Goal: Task Accomplishment & Management: Manage account settings

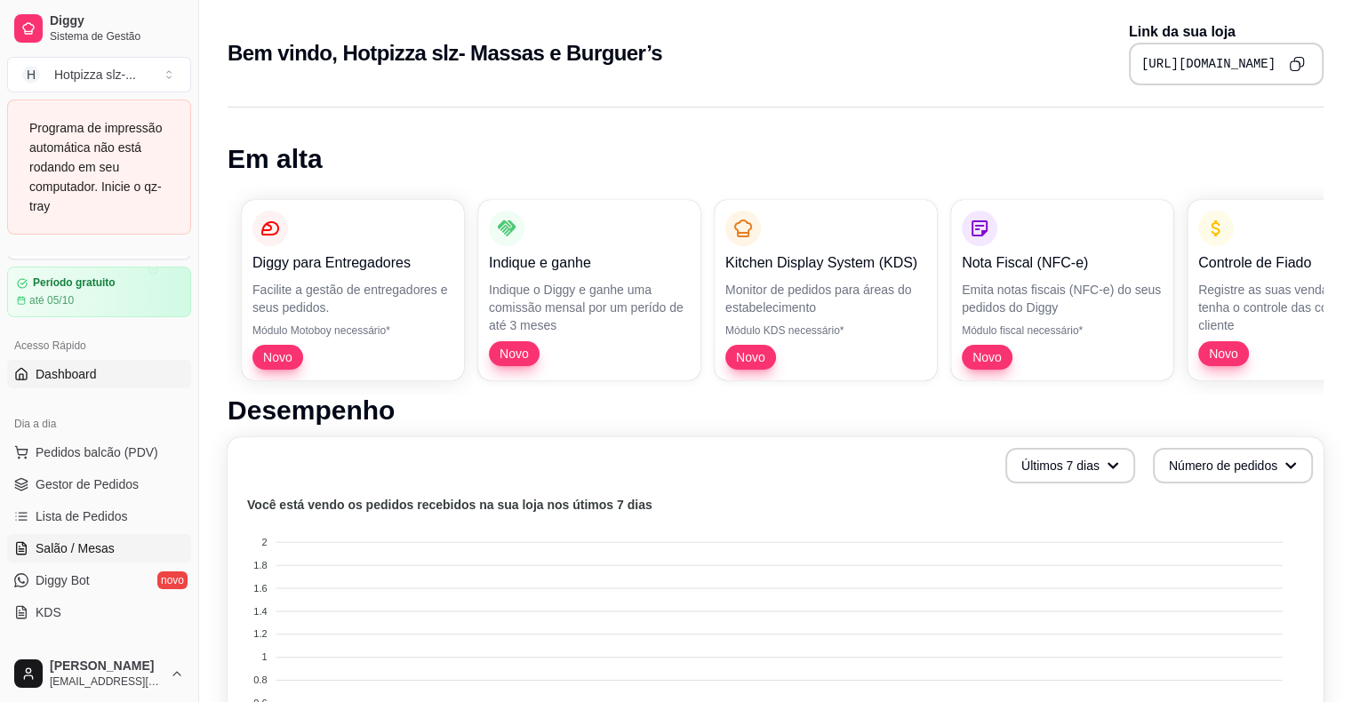
scroll to position [89, 0]
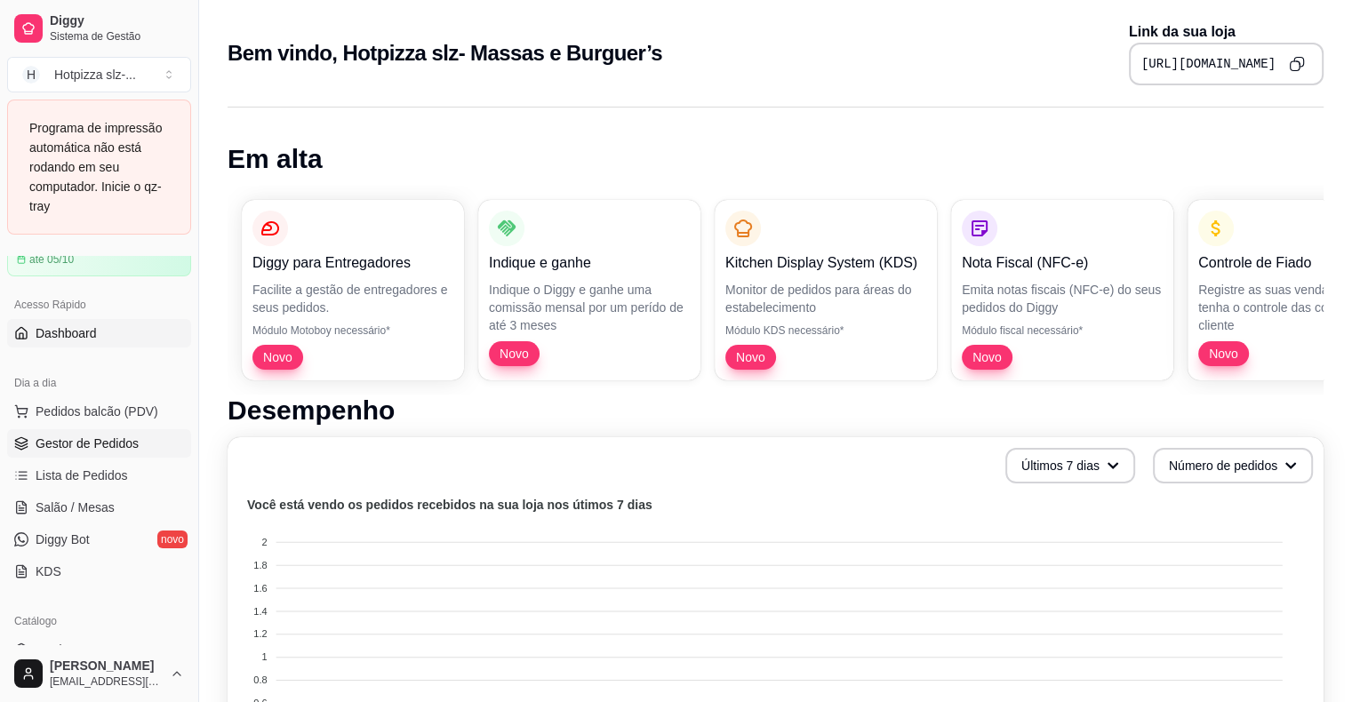
click at [93, 443] on span "Gestor de Pedidos" at bounding box center [87, 444] width 103 height 18
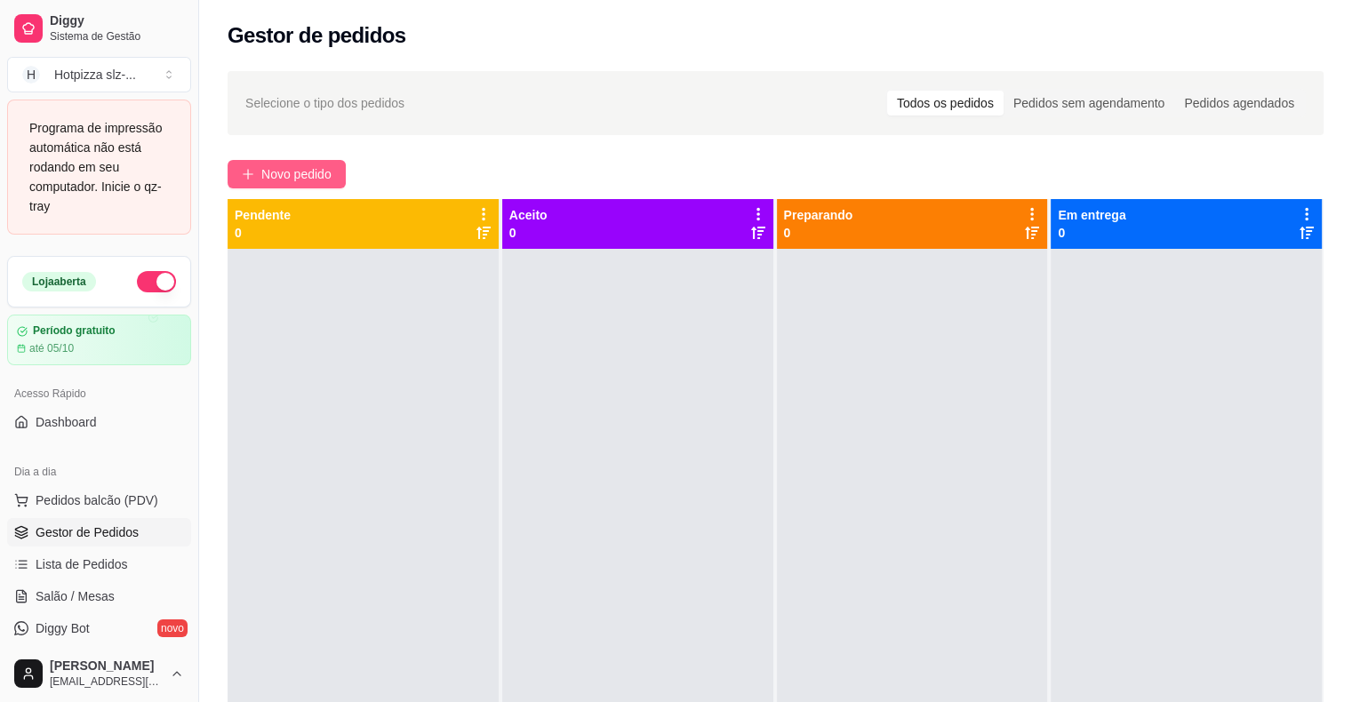
click at [250, 186] on button "Novo pedido" at bounding box center [286, 174] width 118 height 28
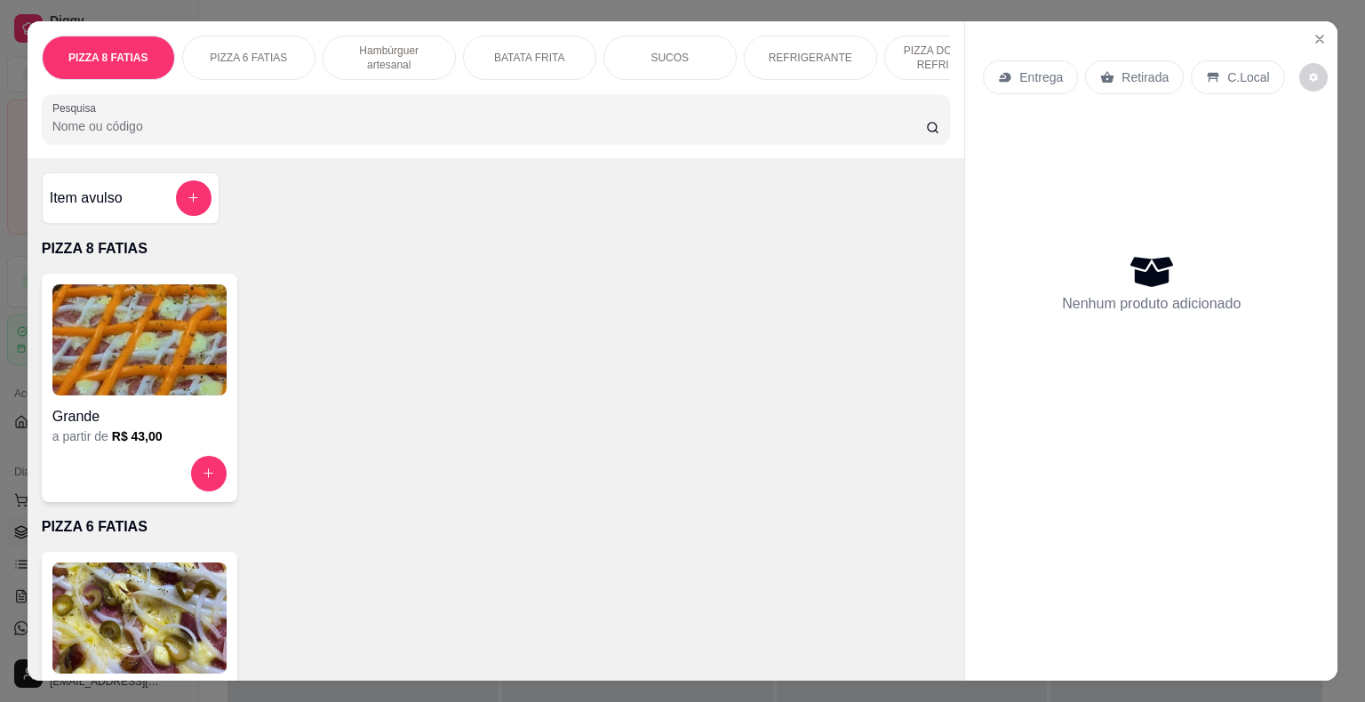
click at [187, 325] on img at bounding box center [139, 339] width 174 height 111
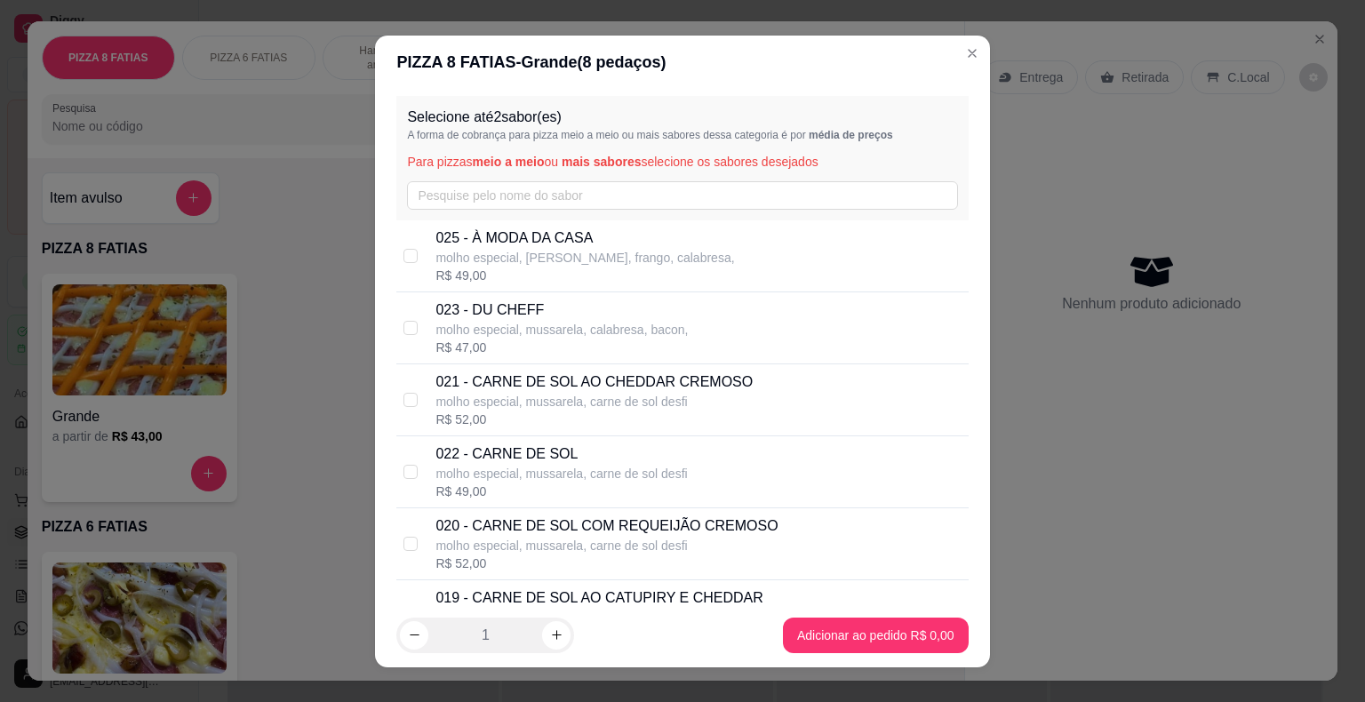
click at [459, 321] on p "molho especial, mussarela, calabresa, bacon," at bounding box center [561, 330] width 252 height 18
checkbox input "true"
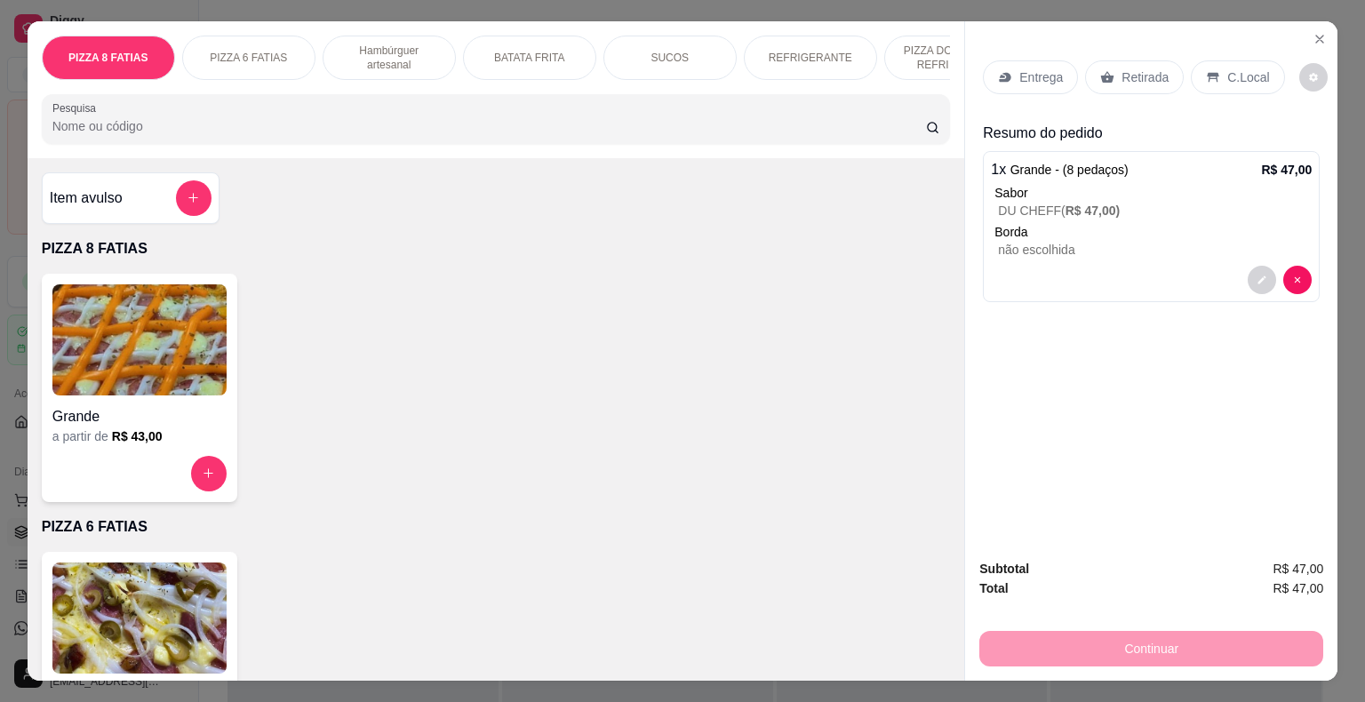
click at [1102, 73] on icon at bounding box center [1107, 77] width 13 height 12
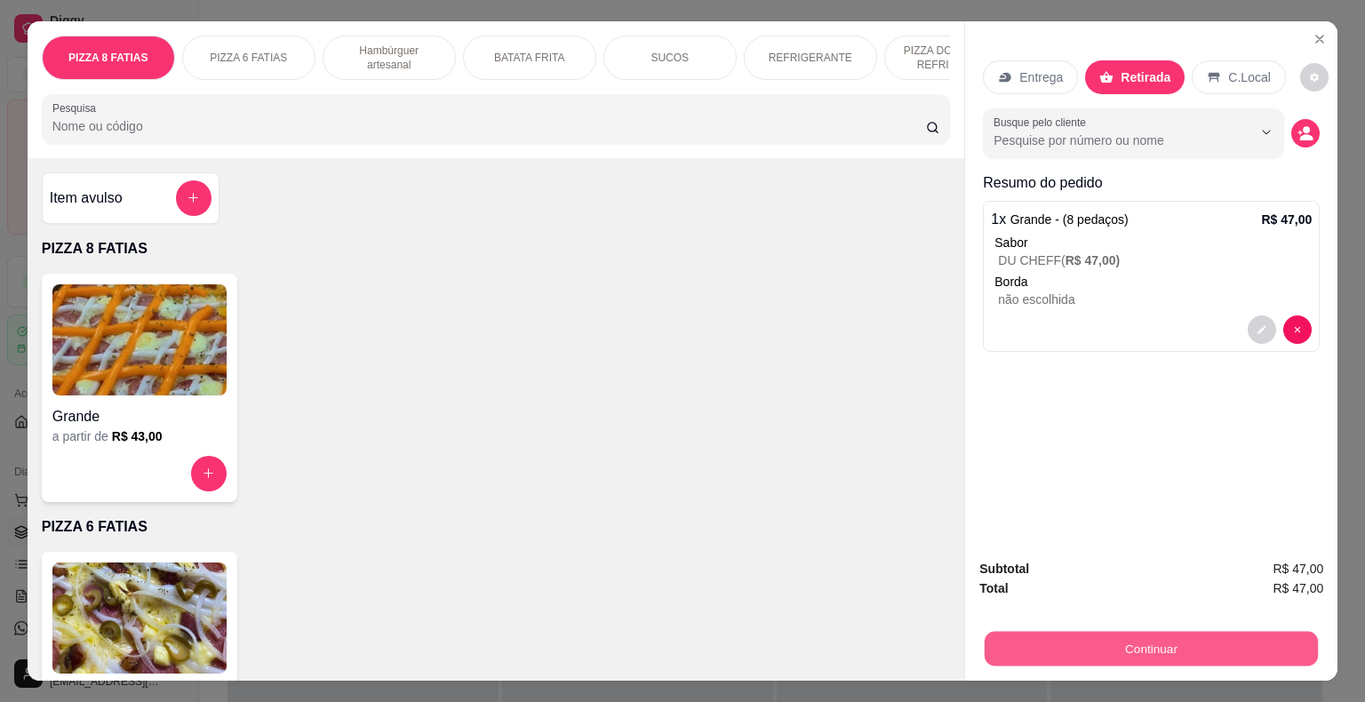
click at [1083, 645] on button "Continuar" at bounding box center [1151, 649] width 333 height 35
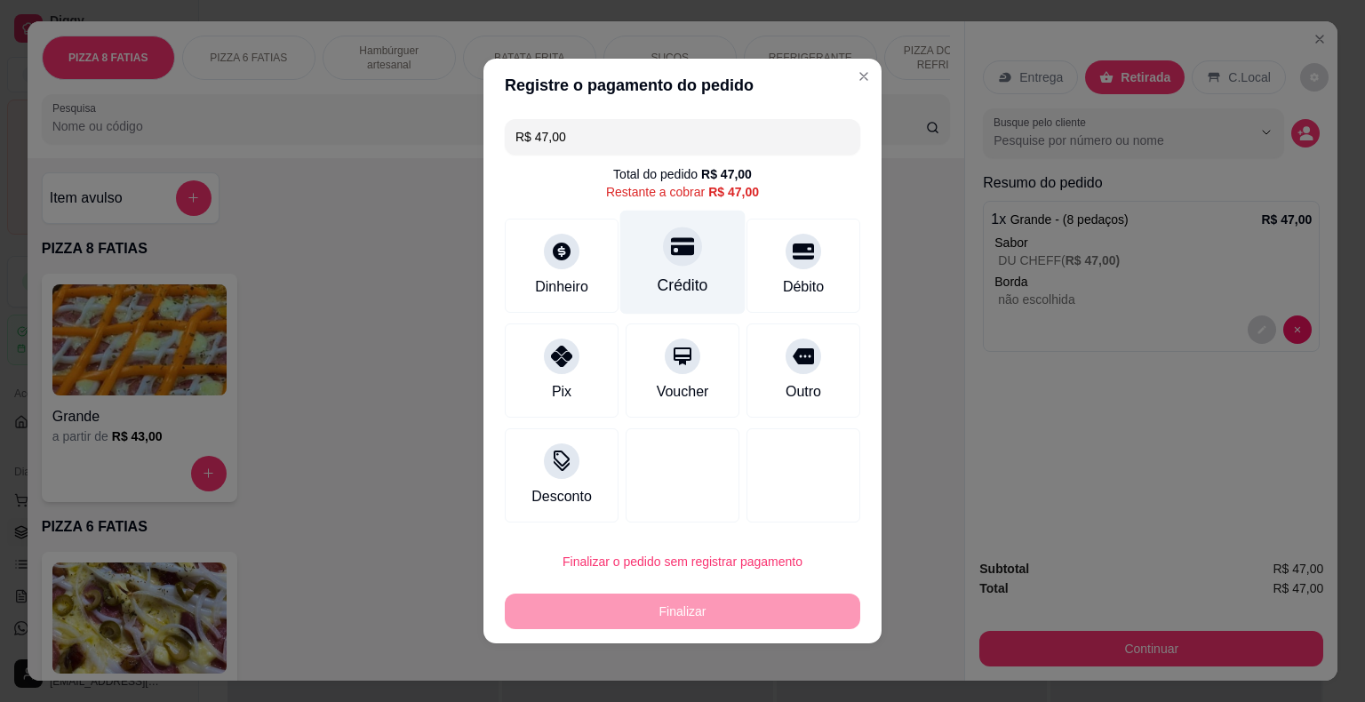
click at [690, 276] on div "Crédito" at bounding box center [683, 285] width 51 height 23
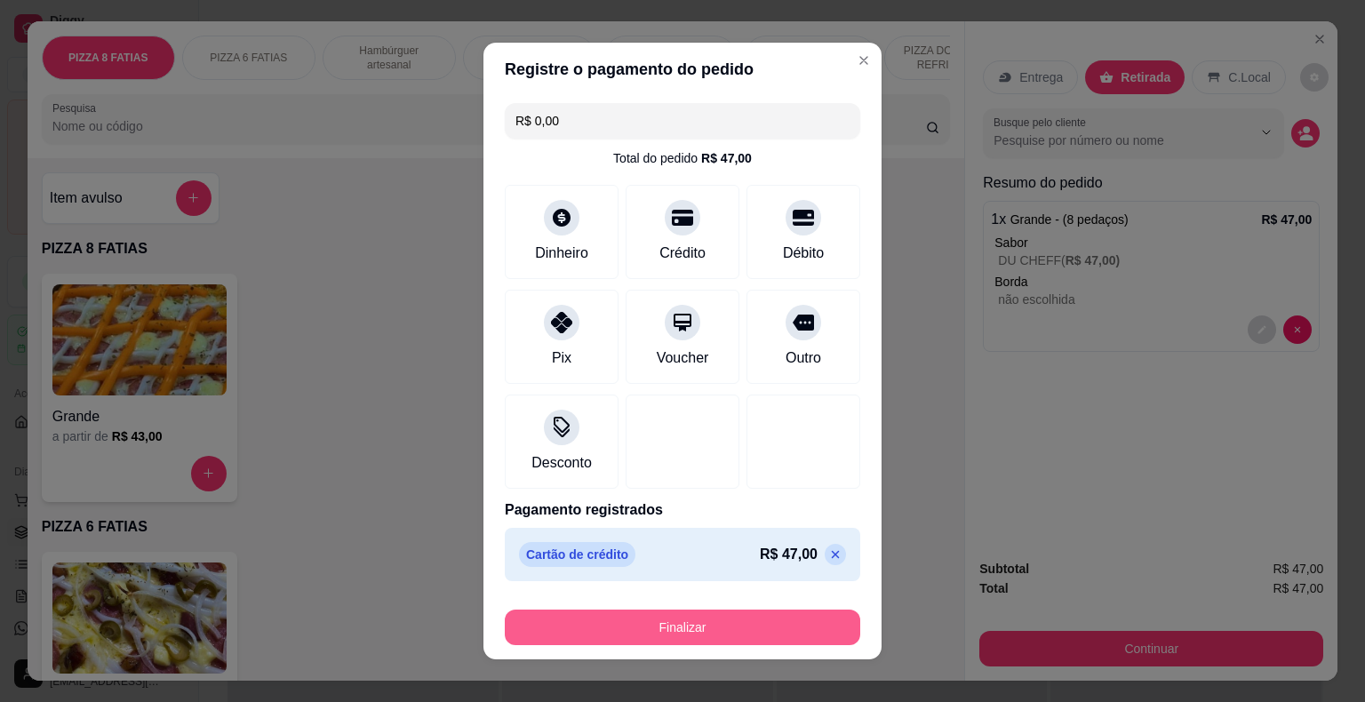
click at [700, 632] on button "Finalizar" at bounding box center [682, 628] width 355 height 36
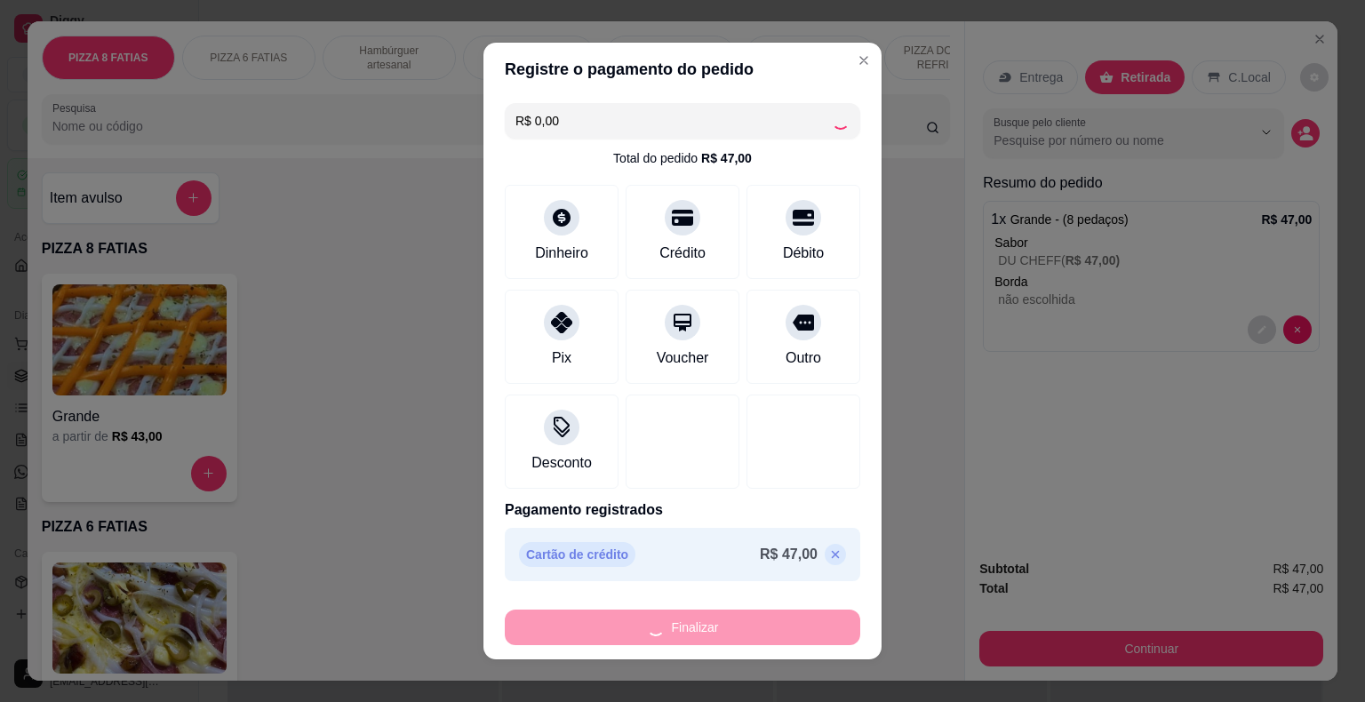
type input "-R$ 47,00"
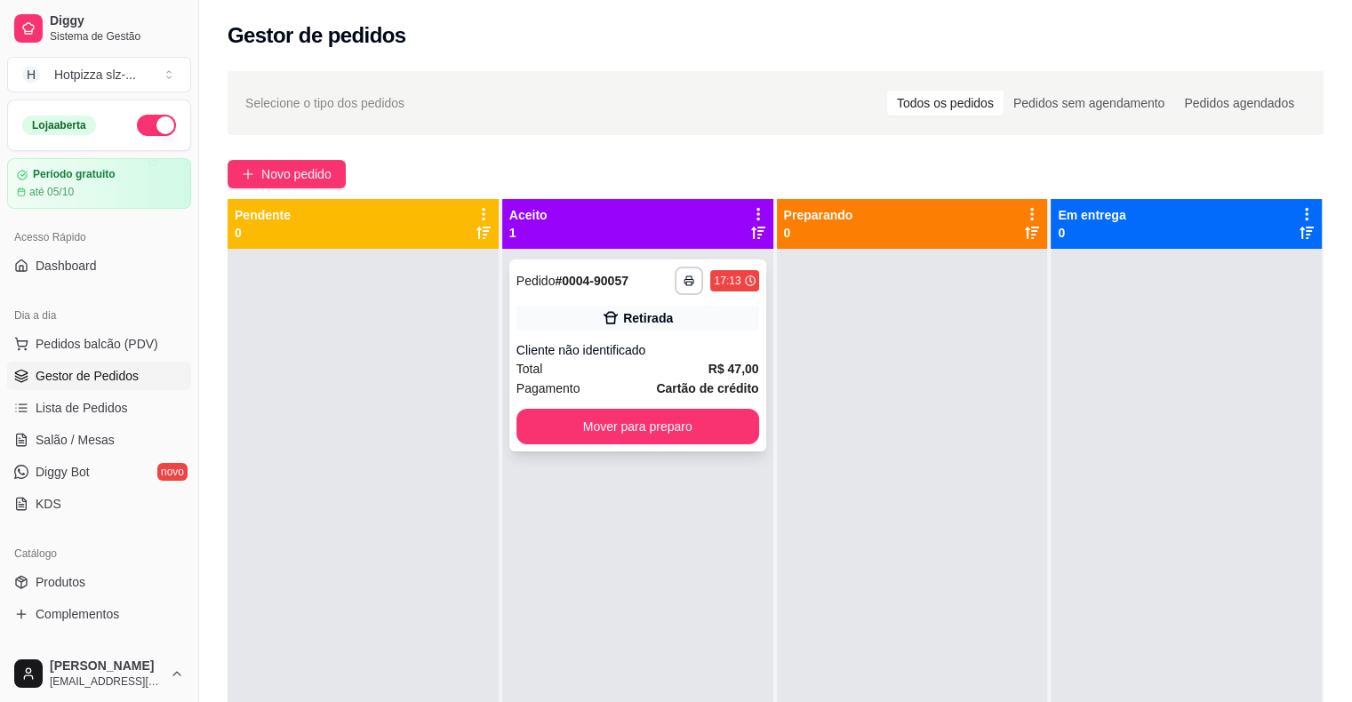
click at [554, 319] on div "Retirada" at bounding box center [637, 318] width 243 height 25
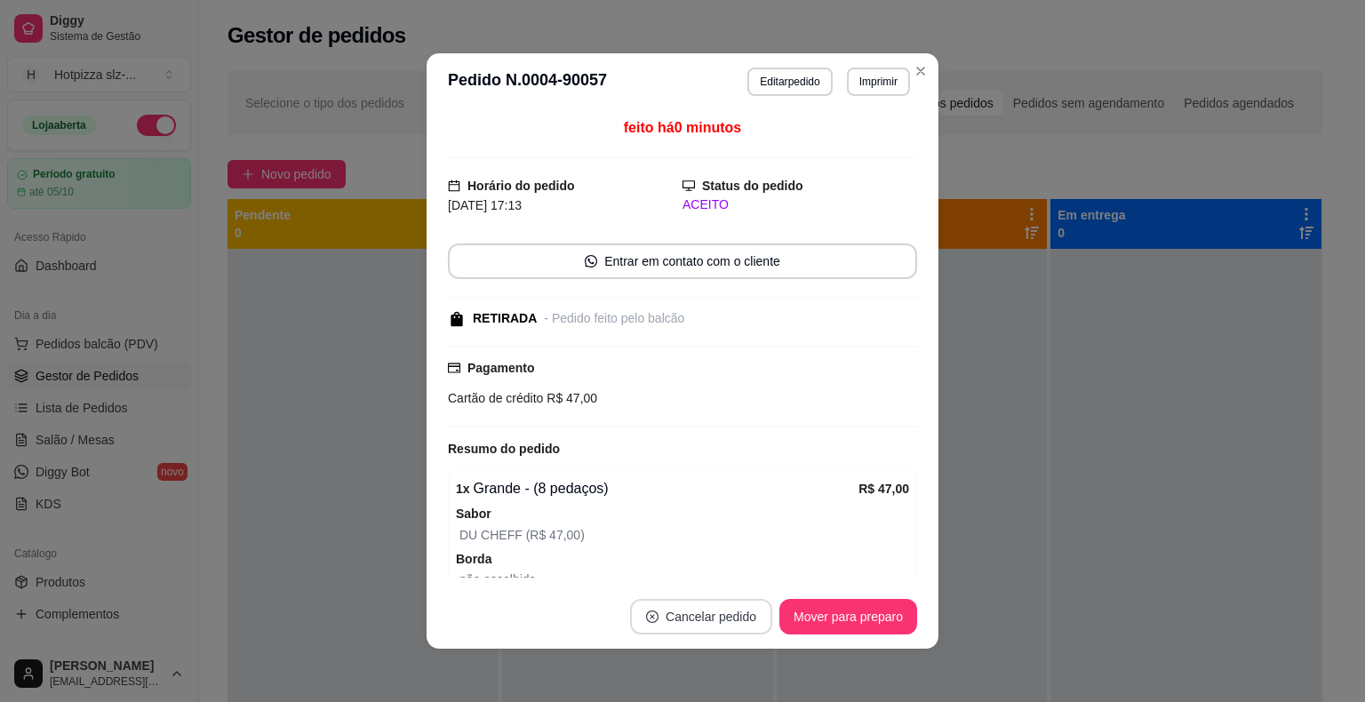
click at [704, 620] on button "Cancelar pedido" at bounding box center [701, 617] width 142 height 36
click at [724, 570] on button "Sim" at bounding box center [743, 572] width 71 height 36
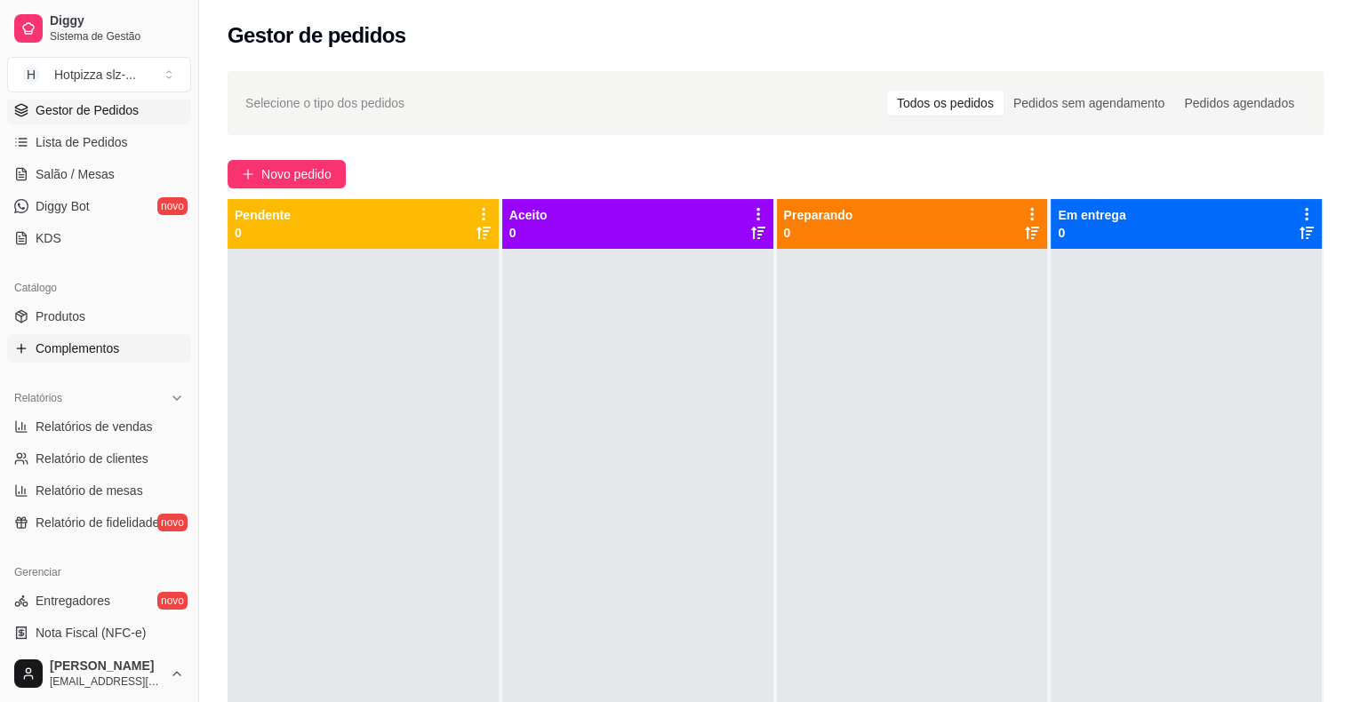
scroll to position [267, 0]
click at [68, 314] on span "Produtos" at bounding box center [61, 316] width 50 height 18
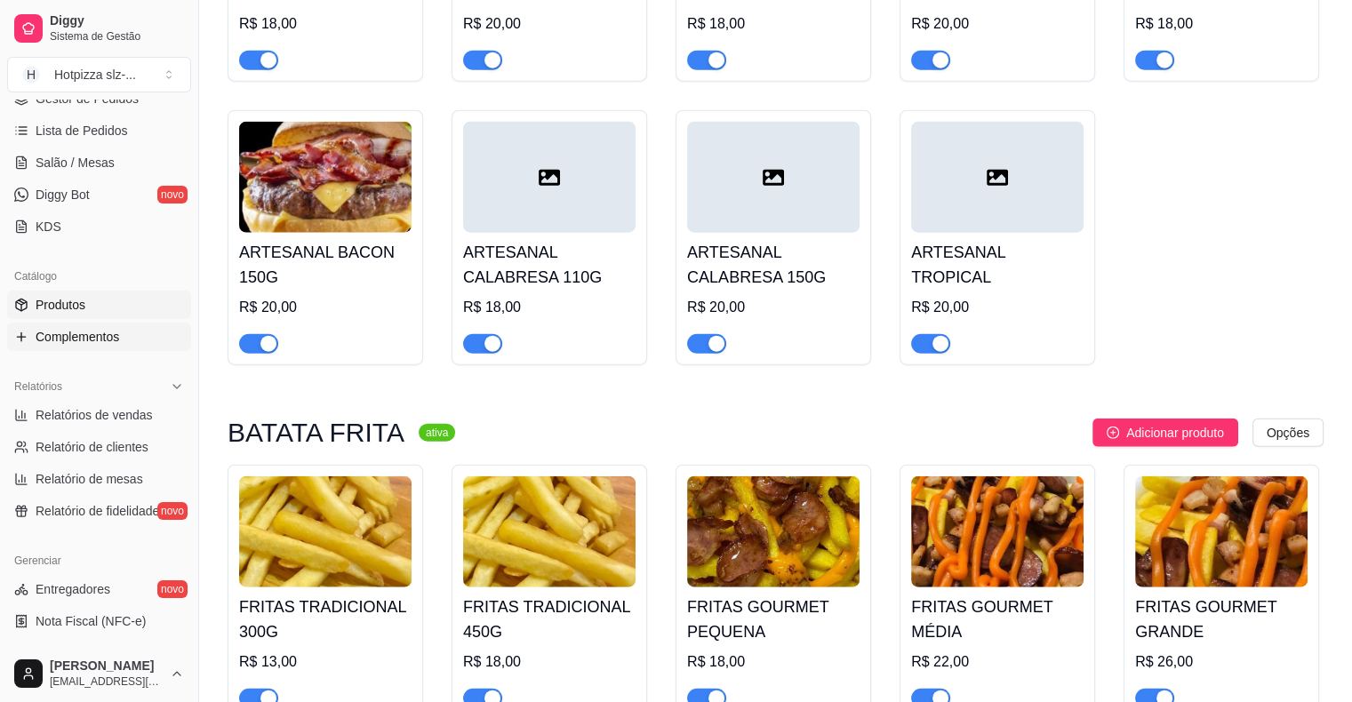
scroll to position [267, 0]
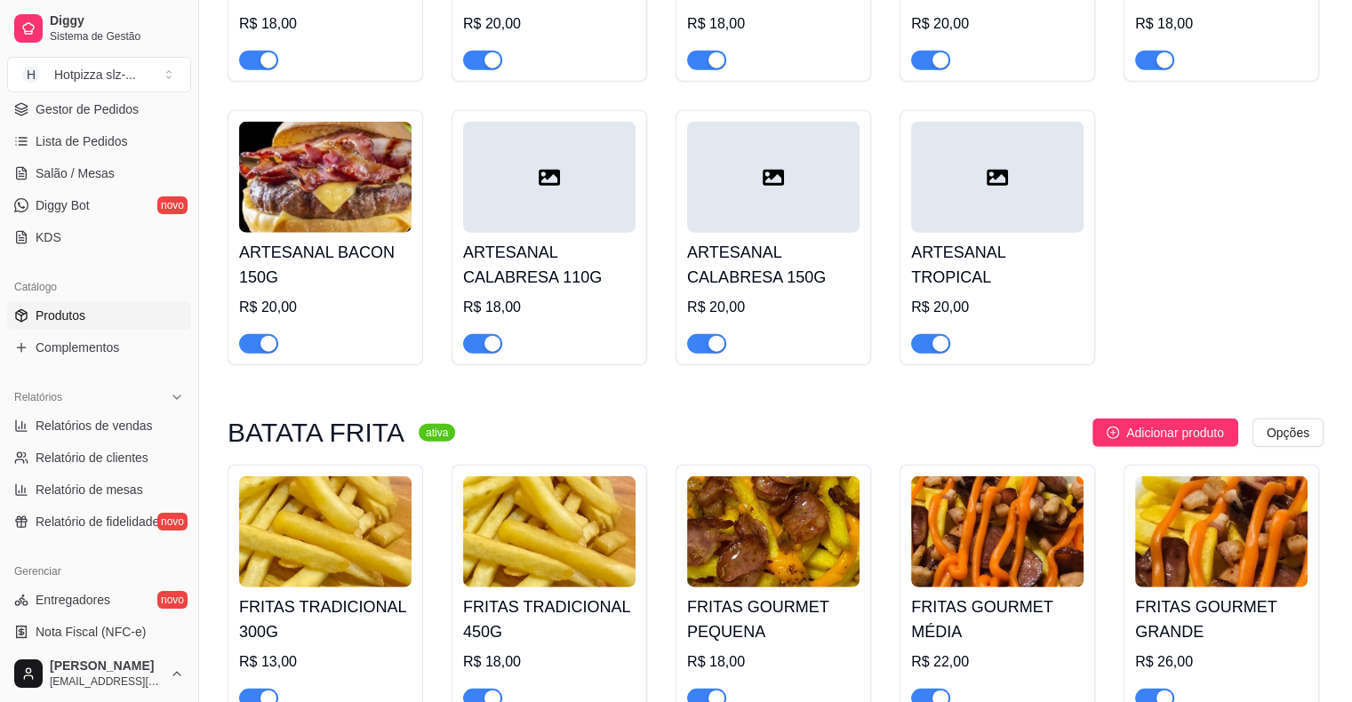
click at [69, 314] on span "Produtos" at bounding box center [61, 316] width 50 height 18
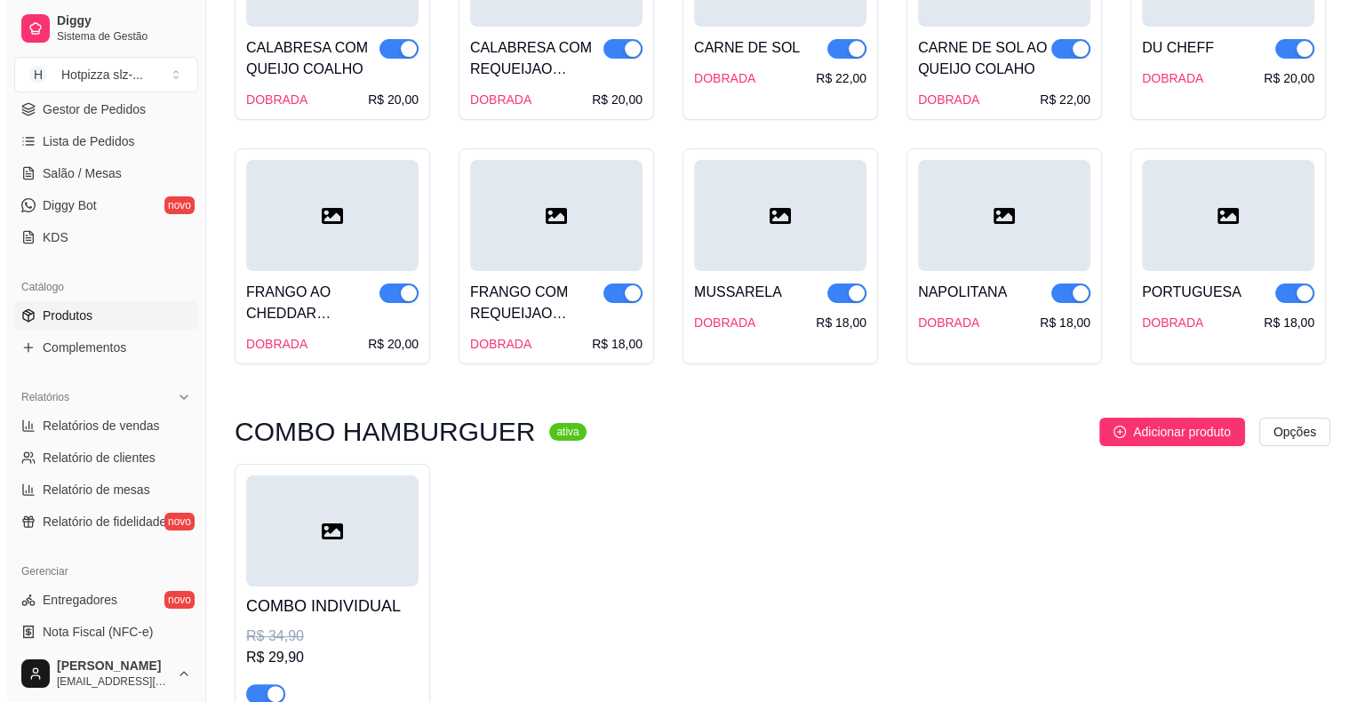
scroll to position [7089, 0]
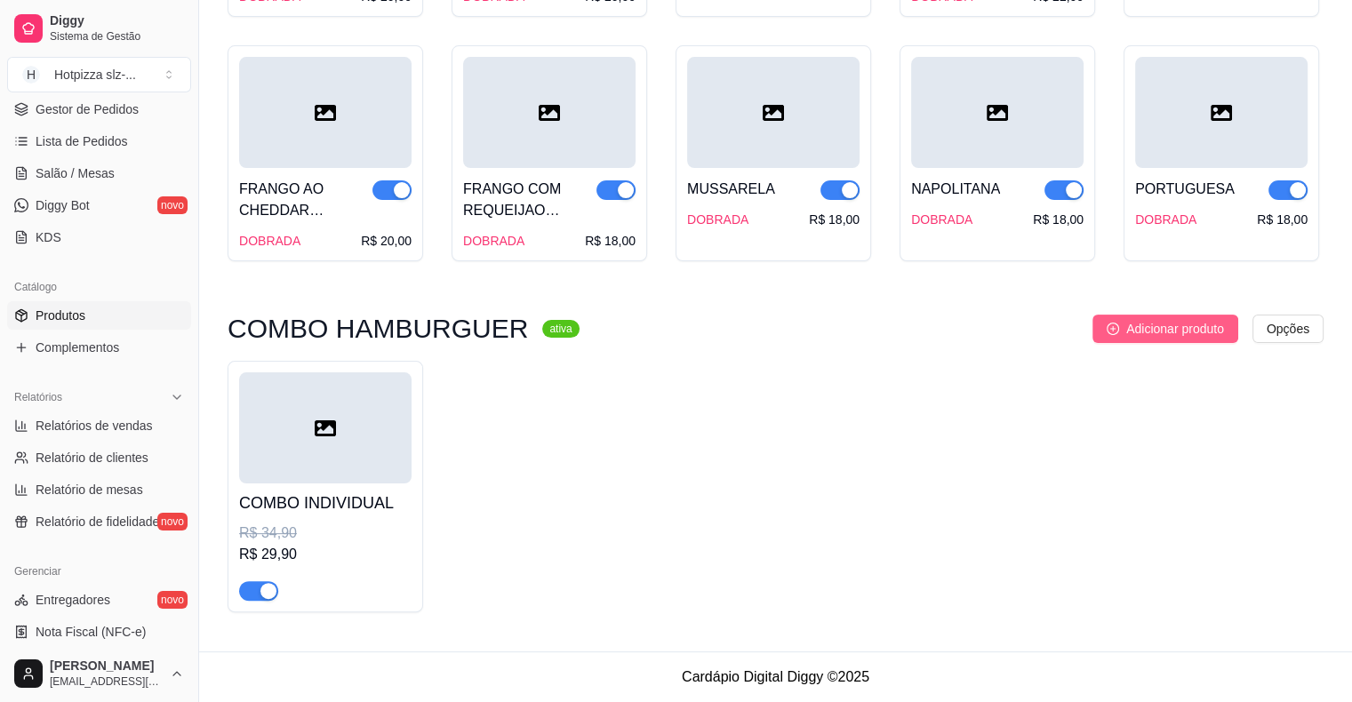
click at [1160, 332] on span "Adicionar produto" at bounding box center [1175, 329] width 98 height 20
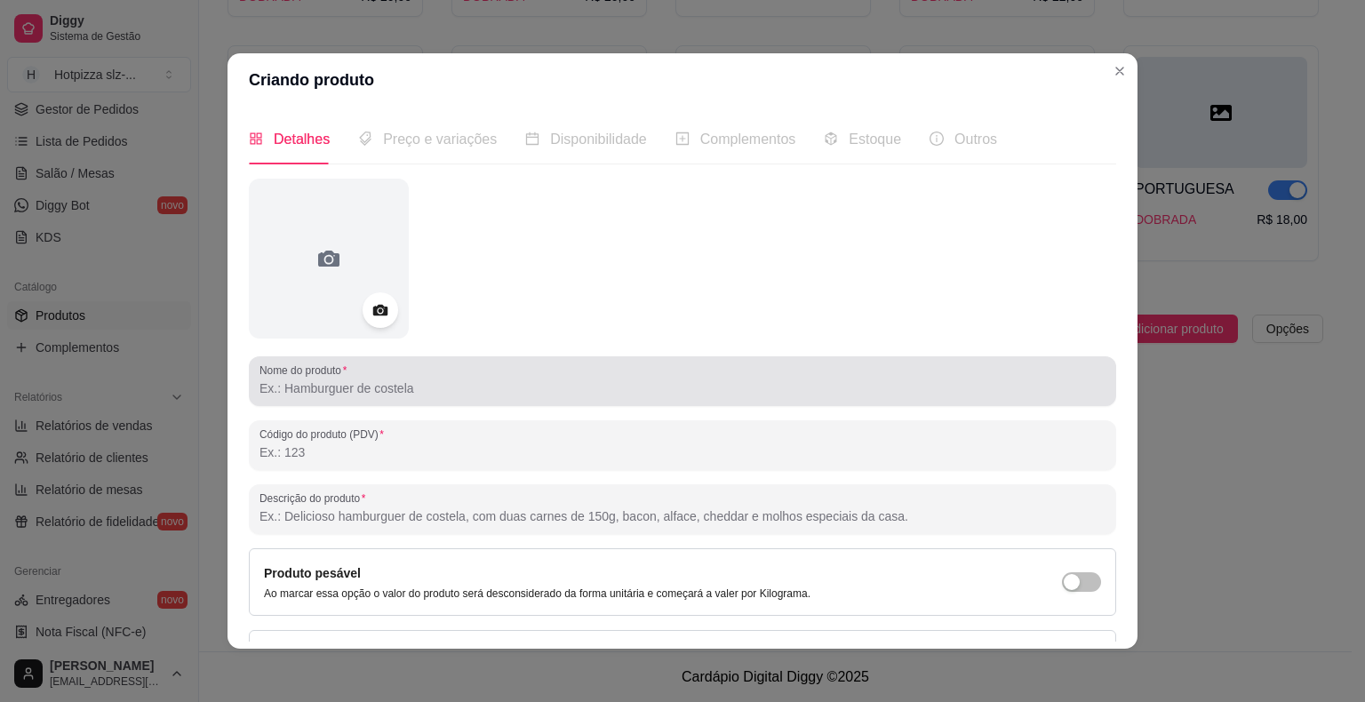
click at [320, 396] on input "Nome do produto" at bounding box center [682, 388] width 846 height 18
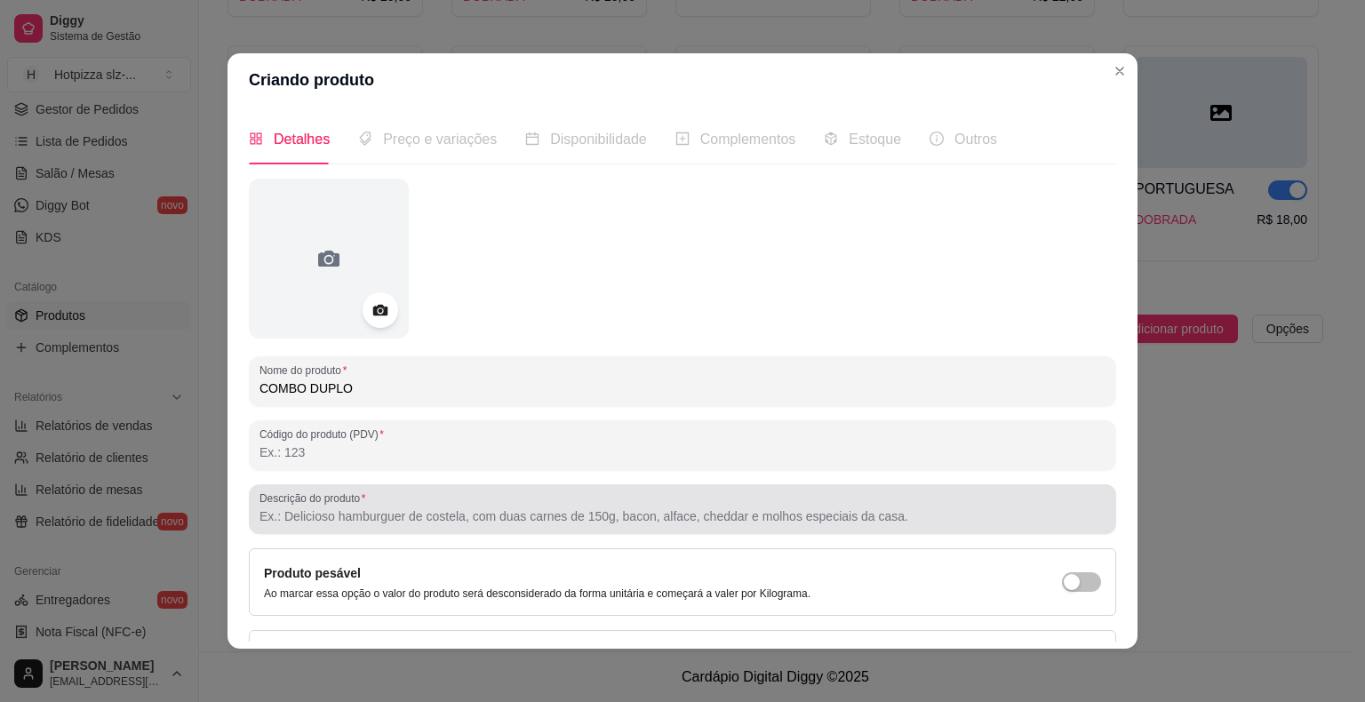
type input "COMBO DUPLO"
click at [359, 507] on div at bounding box center [682, 509] width 846 height 36
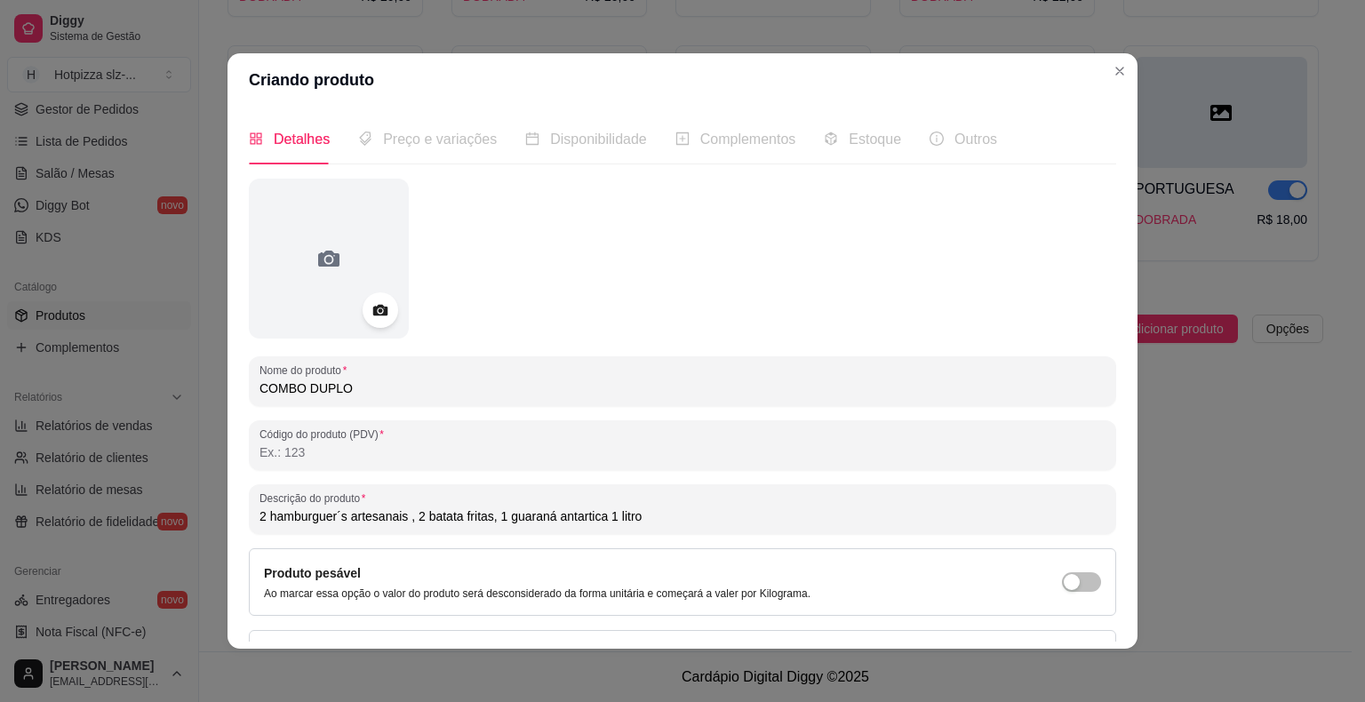
drag, startPoint x: 594, startPoint y: 517, endPoint x: 490, endPoint y: 523, distance: 104.1
click at [490, 523] on input "2 hamburguer´s artesanais , 2 batata fritas, 1 guaraná antartica 1 litro" at bounding box center [682, 516] width 846 height 18
click at [530, 514] on input "2 hamburguer´s artesanais , 2 batata fritas, 1 litro" at bounding box center [682, 516] width 846 height 18
click at [501, 518] on input "2 hamburguer´s artesanais , 2 batata fritas, 1 litro" at bounding box center [682, 516] width 846 height 18
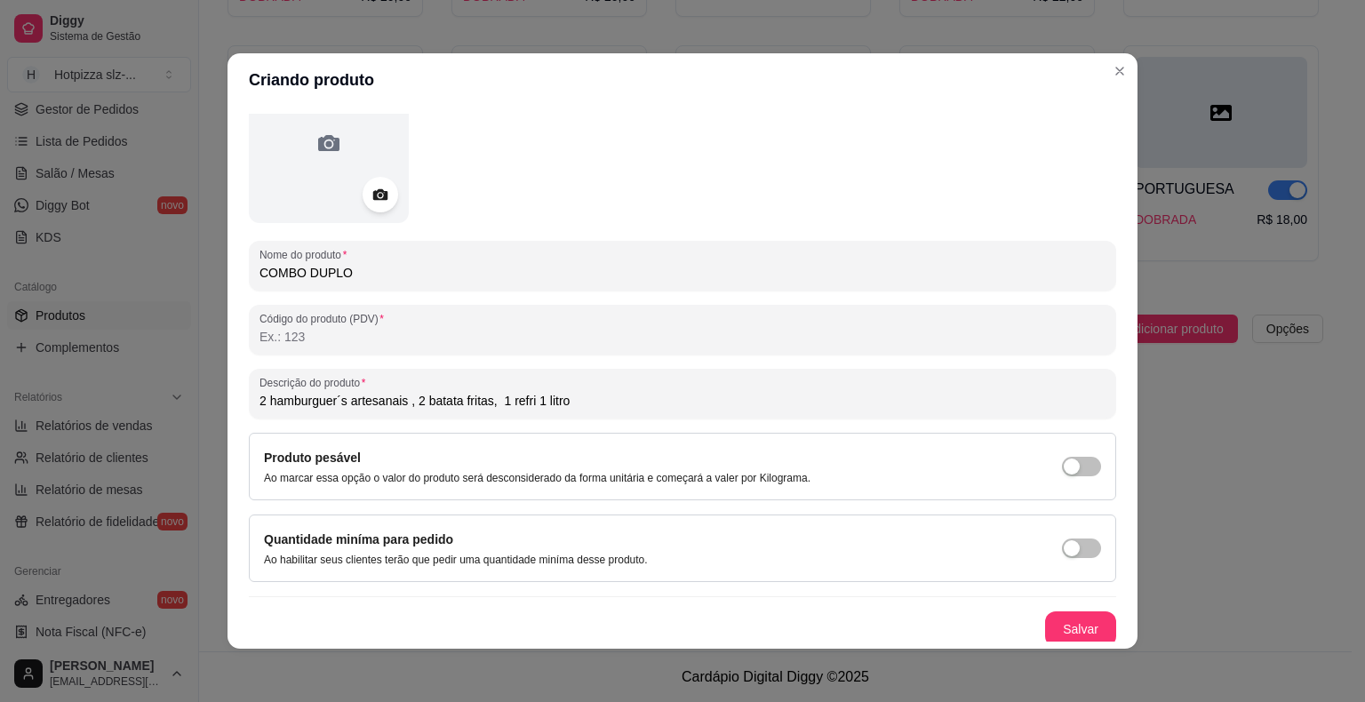
scroll to position [119, 0]
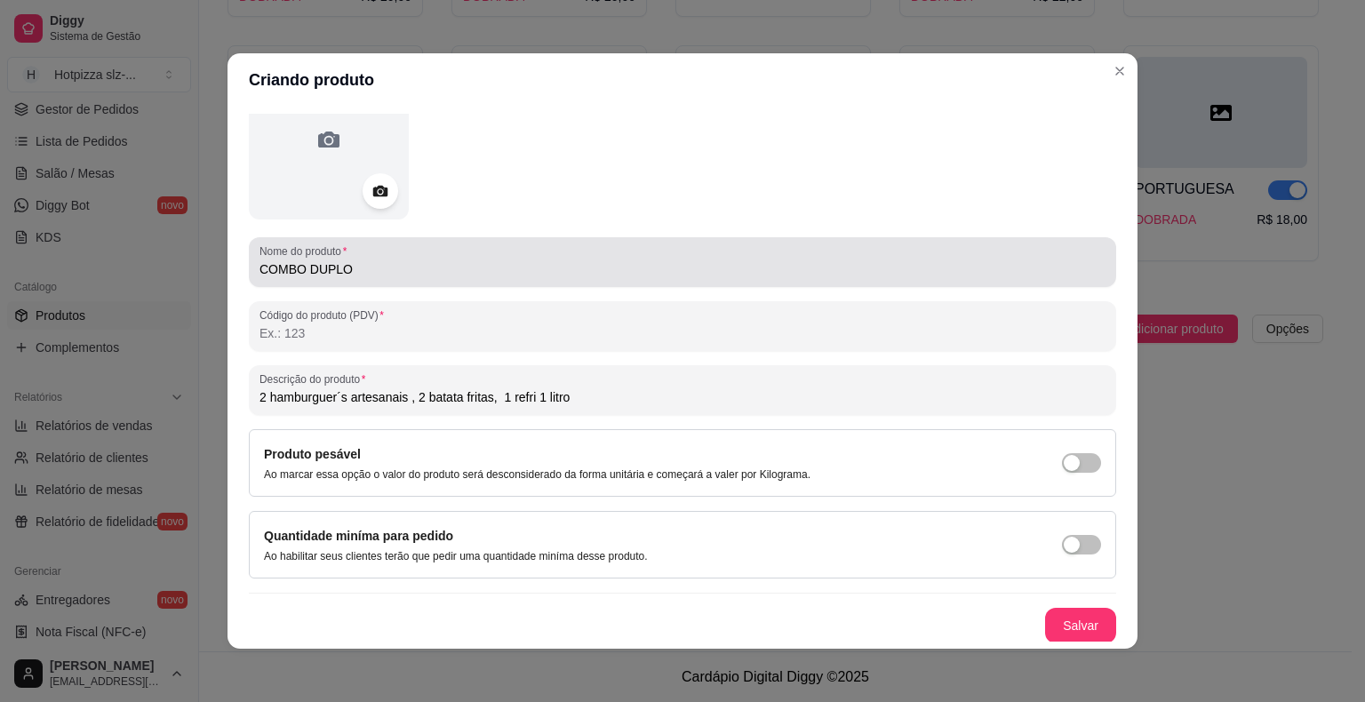
type input "2 hamburguer´s artesanais , 2 batata fritas, 1 refri 1 litro"
click at [356, 266] on input "COMBO DUPLO" at bounding box center [682, 269] width 846 height 18
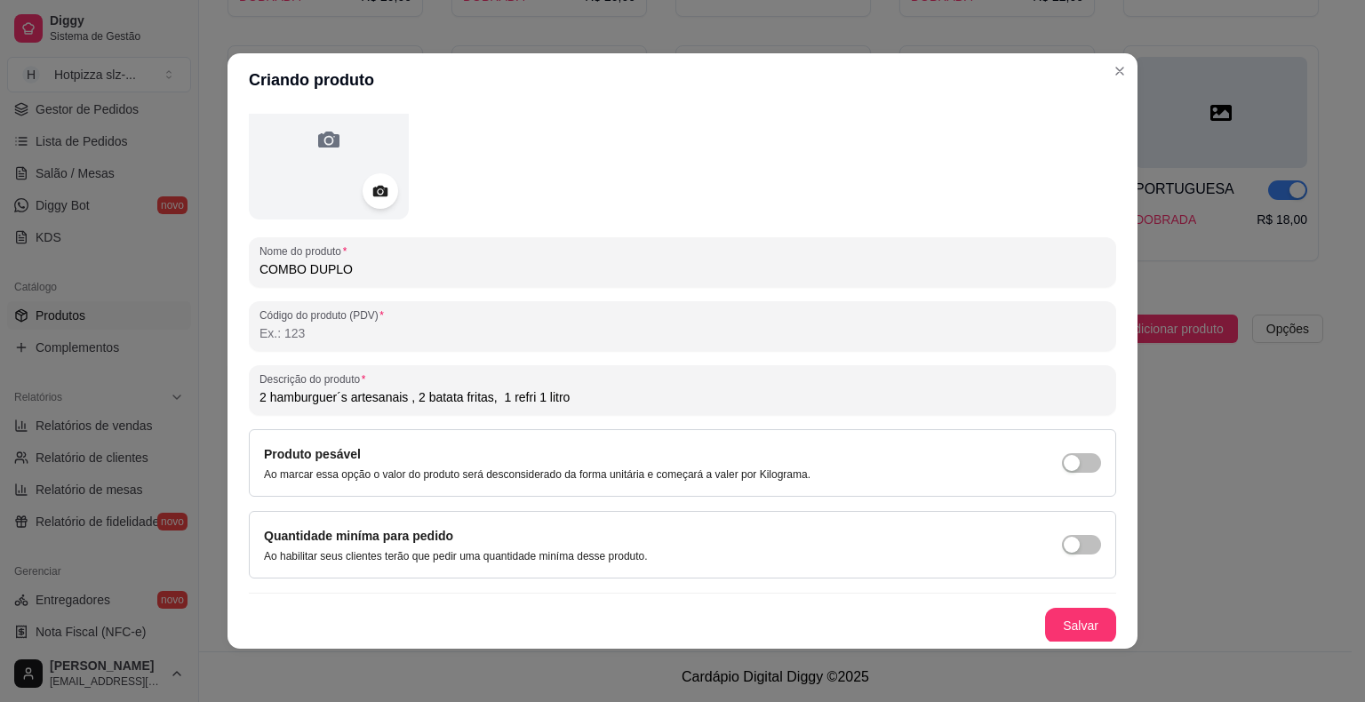
scroll to position [4, 0]
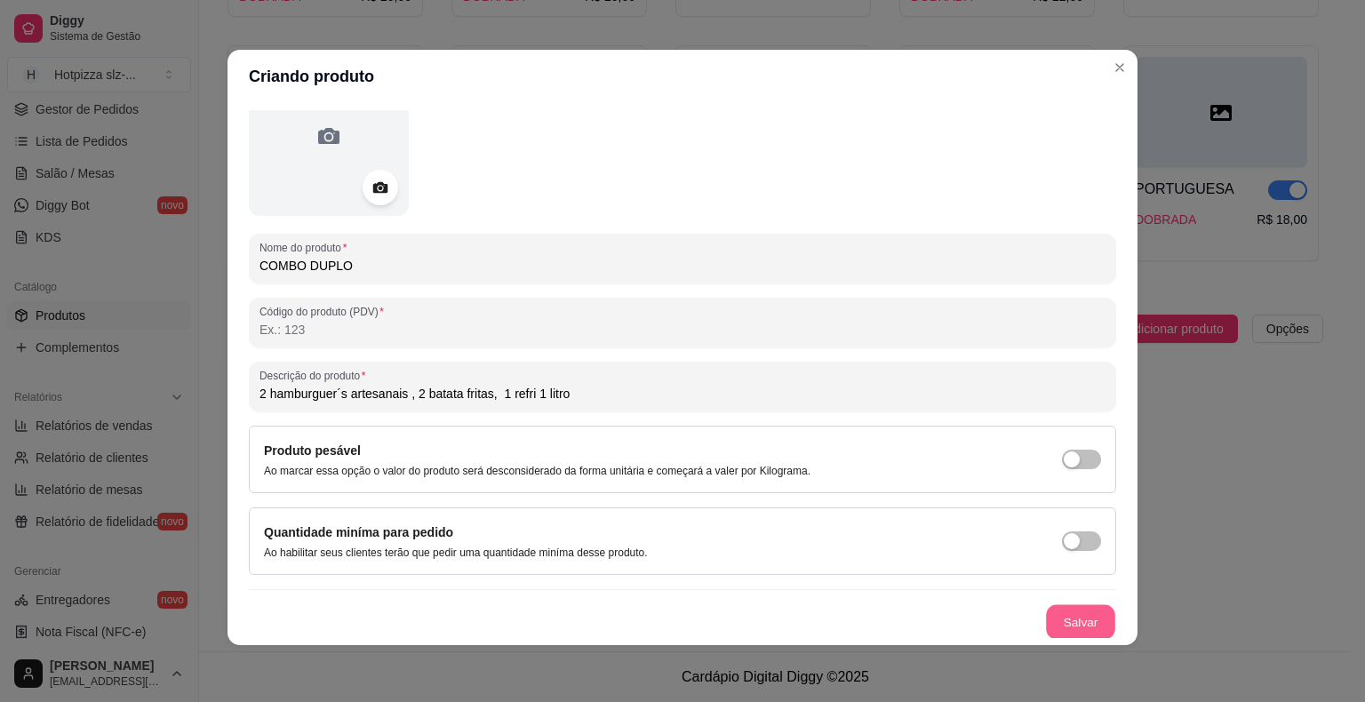
click at [1063, 618] on button "Salvar" at bounding box center [1080, 622] width 69 height 35
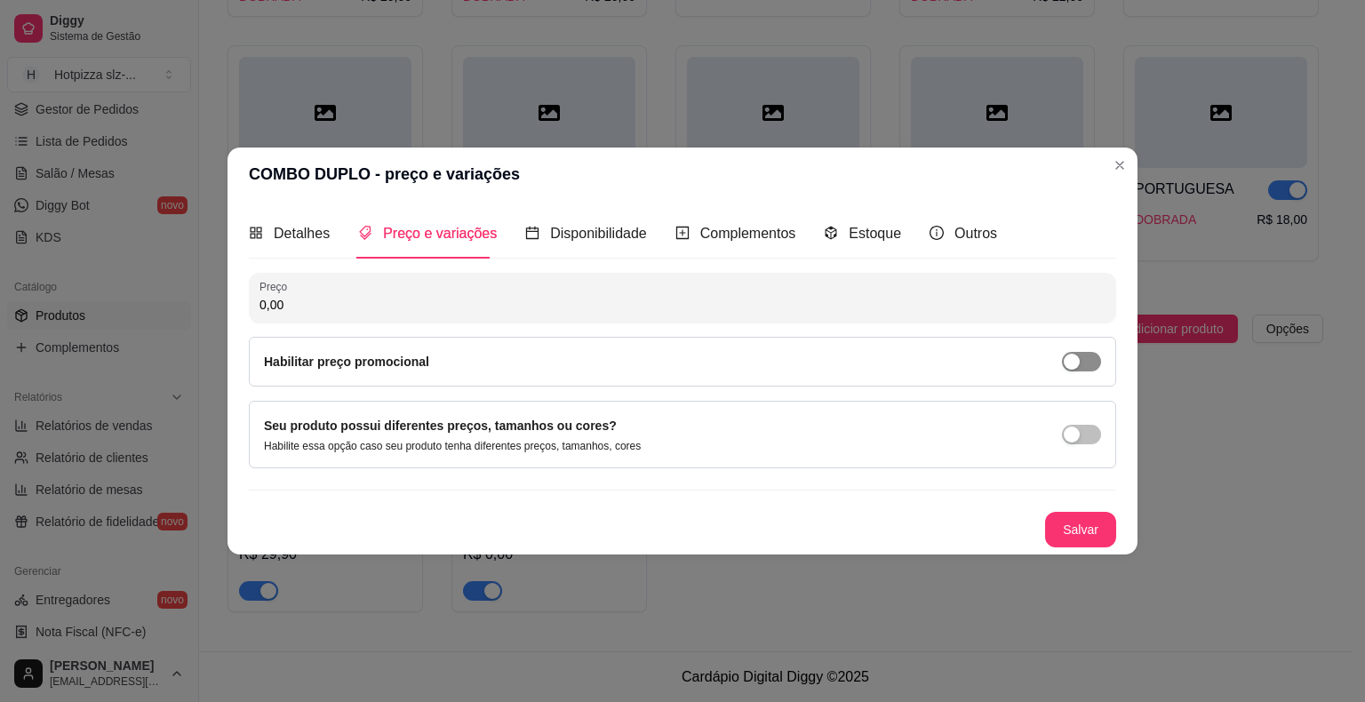
click at [1070, 354] on div "button" at bounding box center [1072, 362] width 16 height 16
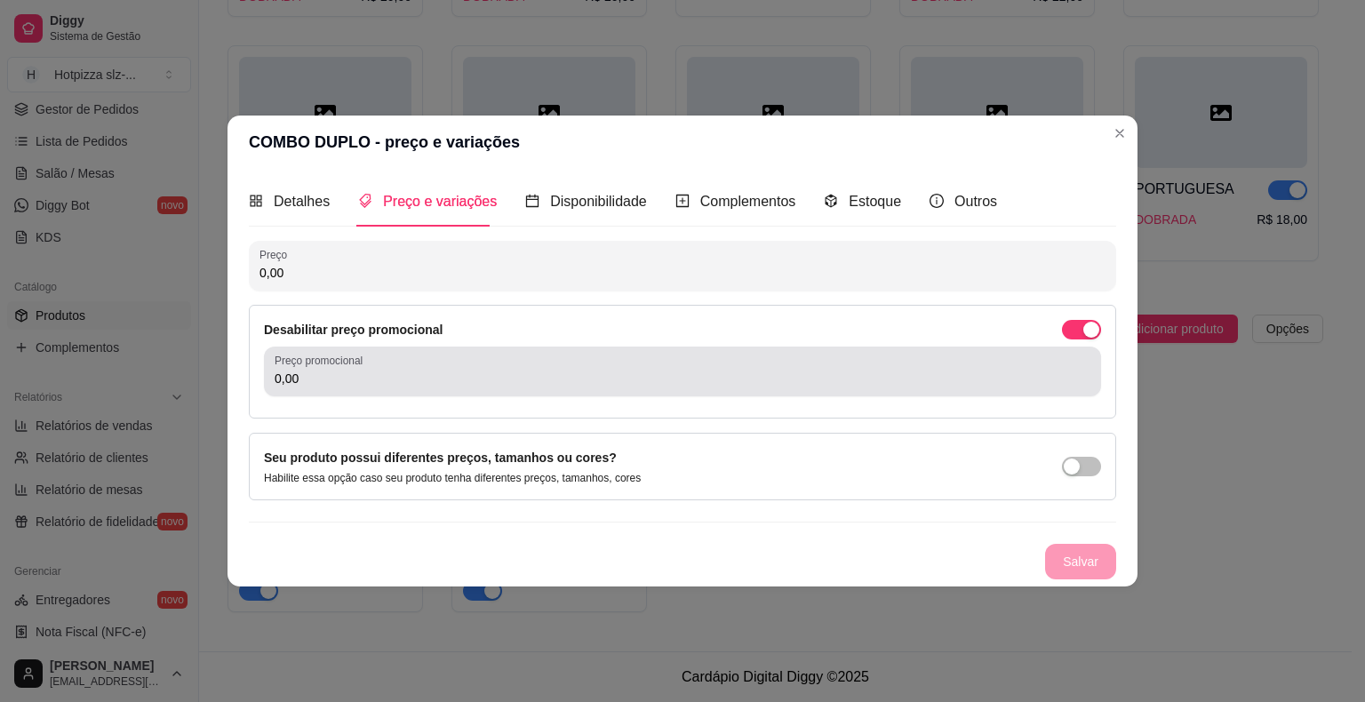
click at [382, 379] on input "0,00" at bounding box center [683, 379] width 816 height 18
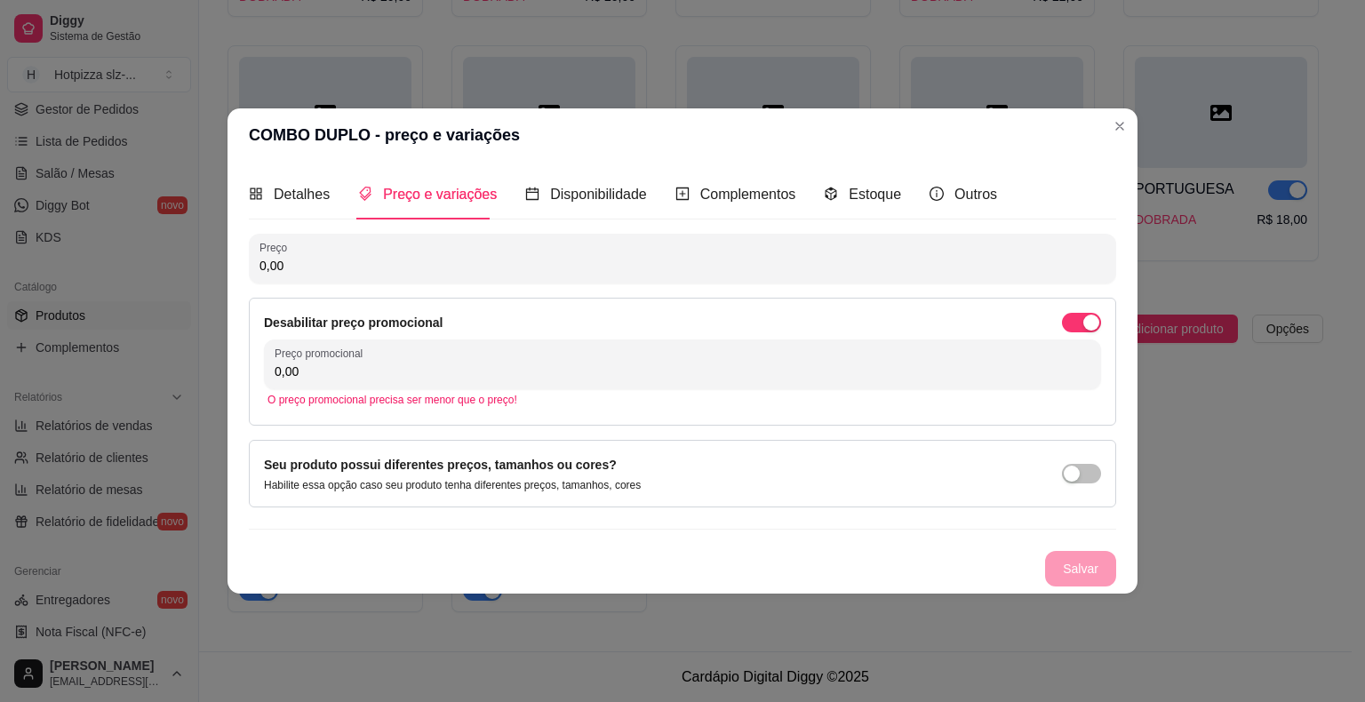
click at [443, 371] on input "0,00" at bounding box center [683, 372] width 816 height 18
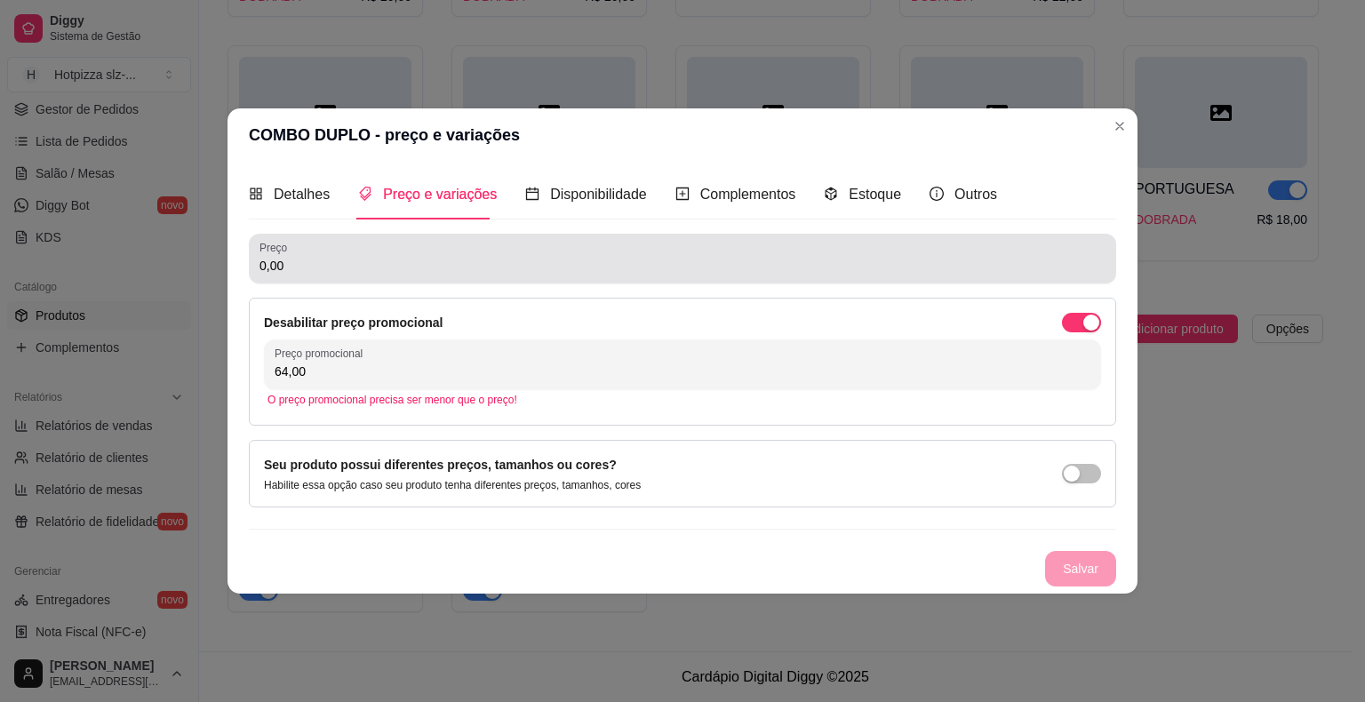
type input "64,00"
click at [312, 264] on input "0,00" at bounding box center [682, 266] width 846 height 18
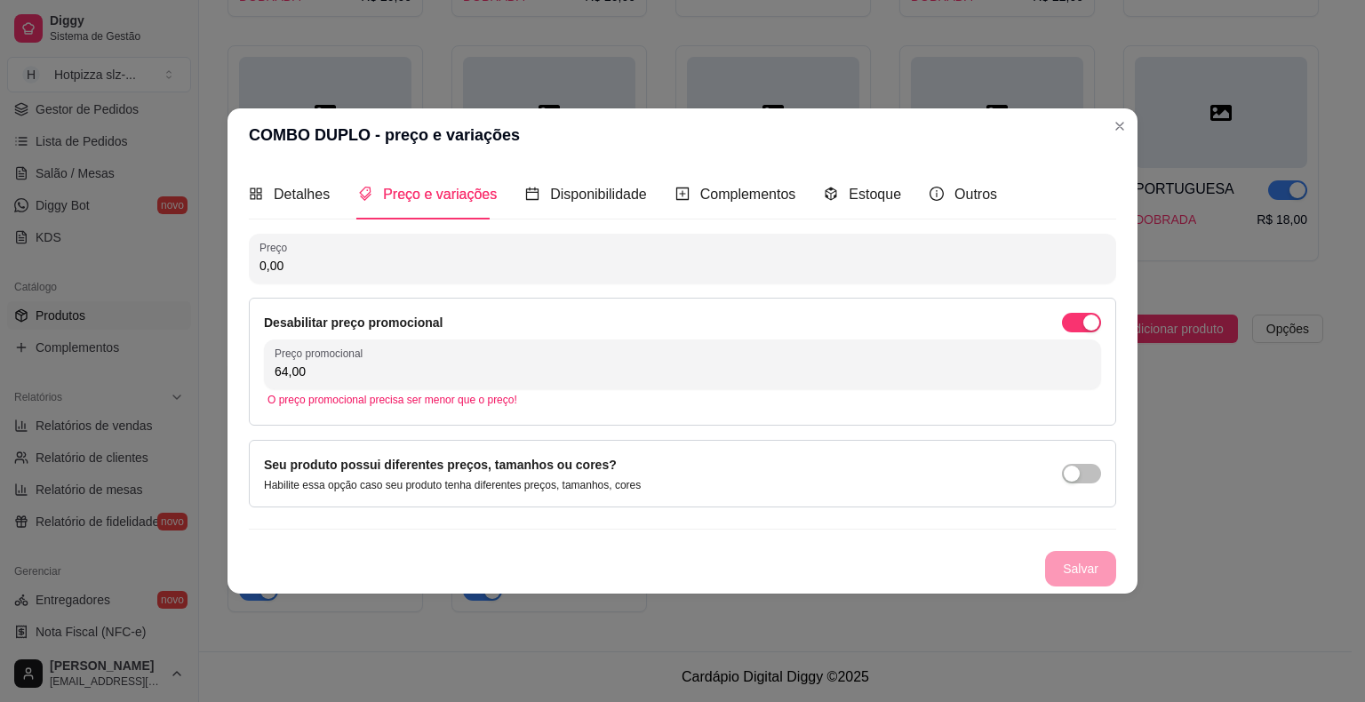
click at [336, 277] on div "Preço 0,00" at bounding box center [682, 259] width 867 height 50
drag, startPoint x: 326, startPoint y: 267, endPoint x: 245, endPoint y: 268, distance: 80.9
click at [245, 268] on div "Detalhes Preço e variações Disponibilidade Complementos Estoque Outros Nome do …" at bounding box center [682, 378] width 910 height 432
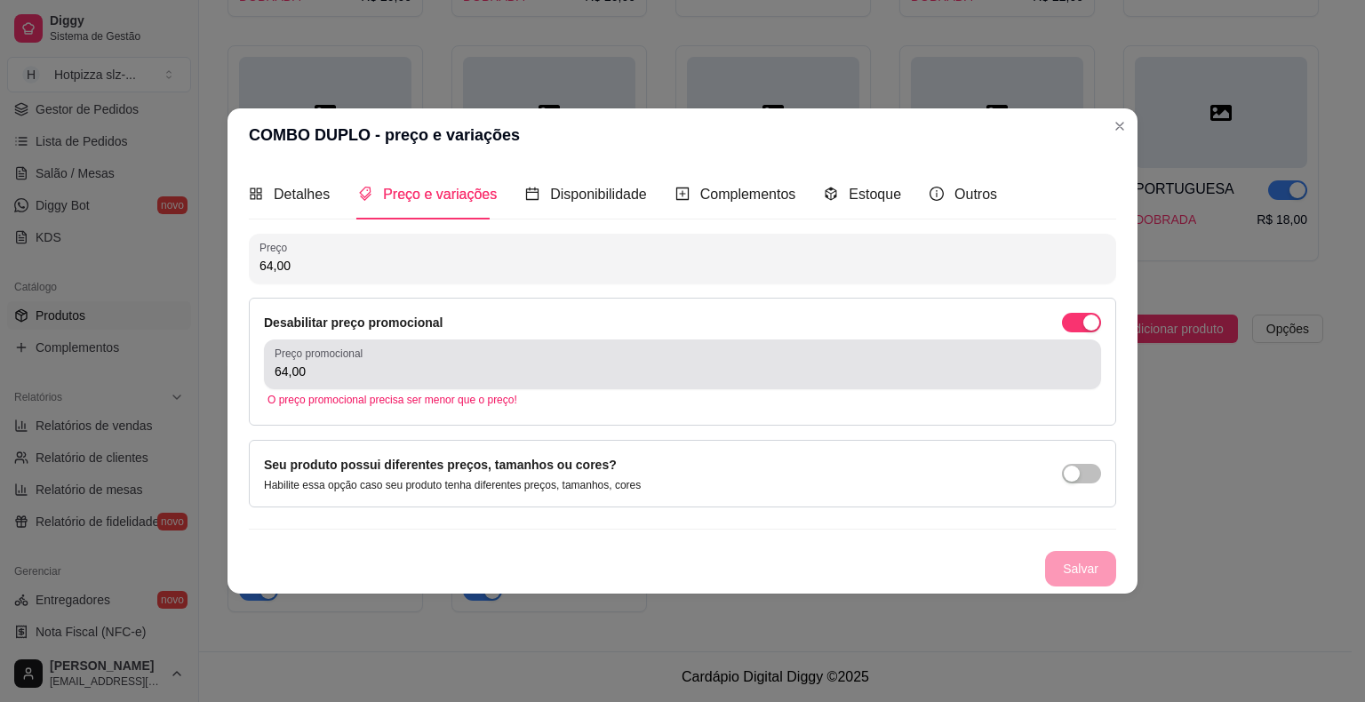
type input "64,00"
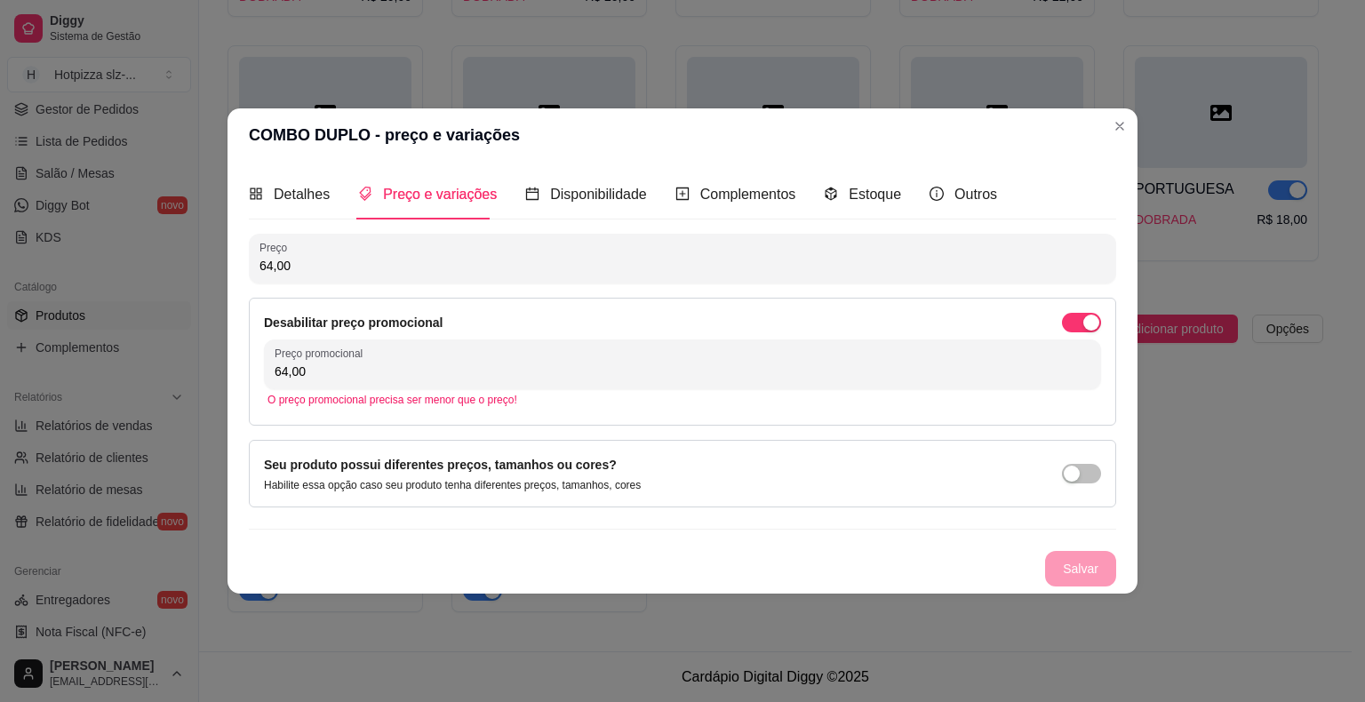
drag, startPoint x: 324, startPoint y: 379, endPoint x: 242, endPoint y: 382, distance: 82.7
click at [242, 382] on div "Detalhes Preço e variações Disponibilidade Complementos Estoque Outros Nome do …" at bounding box center [682, 378] width 910 height 432
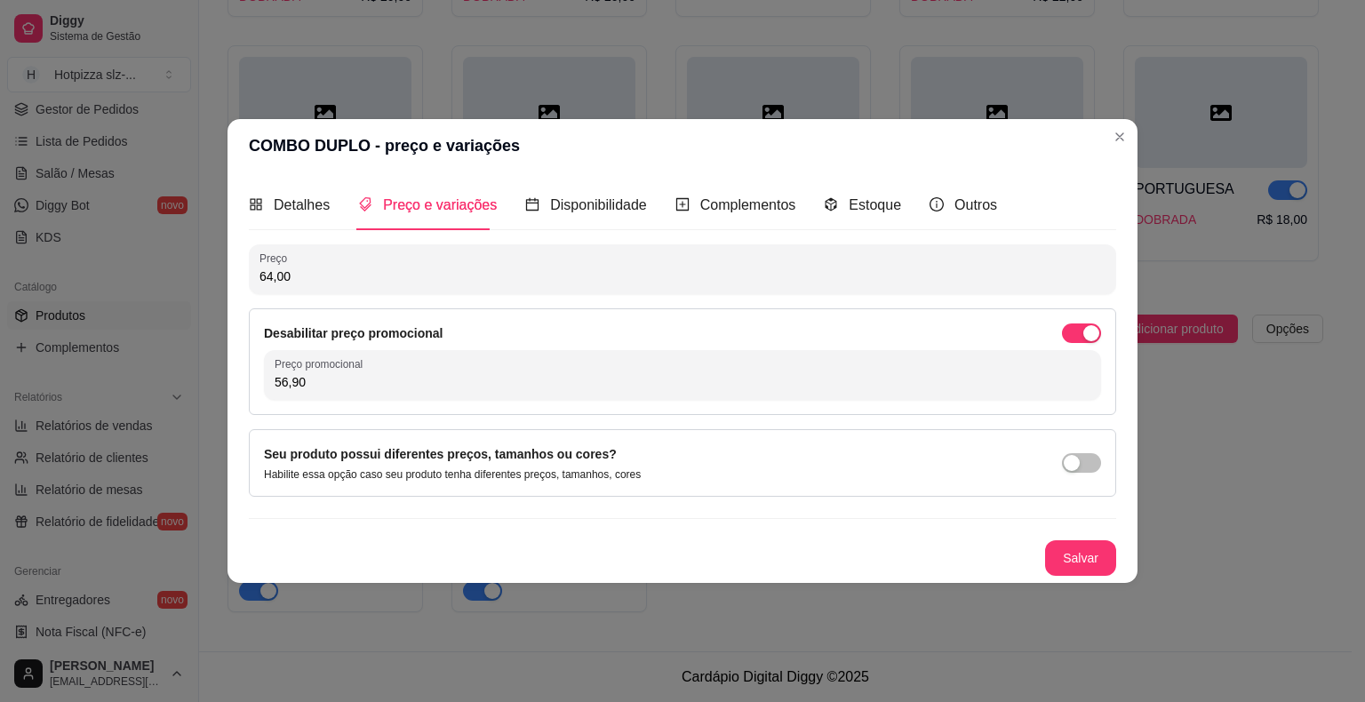
type input "56,90"
click at [1097, 570] on button "Salvar" at bounding box center [1080, 558] width 69 height 35
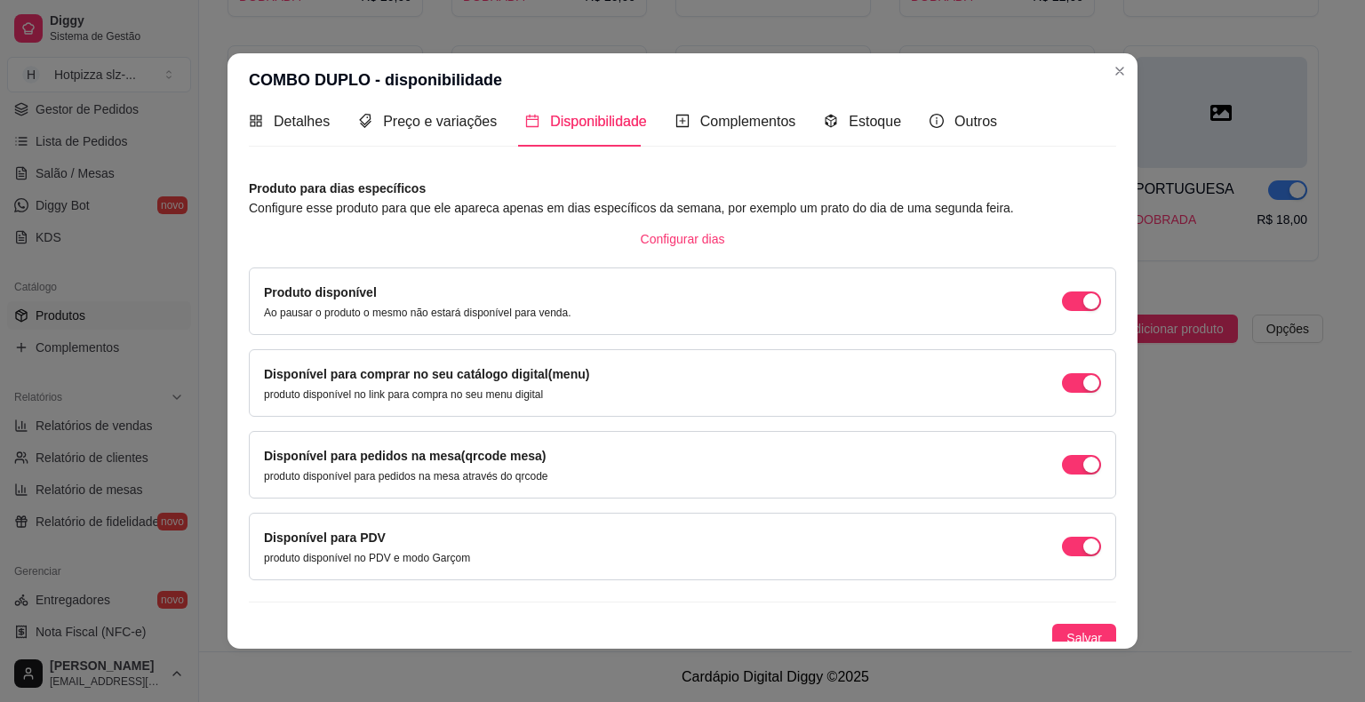
scroll to position [26, 0]
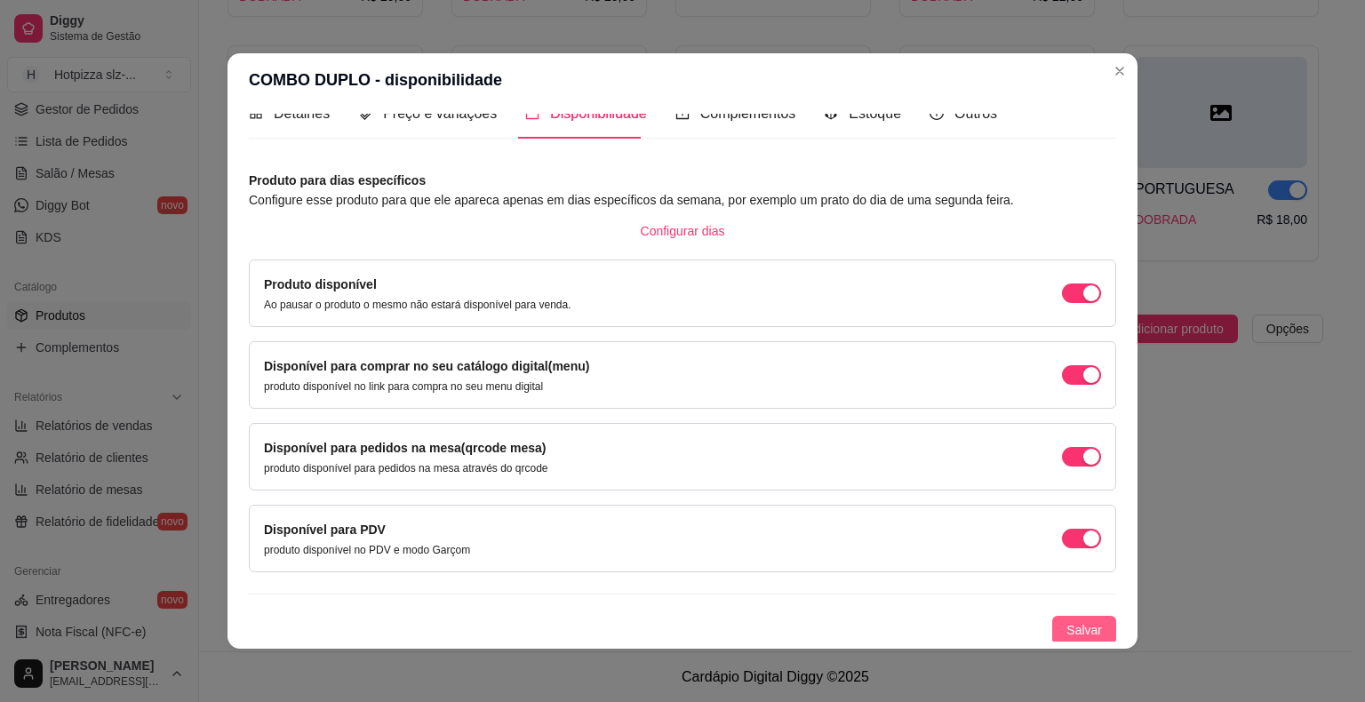
click at [1052, 641] on button "Salvar" at bounding box center [1084, 630] width 64 height 28
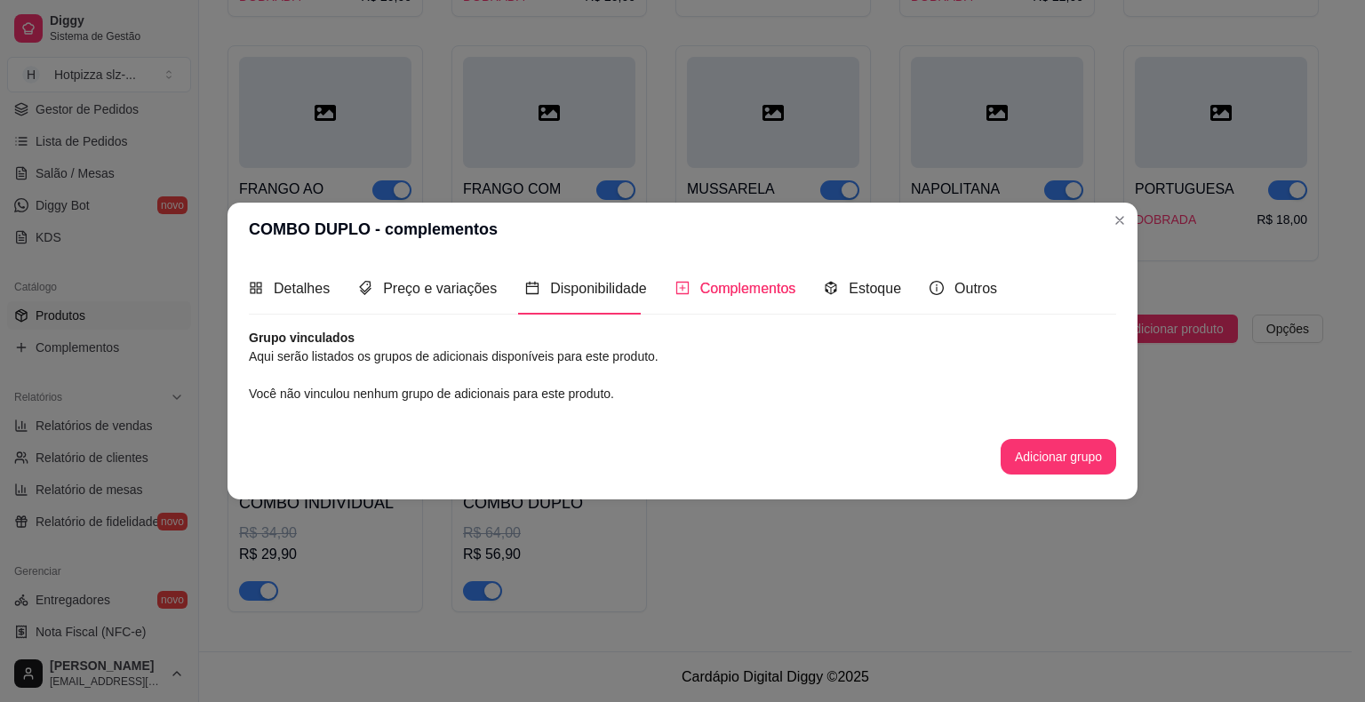
scroll to position [0, 0]
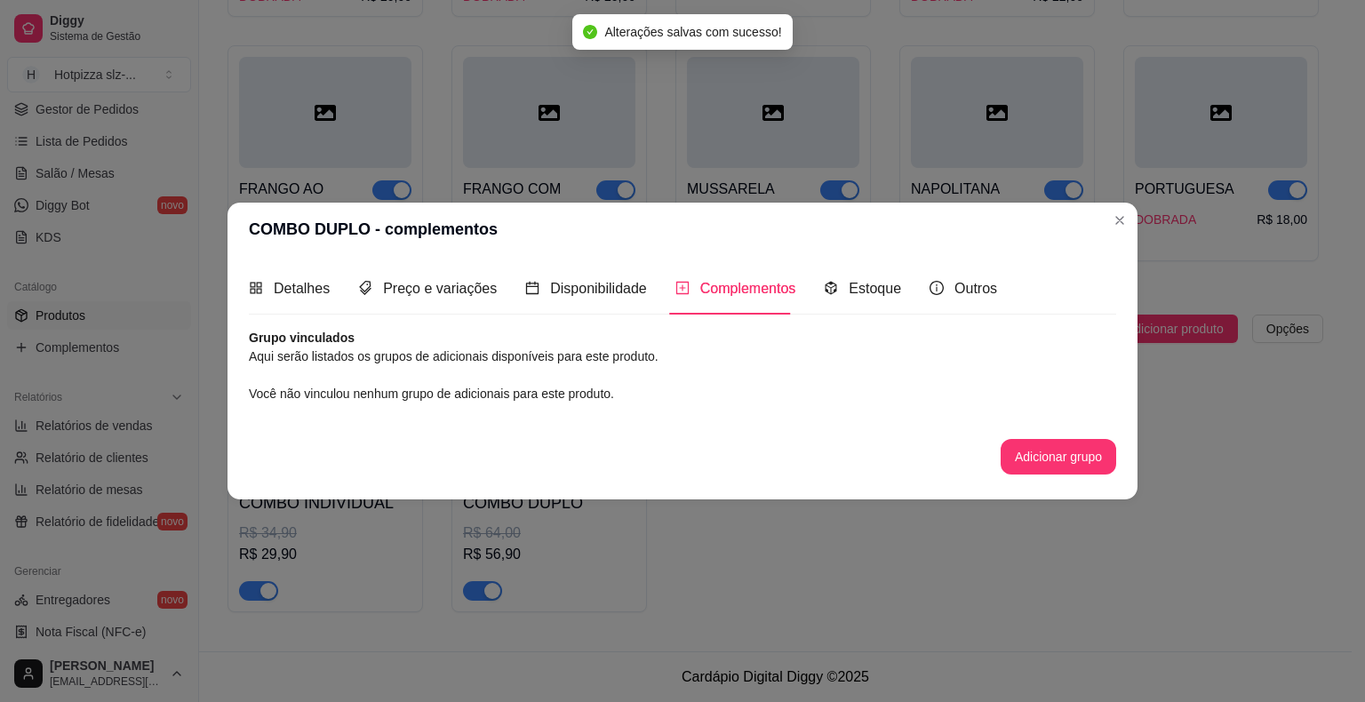
click at [1059, 453] on button "Adicionar grupo" at bounding box center [1059, 457] width 116 height 36
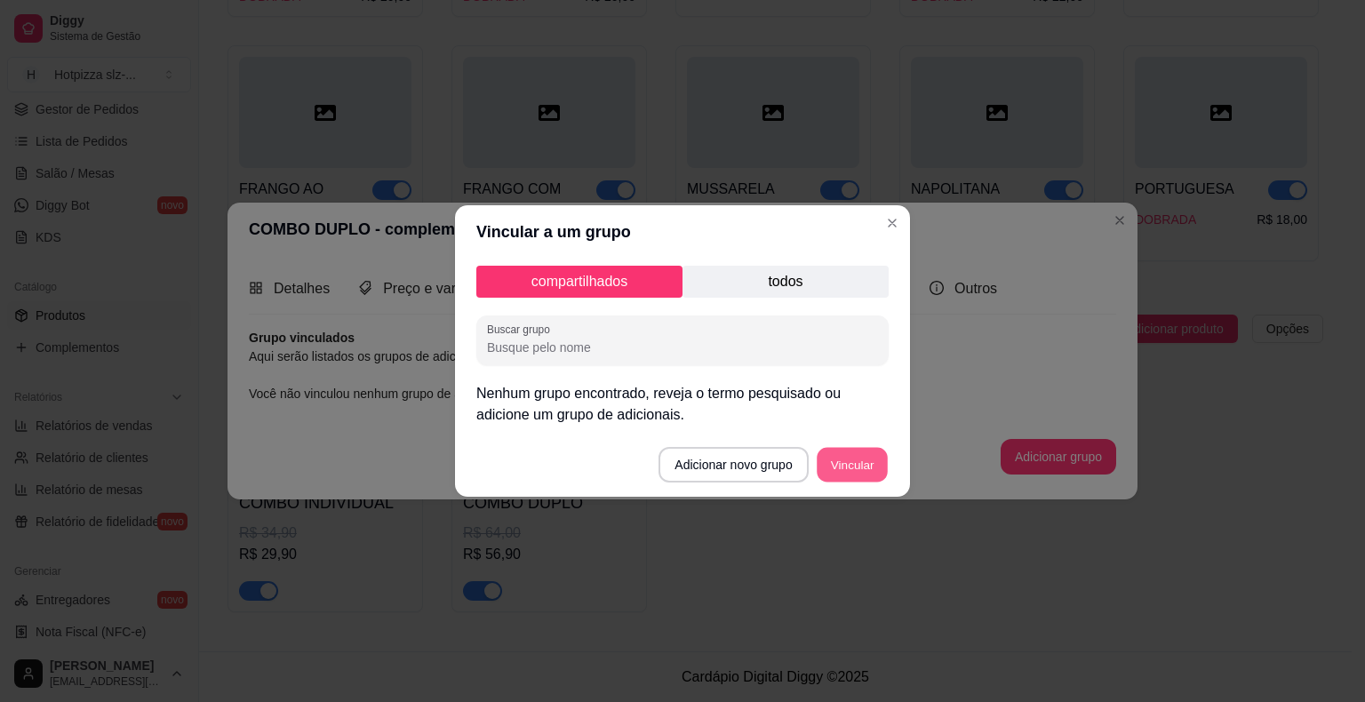
click at [850, 468] on button "Vincular" at bounding box center [852, 465] width 71 height 35
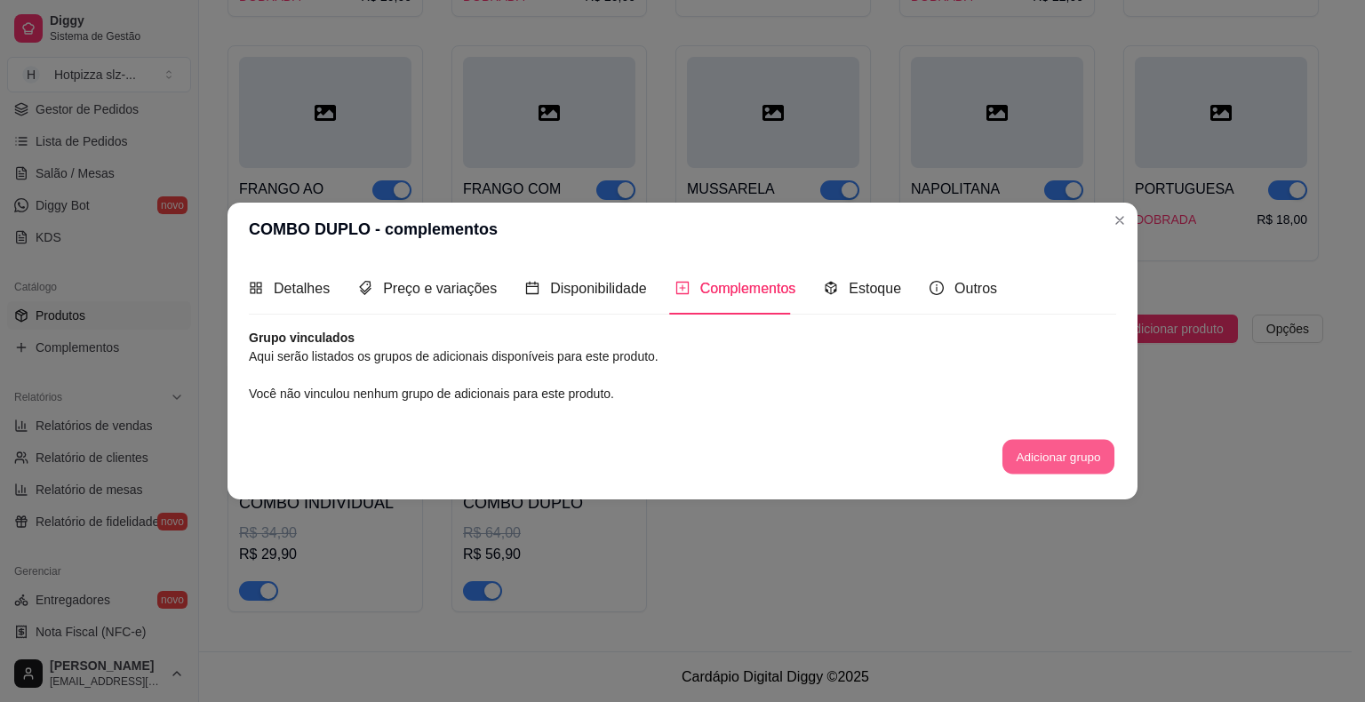
click at [1073, 459] on button "Adicionar grupo" at bounding box center [1058, 456] width 112 height 35
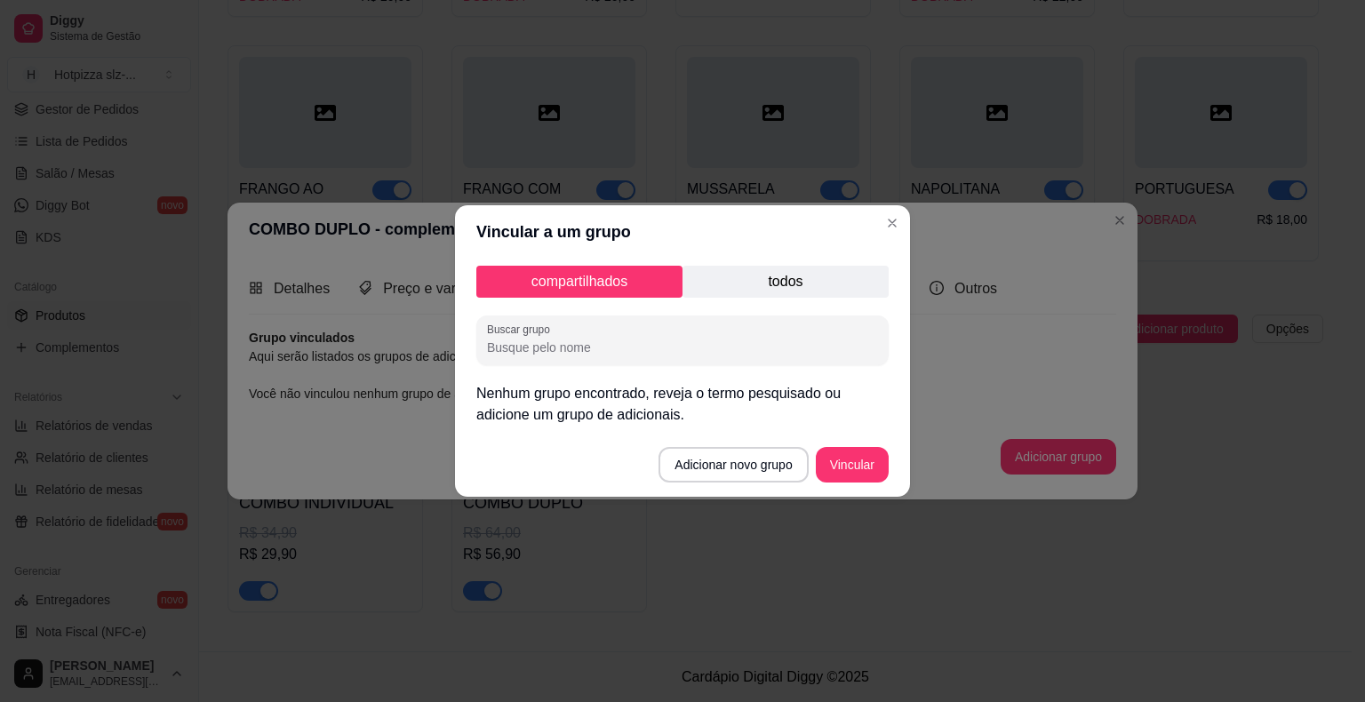
click at [742, 293] on p "todos" at bounding box center [785, 282] width 206 height 32
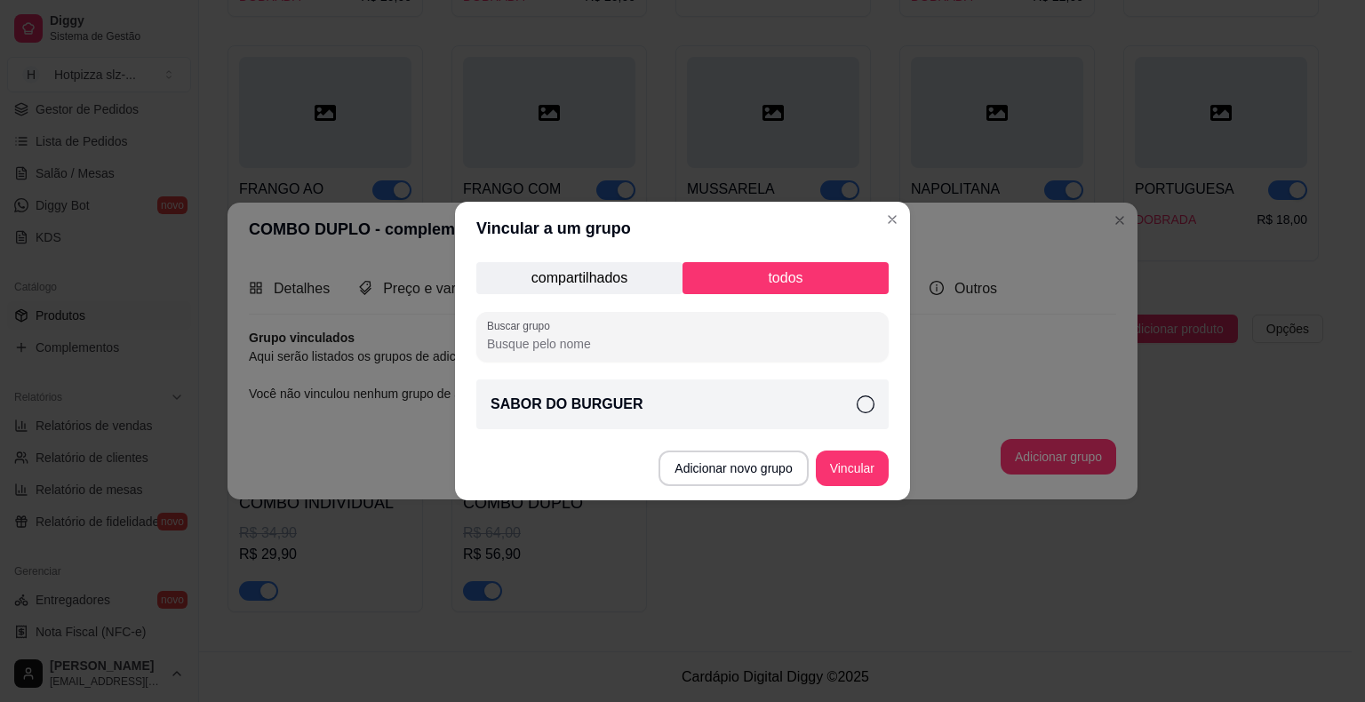
click at [590, 399] on p "SABOR DO BURGUER" at bounding box center [567, 404] width 153 height 21
click at [862, 473] on button "Vincular" at bounding box center [852, 469] width 73 height 36
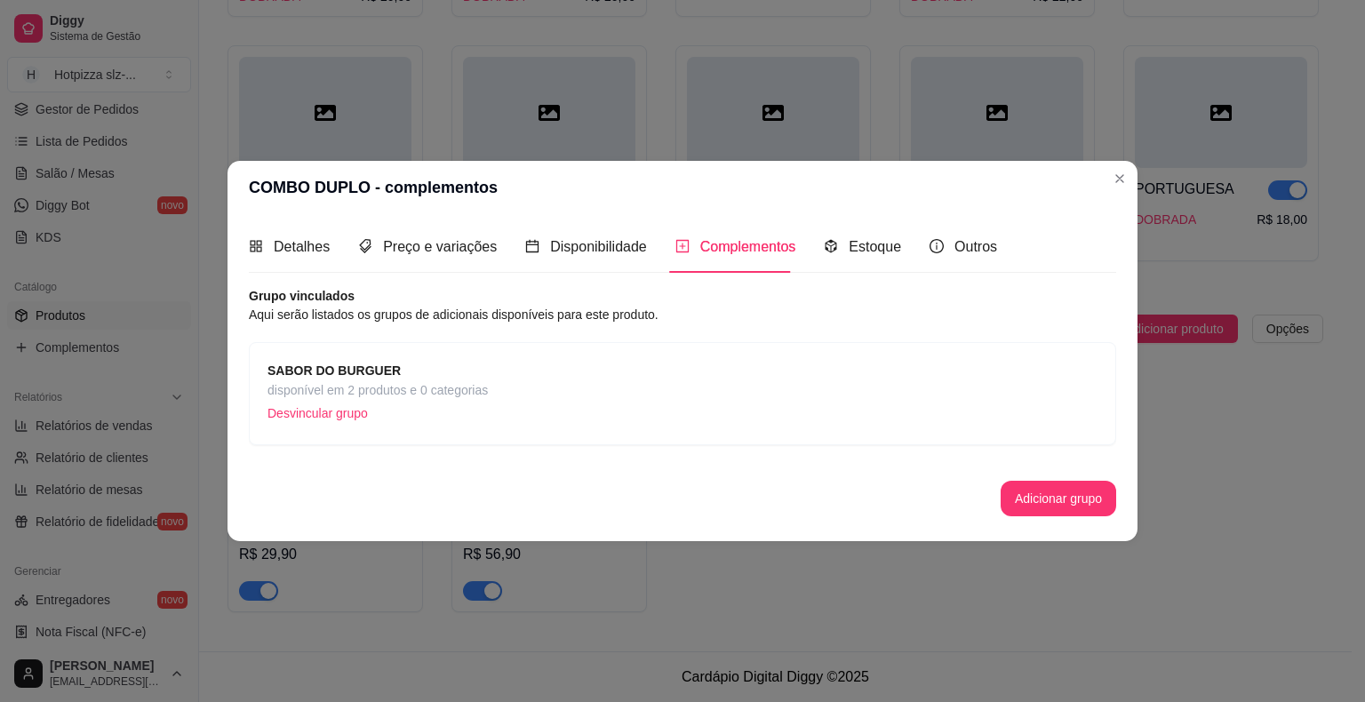
click at [512, 395] on div "SABOR DO BURGUER disponível em 2 produtos e 0 categorias Desvincular grupo" at bounding box center [682, 394] width 830 height 66
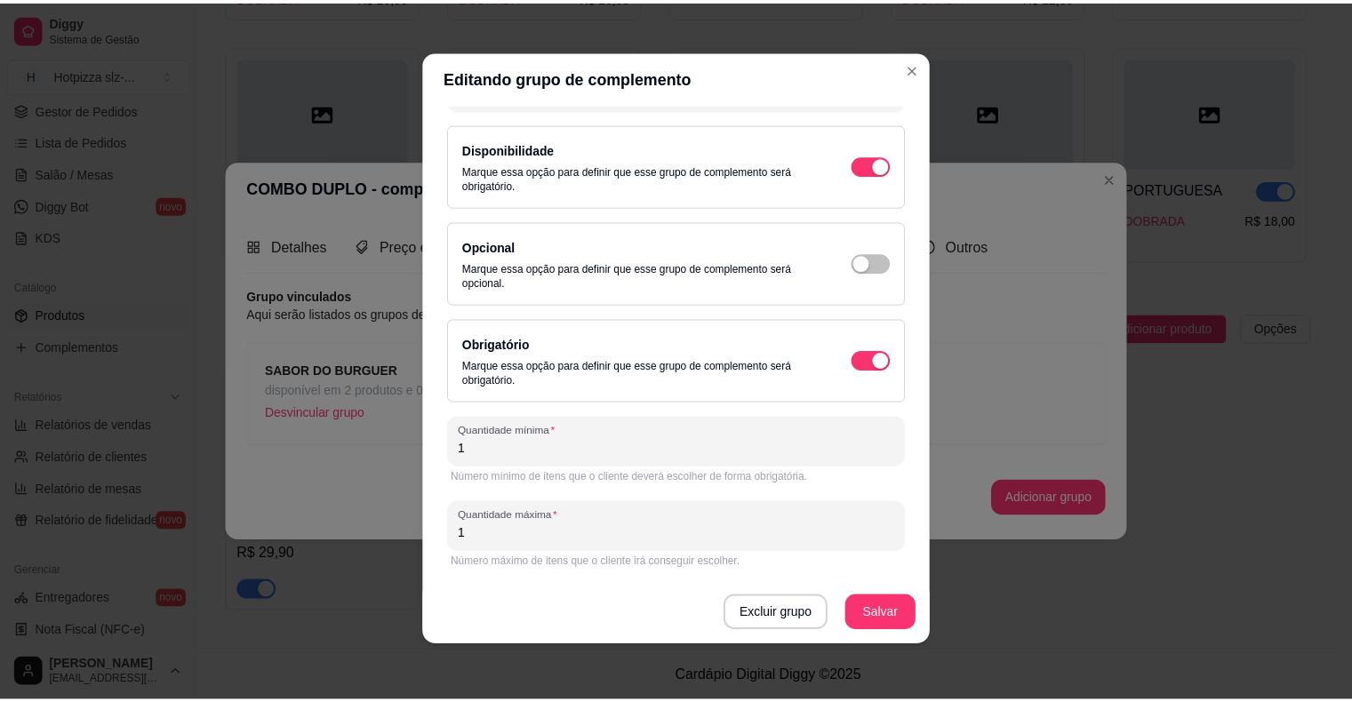
scroll to position [4, 0]
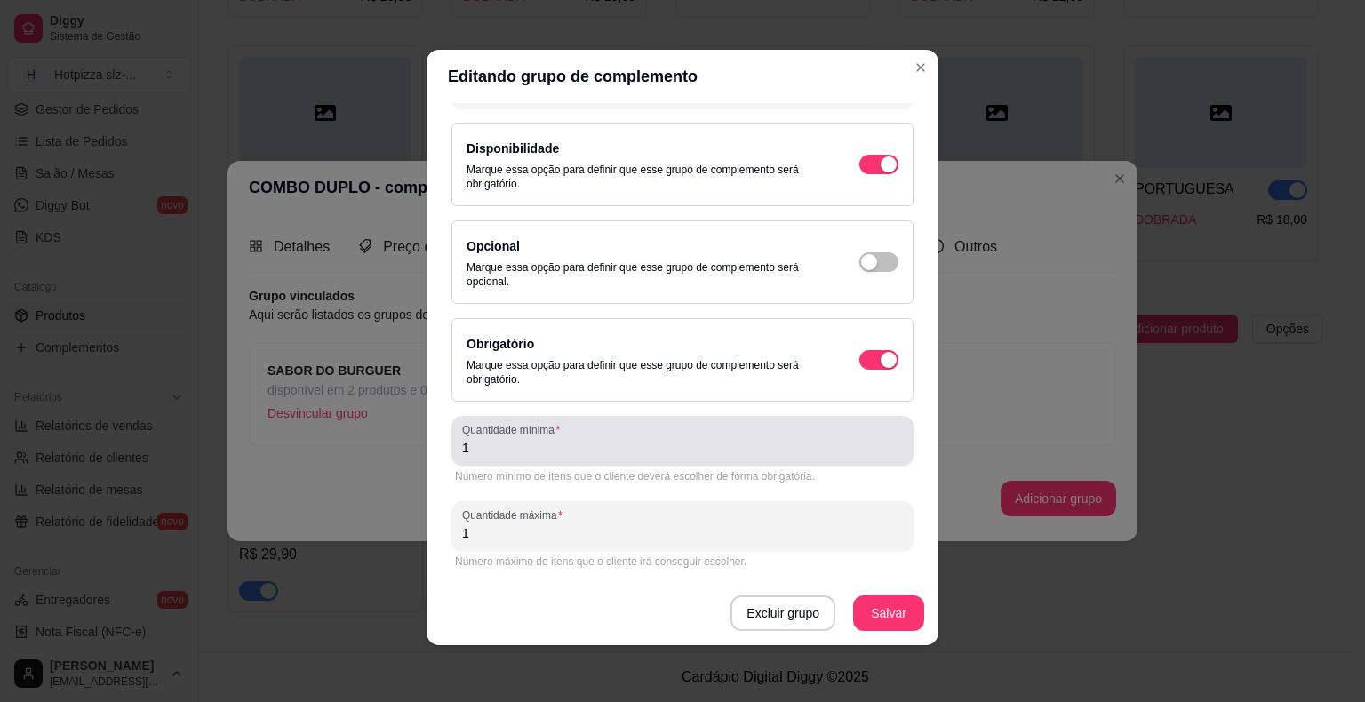
click at [500, 451] on input "1" at bounding box center [682, 448] width 441 height 18
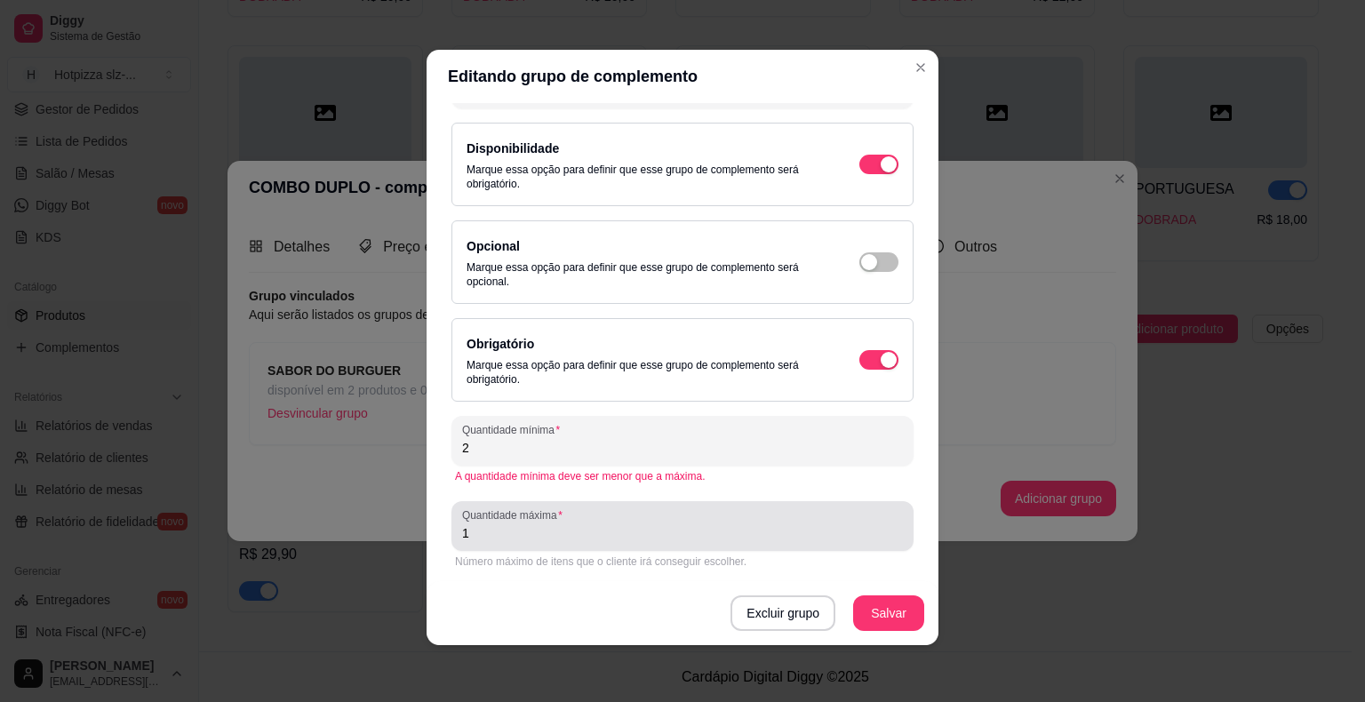
type input "2"
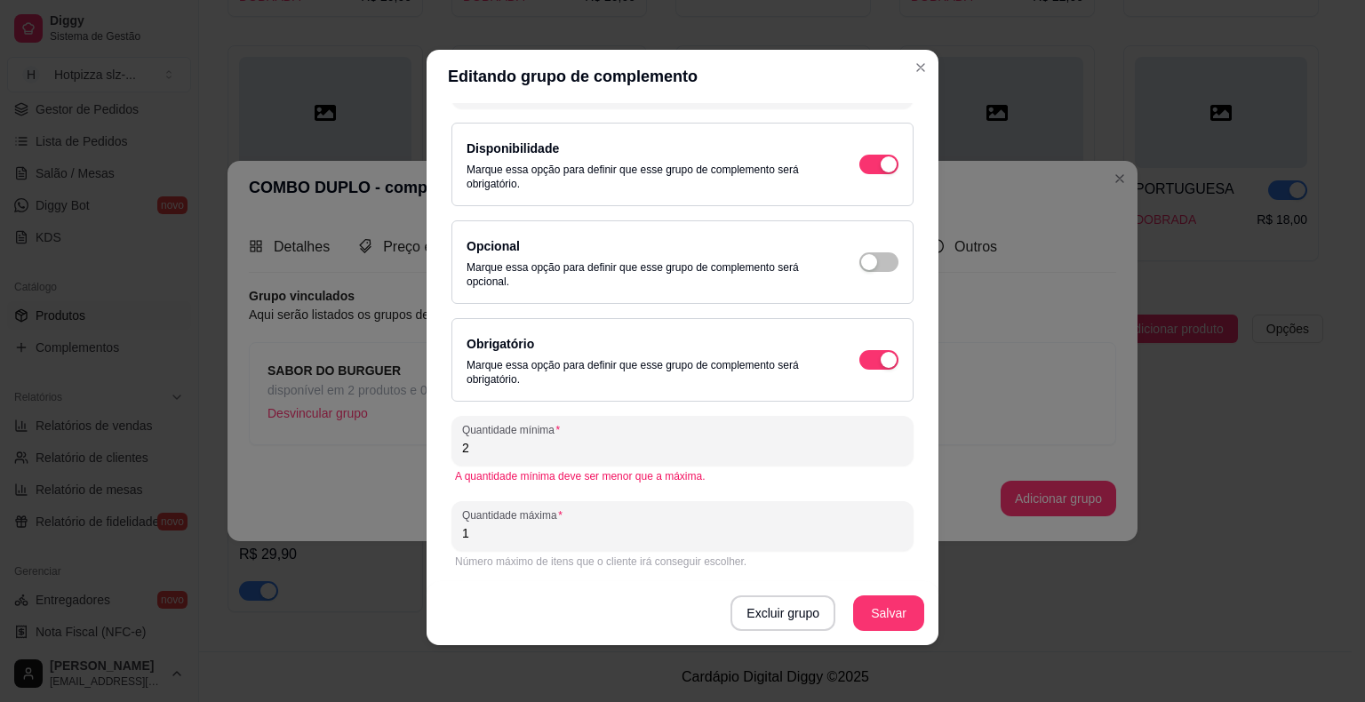
click at [475, 534] on input "1" at bounding box center [682, 533] width 441 height 18
type input "2"
click at [881, 622] on button "Salvar" at bounding box center [888, 613] width 69 height 35
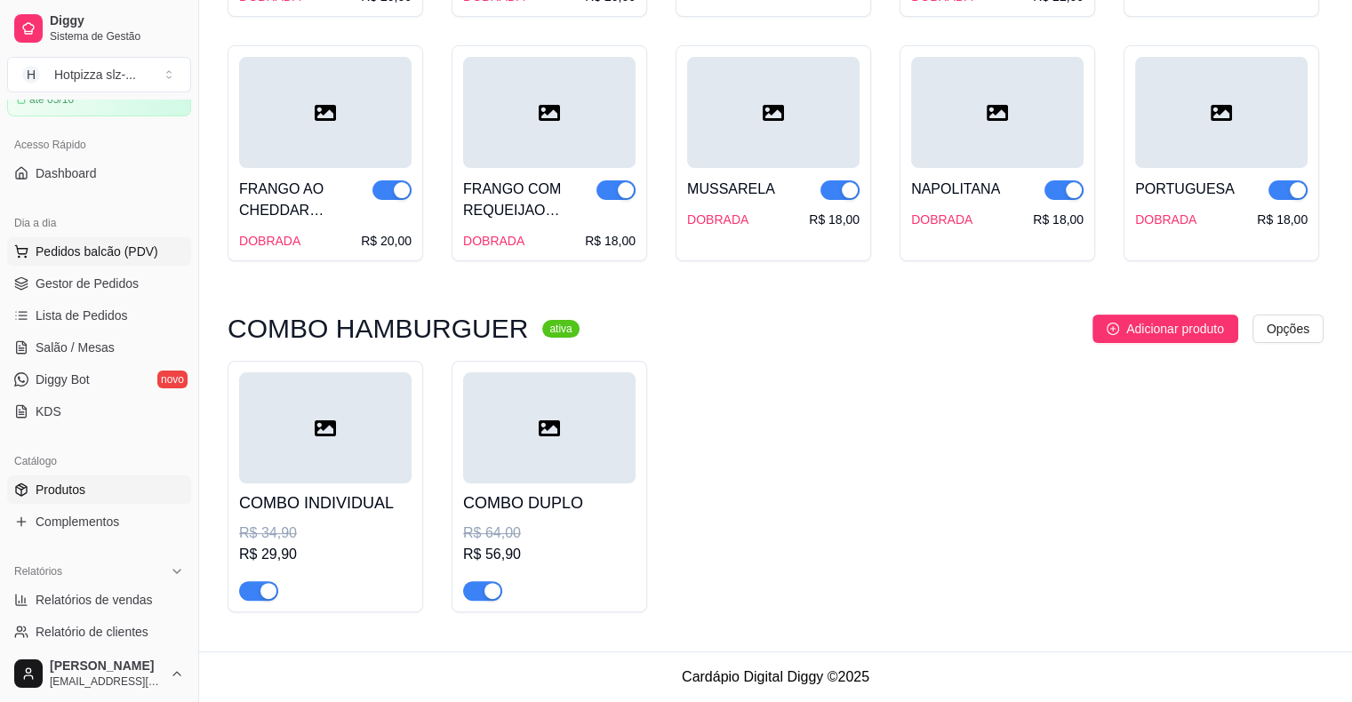
scroll to position [89, 0]
click at [71, 287] on span "Gestor de Pedidos" at bounding box center [87, 287] width 103 height 18
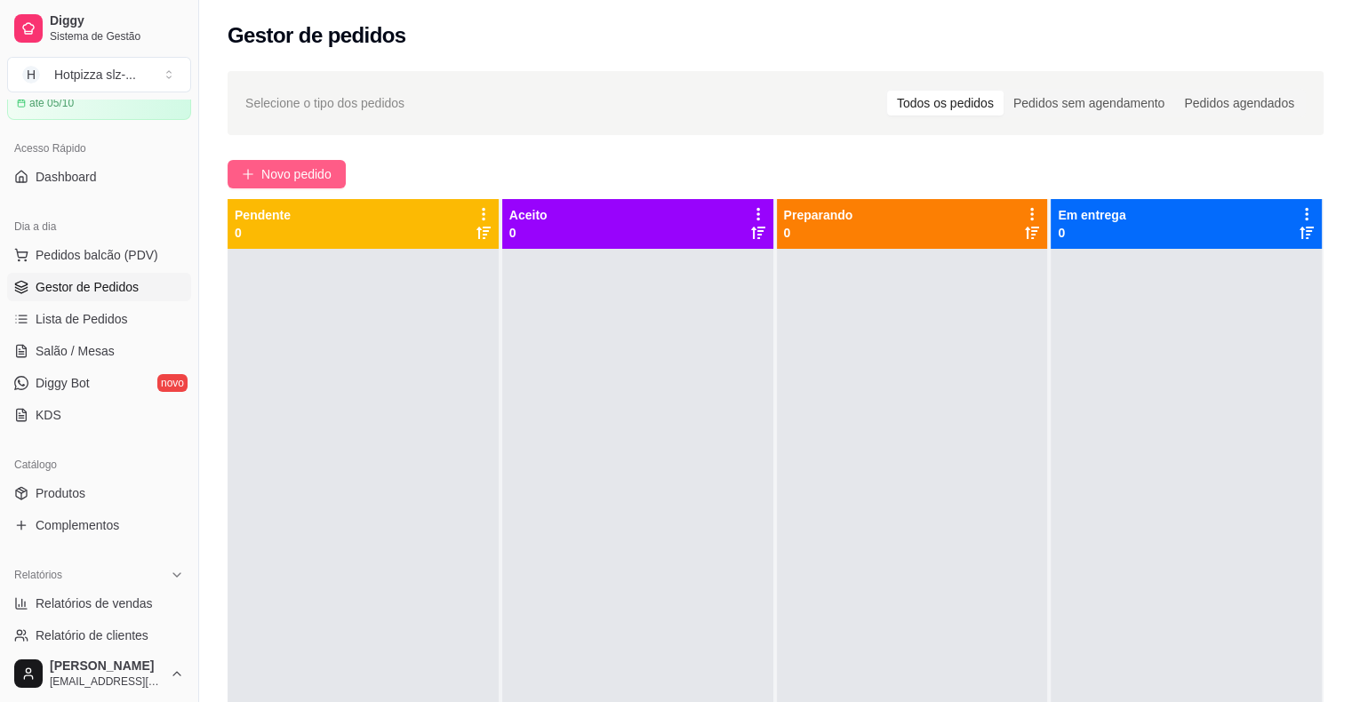
click at [276, 174] on span "Novo pedido" at bounding box center [296, 174] width 70 height 20
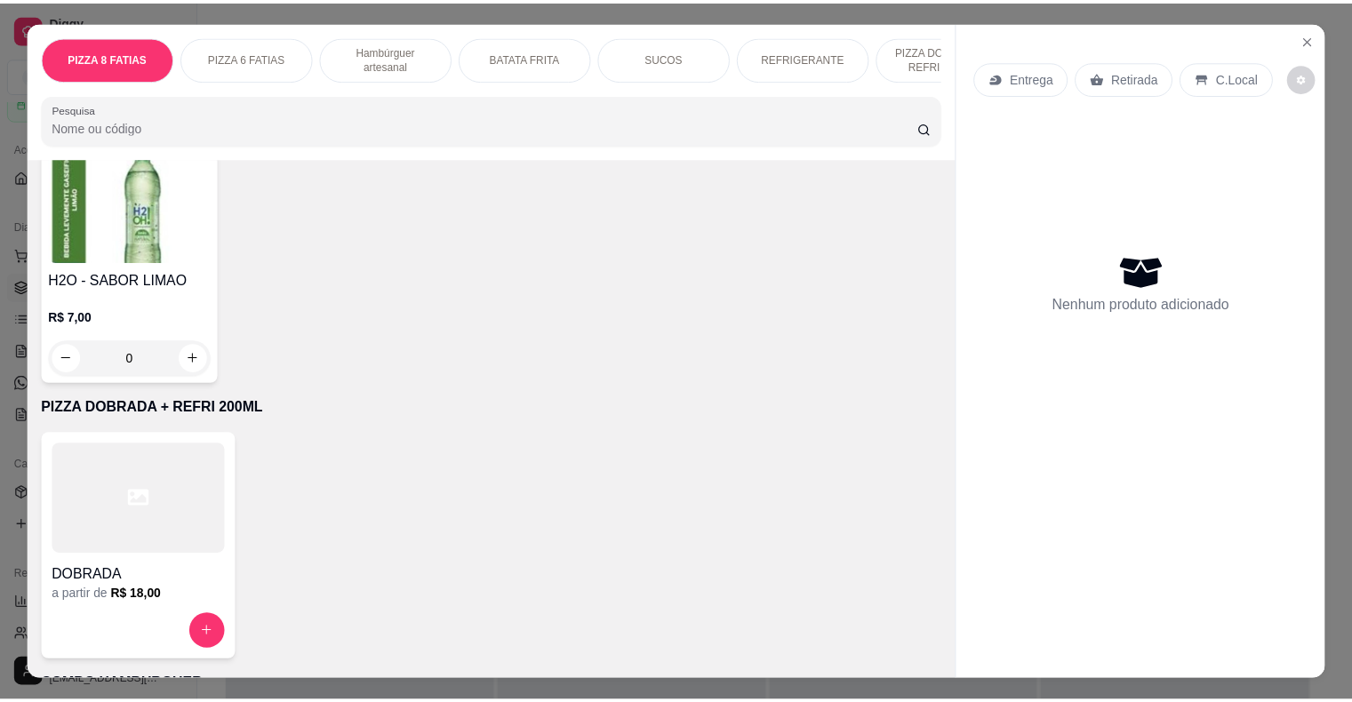
scroll to position [4312, 0]
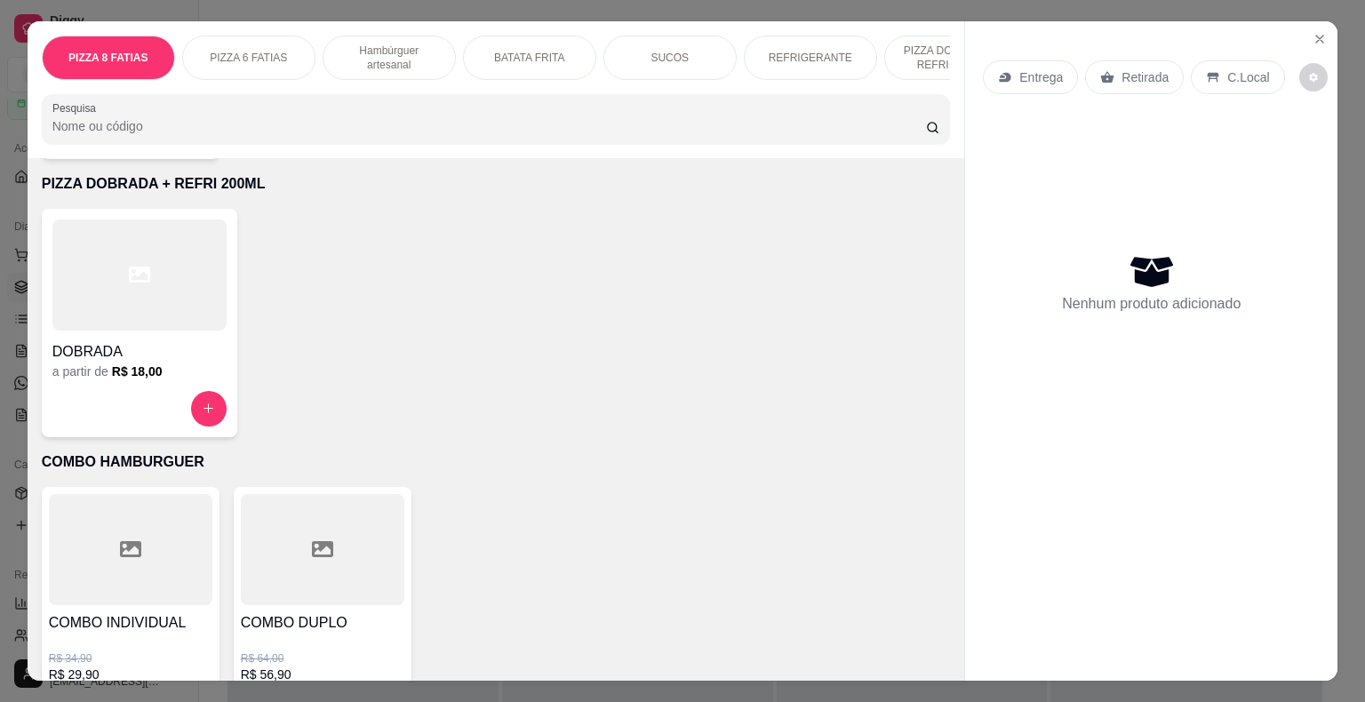
click at [355, 666] on p "R$ 56,90" at bounding box center [323, 675] width 164 height 18
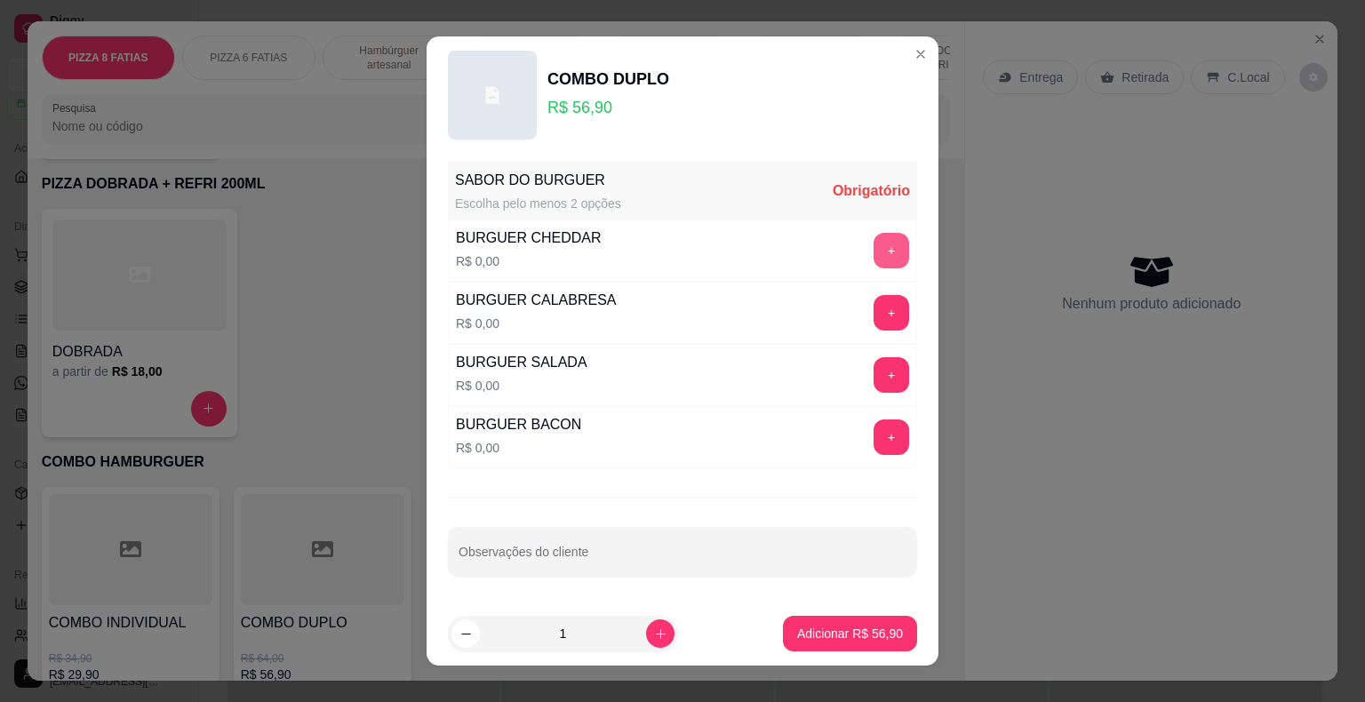
click at [873, 248] on button "+" at bounding box center [891, 251] width 36 height 36
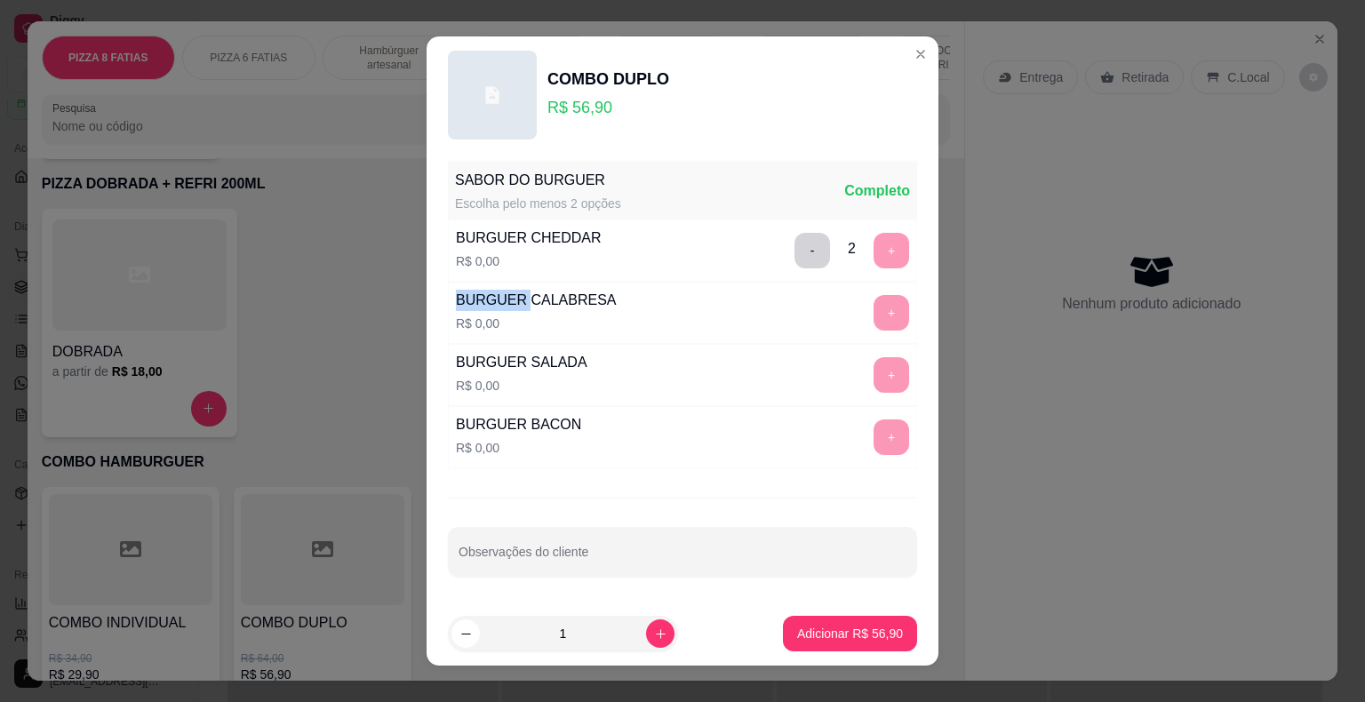
click at [867, 248] on div "- 2 +" at bounding box center [851, 251] width 129 height 36
click at [802, 254] on button "-" at bounding box center [812, 251] width 35 height 35
click at [874, 318] on button "+" at bounding box center [891, 313] width 35 height 35
click at [858, 638] on p "Adicionar R$ 56,90" at bounding box center [850, 633] width 103 height 17
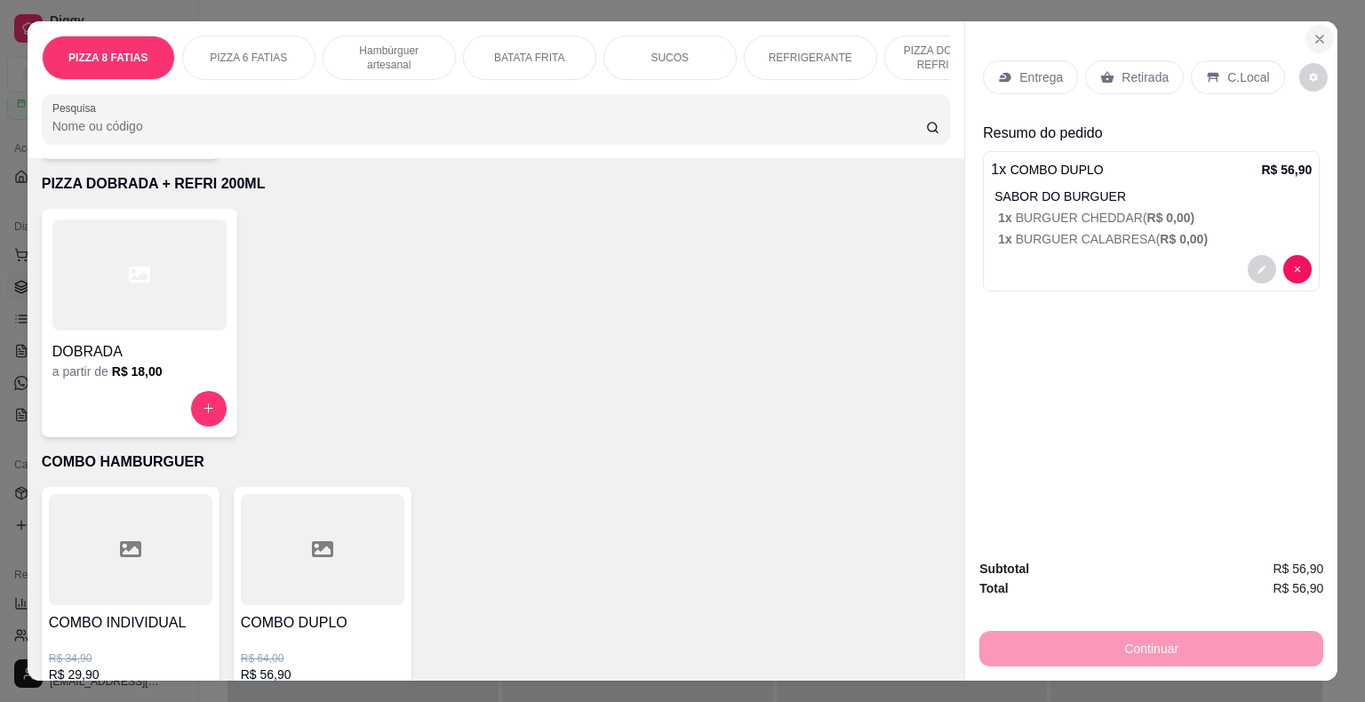
click at [1312, 32] on icon "Close" at bounding box center [1319, 39] width 14 height 14
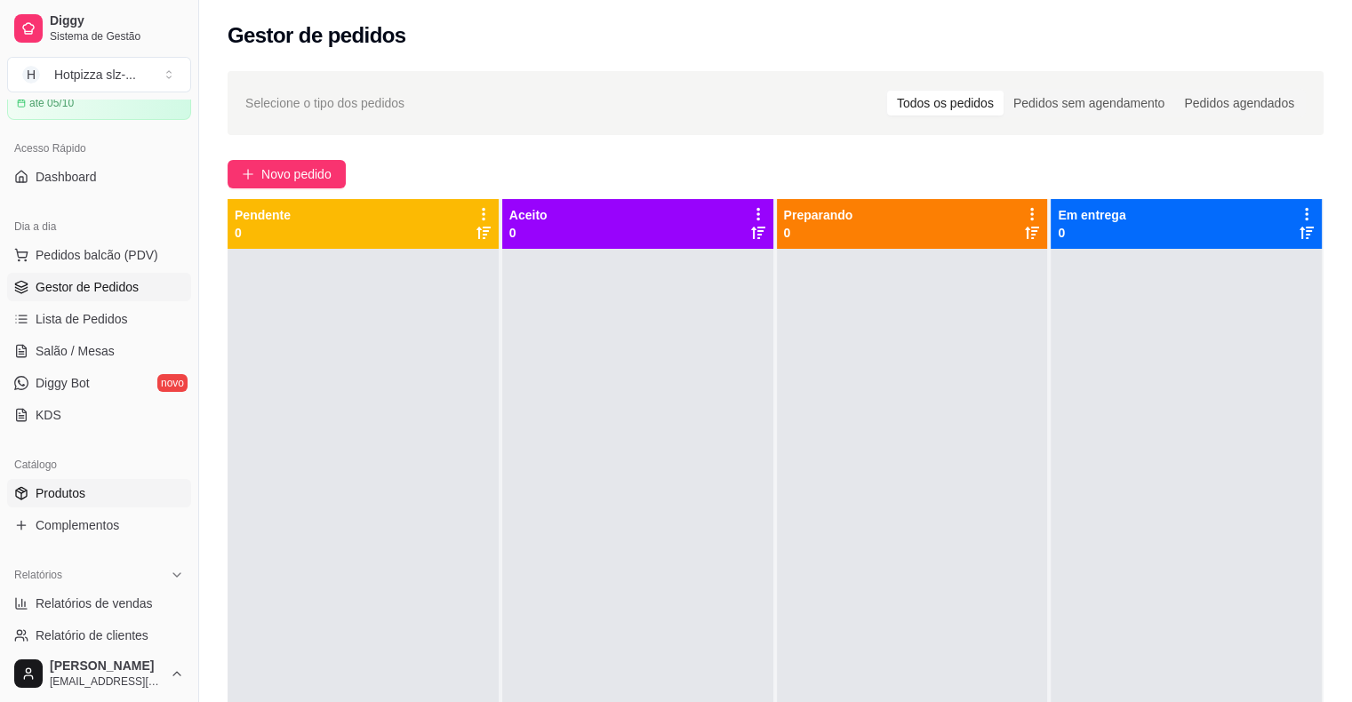
click at [77, 491] on span "Produtos" at bounding box center [61, 493] width 50 height 18
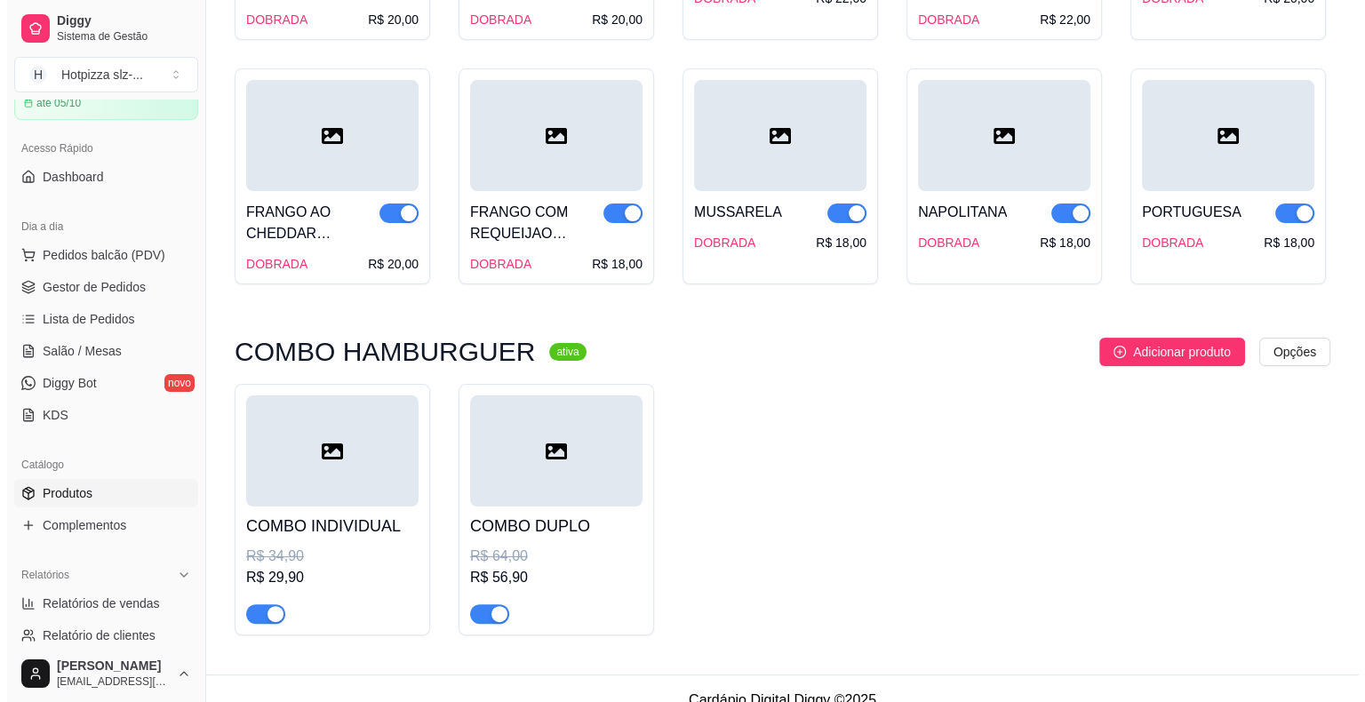
scroll to position [7089, 0]
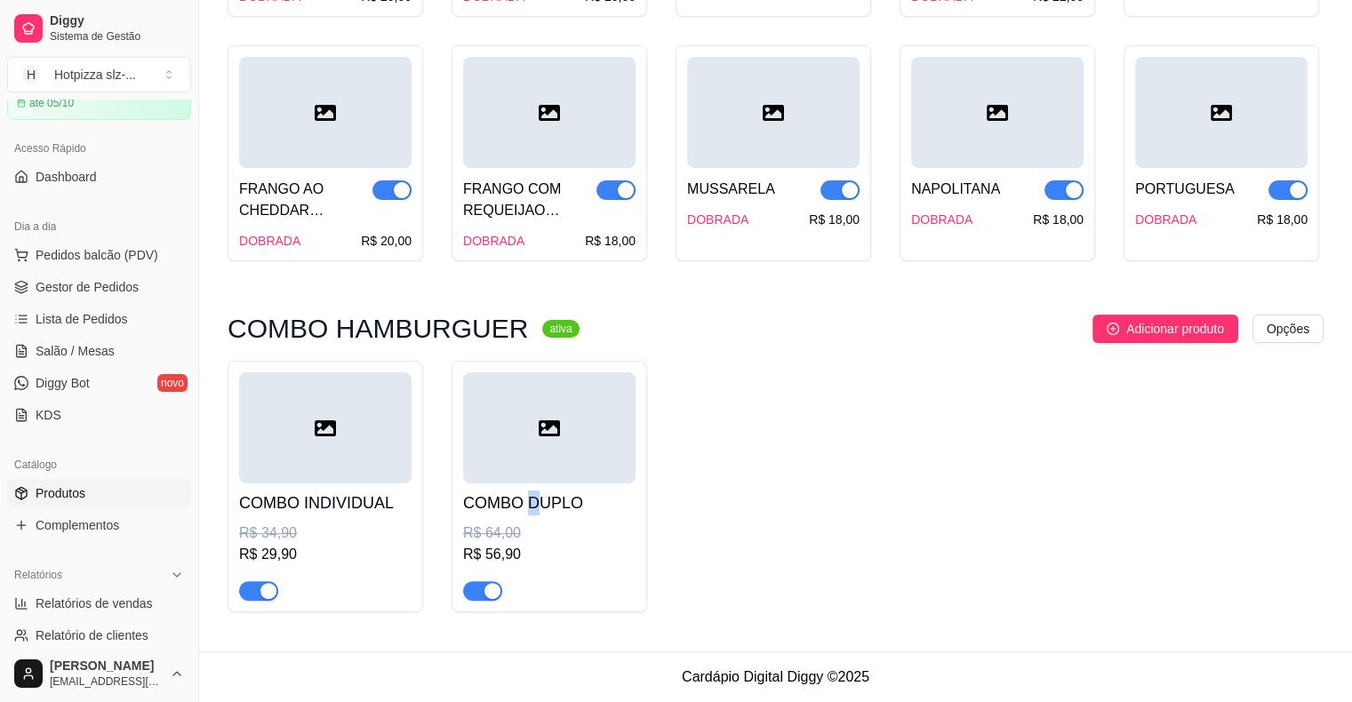
click at [533, 485] on div "COMBO DUPLO R$ 64,00 R$ 56,90" at bounding box center [549, 541] width 172 height 117
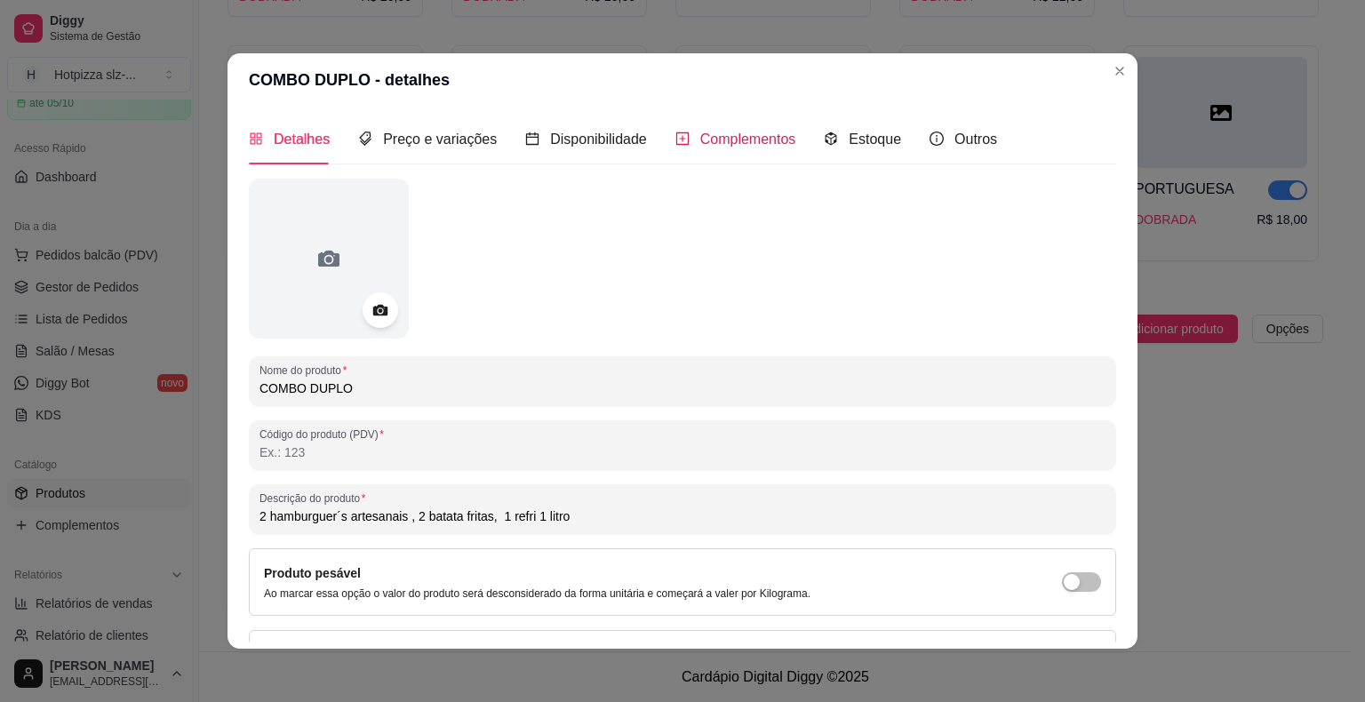
click at [728, 143] on span "Complementos" at bounding box center [748, 139] width 96 height 15
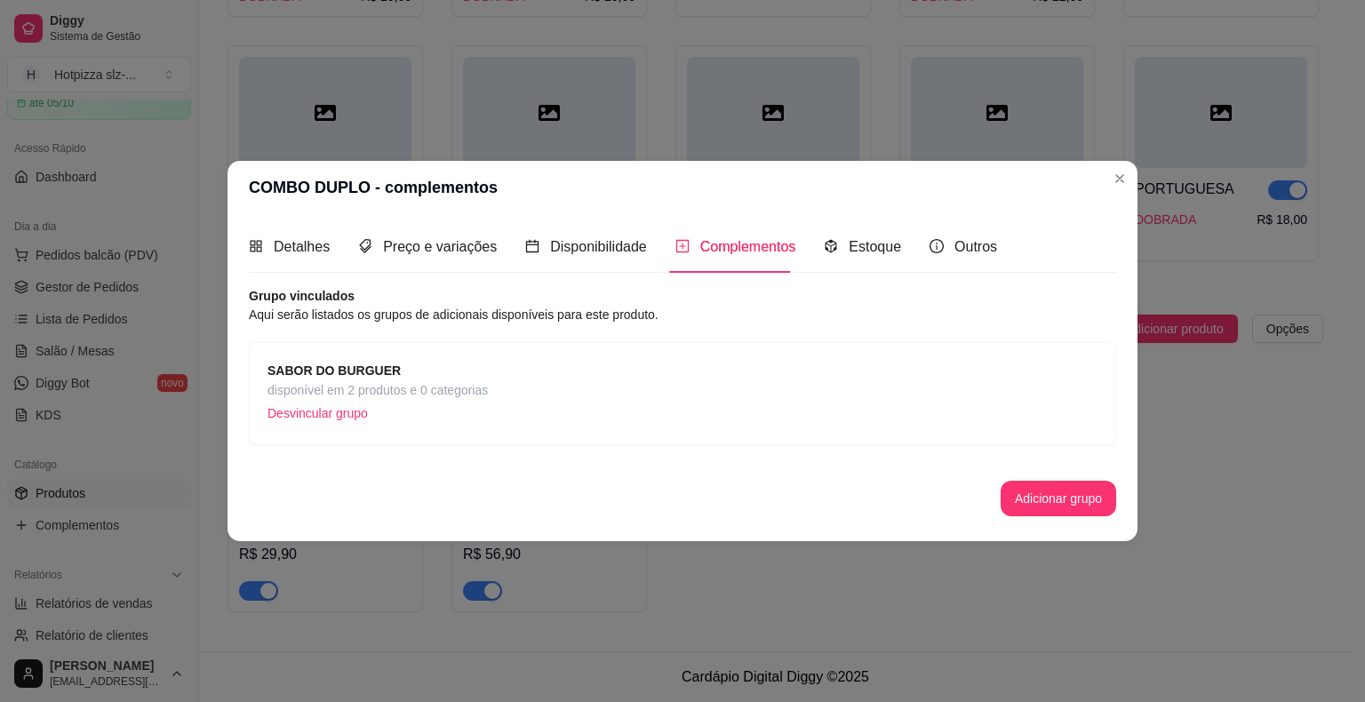
click at [484, 395] on span "disponível em 2 produtos e 0 categorias" at bounding box center [377, 390] width 220 height 20
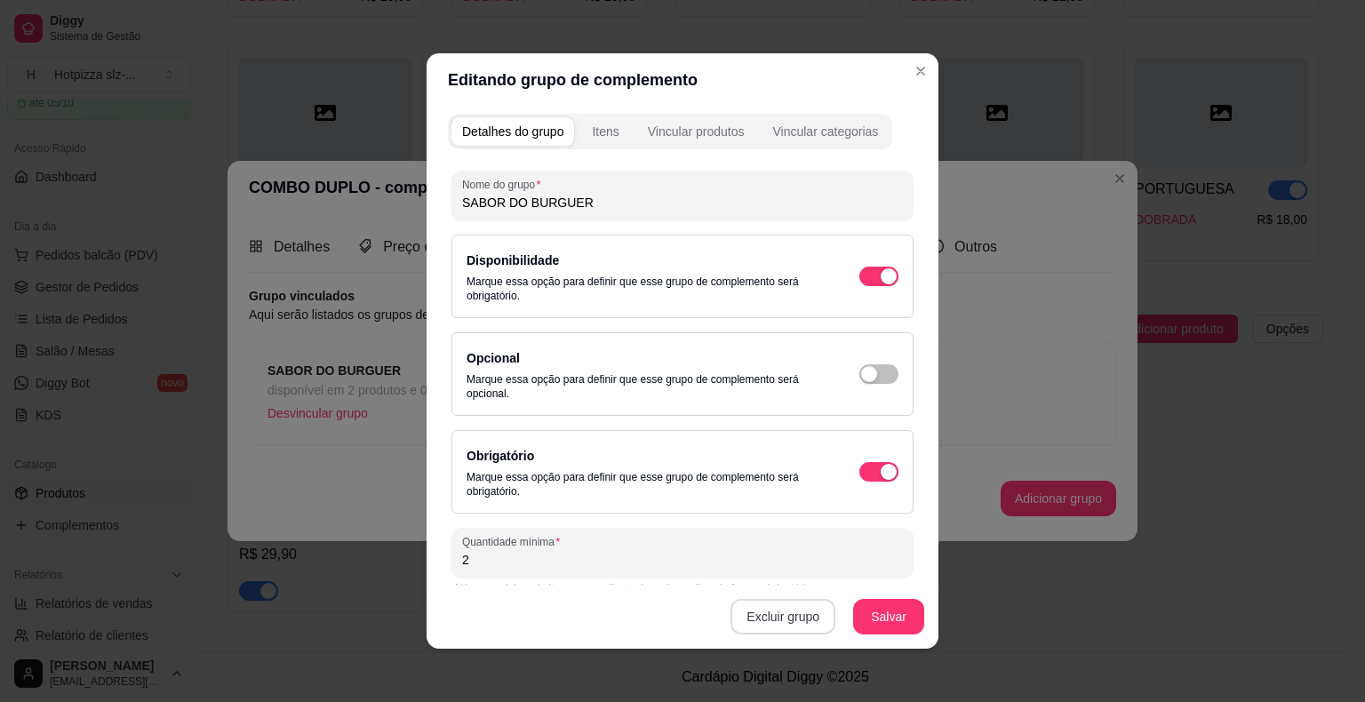
click at [800, 620] on button "Excluir grupo" at bounding box center [782, 617] width 105 height 36
click at [779, 578] on button "Não" at bounding box center [791, 577] width 57 height 28
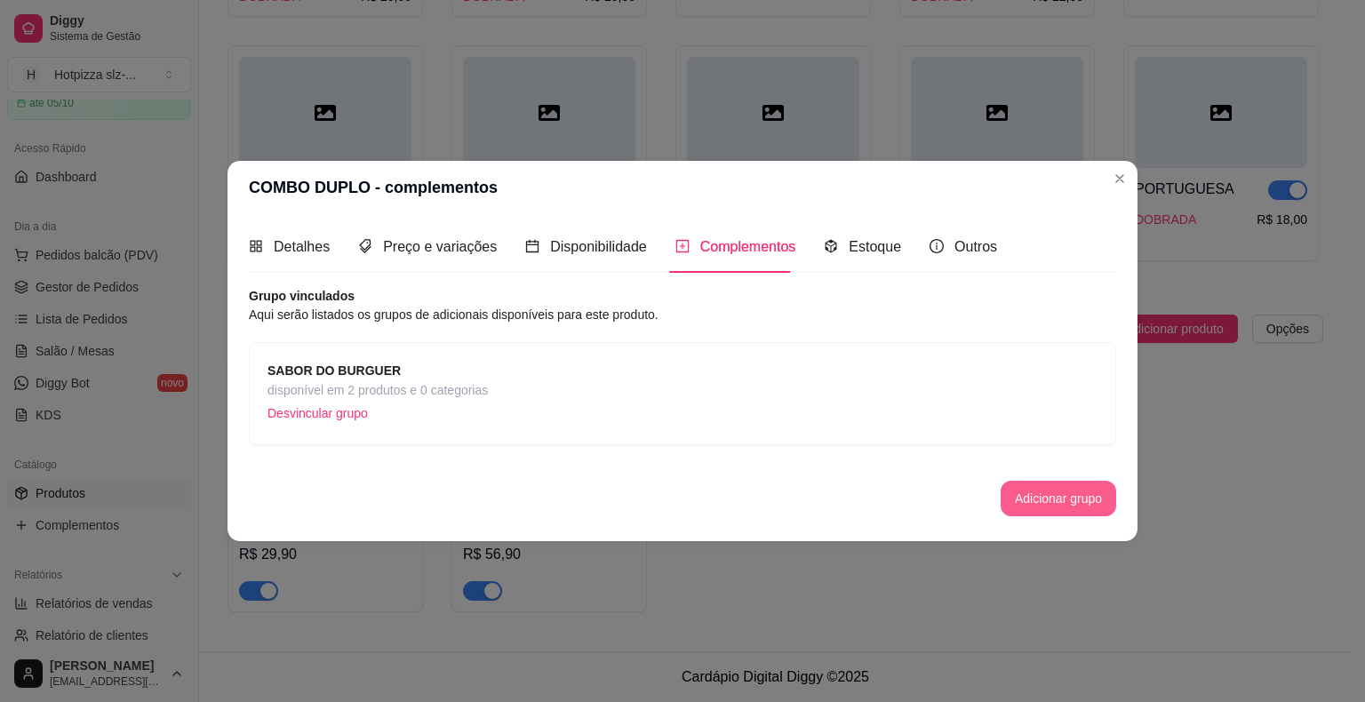
click at [1052, 503] on button "Adicionar grupo" at bounding box center [1059, 499] width 116 height 36
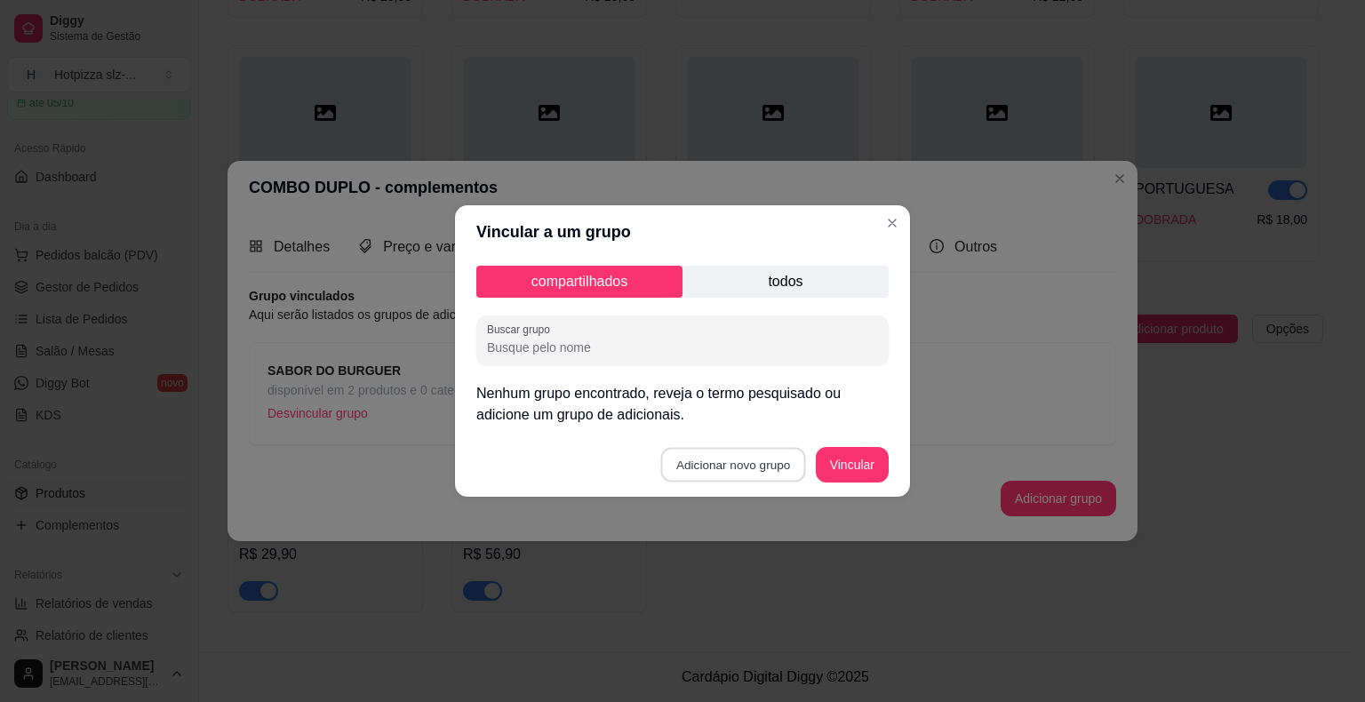
click at [750, 467] on button "Adicionar novo grupo" at bounding box center [733, 465] width 145 height 35
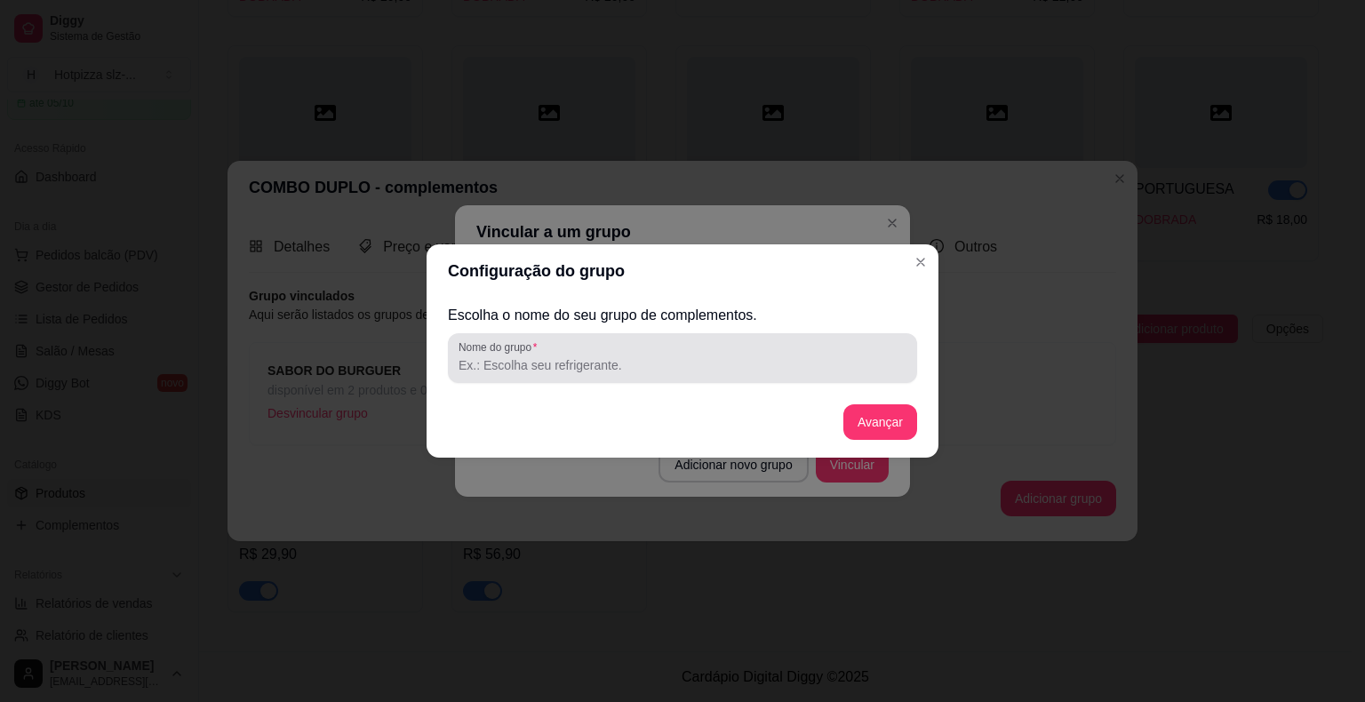
click at [519, 368] on input "Nome do grupo" at bounding box center [683, 365] width 448 height 18
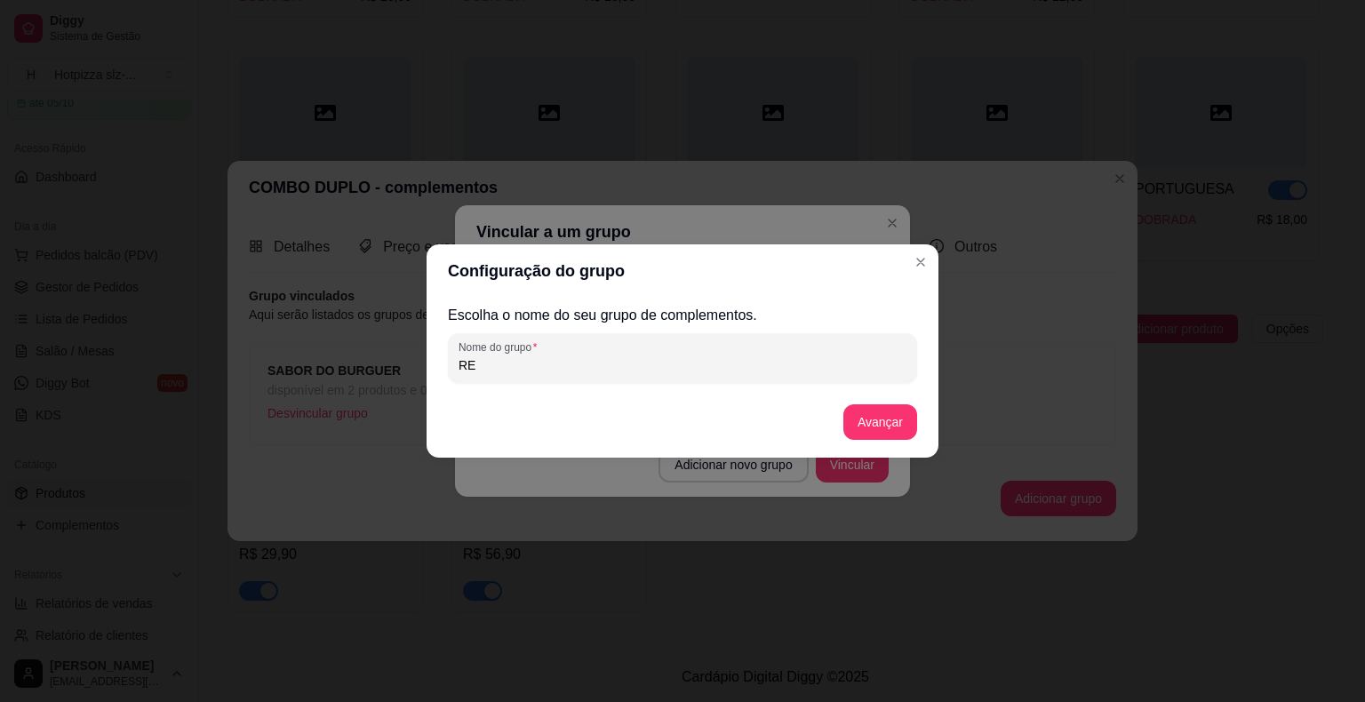
type input "R"
type input "SABOR DO REFRI"
click at [885, 421] on button "Avançar" at bounding box center [880, 422] width 74 height 36
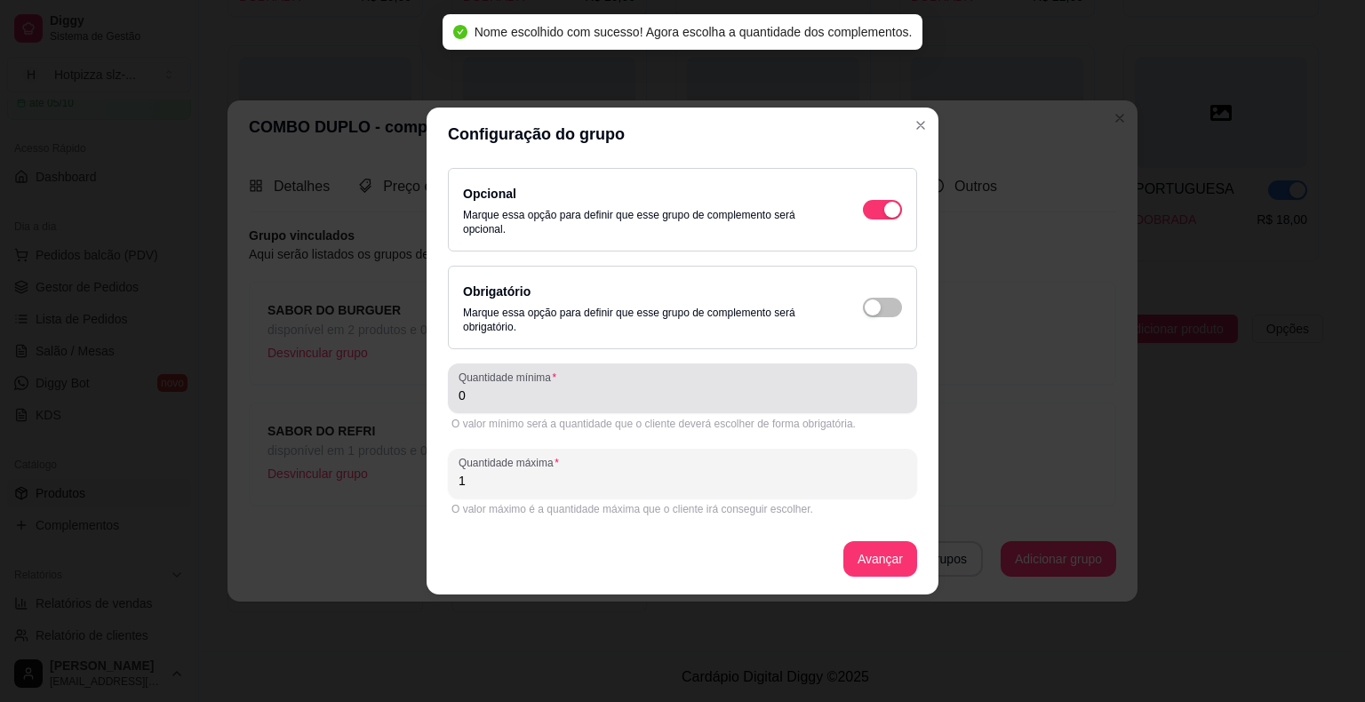
click at [510, 406] on div "Quantidade mínima 0" at bounding box center [682, 388] width 469 height 50
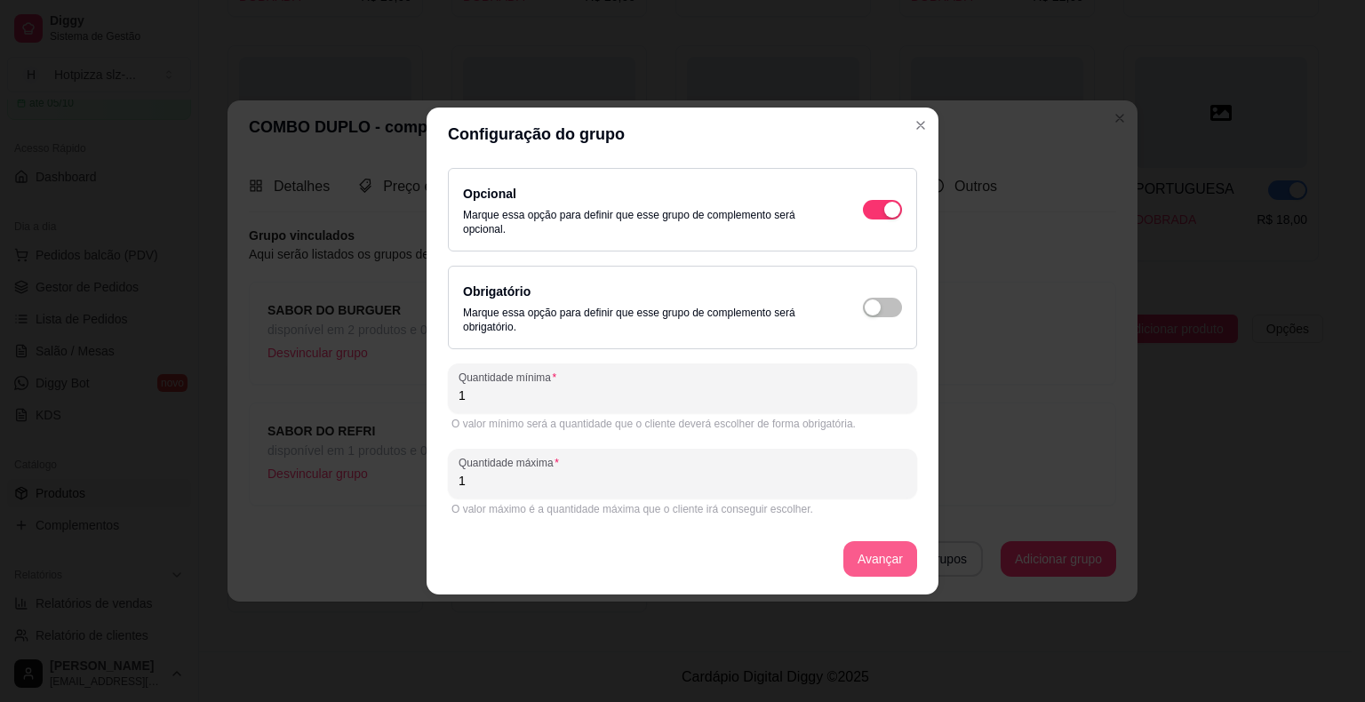
type input "1"
click at [863, 556] on button "Avançar" at bounding box center [880, 559] width 72 height 35
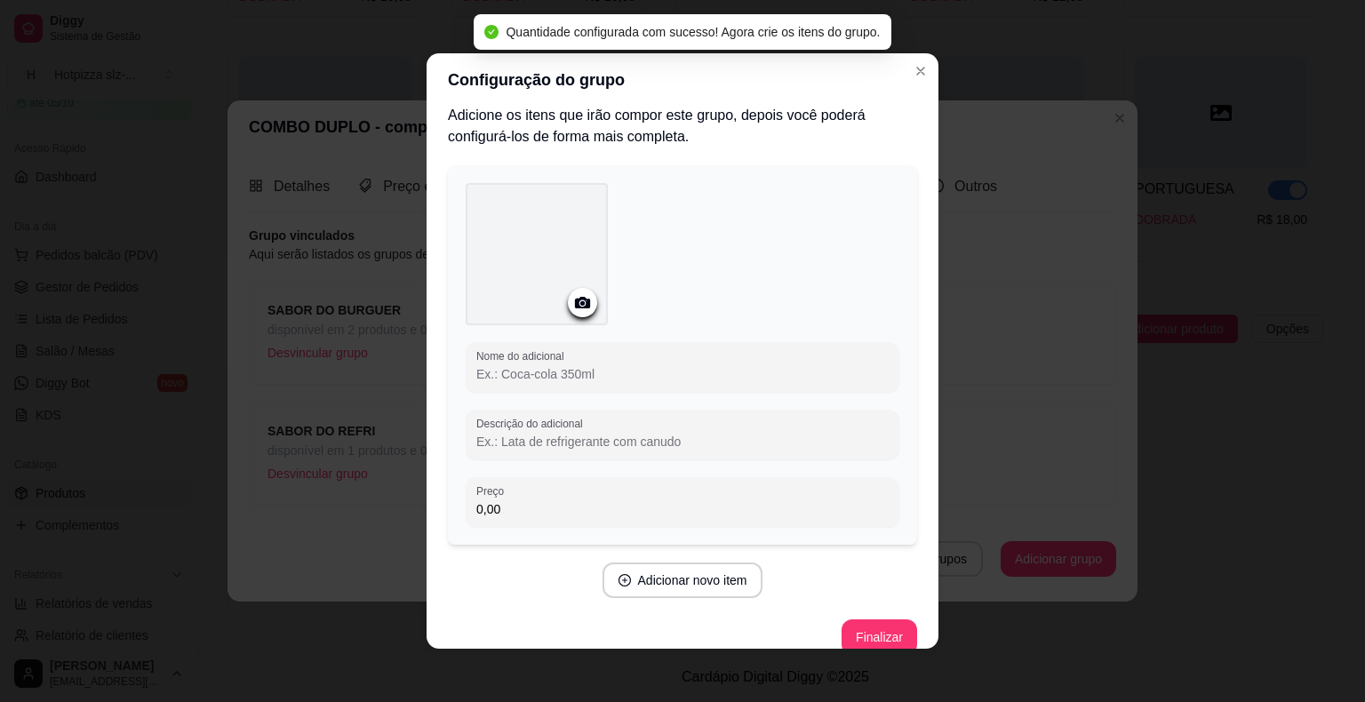
scroll to position [0, 0]
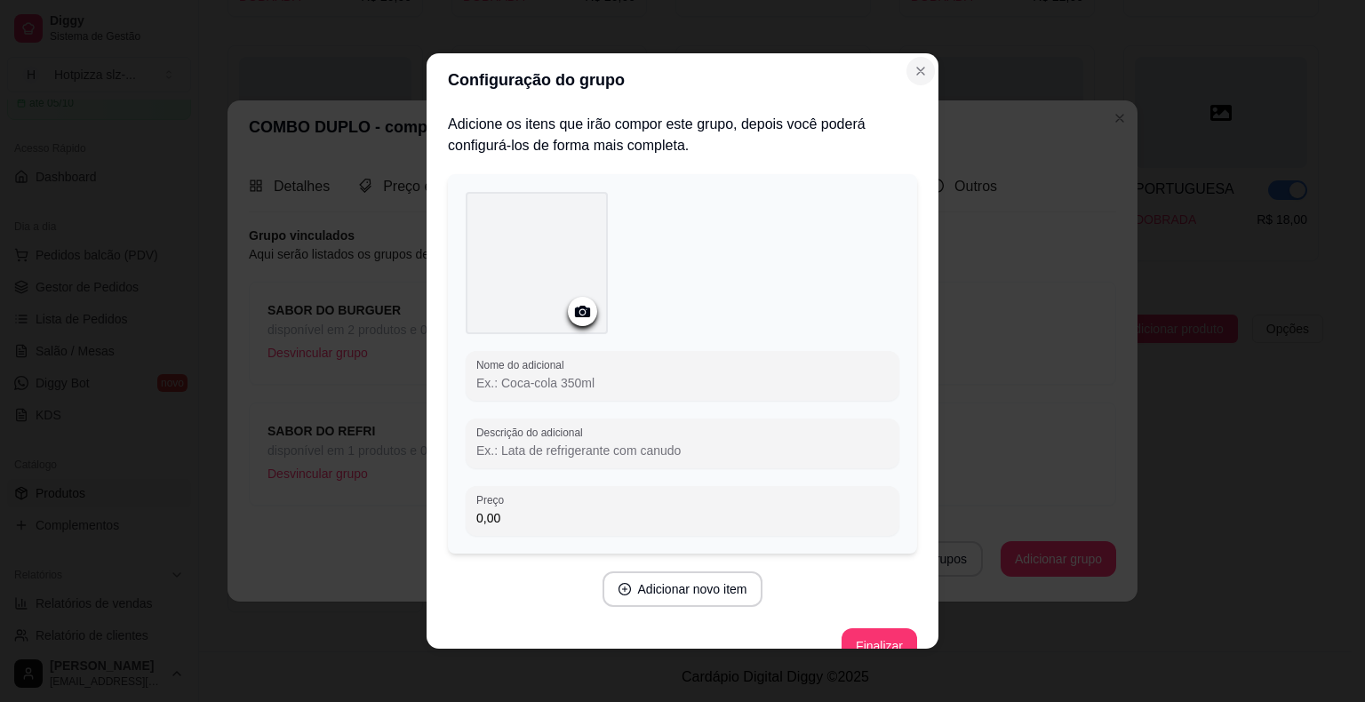
click at [913, 67] on icon "Close" at bounding box center [920, 71] width 14 height 14
click at [913, 82] on button "Close" at bounding box center [920, 71] width 28 height 28
click at [913, 72] on icon "Close" at bounding box center [920, 71] width 14 height 14
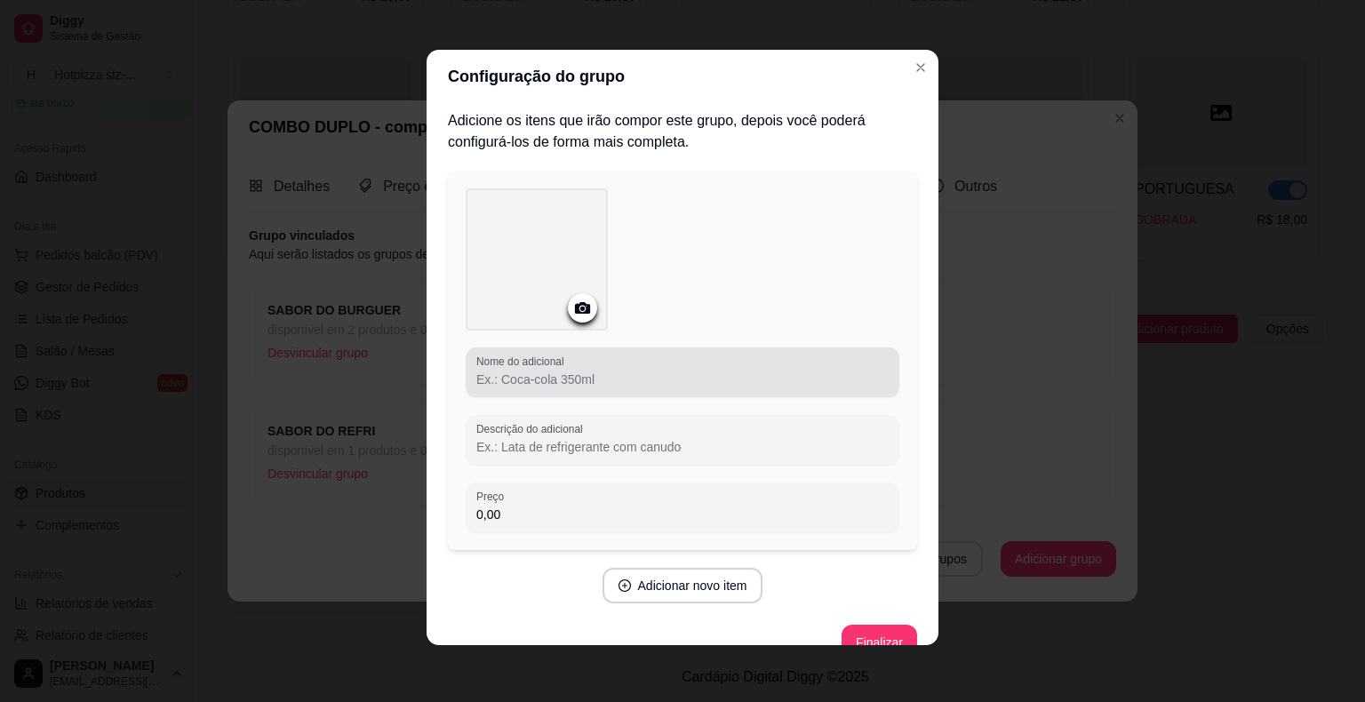
click at [530, 375] on input "Nome do adicional" at bounding box center [682, 380] width 412 height 18
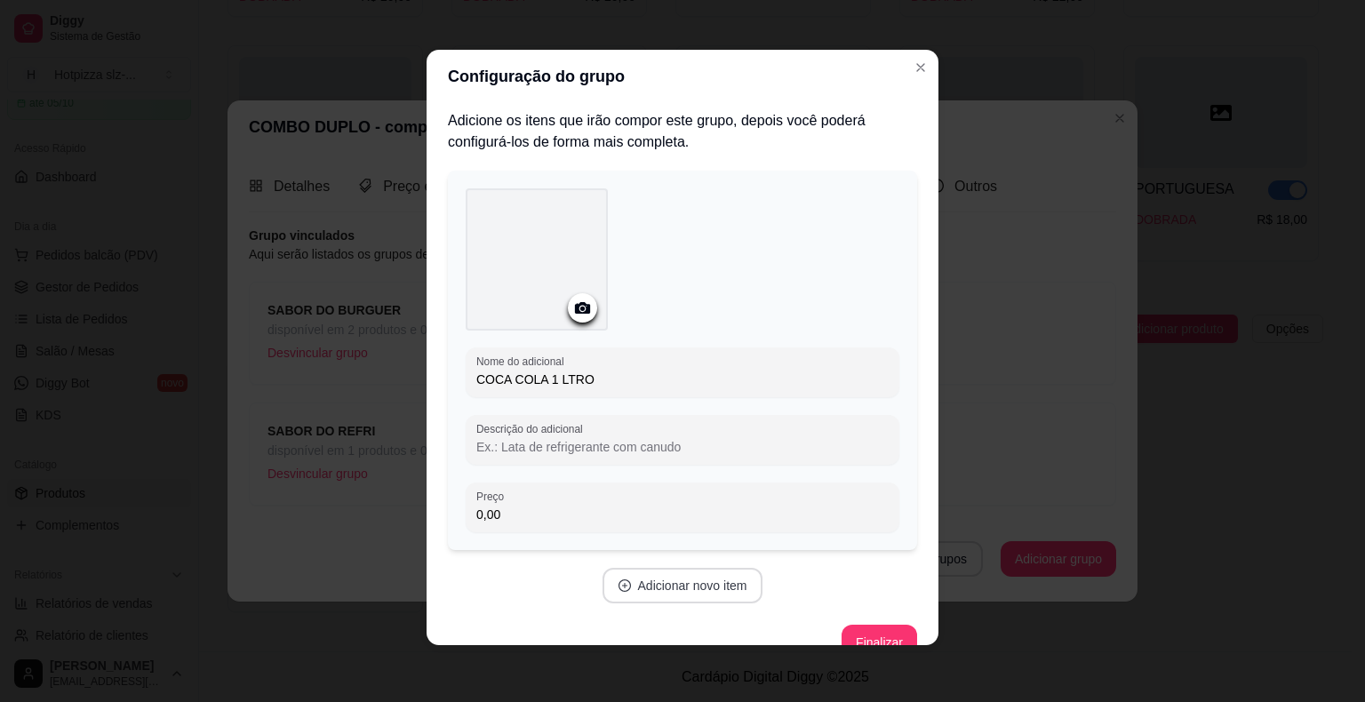
type input "COCA COLA 1 LTRO"
click at [671, 591] on button "Adicionar novo item" at bounding box center [682, 586] width 156 height 35
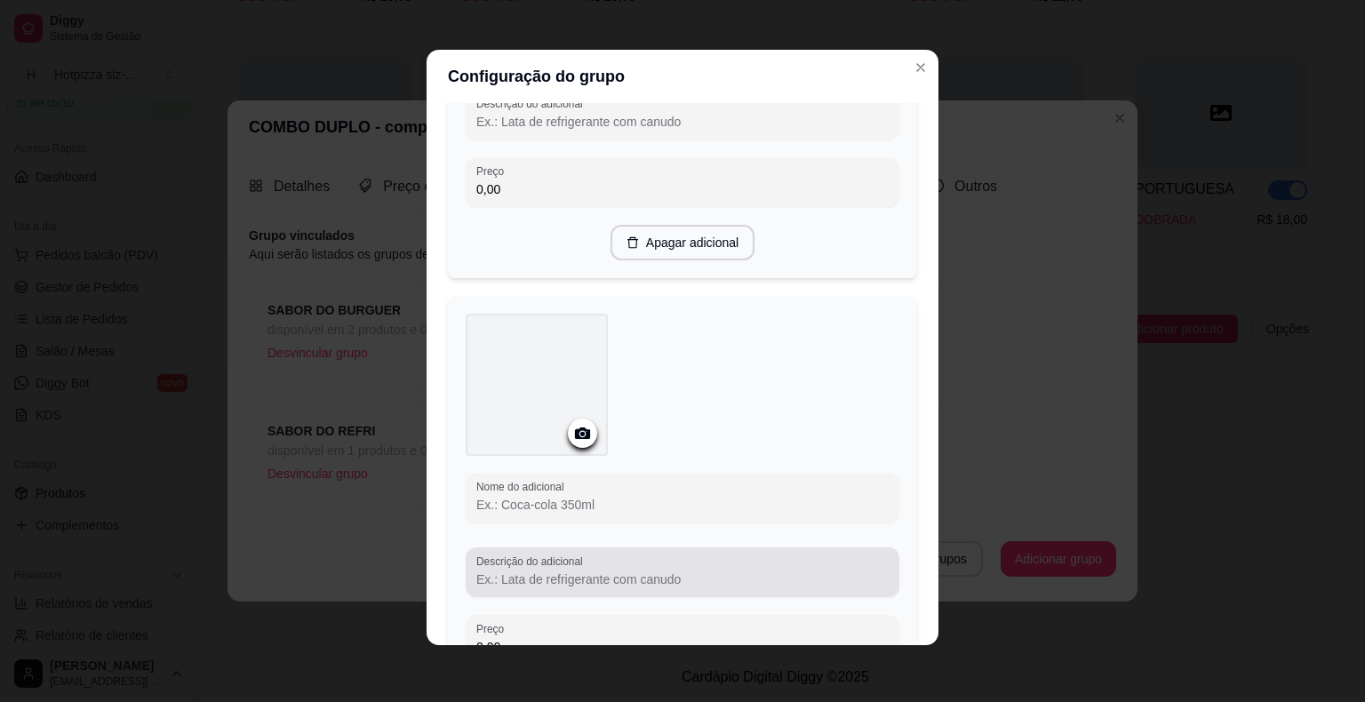
scroll to position [355, 0]
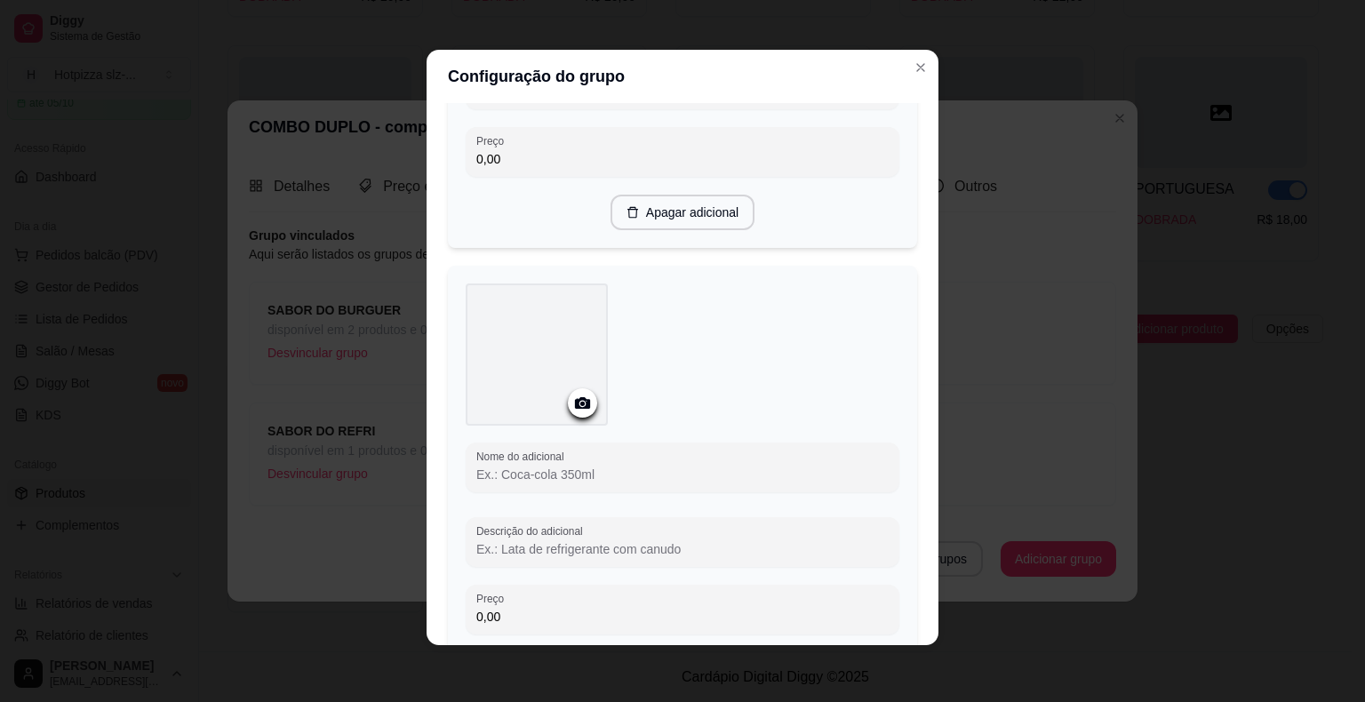
click at [558, 483] on div "Nome do adicional" at bounding box center [683, 468] width 434 height 50
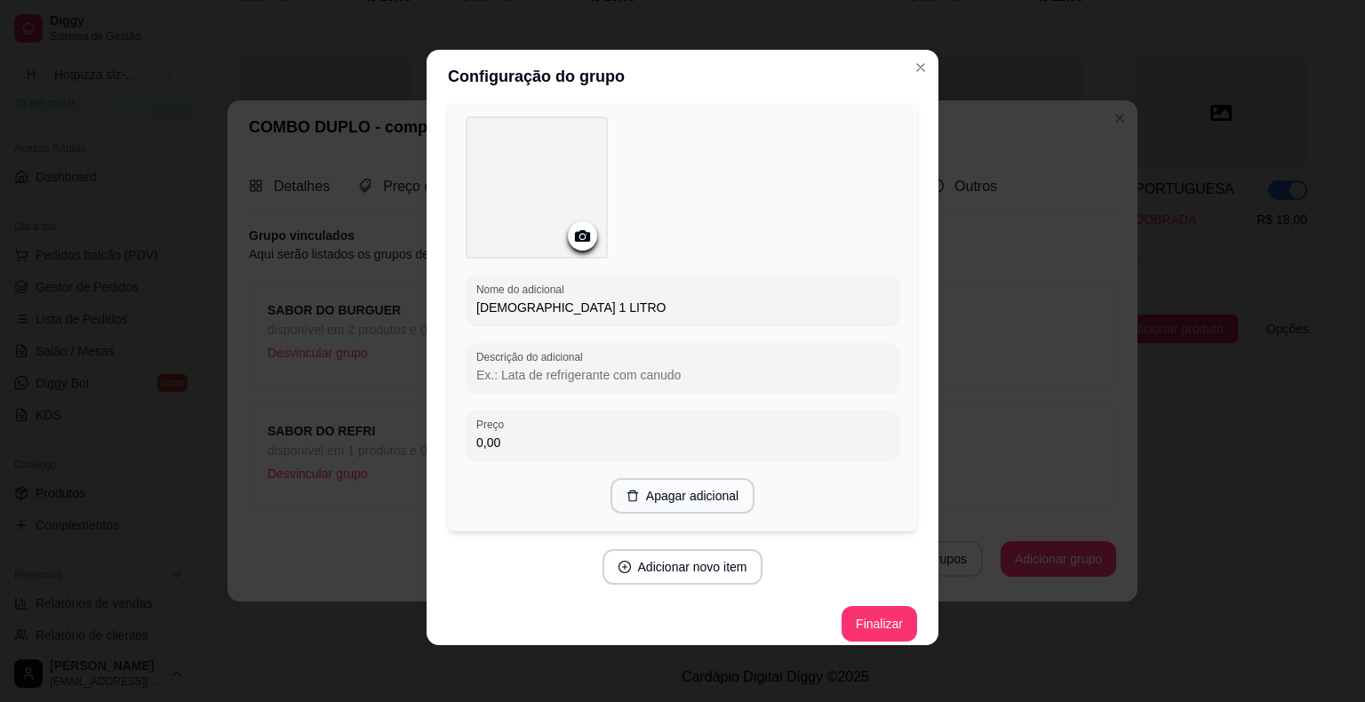
scroll to position [533, 0]
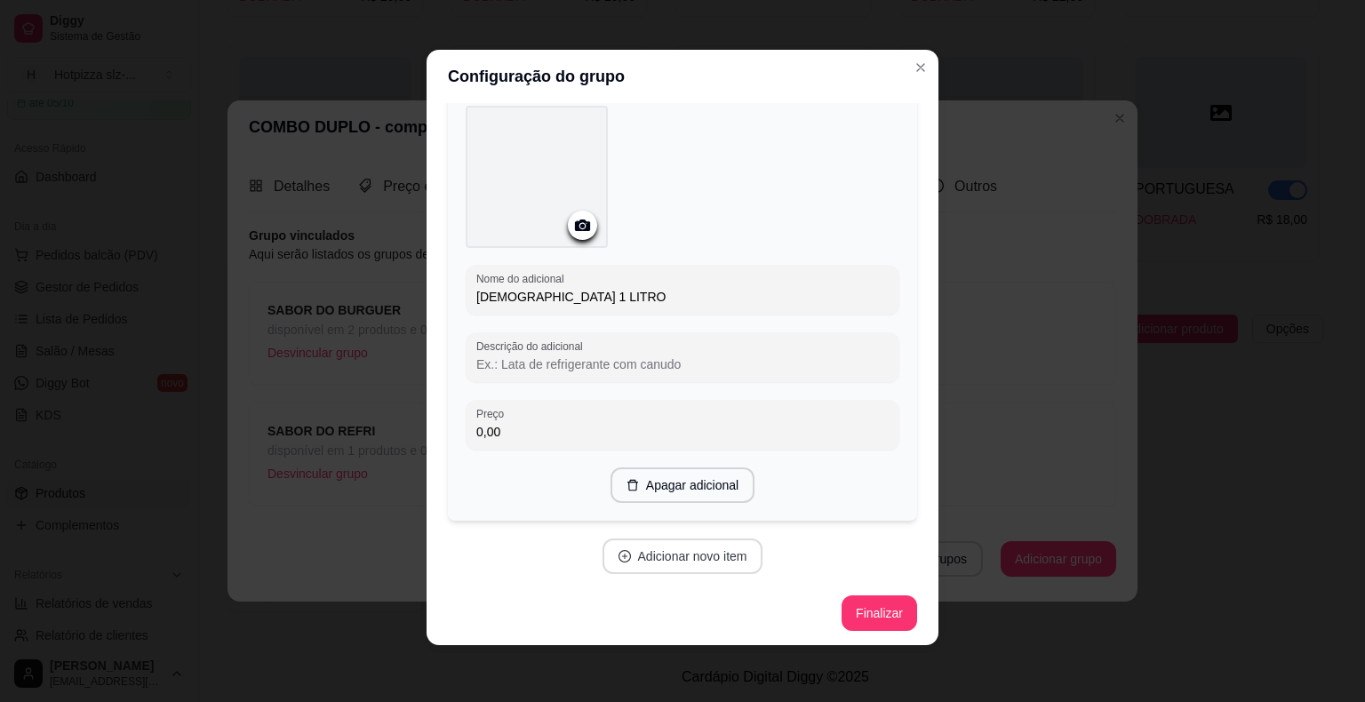
type input "[DEMOGRAPHIC_DATA] 1 LITRO"
click at [656, 553] on button "Adicionar novo item" at bounding box center [682, 556] width 161 height 36
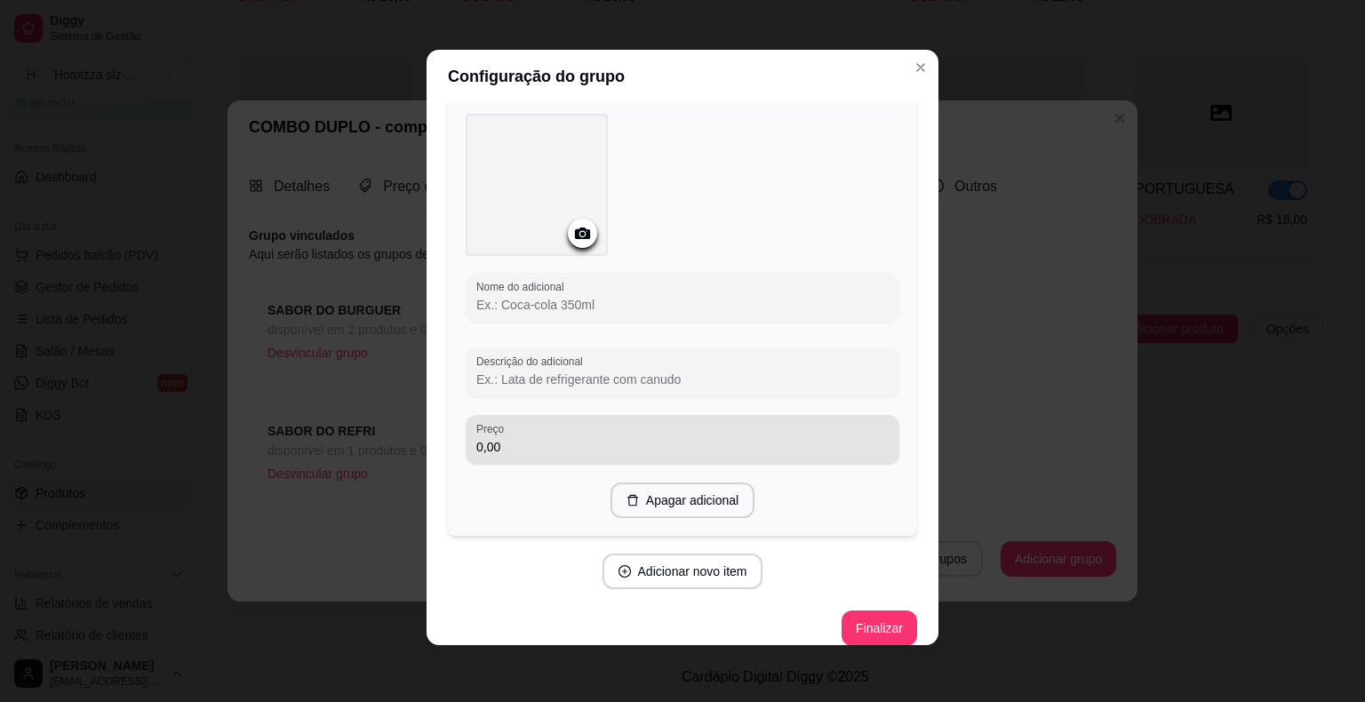
scroll to position [977, 0]
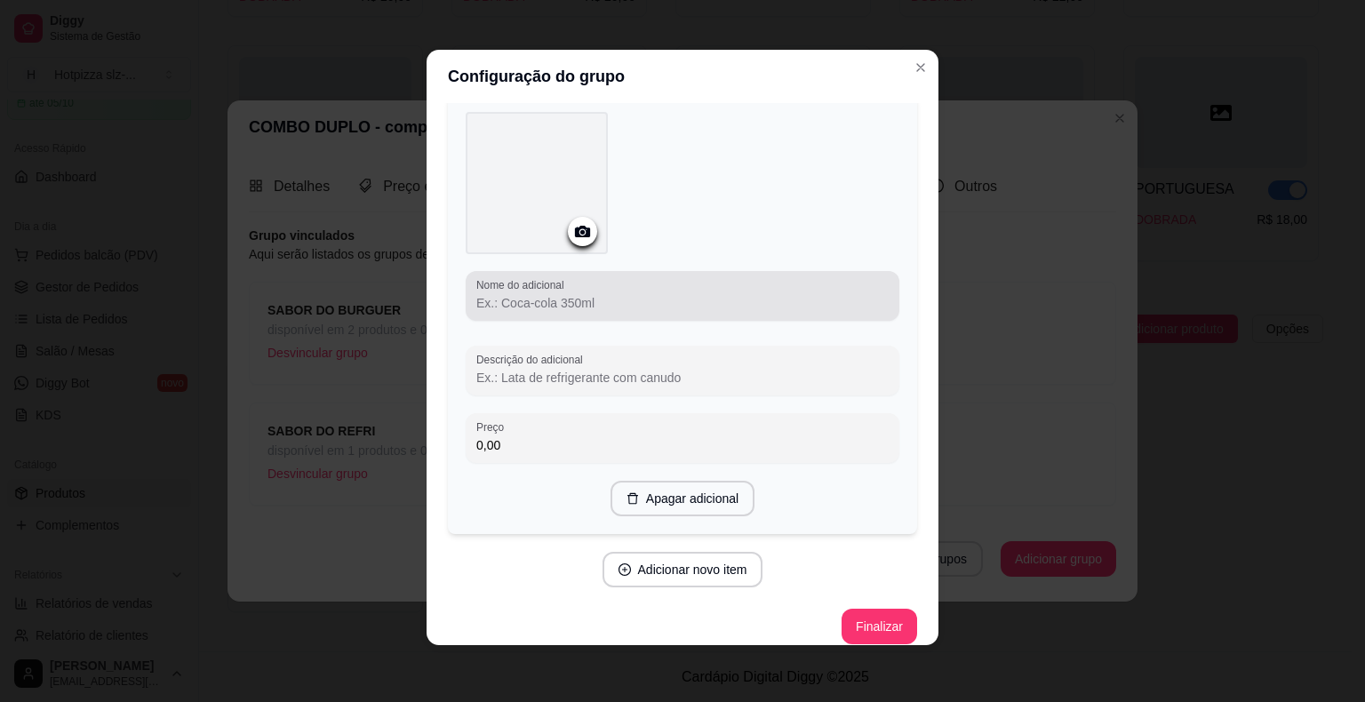
click at [505, 294] on input "Nome do adicional" at bounding box center [682, 303] width 412 height 18
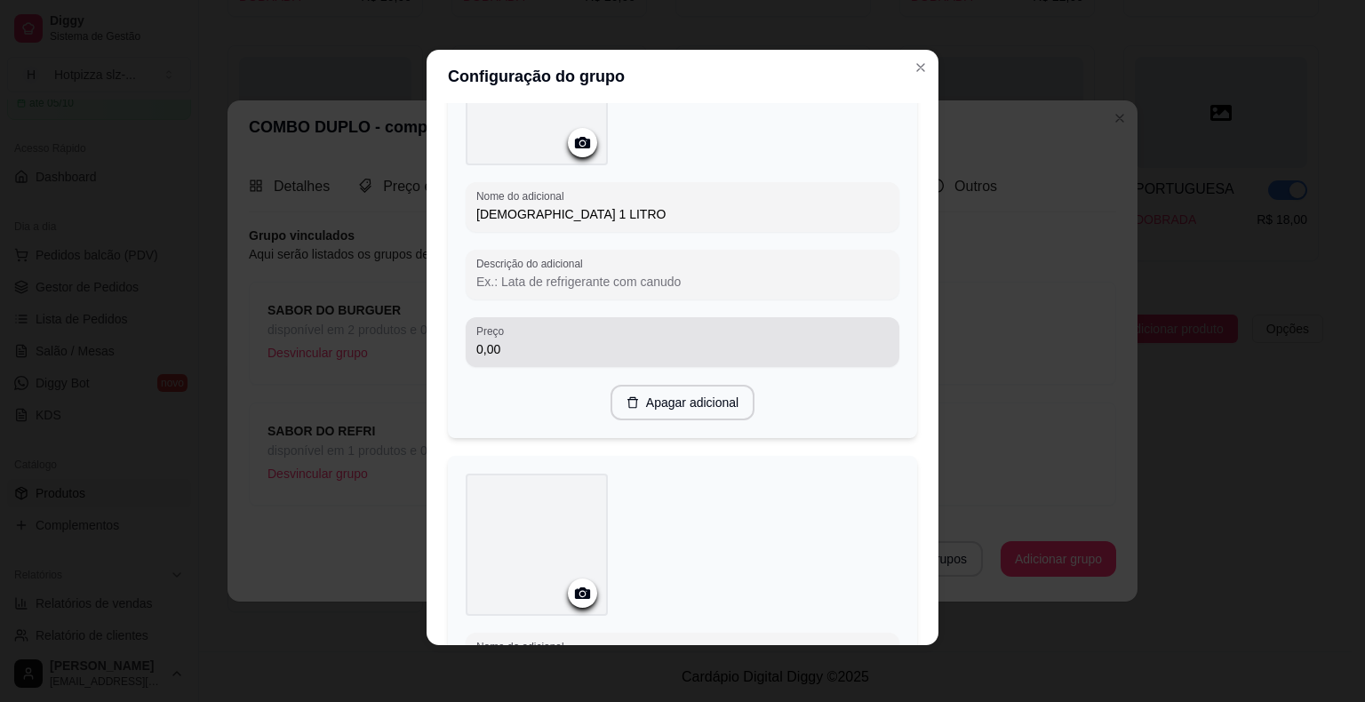
scroll to position [983, 0]
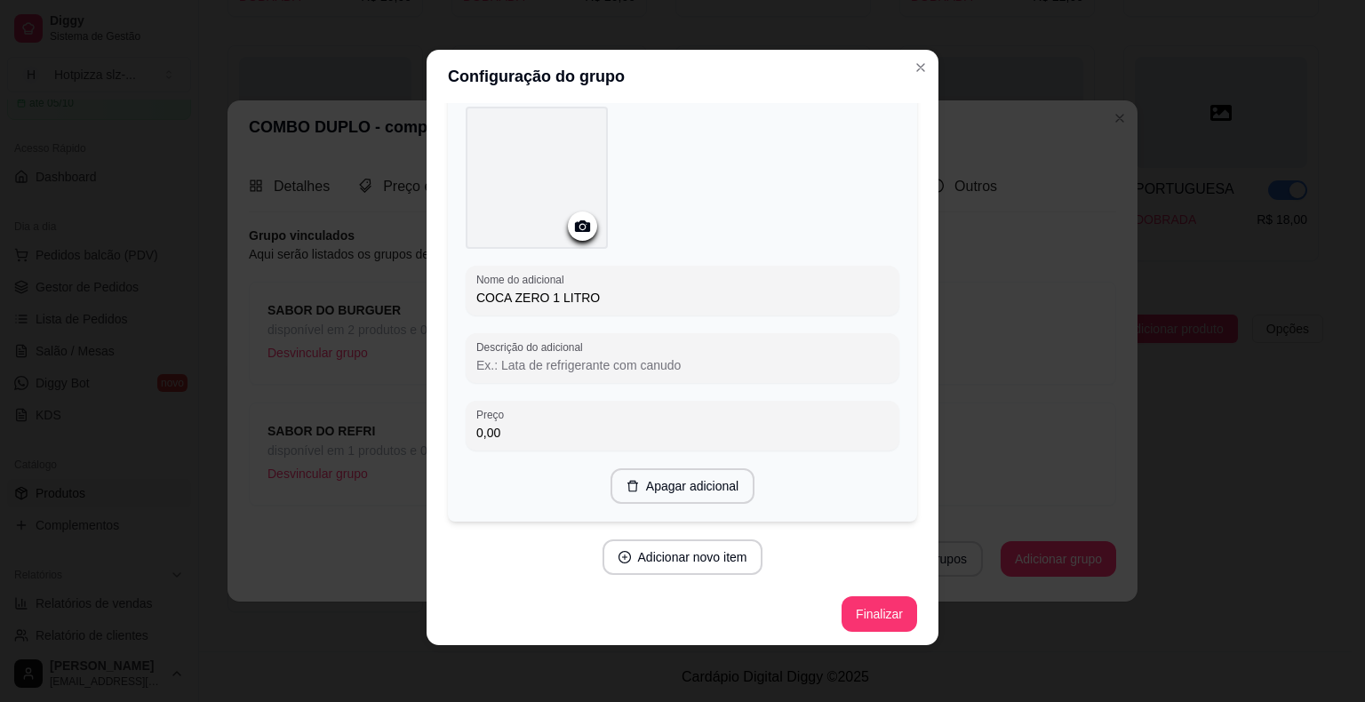
type input "COCA ZERO 1 LITRO"
click at [871, 613] on button "Finalizar" at bounding box center [878, 614] width 73 height 35
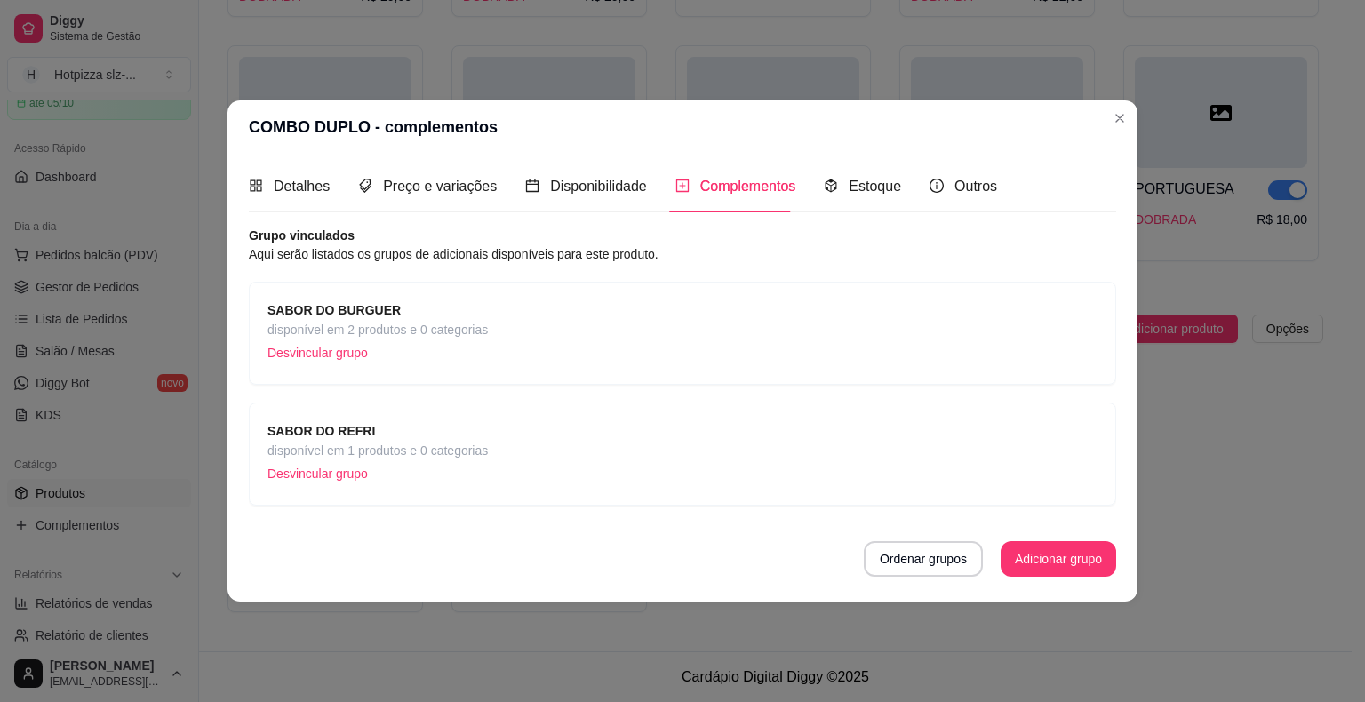
click at [461, 441] on span "disponível em 1 produtos e 0 categorias" at bounding box center [377, 451] width 220 height 20
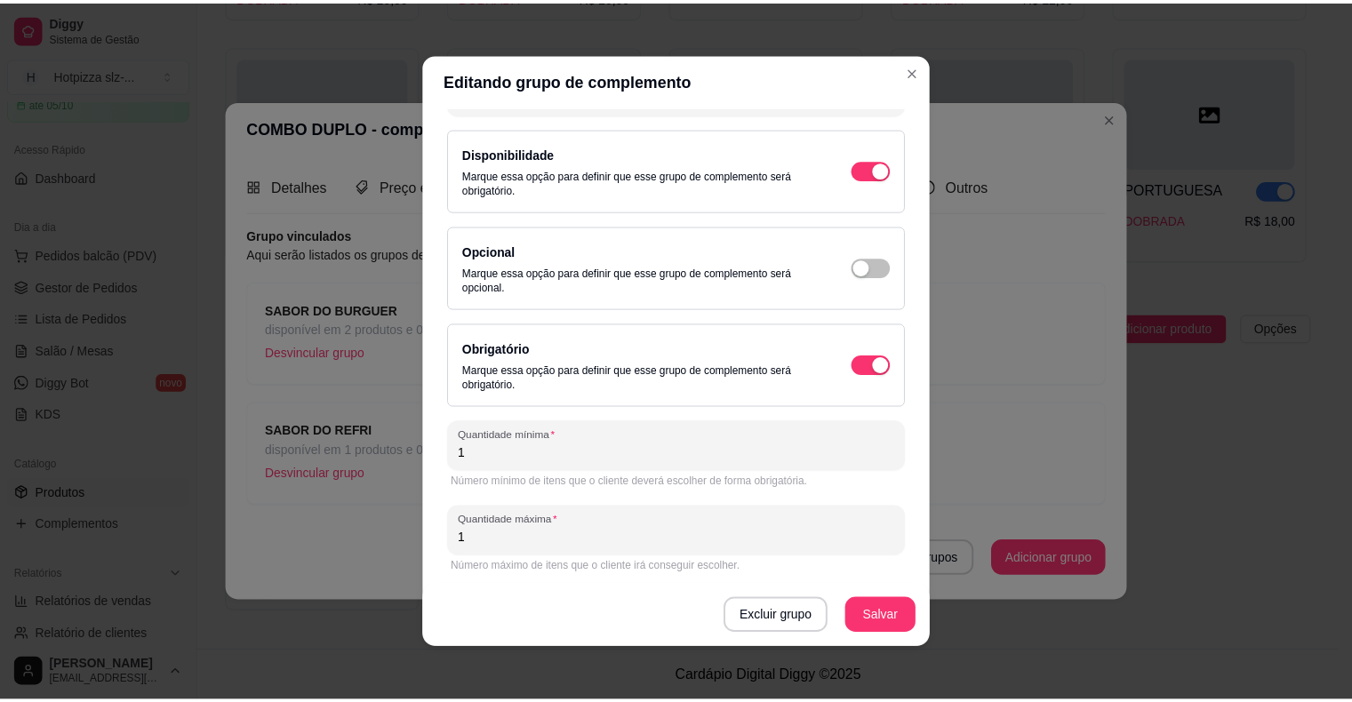
scroll to position [108, 0]
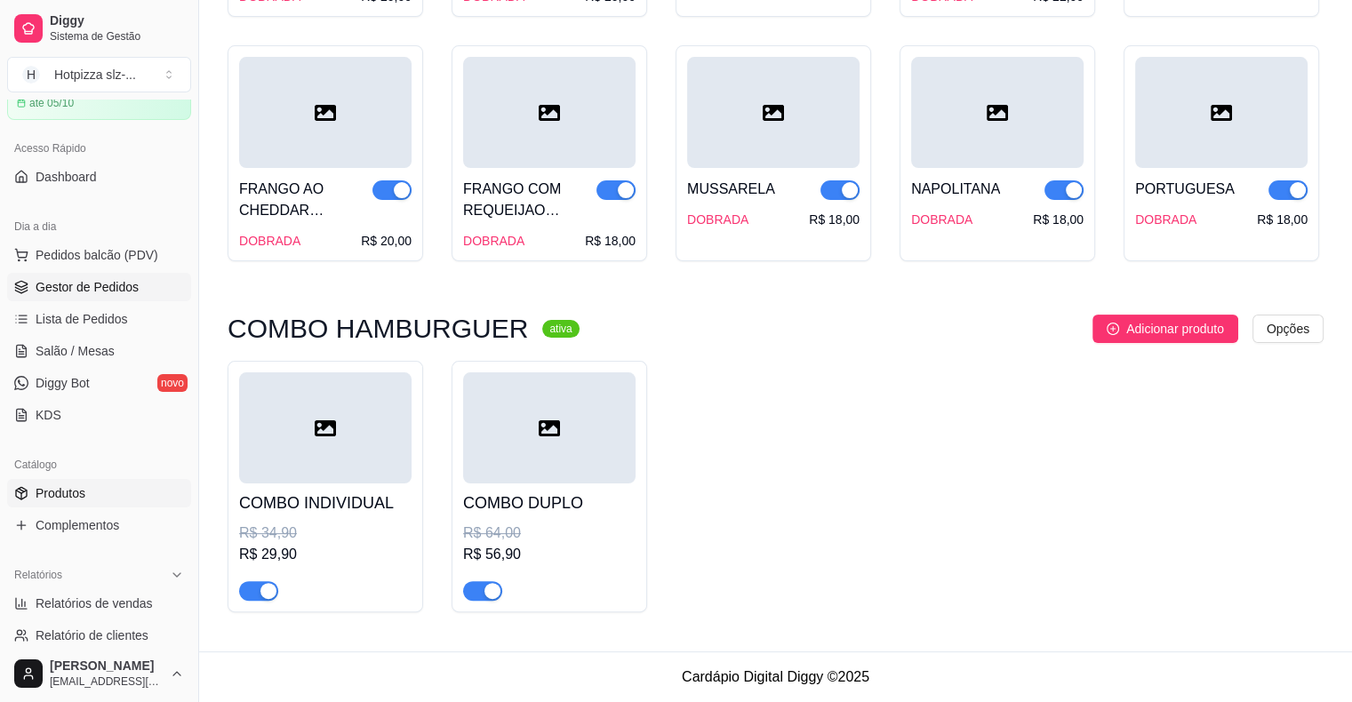
click at [102, 284] on span "Gestor de Pedidos" at bounding box center [87, 287] width 103 height 18
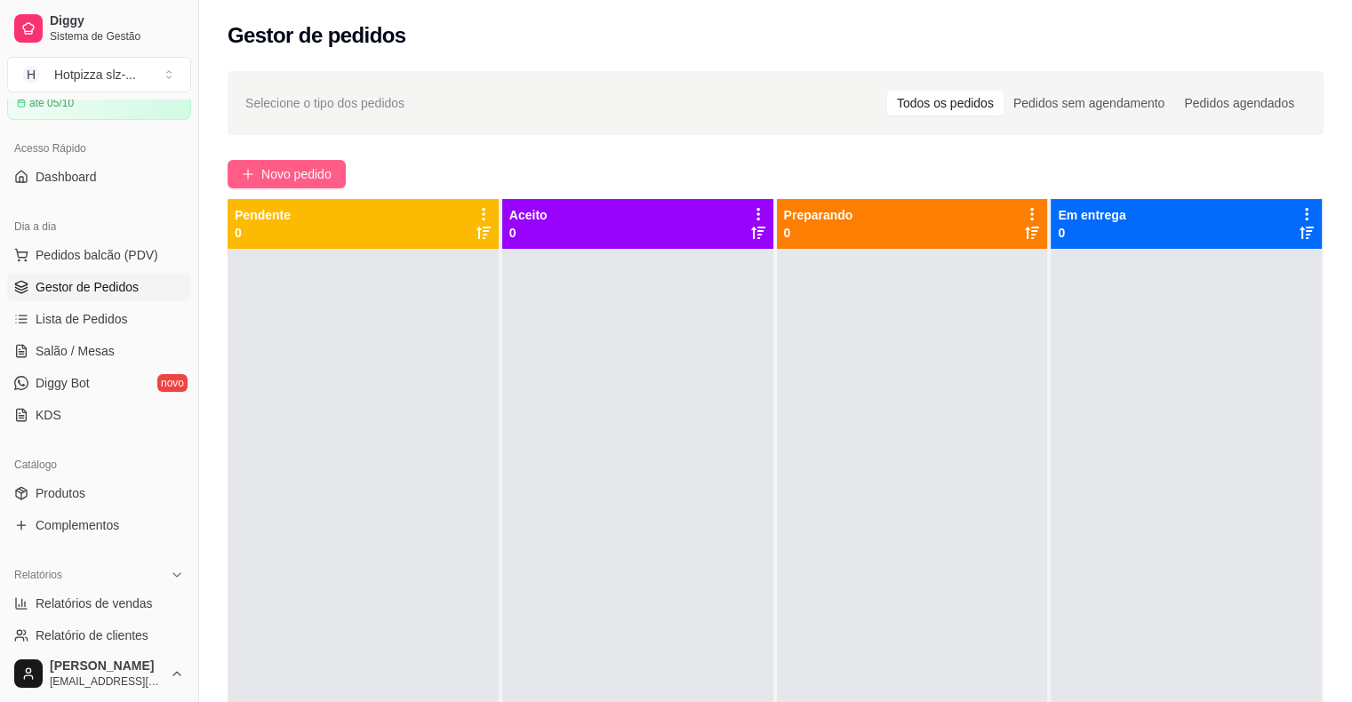
click at [310, 165] on span "Novo pedido" at bounding box center [296, 174] width 70 height 20
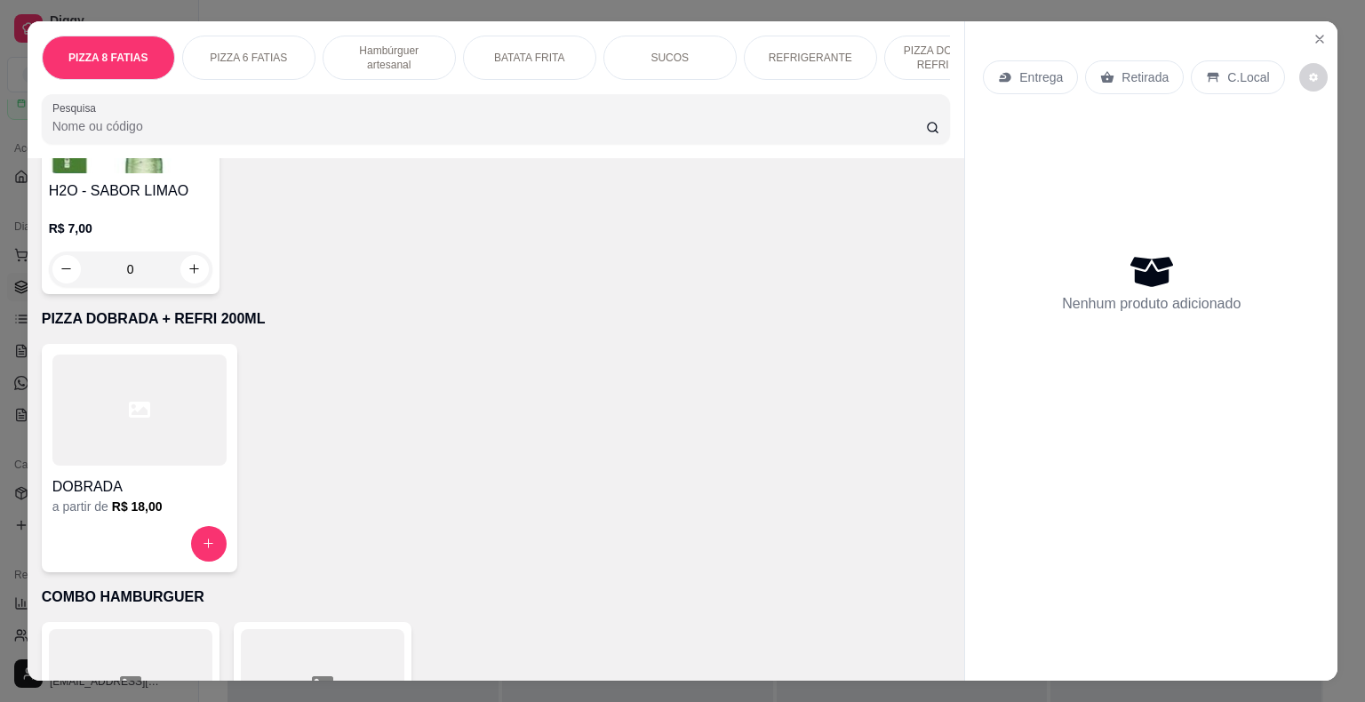
scroll to position [4312, 0]
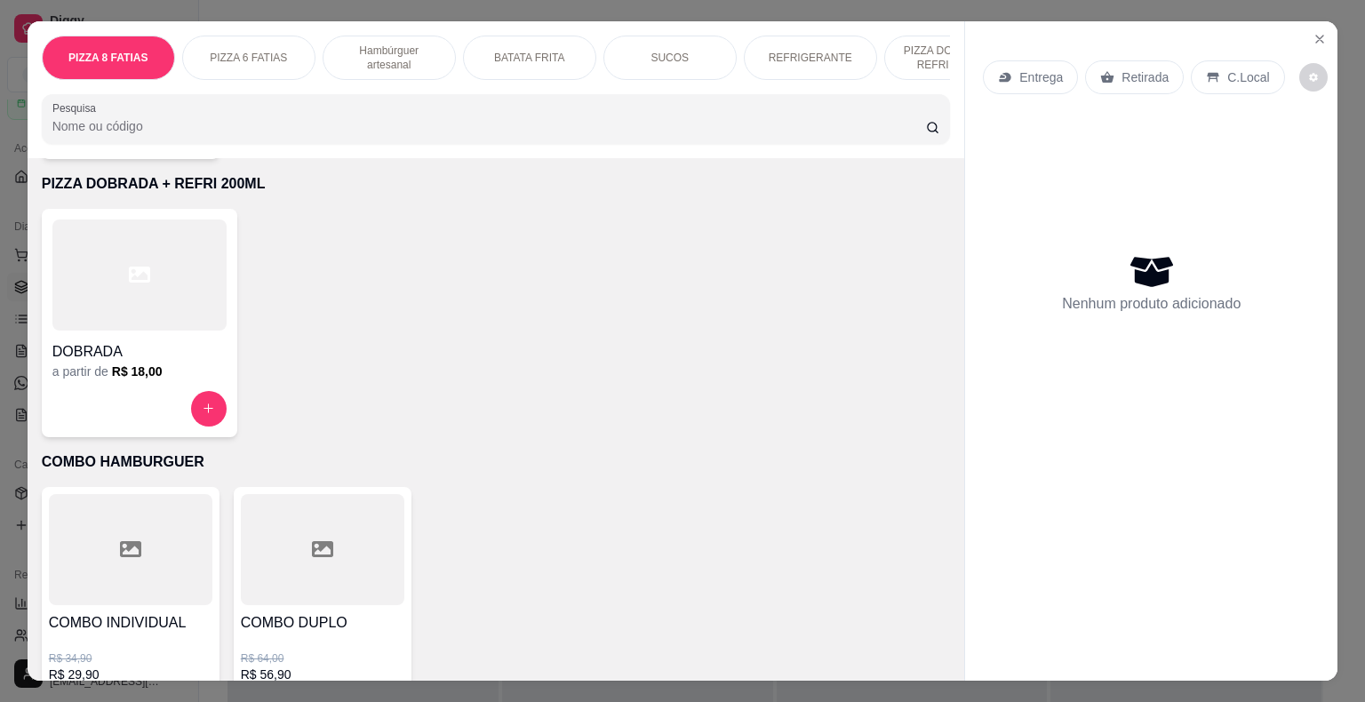
click at [310, 612] on h4 "COMBO DUPLO" at bounding box center [323, 622] width 164 height 21
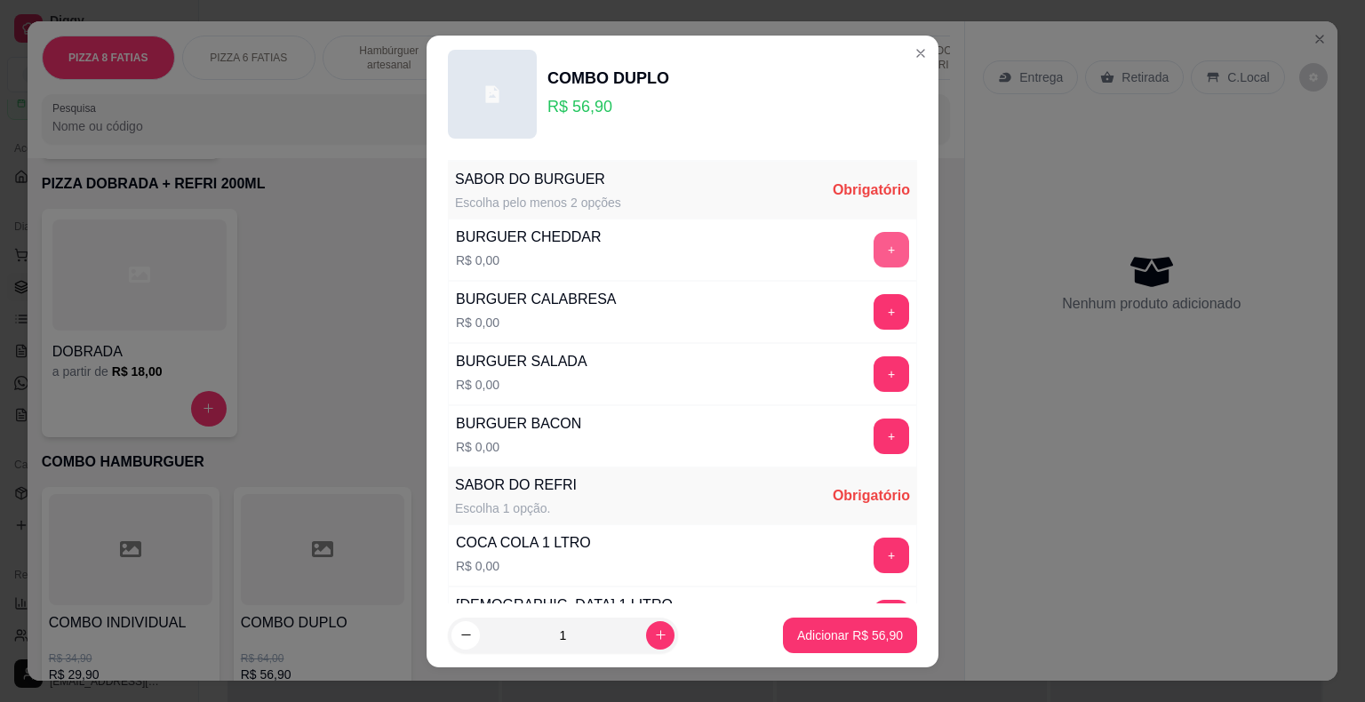
click at [873, 245] on button "+" at bounding box center [891, 250] width 36 height 36
click at [873, 302] on button "+" at bounding box center [891, 312] width 36 height 36
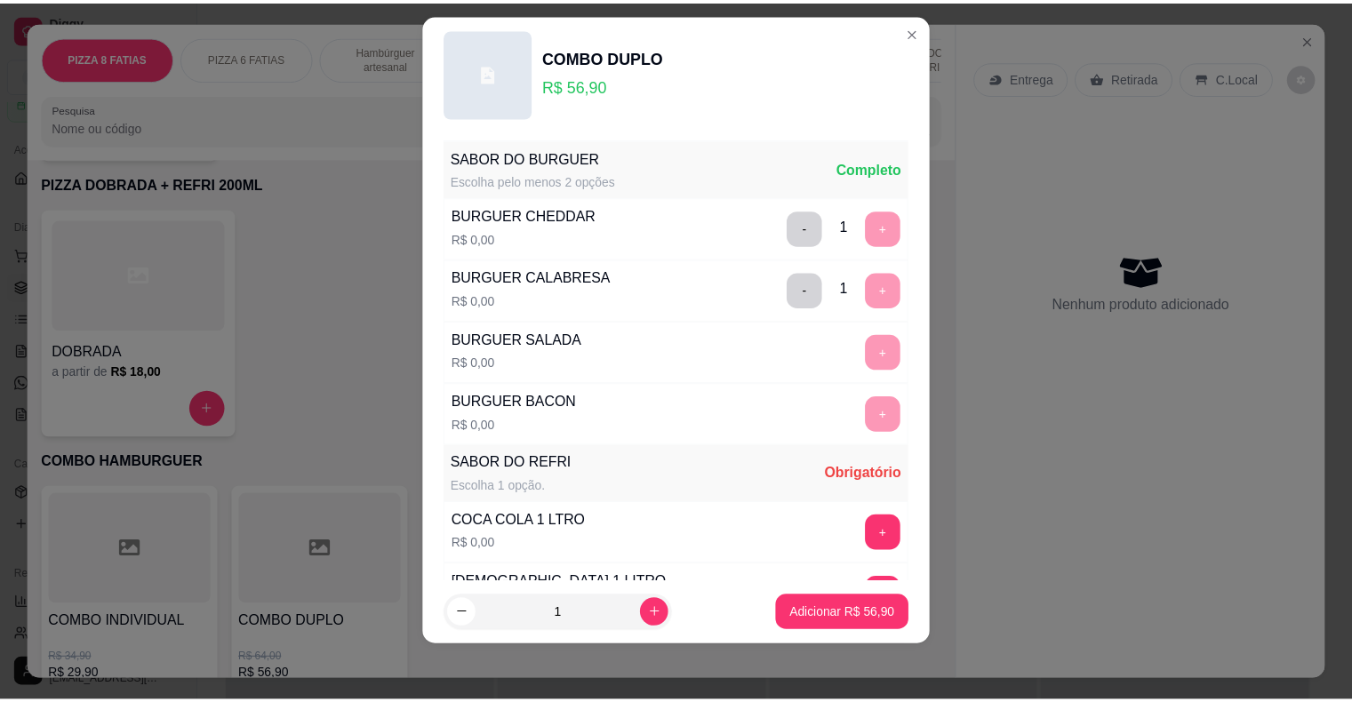
scroll to position [236, 0]
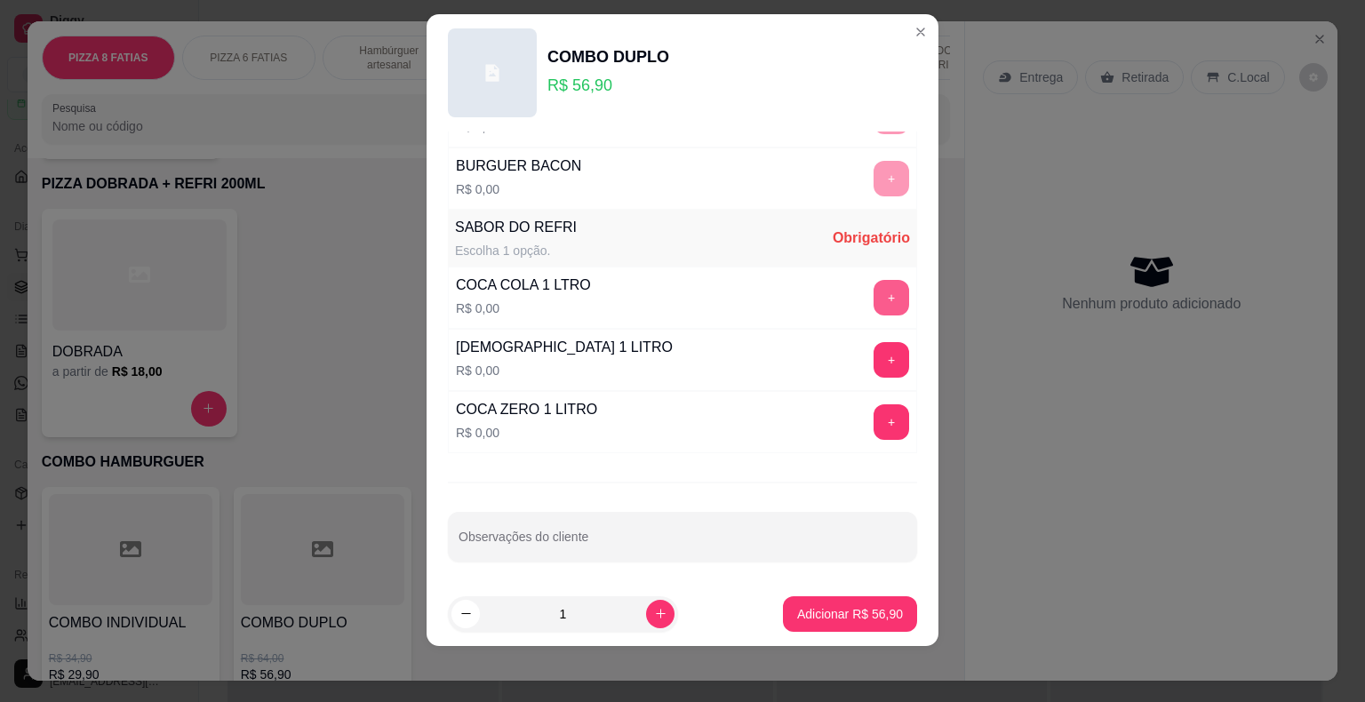
click at [873, 296] on button "+" at bounding box center [891, 298] width 36 height 36
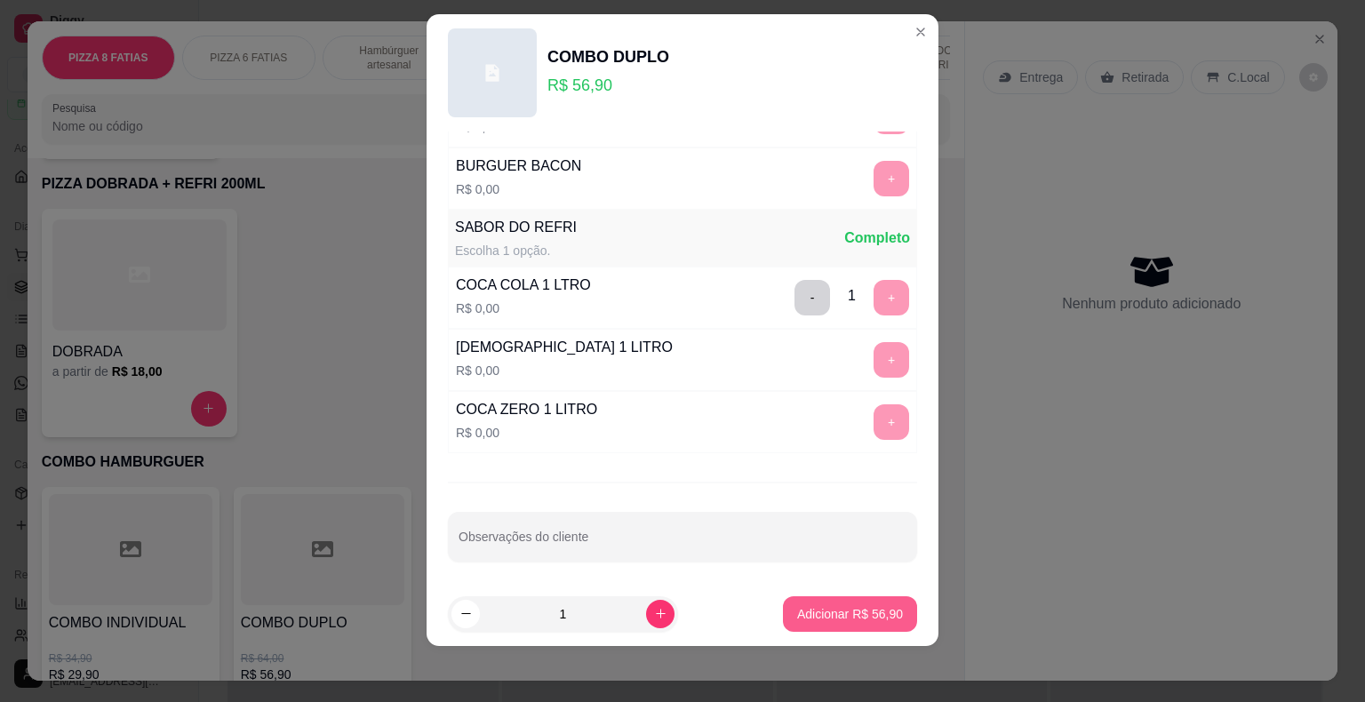
click at [837, 611] on p "Adicionar R$ 56,90" at bounding box center [850, 614] width 106 height 18
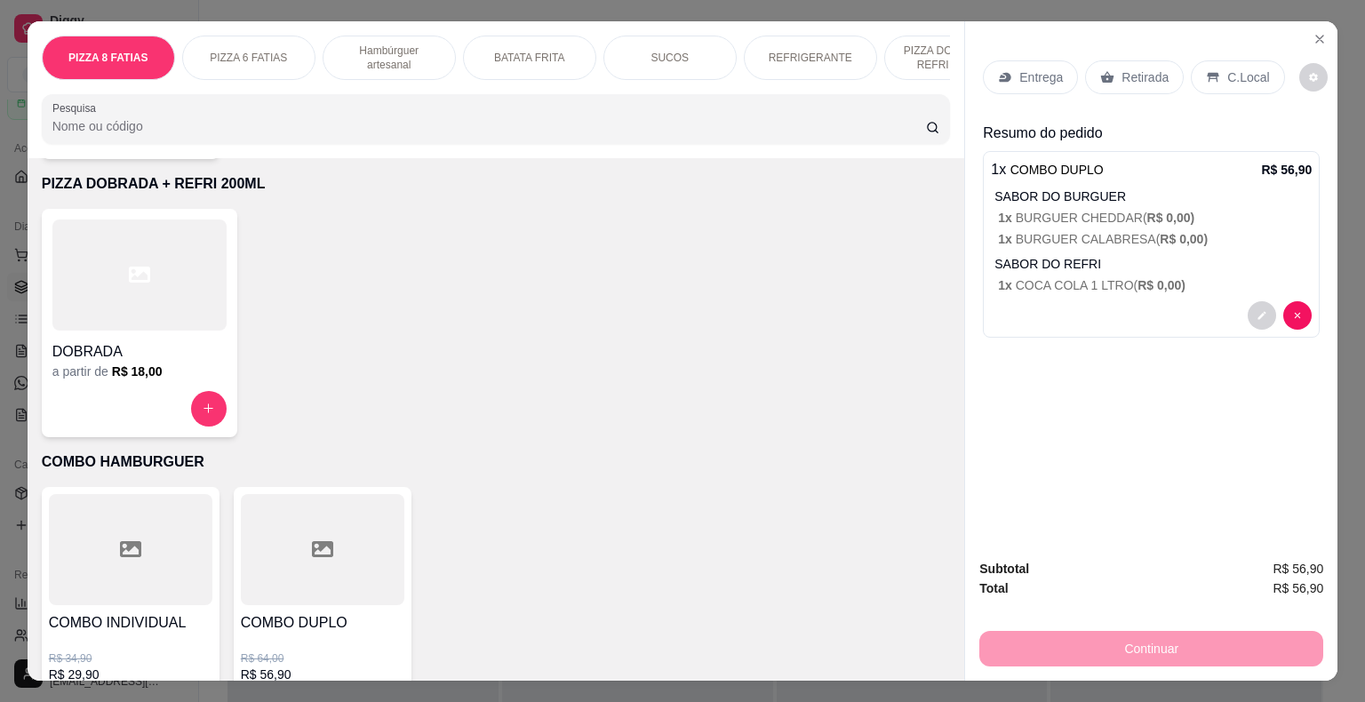
click at [1312, 41] on button "Close" at bounding box center [1319, 39] width 28 height 28
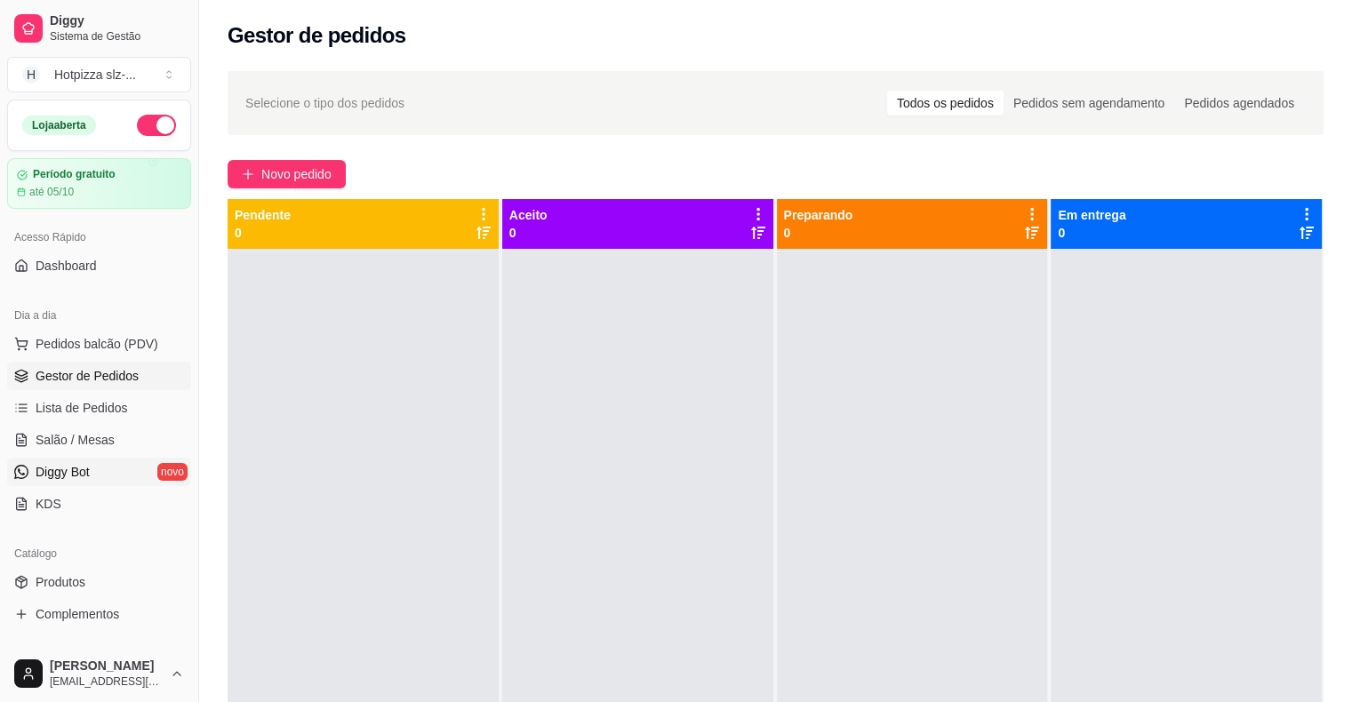
click at [71, 476] on span "Diggy Bot" at bounding box center [63, 472] width 54 height 18
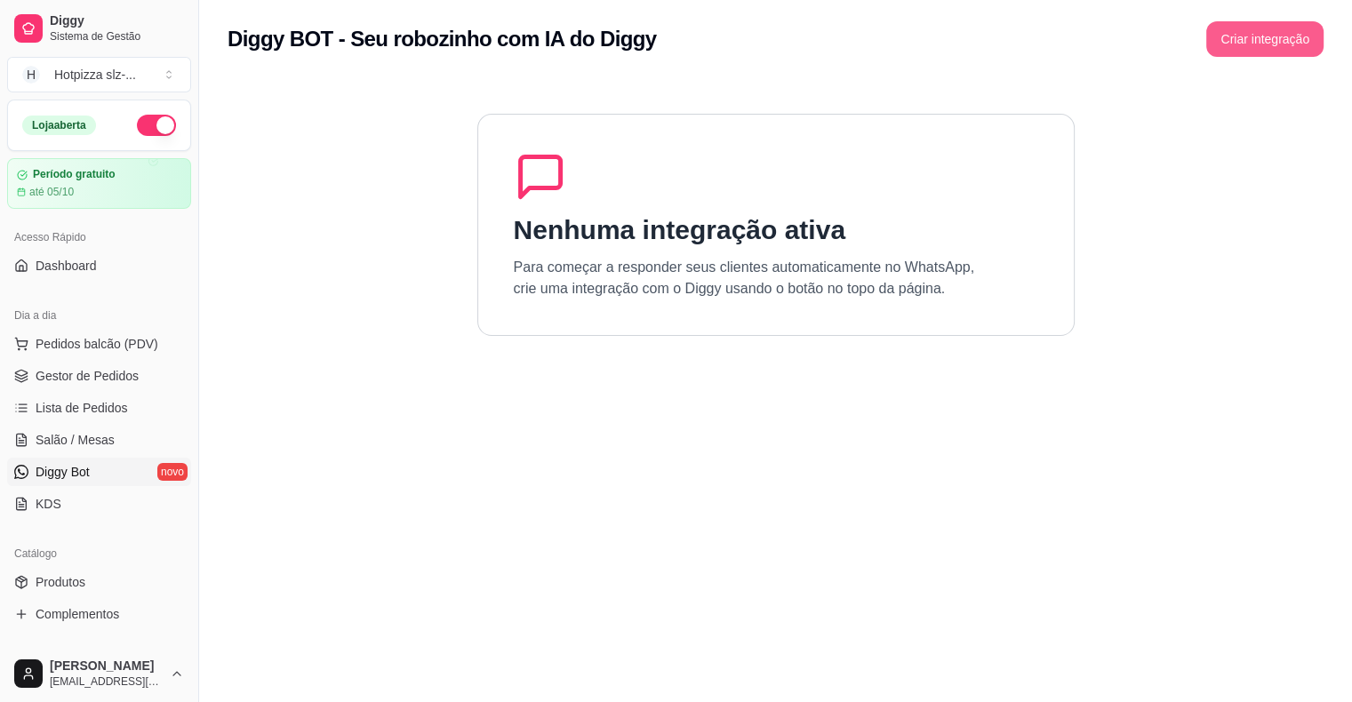
click at [1265, 51] on button "Criar integração" at bounding box center [1264, 39] width 117 height 36
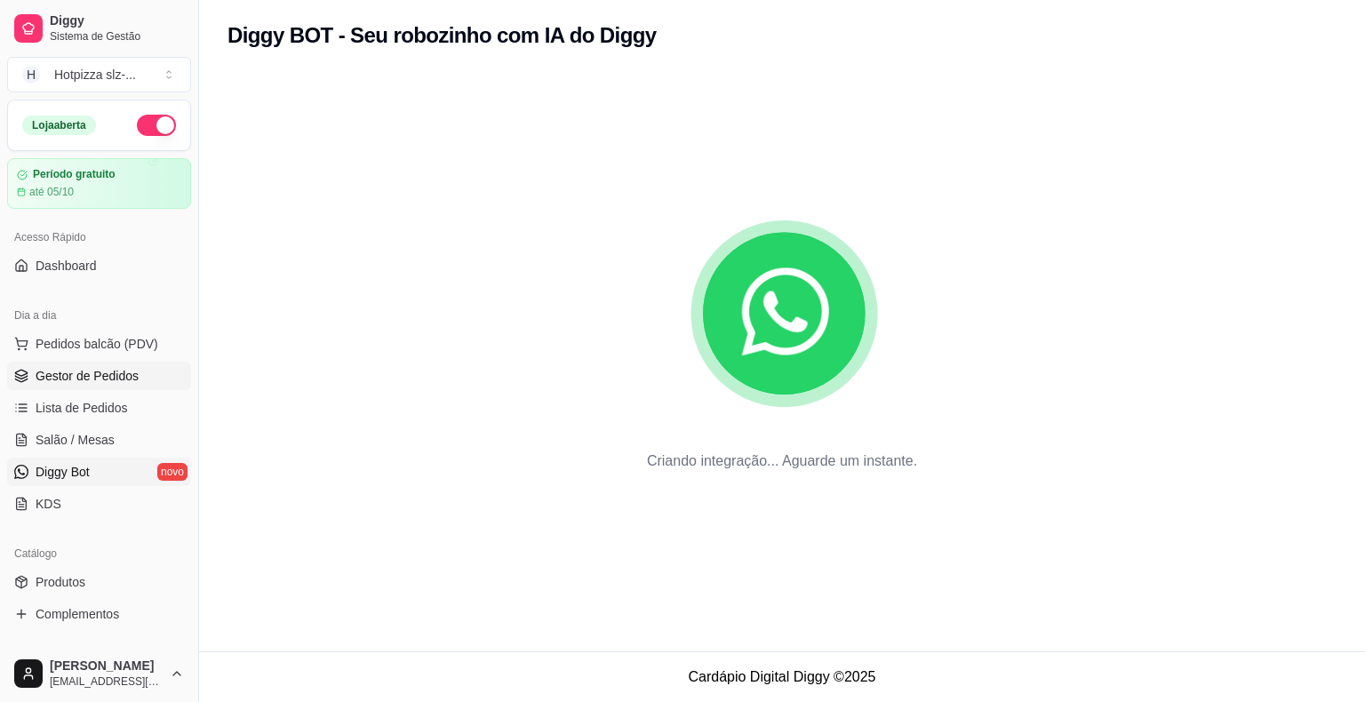
click at [70, 376] on span "Gestor de Pedidos" at bounding box center [87, 376] width 103 height 18
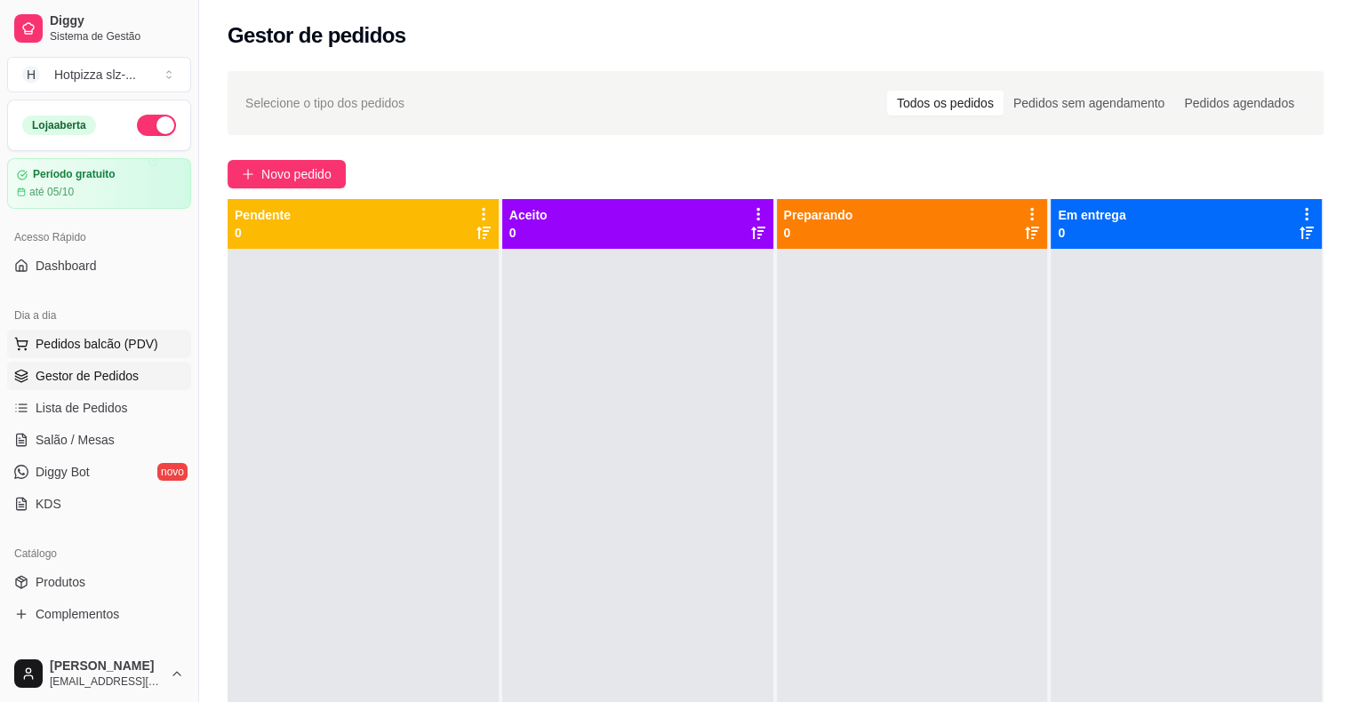
click at [92, 346] on span "Pedidos balcão (PDV)" at bounding box center [97, 344] width 123 height 18
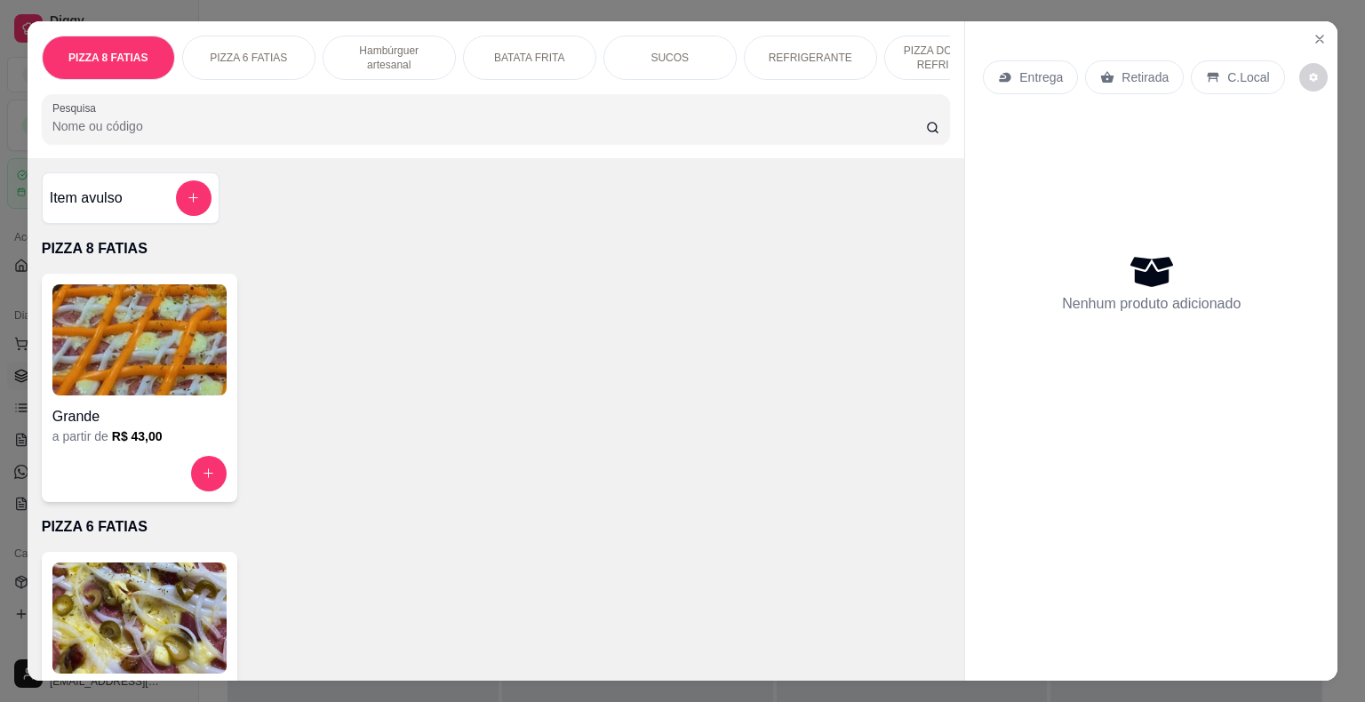
click at [162, 395] on img at bounding box center [139, 339] width 174 height 111
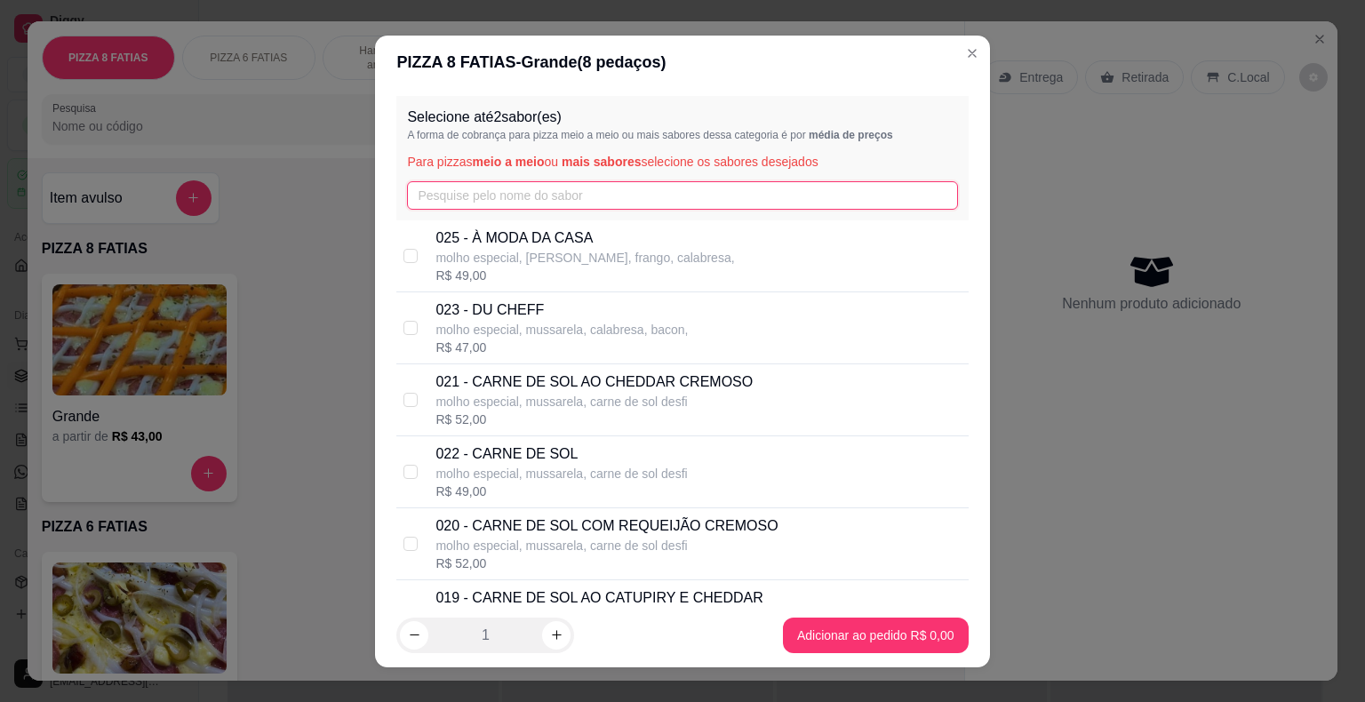
click at [529, 195] on input "text" at bounding box center [682, 195] width 550 height 28
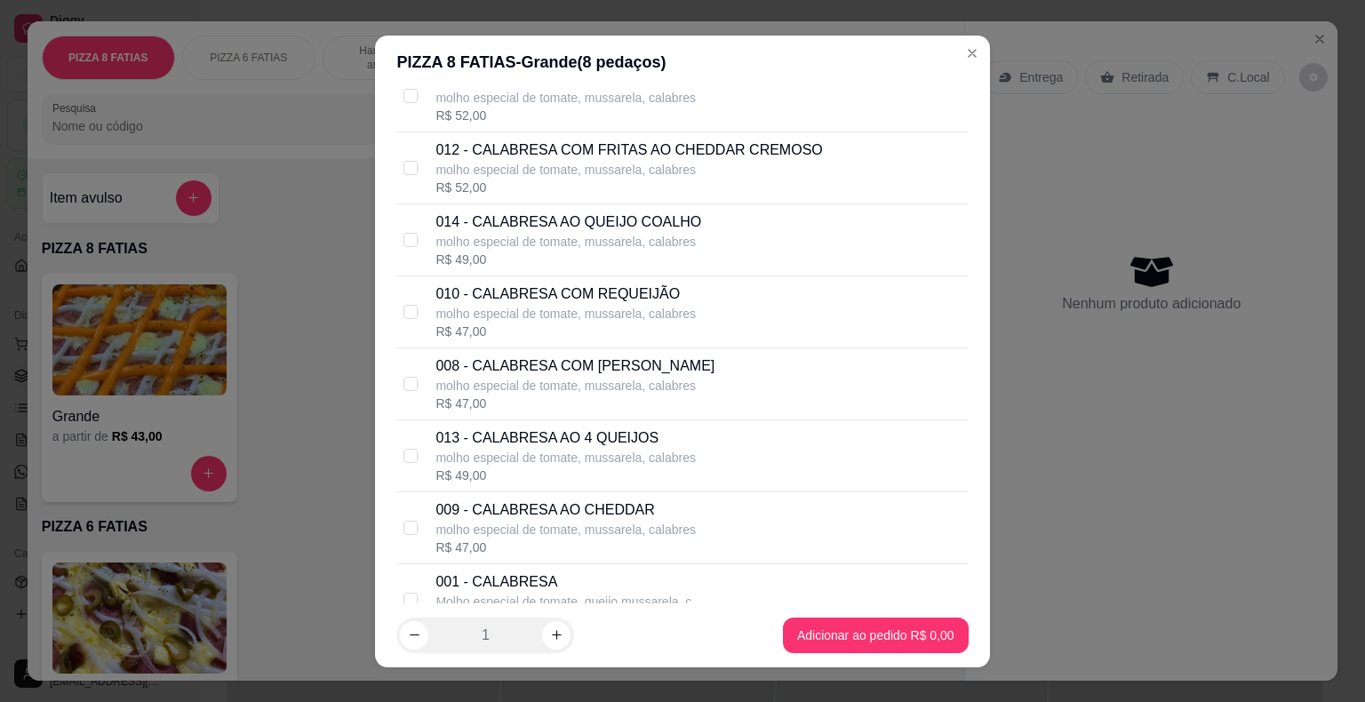
scroll to position [178, 0]
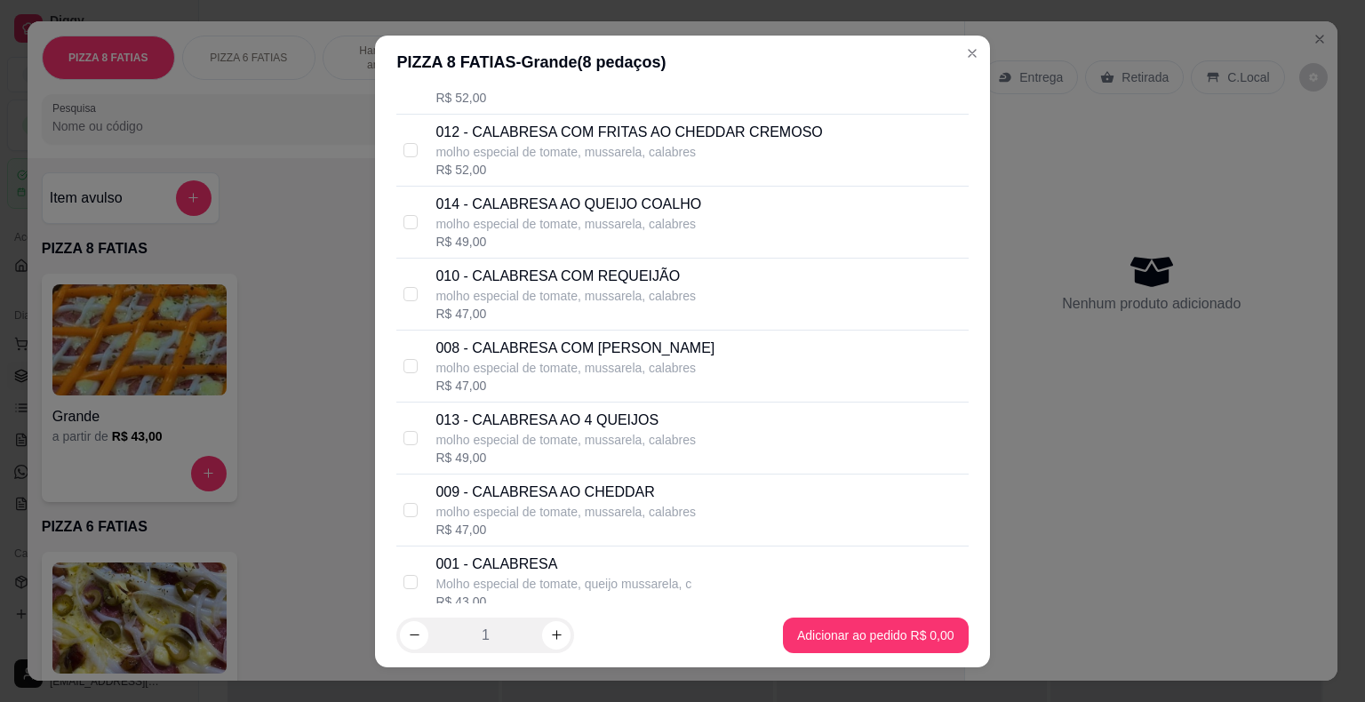
type input "CALA"
click at [565, 377] on div "R$ 47,00" at bounding box center [574, 386] width 279 height 18
checkbox input "true"
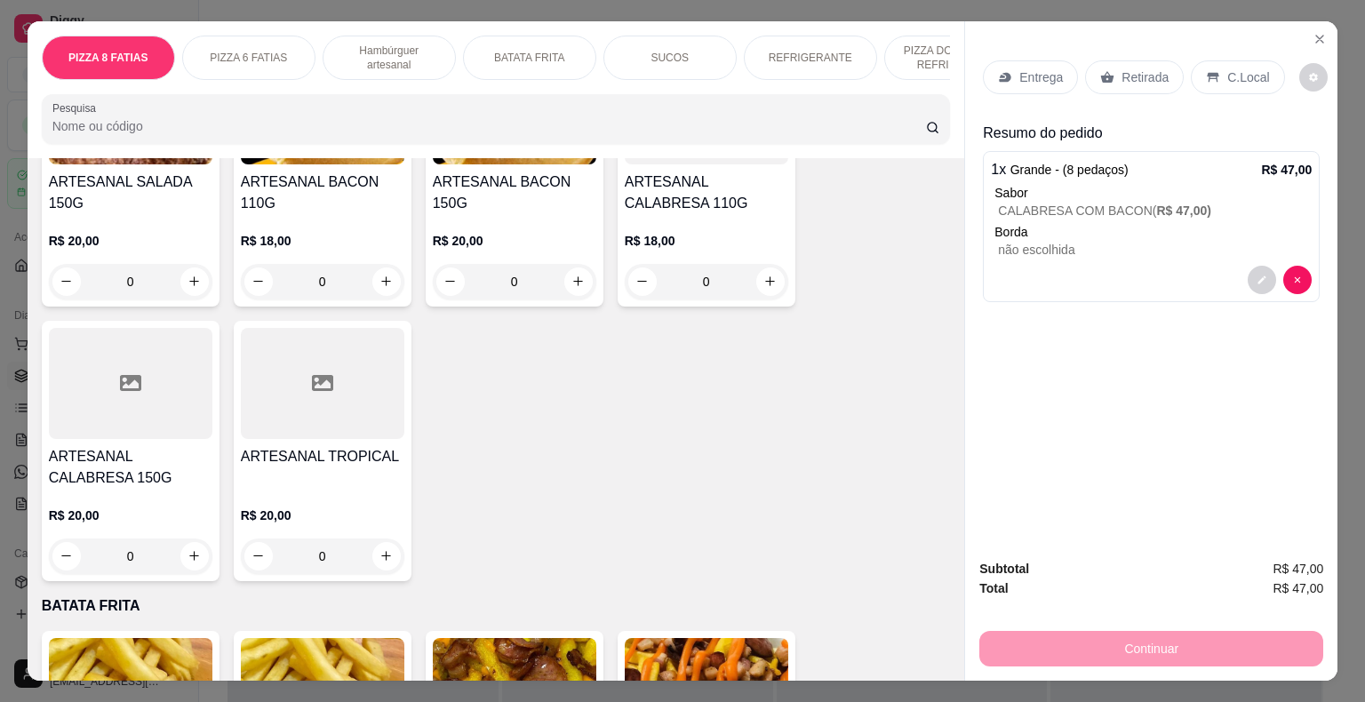
scroll to position [1777, 0]
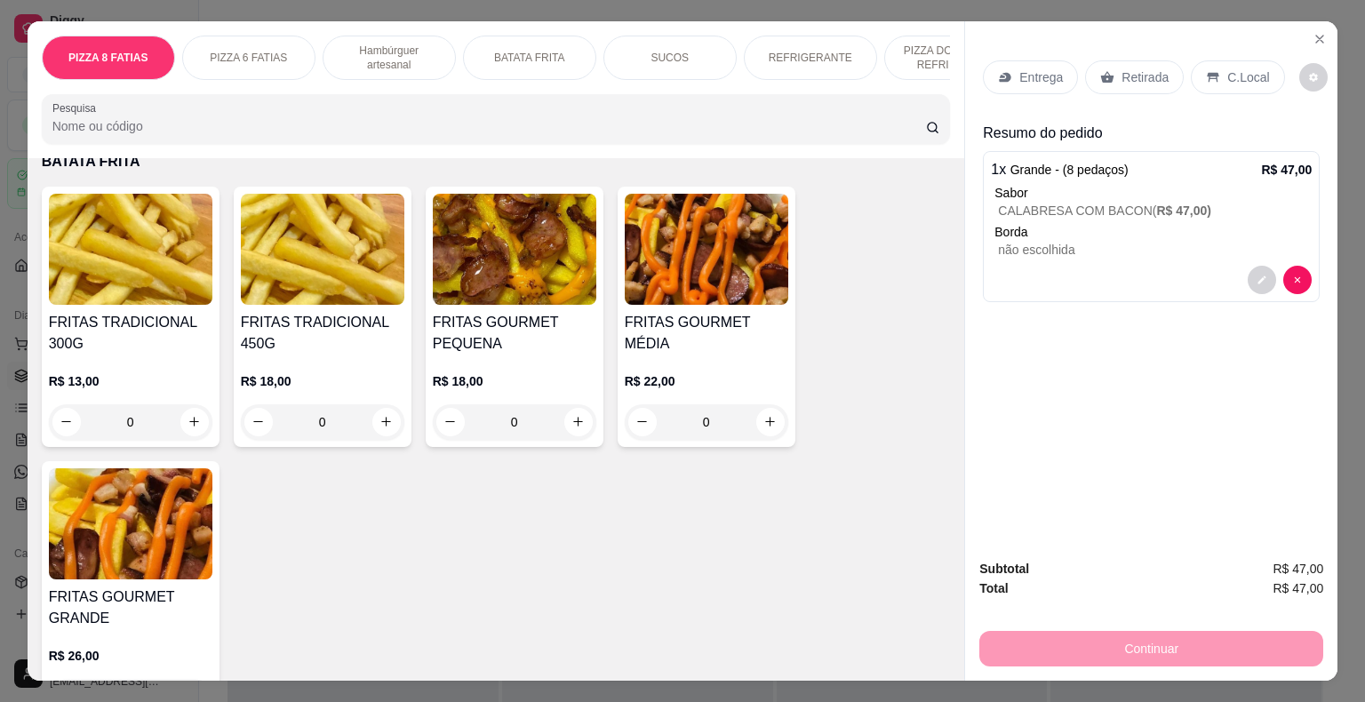
click at [793, 41] on div "REFRIGERANTE" at bounding box center [810, 58] width 133 height 44
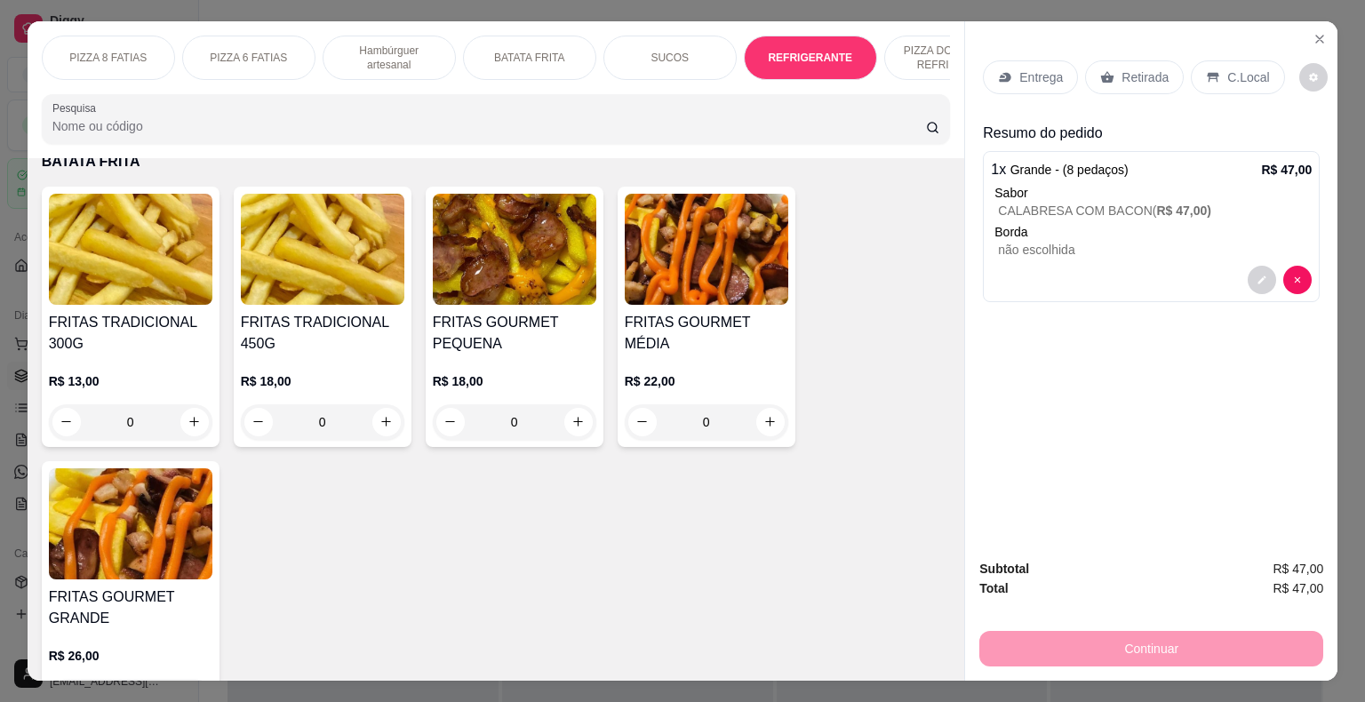
scroll to position [43, 0]
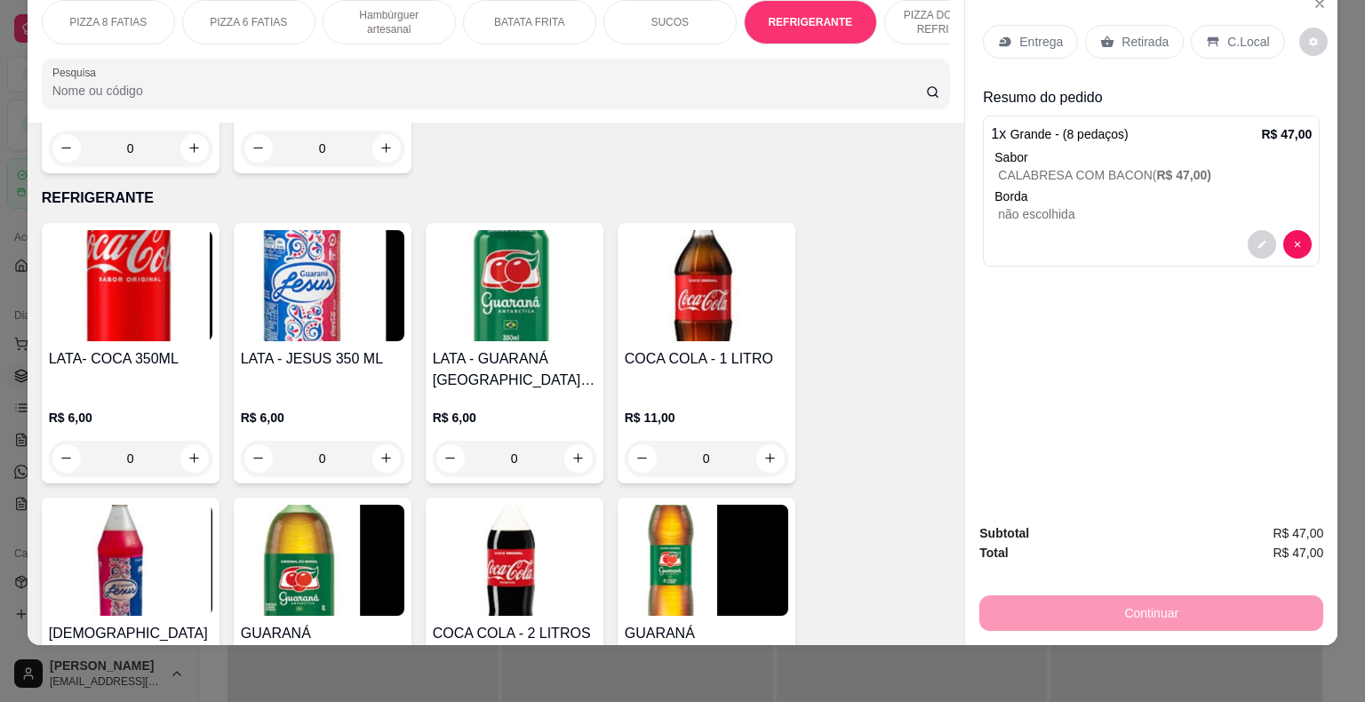
click at [709, 348] on div "COCA COLA - 1 LITRO" at bounding box center [707, 369] width 164 height 43
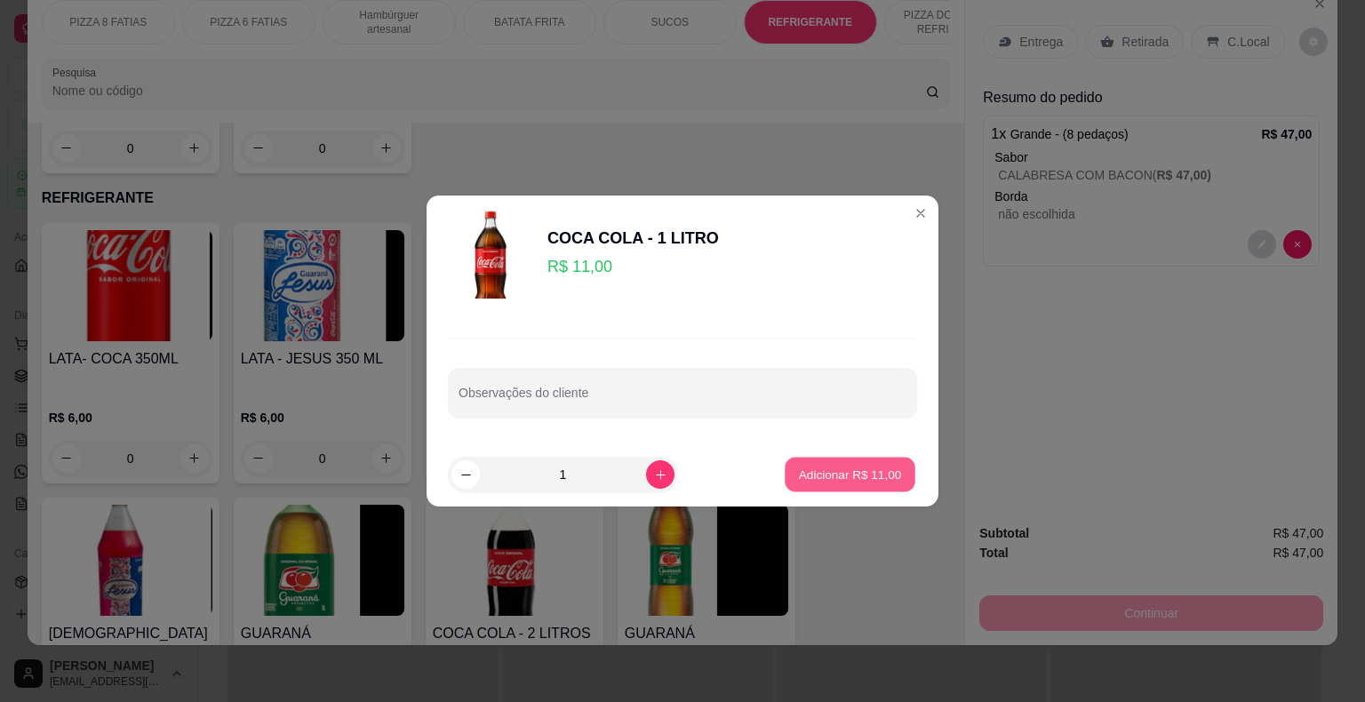
click at [832, 475] on p "Adicionar R$ 11,00" at bounding box center [850, 474] width 103 height 17
type input "1"
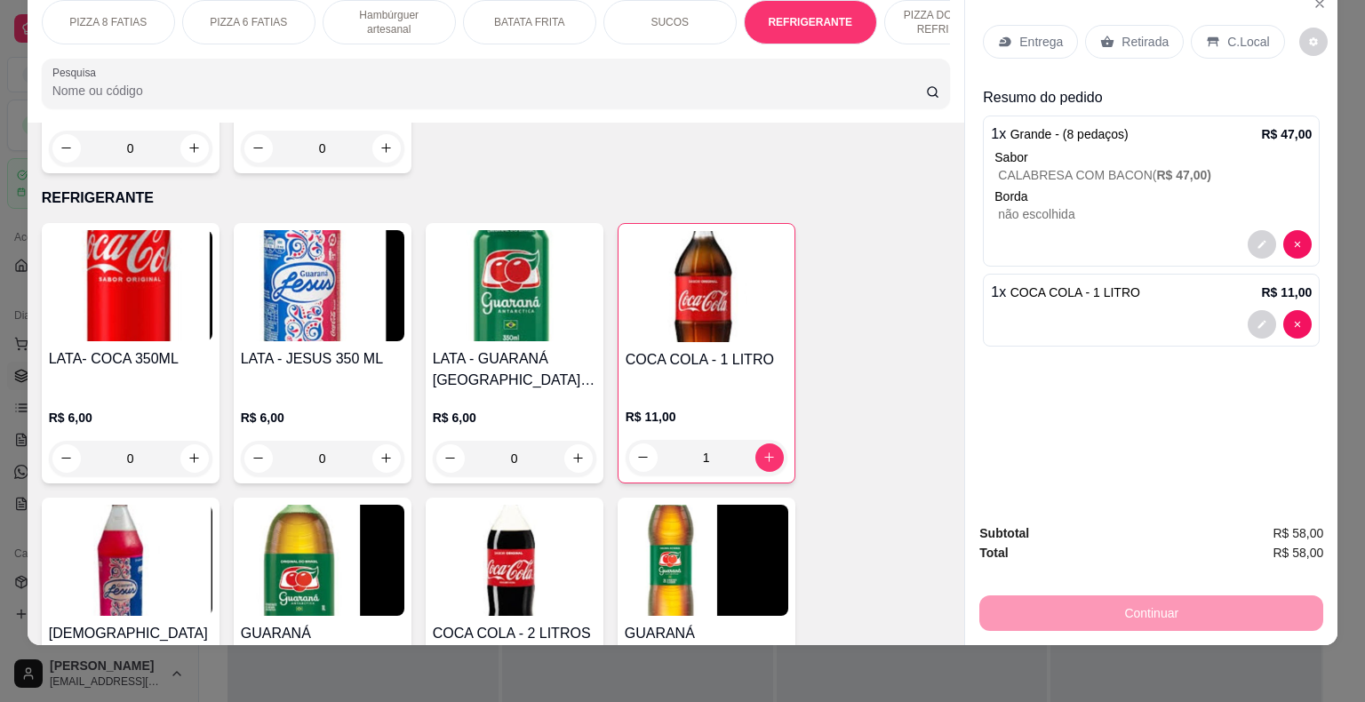
click at [1209, 35] on icon at bounding box center [1213, 42] width 14 height 14
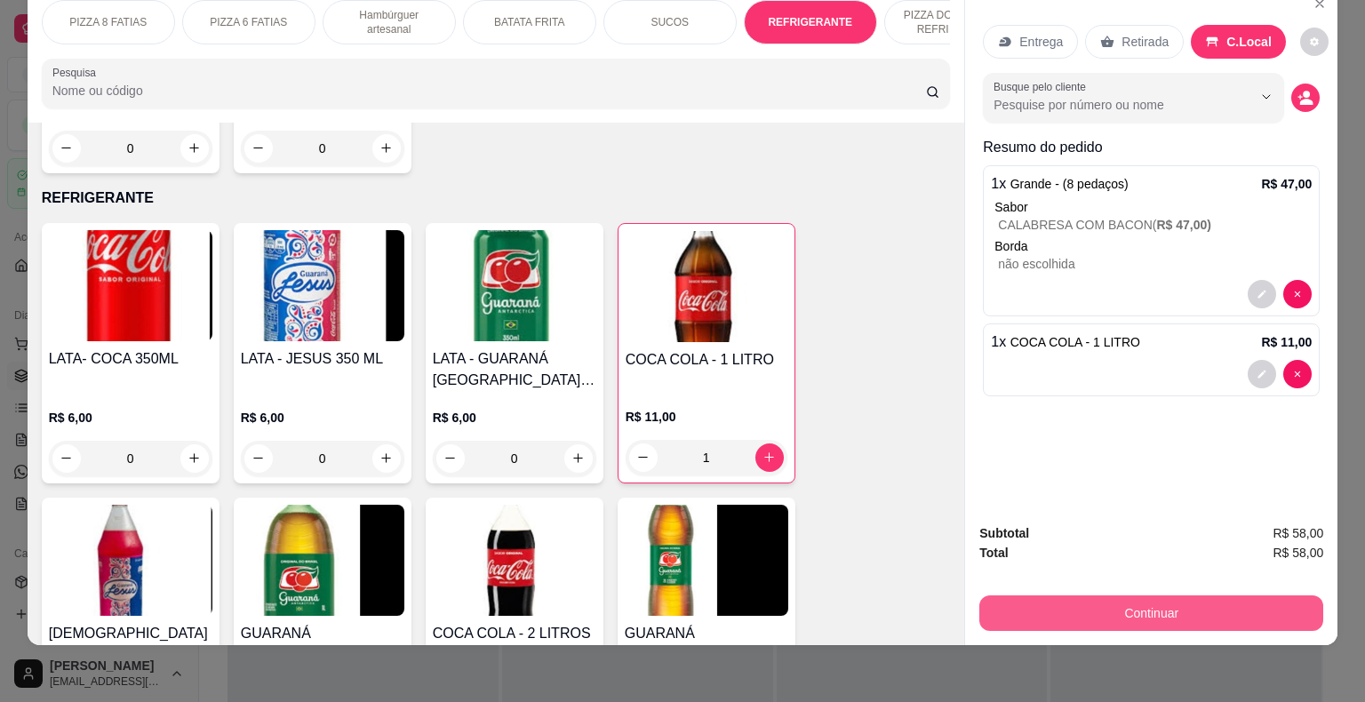
click at [1158, 602] on button "Continuar" at bounding box center [1151, 613] width 344 height 36
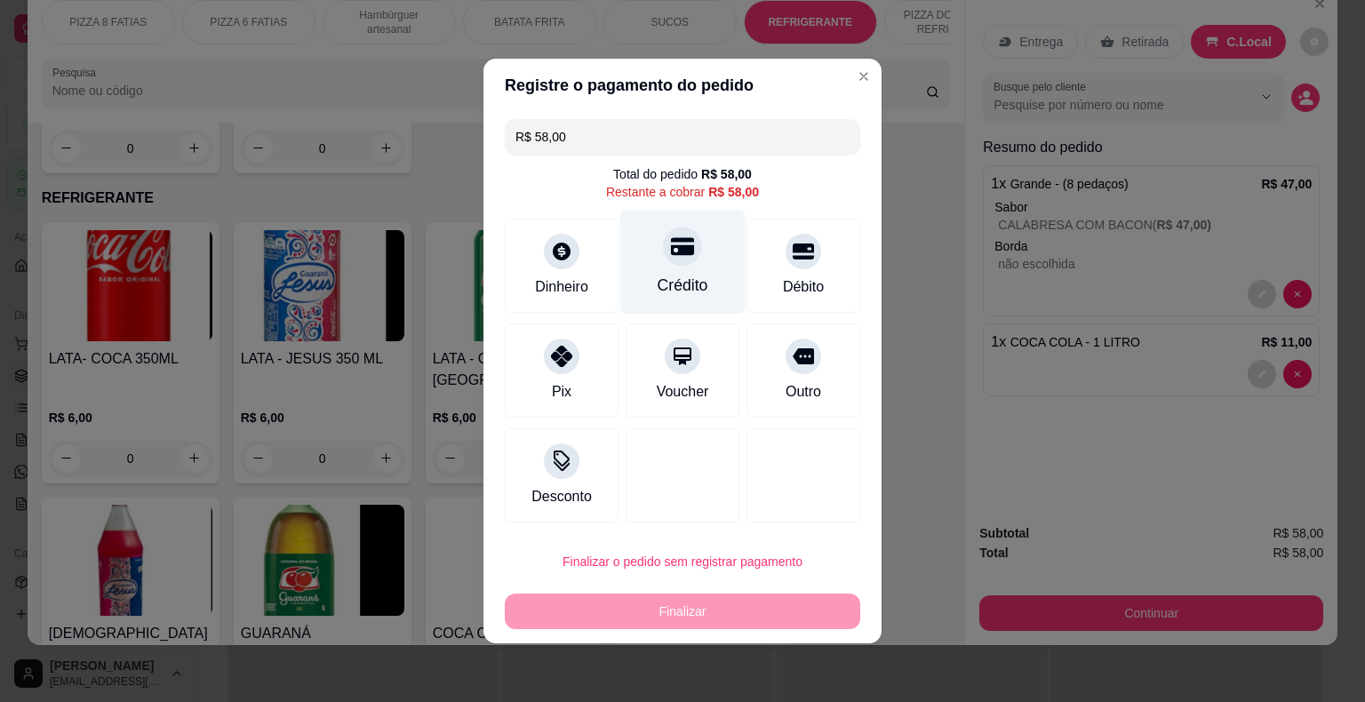
click at [666, 283] on div "Crédito" at bounding box center [683, 285] width 51 height 23
type input "R$ 0,00"
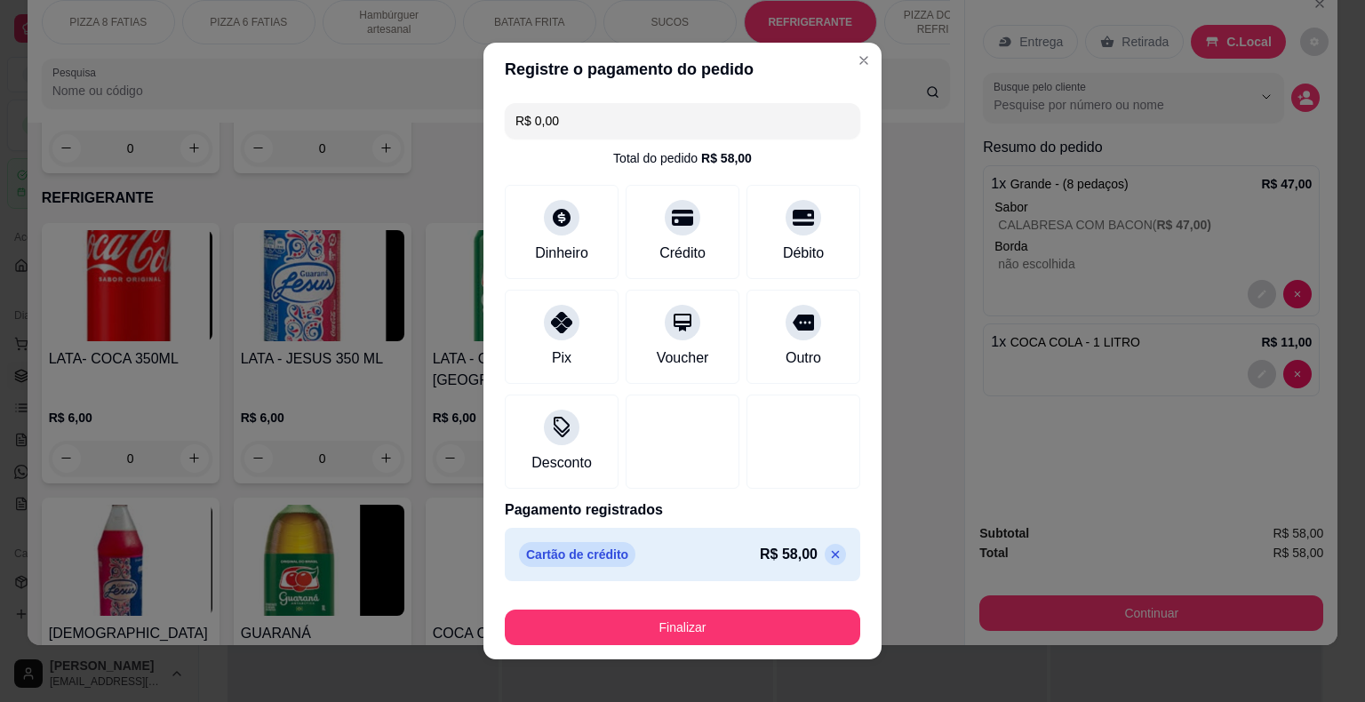
click at [800, 166] on div "Total do pedido R$ 58,00" at bounding box center [682, 158] width 355 height 18
click at [792, 222] on icon at bounding box center [803, 213] width 23 height 18
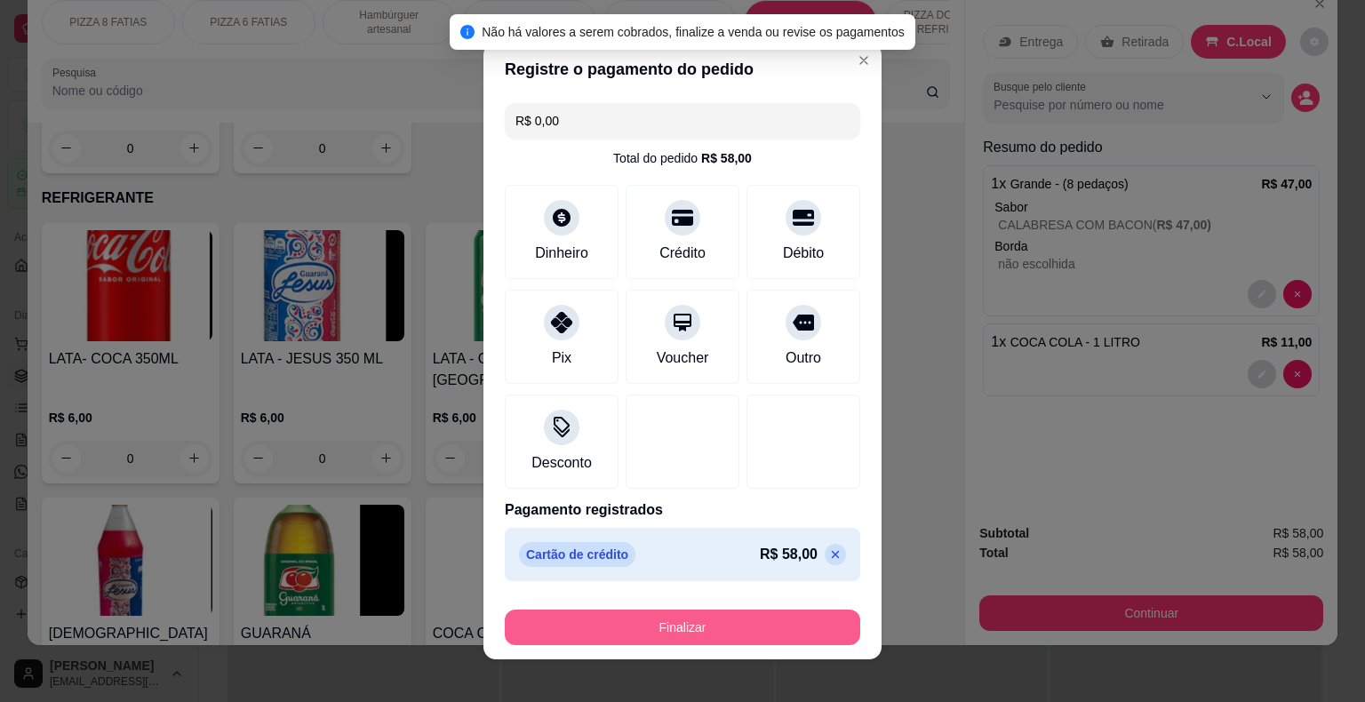
click at [722, 633] on button "Finalizar" at bounding box center [682, 628] width 355 height 36
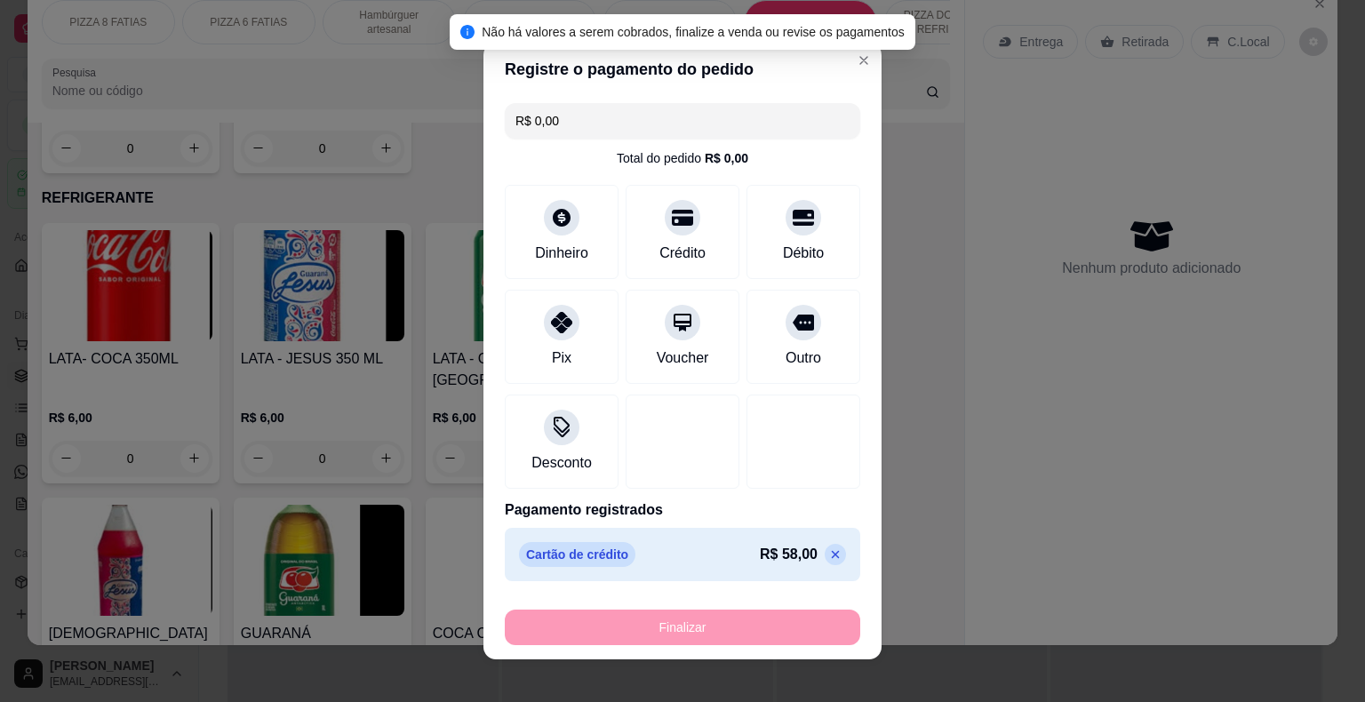
type input "0"
type input "-R$ 58,00"
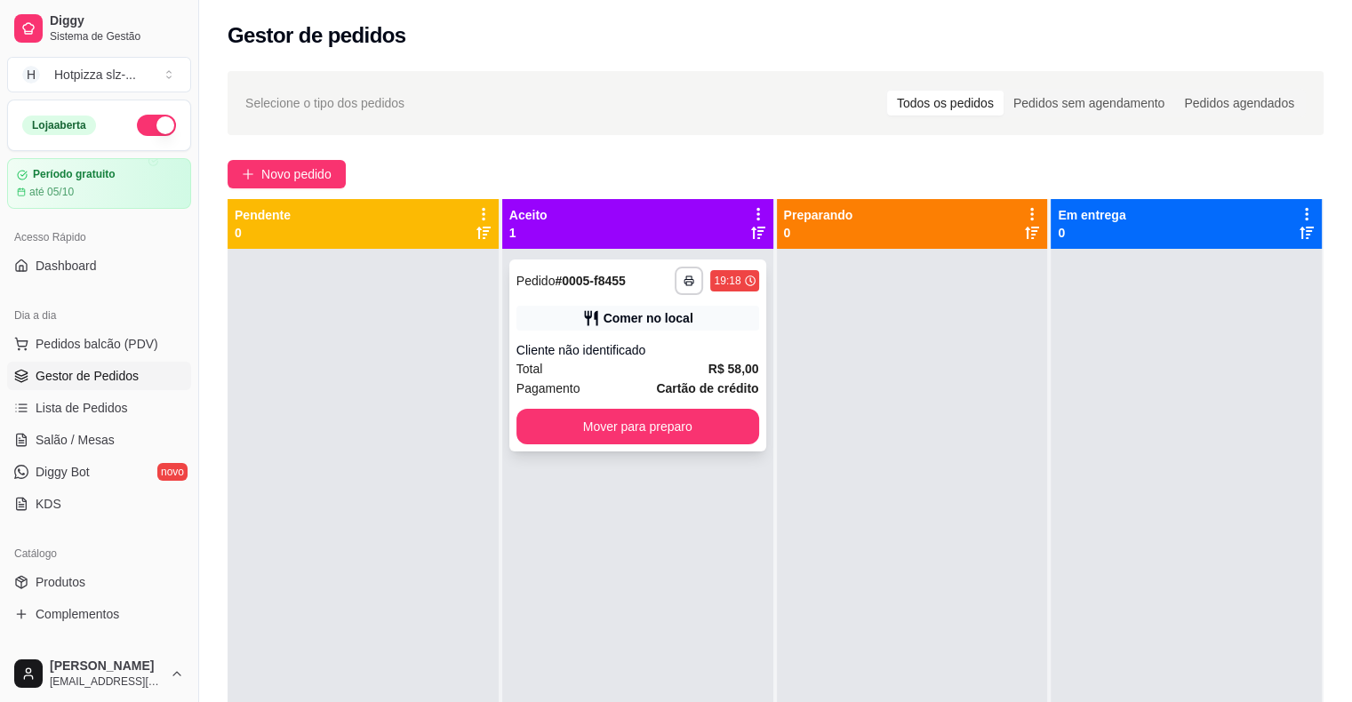
click at [654, 312] on div "Comer no local" at bounding box center [648, 318] width 90 height 18
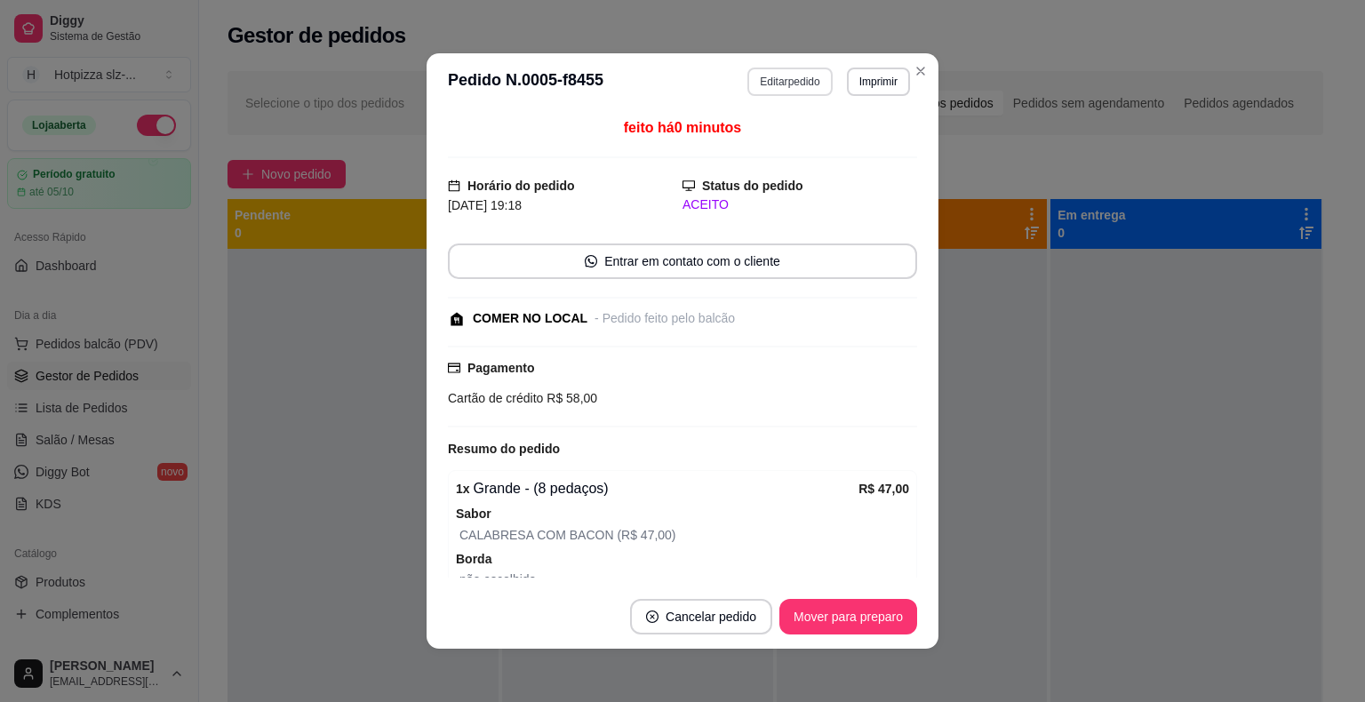
click at [786, 86] on button "Editar pedido" at bounding box center [789, 82] width 84 height 28
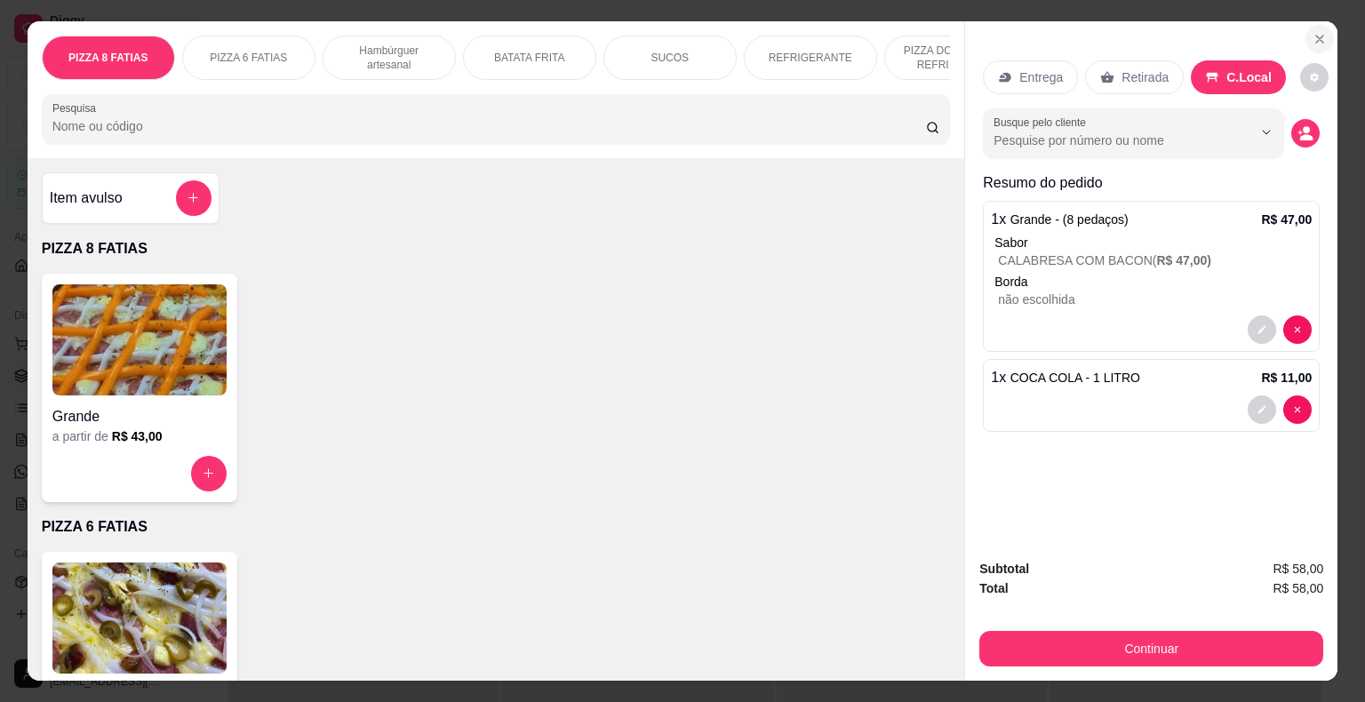
click at [1312, 32] on icon "Close" at bounding box center [1319, 39] width 14 height 14
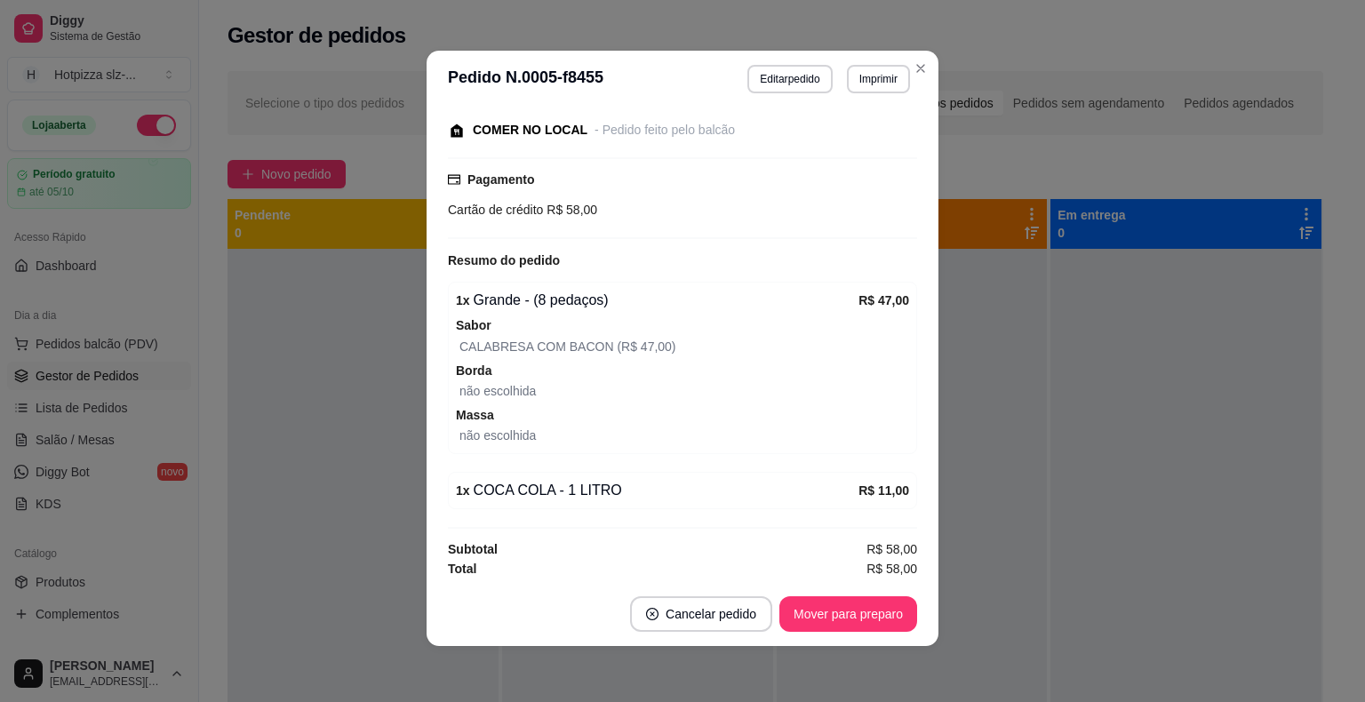
scroll to position [4, 0]
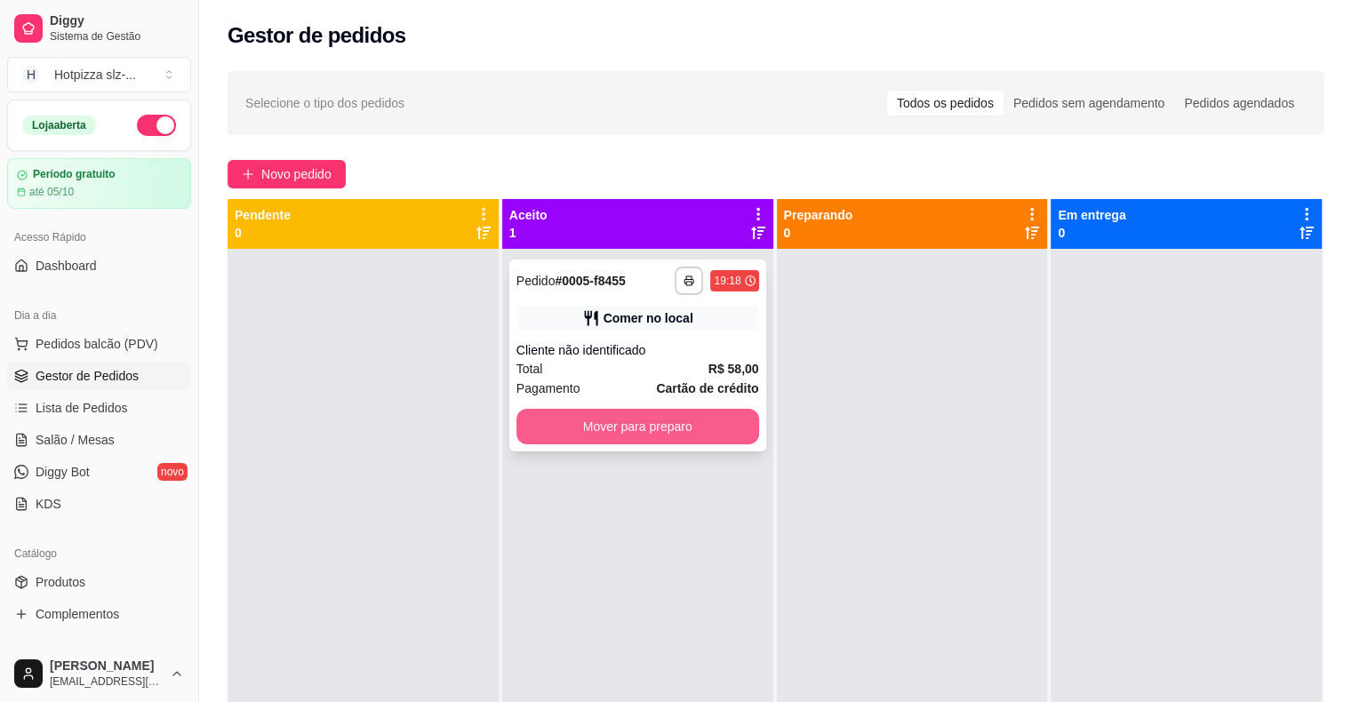
click at [622, 433] on button "Mover para preparo" at bounding box center [637, 427] width 243 height 36
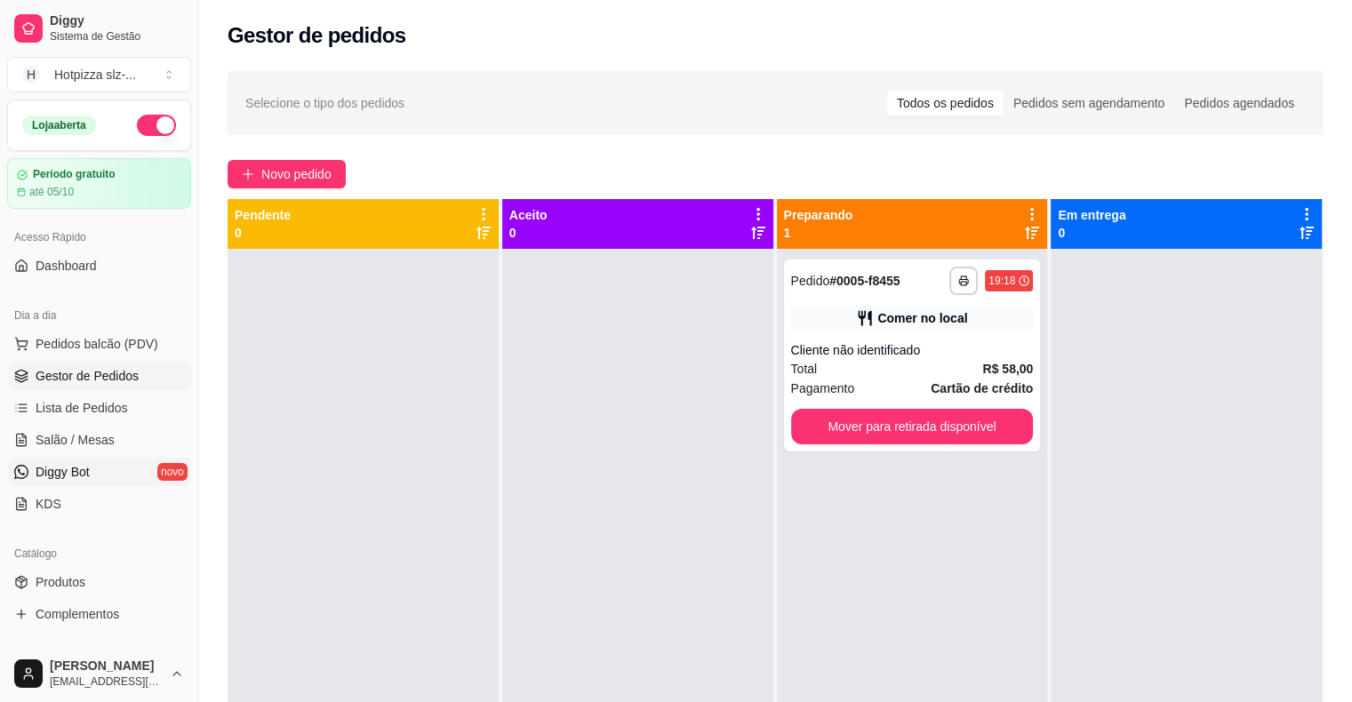
click at [87, 471] on span "Diggy Bot" at bounding box center [63, 472] width 54 height 18
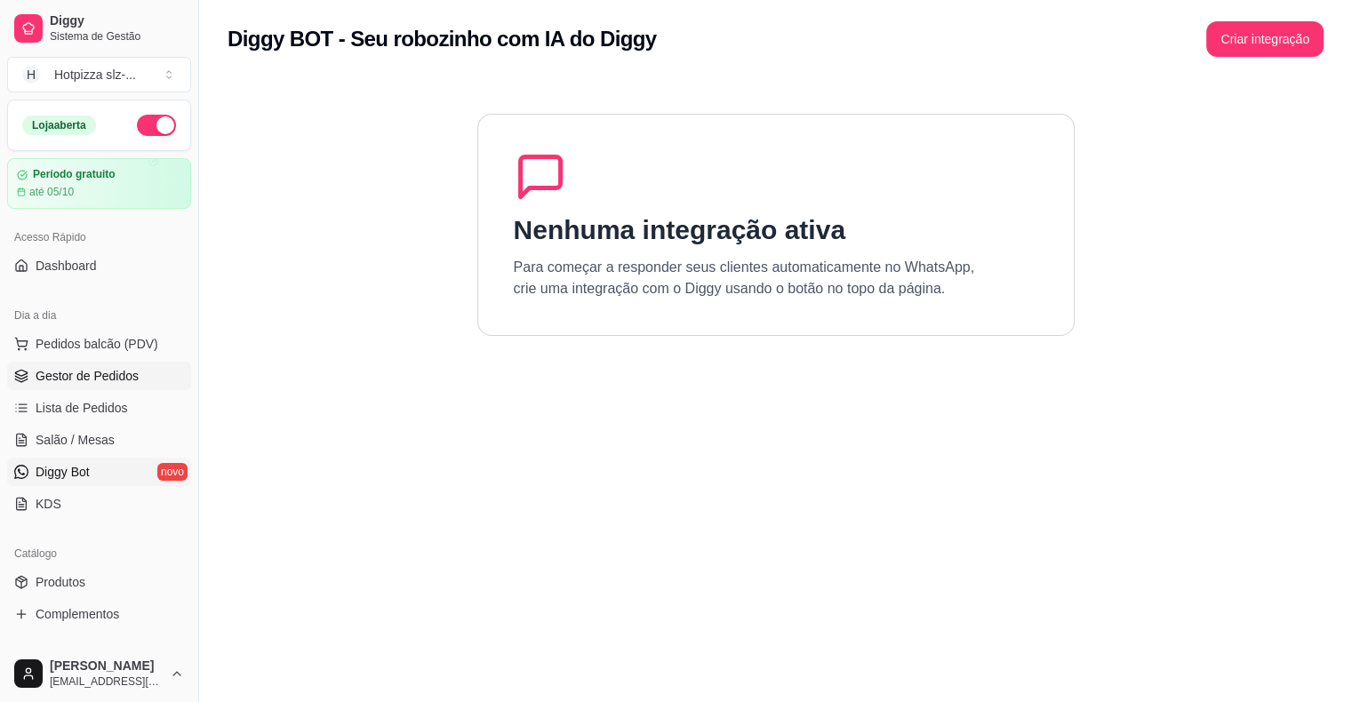
click at [84, 376] on span "Gestor de Pedidos" at bounding box center [87, 376] width 103 height 18
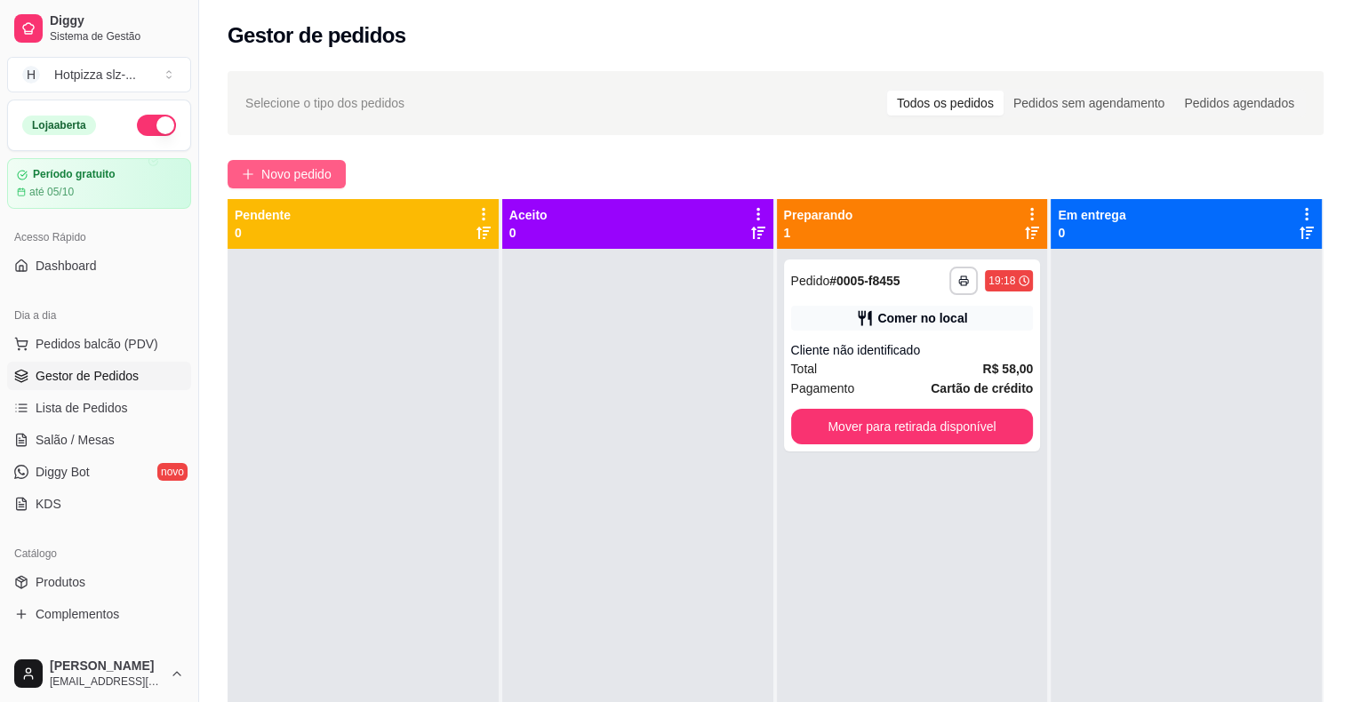
click at [306, 172] on span "Novo pedido" at bounding box center [296, 174] width 70 height 20
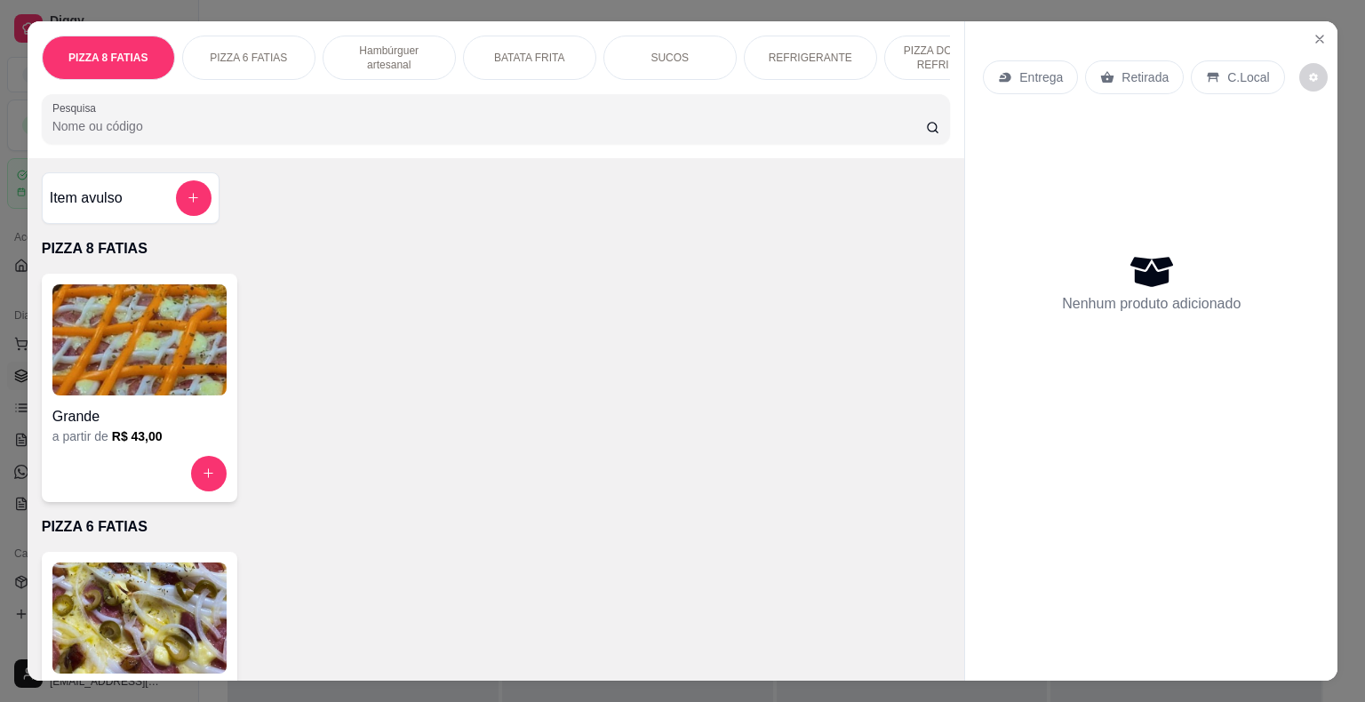
click at [72, 379] on img at bounding box center [139, 339] width 174 height 111
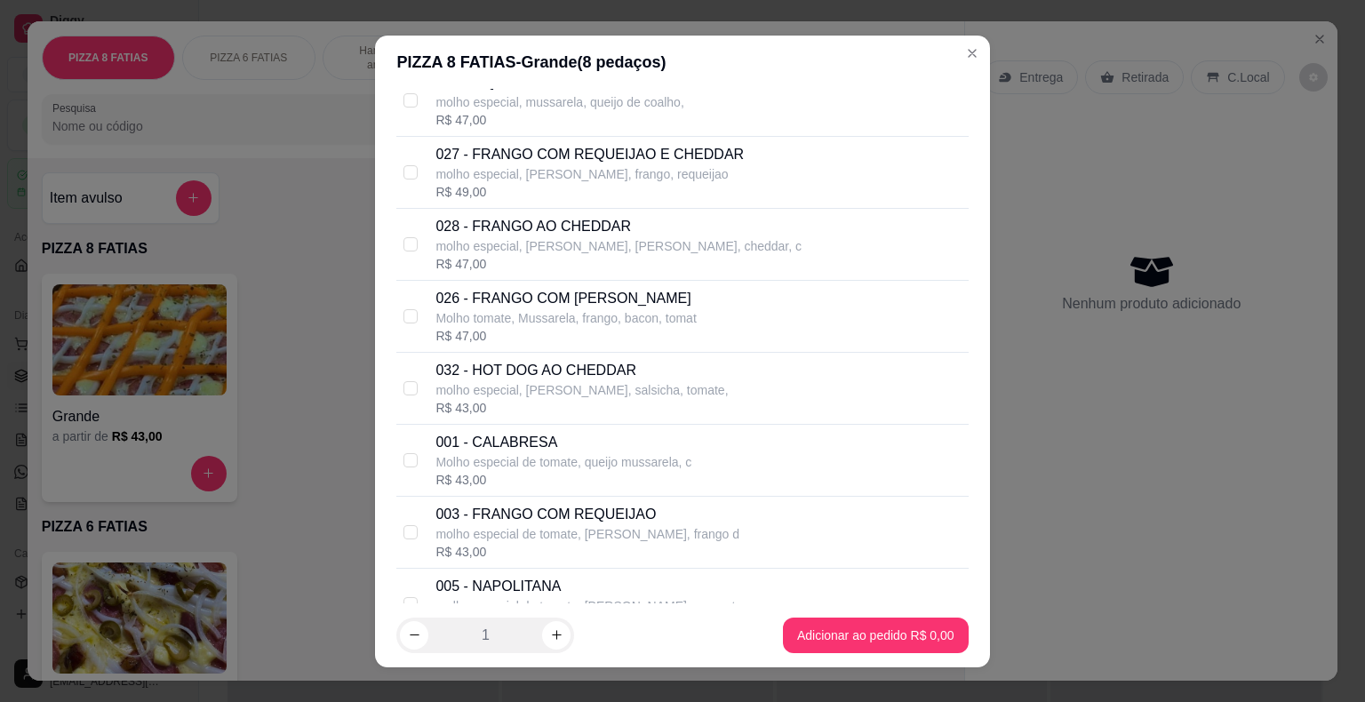
scroll to position [1599, 0]
click at [403, 453] on input "checkbox" at bounding box center [410, 456] width 14 height 14
checkbox input "true"
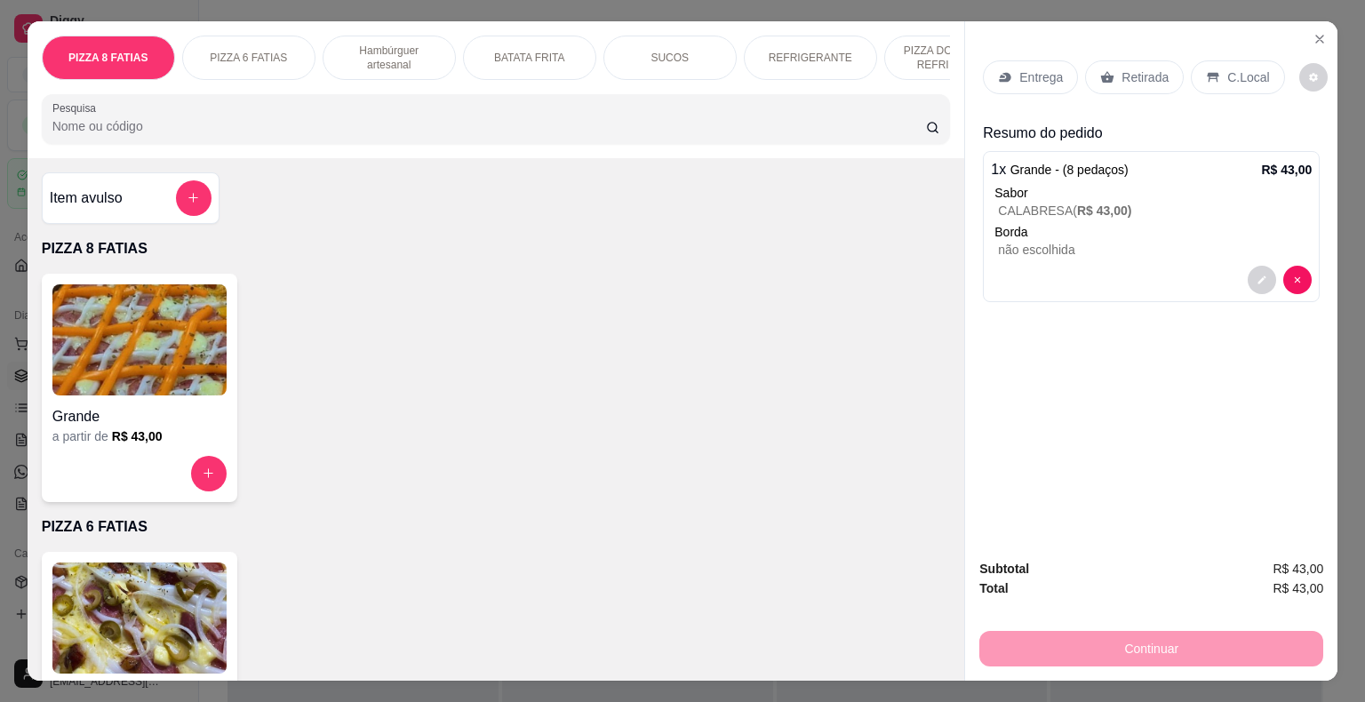
click at [125, 365] on img at bounding box center [139, 339] width 174 height 111
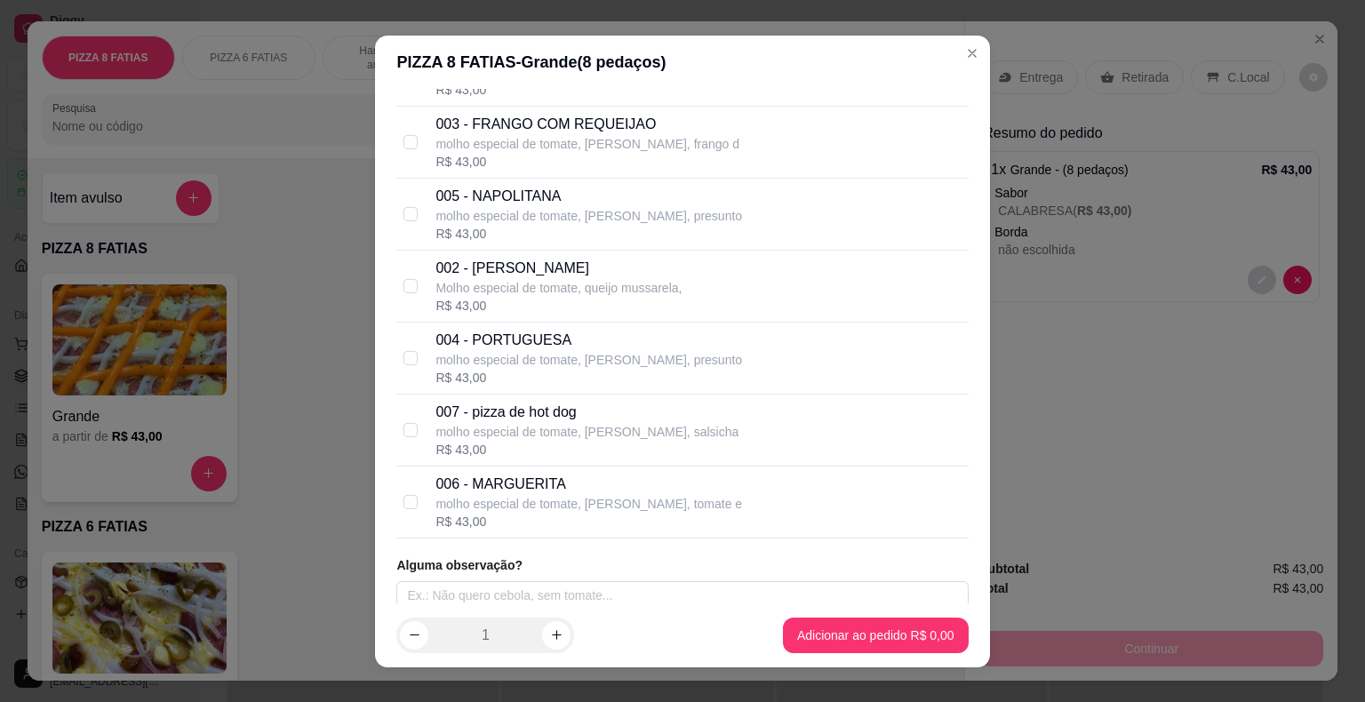
scroll to position [1990, 0]
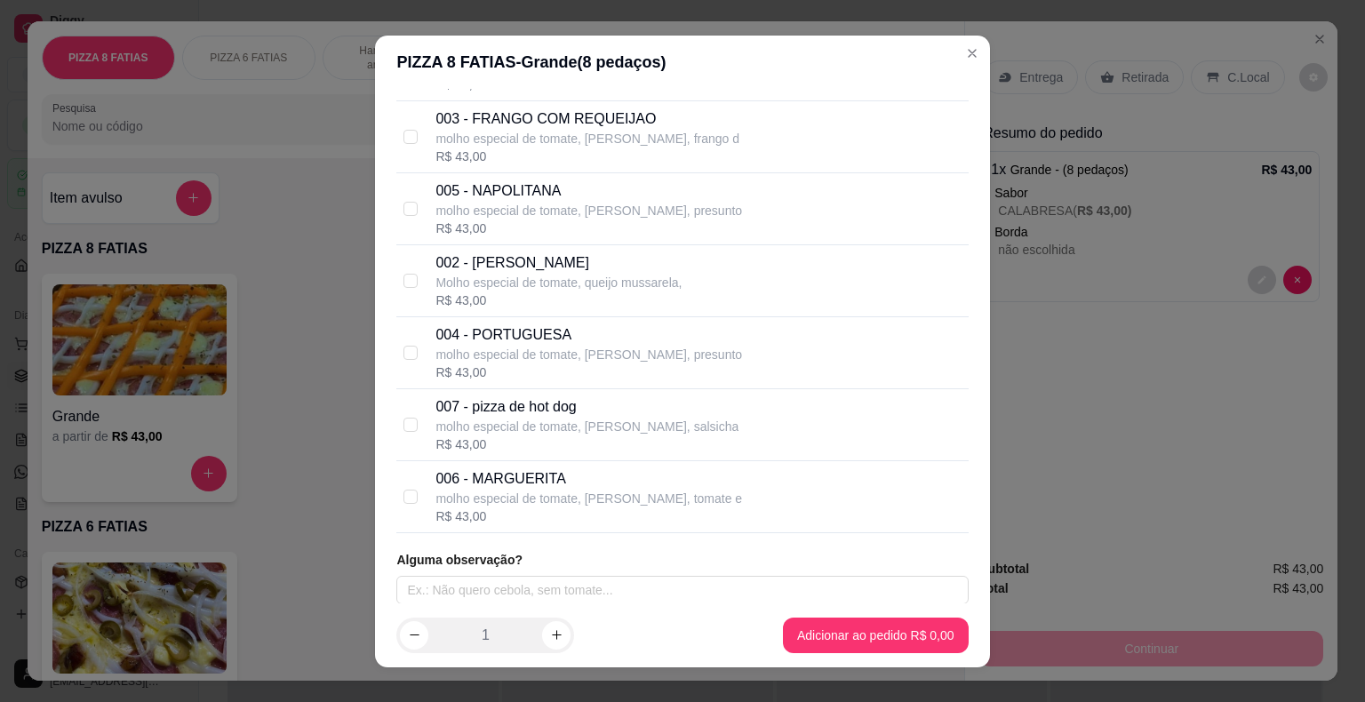
click at [416, 341] on div "004 - PORTUGUESA molho especial de tomate, [PERSON_NAME], presunto R$ 43,00" at bounding box center [681, 353] width 571 height 72
checkbox input "true"
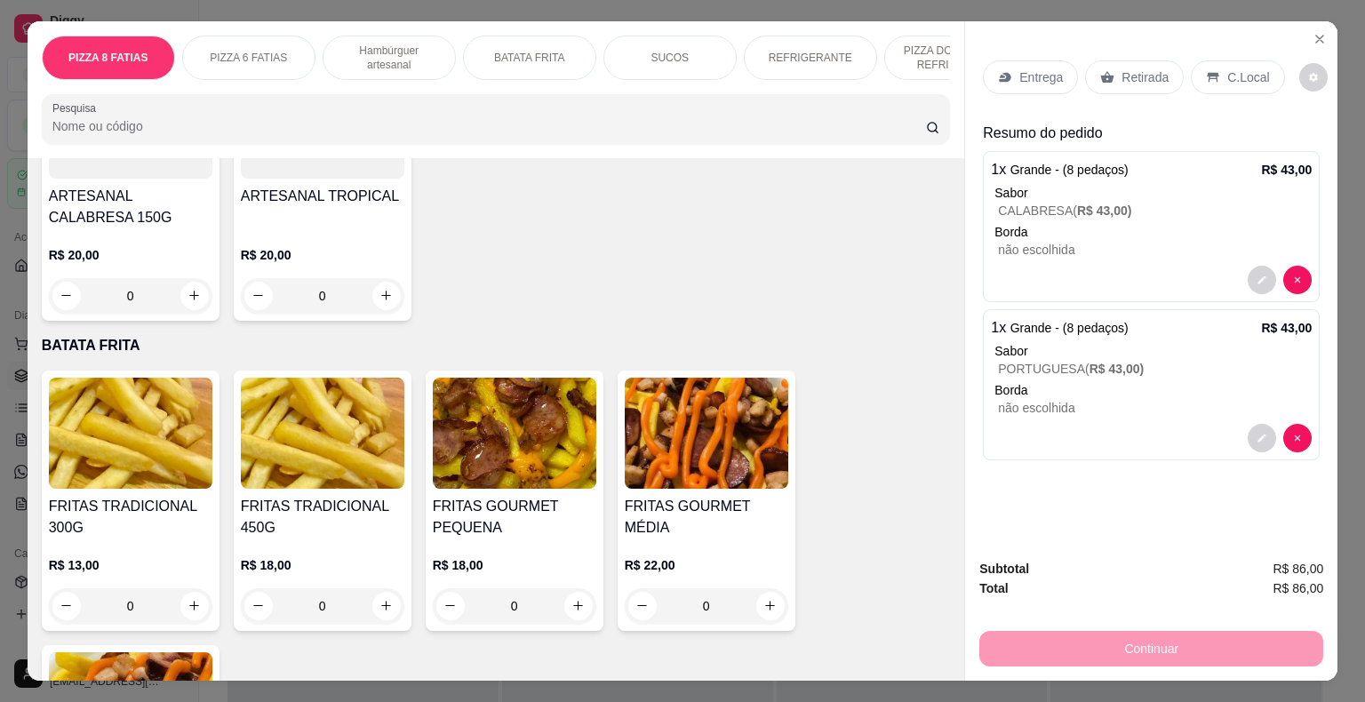
scroll to position [1599, 0]
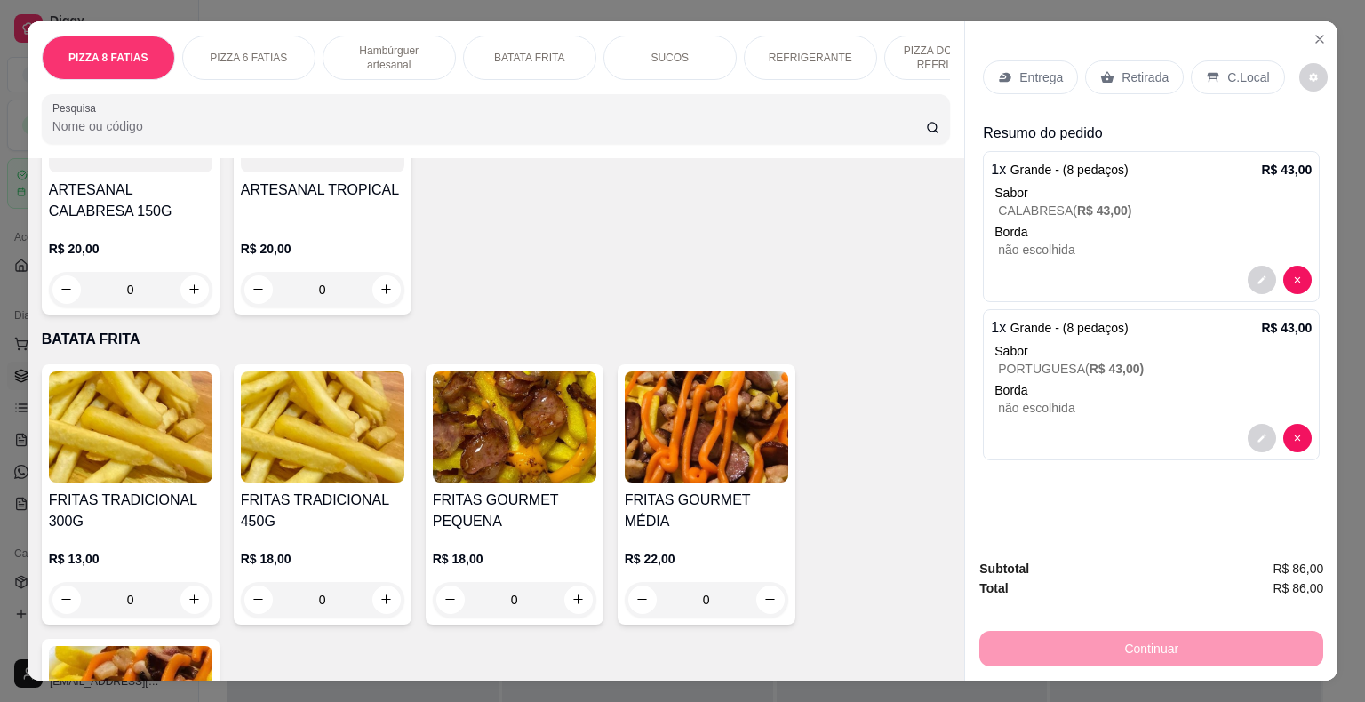
click at [792, 41] on div "REFRIGERANTE" at bounding box center [810, 58] width 133 height 44
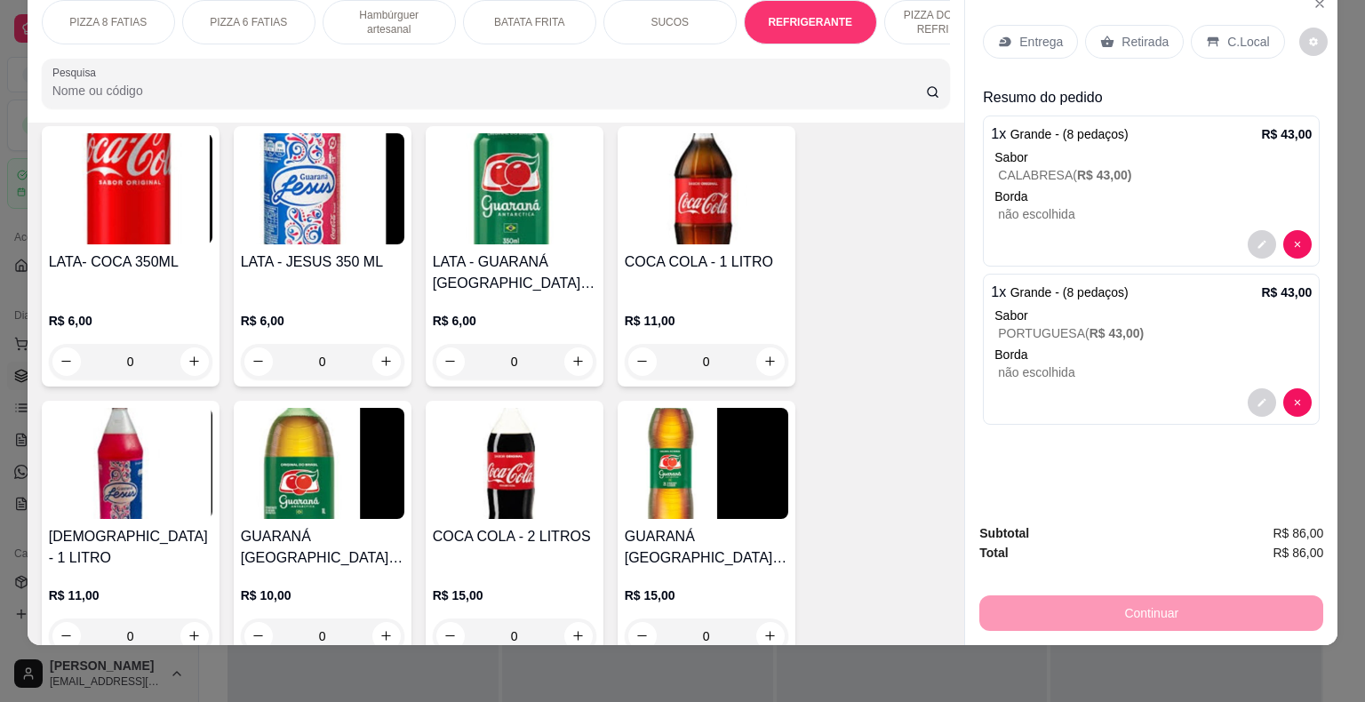
scroll to position [3327, 0]
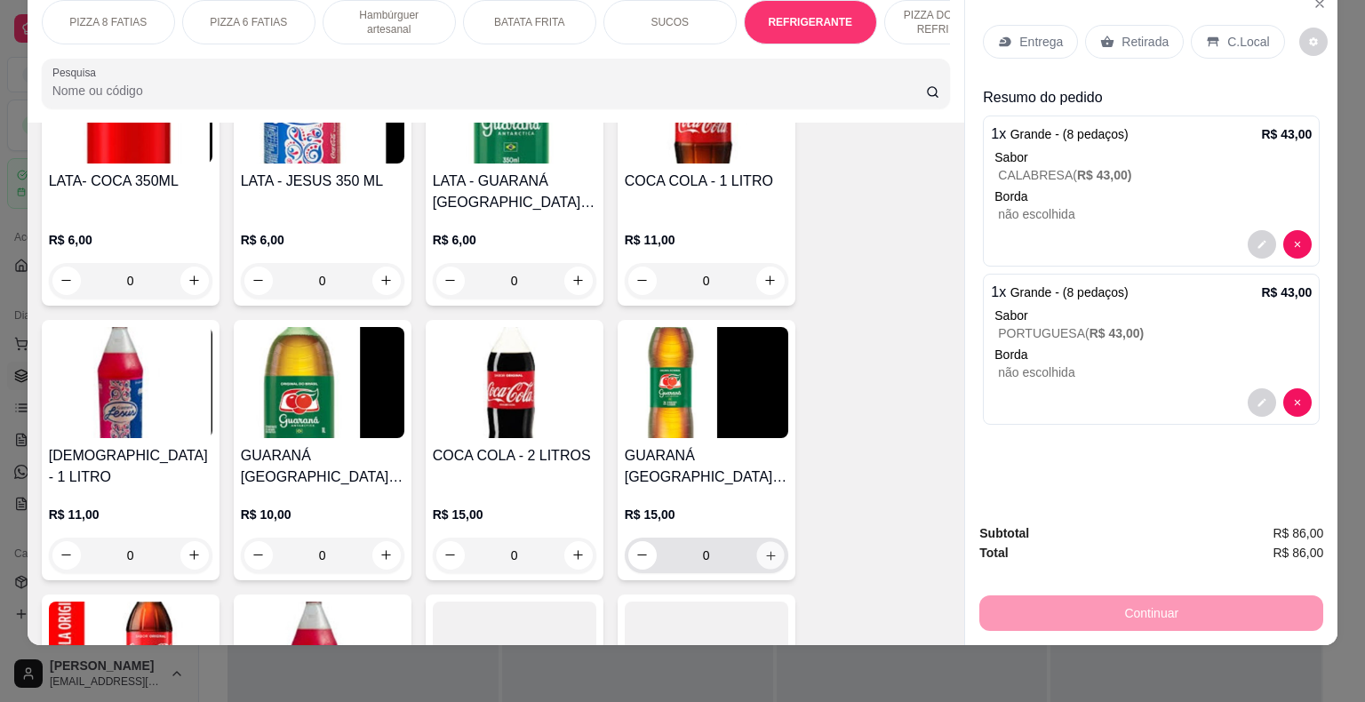
click at [763, 548] on icon "increase-product-quantity" at bounding box center [769, 554] width 13 height 13
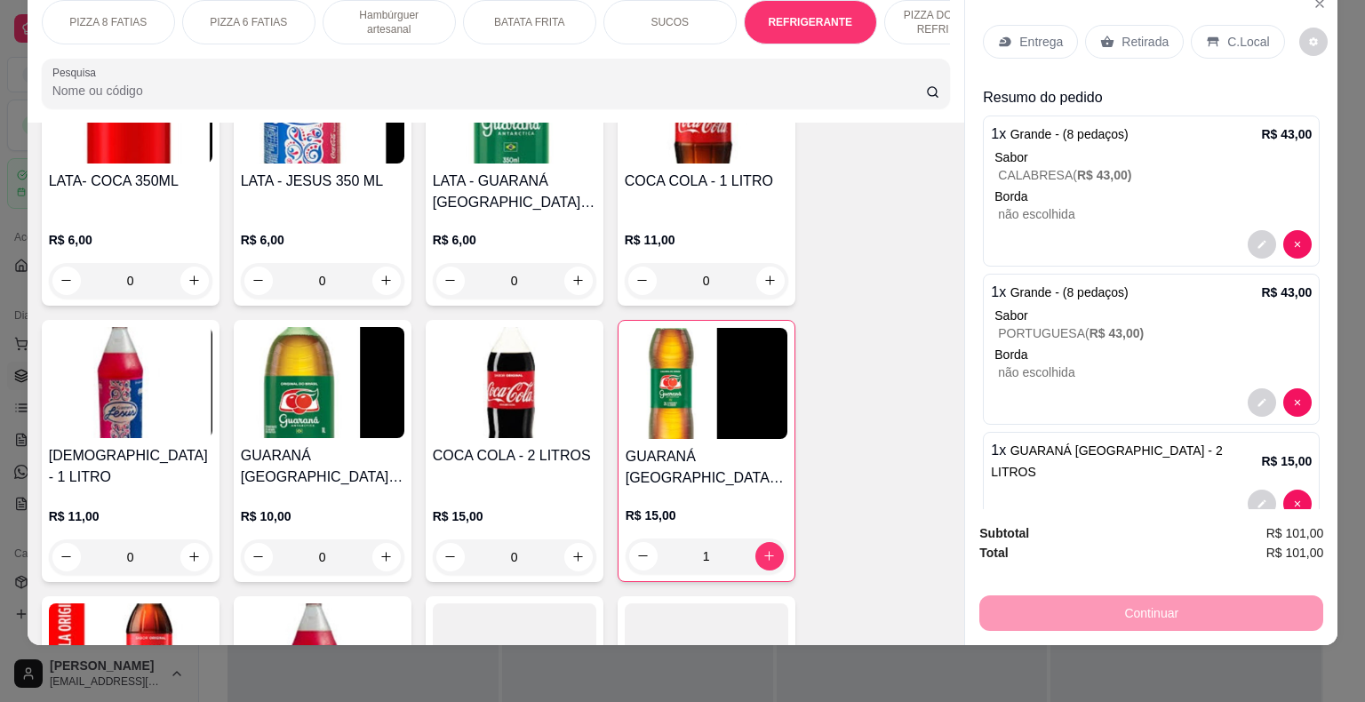
click at [705, 446] on h4 "GUARANÁ [GEOGRAPHIC_DATA] - 2 LITROS" at bounding box center [707, 467] width 162 height 43
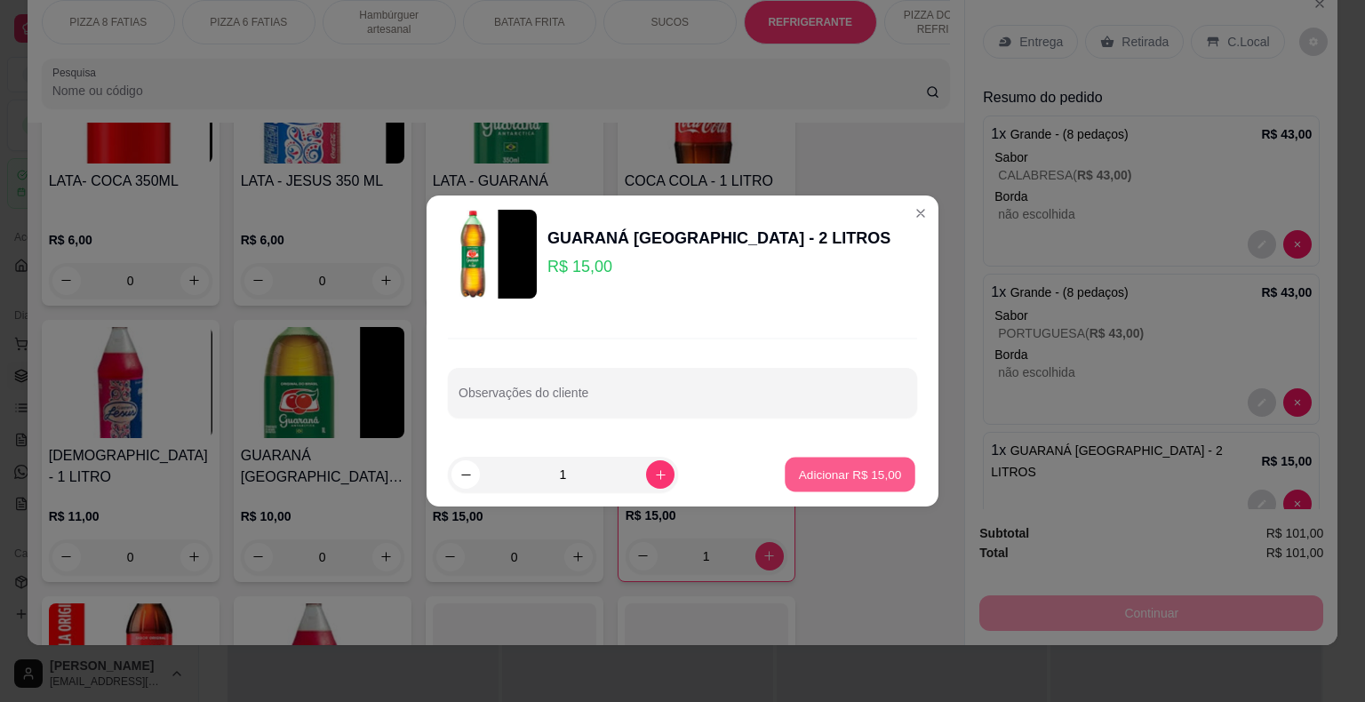
click at [812, 469] on p "Adicionar R$ 15,00" at bounding box center [850, 474] width 103 height 17
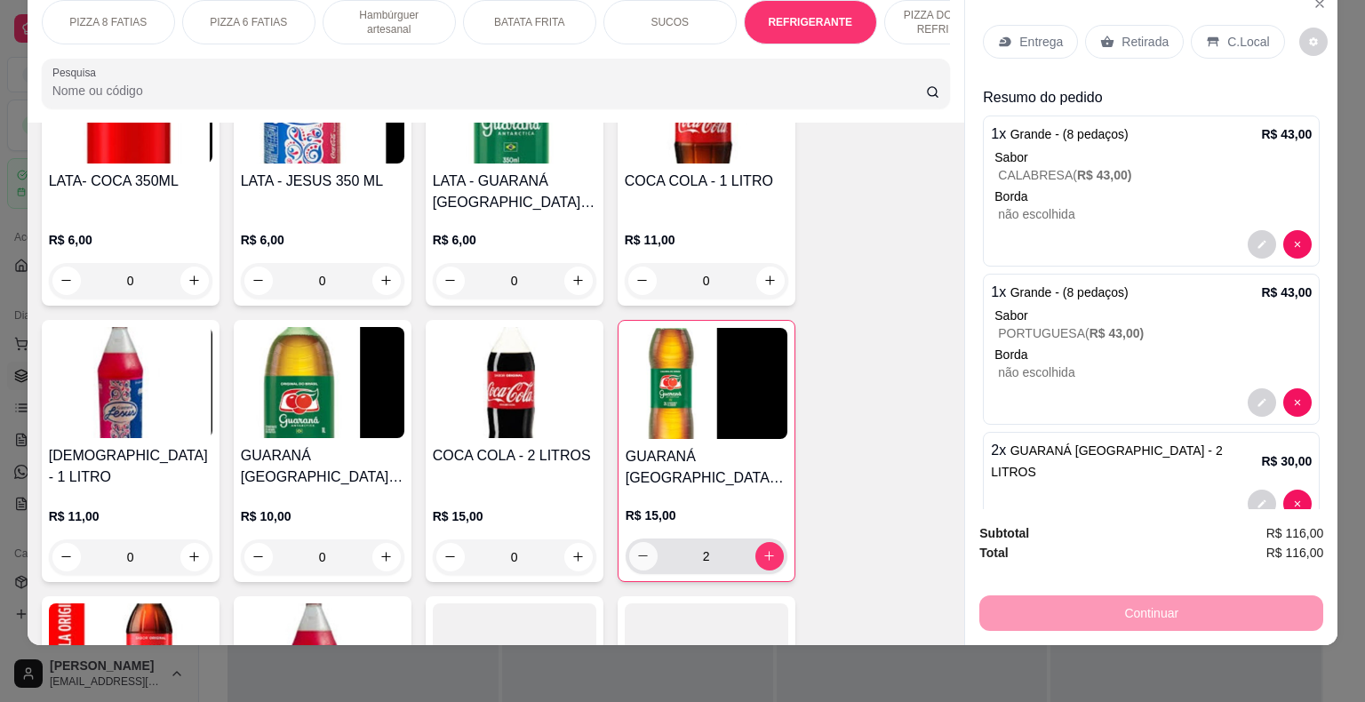
click at [638, 549] on icon "decrease-product-quantity" at bounding box center [642, 555] width 13 height 13
type input "1"
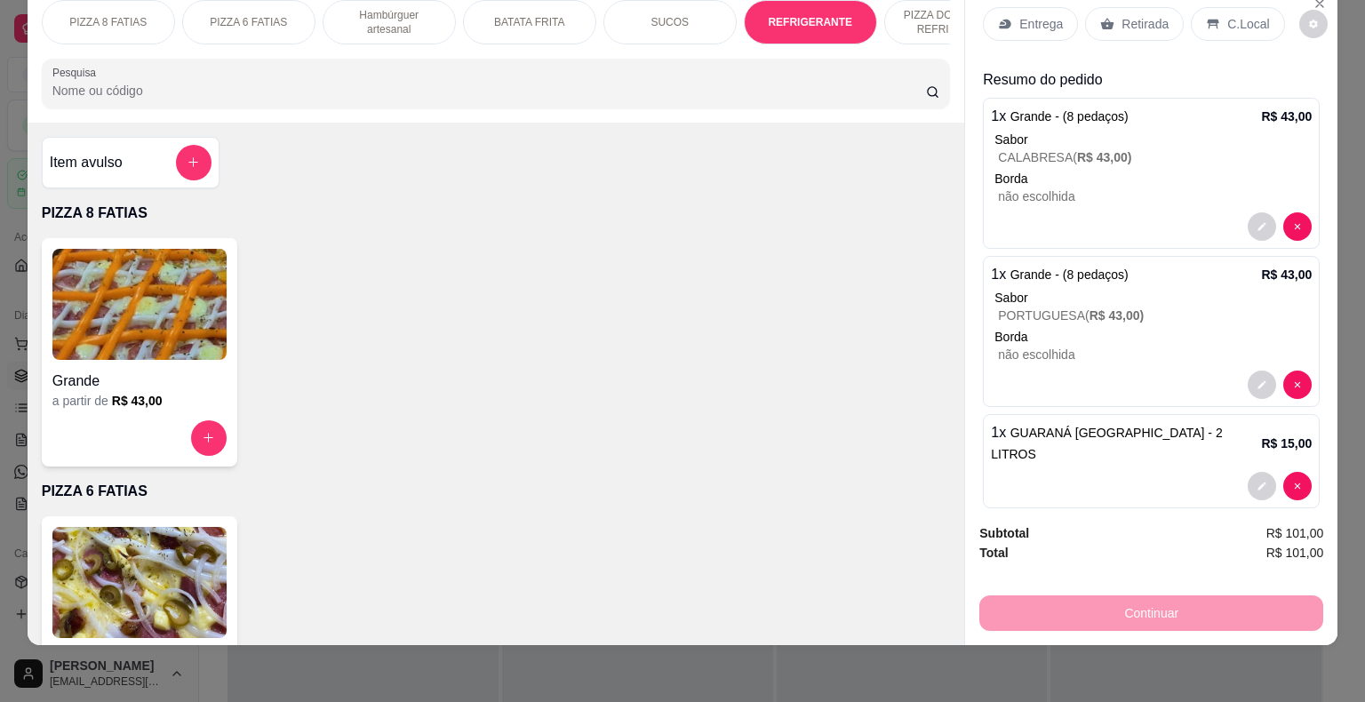
scroll to position [0, 0]
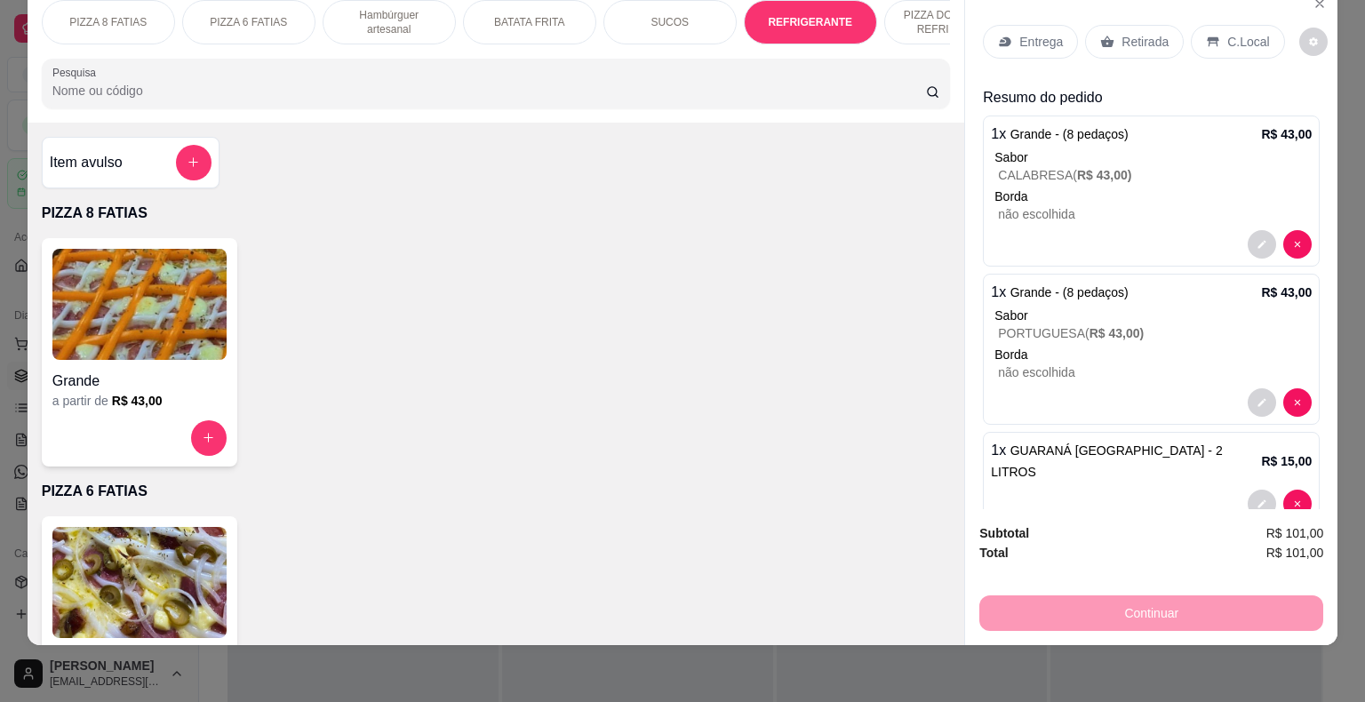
click at [1233, 33] on p "C.Local" at bounding box center [1248, 42] width 42 height 18
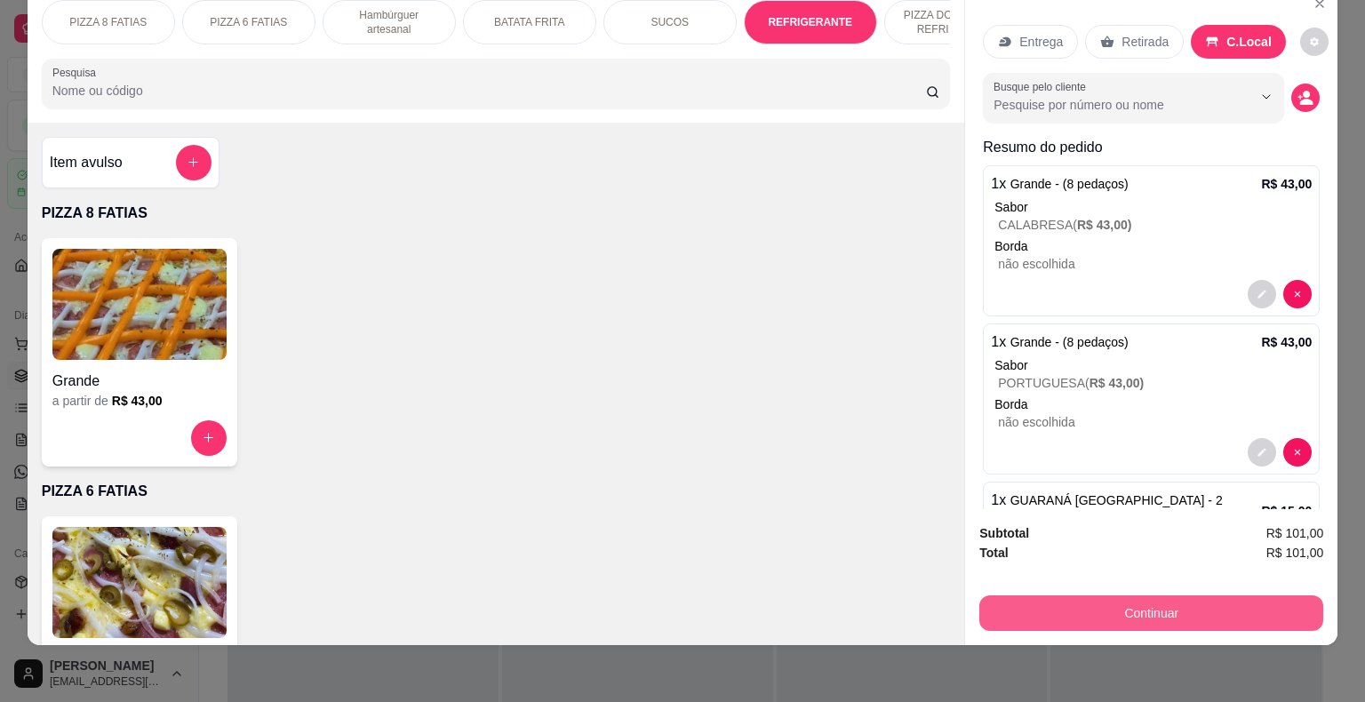
click at [1185, 601] on button "Continuar" at bounding box center [1151, 613] width 344 height 36
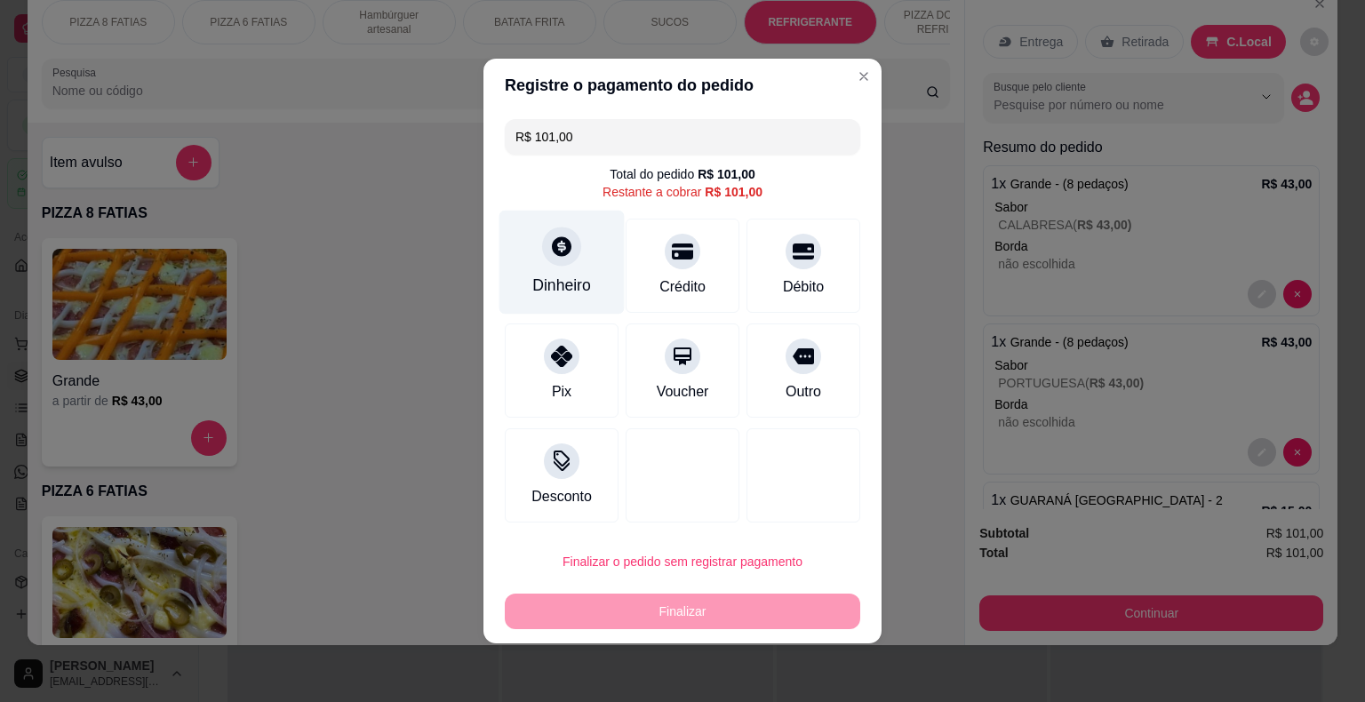
click at [550, 260] on div at bounding box center [561, 246] width 39 height 39
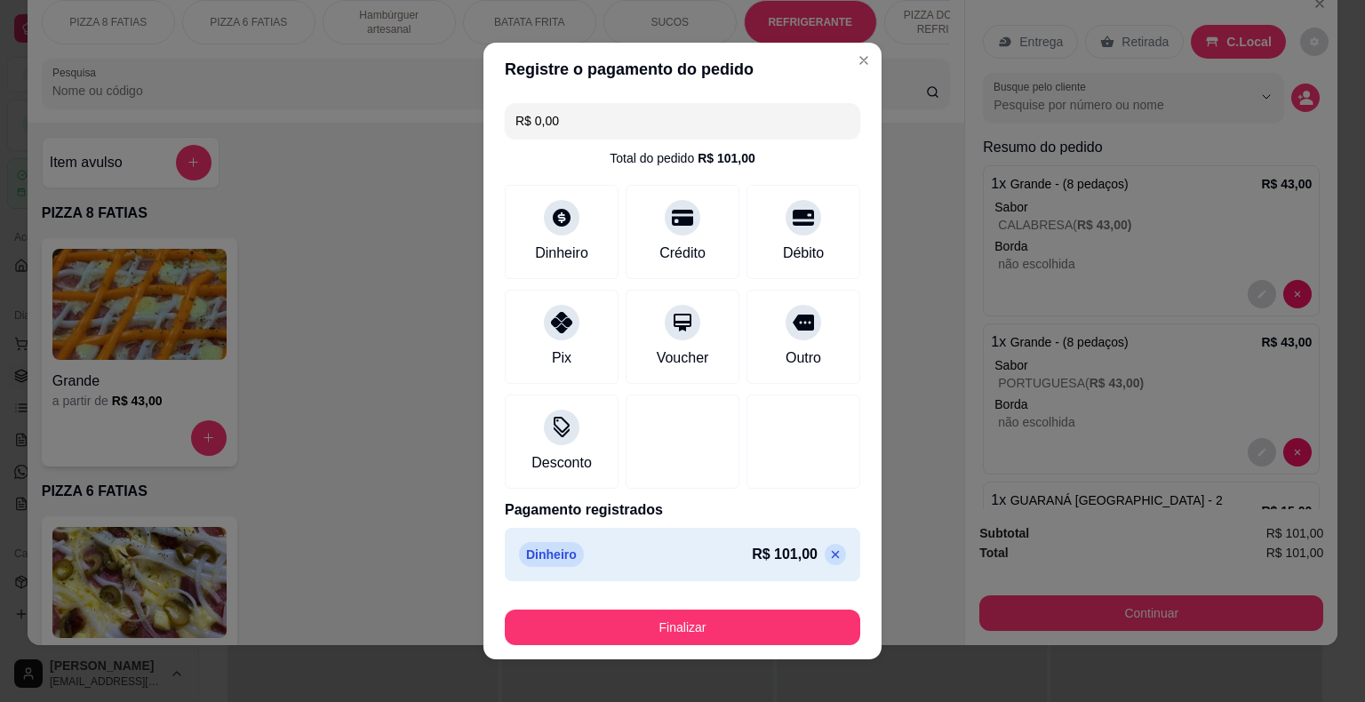
type input "R$ 0,00"
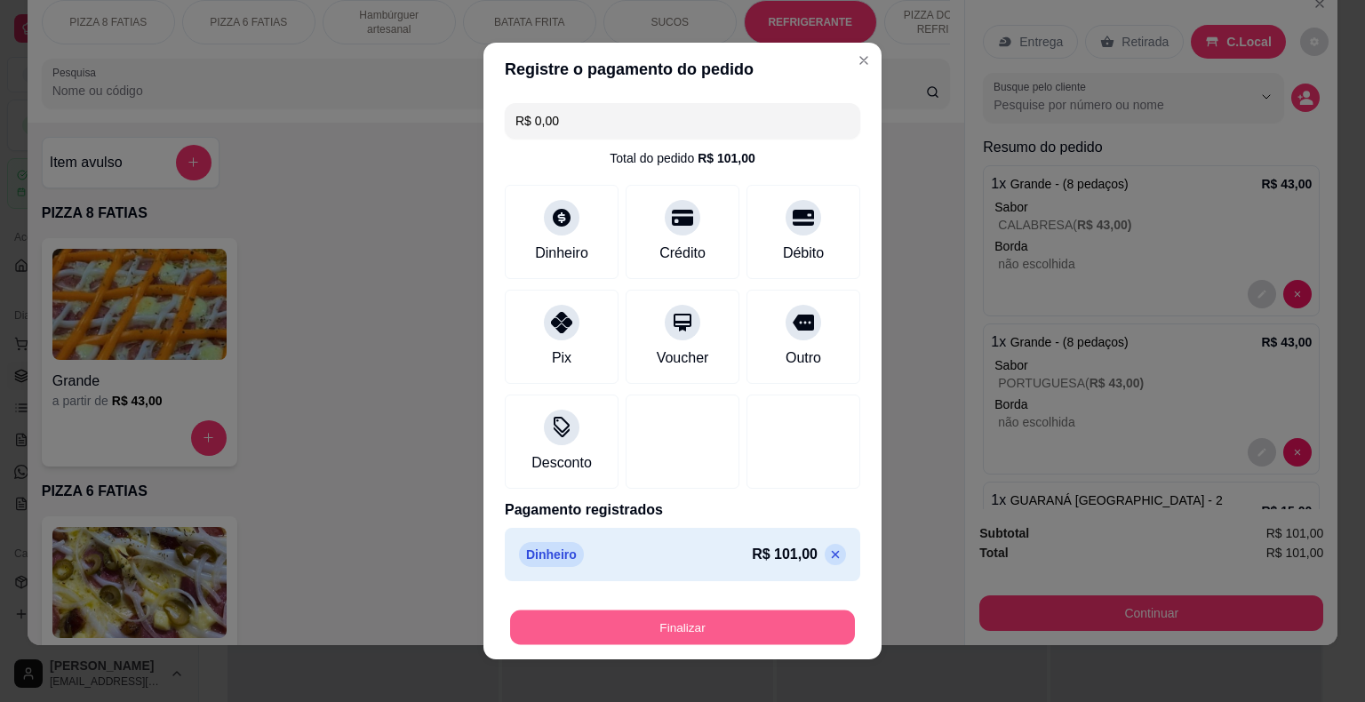
click at [705, 631] on button "Finalizar" at bounding box center [682, 627] width 345 height 35
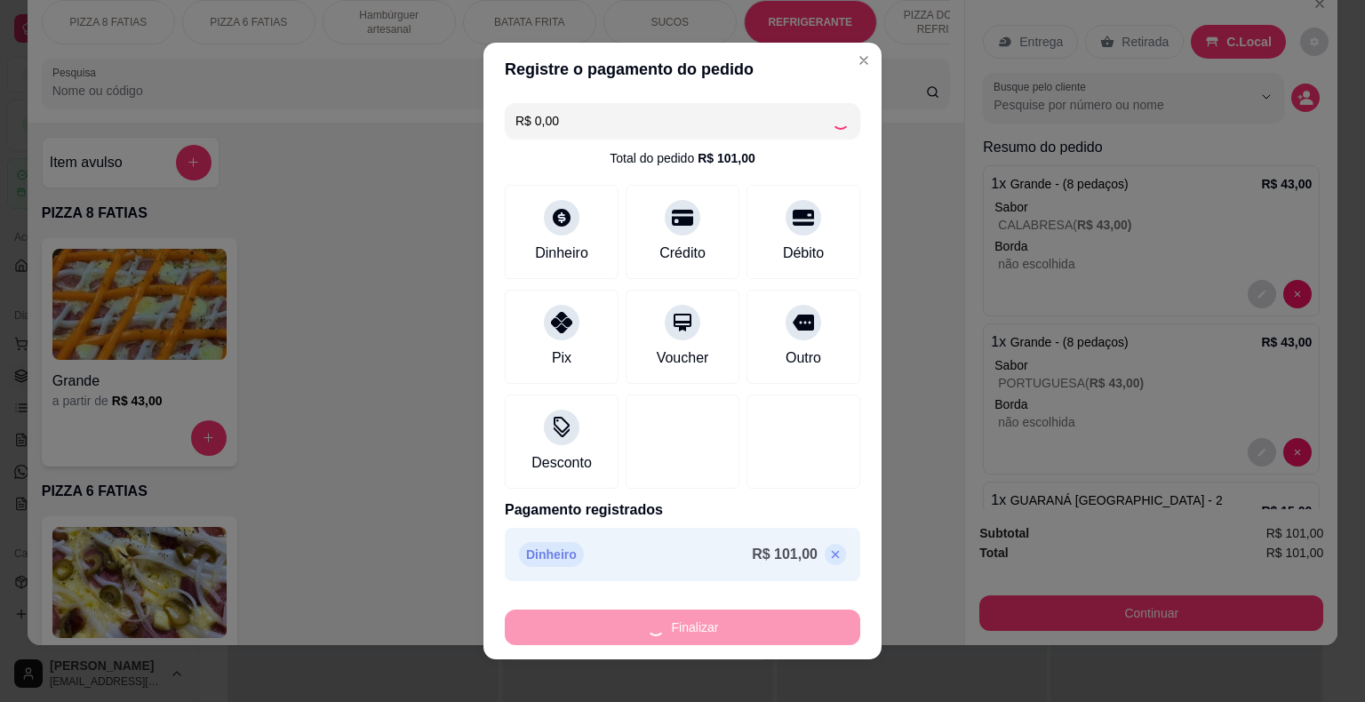
type input "0"
type input "-R$ 101,00"
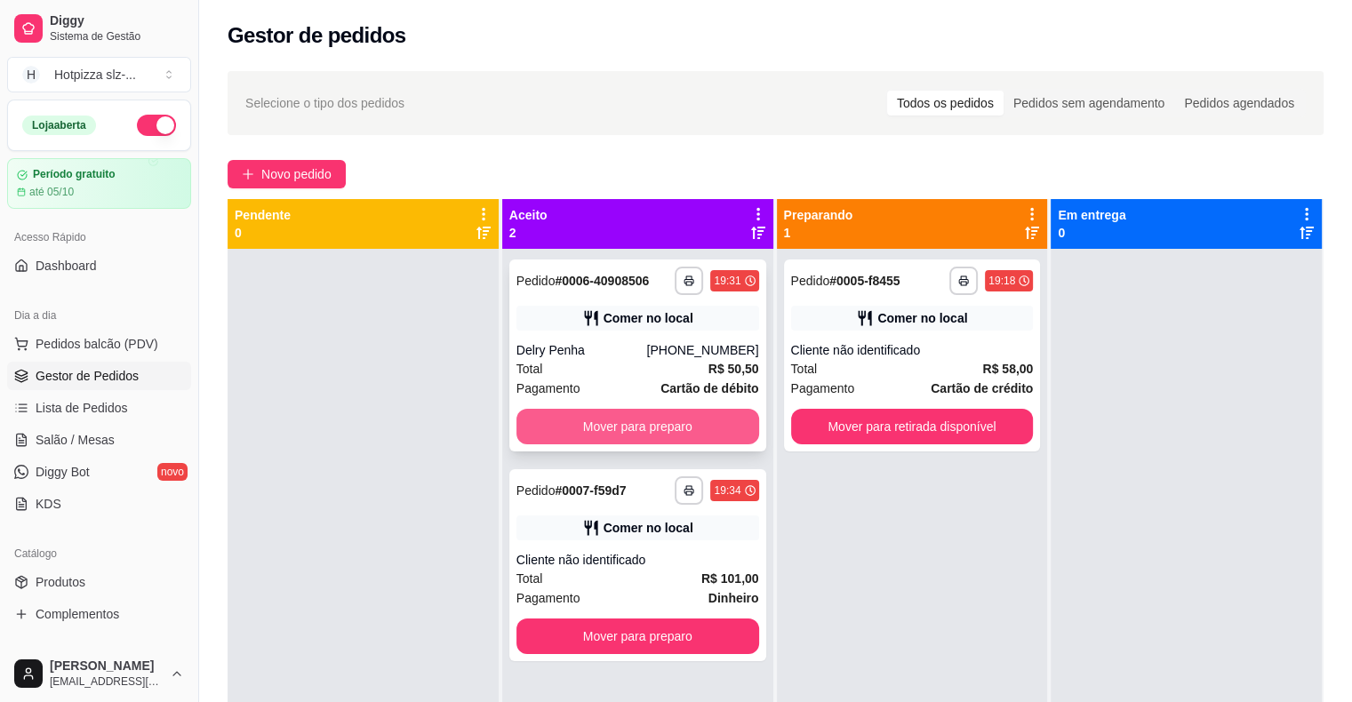
click at [605, 432] on button "Mover para preparo" at bounding box center [637, 427] width 243 height 36
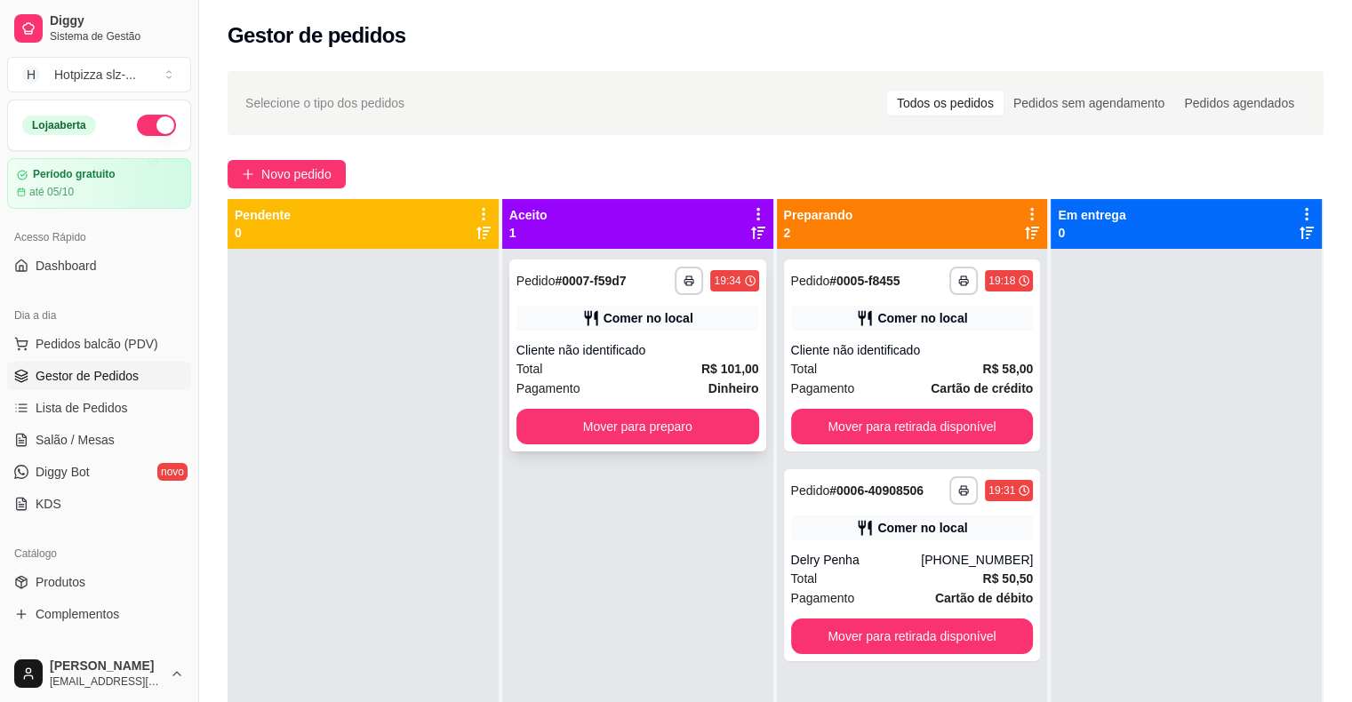
click at [554, 318] on div "Comer no local" at bounding box center [637, 318] width 243 height 25
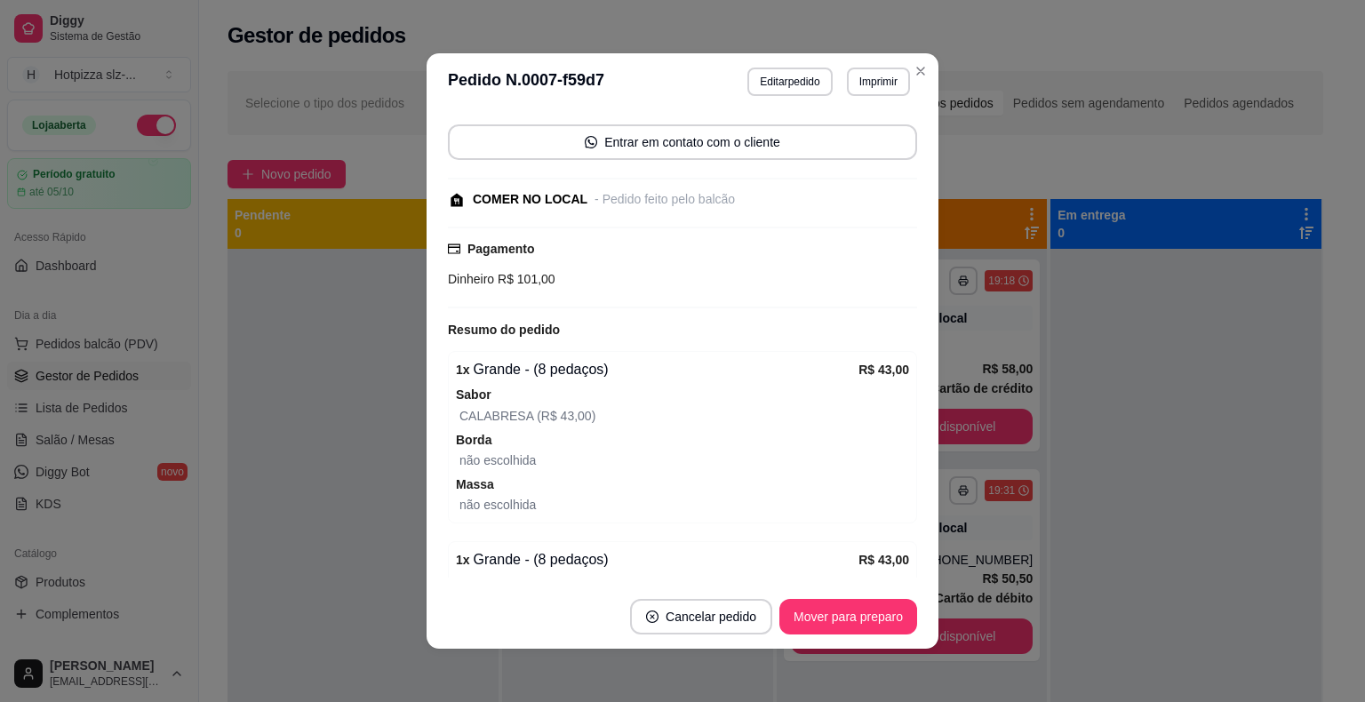
scroll to position [89, 0]
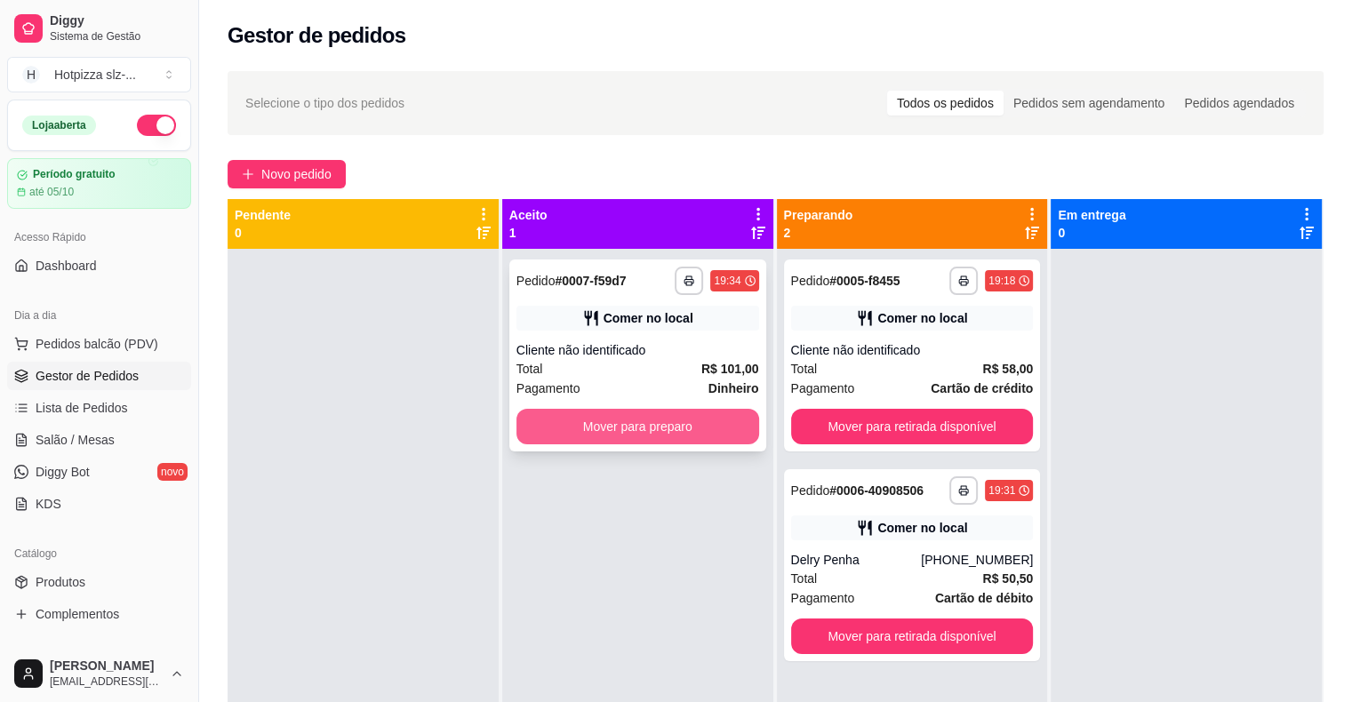
click at [659, 422] on button "Mover para preparo" at bounding box center [637, 427] width 243 height 36
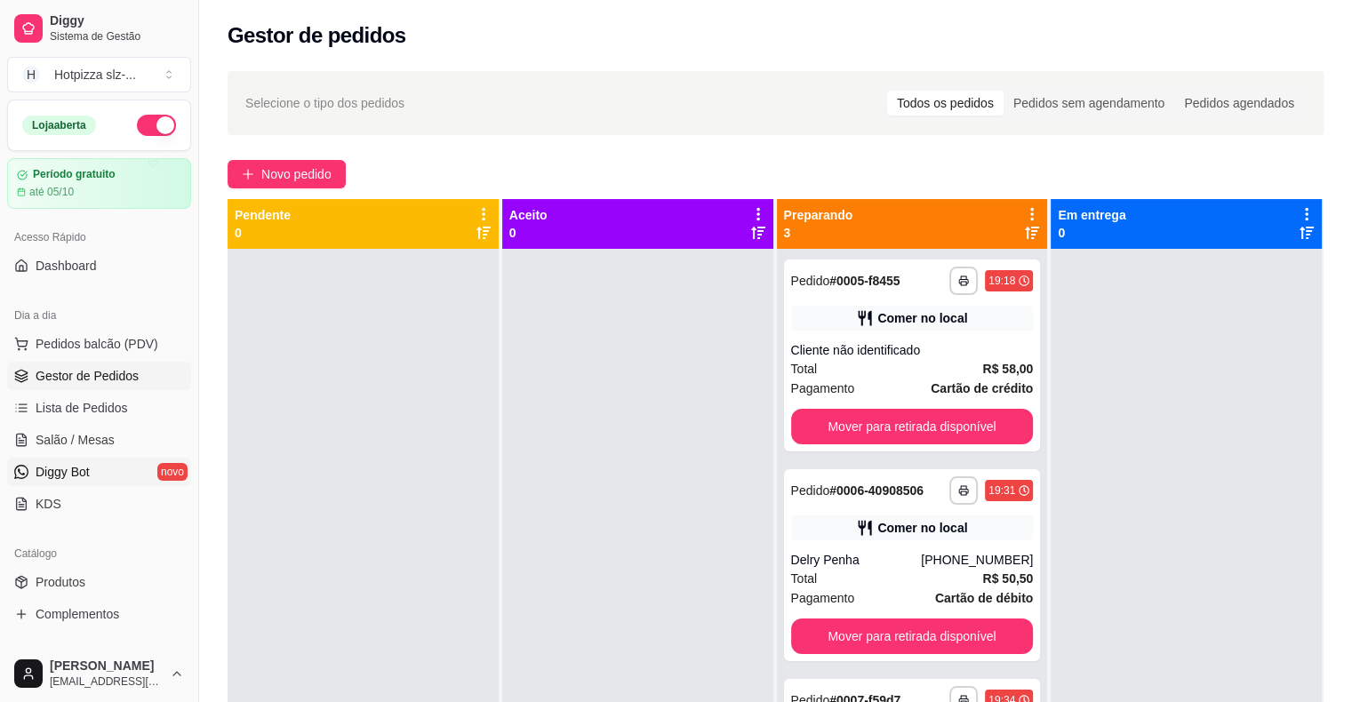
click at [81, 475] on span "Diggy Bot" at bounding box center [63, 472] width 54 height 18
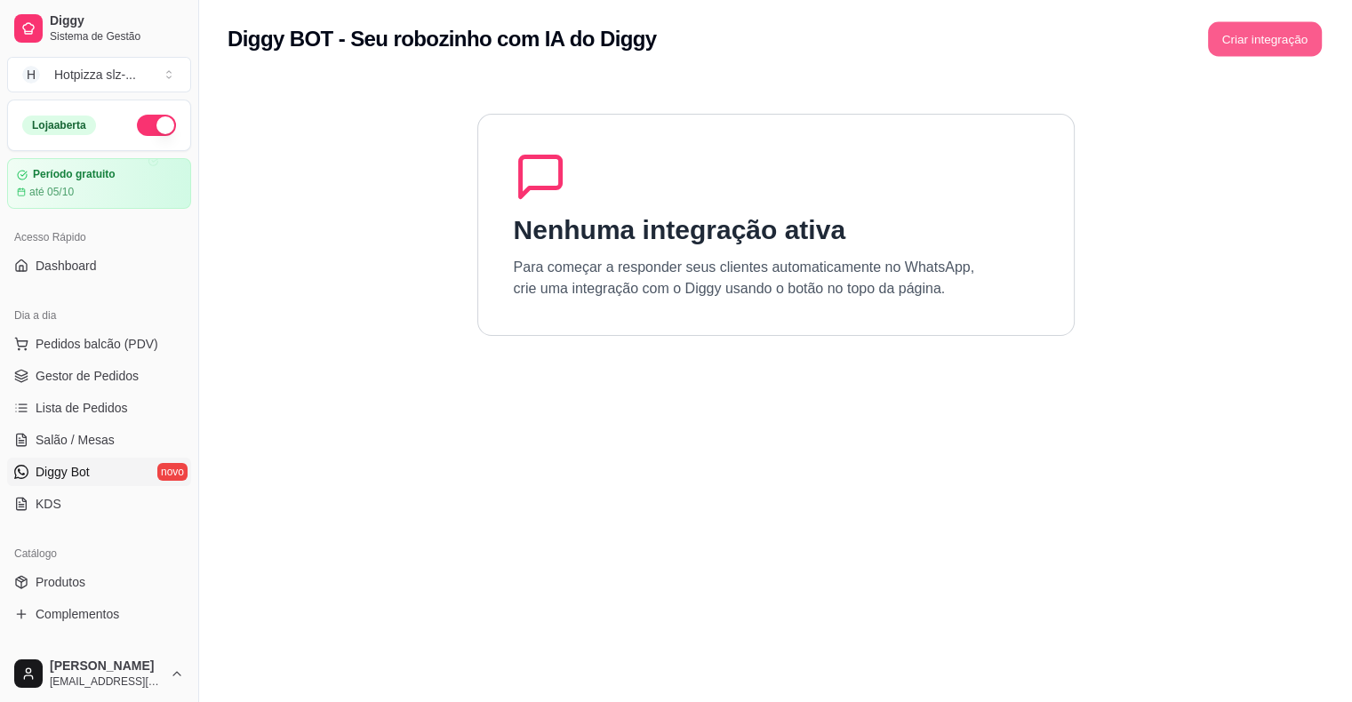
click at [1272, 46] on button "Criar integração" at bounding box center [1265, 39] width 114 height 35
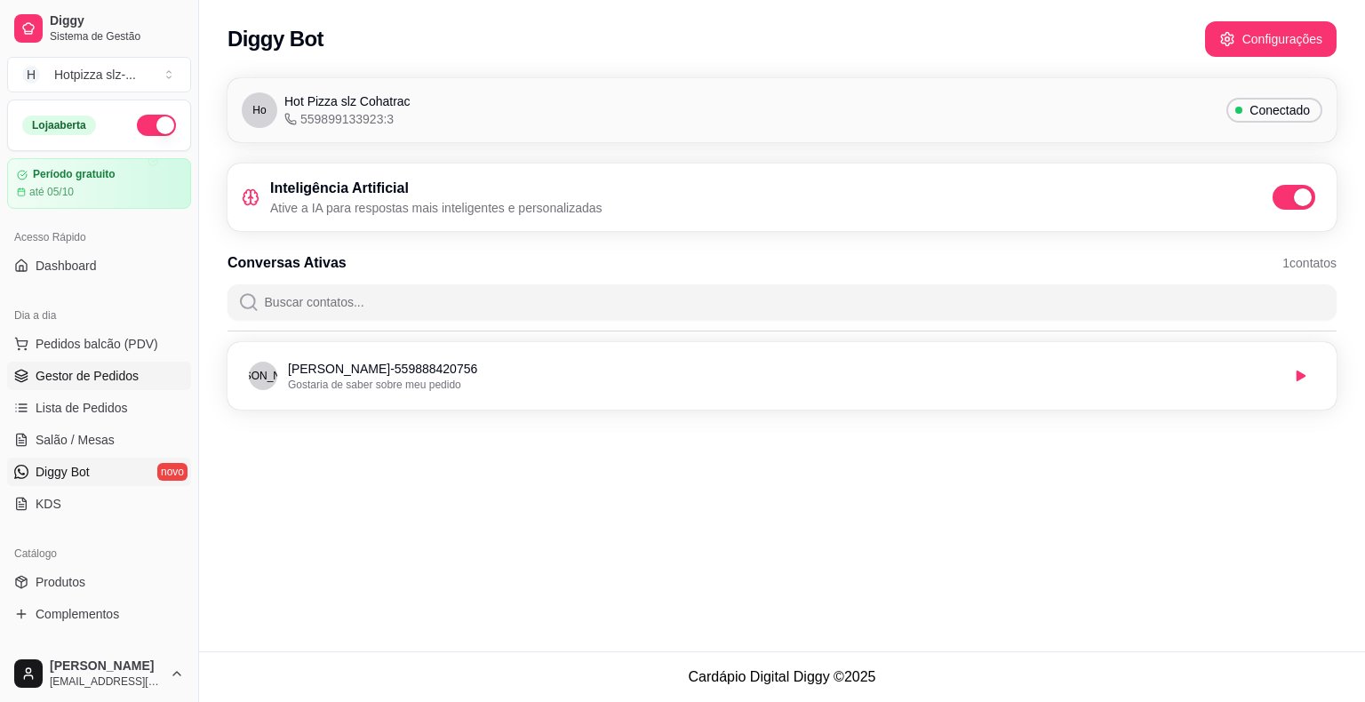
click at [100, 377] on span "Gestor de Pedidos" at bounding box center [87, 376] width 103 height 18
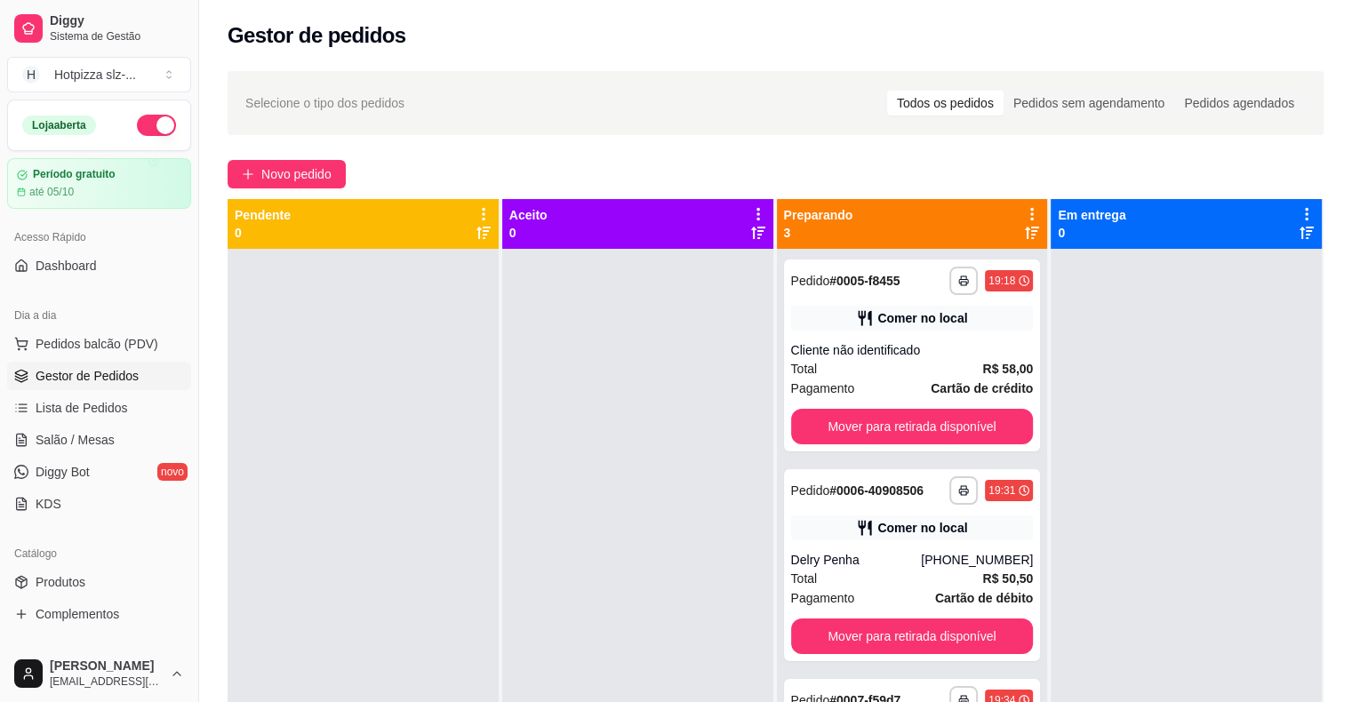
click at [547, 553] on div at bounding box center [637, 600] width 271 height 702
click at [330, 177] on span "Novo pedido" at bounding box center [296, 174] width 70 height 20
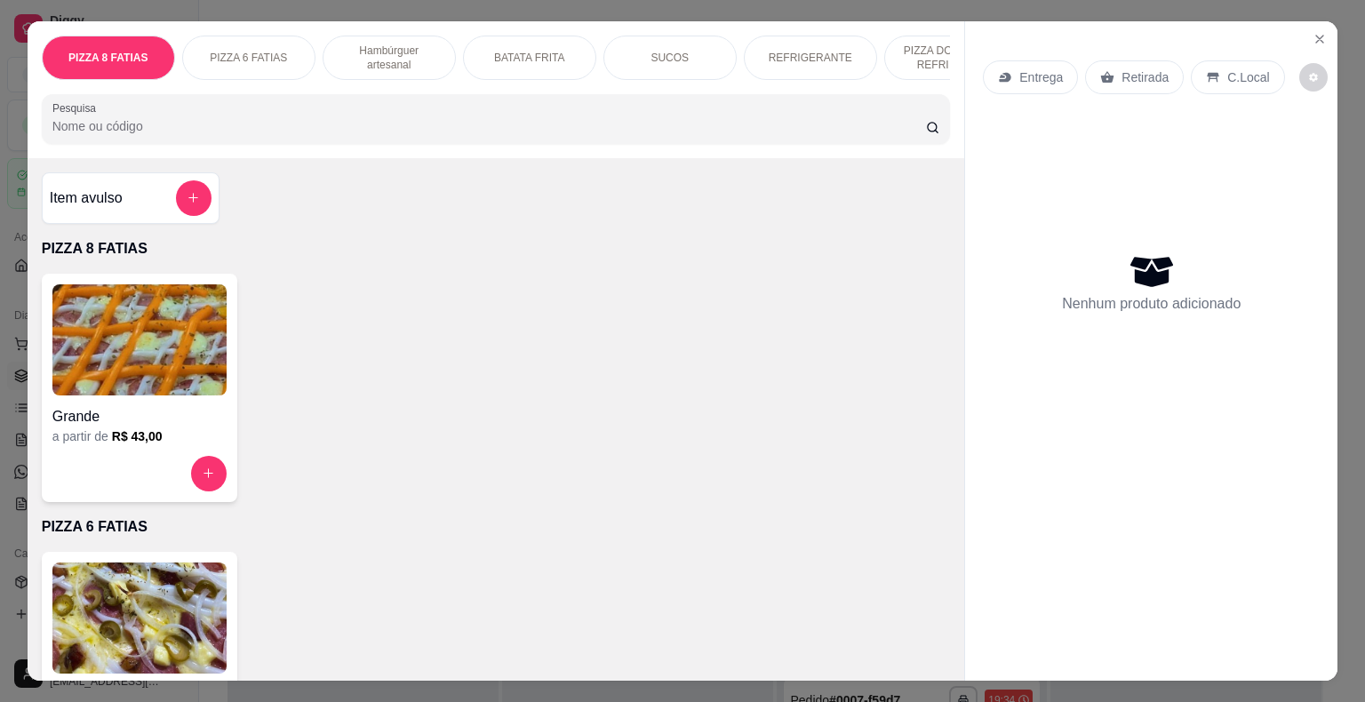
click at [182, 338] on img at bounding box center [139, 339] width 174 height 111
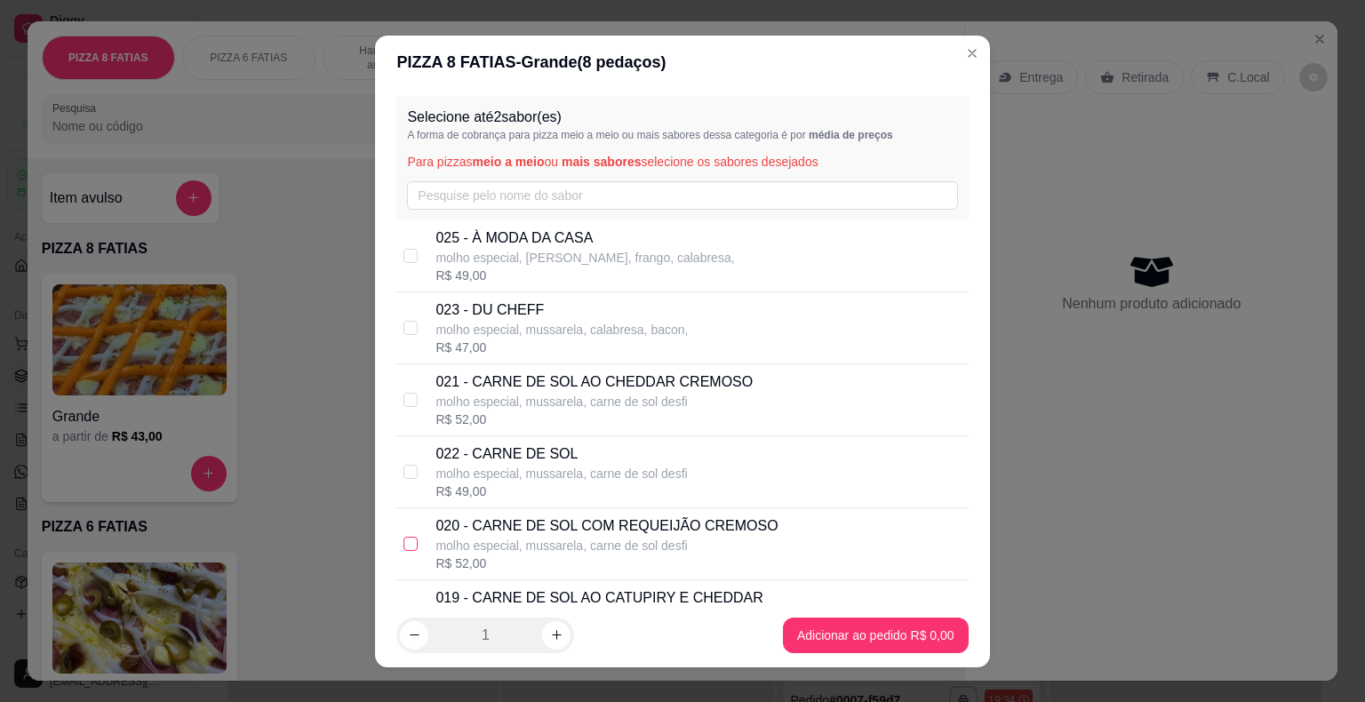
click at [409, 539] on input "checkbox" at bounding box center [410, 544] width 14 height 14
checkbox input "true"
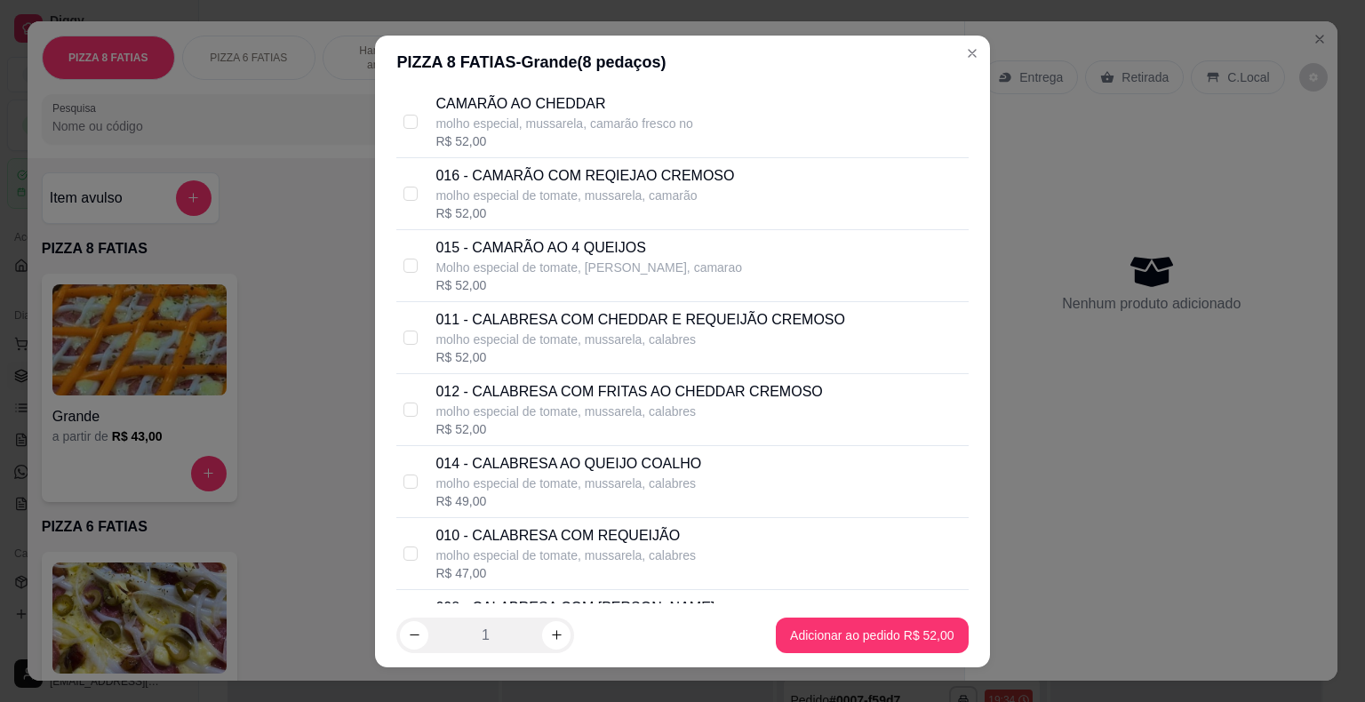
scroll to position [711, 0]
click at [413, 471] on div "014 - CALABRESA AO QUEIJO COALHO molho especial de tomate, mussarela, calabres …" at bounding box center [681, 481] width 571 height 72
checkbox input "true"
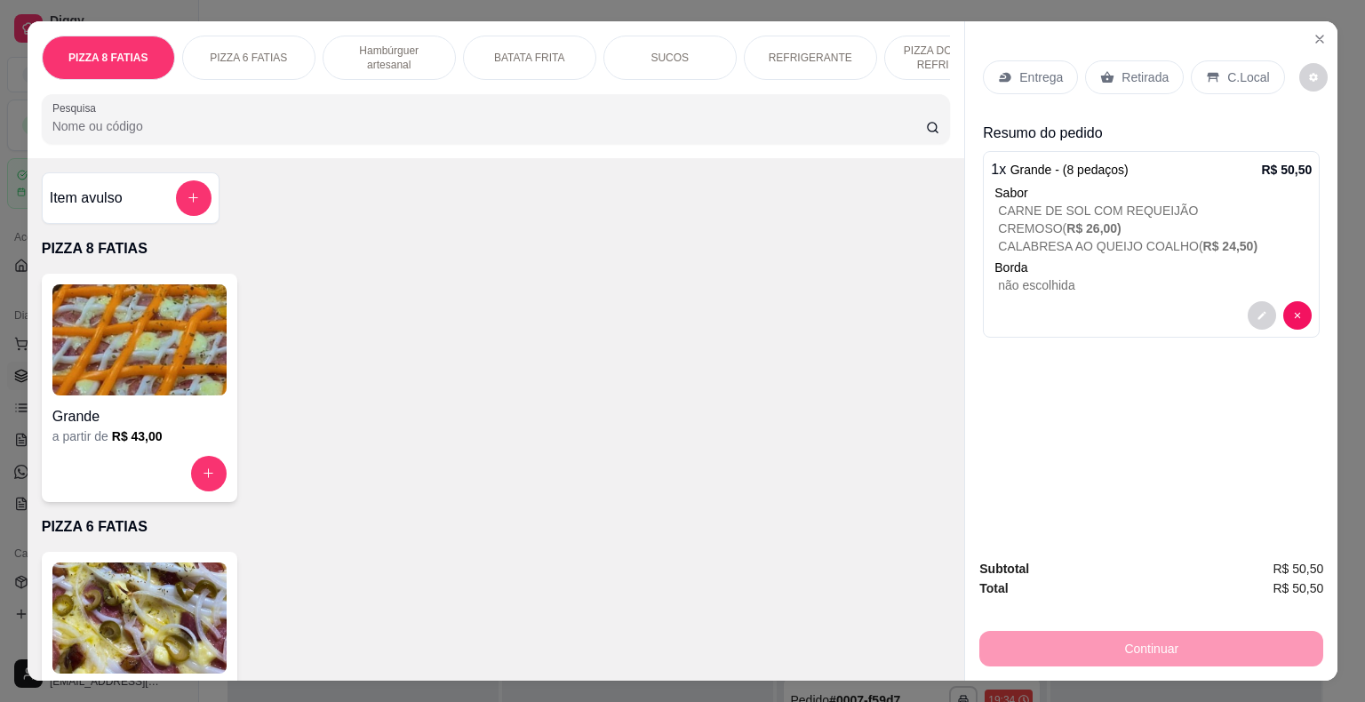
click at [678, 51] on p "SUCOS" at bounding box center [669, 58] width 38 height 14
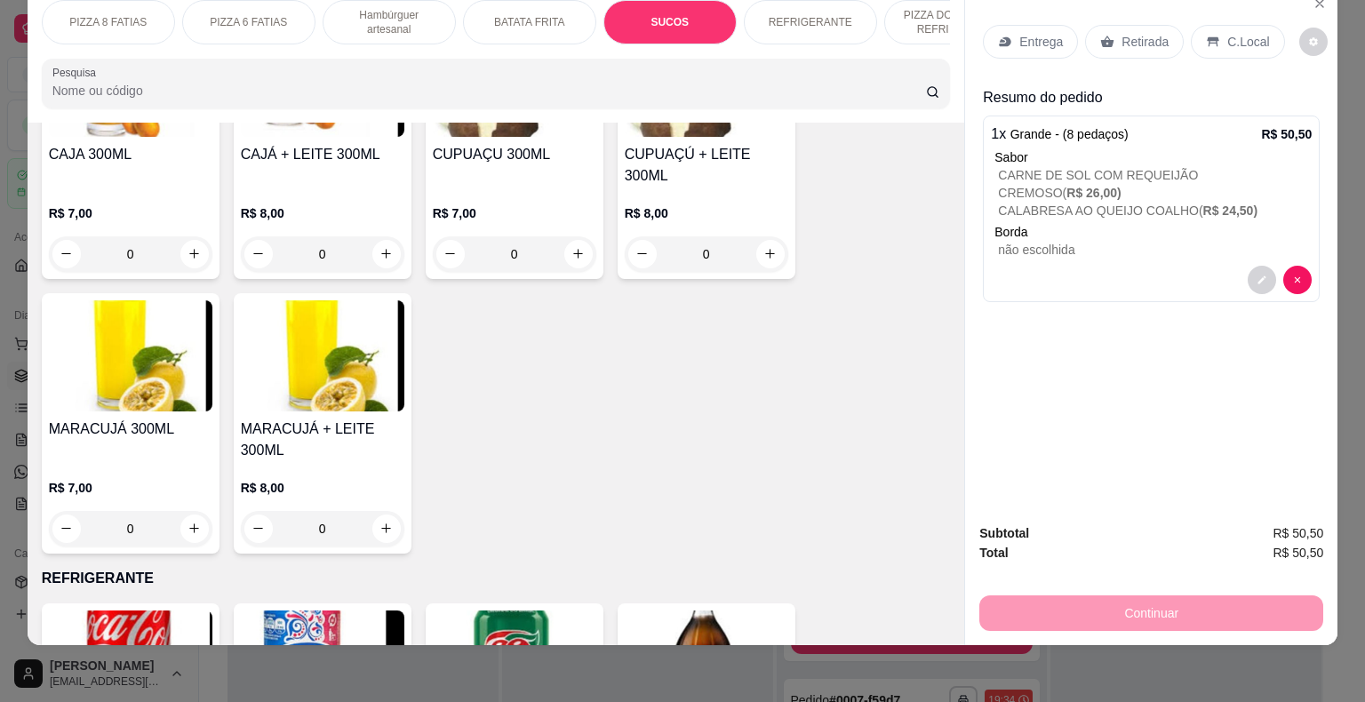
scroll to position [2777, 0]
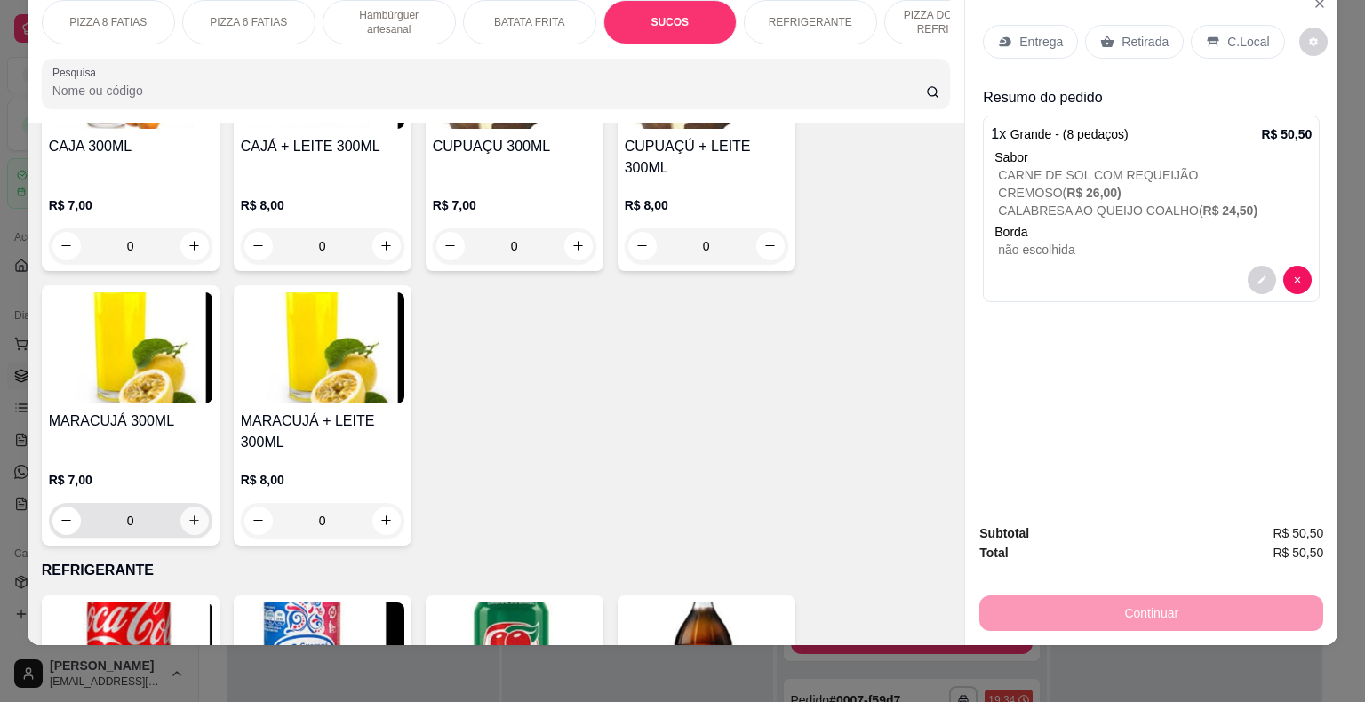
click at [189, 515] on icon "increase-product-quantity" at bounding box center [194, 520] width 10 height 10
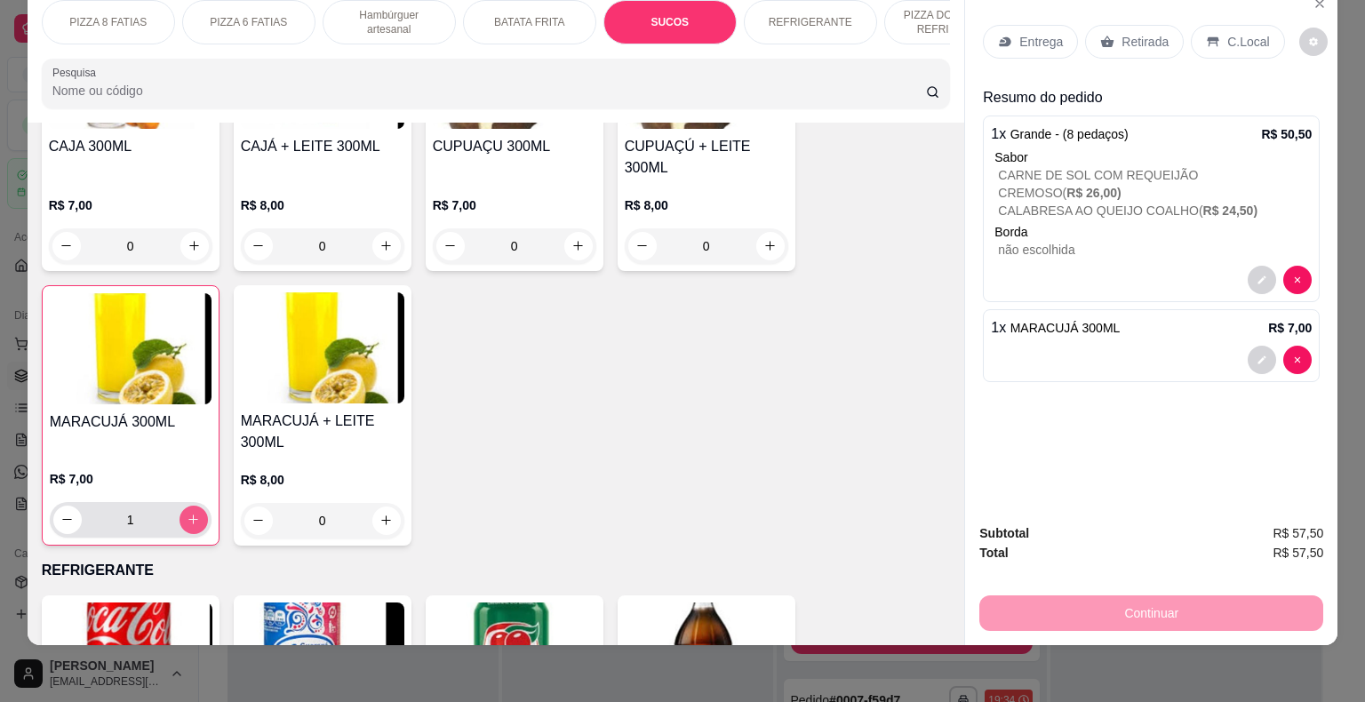
click at [187, 513] on icon "increase-product-quantity" at bounding box center [193, 519] width 13 height 13
type input "3"
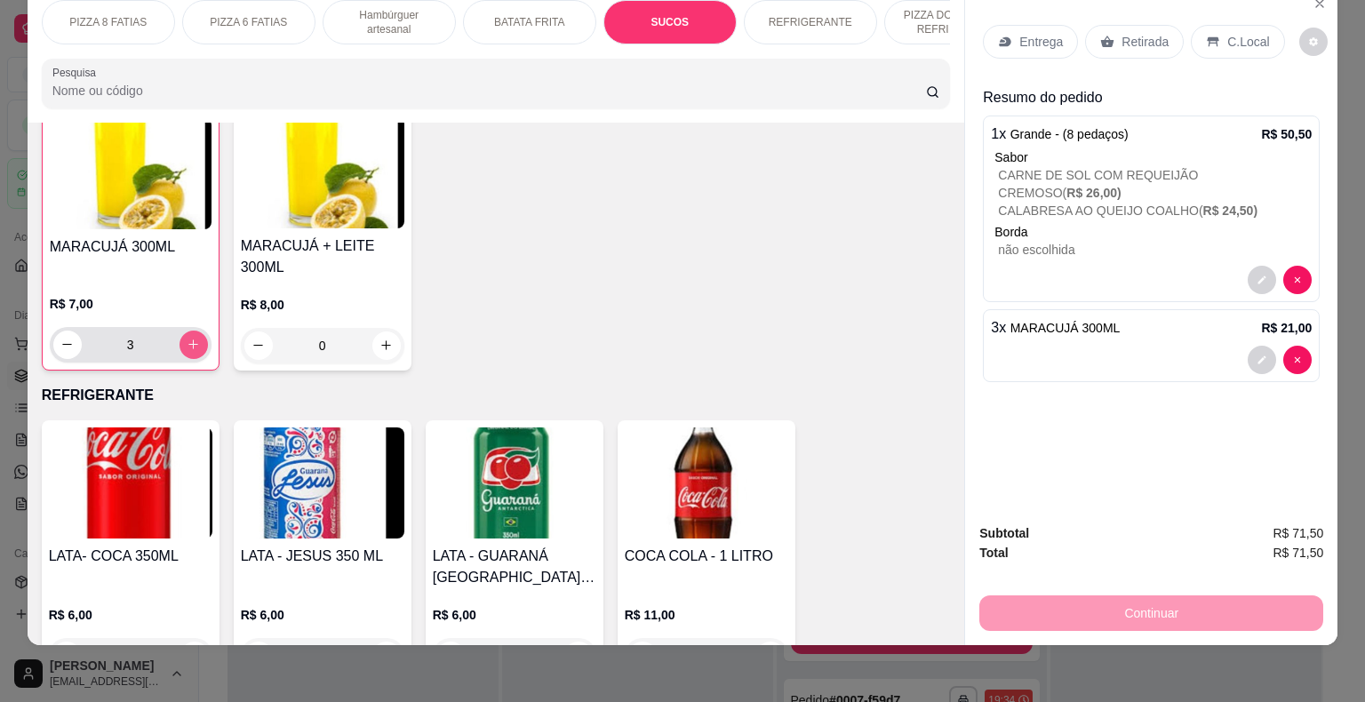
scroll to position [3043, 0]
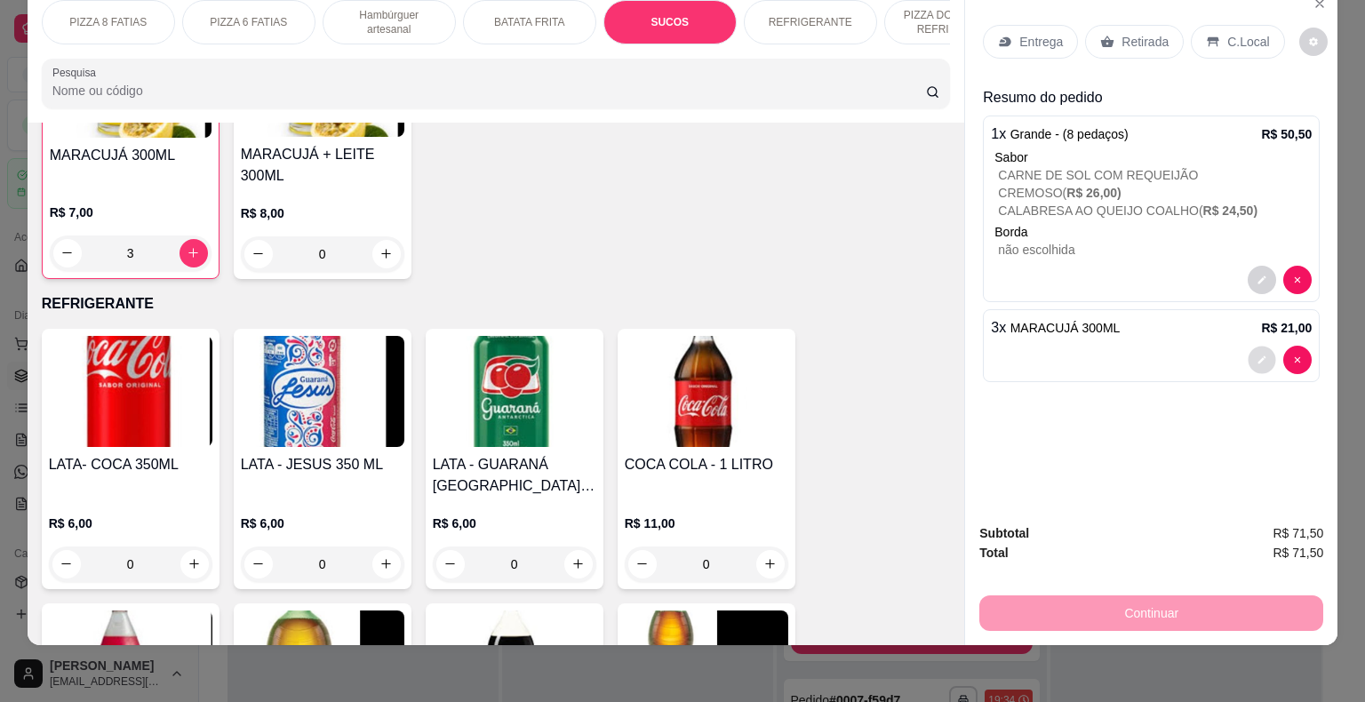
click at [1258, 355] on icon "decrease-product-quantity" at bounding box center [1262, 359] width 8 height 8
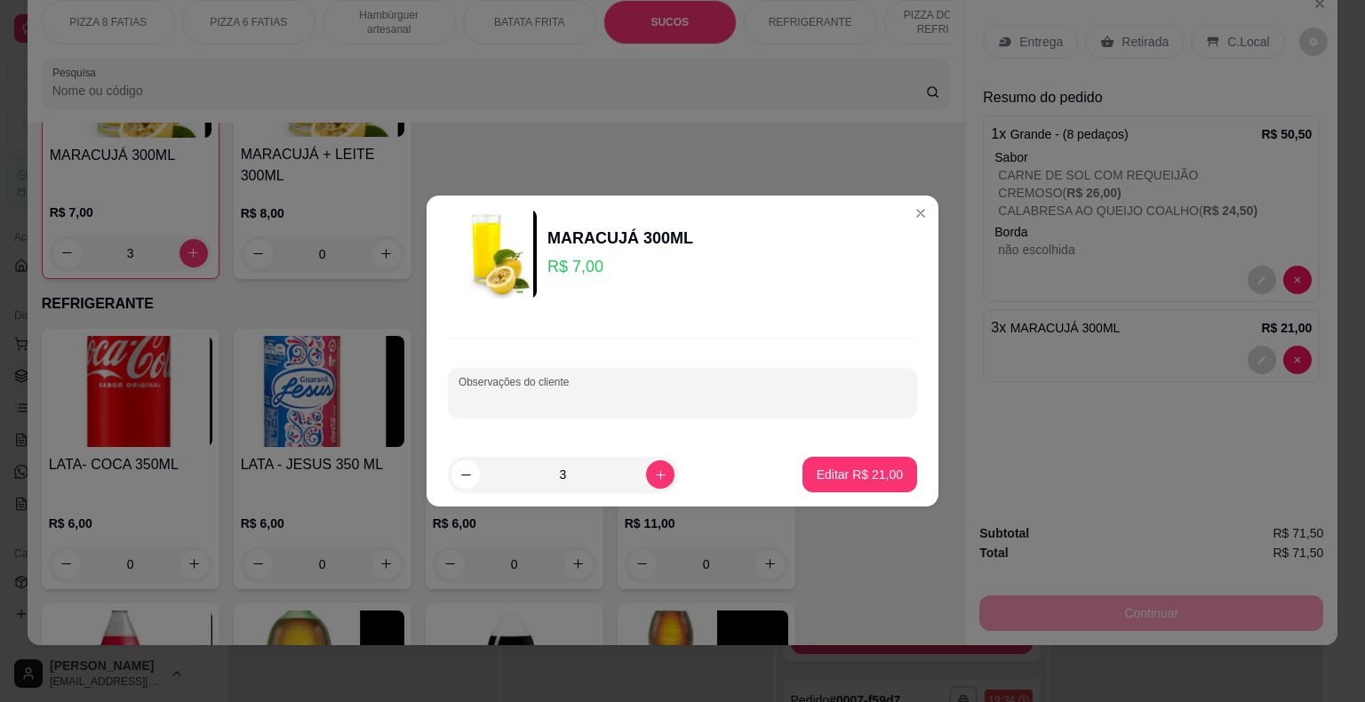
click at [569, 392] on div "Observações do cliente" at bounding box center [682, 393] width 469 height 50
type input "1 SEM AÇÚCAR E OS OUTROS POUCO AÇÚCAR"
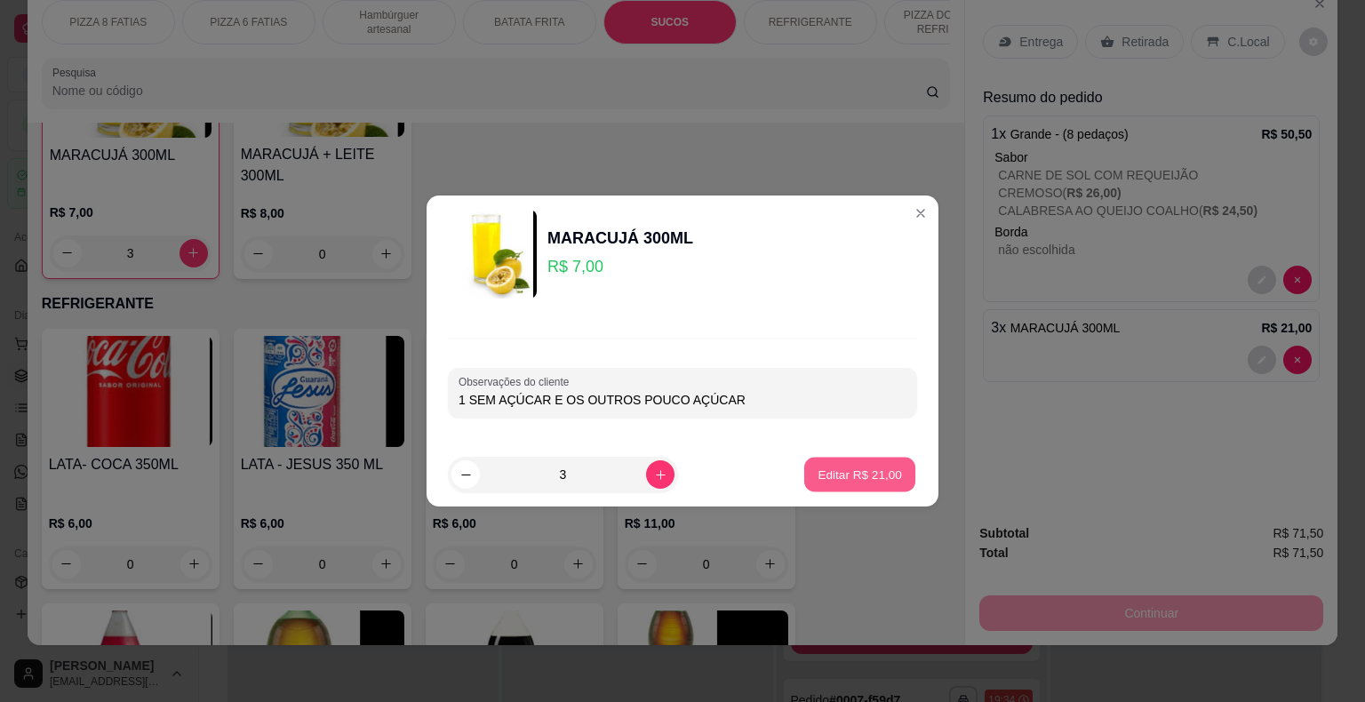
click at [831, 475] on p "Editar R$ 21,00" at bounding box center [860, 474] width 84 height 17
type input "0"
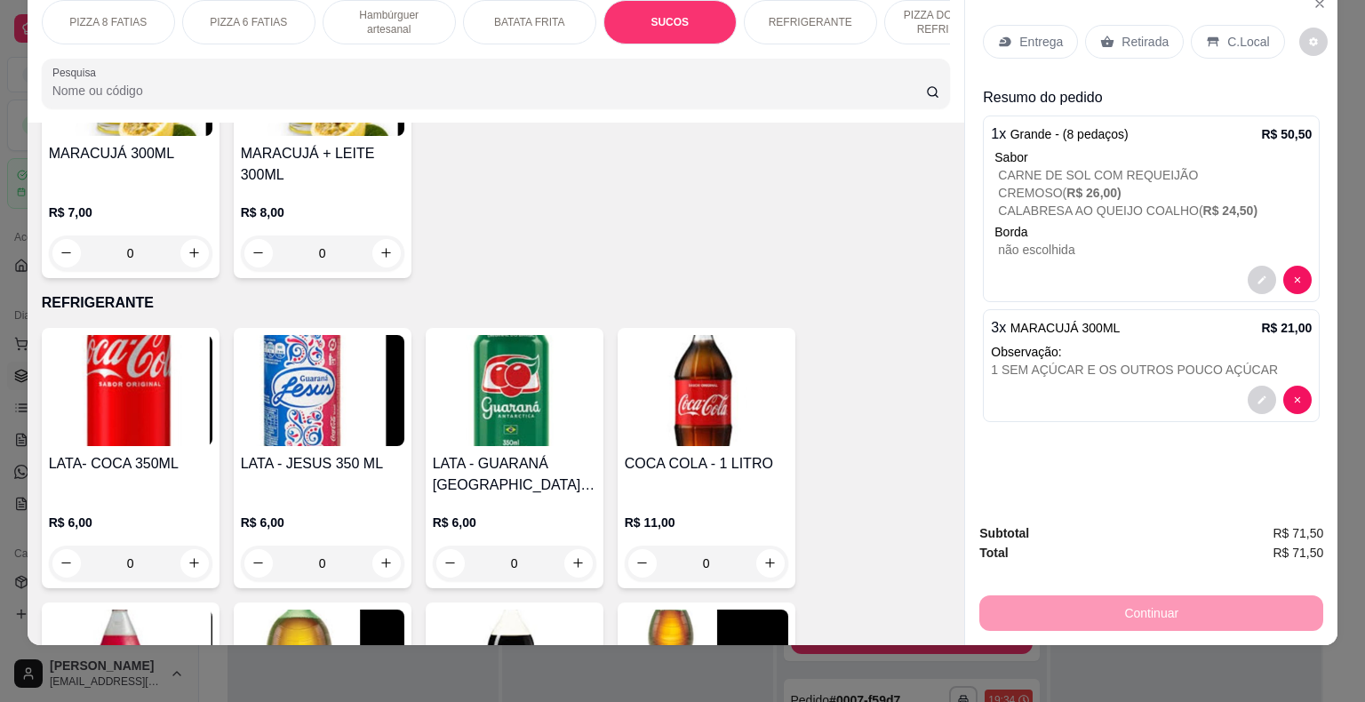
click at [1208, 35] on icon at bounding box center [1213, 42] width 14 height 14
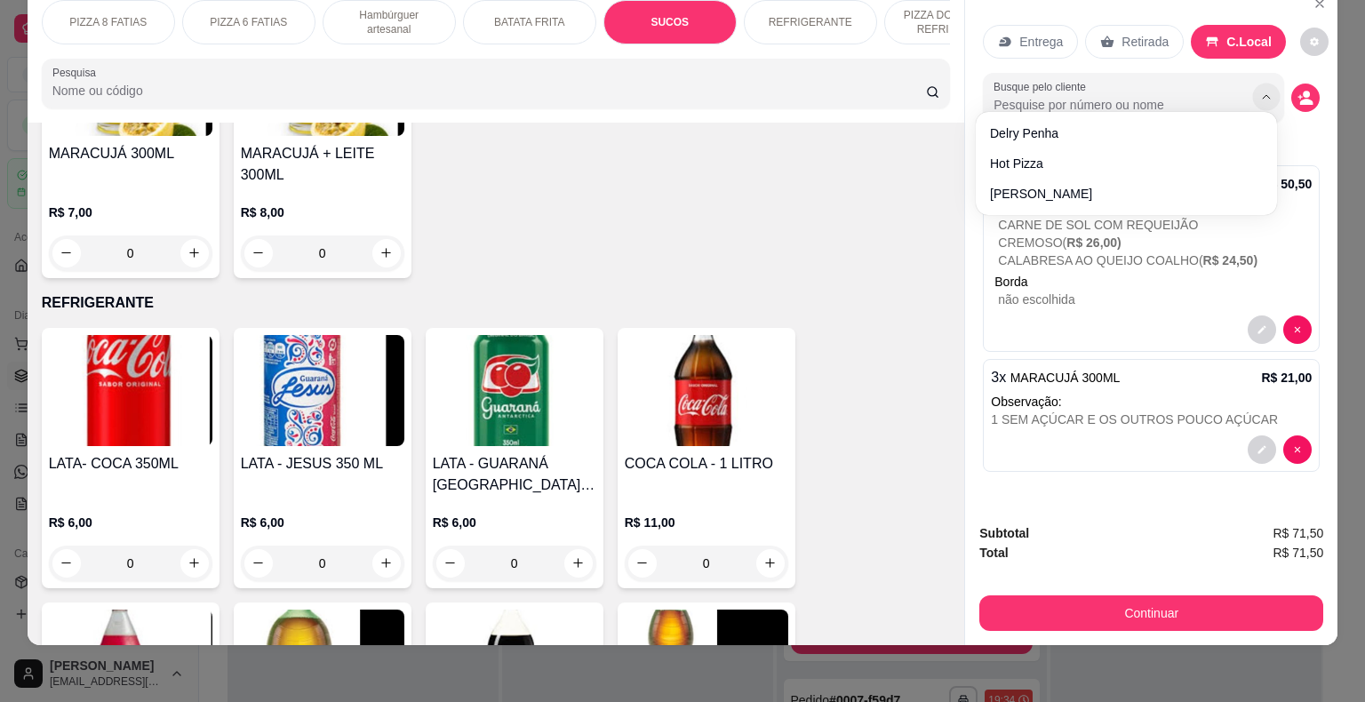
click at [1260, 90] on icon "Show suggestions" at bounding box center [1267, 97] width 14 height 14
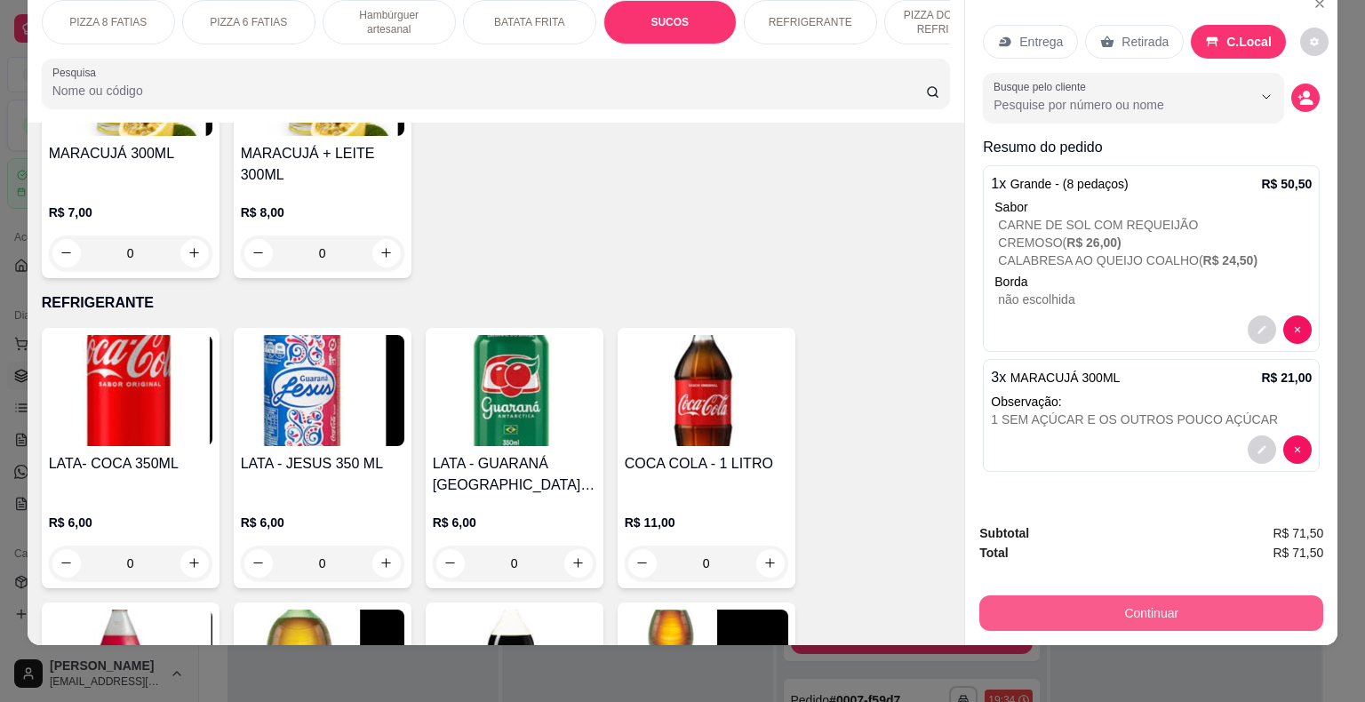
click at [1148, 597] on button "Continuar" at bounding box center [1151, 613] width 344 height 36
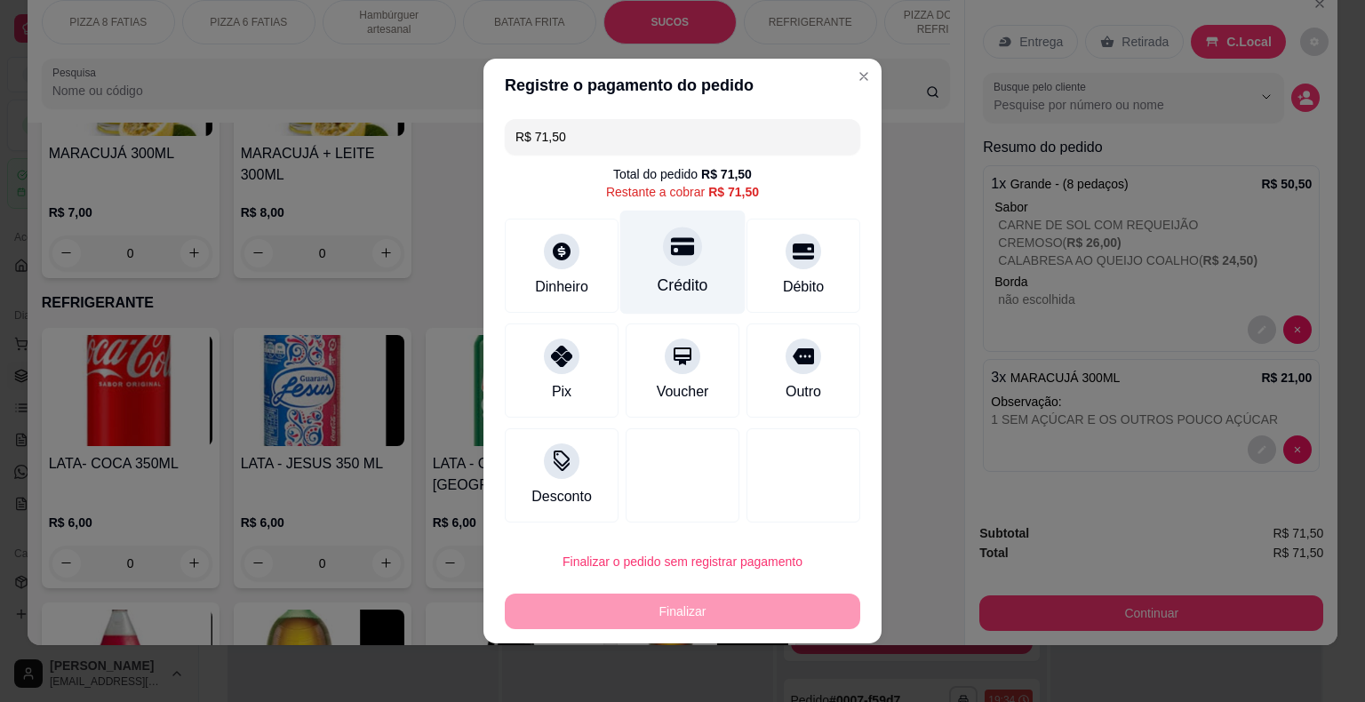
click at [650, 267] on div "Crédito" at bounding box center [682, 263] width 125 height 104
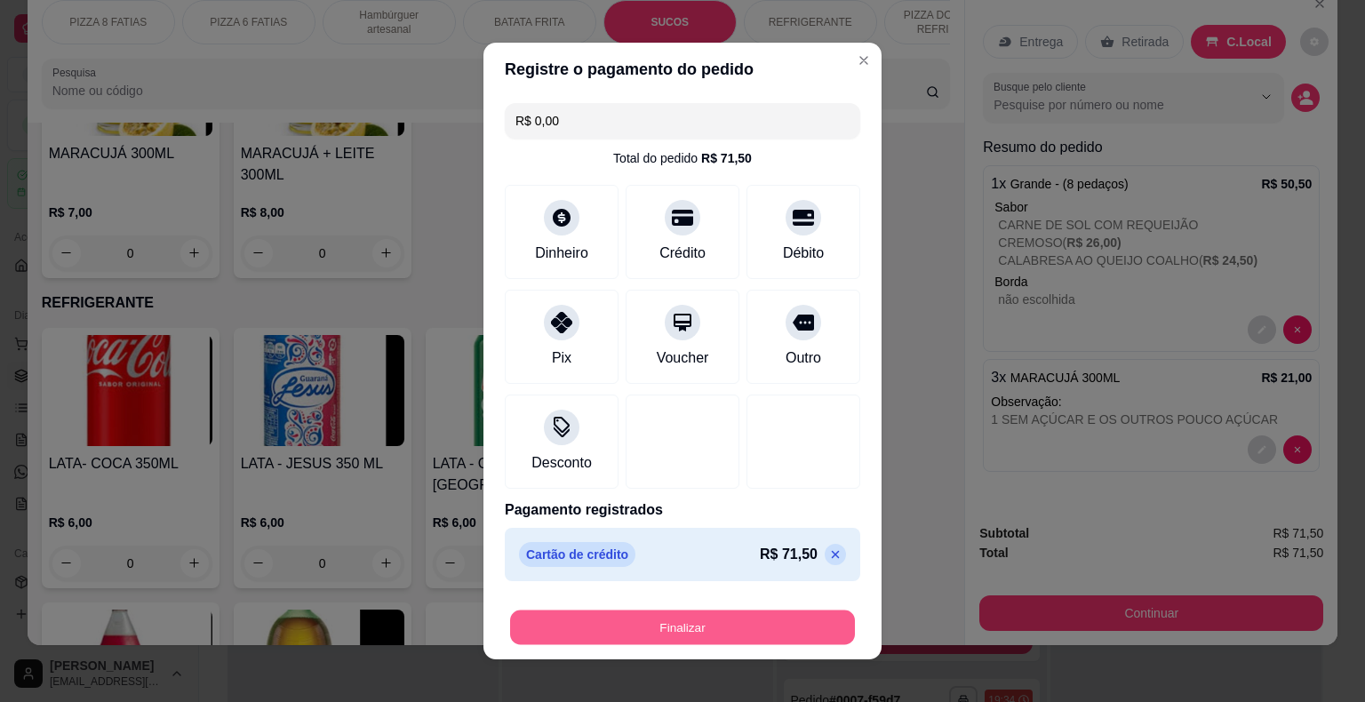
click at [649, 625] on button "Finalizar" at bounding box center [682, 627] width 345 height 35
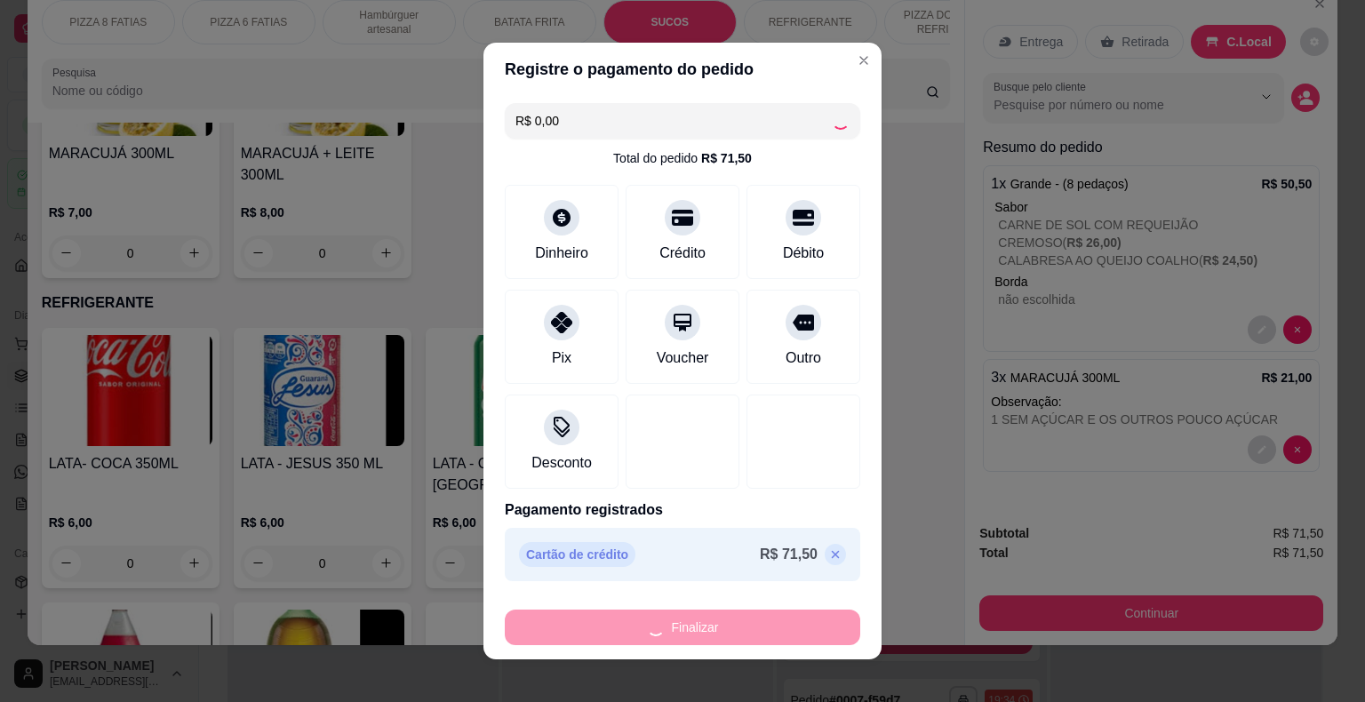
type input "-R$ 71,50"
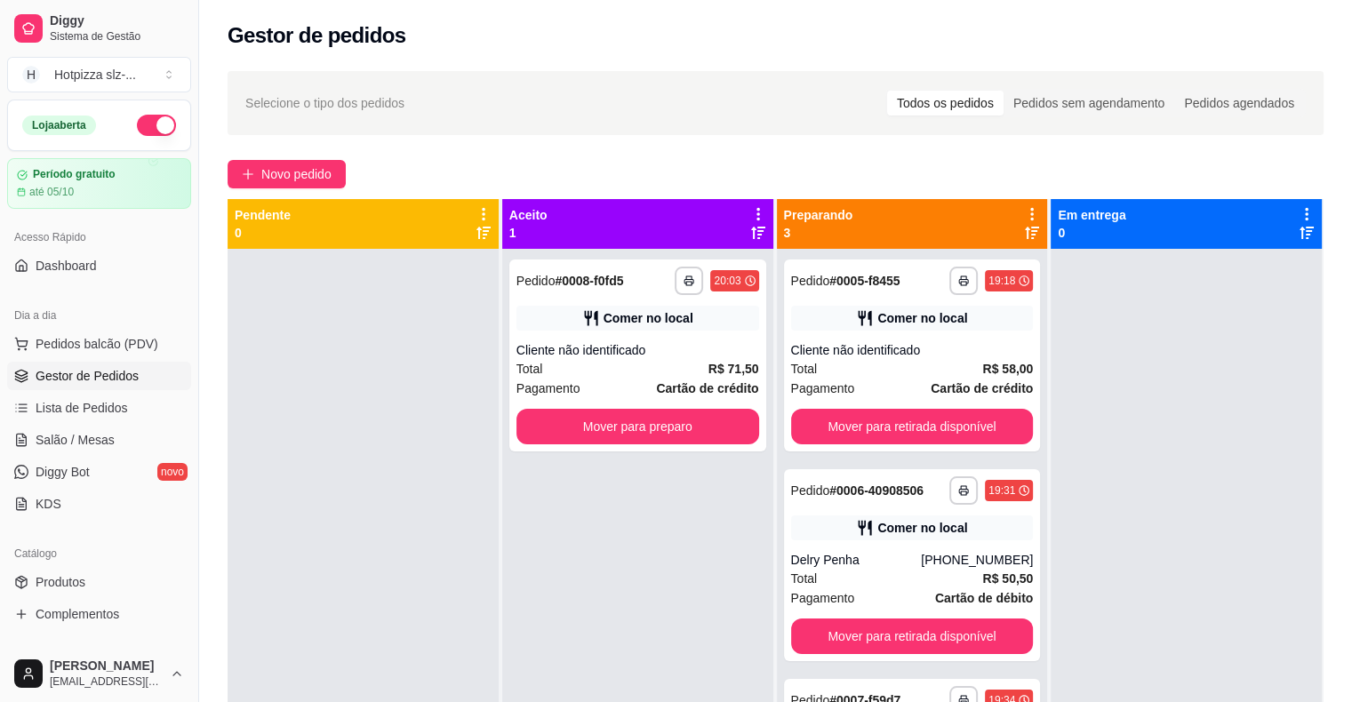
click at [1160, 402] on div at bounding box center [1185, 600] width 271 height 702
click at [675, 354] on div "Cliente não identificado" at bounding box center [637, 350] width 243 height 18
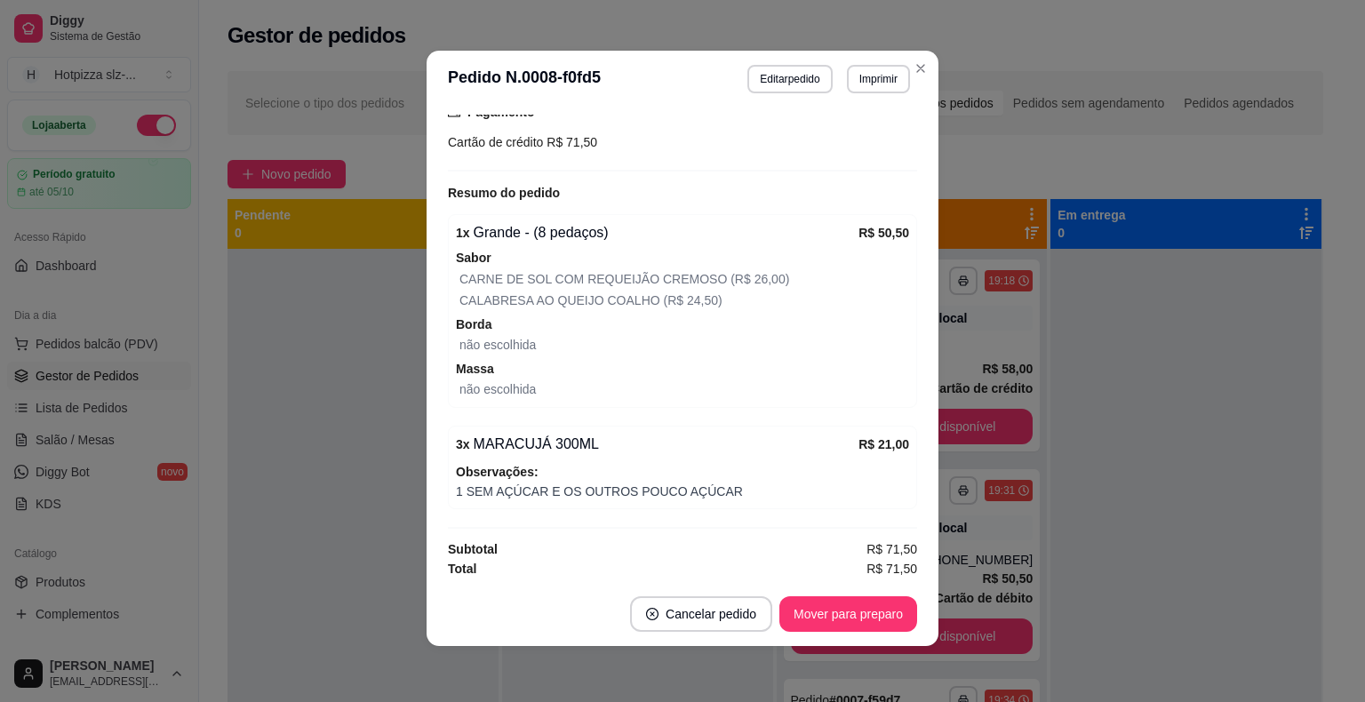
scroll to position [4, 0]
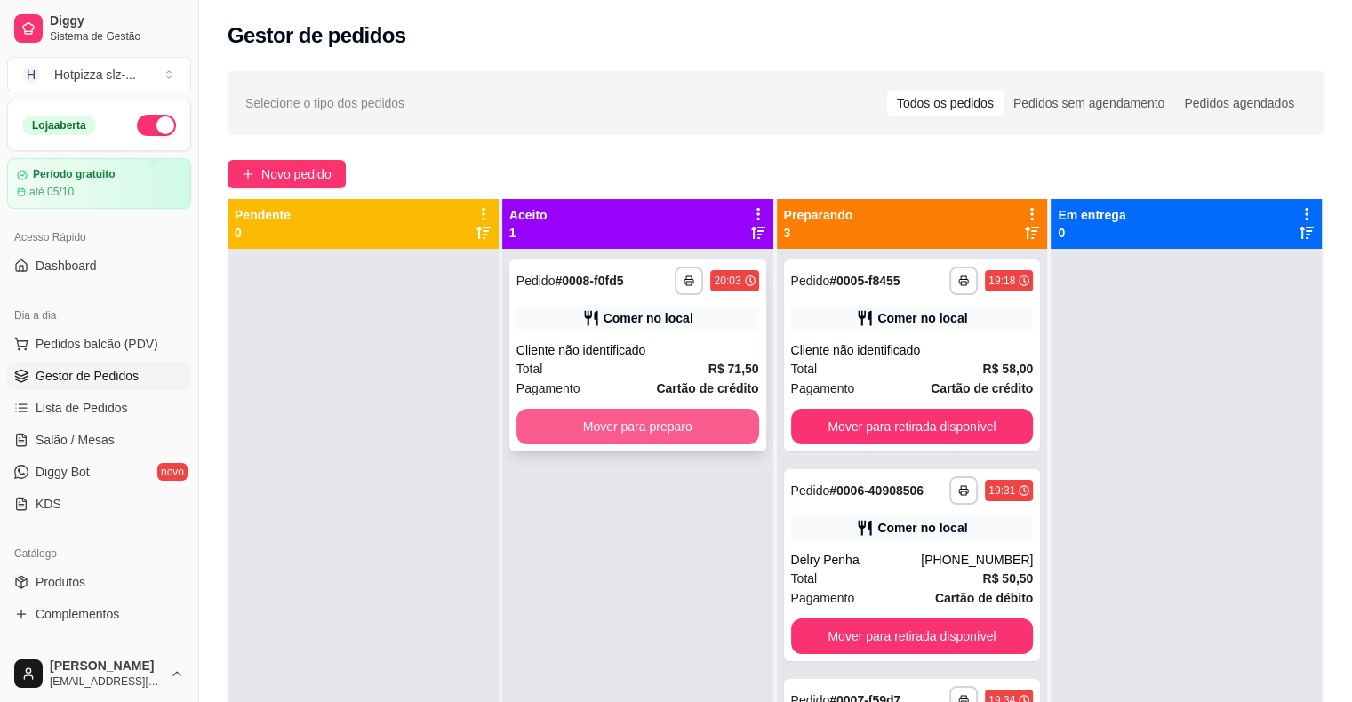
click at [630, 428] on button "Mover para preparo" at bounding box center [637, 427] width 243 height 36
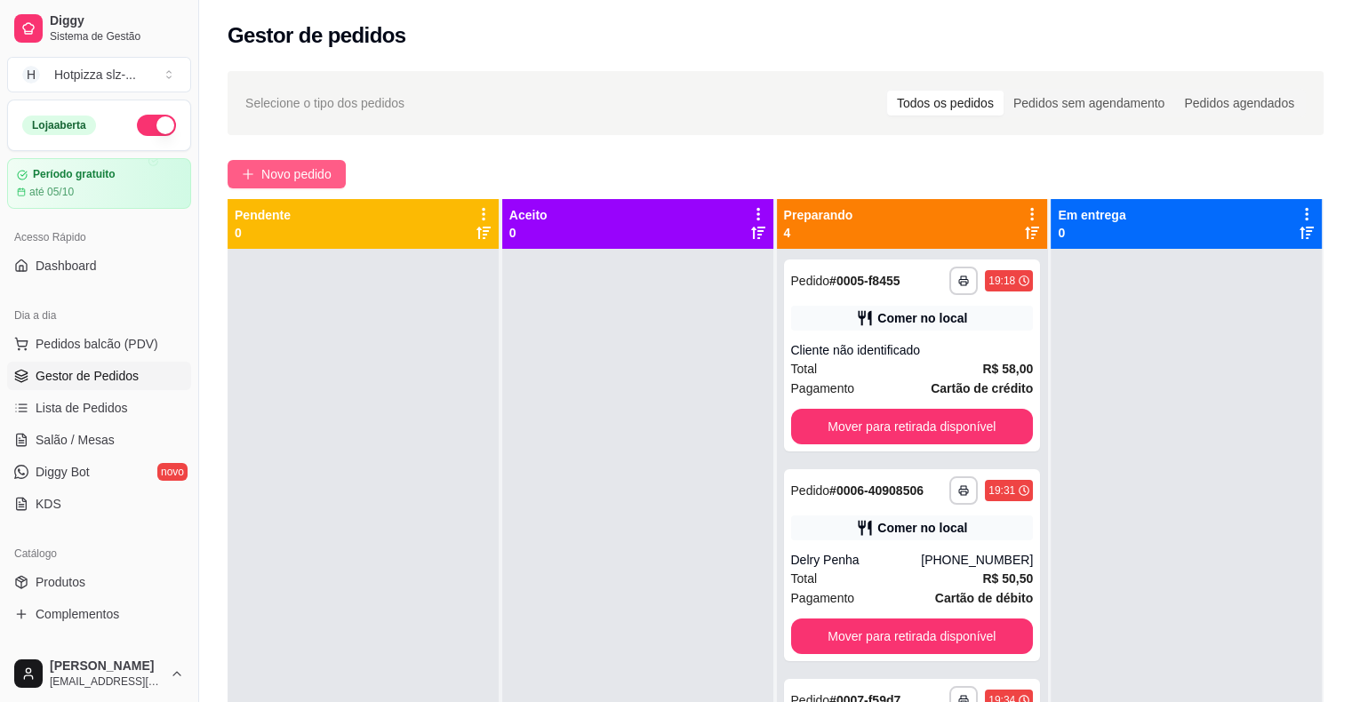
click at [281, 172] on span "Novo pedido" at bounding box center [296, 174] width 70 height 20
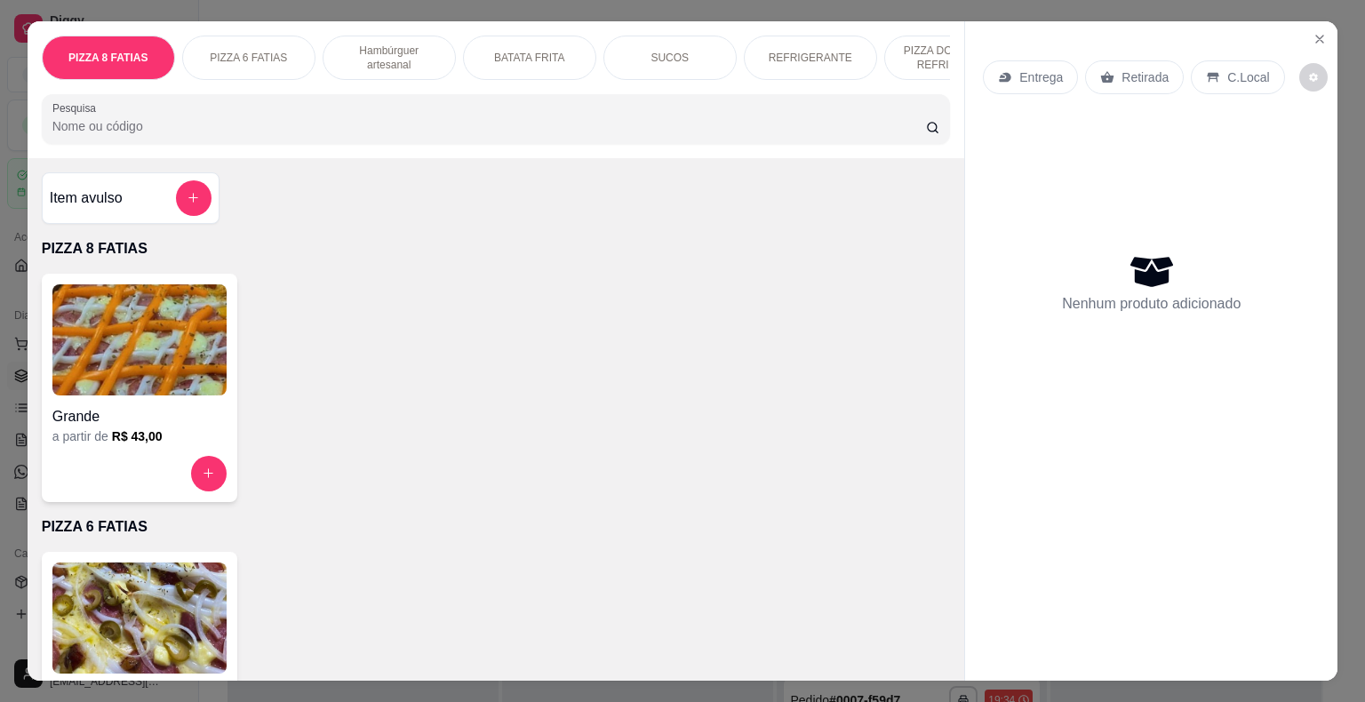
click at [114, 347] on img at bounding box center [139, 339] width 174 height 111
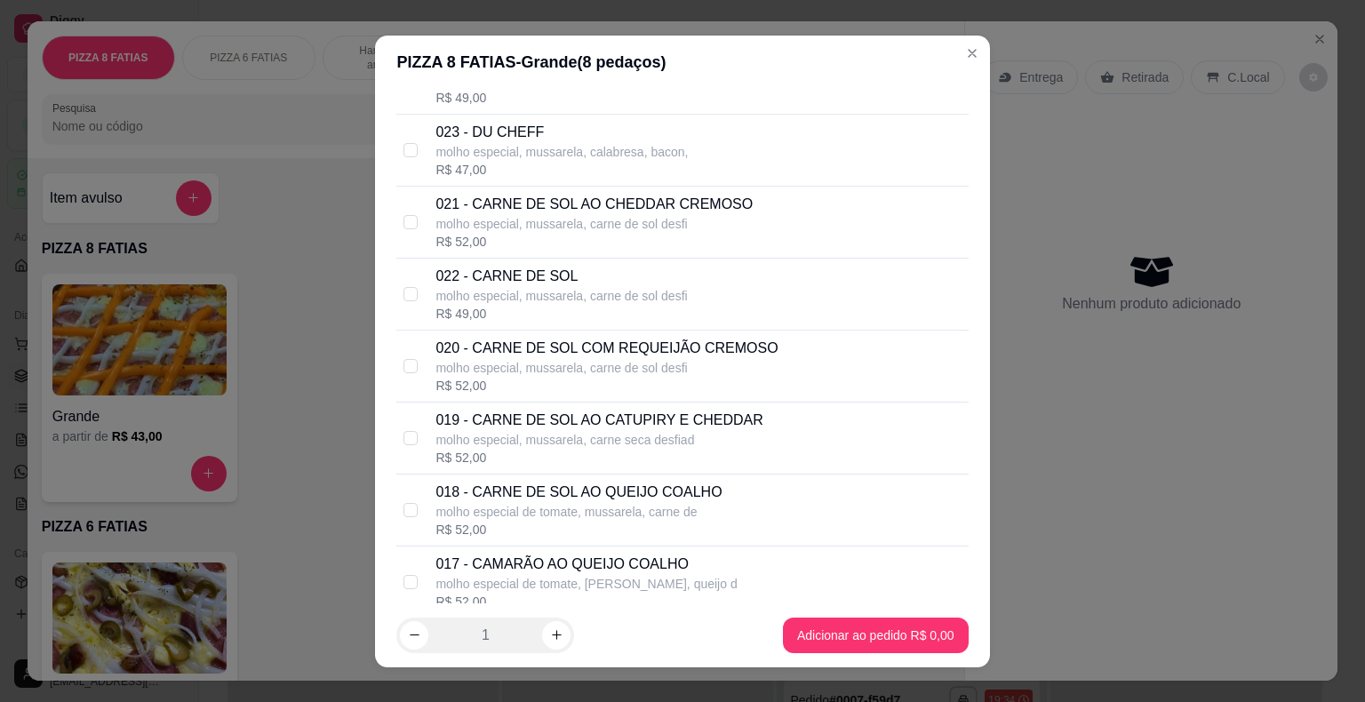
scroll to position [267, 0]
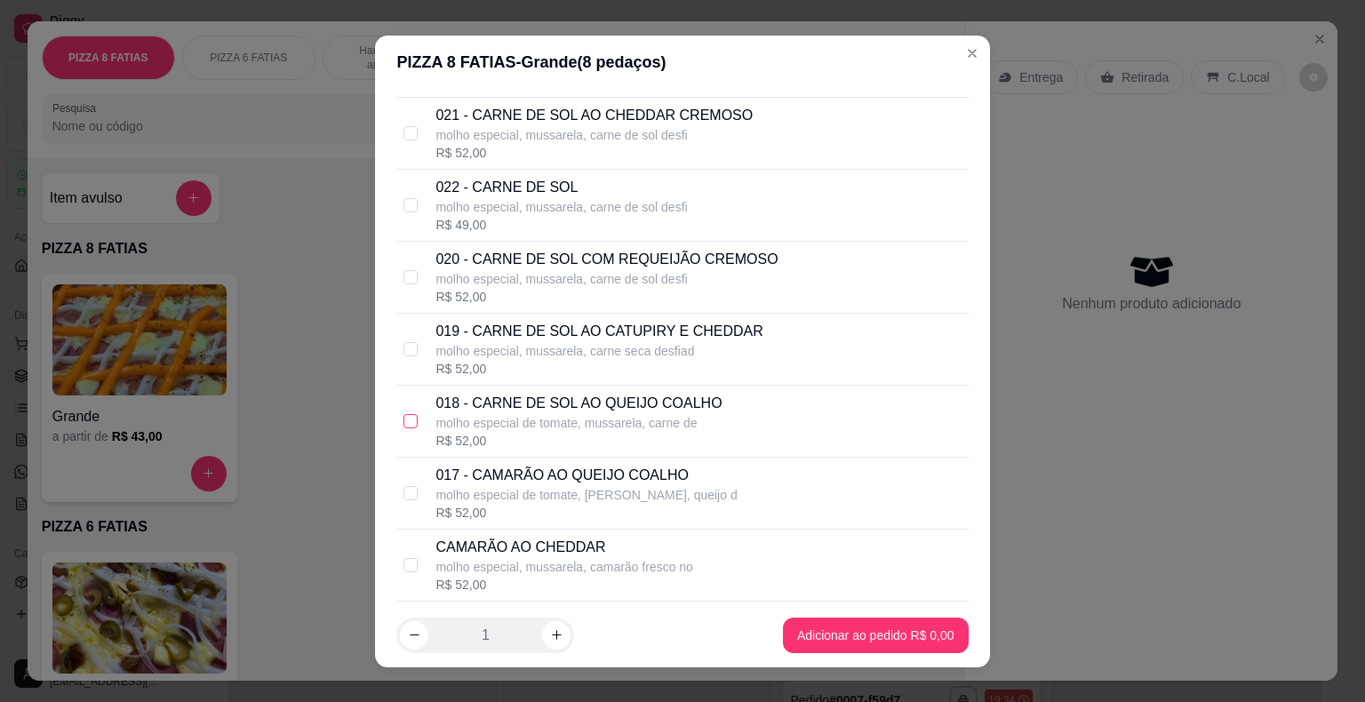
click at [403, 425] on input "checkbox" at bounding box center [410, 421] width 14 height 14
checkbox input "true"
click at [405, 495] on input "checkbox" at bounding box center [410, 493] width 14 height 14
checkbox input "true"
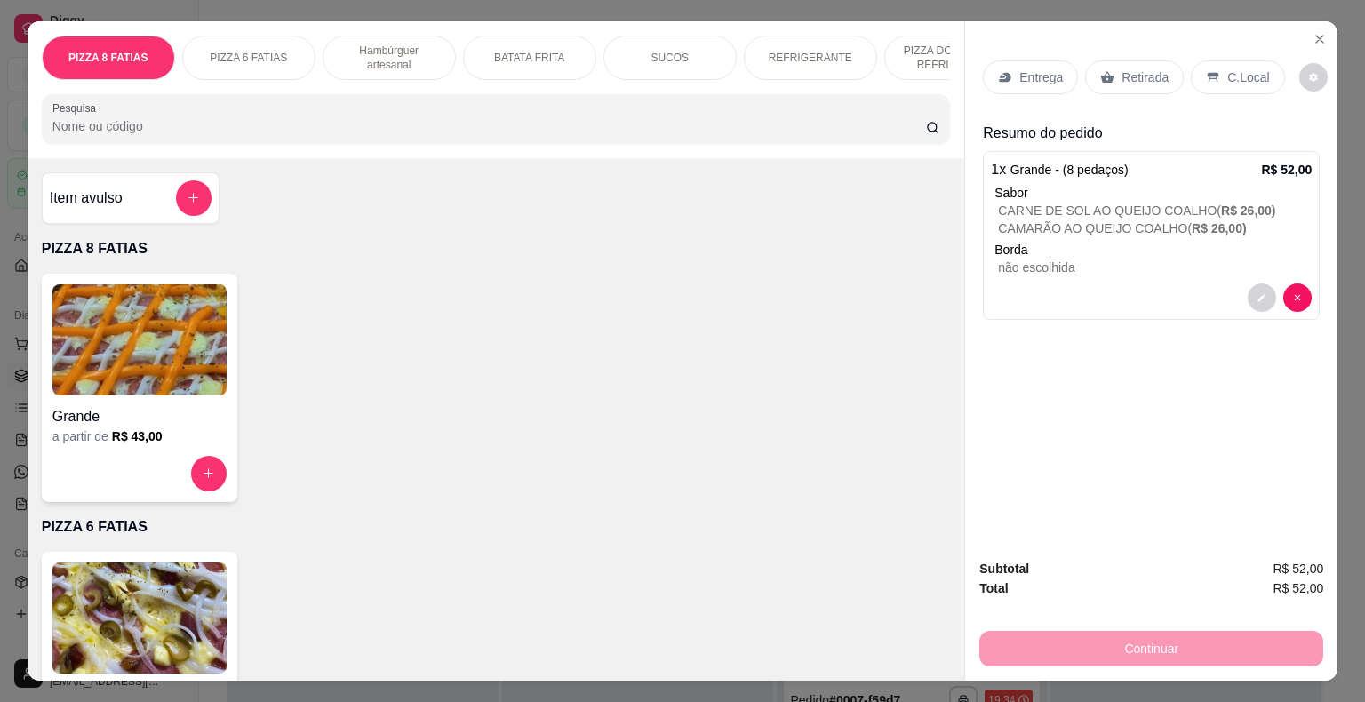
click at [1024, 68] on p "Entrega" at bounding box center [1041, 77] width 44 height 18
click at [1240, 69] on p "C.Local" at bounding box center [1248, 77] width 42 height 18
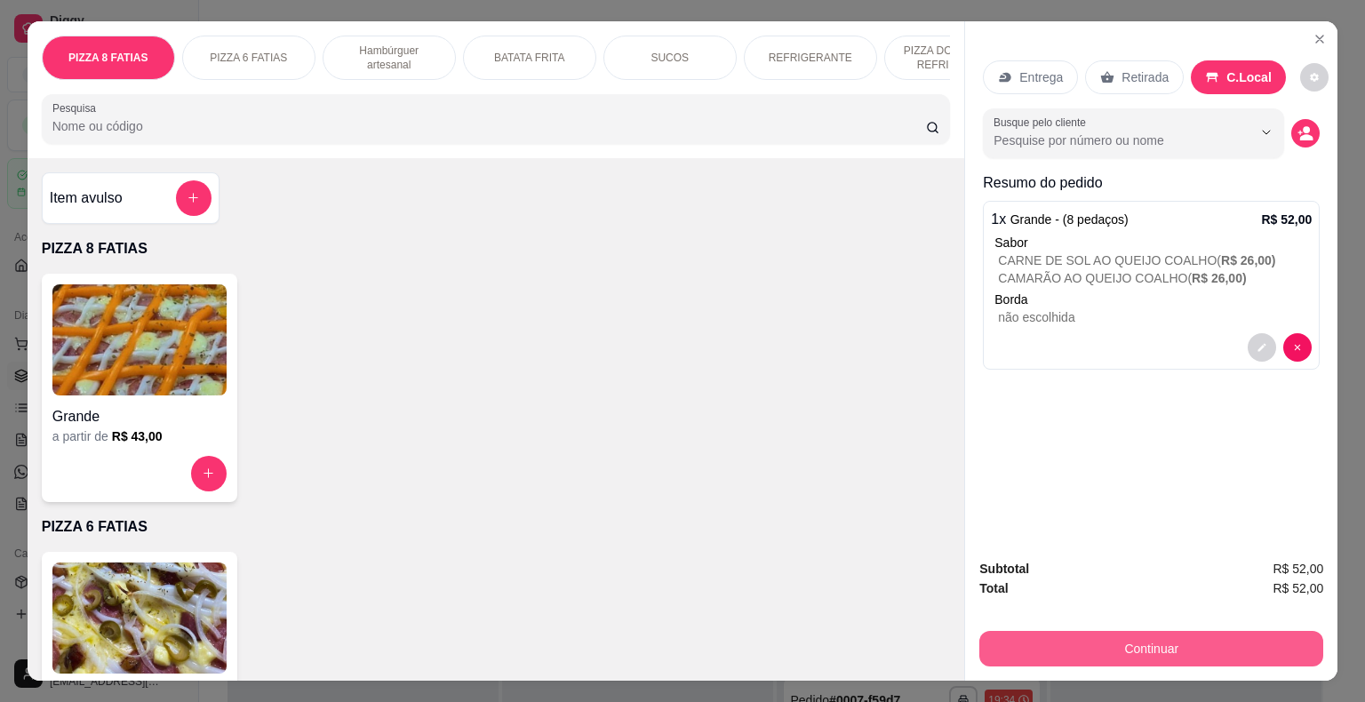
click at [1121, 638] on button "Continuar" at bounding box center [1151, 649] width 344 height 36
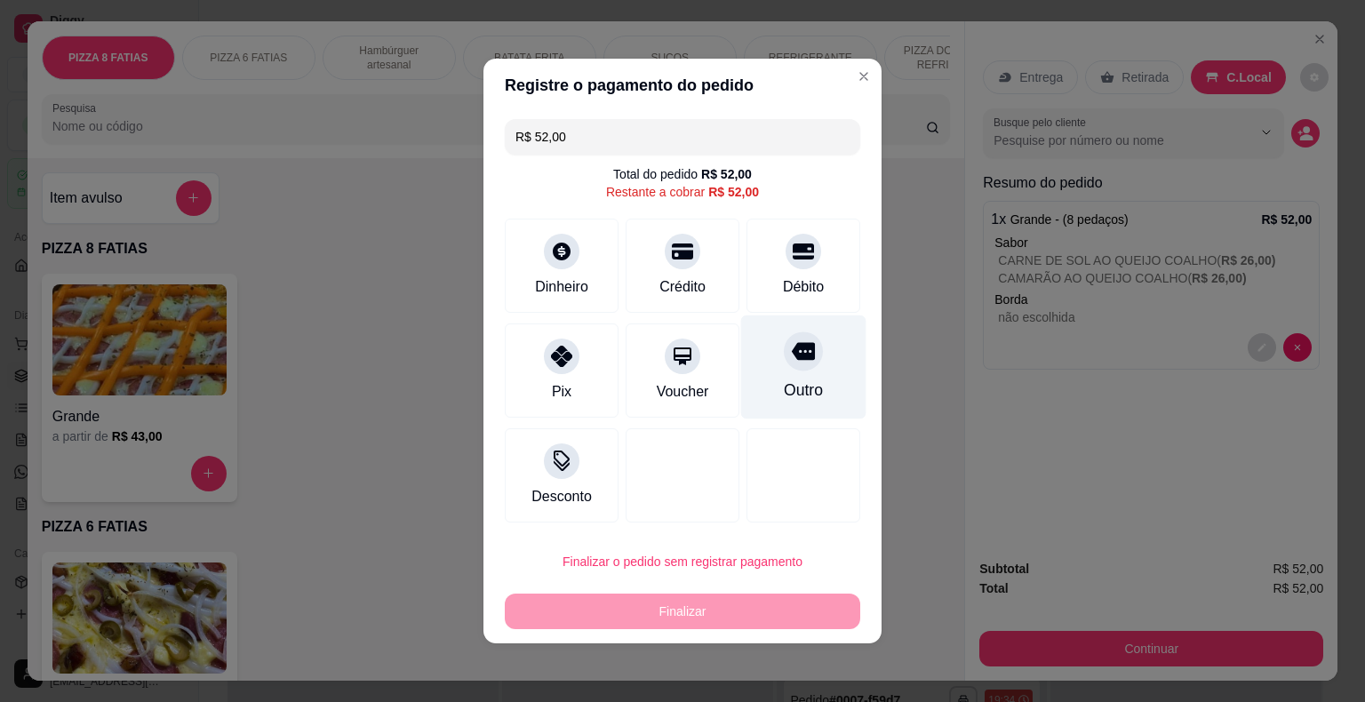
click at [792, 371] on div "Outro" at bounding box center [803, 367] width 125 height 104
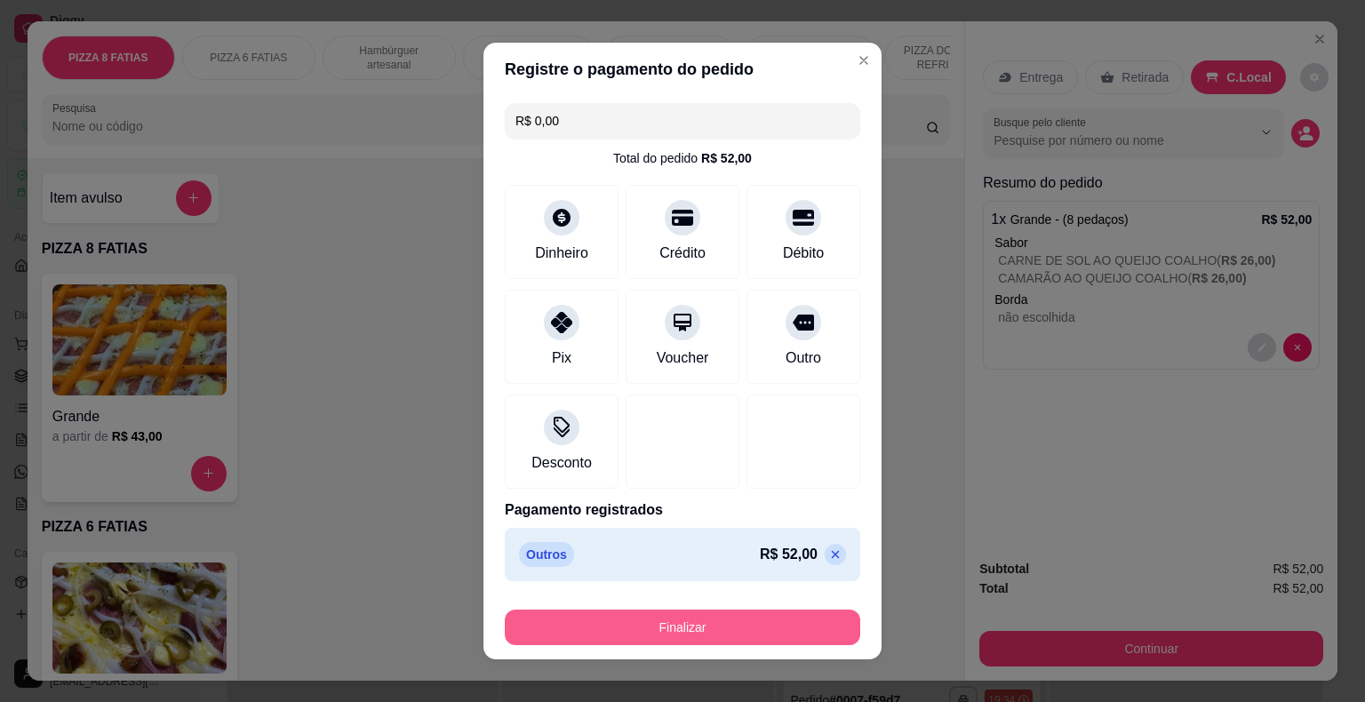
click at [698, 631] on button "Finalizar" at bounding box center [682, 628] width 355 height 36
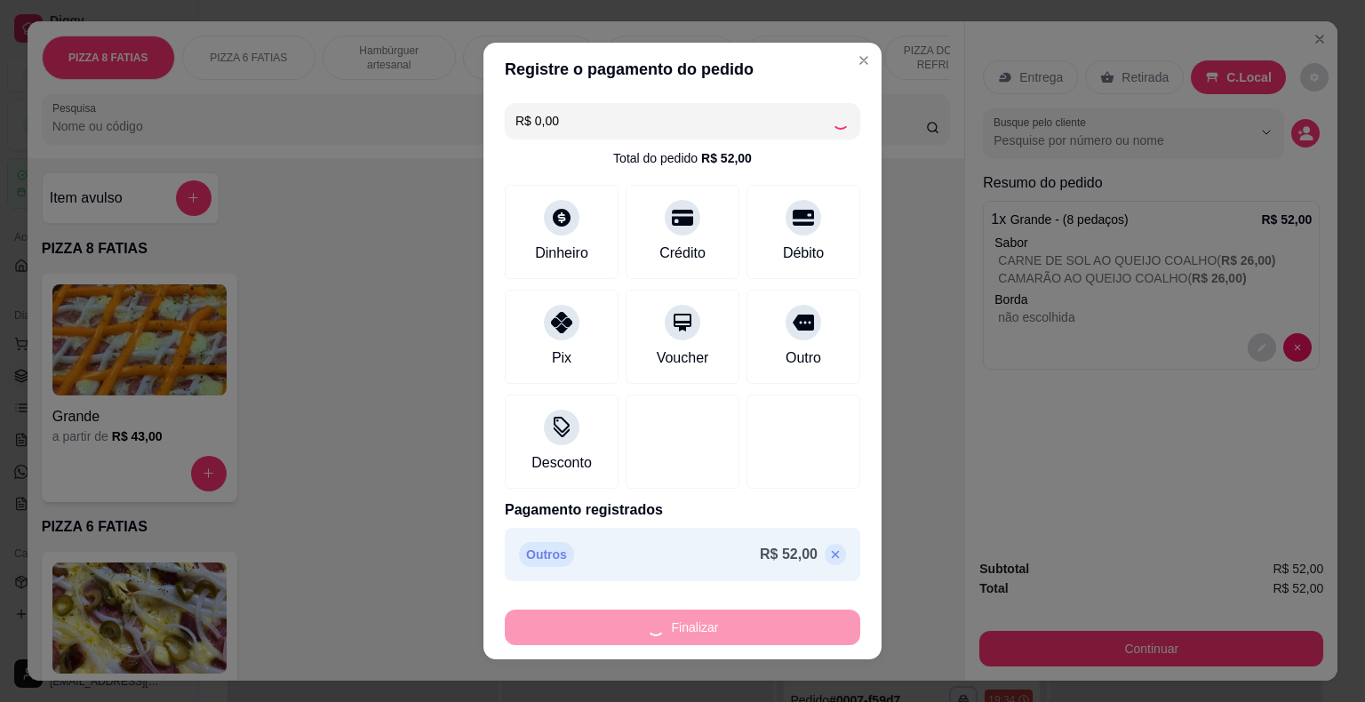
type input "-R$ 52,00"
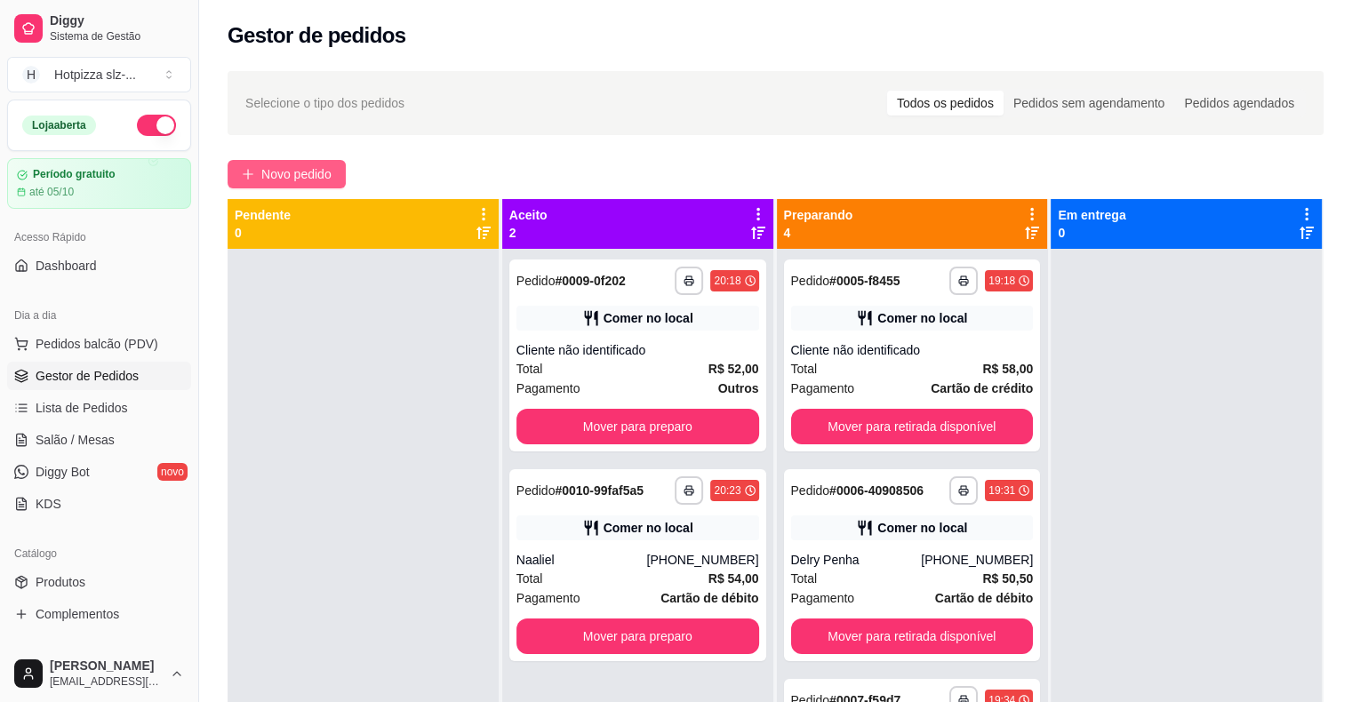
click at [263, 169] on span "Novo pedido" at bounding box center [296, 174] width 70 height 20
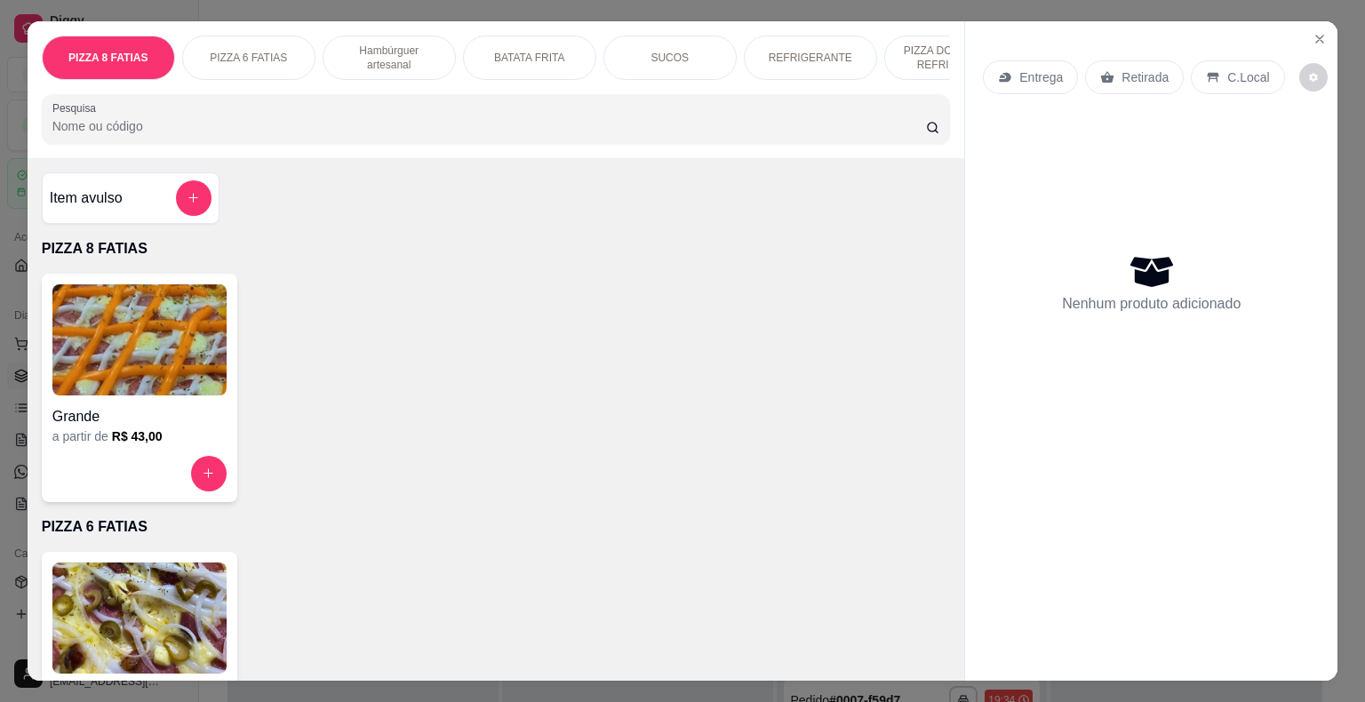
click at [133, 354] on img at bounding box center [139, 339] width 174 height 111
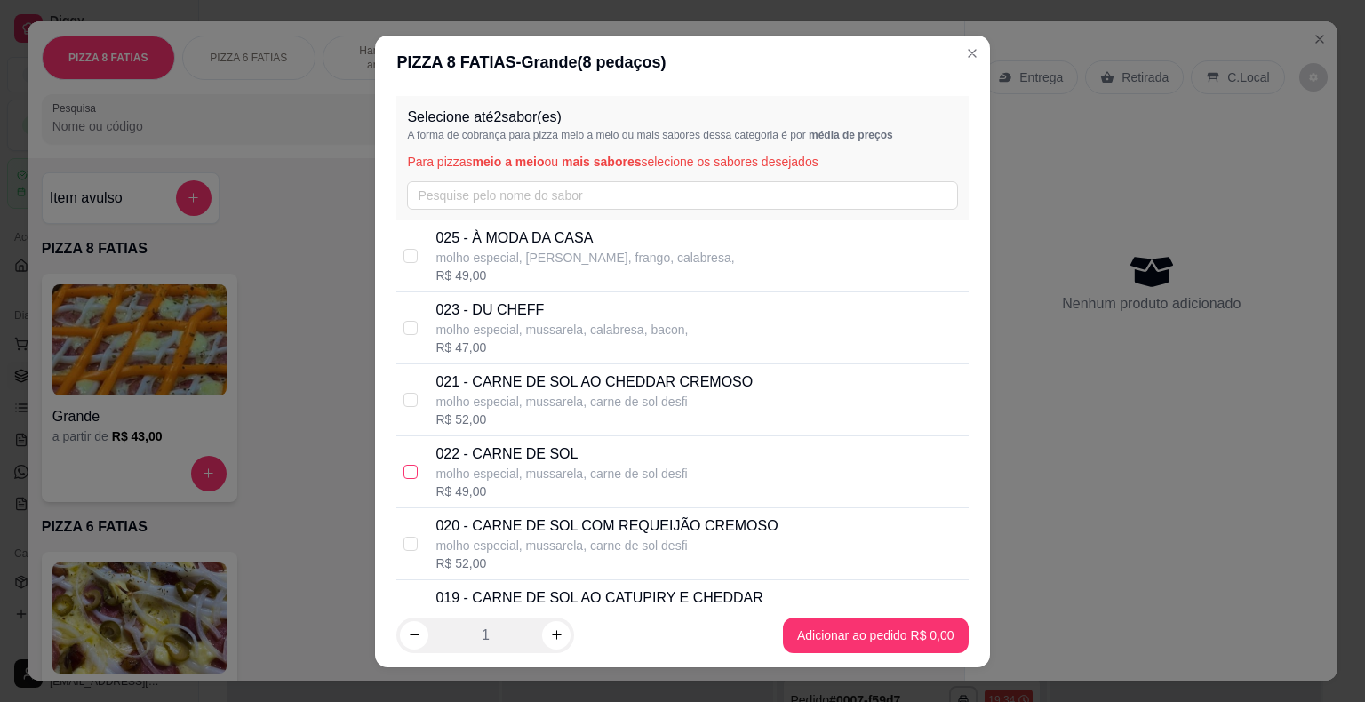
click at [408, 472] on input "checkbox" at bounding box center [410, 472] width 14 height 14
checkbox input "true"
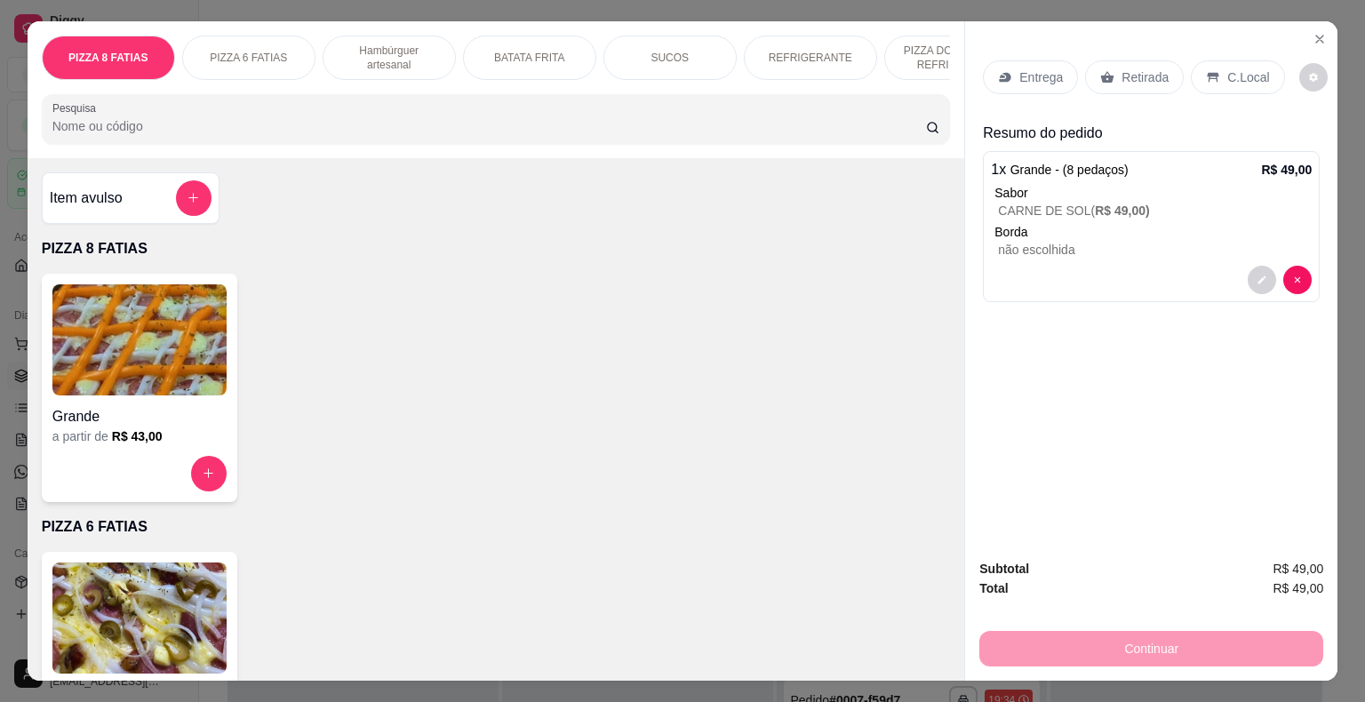
click at [157, 371] on img at bounding box center [139, 339] width 174 height 111
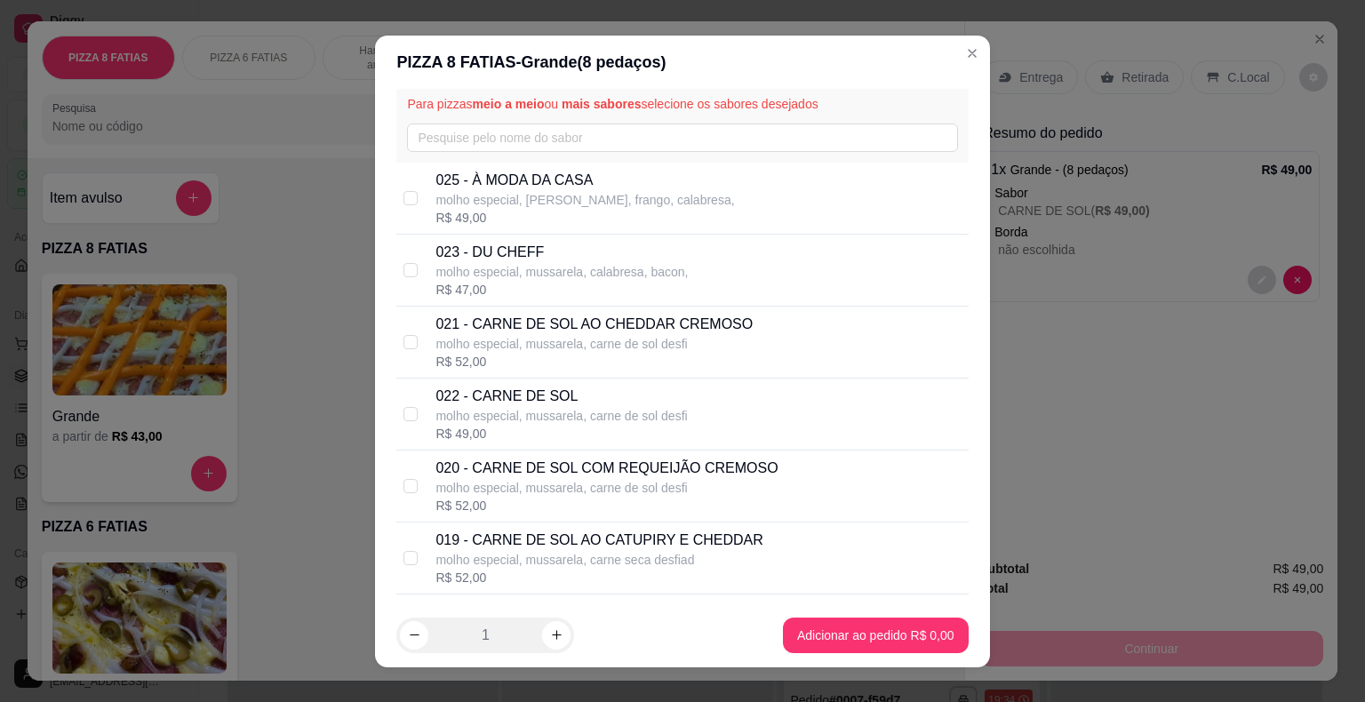
scroll to position [89, 0]
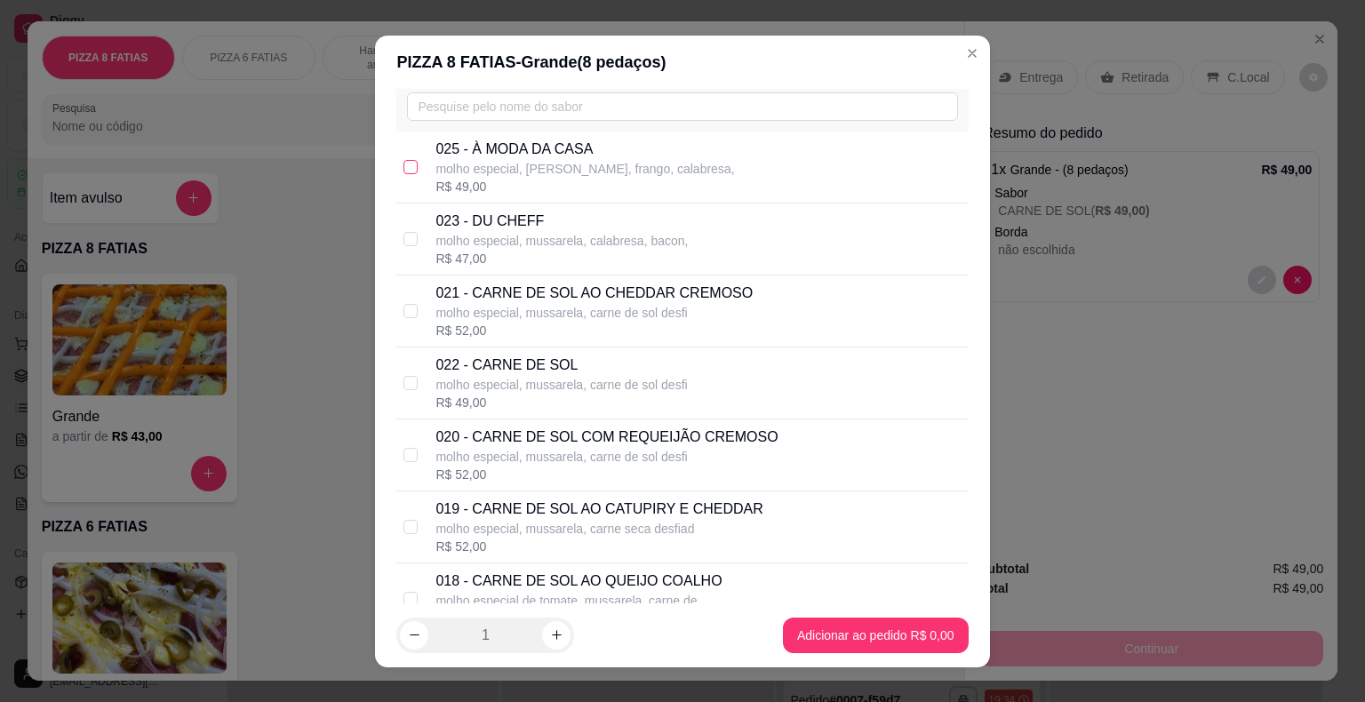
click at [403, 162] on input "checkbox" at bounding box center [410, 167] width 14 height 14
checkbox input "true"
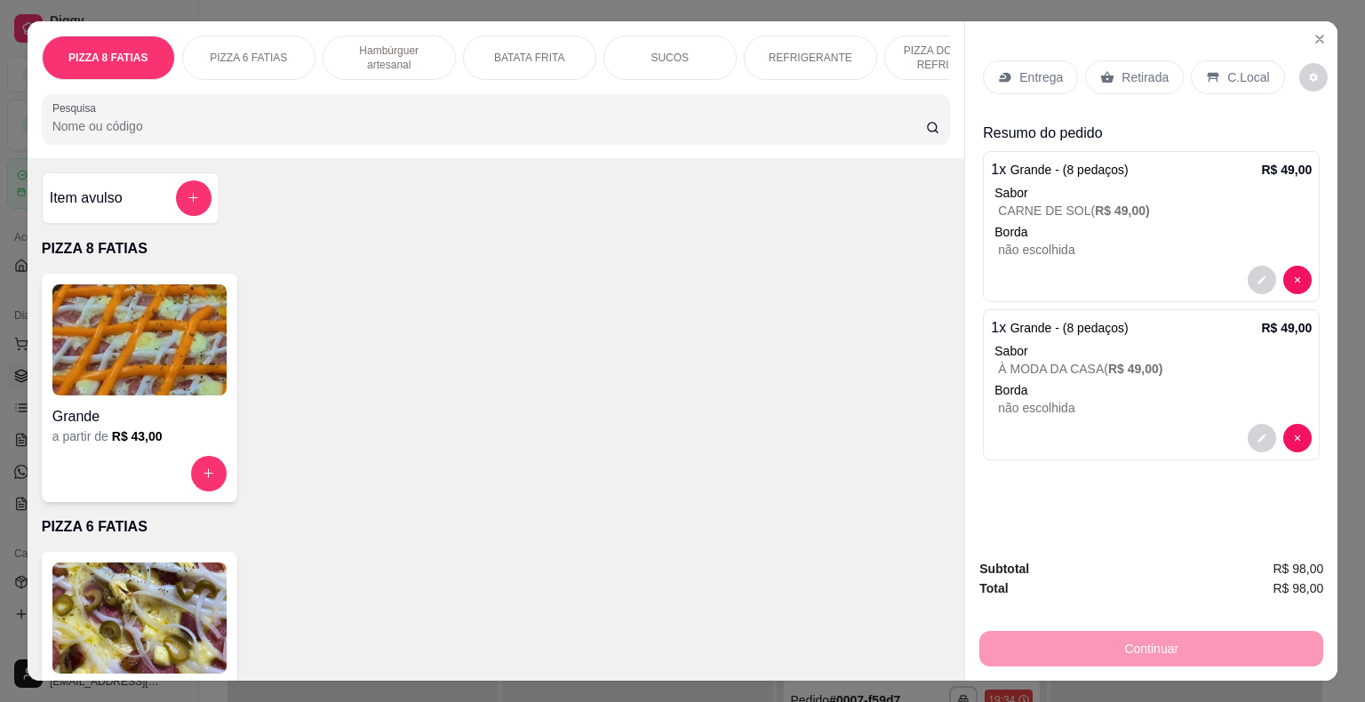
click at [802, 55] on p "REFRIGERANTE" at bounding box center [811, 58] width 84 height 14
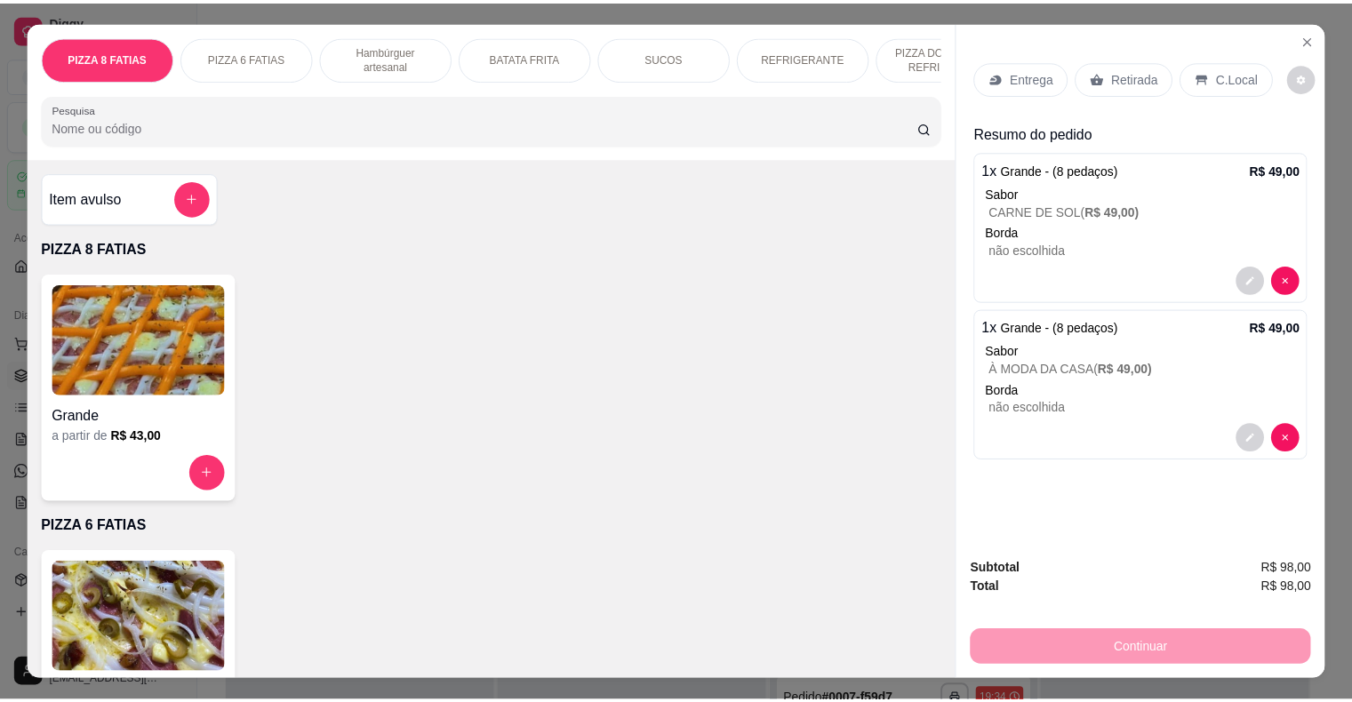
scroll to position [43, 0]
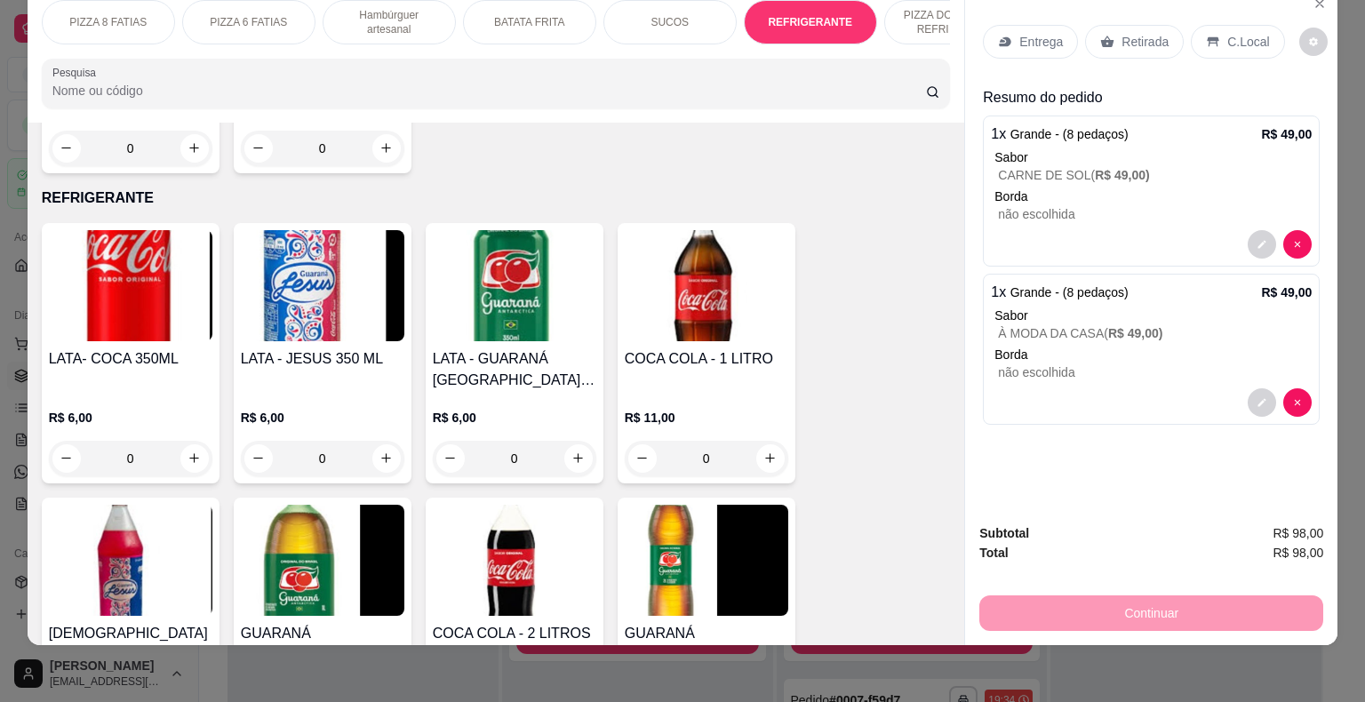
click at [483, 505] on img at bounding box center [515, 560] width 164 height 111
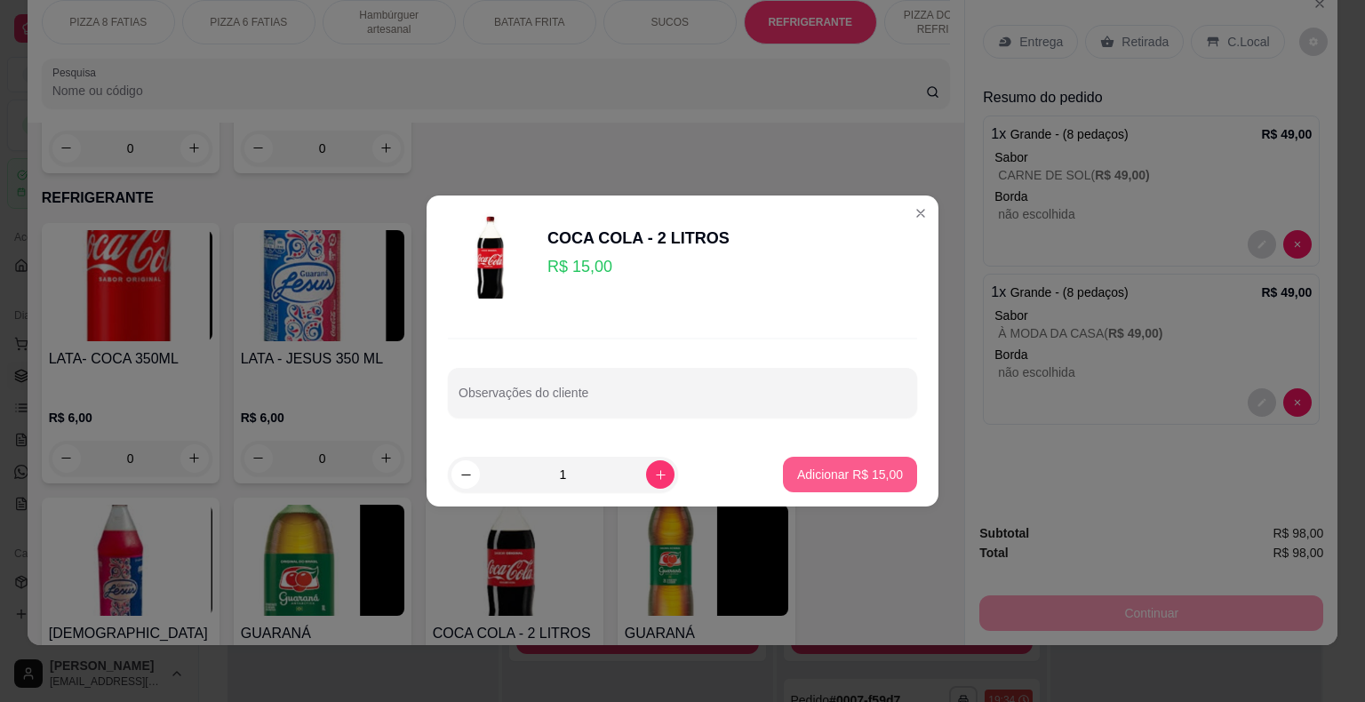
click at [842, 467] on p "Adicionar R$ 15,00" at bounding box center [850, 475] width 106 height 18
type input "1"
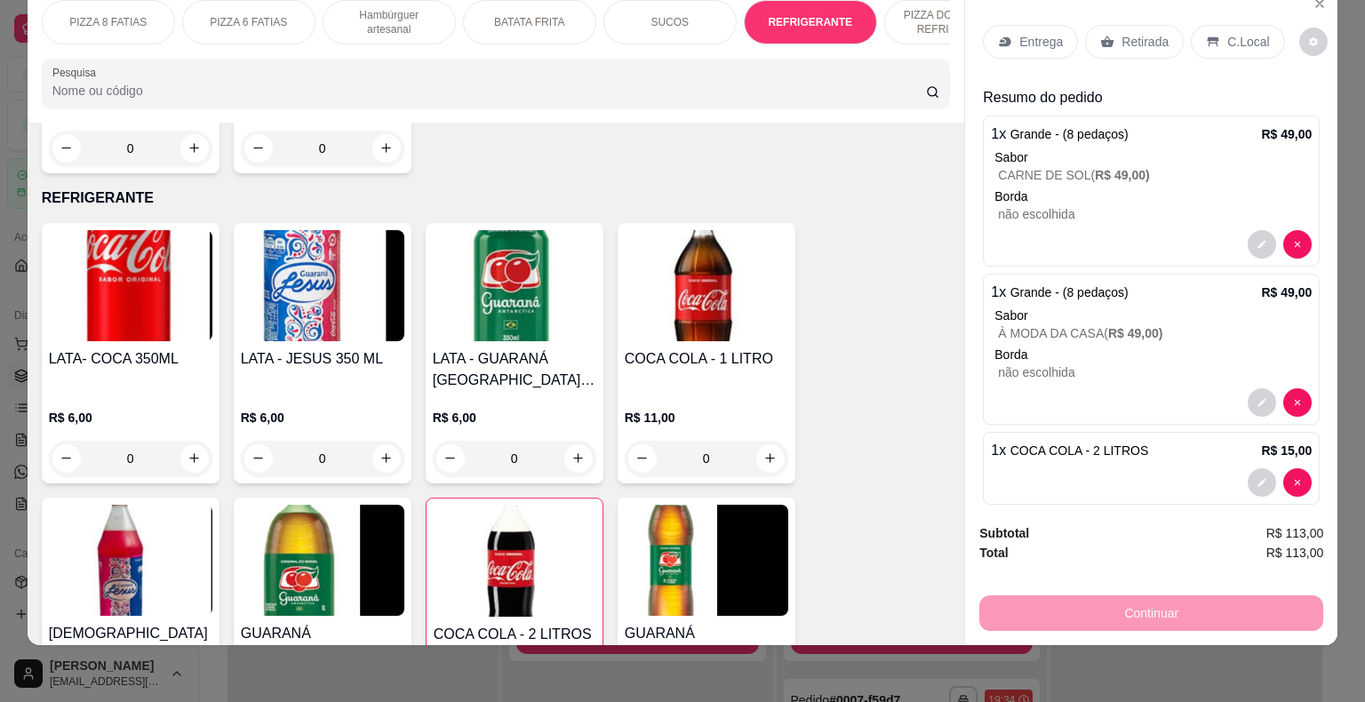
click at [1227, 33] on p "C.Local" at bounding box center [1248, 42] width 42 height 18
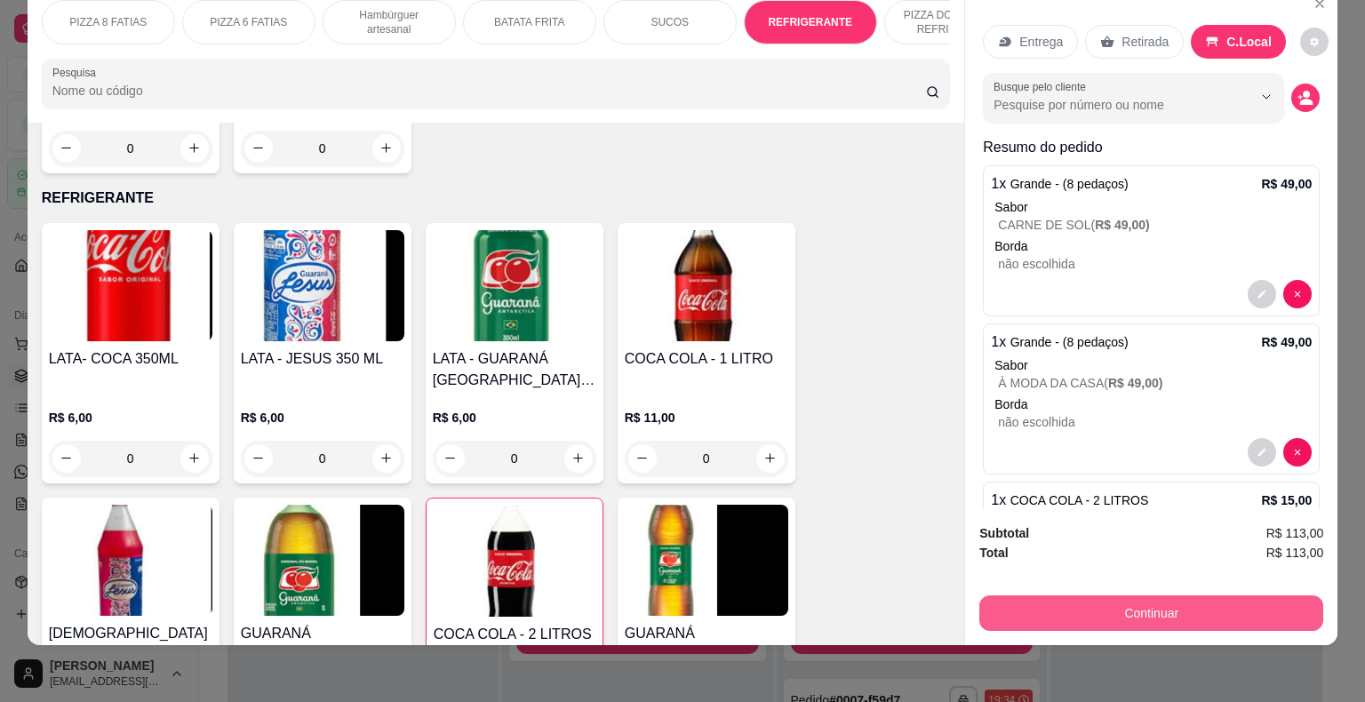
click at [1155, 595] on button "Continuar" at bounding box center [1151, 613] width 344 height 36
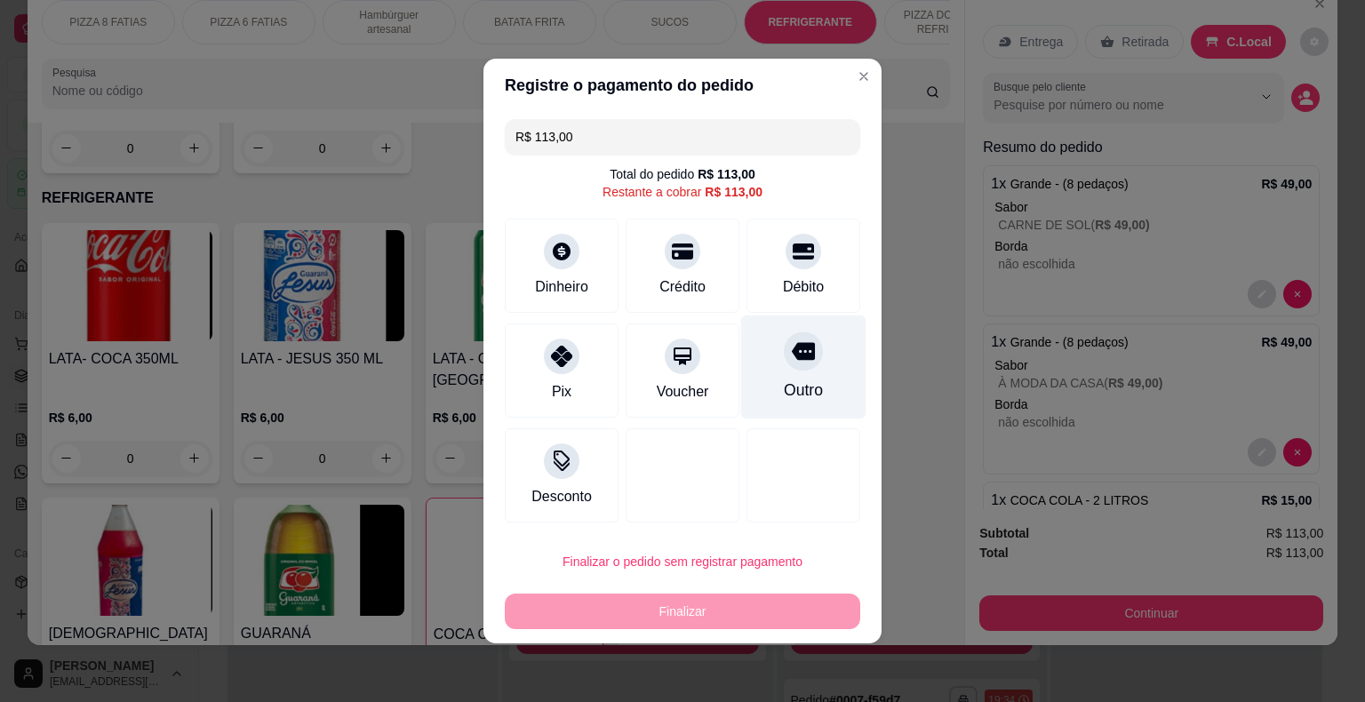
click at [777, 372] on div "Outro" at bounding box center [803, 367] width 125 height 104
type input "R$ 0,00"
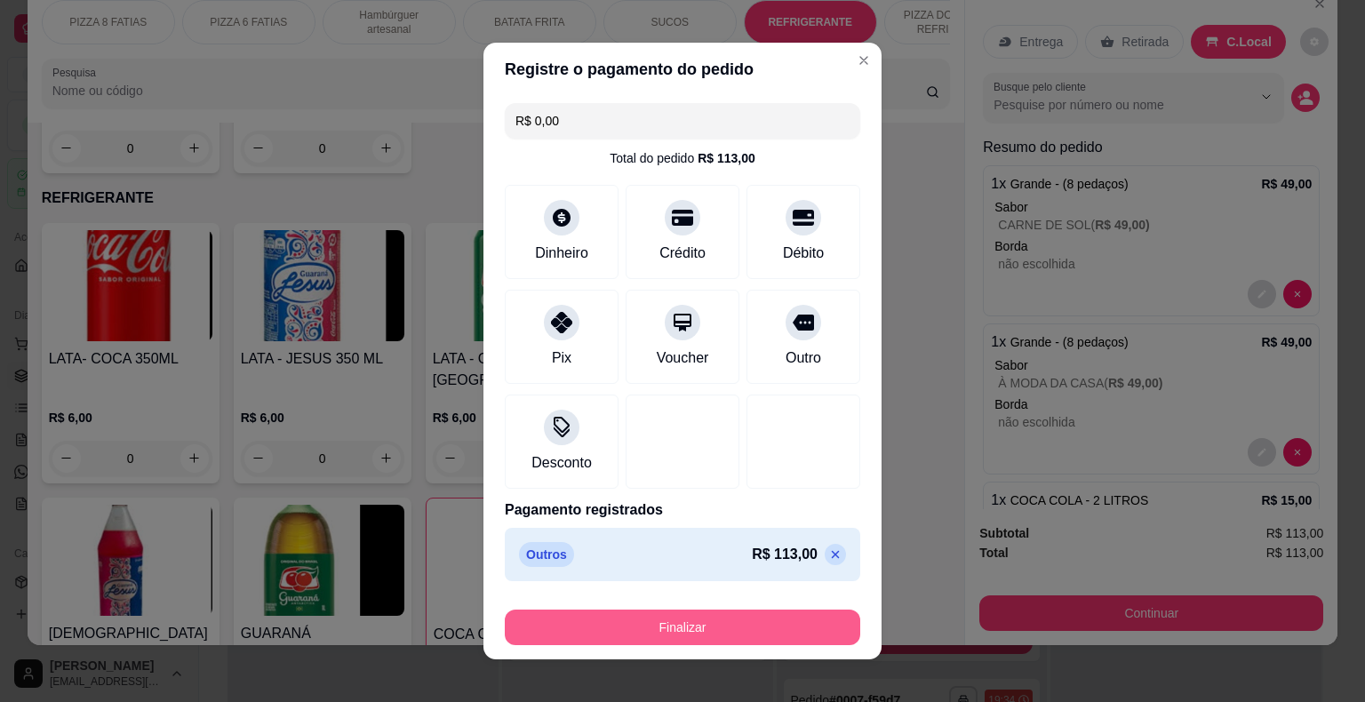
click at [704, 628] on button "Finalizar" at bounding box center [682, 628] width 355 height 36
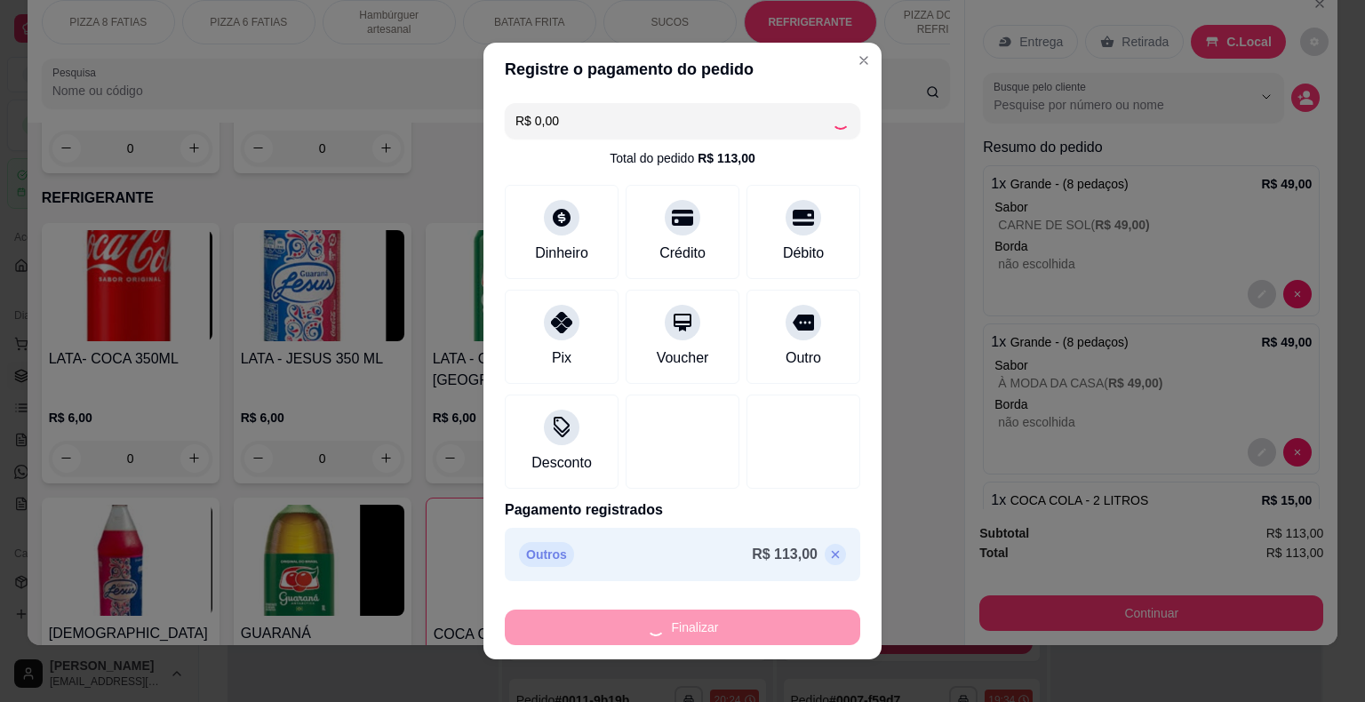
type input "0"
type input "-R$ 113,00"
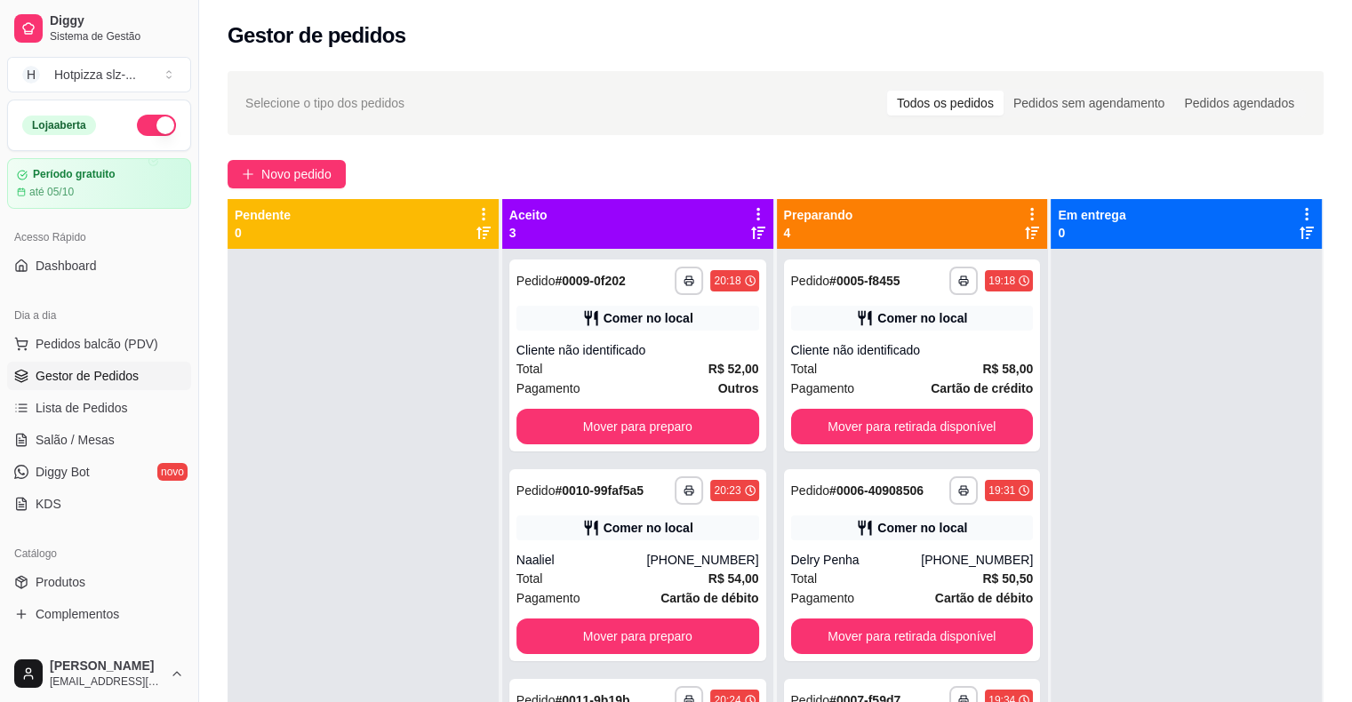
click at [401, 427] on div at bounding box center [362, 600] width 271 height 702
click at [367, 485] on div at bounding box center [362, 600] width 271 height 702
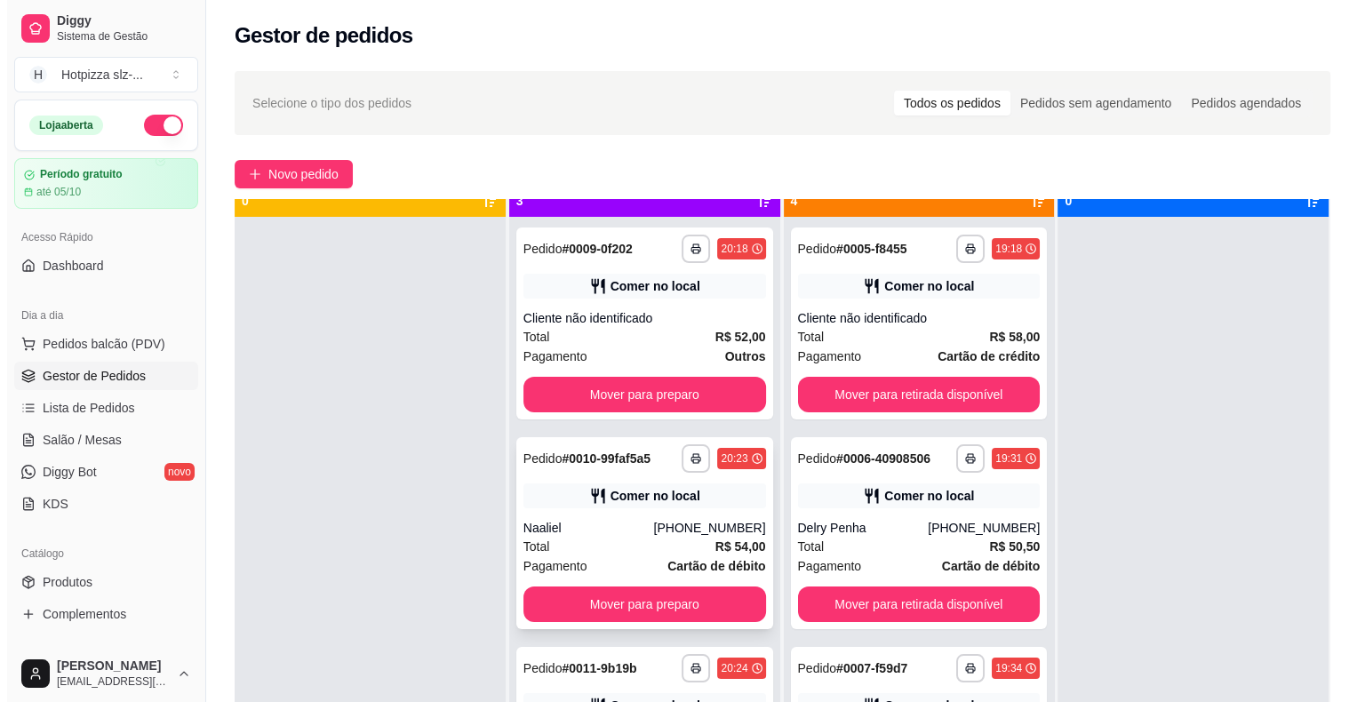
scroll to position [50, 0]
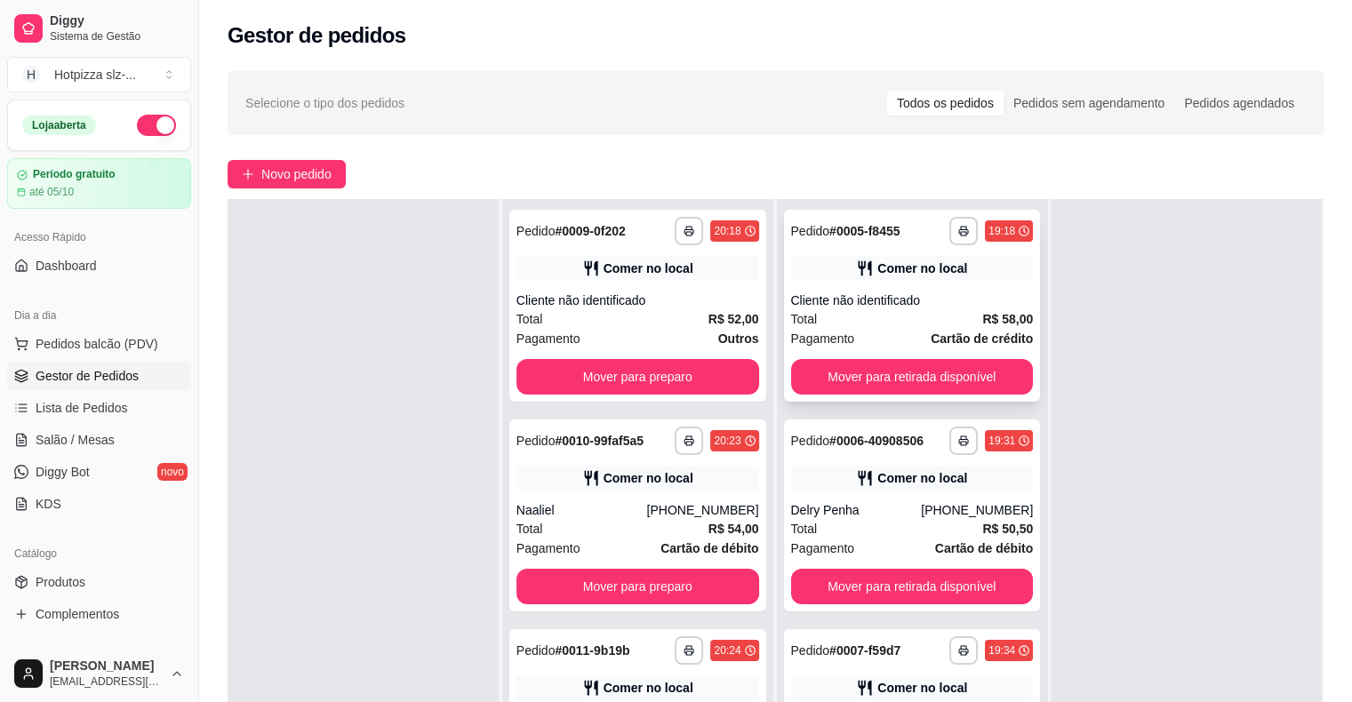
click at [903, 306] on div "Cliente não identificado" at bounding box center [912, 300] width 243 height 18
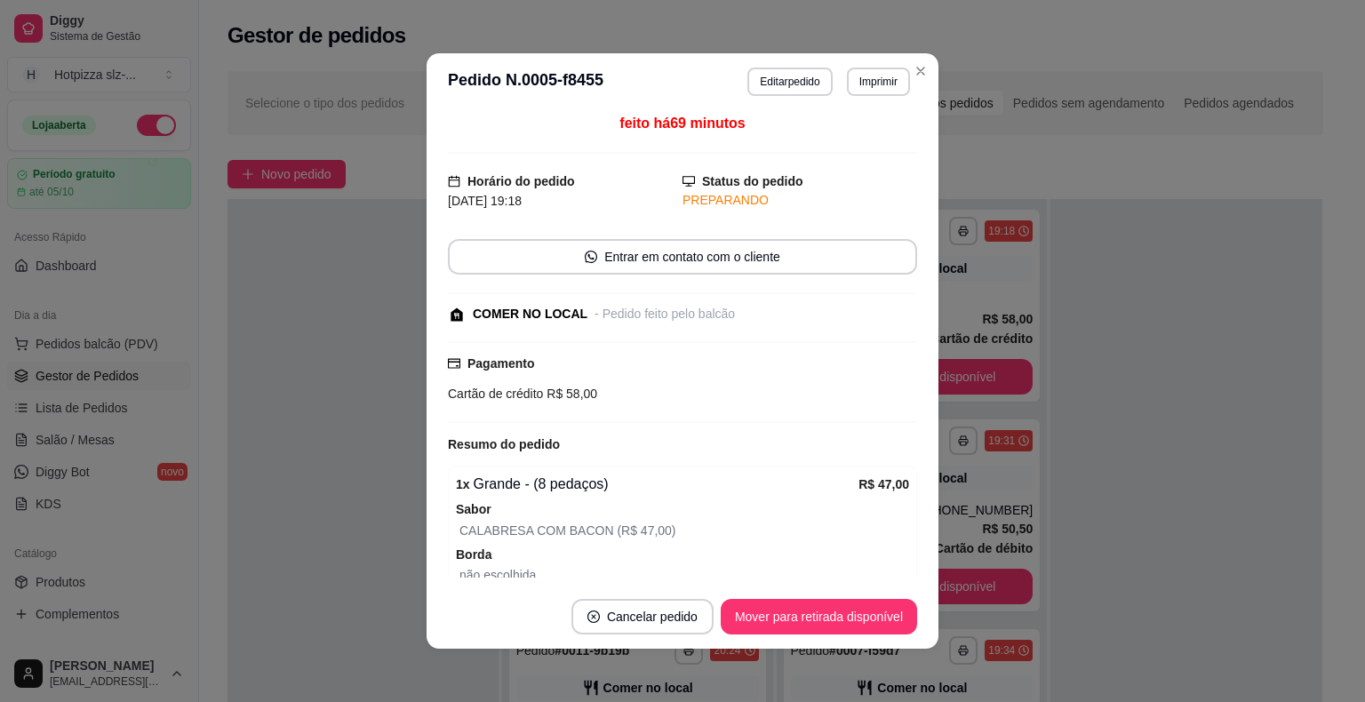
scroll to position [0, 0]
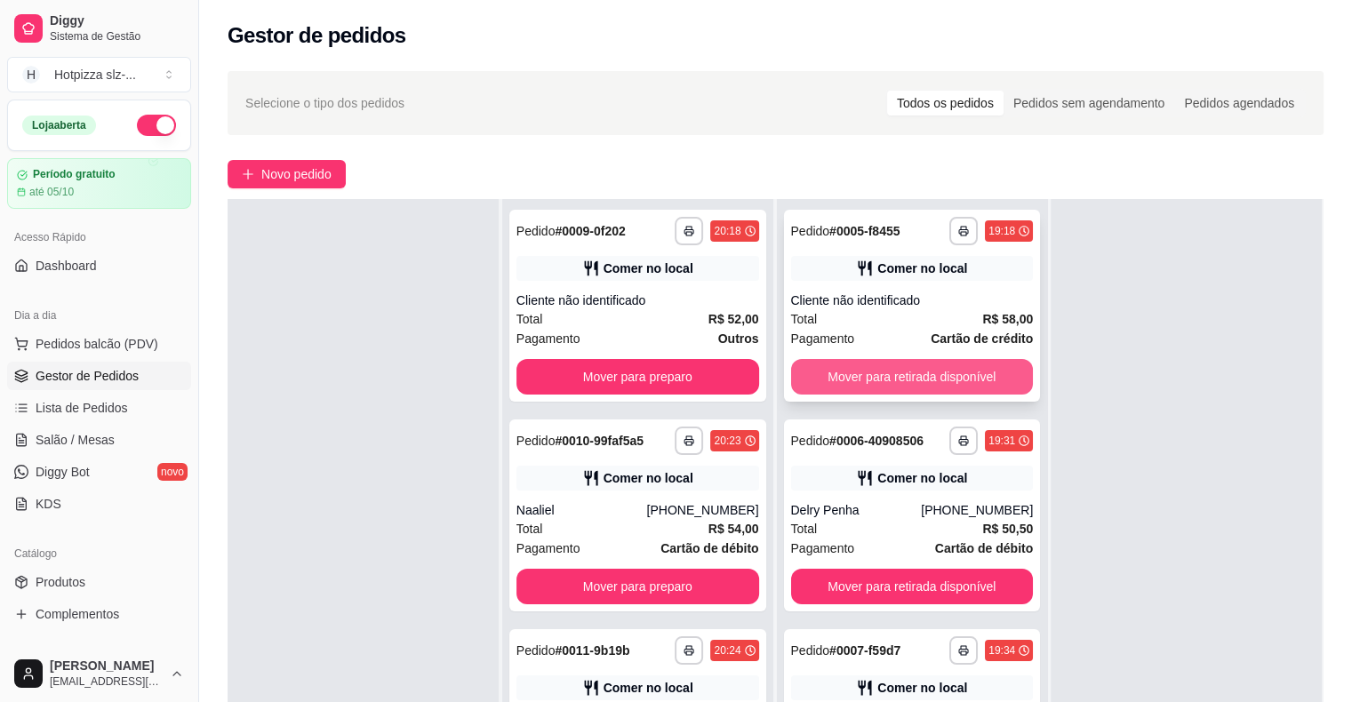
click at [862, 377] on button "Mover para retirada disponível" at bounding box center [912, 377] width 243 height 36
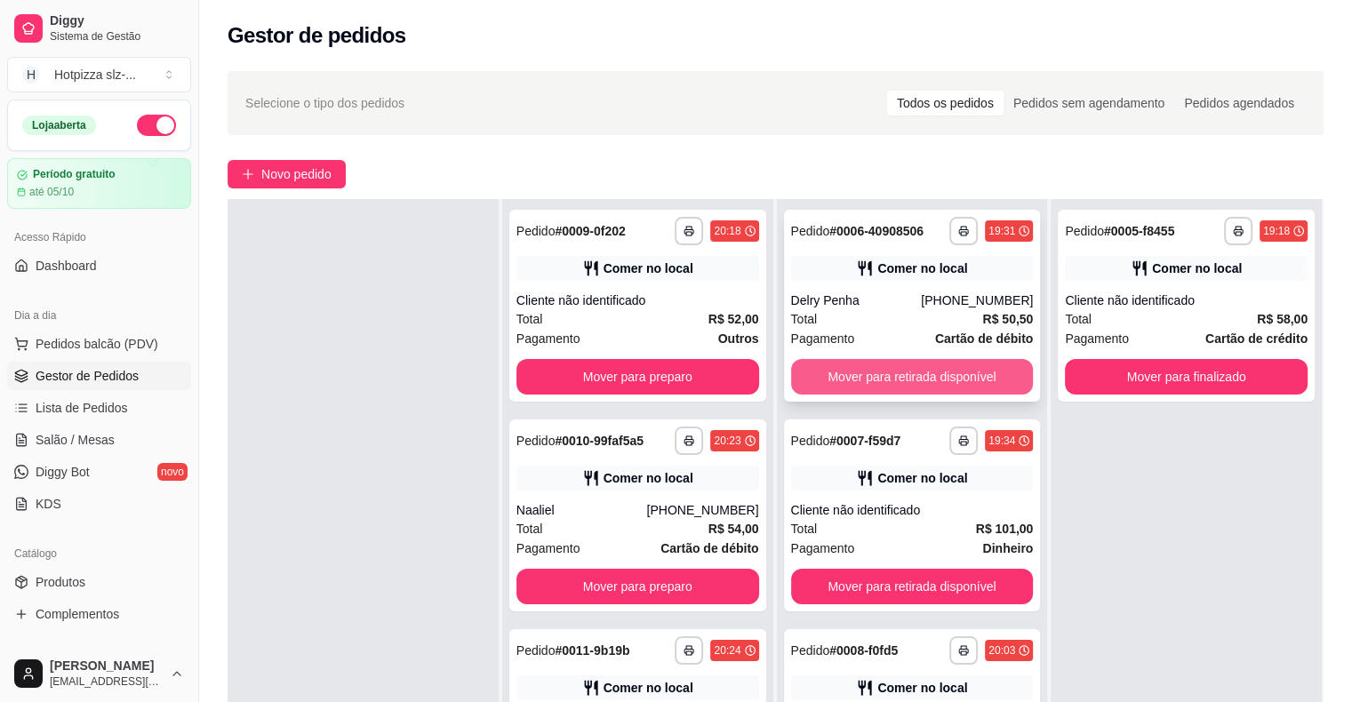
click at [853, 371] on button "Mover para retirada disponível" at bounding box center [912, 377] width 243 height 36
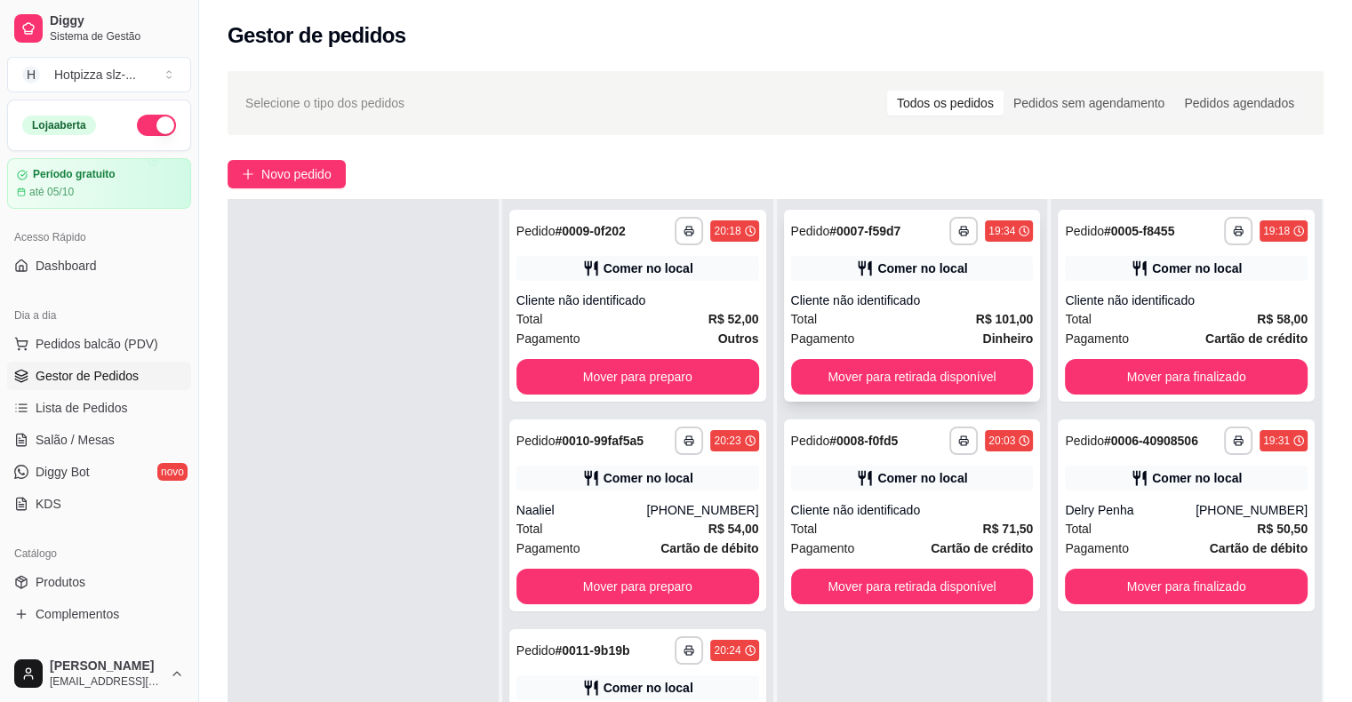
click at [864, 312] on div "Total R$ 101,00" at bounding box center [912, 319] width 243 height 20
click at [680, 371] on button "Mover para preparo" at bounding box center [637, 377] width 243 height 36
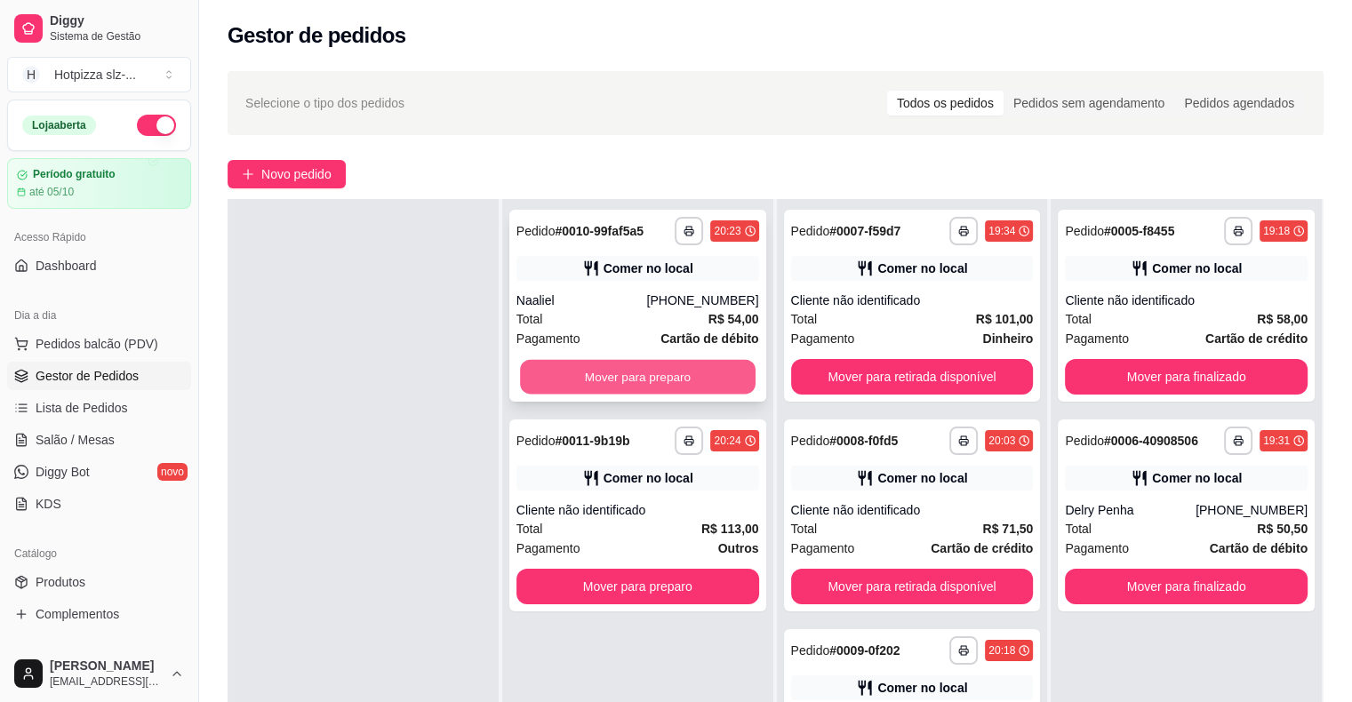
click at [652, 378] on button "Mover para preparo" at bounding box center [637, 377] width 235 height 35
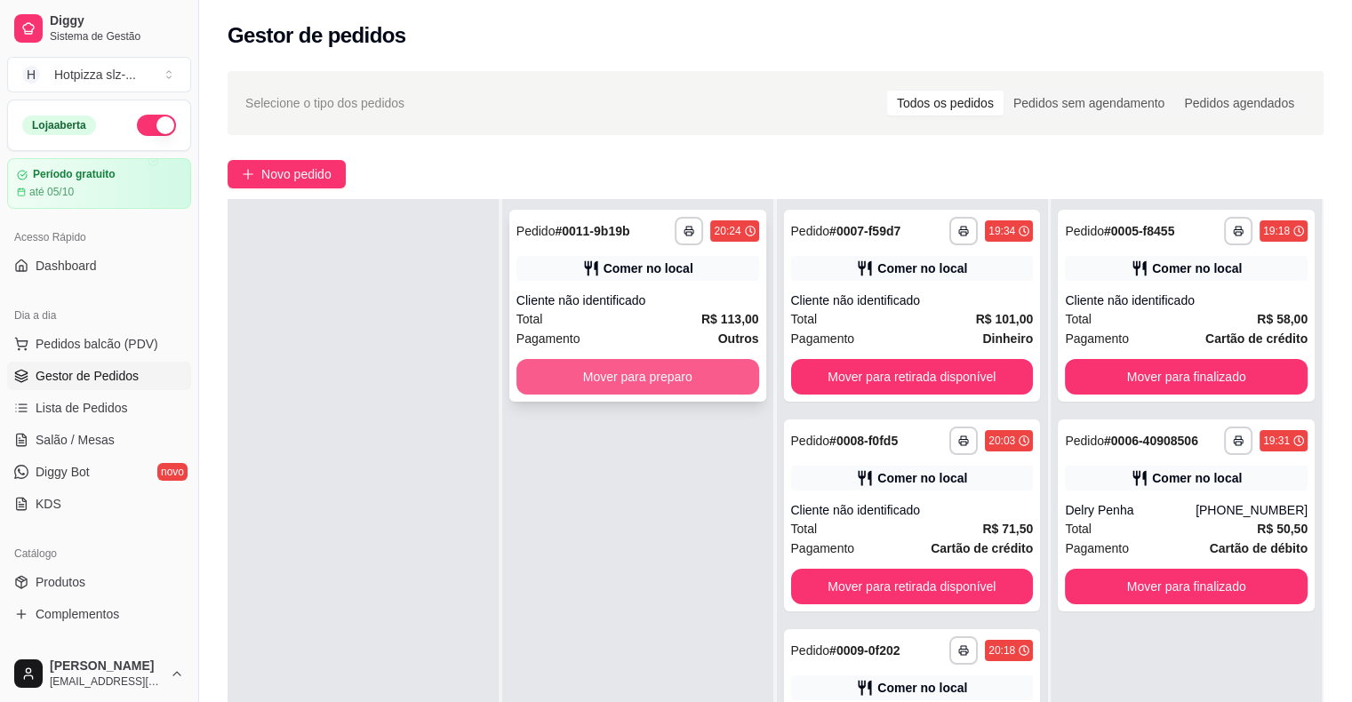
click at [637, 375] on button "Mover para preparo" at bounding box center [637, 377] width 243 height 36
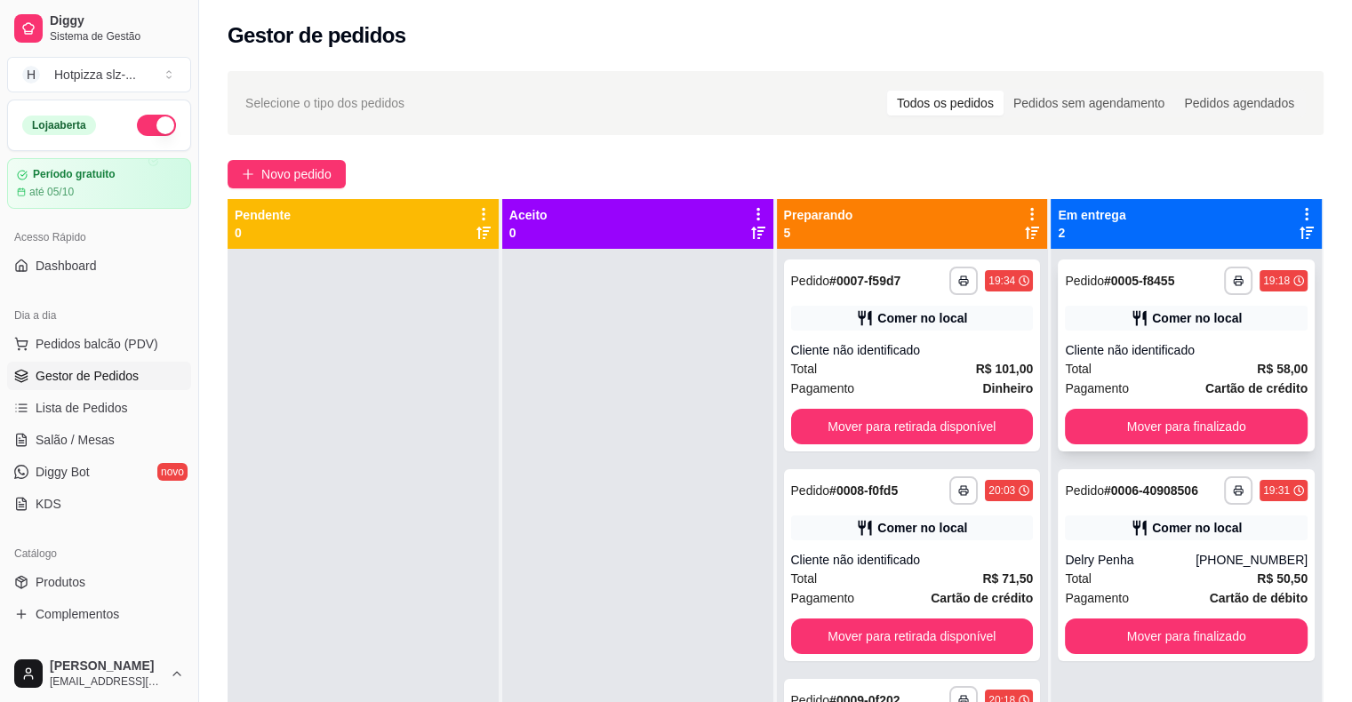
scroll to position [50, 0]
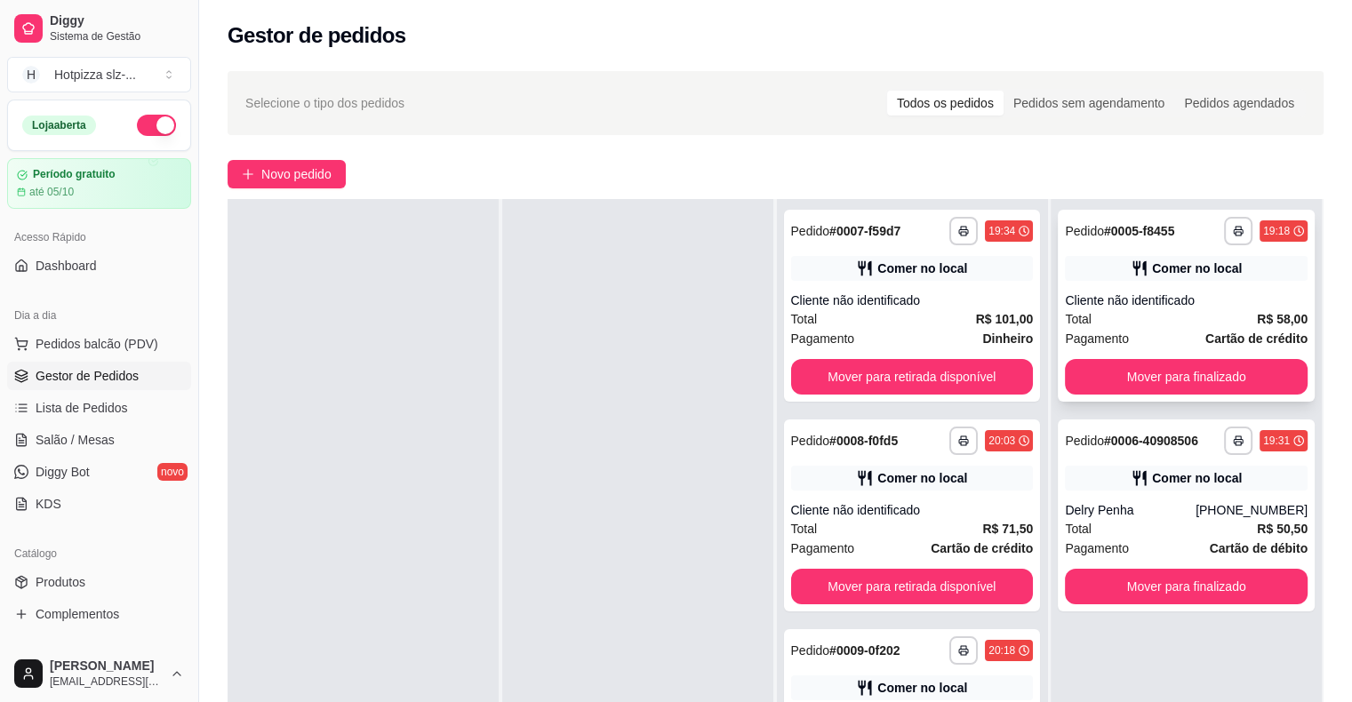
click at [1173, 319] on div "Total R$ 58,00" at bounding box center [1186, 319] width 243 height 20
click at [92, 379] on span "Gestor de Pedidos" at bounding box center [87, 376] width 103 height 18
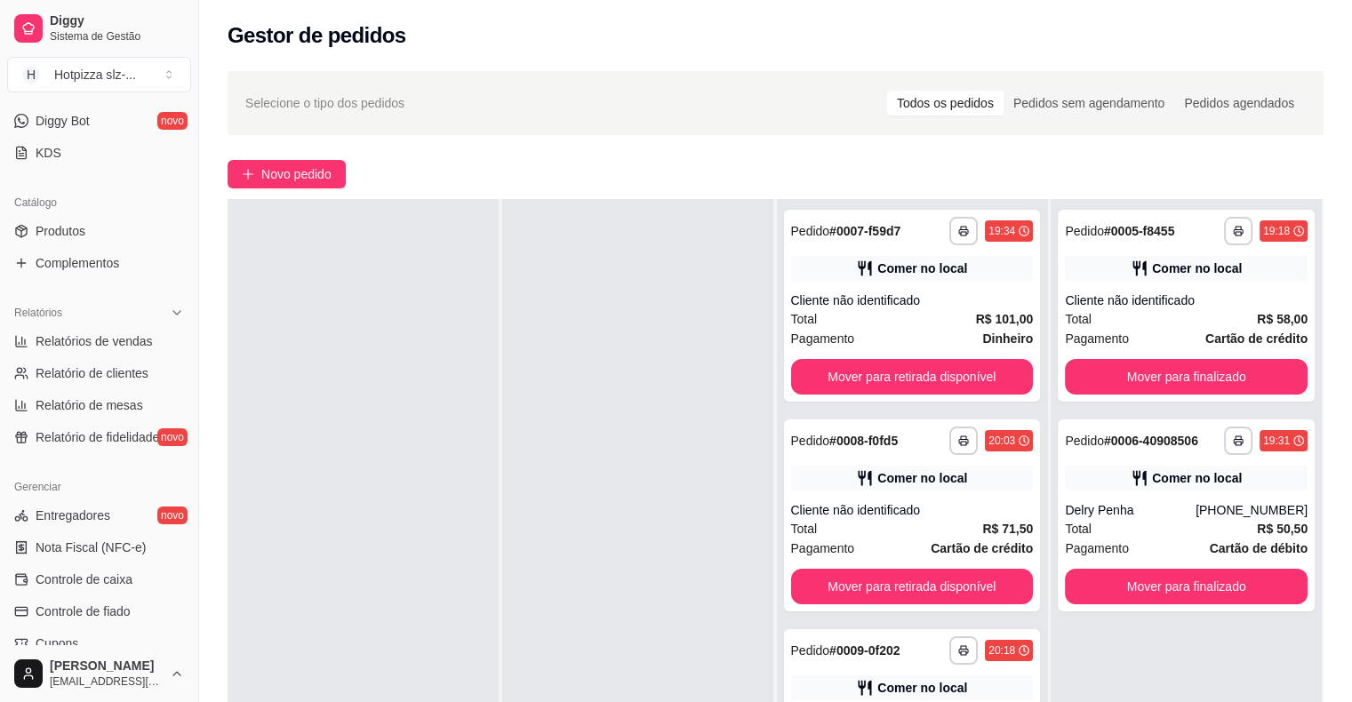
scroll to position [309, 0]
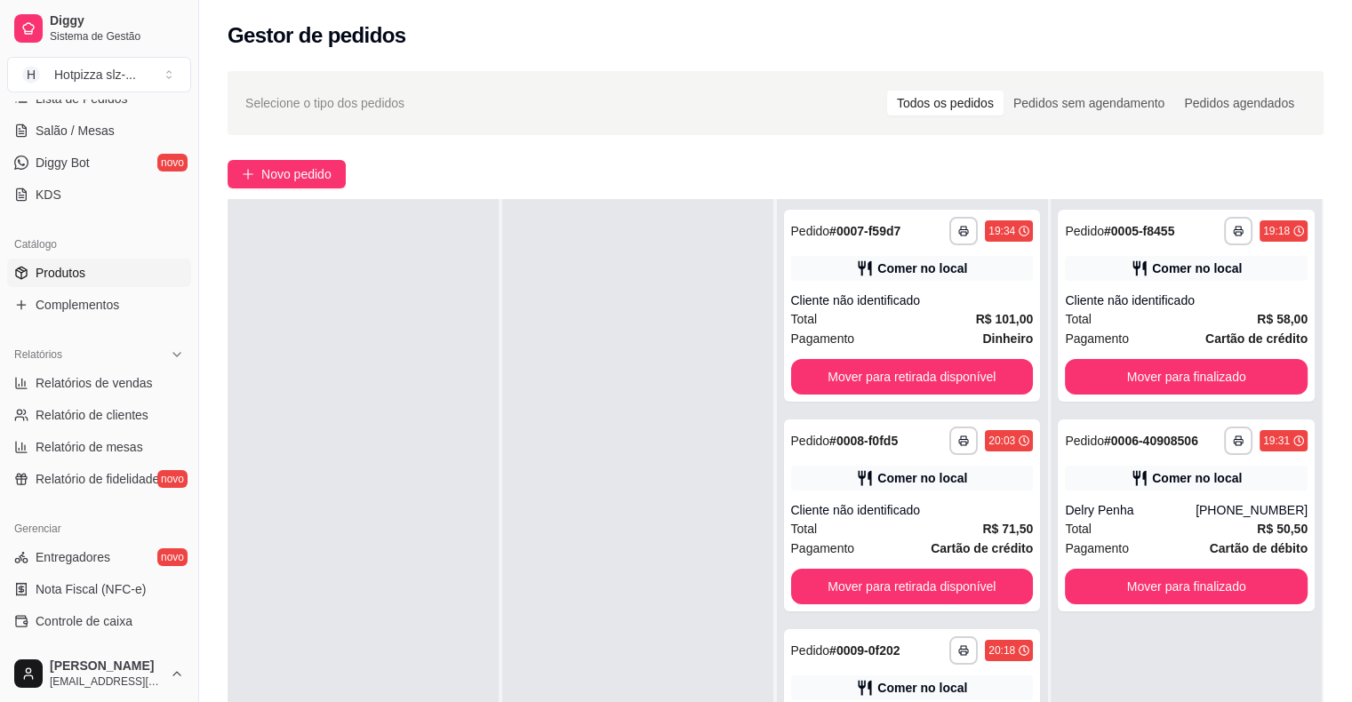
click at [75, 274] on span "Produtos" at bounding box center [61, 273] width 50 height 18
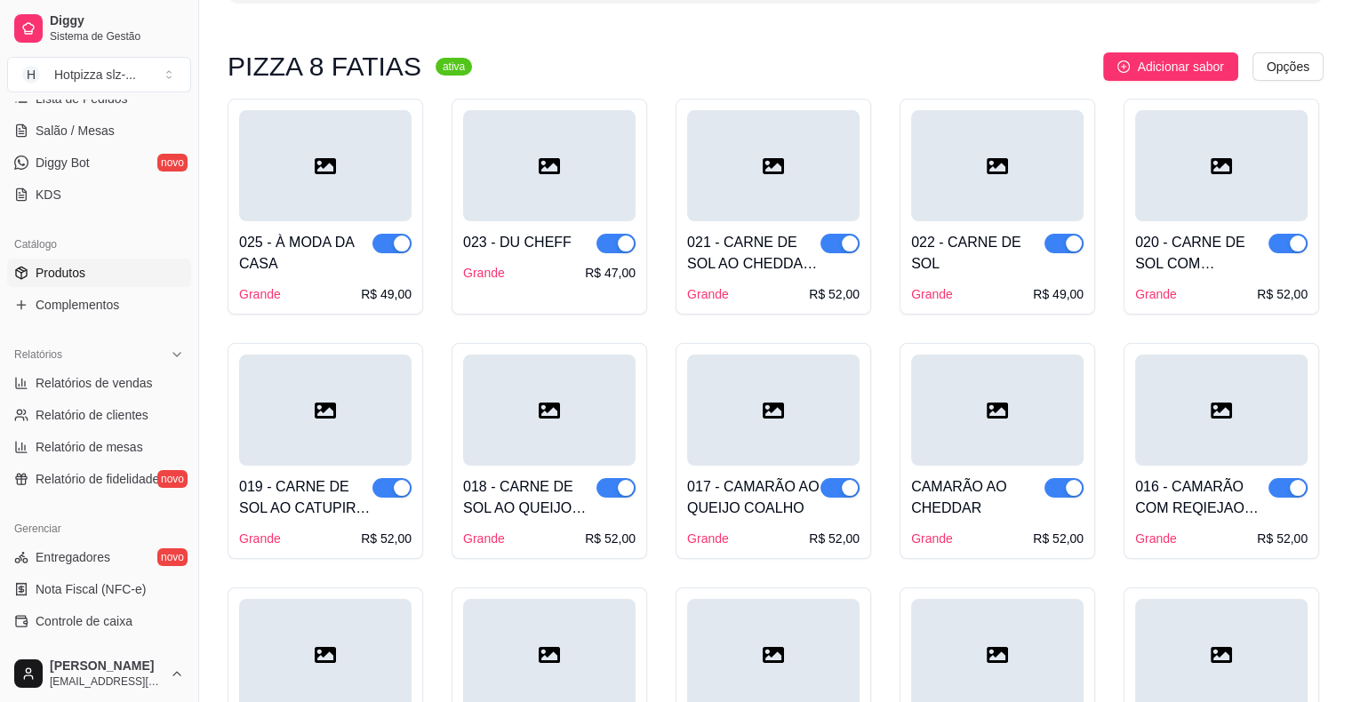
scroll to position [178, 0]
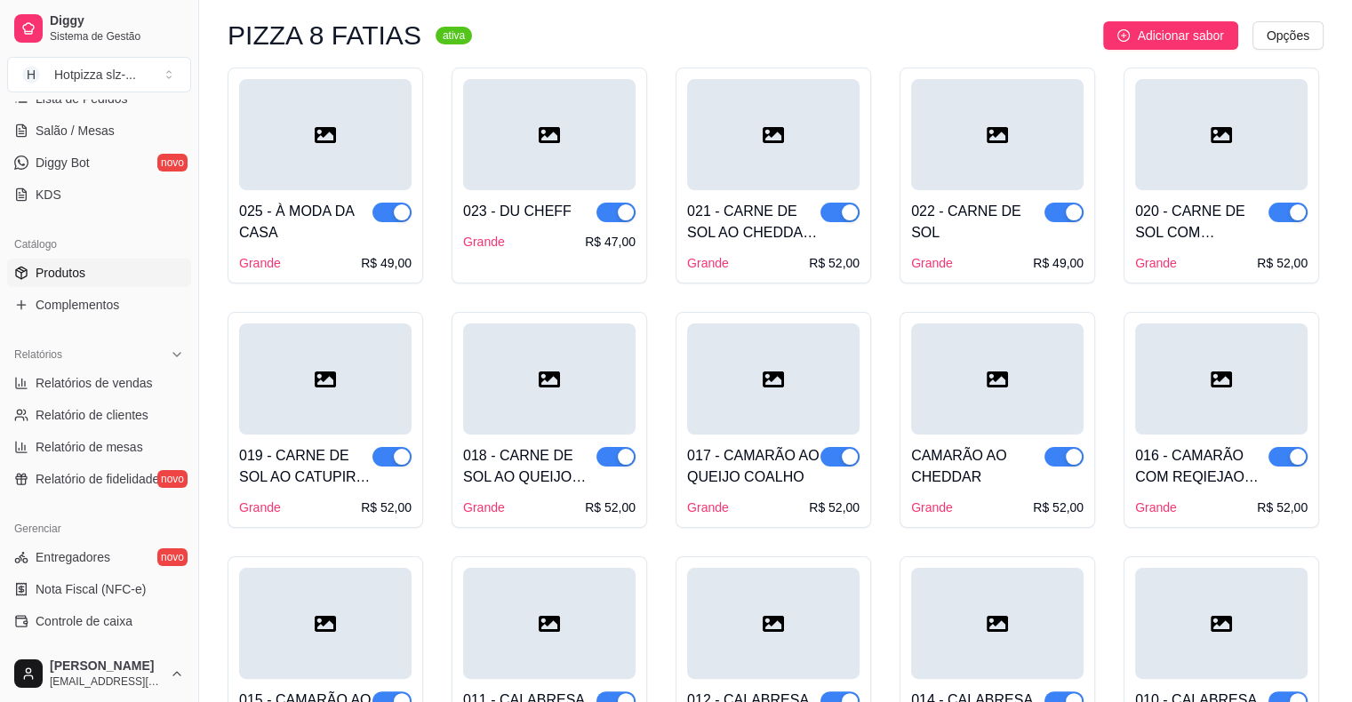
click at [1065, 460] on button "button" at bounding box center [1063, 457] width 39 height 20
click at [846, 454] on div "button" at bounding box center [850, 457] width 16 height 16
click at [1294, 463] on div "button" at bounding box center [1297, 457] width 16 height 16
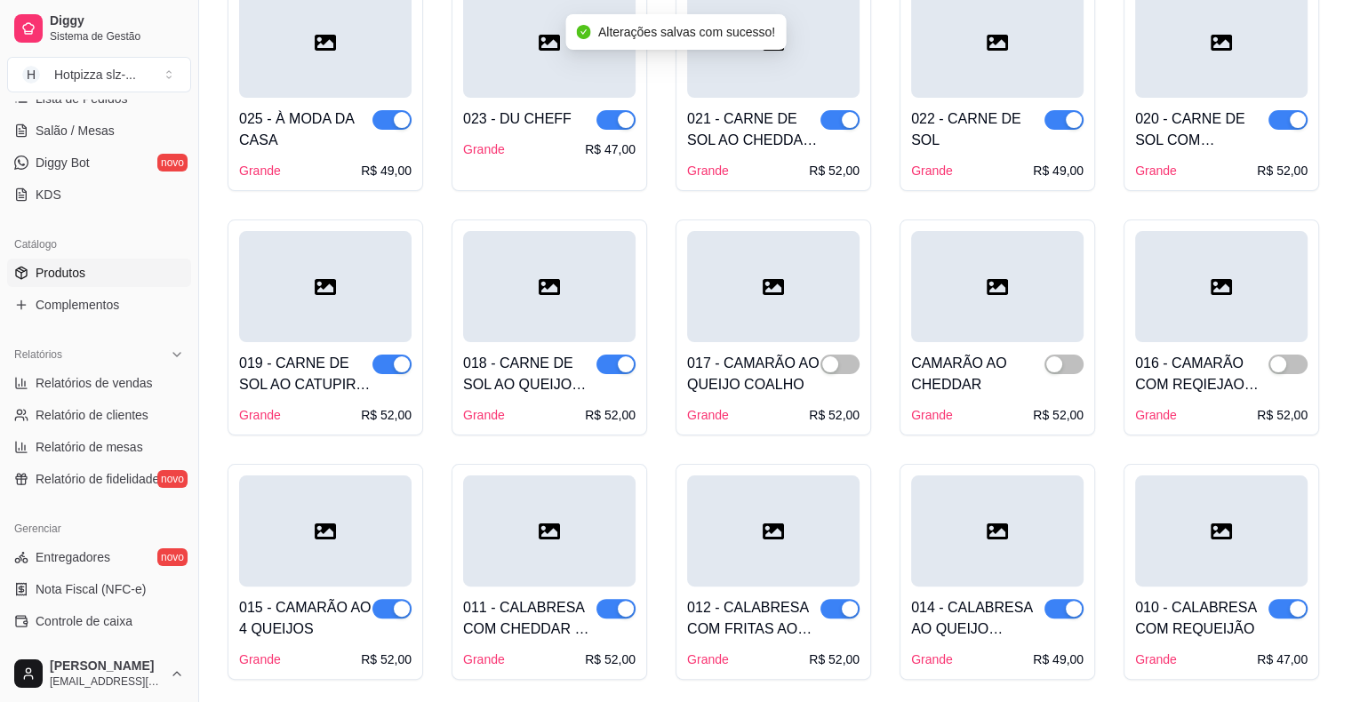
scroll to position [444, 0]
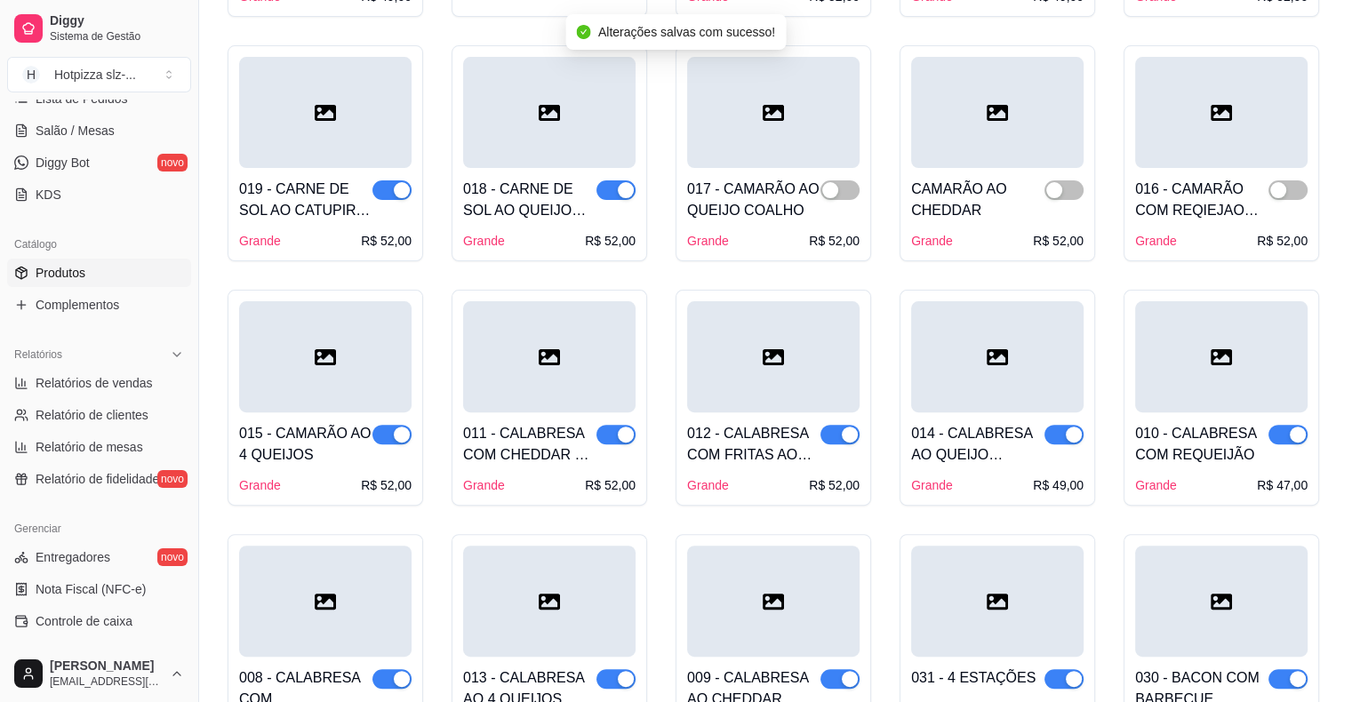
click at [398, 433] on div "button" at bounding box center [402, 435] width 16 height 16
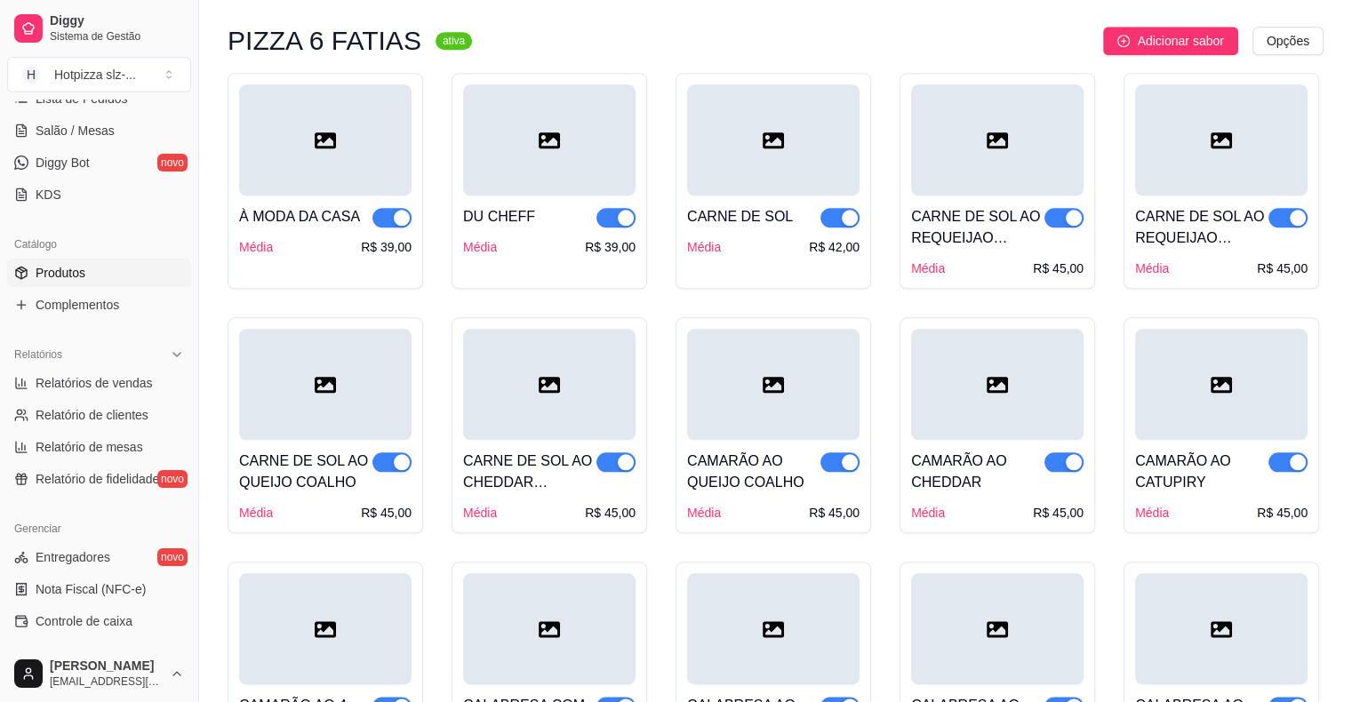
scroll to position [1955, 0]
click at [1276, 457] on span "button" at bounding box center [1287, 461] width 39 height 20
click at [1077, 457] on div "button" at bounding box center [1073, 461] width 16 height 16
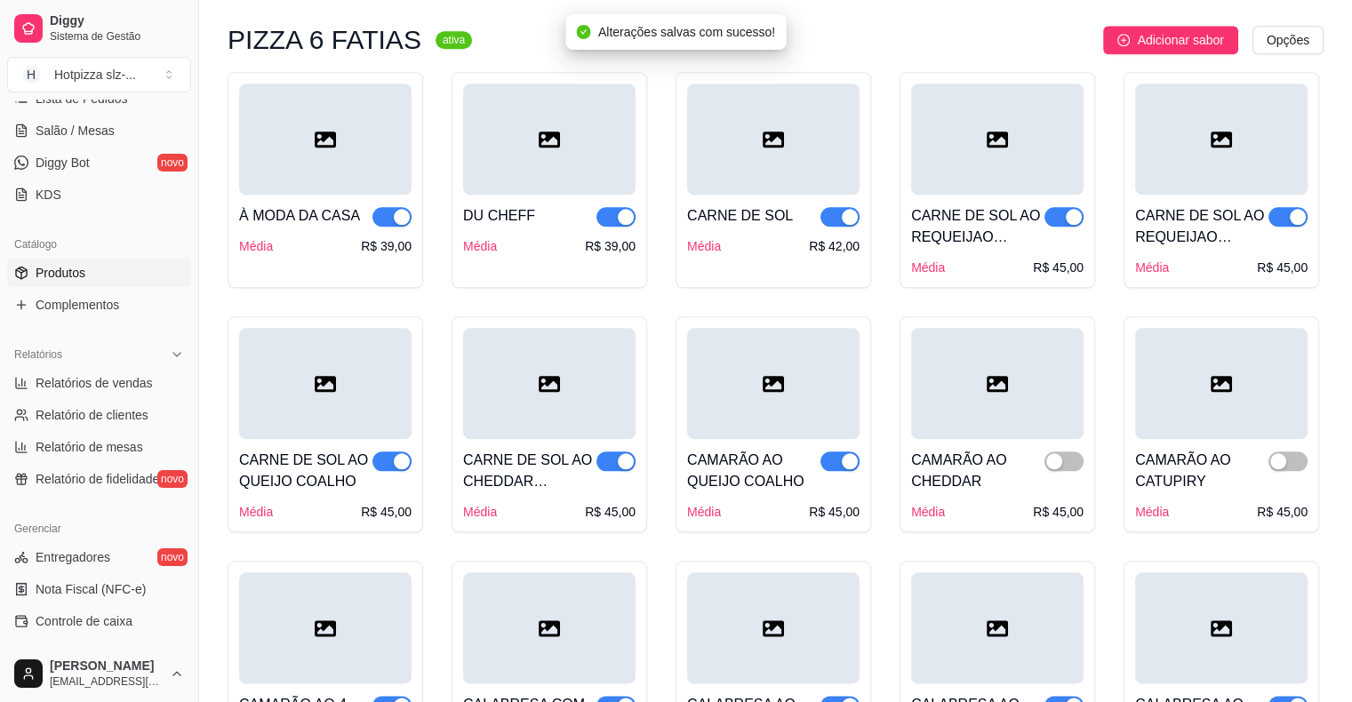
click at [843, 453] on div "button" at bounding box center [850, 461] width 16 height 16
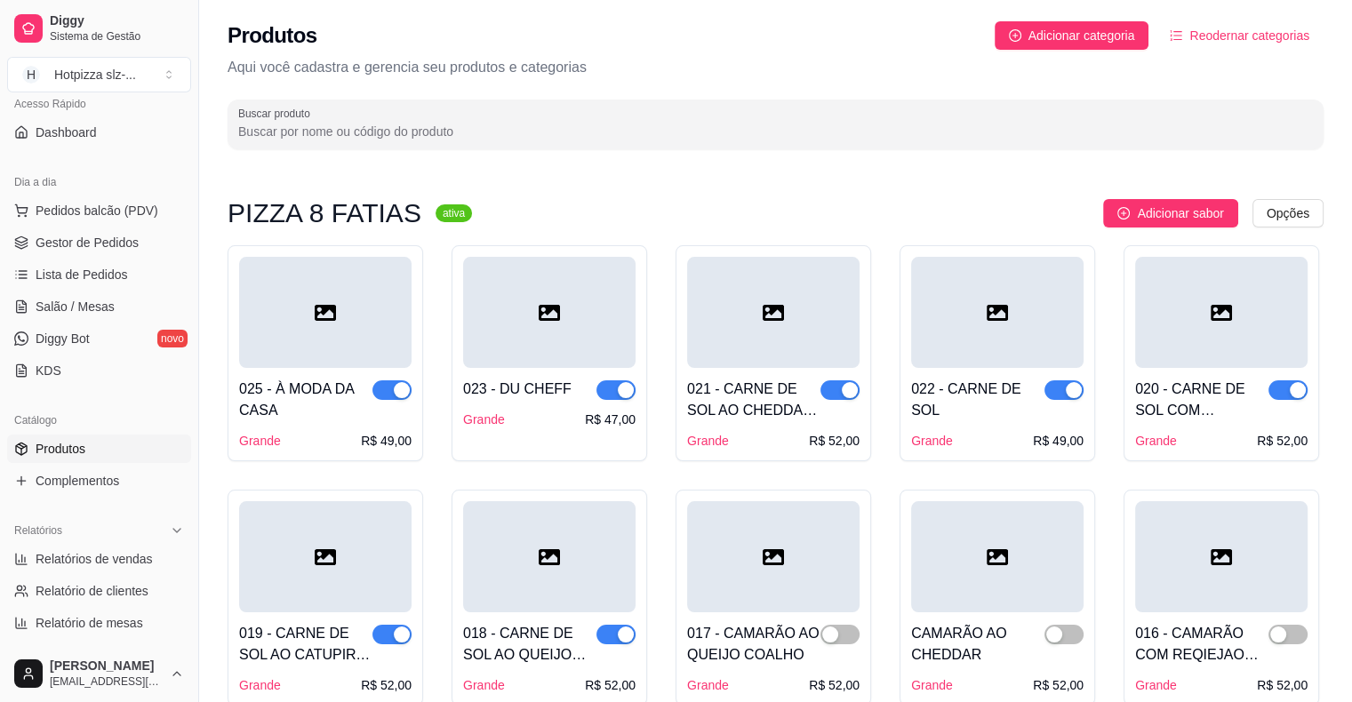
scroll to position [0, 0]
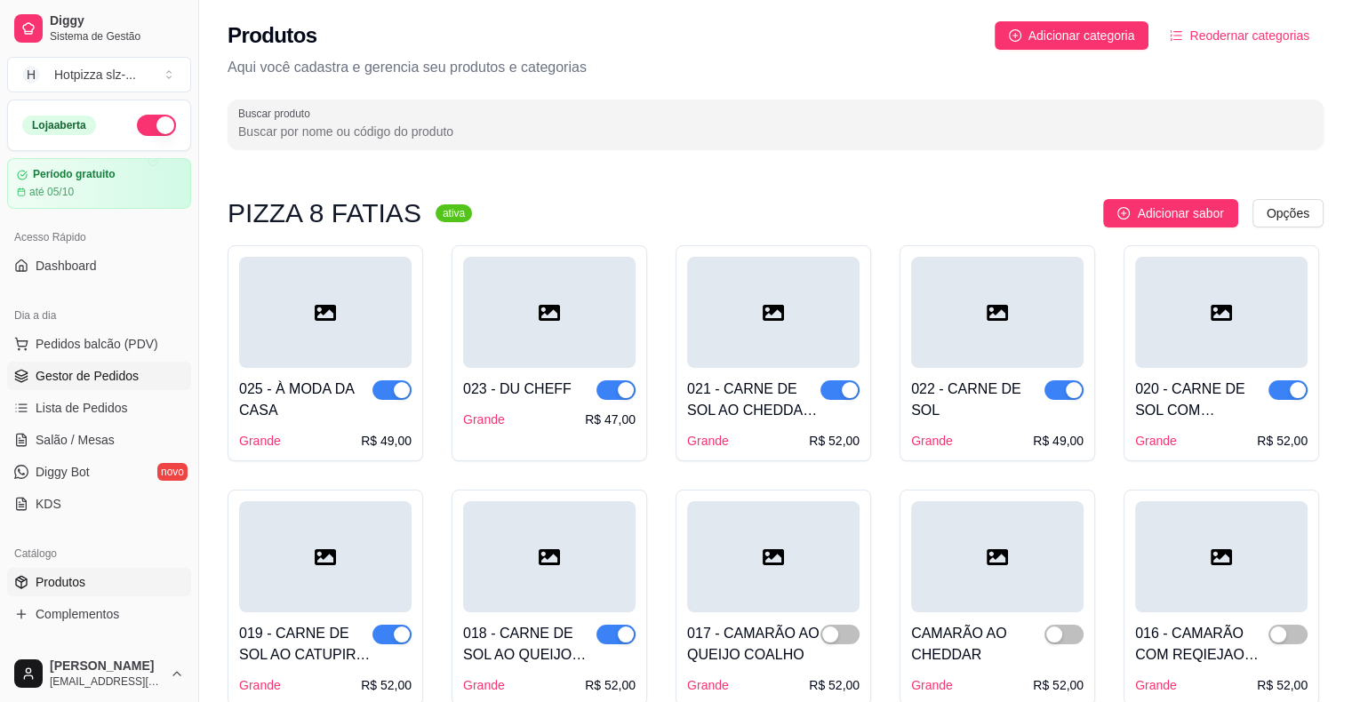
click at [102, 378] on span "Gestor de Pedidos" at bounding box center [87, 376] width 103 height 18
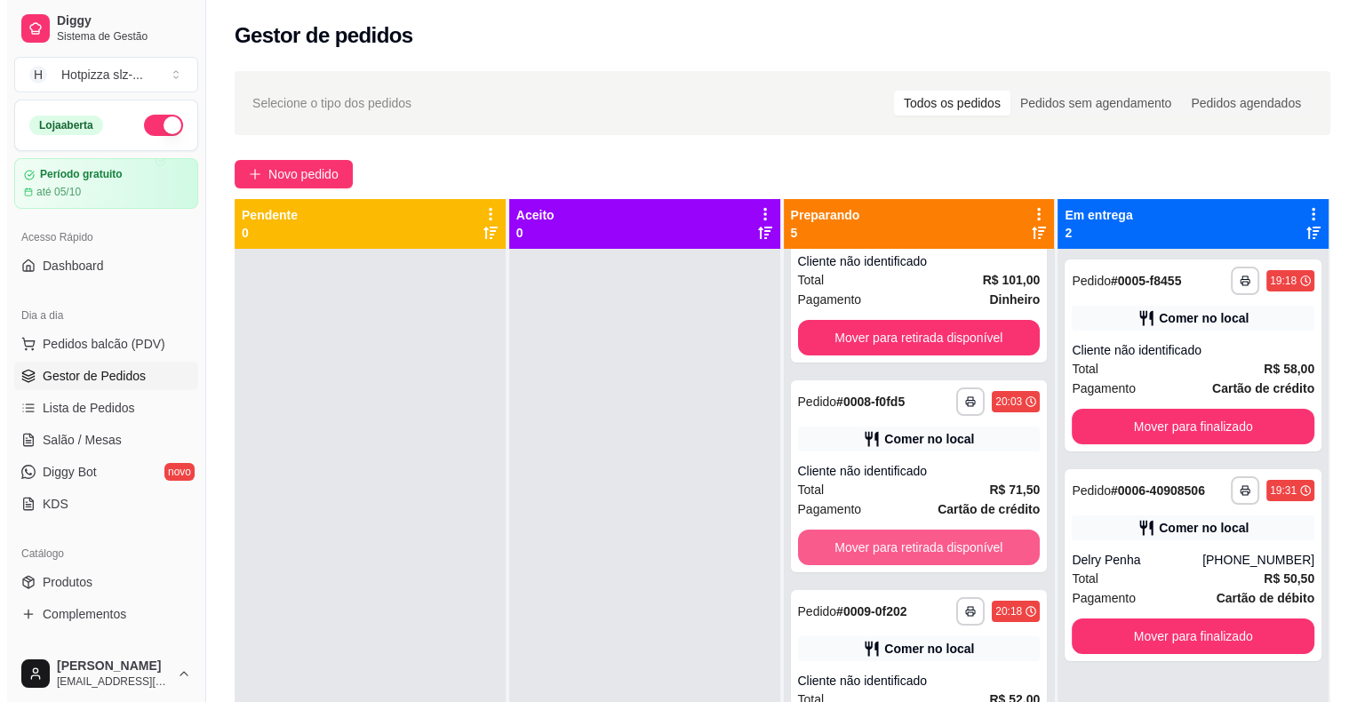
scroll to position [178, 0]
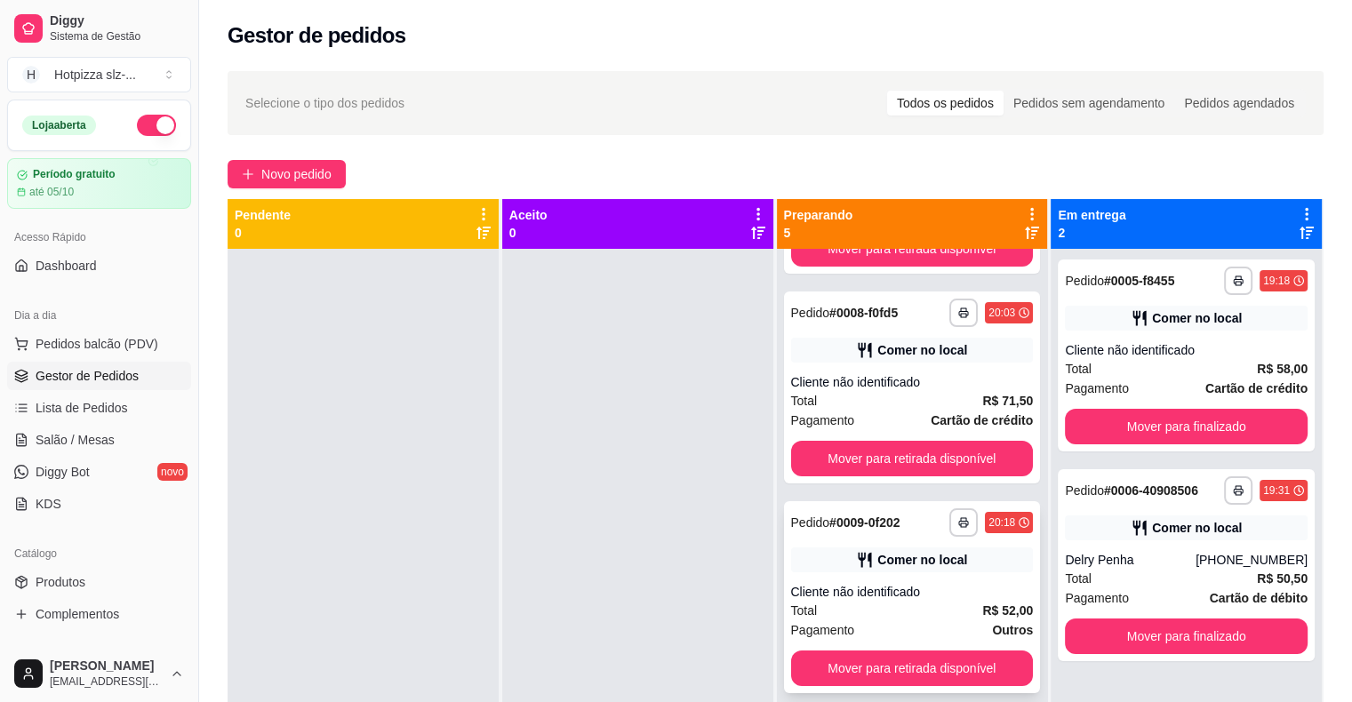
click at [885, 578] on div "**********" at bounding box center [912, 597] width 257 height 192
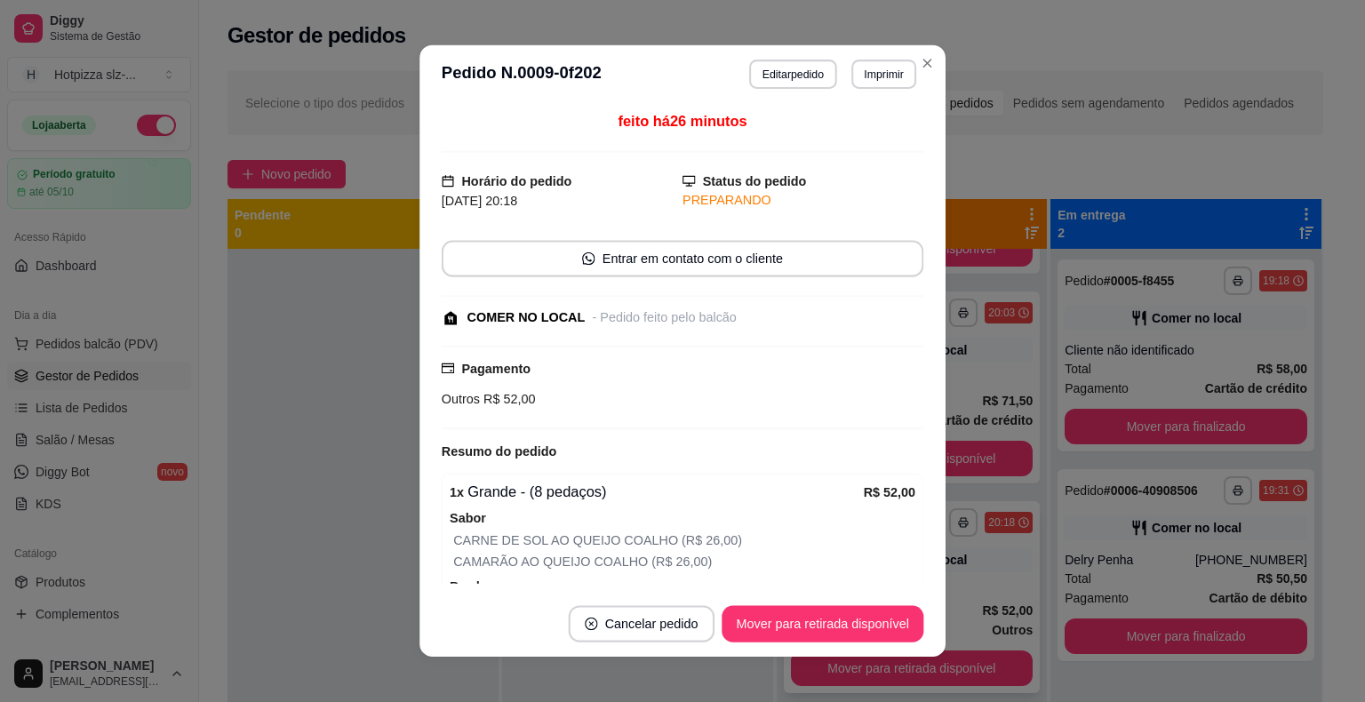
click at [885, 578] on span "Borda" at bounding box center [683, 587] width 466 height 20
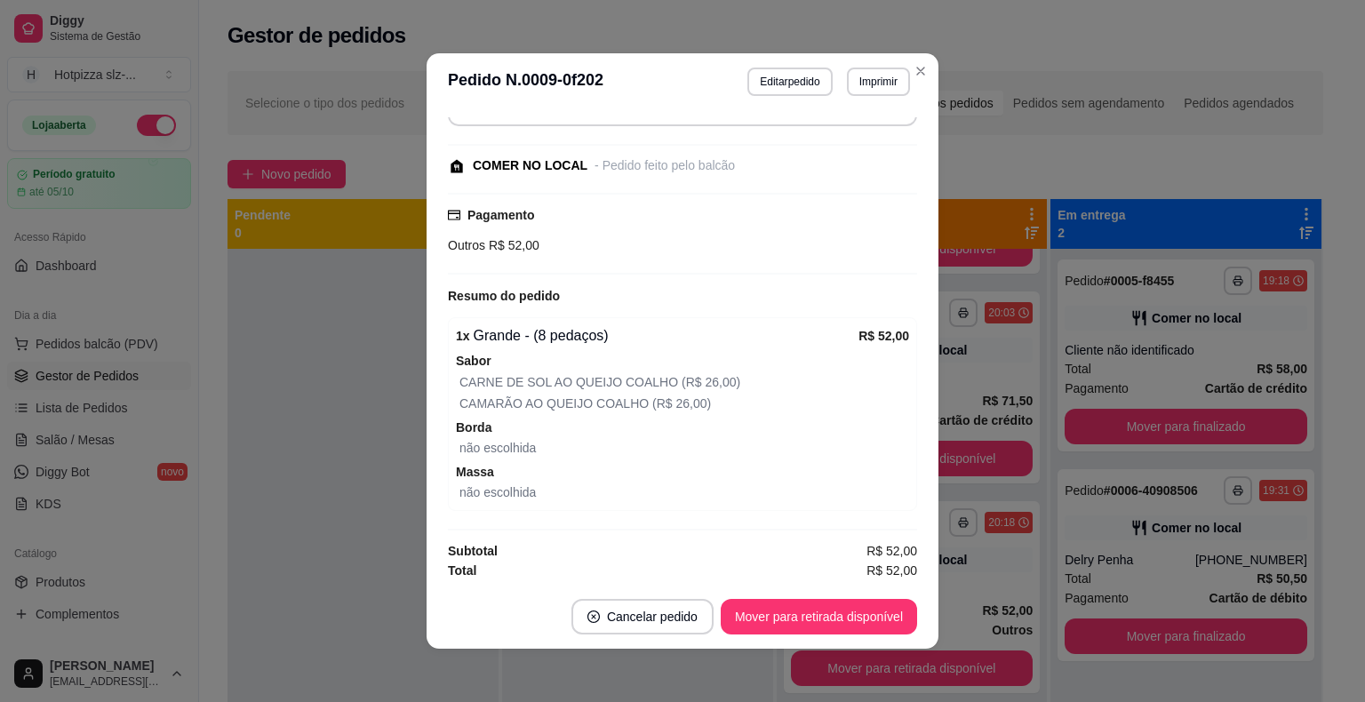
scroll to position [4, 0]
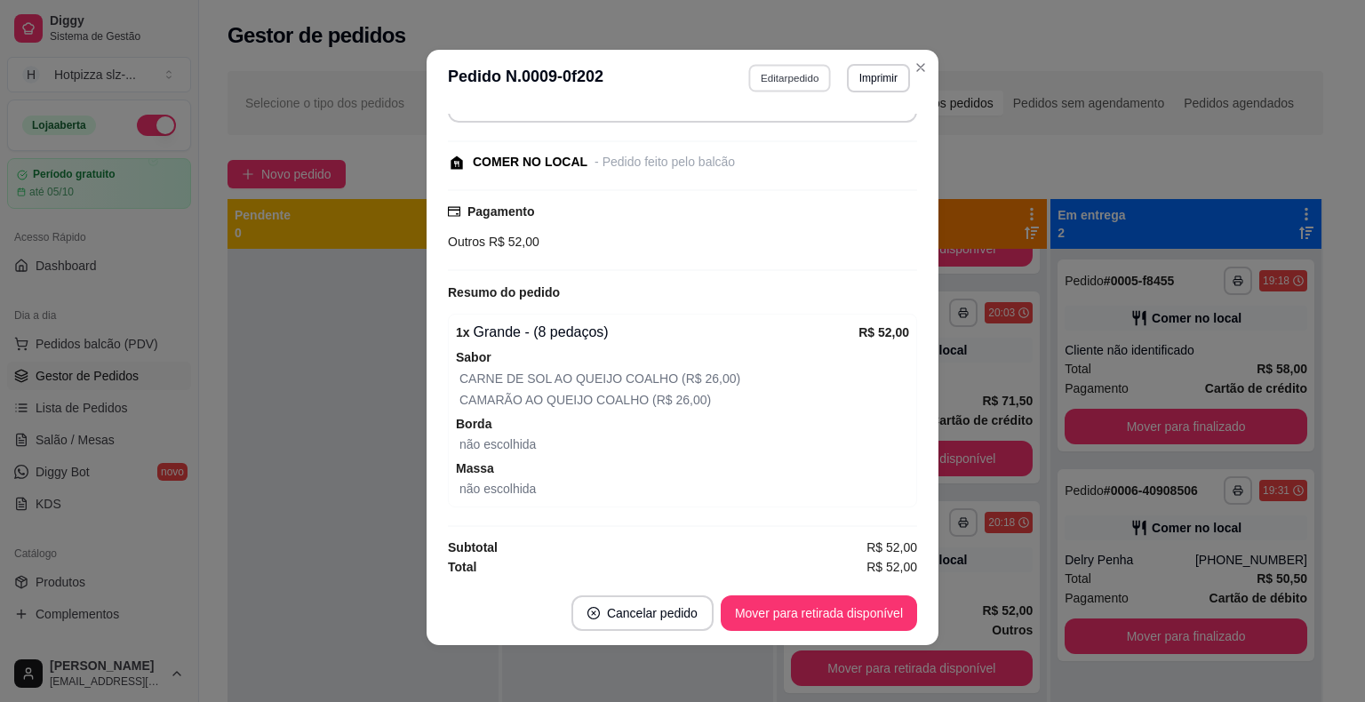
click at [775, 79] on button "Editar pedido" at bounding box center [790, 78] width 83 height 28
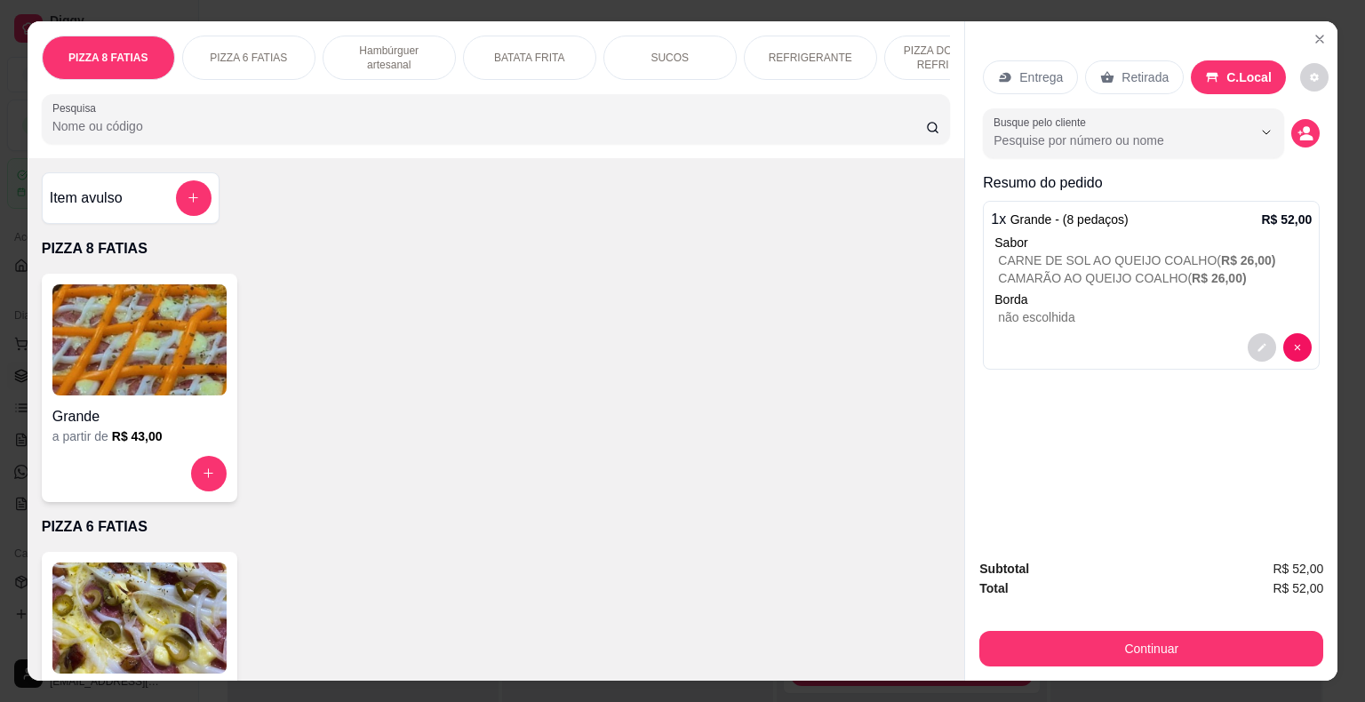
click at [818, 42] on div "REFRIGERANTE" at bounding box center [810, 58] width 133 height 44
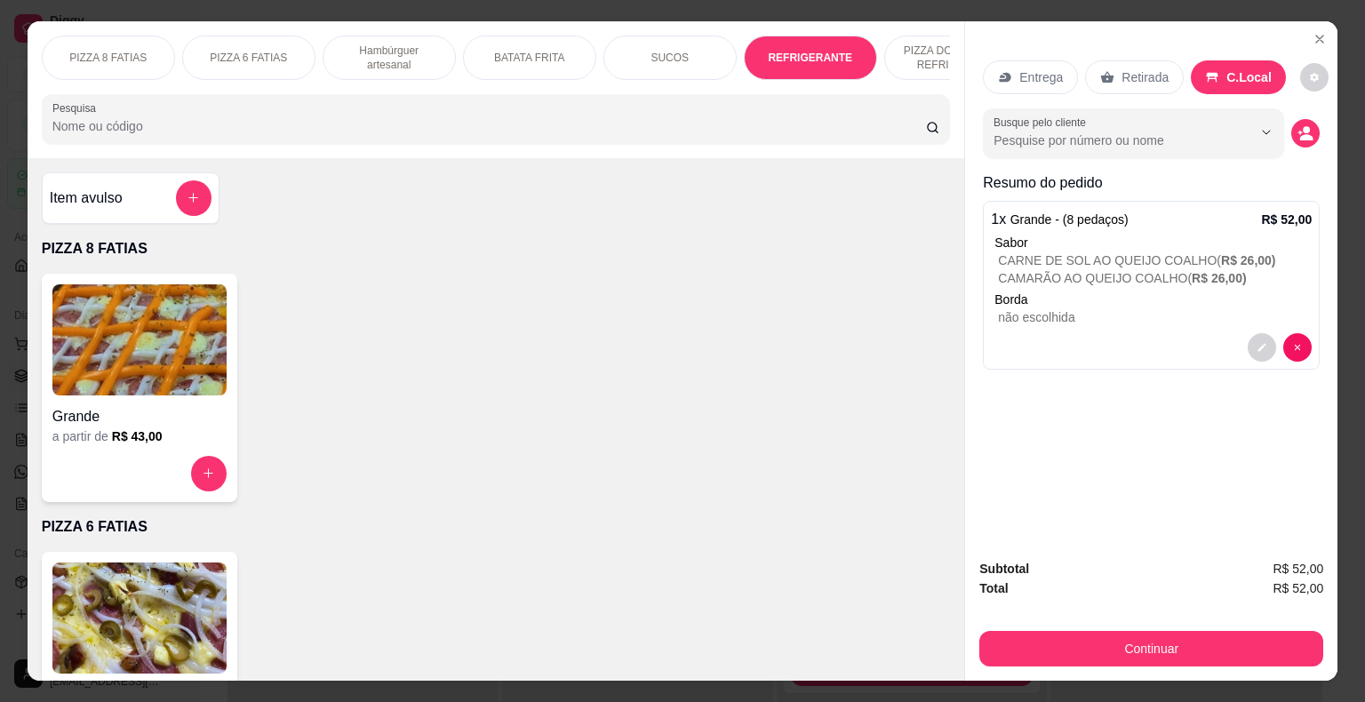
scroll to position [43, 0]
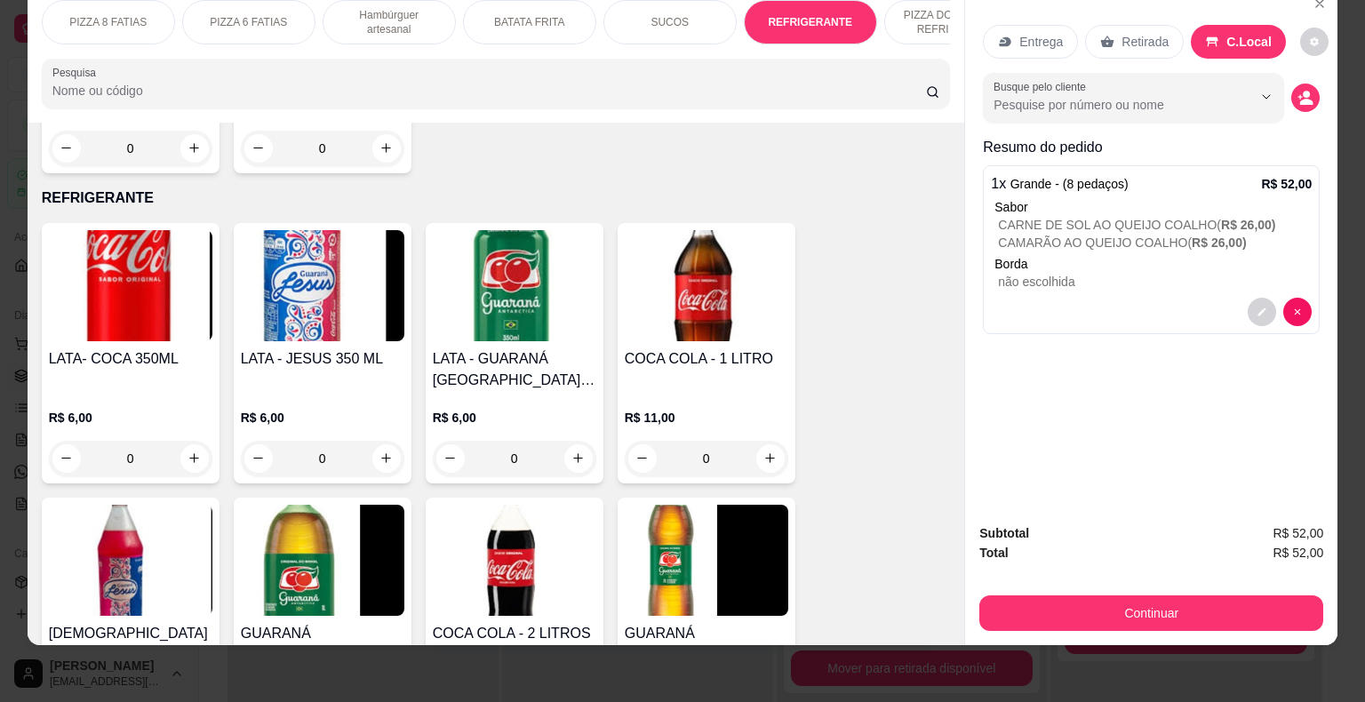
click at [666, 391] on div "R$ 11,00 0" at bounding box center [707, 433] width 164 height 85
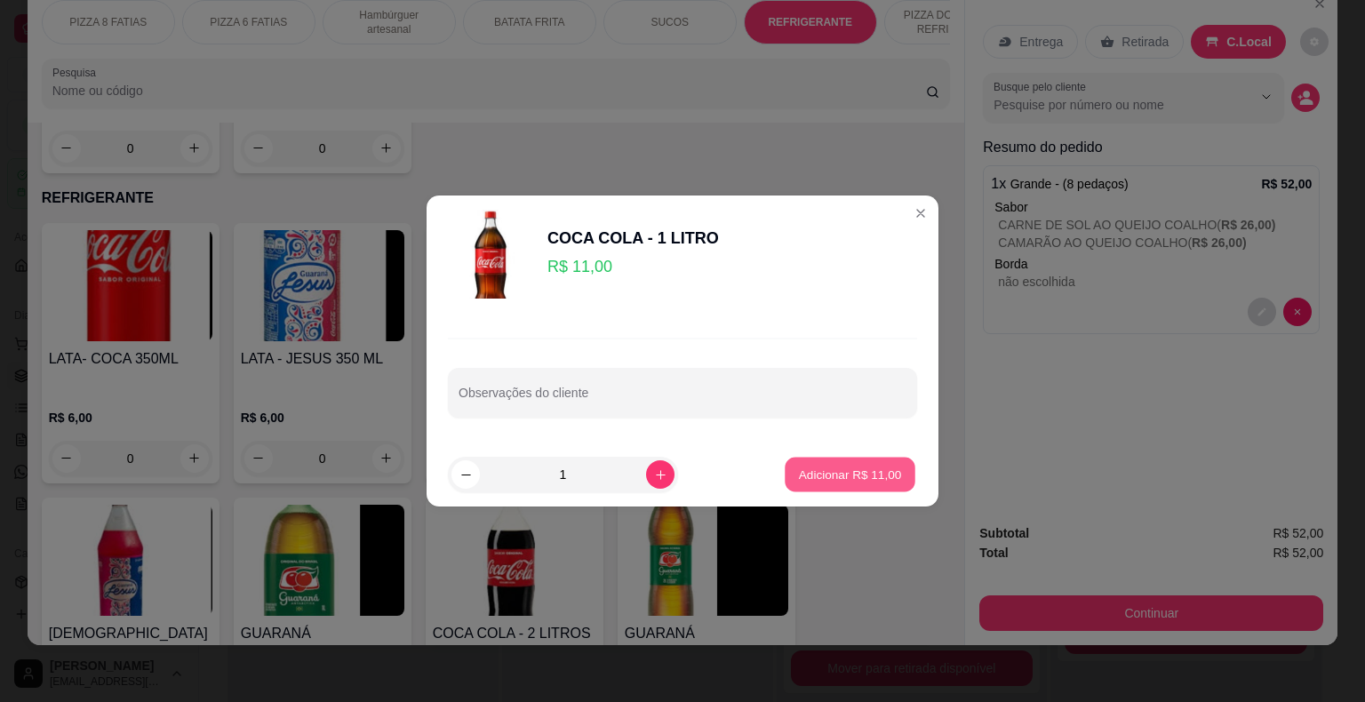
click at [819, 467] on p "Adicionar R$ 11,00" at bounding box center [850, 474] width 103 height 17
type input "1"
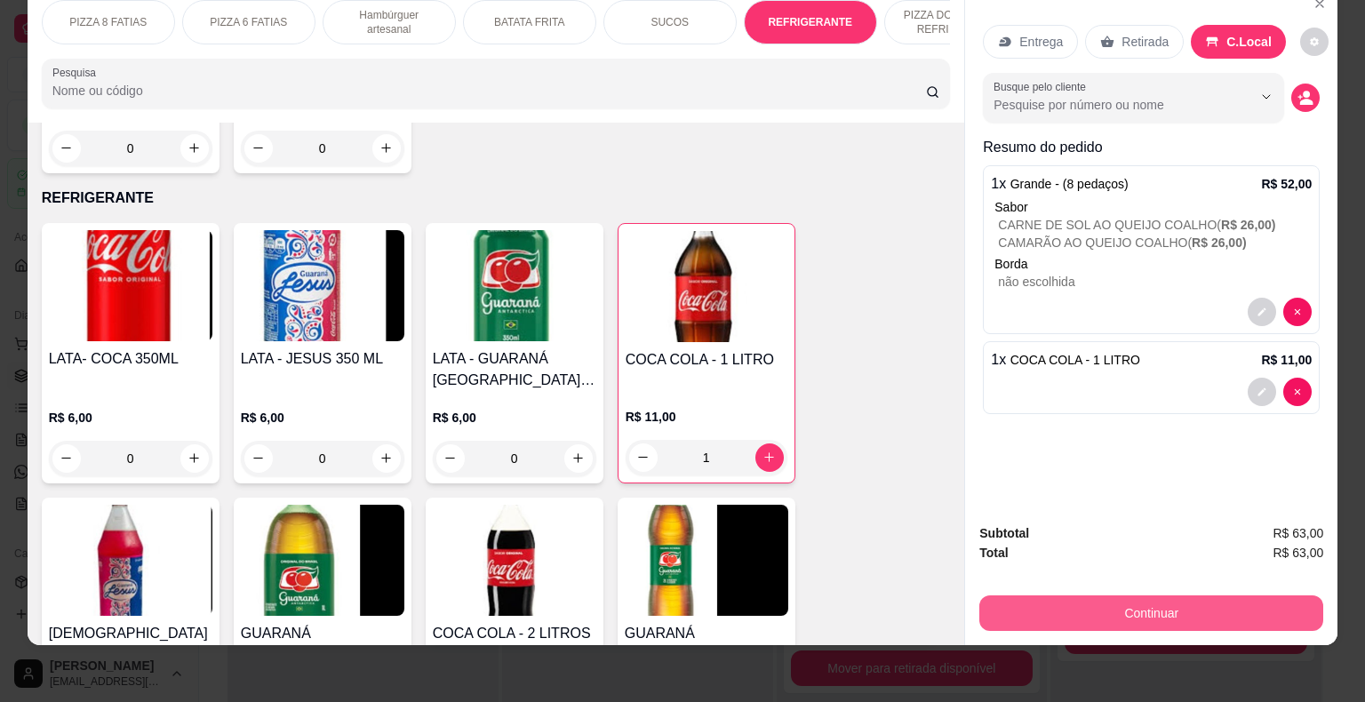
click at [1042, 595] on button "Continuar" at bounding box center [1151, 613] width 344 height 36
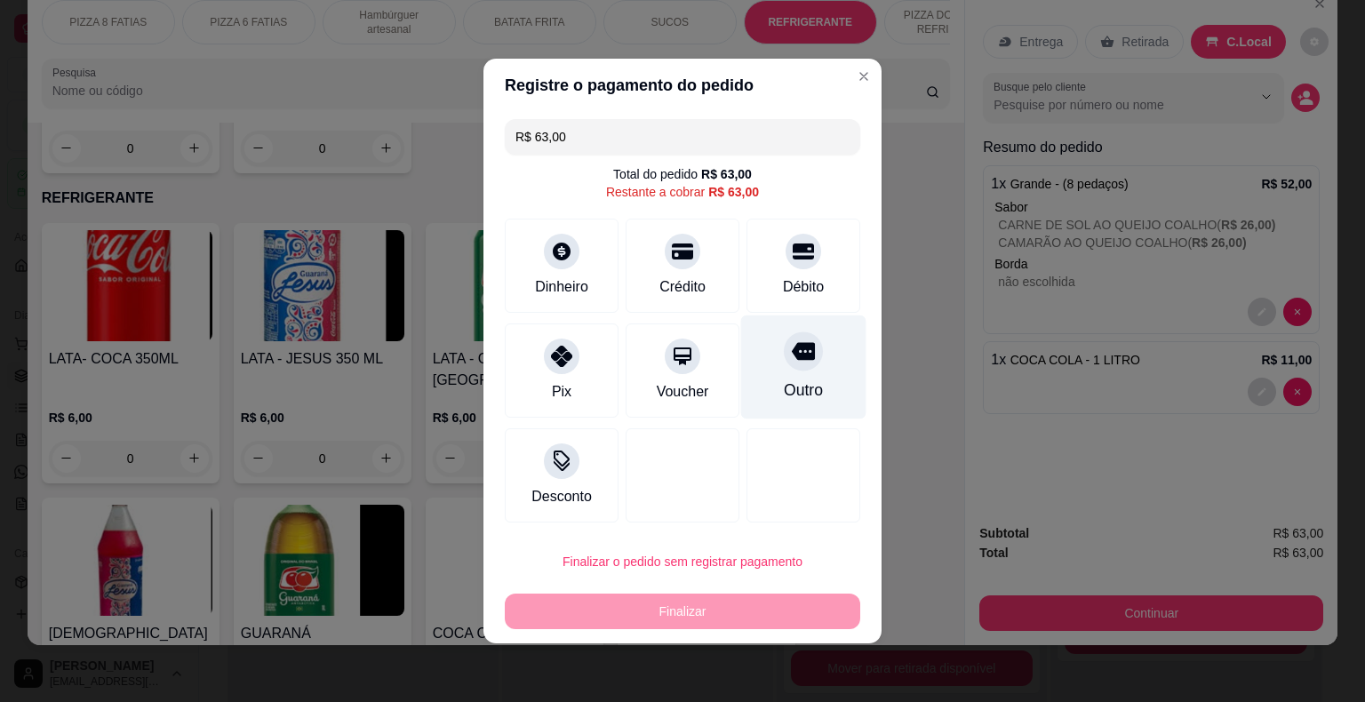
click at [784, 387] on div "Outro" at bounding box center [803, 390] width 39 height 23
type input "R$ 0,00"
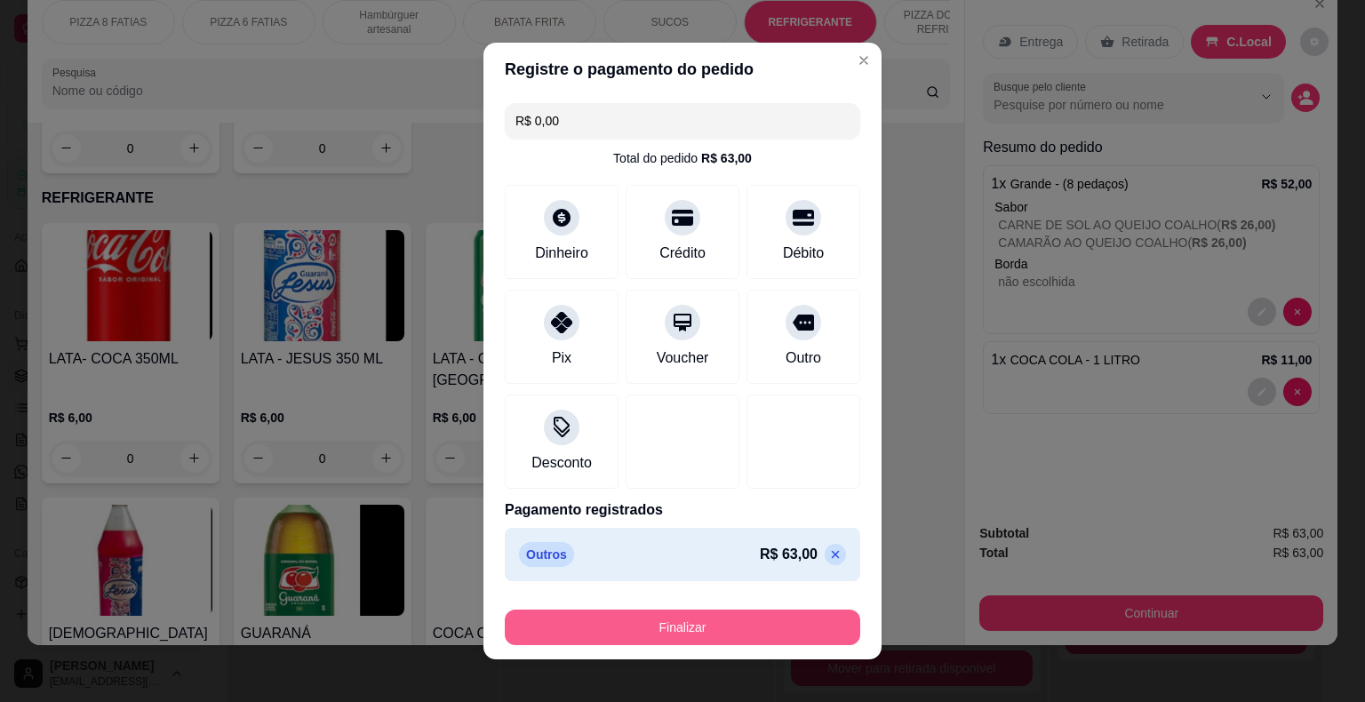
click at [655, 622] on button "Finalizar" at bounding box center [682, 628] width 355 height 36
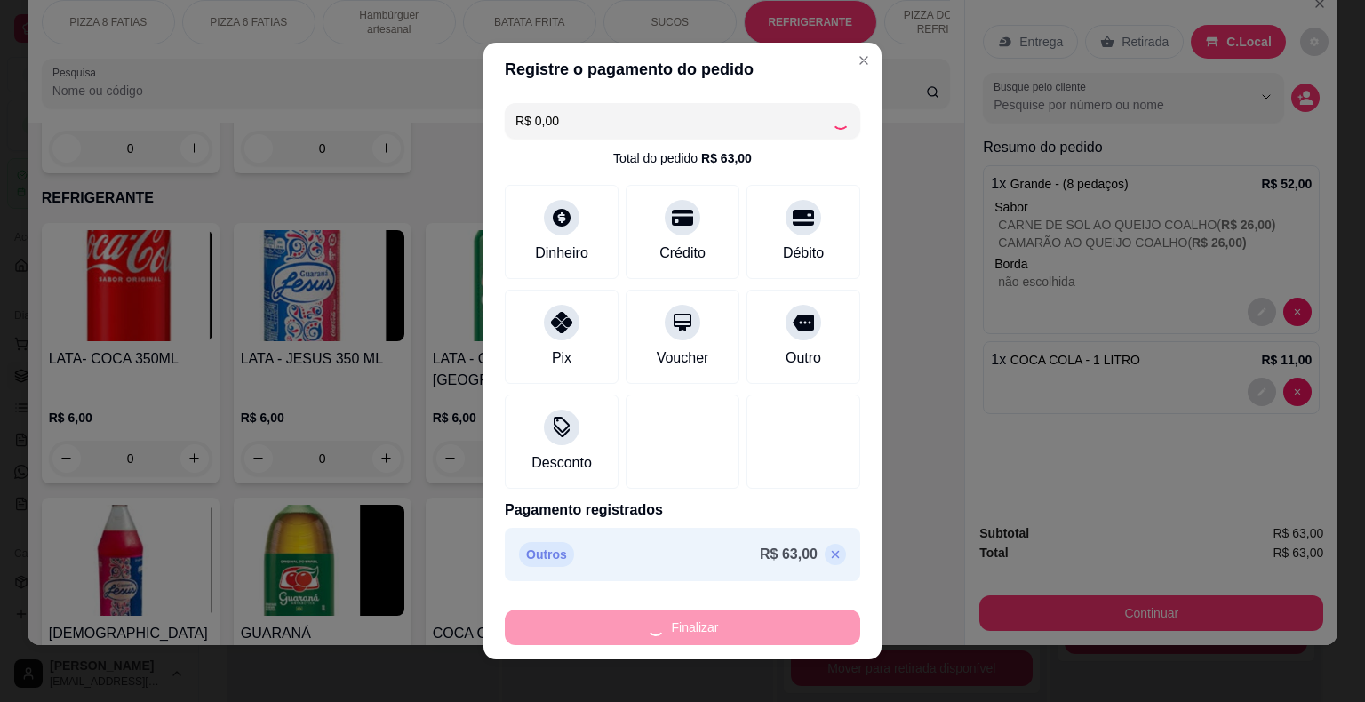
type input "0"
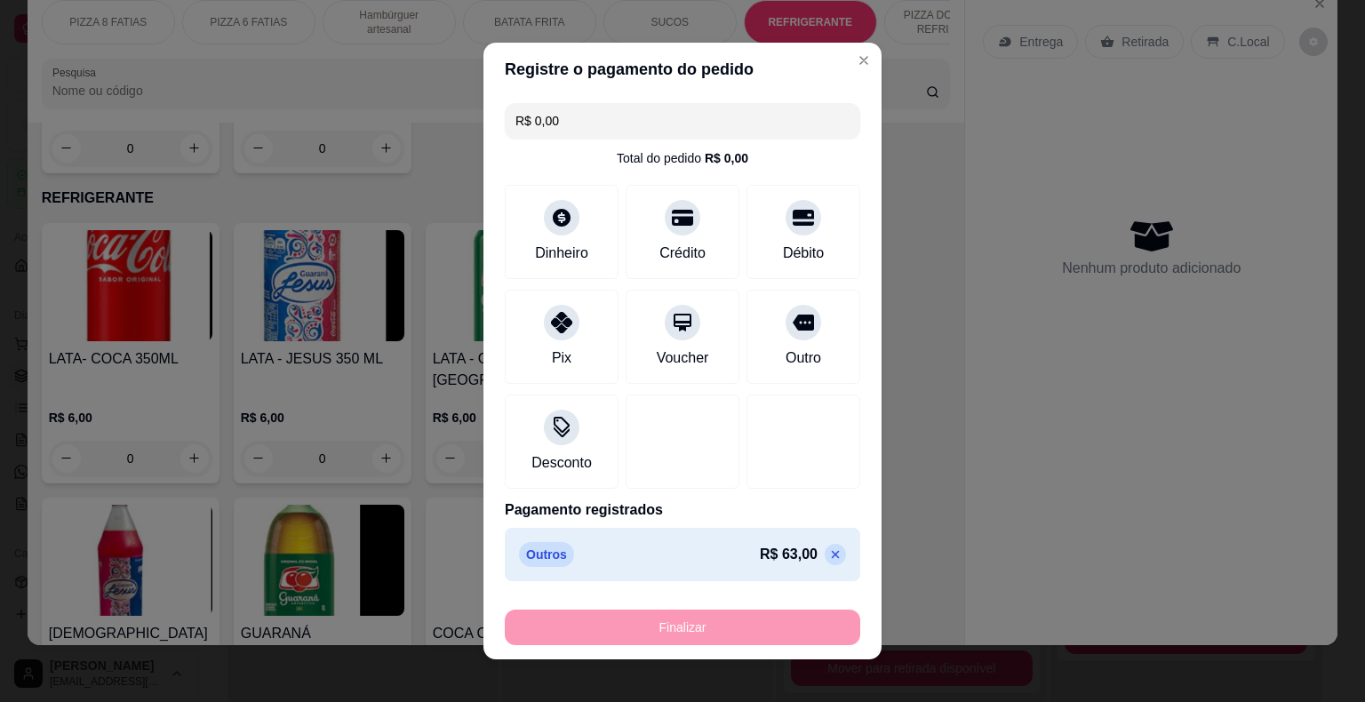
type input "-R$ 63,00"
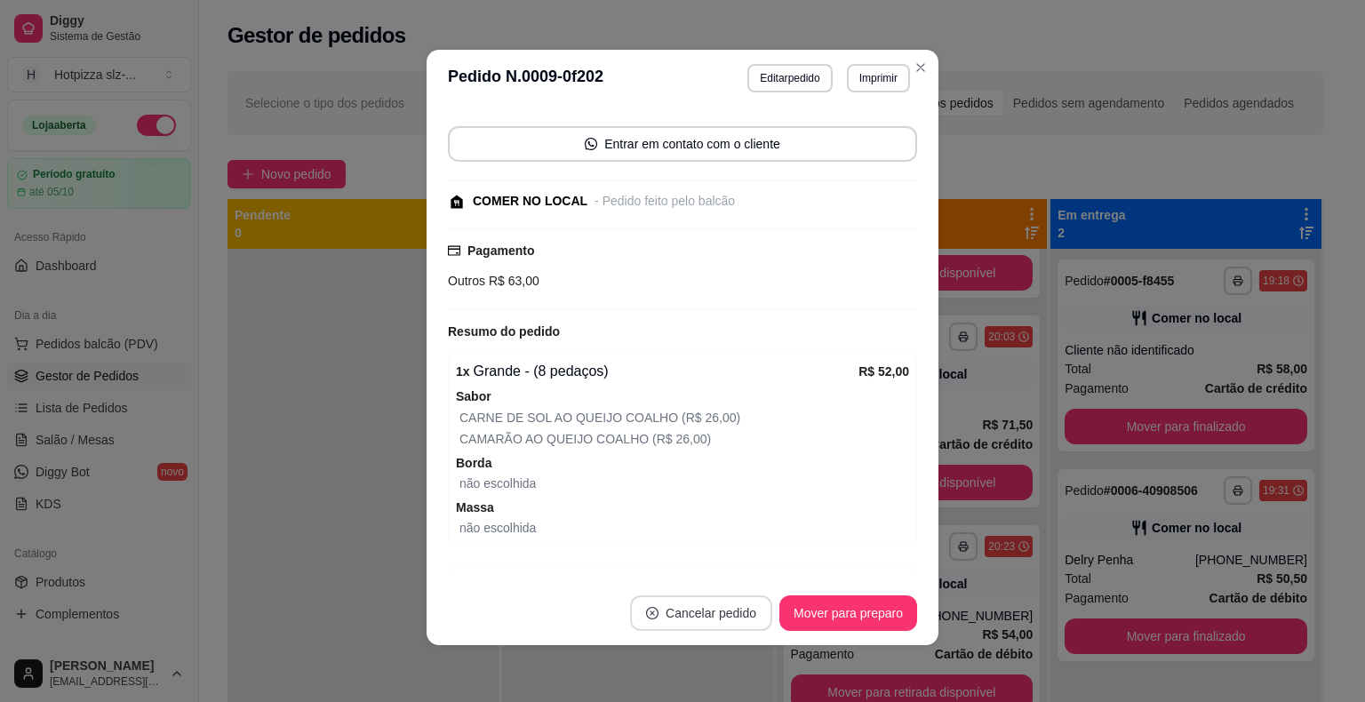
scroll to position [192, 0]
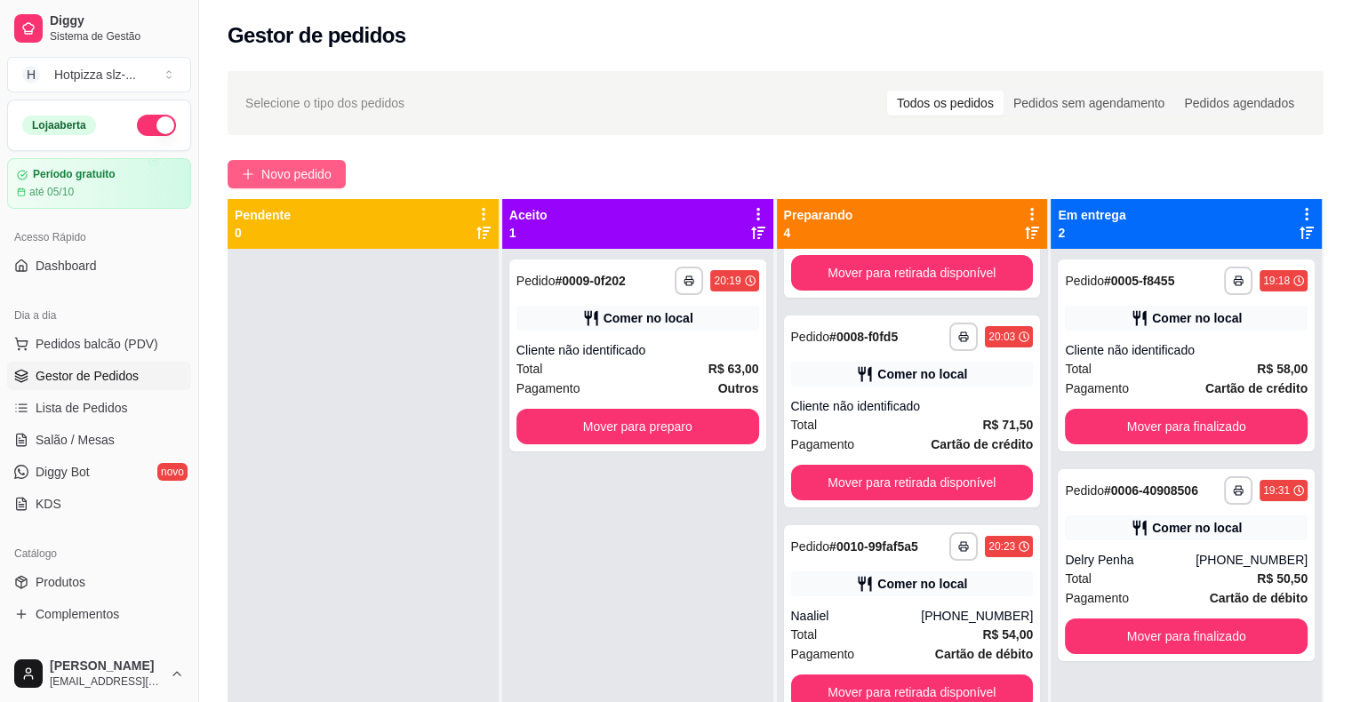
click at [291, 173] on span "Novo pedido" at bounding box center [296, 174] width 70 height 20
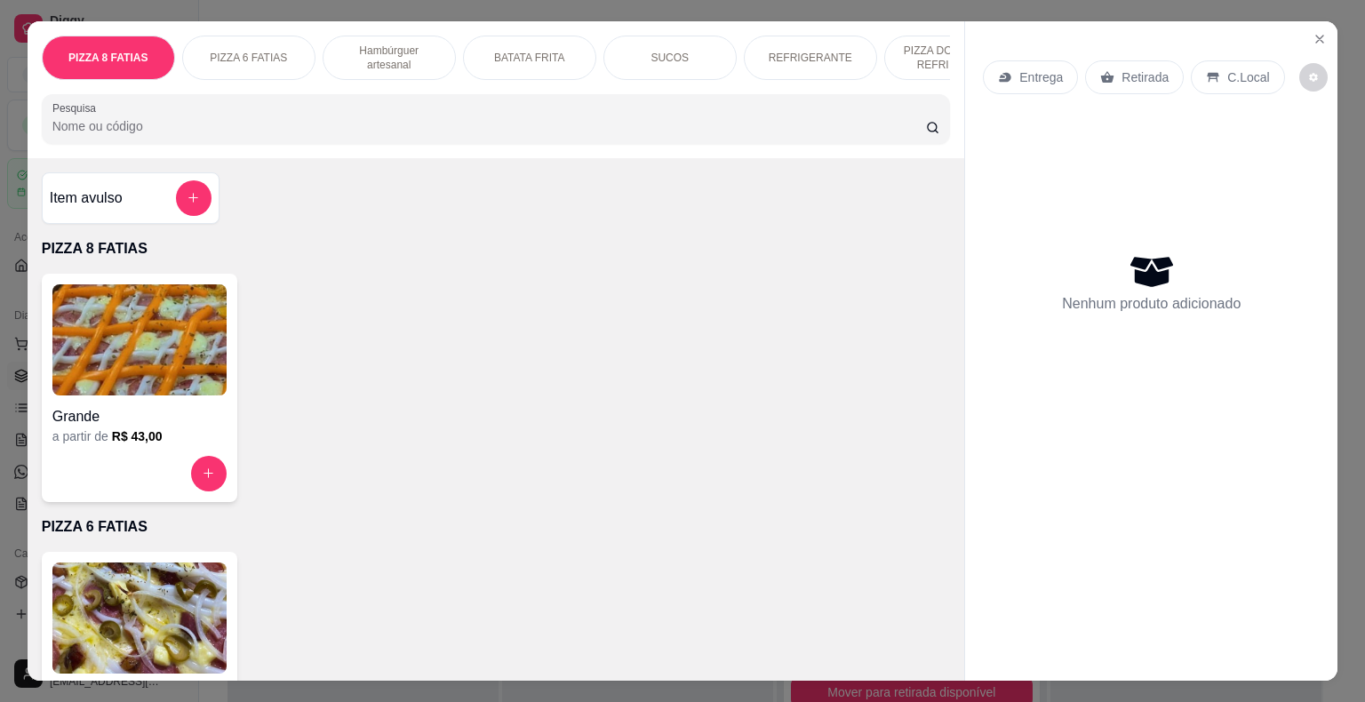
click at [192, 373] on img at bounding box center [139, 339] width 174 height 111
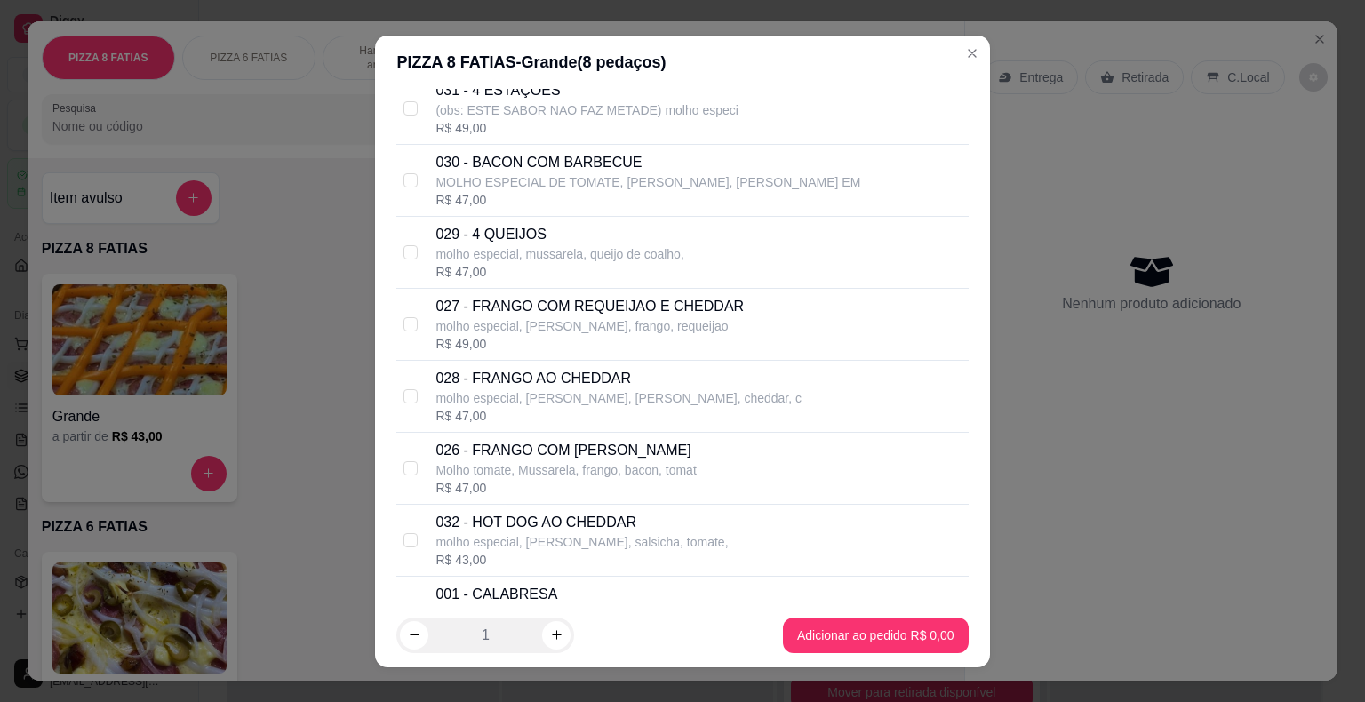
scroll to position [1333, 0]
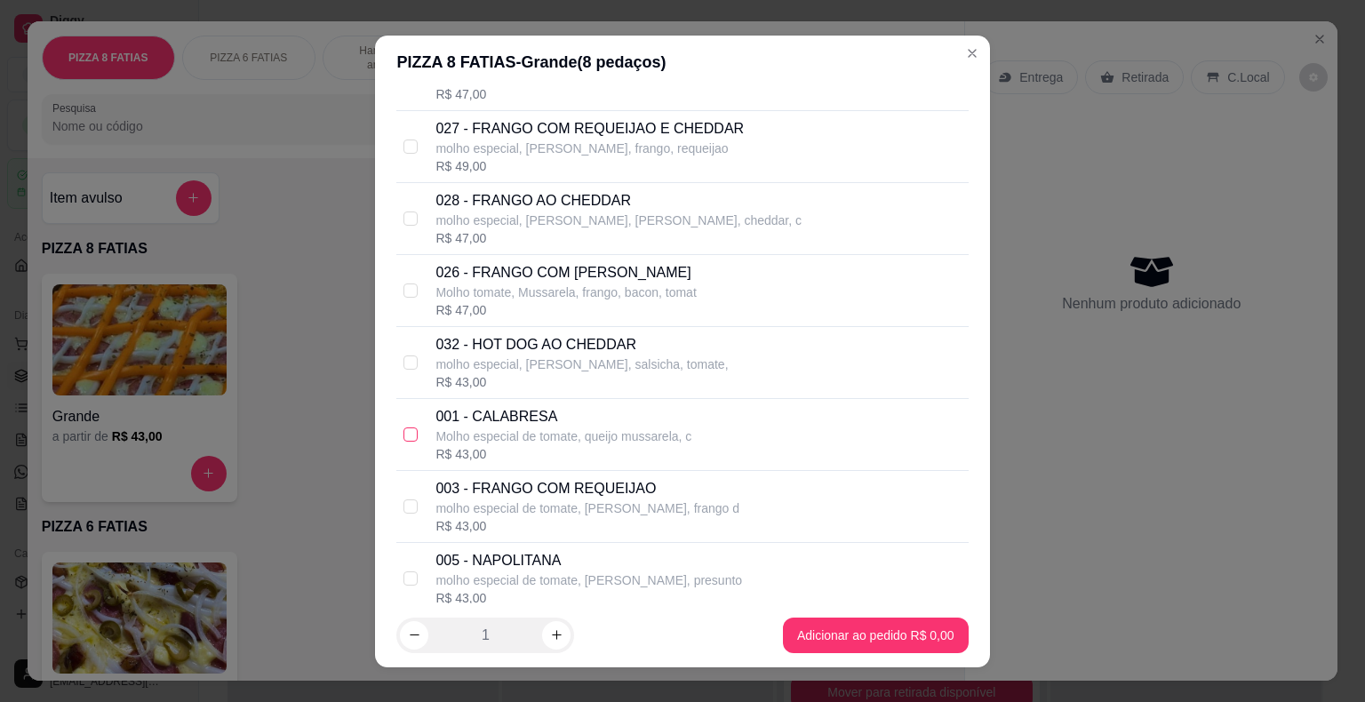
click at [403, 429] on input "checkbox" at bounding box center [410, 434] width 14 height 14
checkbox input "true"
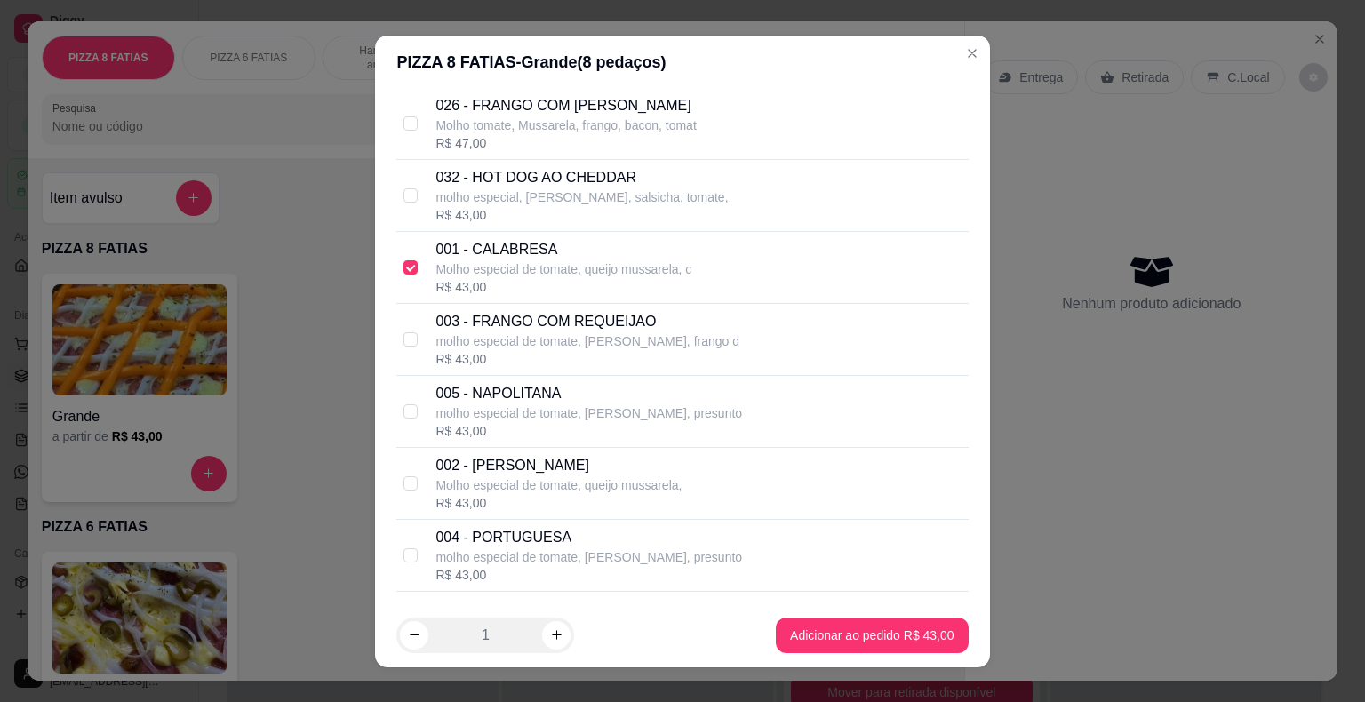
scroll to position [1599, 0]
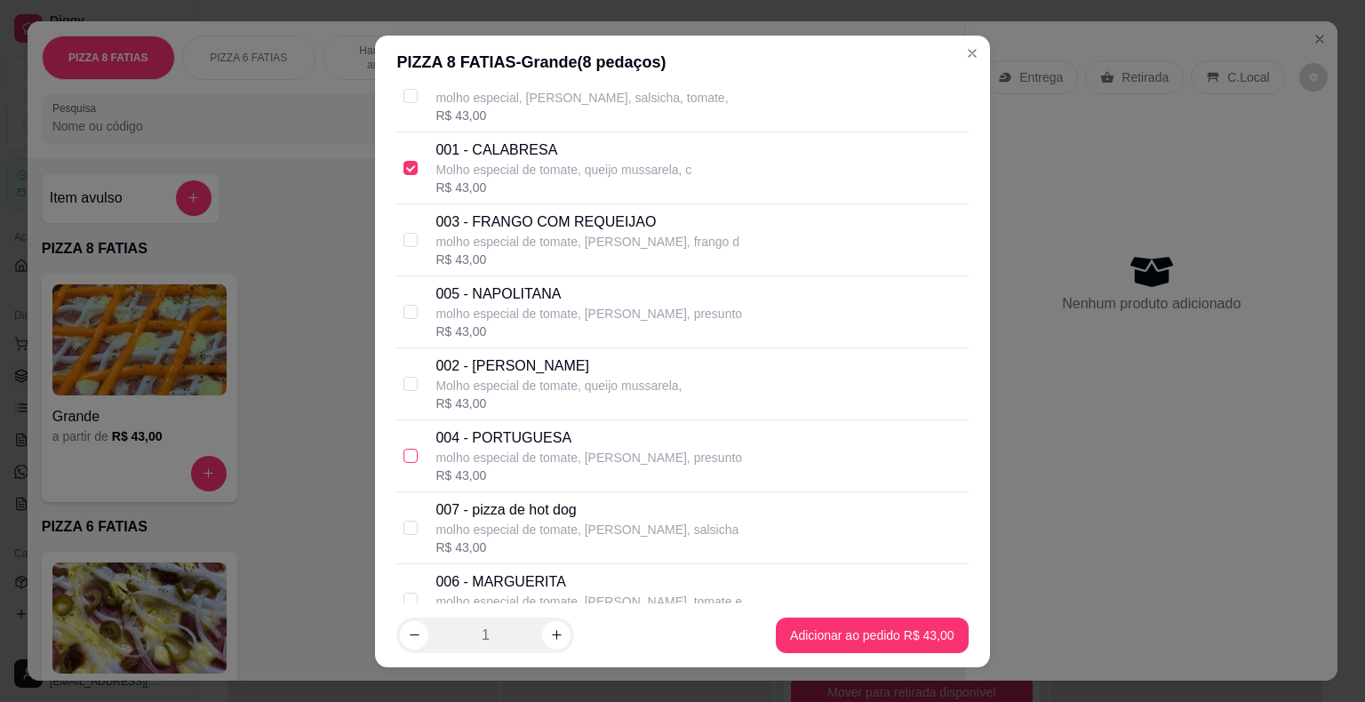
click at [403, 455] on input "checkbox" at bounding box center [410, 456] width 14 height 14
checkbox input "true"
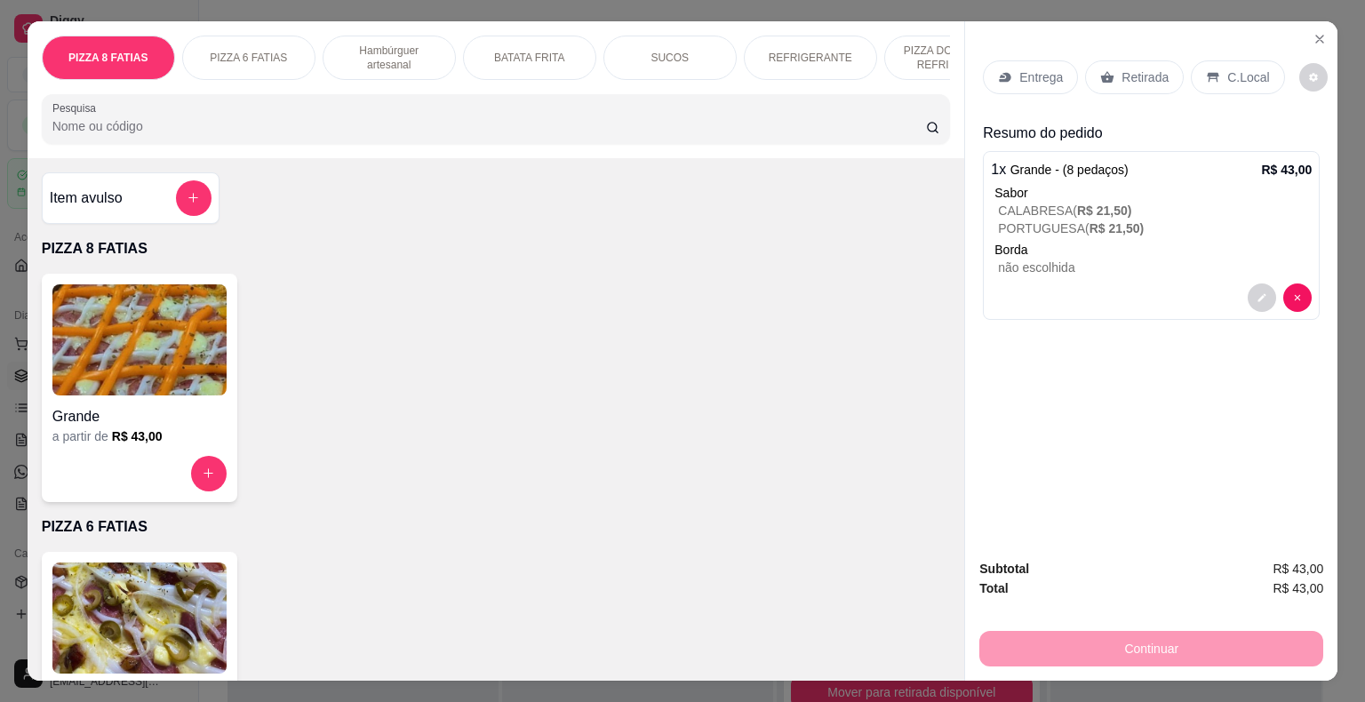
click at [1227, 73] on p "C.Local" at bounding box center [1248, 77] width 42 height 18
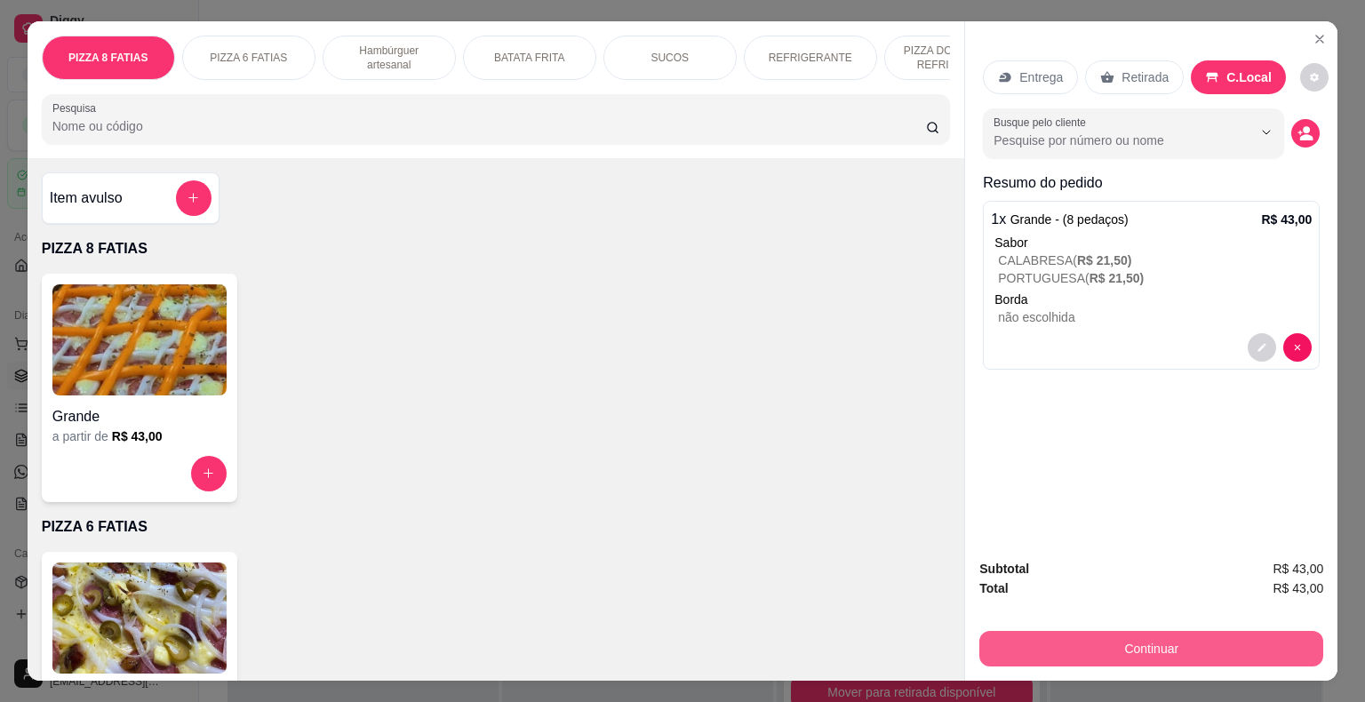
click at [1145, 638] on button "Continuar" at bounding box center [1151, 649] width 344 height 36
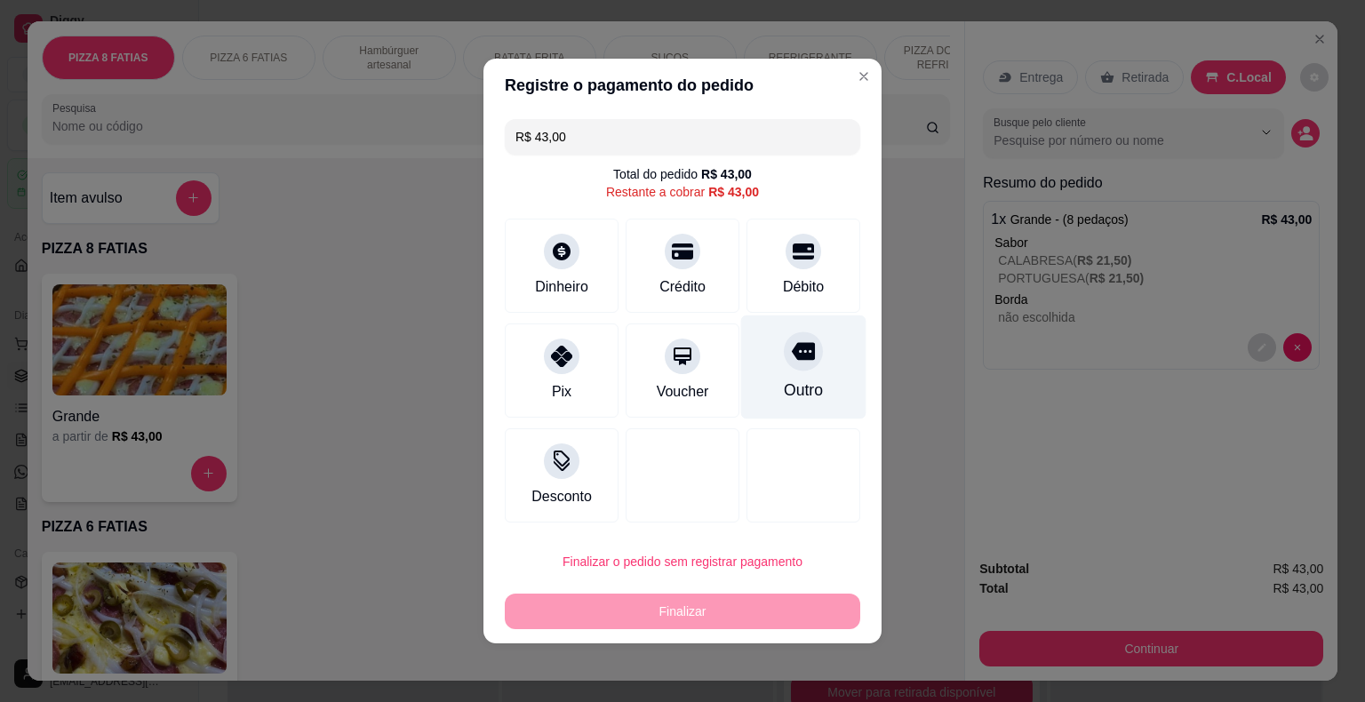
click at [793, 383] on div "Outro" at bounding box center [803, 390] width 39 height 23
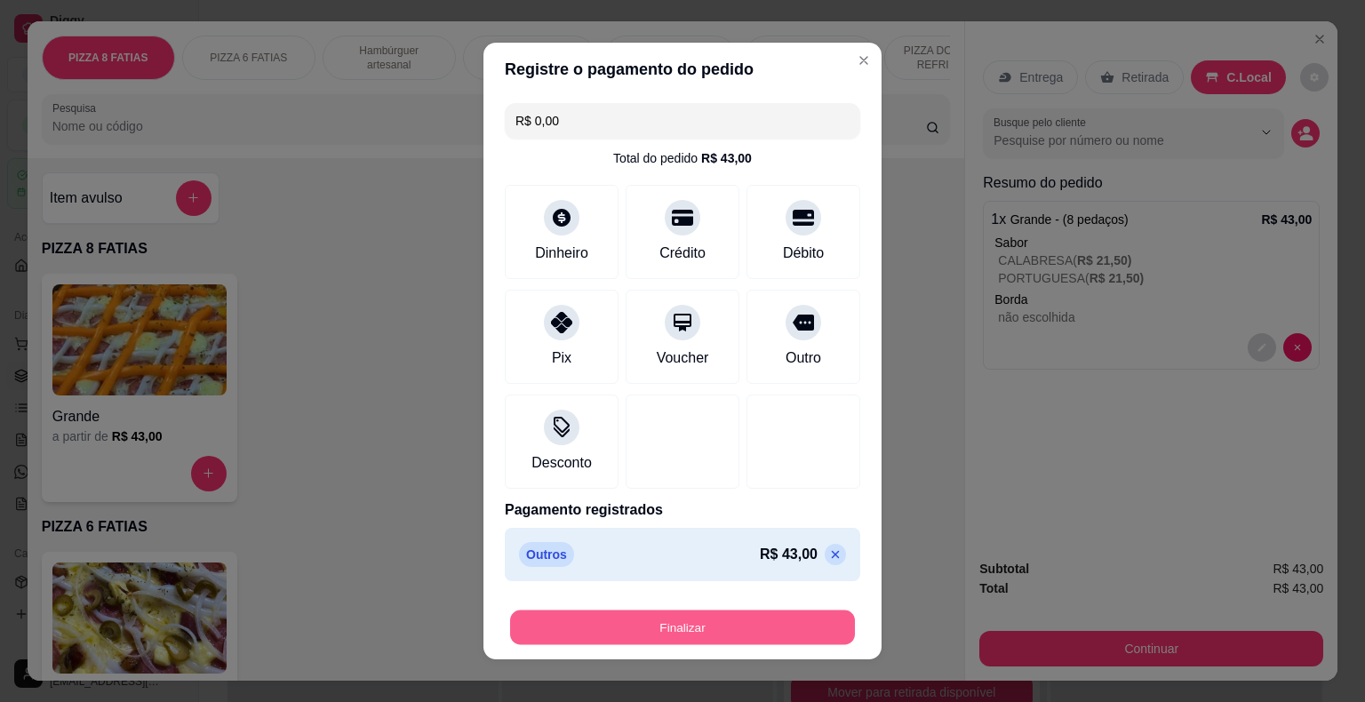
click at [681, 623] on button "Finalizar" at bounding box center [682, 627] width 345 height 35
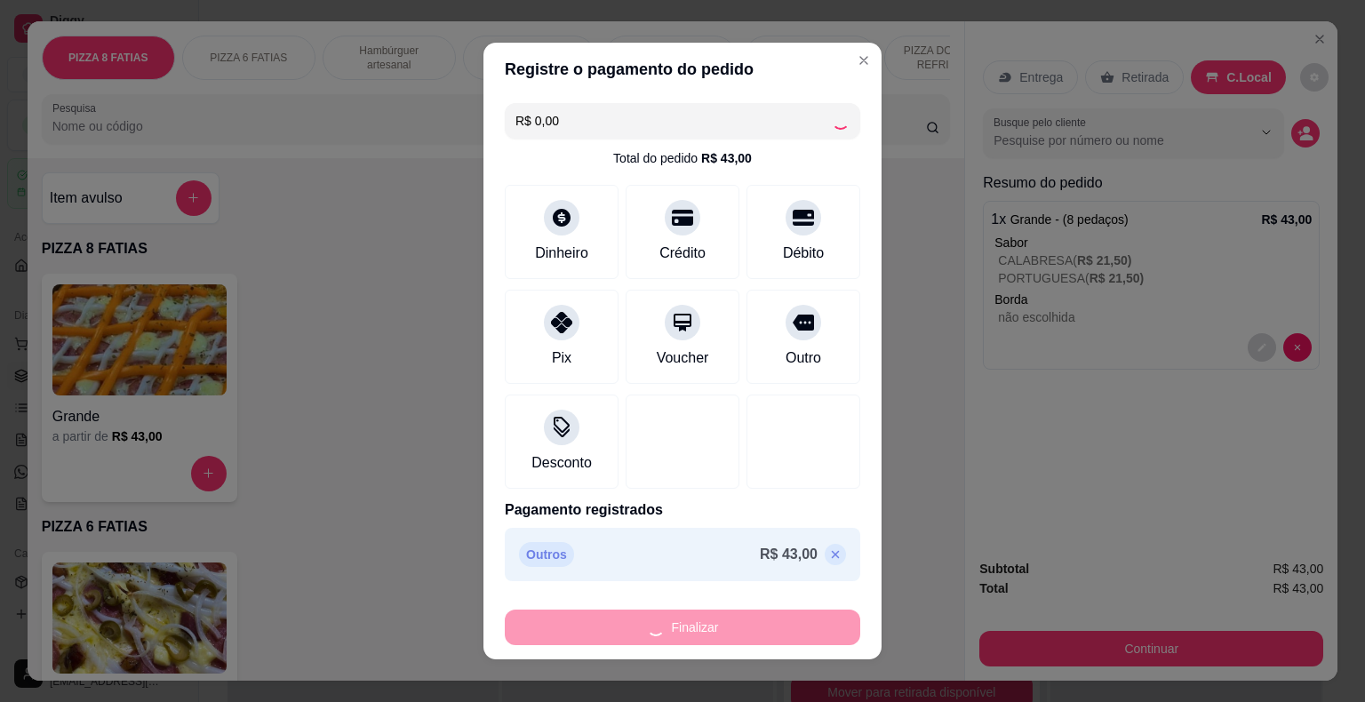
type input "-R$ 43,00"
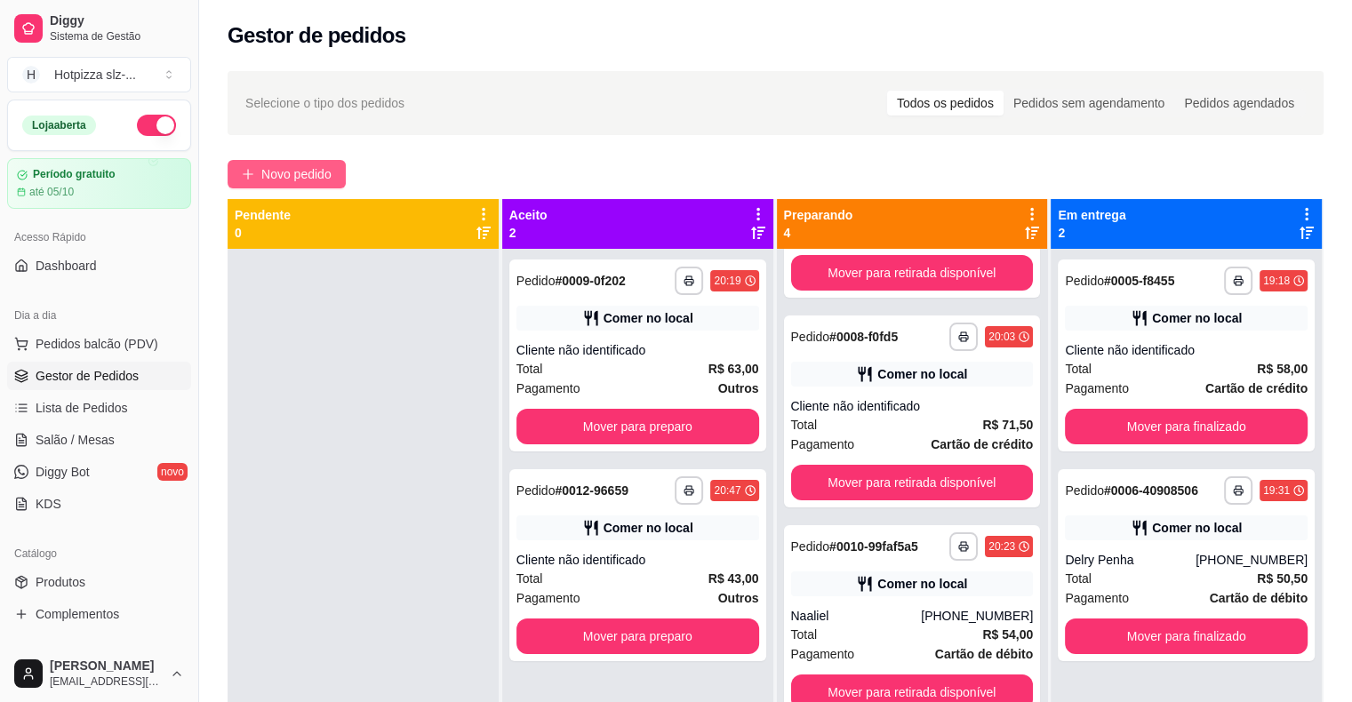
click at [299, 165] on span "Novo pedido" at bounding box center [296, 174] width 70 height 20
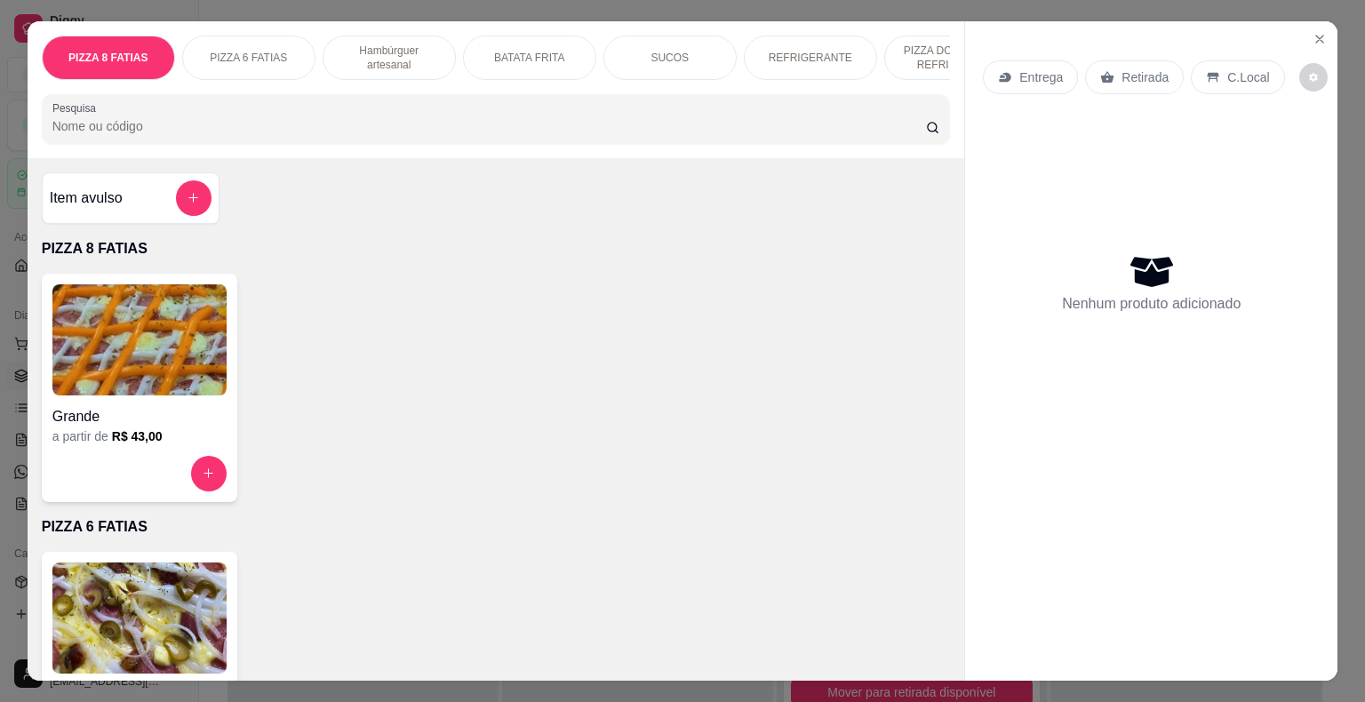
click at [101, 564] on div "Média a partir de R$ 36,00" at bounding box center [139, 666] width 195 height 228
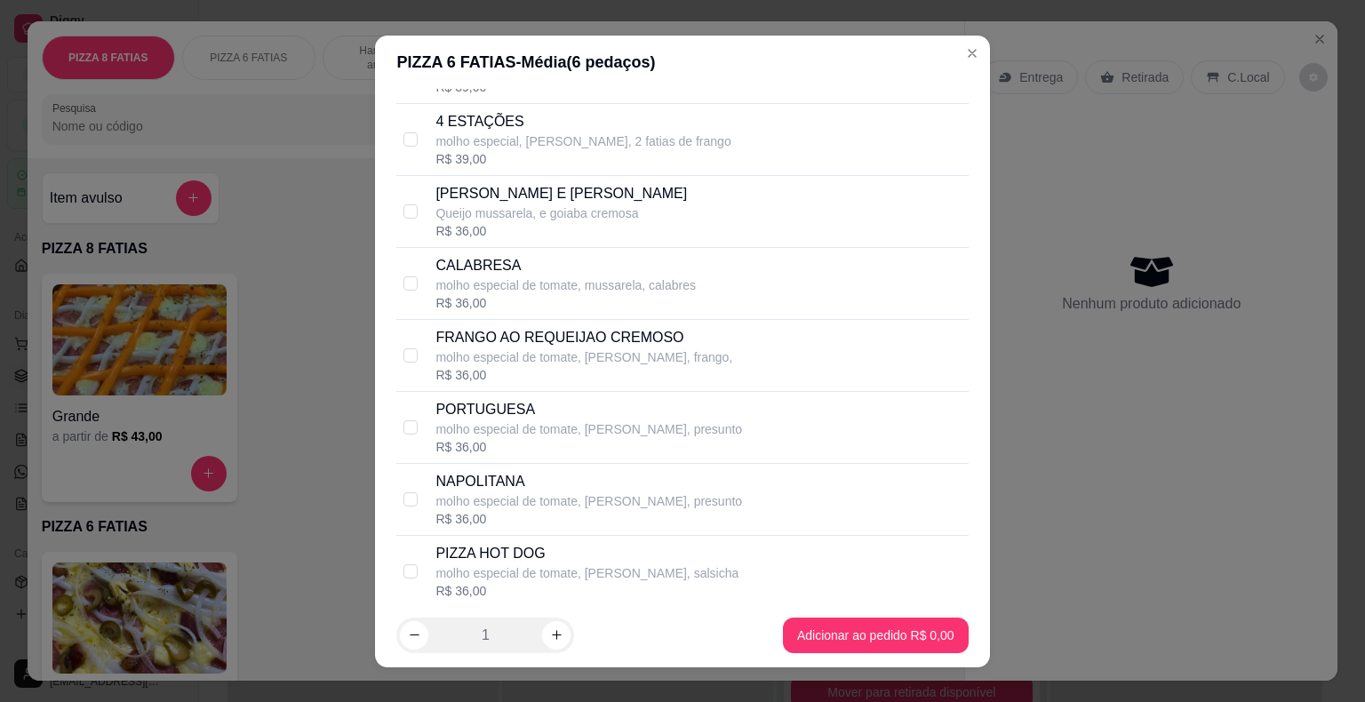
scroll to position [1599, 0]
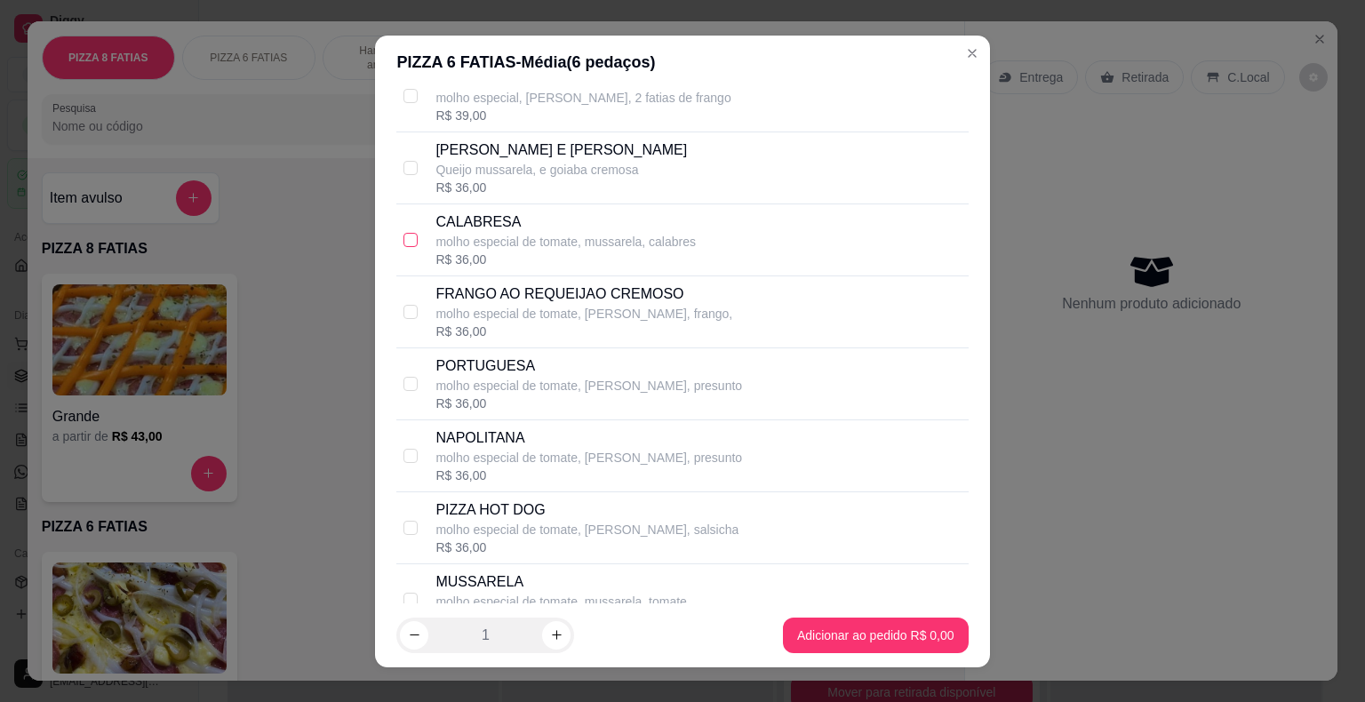
click at [408, 233] on input "checkbox" at bounding box center [410, 240] width 14 height 14
checkbox input "true"
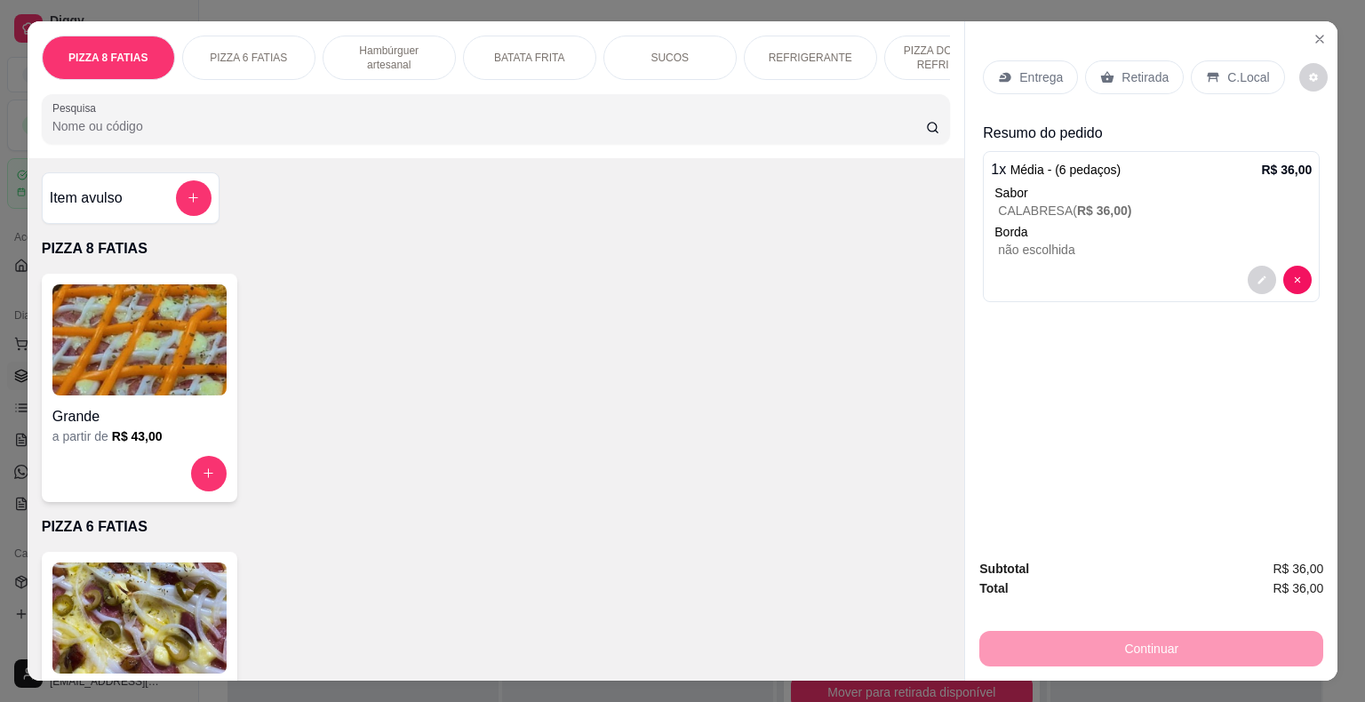
click at [822, 41] on div "REFRIGERANTE" at bounding box center [810, 58] width 133 height 44
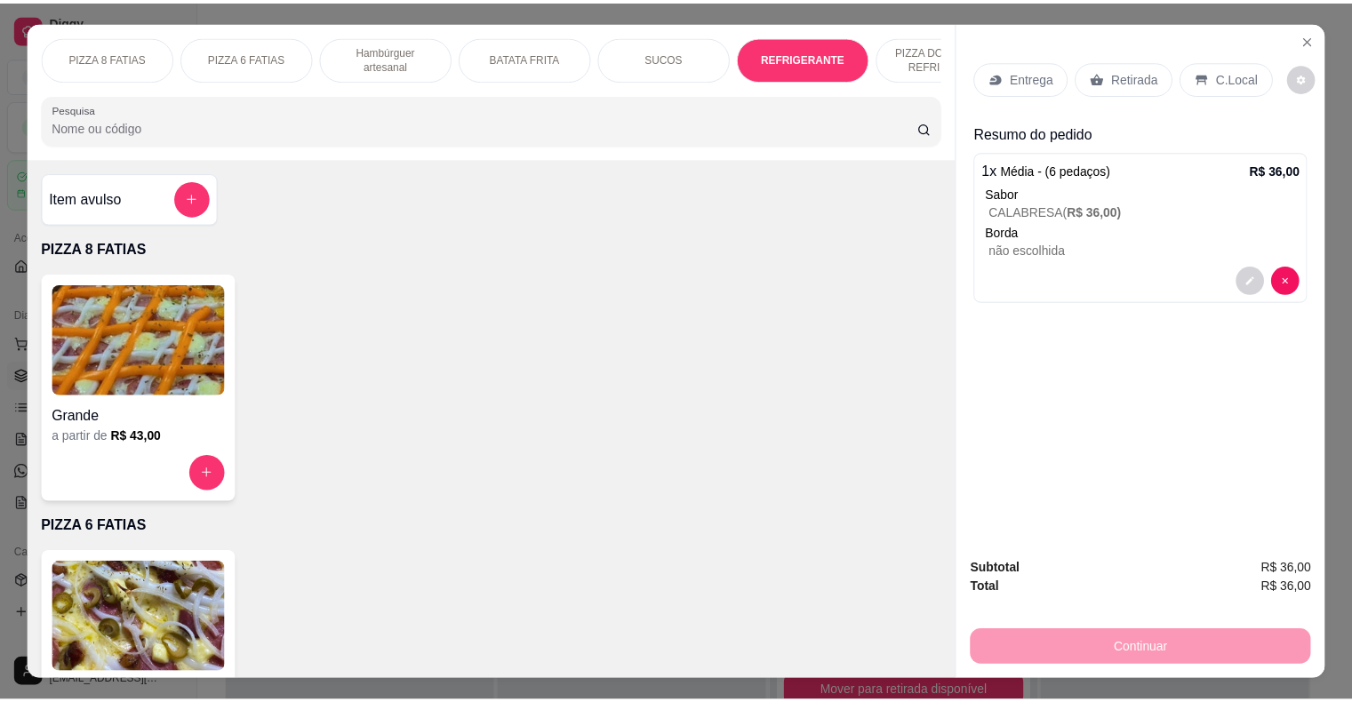
scroll to position [43, 0]
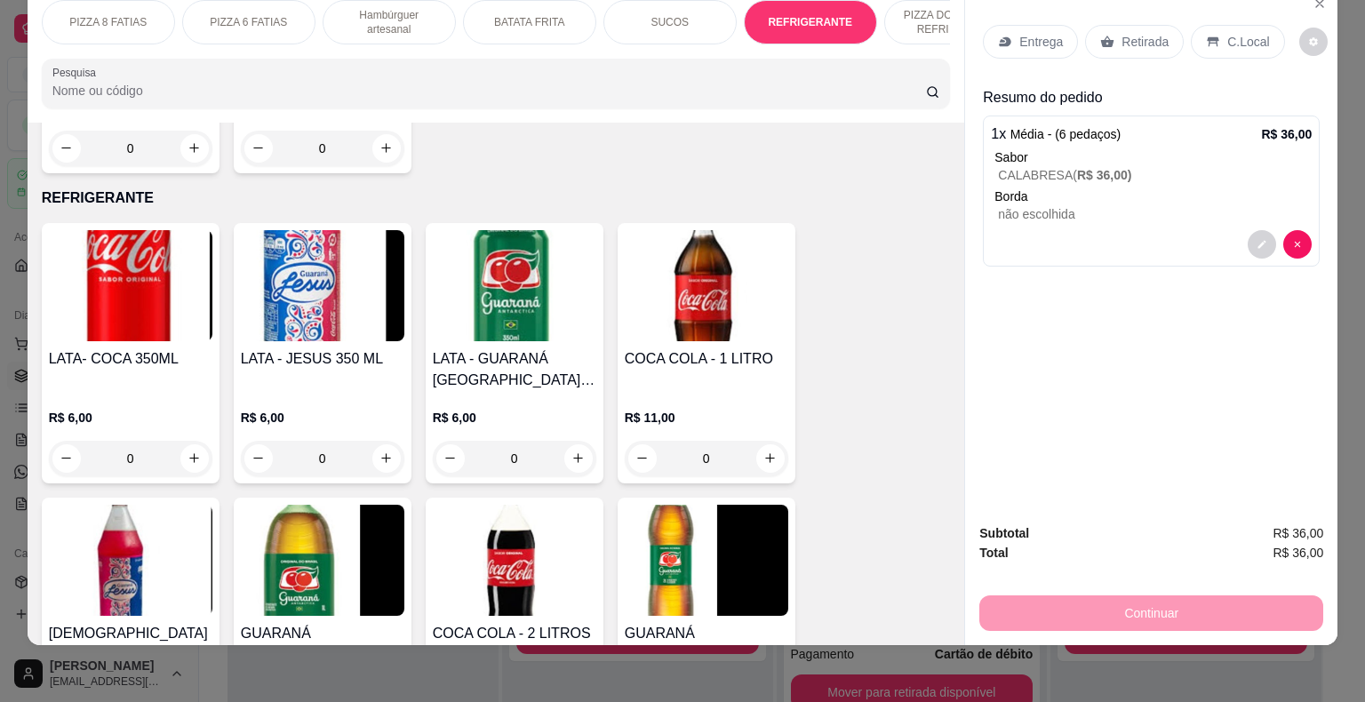
click at [143, 348] on div "LATA- COCA 350ML" at bounding box center [131, 369] width 164 height 43
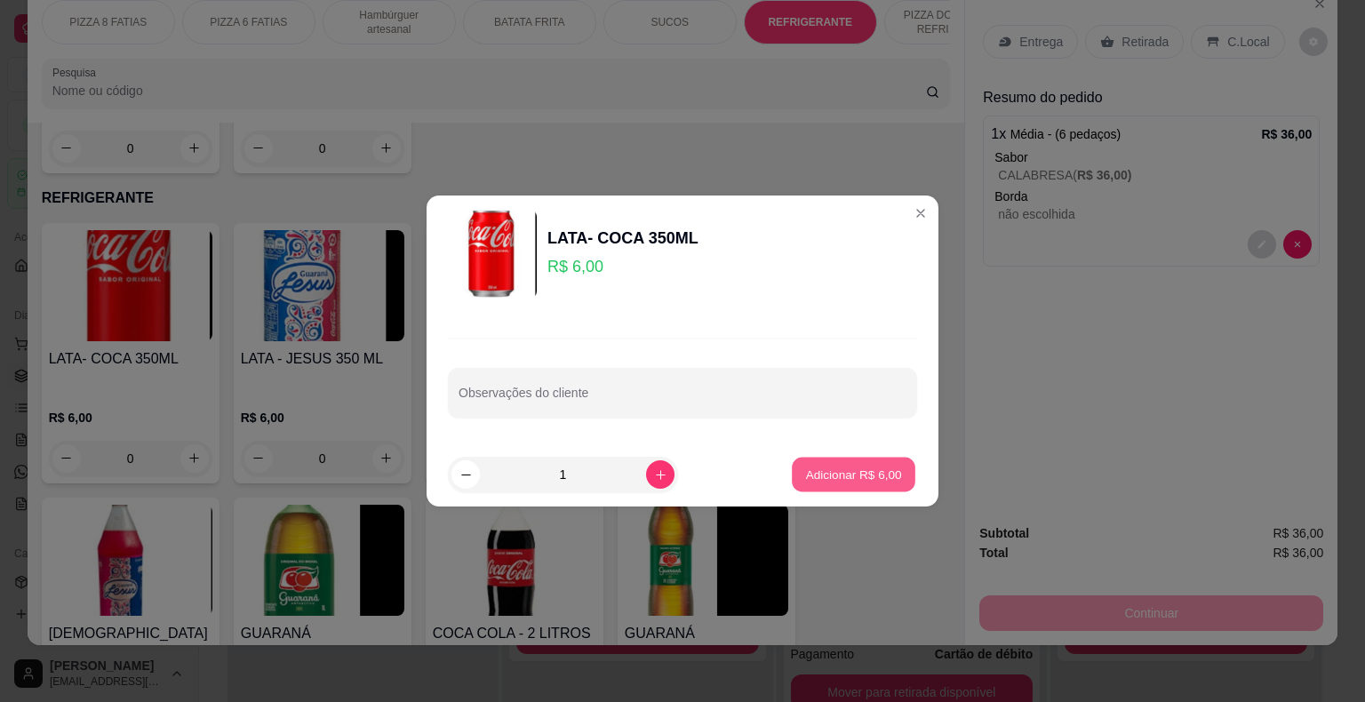
click at [824, 478] on p "Adicionar R$ 6,00" at bounding box center [853, 474] width 96 height 17
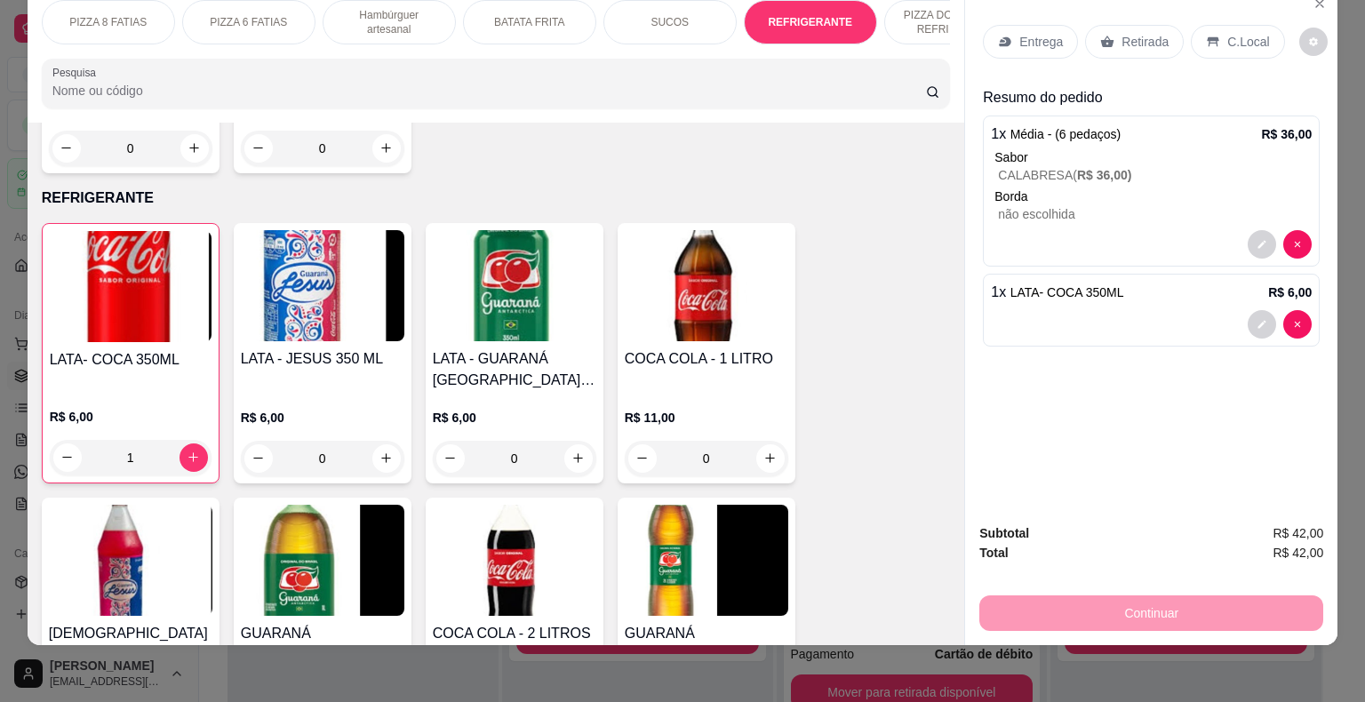
click at [1206, 35] on icon at bounding box center [1213, 42] width 14 height 14
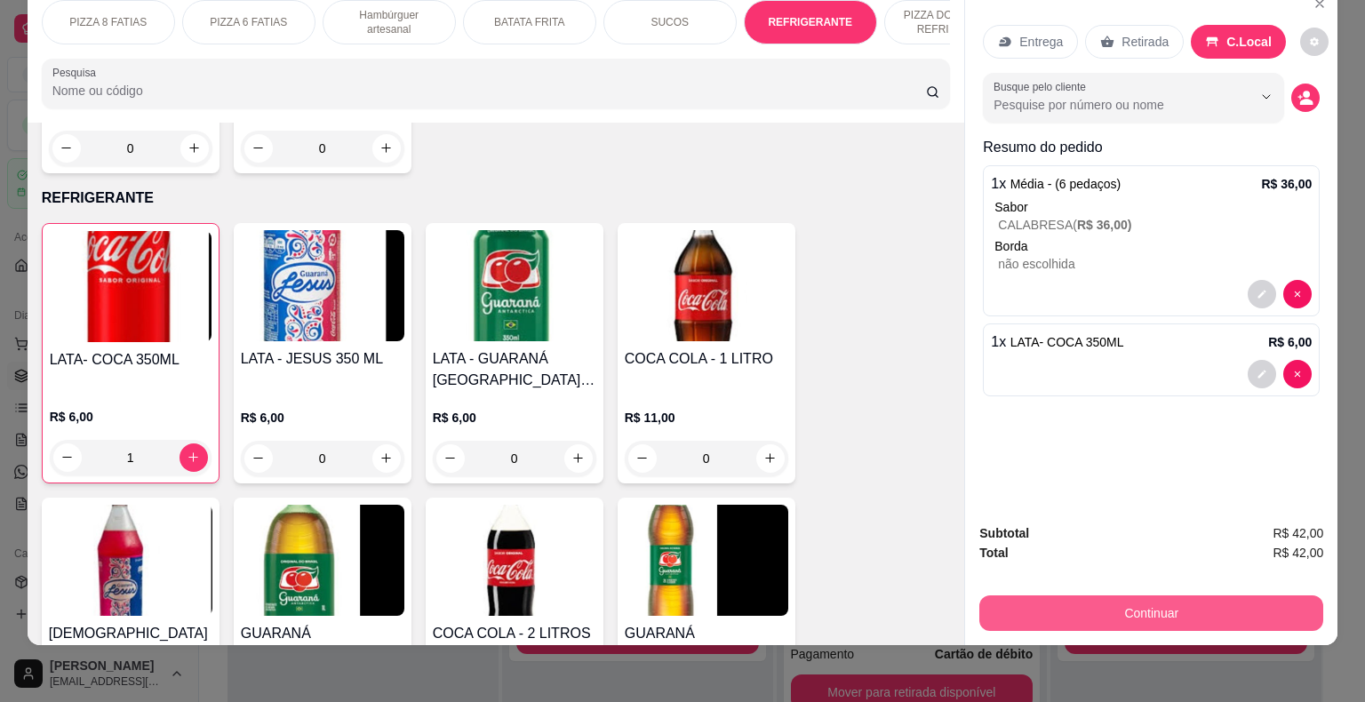
click at [1152, 602] on button "Continuar" at bounding box center [1151, 613] width 344 height 36
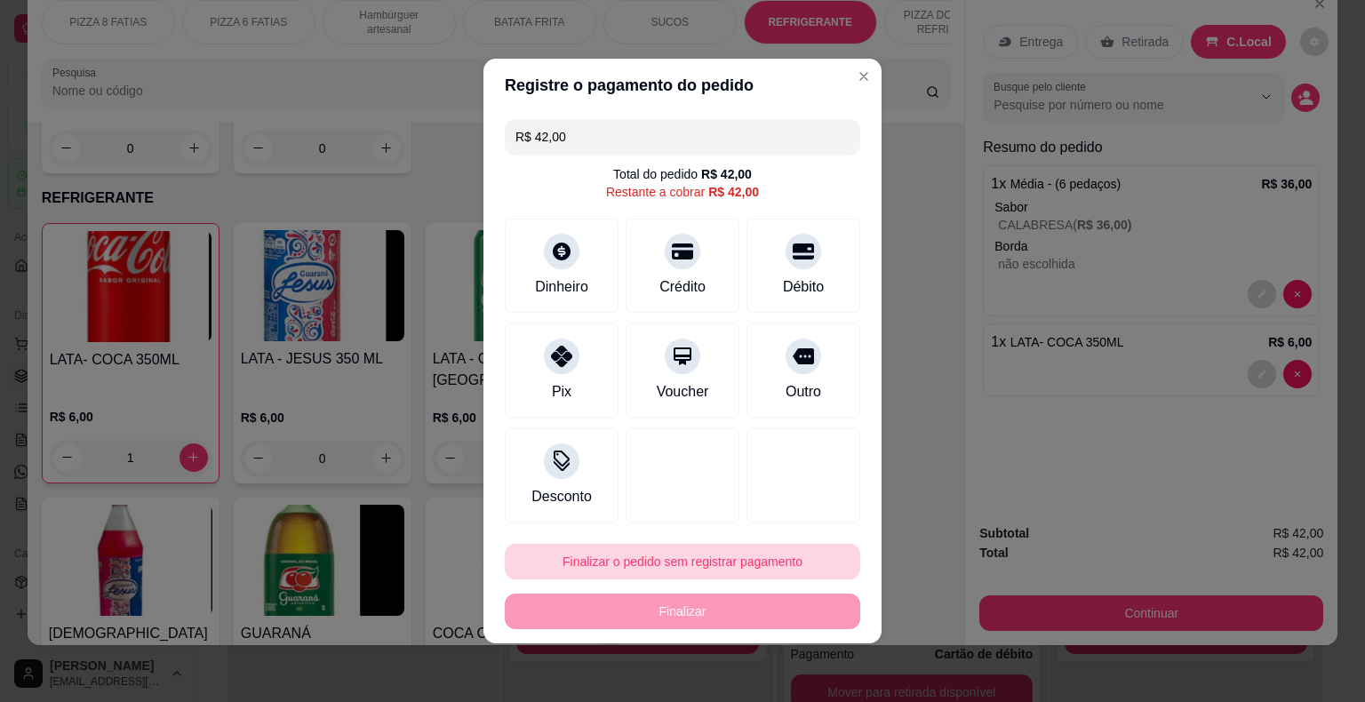
click at [682, 570] on button "Finalizar o pedido sem registrar pagamento" at bounding box center [682, 562] width 355 height 36
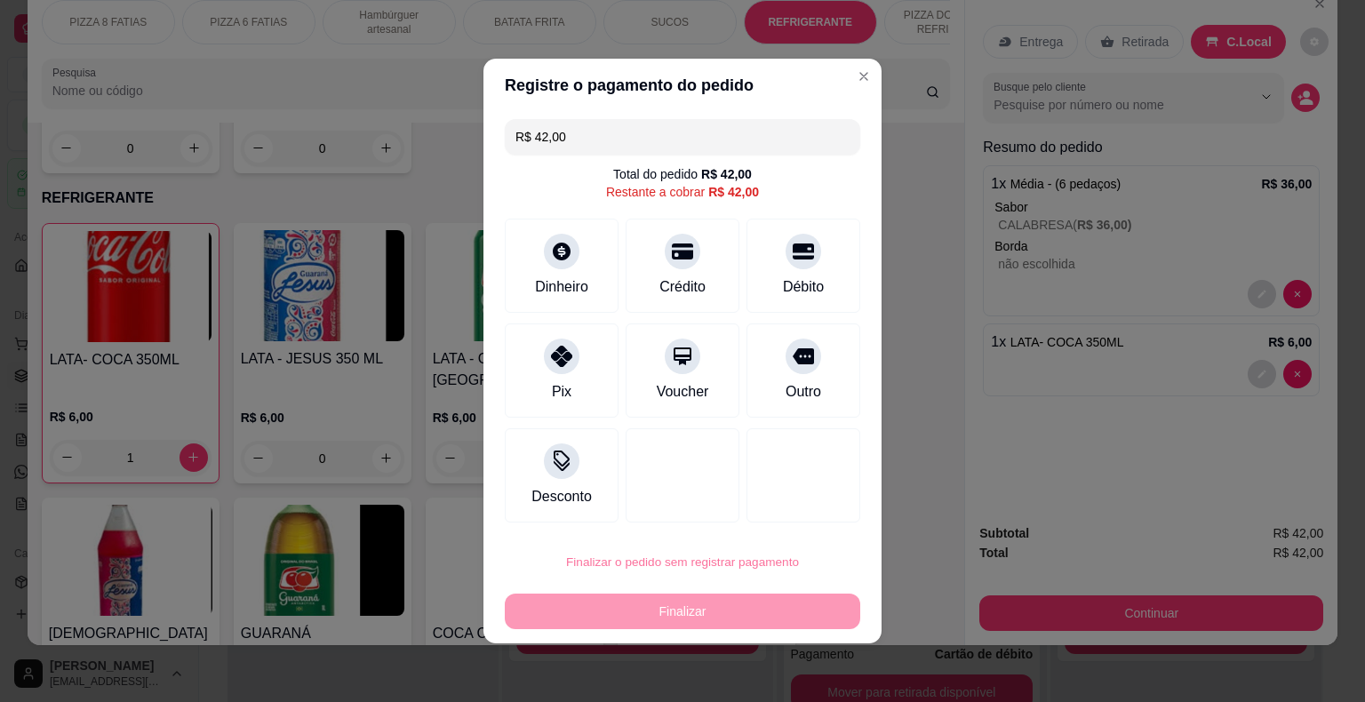
click at [800, 524] on button "Confirmar" at bounding box center [790, 511] width 63 height 27
type input "0"
type input "R$ 0,00"
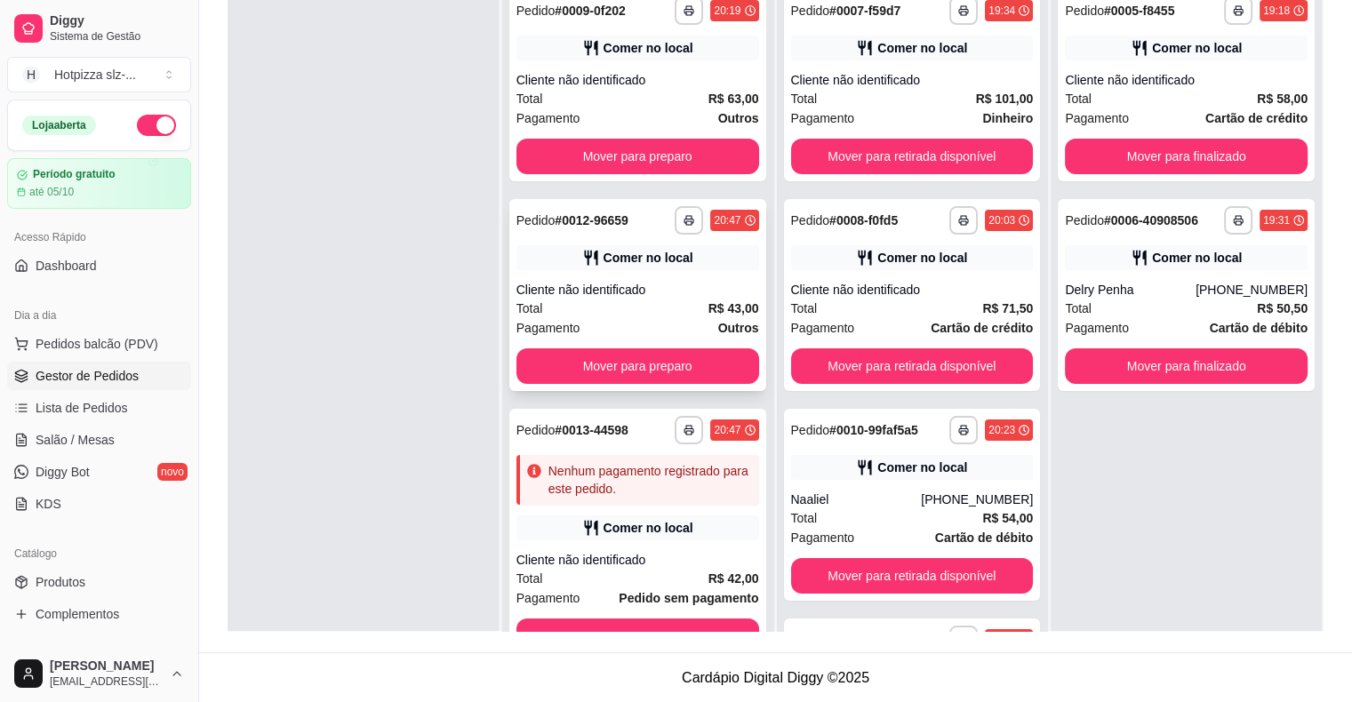
click at [643, 311] on div "Total R$ 43,00" at bounding box center [637, 309] width 243 height 20
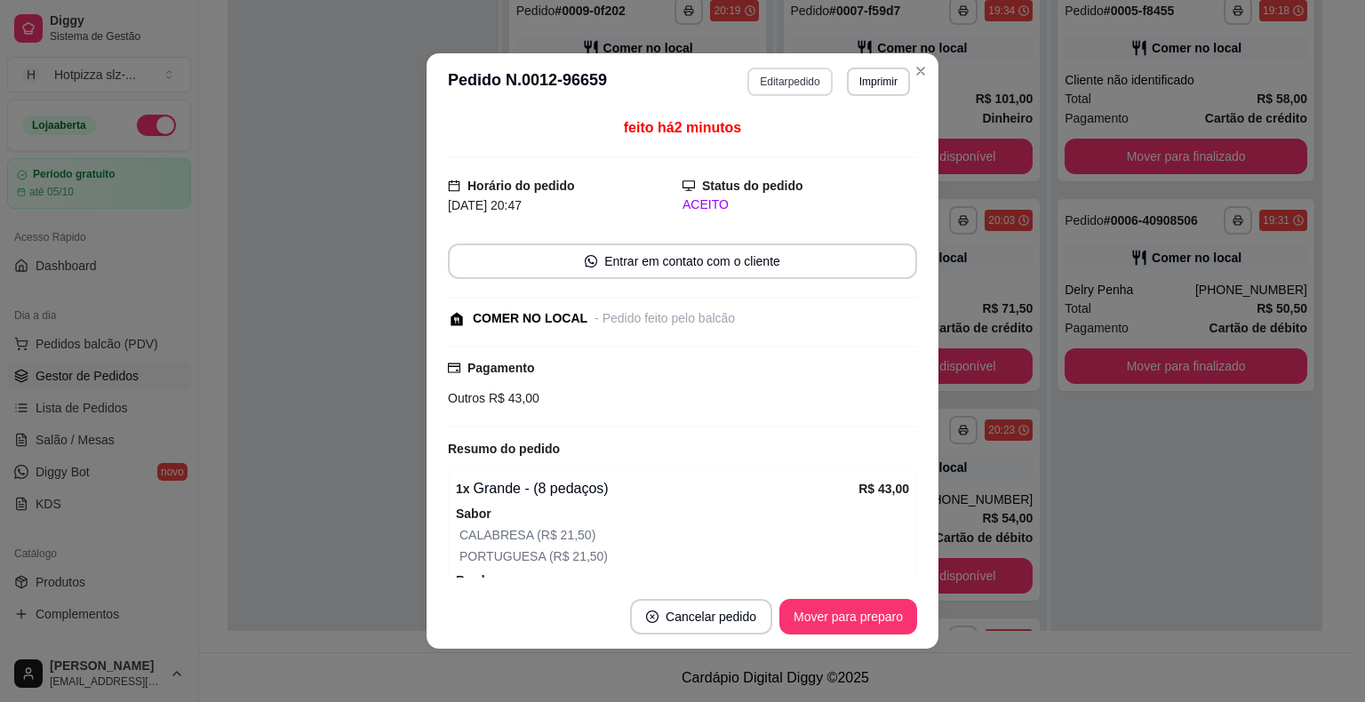
click at [778, 85] on button "Editar pedido" at bounding box center [789, 82] width 84 height 28
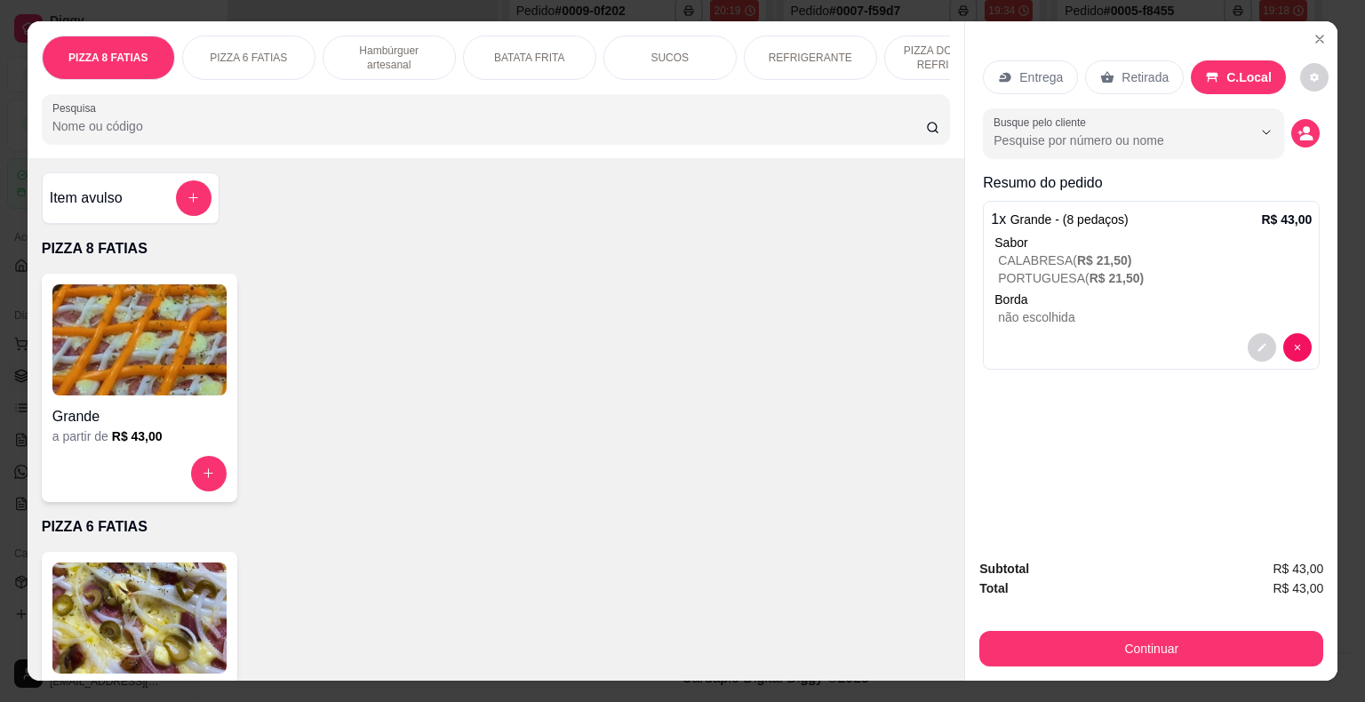
click at [679, 56] on div "SUCOS" at bounding box center [669, 58] width 133 height 44
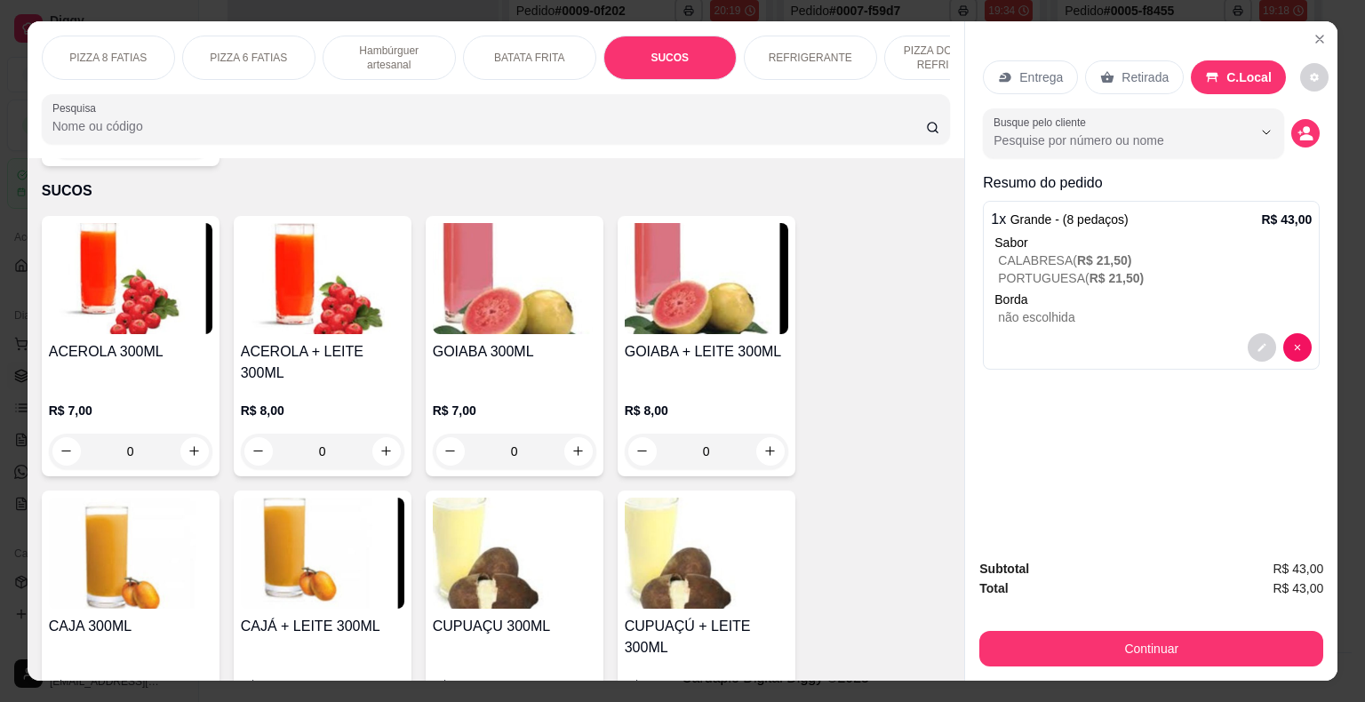
scroll to position [43, 0]
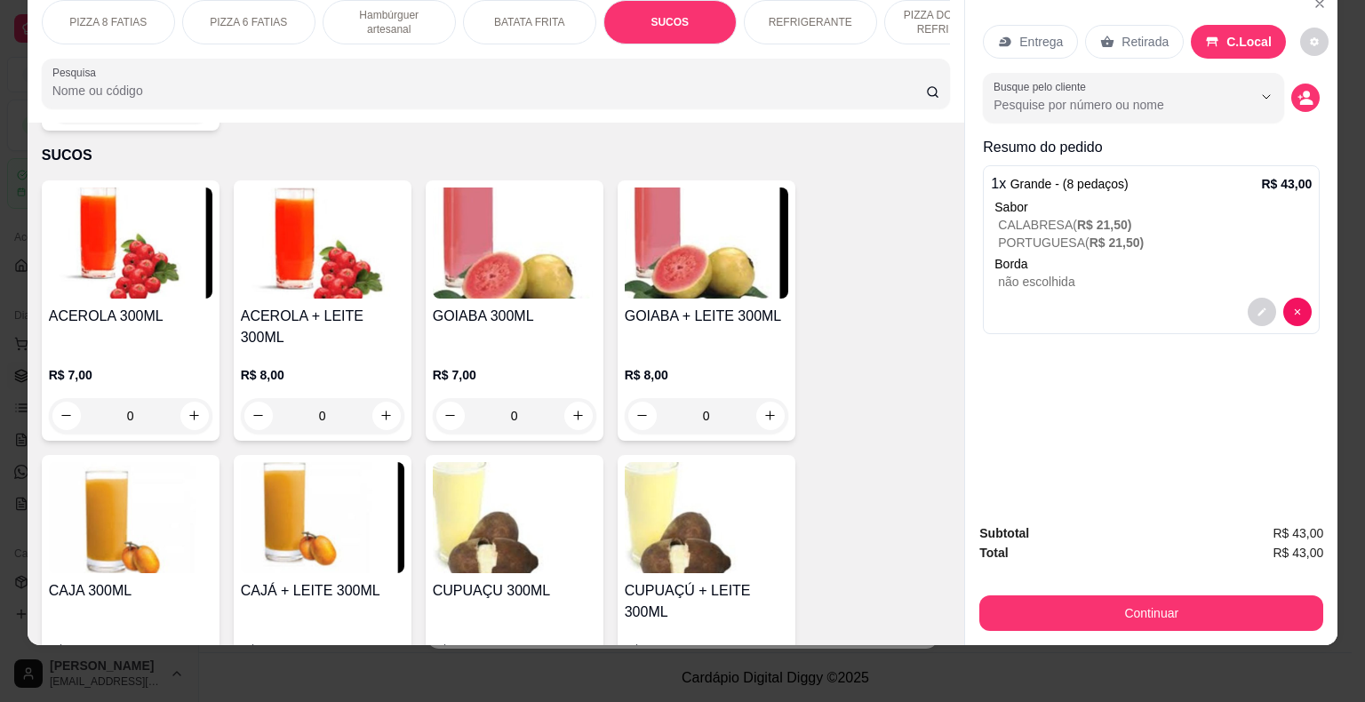
click at [472, 235] on img at bounding box center [515, 242] width 164 height 111
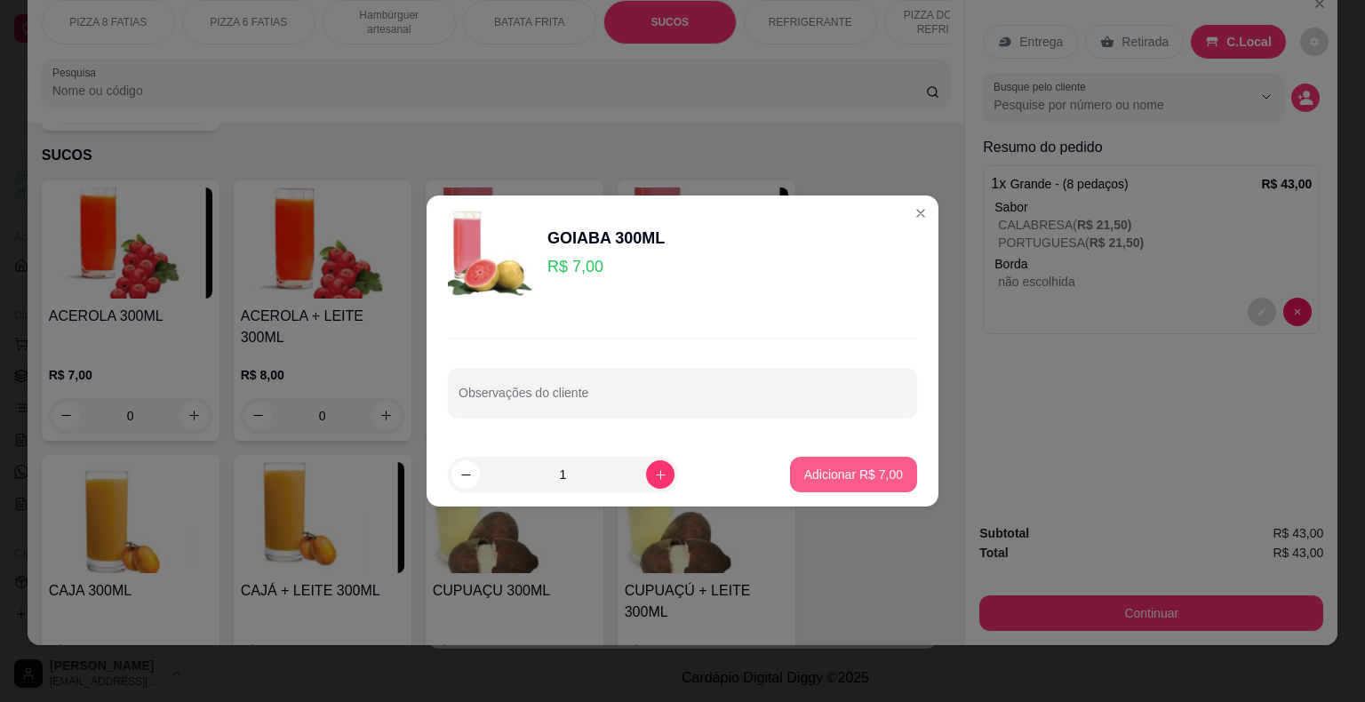
click at [799, 463] on button "Adicionar R$ 7,00" at bounding box center [853, 475] width 127 height 36
type input "1"
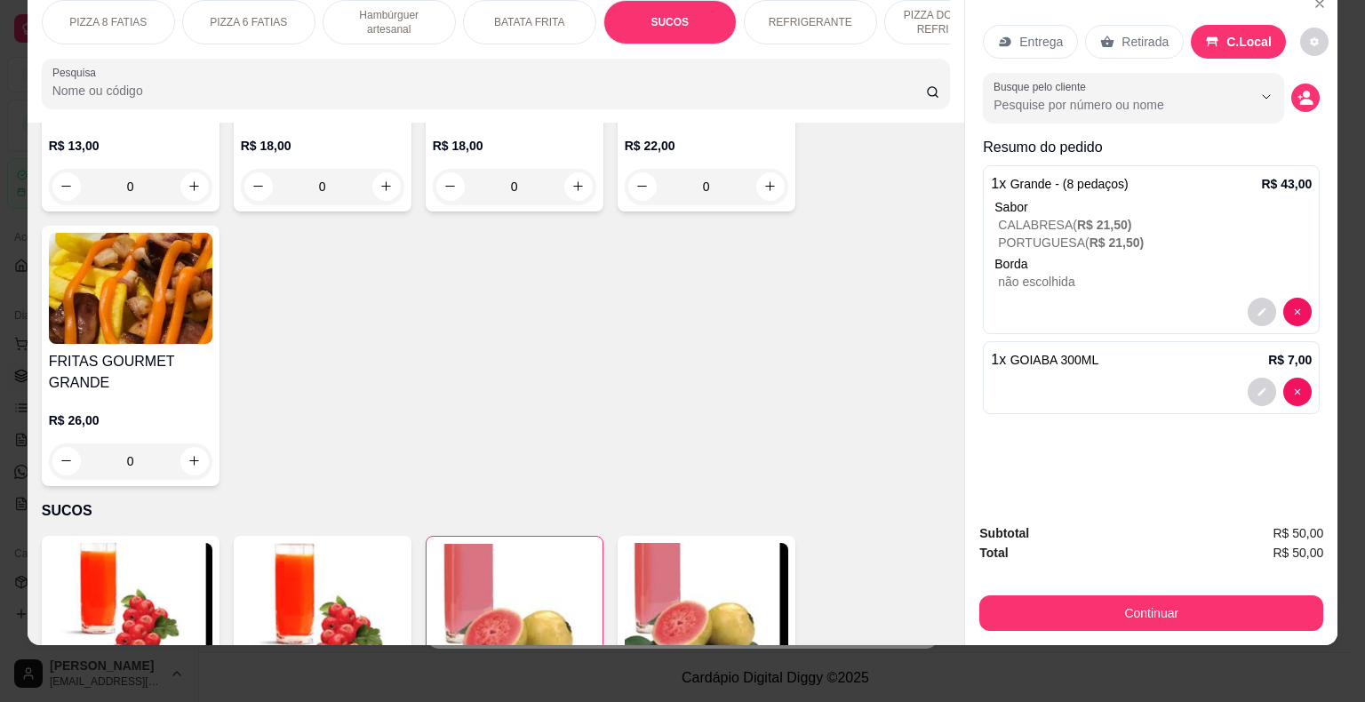
click at [805, 15] on p "REFRIGERANTE" at bounding box center [811, 22] width 84 height 14
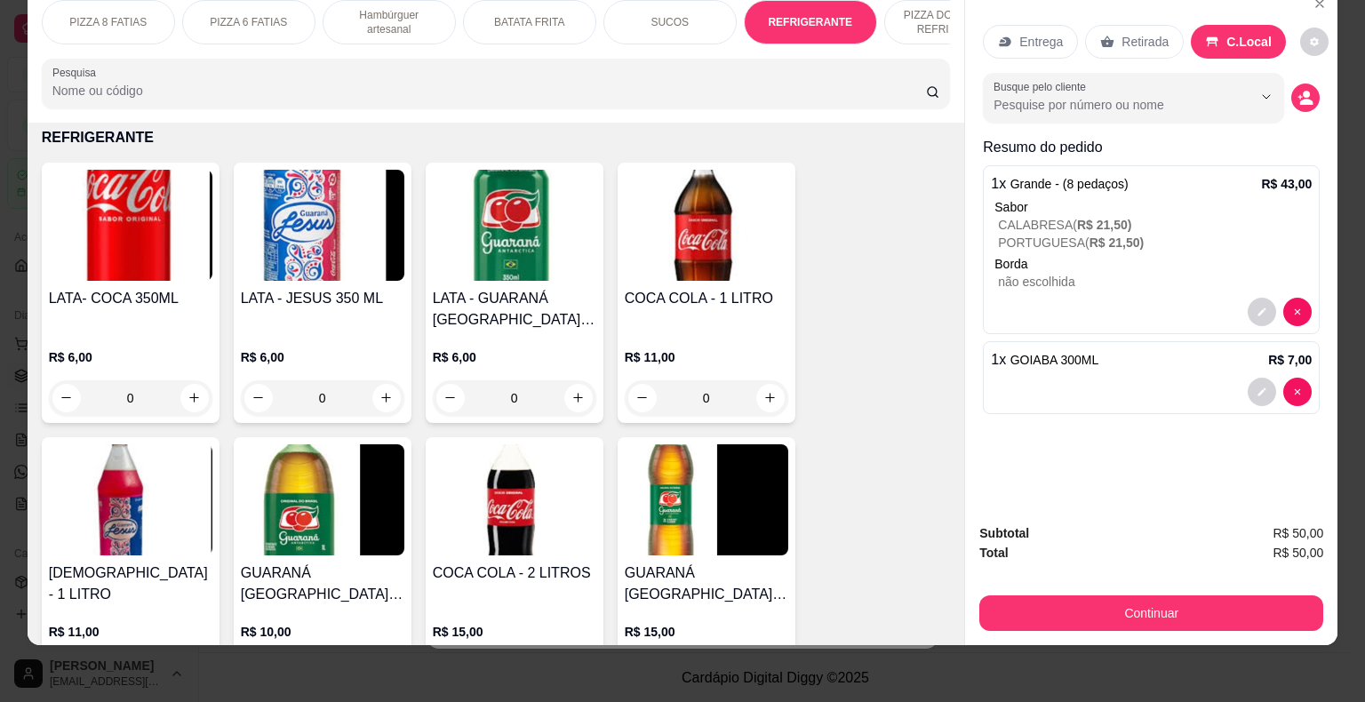
scroll to position [3151, 0]
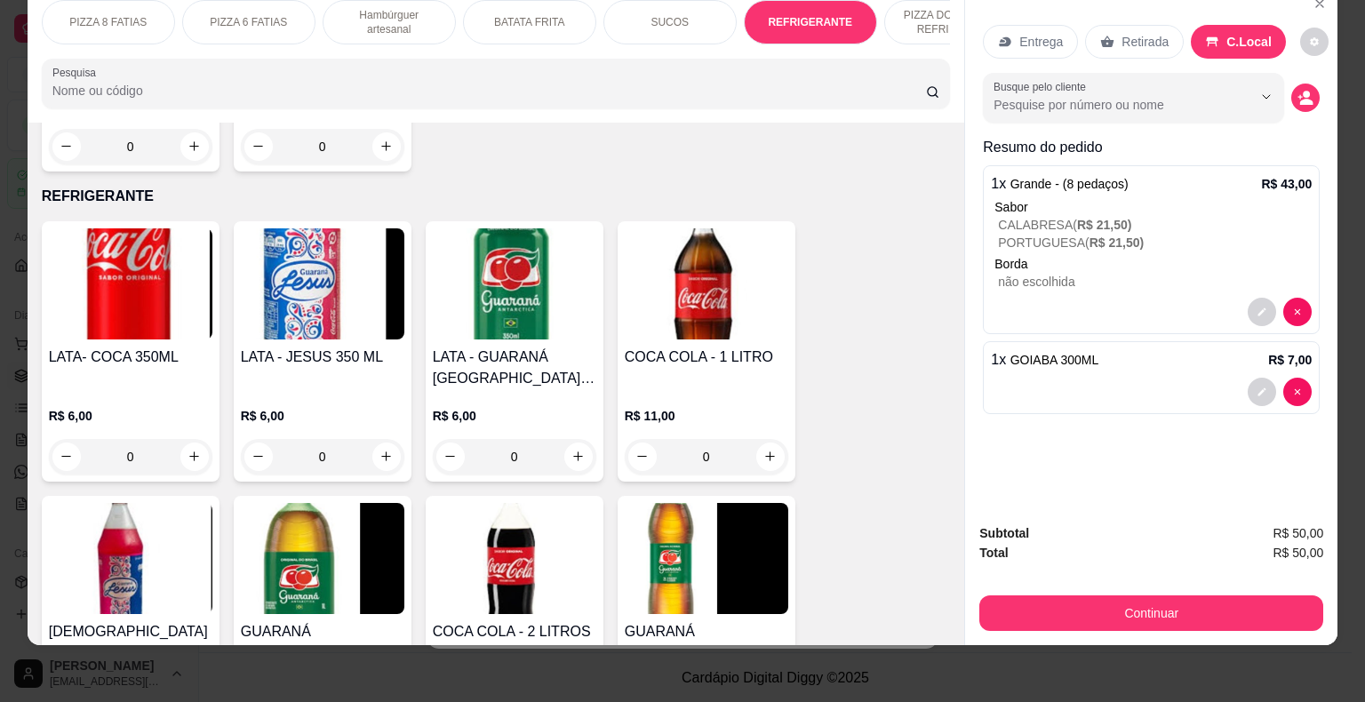
click at [709, 247] on img at bounding box center [707, 283] width 164 height 111
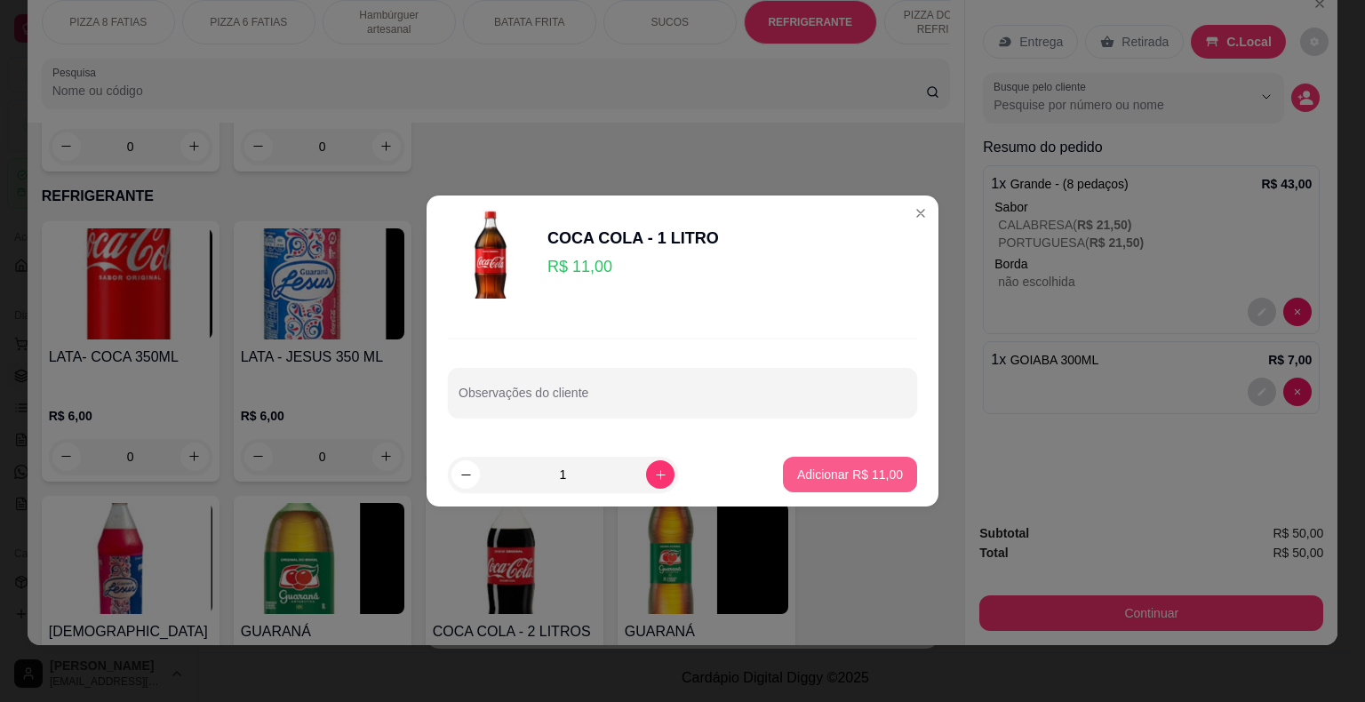
click at [810, 476] on p "Adicionar R$ 11,00" at bounding box center [850, 475] width 106 height 18
type input "1"
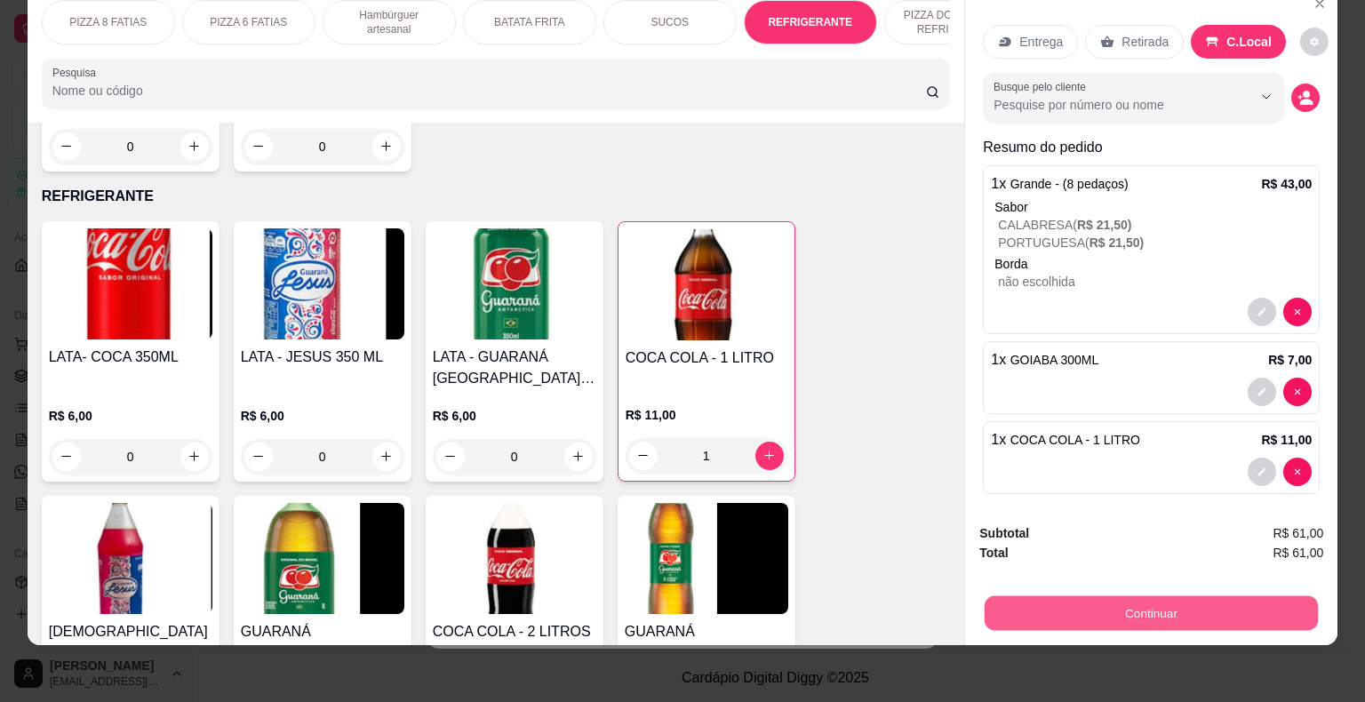
click at [1071, 601] on button "Continuar" at bounding box center [1151, 613] width 333 height 35
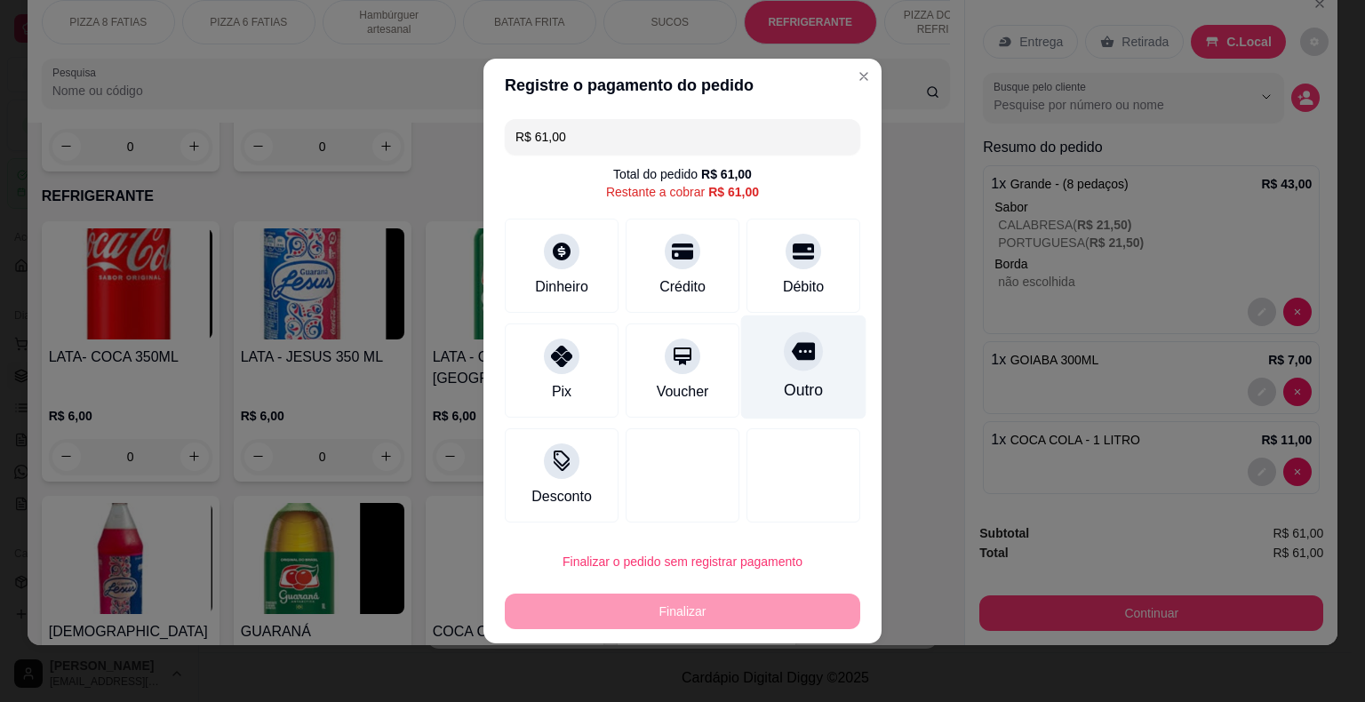
click at [786, 366] on div at bounding box center [803, 350] width 39 height 39
type input "R$ 0,00"
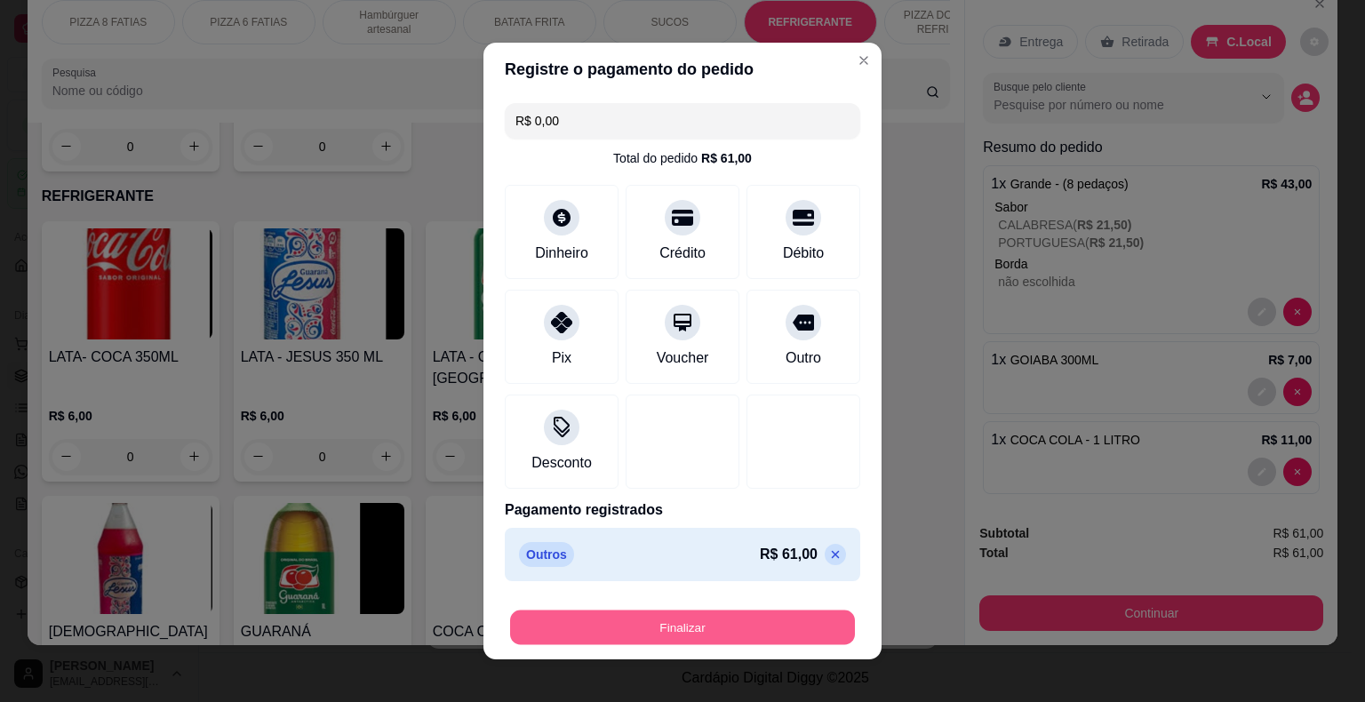
click at [698, 621] on button "Finalizar" at bounding box center [682, 627] width 345 height 35
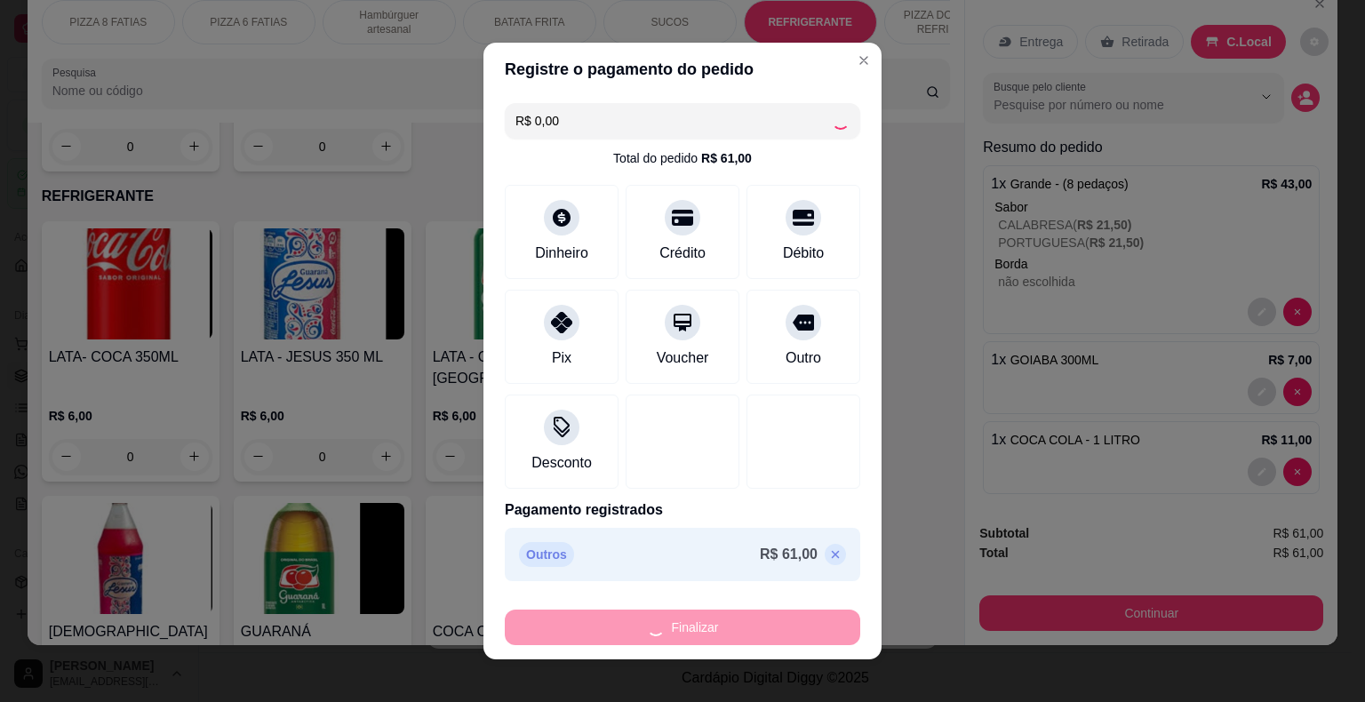
type input "0"
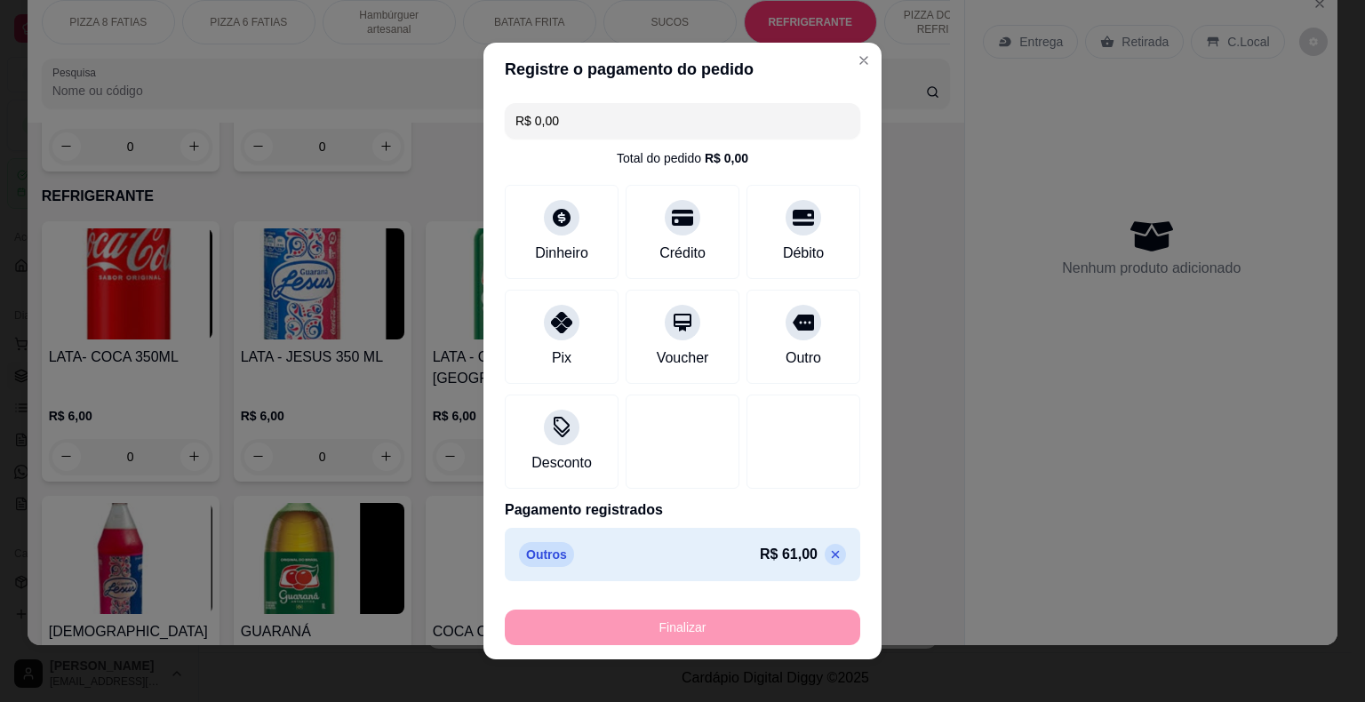
type input "-R$ 61,00"
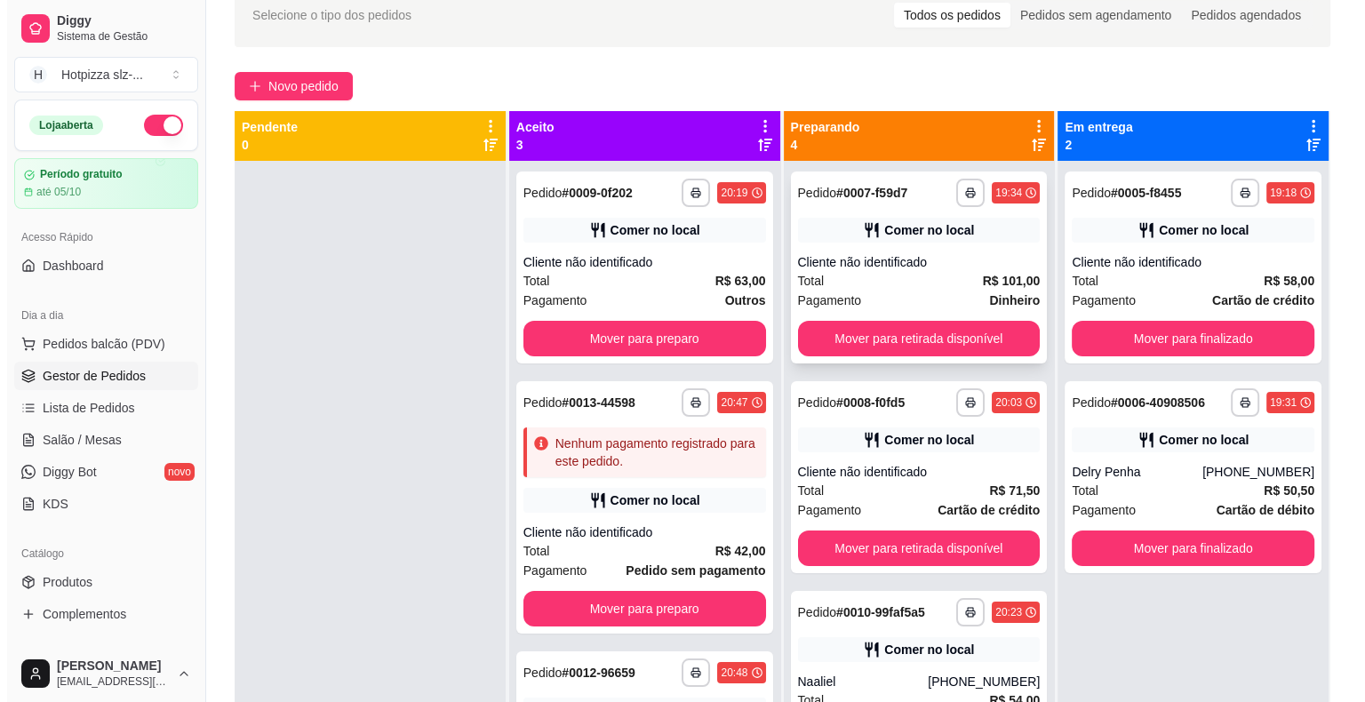
scroll to position [0, 0]
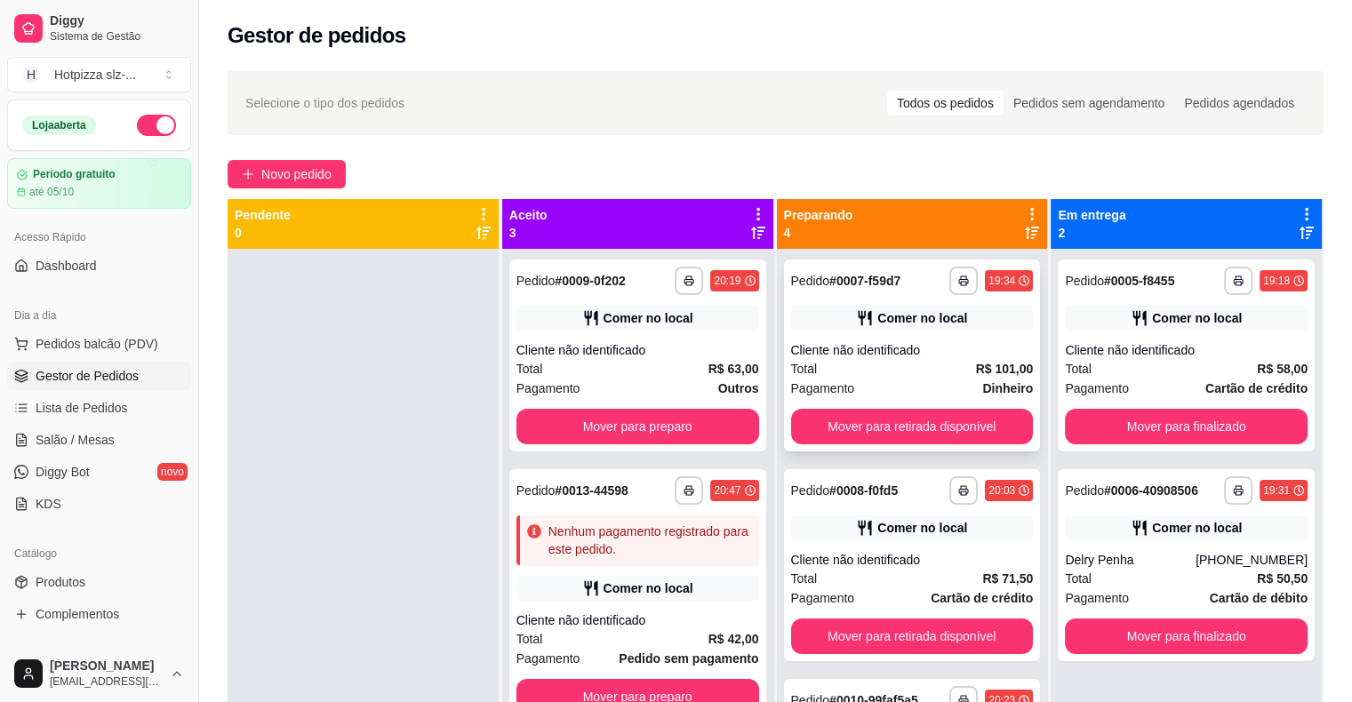
click at [913, 371] on div "Total R$ 101,00" at bounding box center [912, 369] width 243 height 20
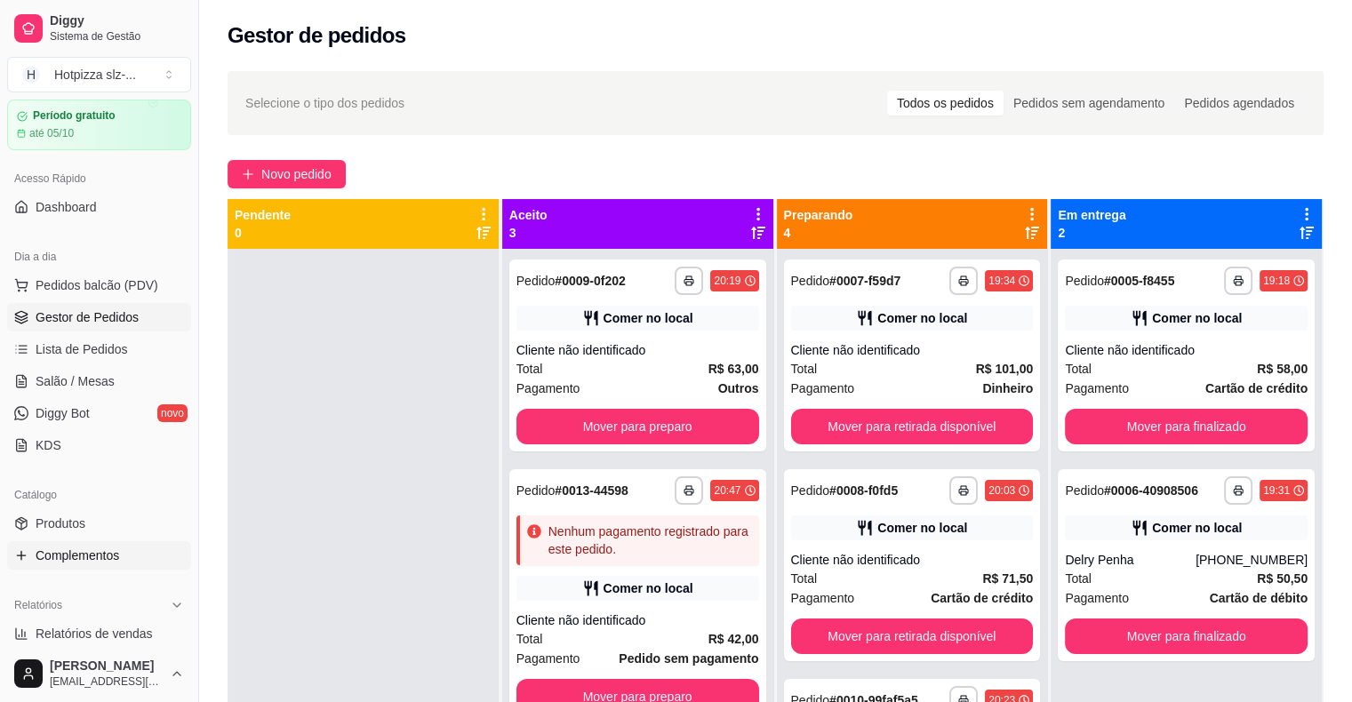
scroll to position [267, 0]
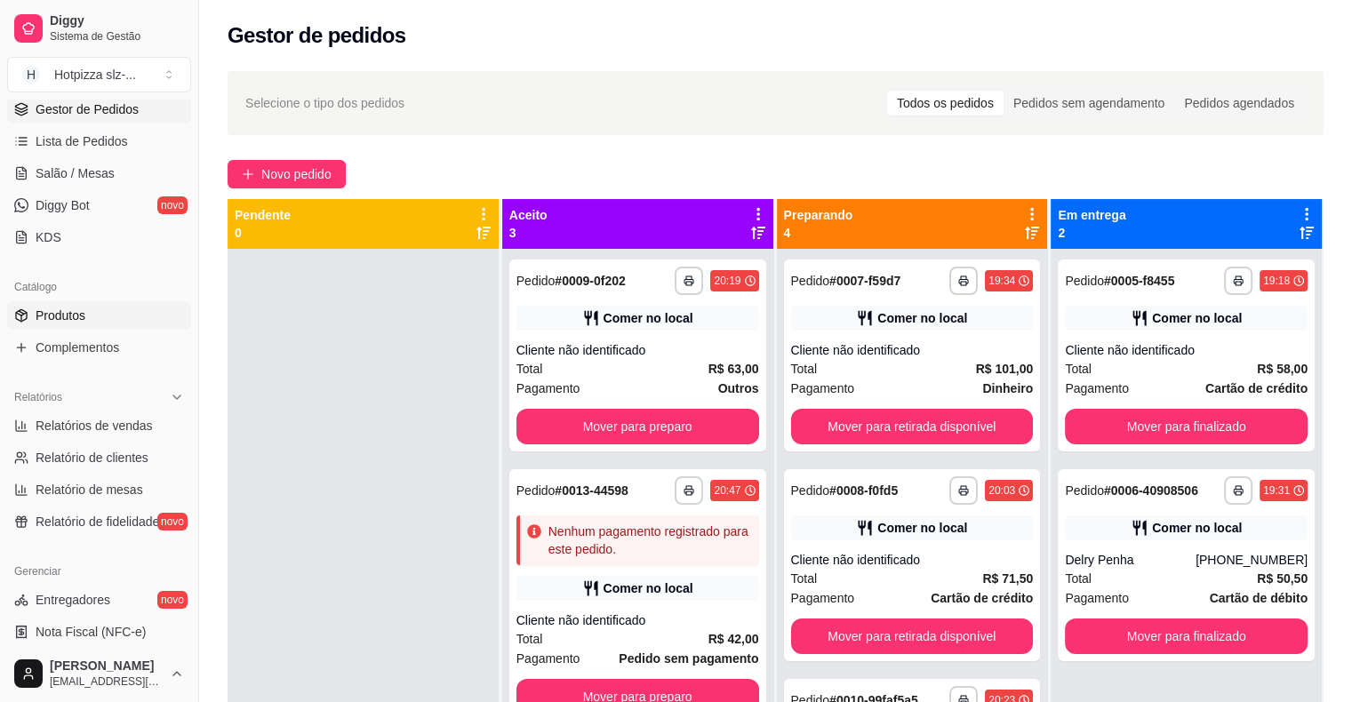
click at [61, 315] on span "Produtos" at bounding box center [61, 316] width 50 height 18
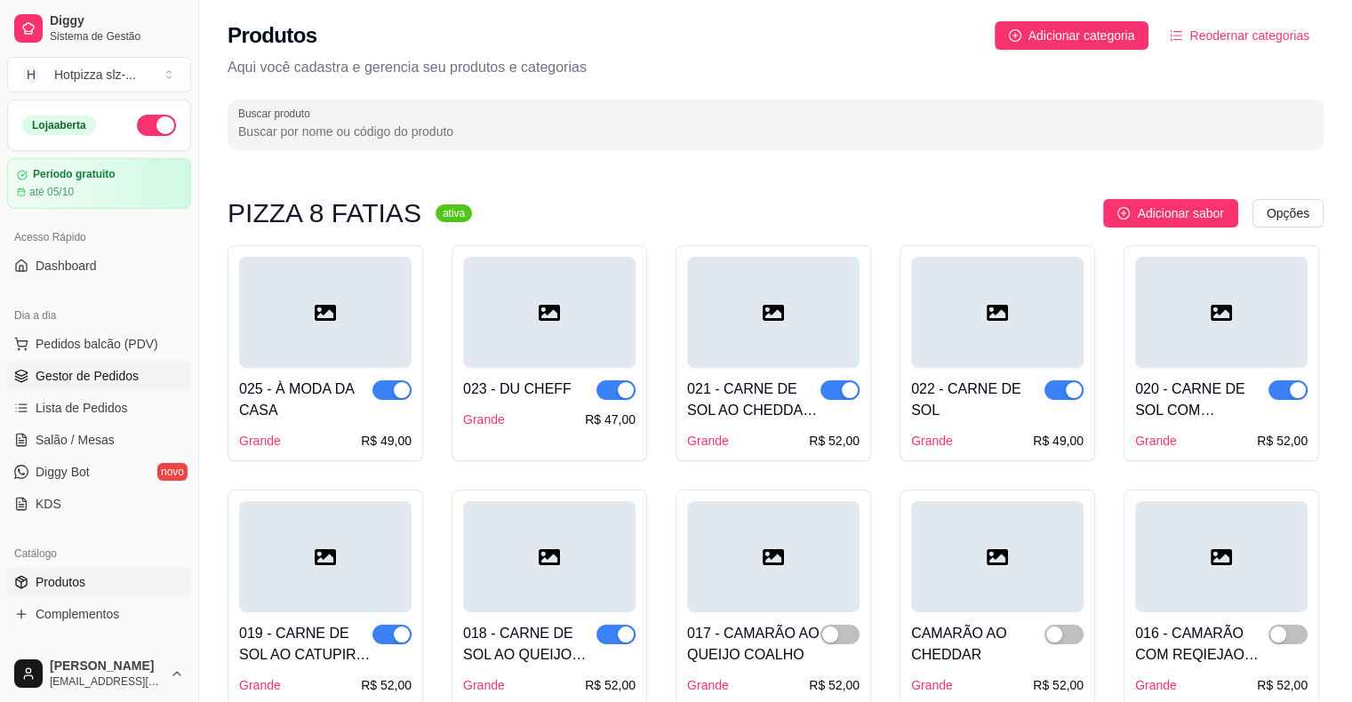
click at [89, 376] on span "Gestor de Pedidos" at bounding box center [87, 376] width 103 height 18
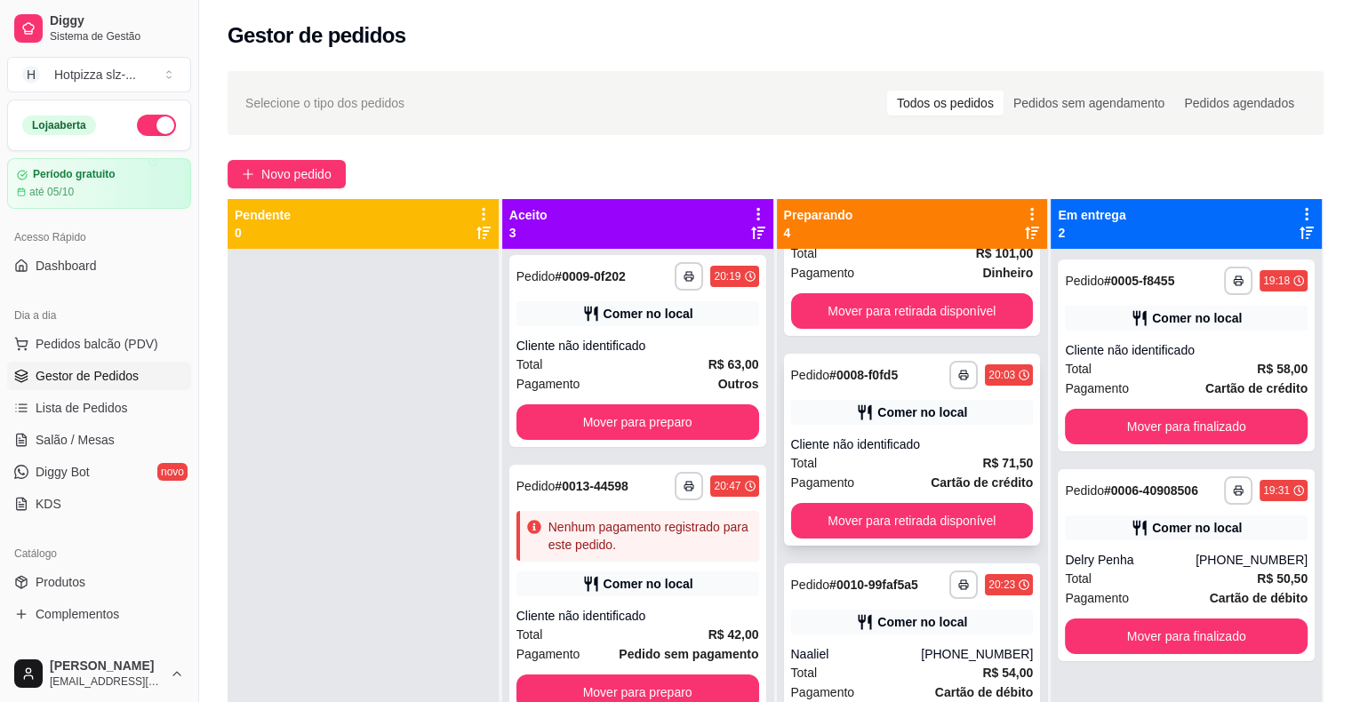
scroll to position [154, 0]
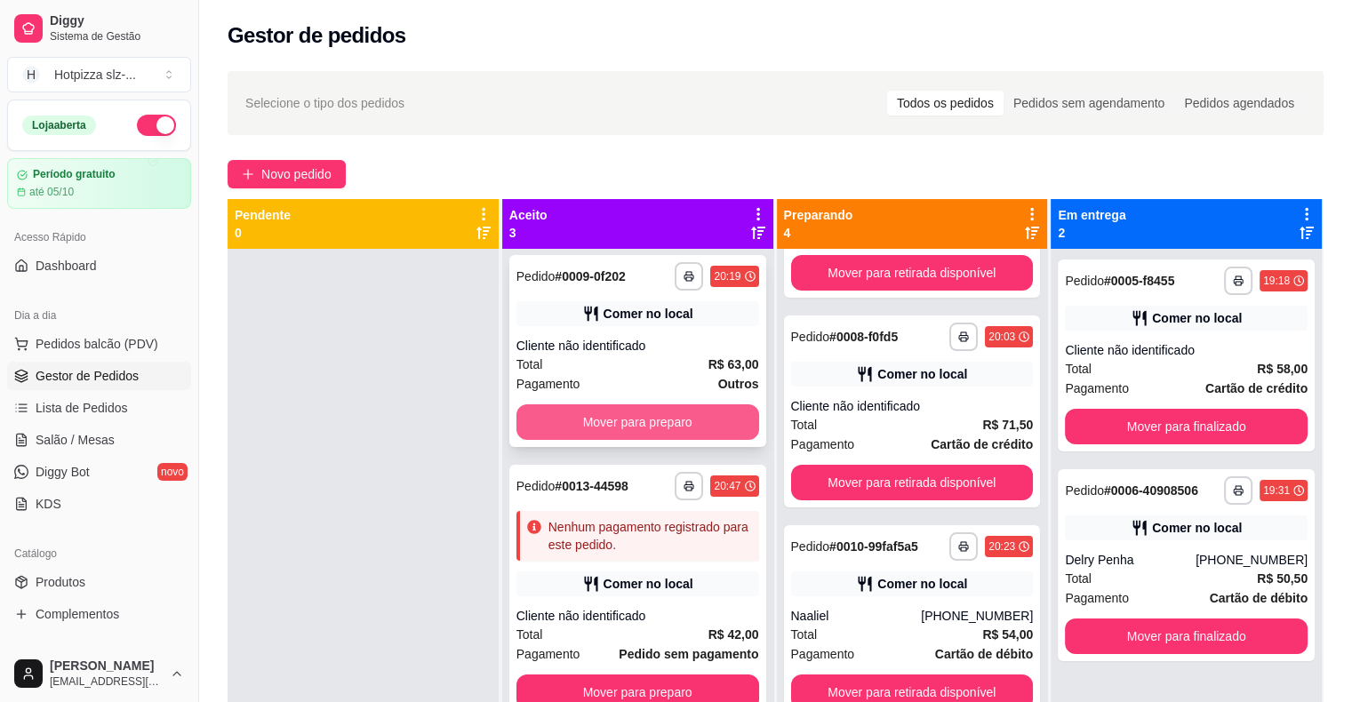
click at [680, 418] on button "Mover para preparo" at bounding box center [637, 422] width 243 height 36
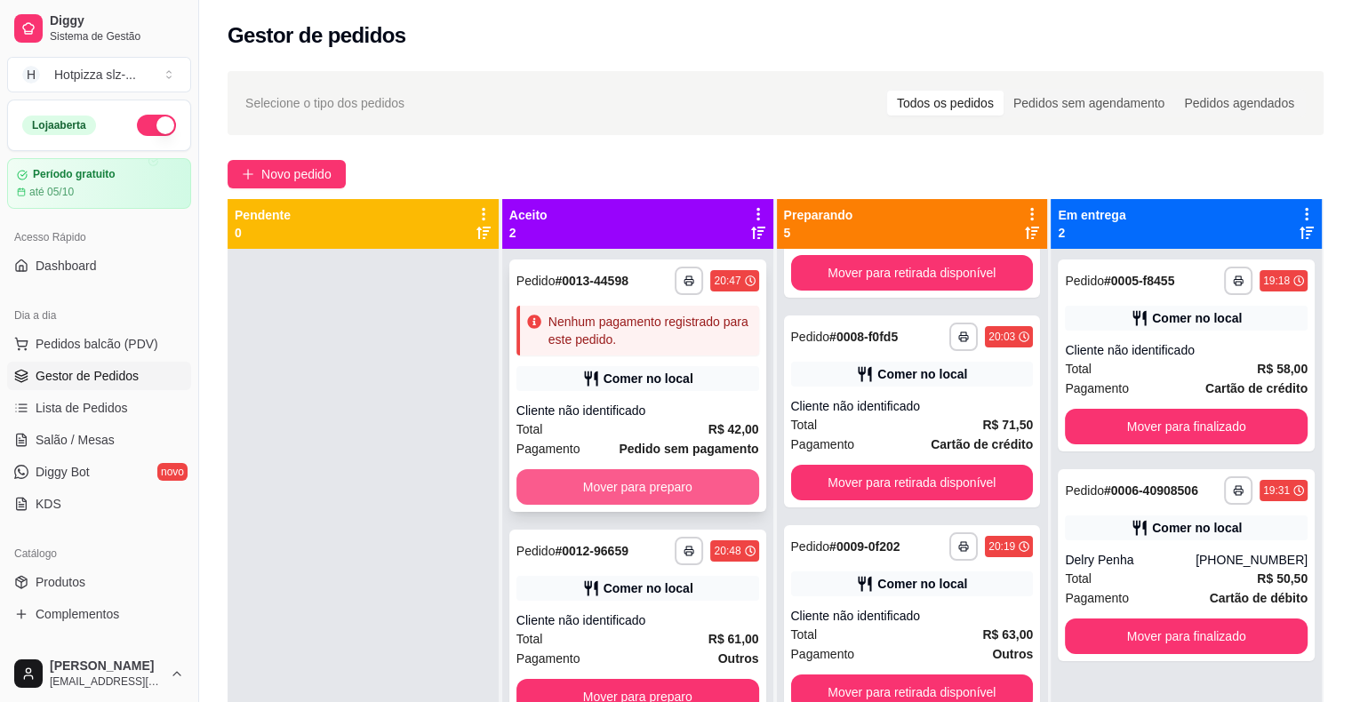
click at [646, 487] on button "Mover para preparo" at bounding box center [637, 487] width 243 height 36
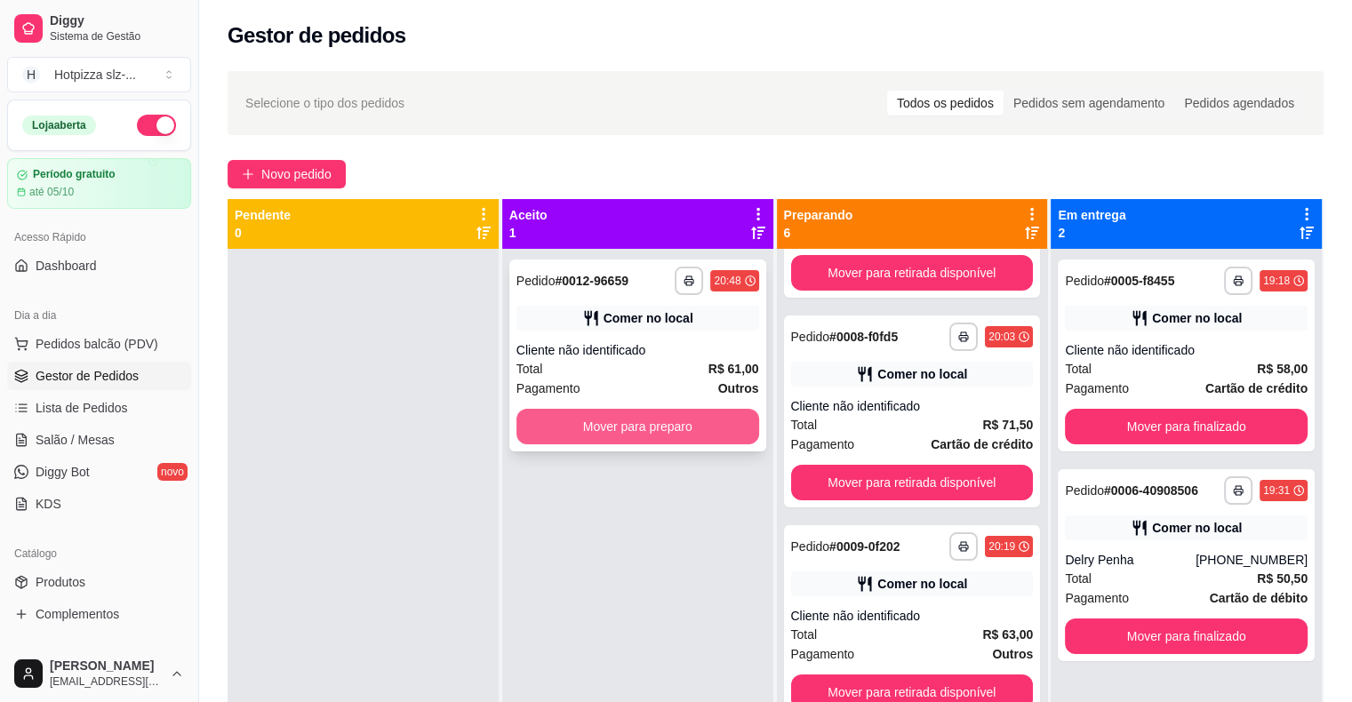
click at [615, 427] on button "Mover para preparo" at bounding box center [637, 427] width 243 height 36
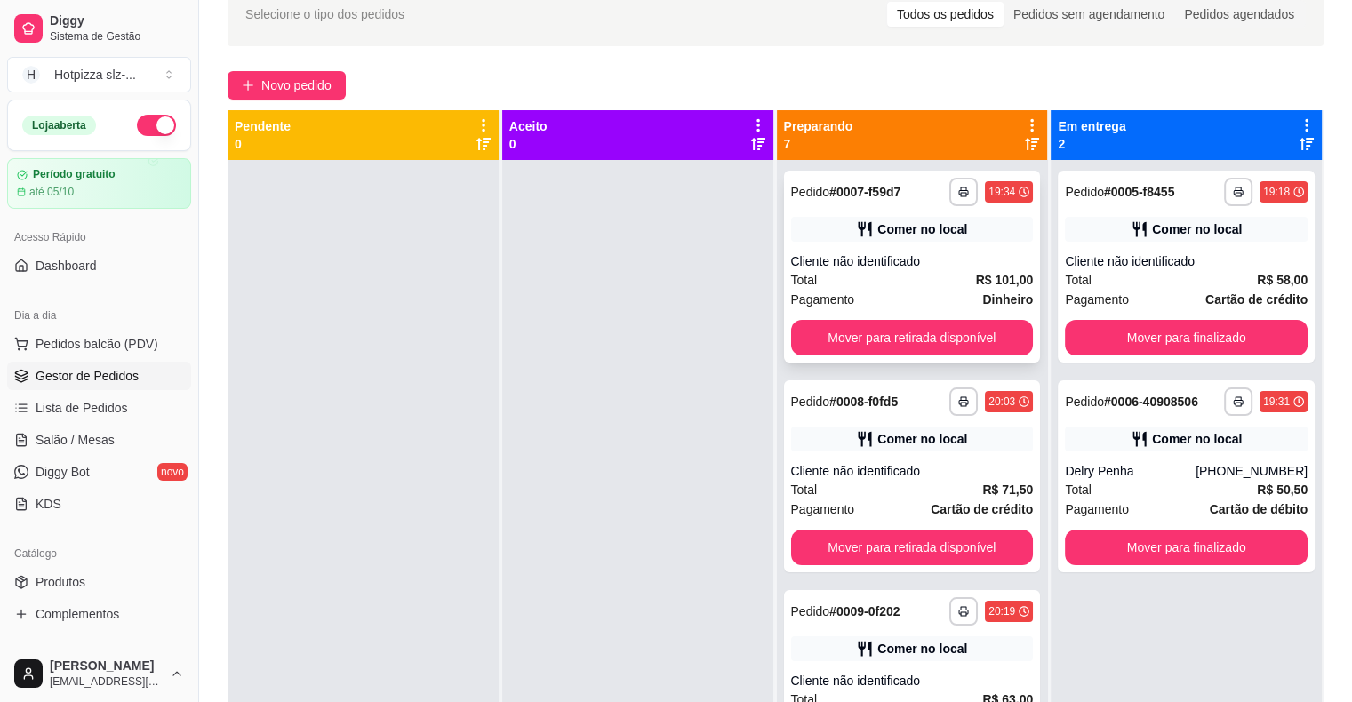
click at [905, 282] on div "Total R$ 101,00" at bounding box center [912, 280] width 243 height 20
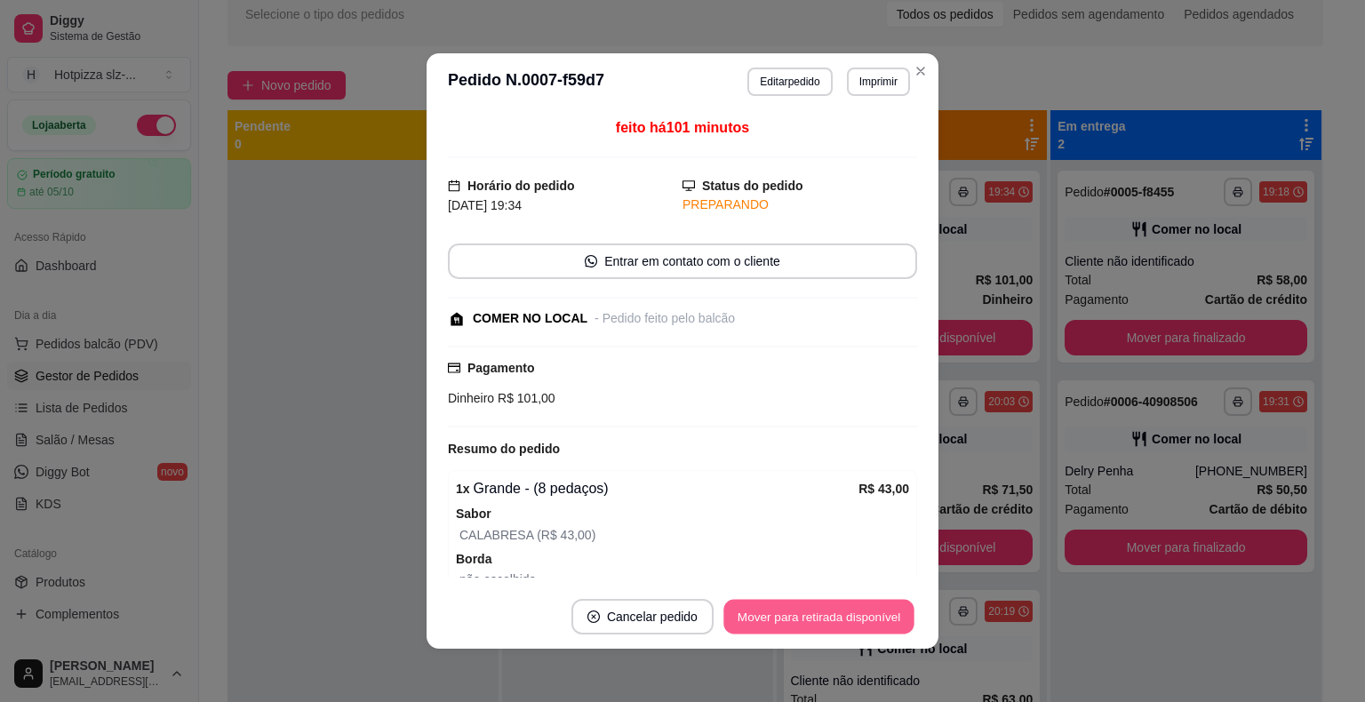
click at [832, 617] on button "Mover para retirada disponível" at bounding box center [818, 617] width 190 height 35
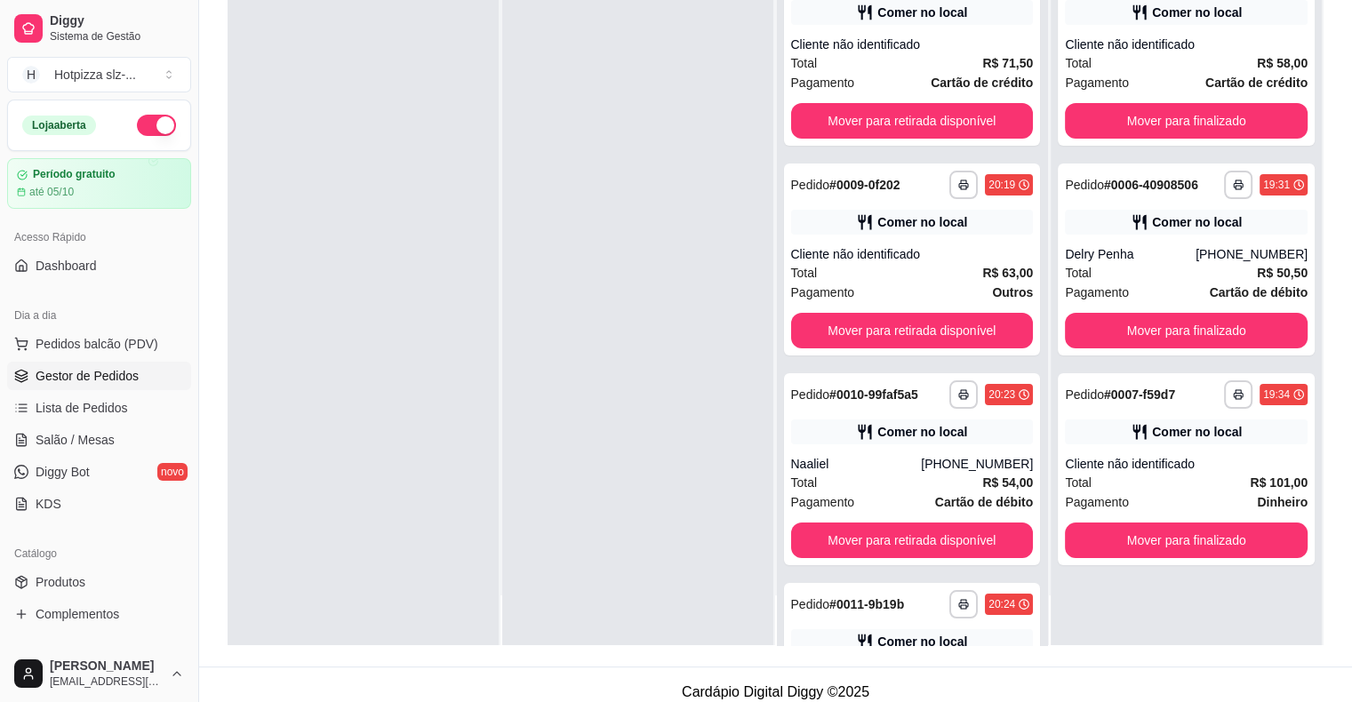
scroll to position [270, 0]
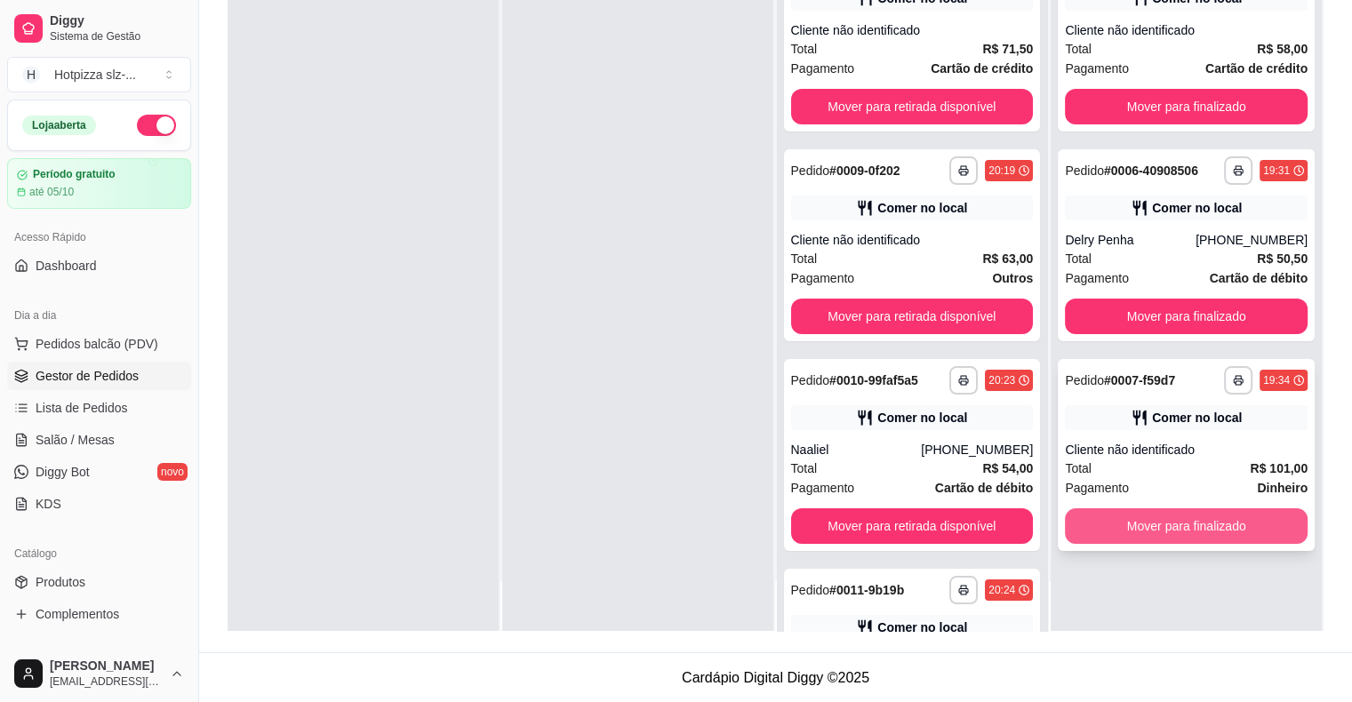
click at [1149, 531] on button "Mover para finalizado" at bounding box center [1186, 526] width 243 height 36
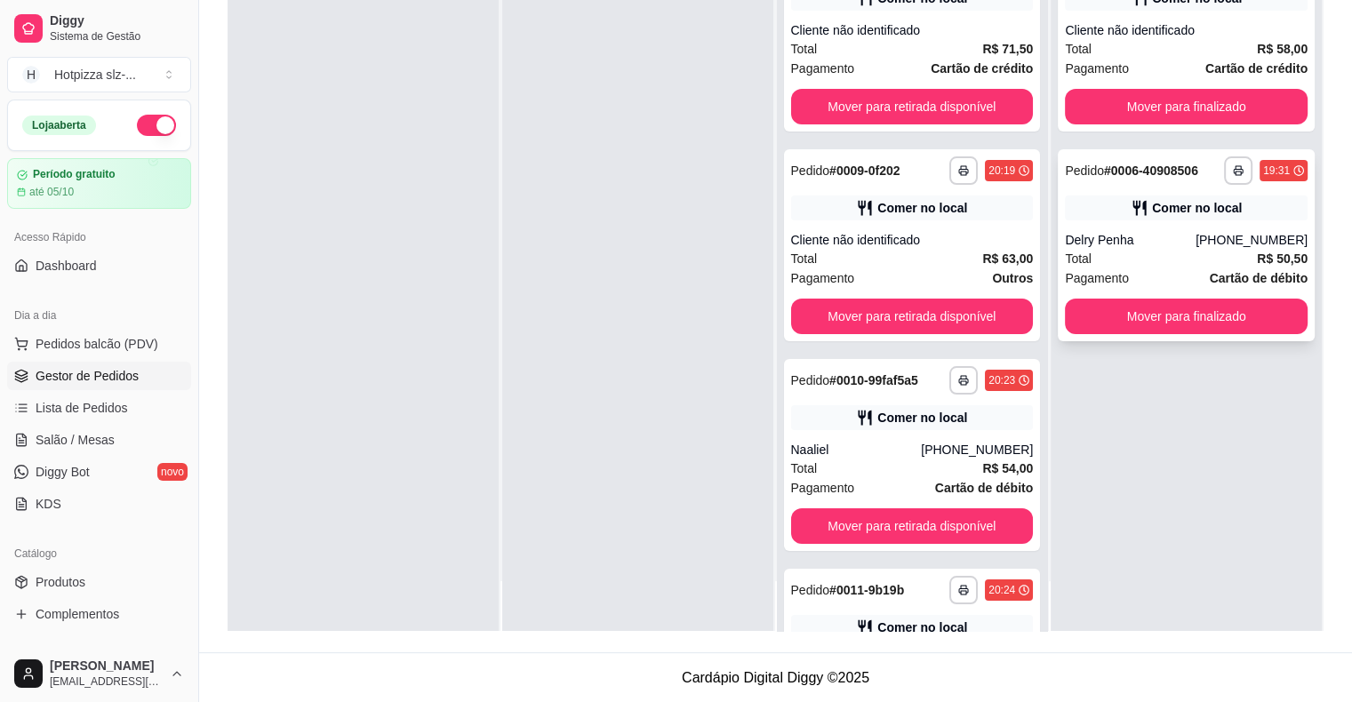
click at [1095, 201] on div "Comer no local" at bounding box center [1186, 207] width 243 height 25
click at [1192, 323] on button "Mover para finalizado" at bounding box center [1186, 317] width 243 height 36
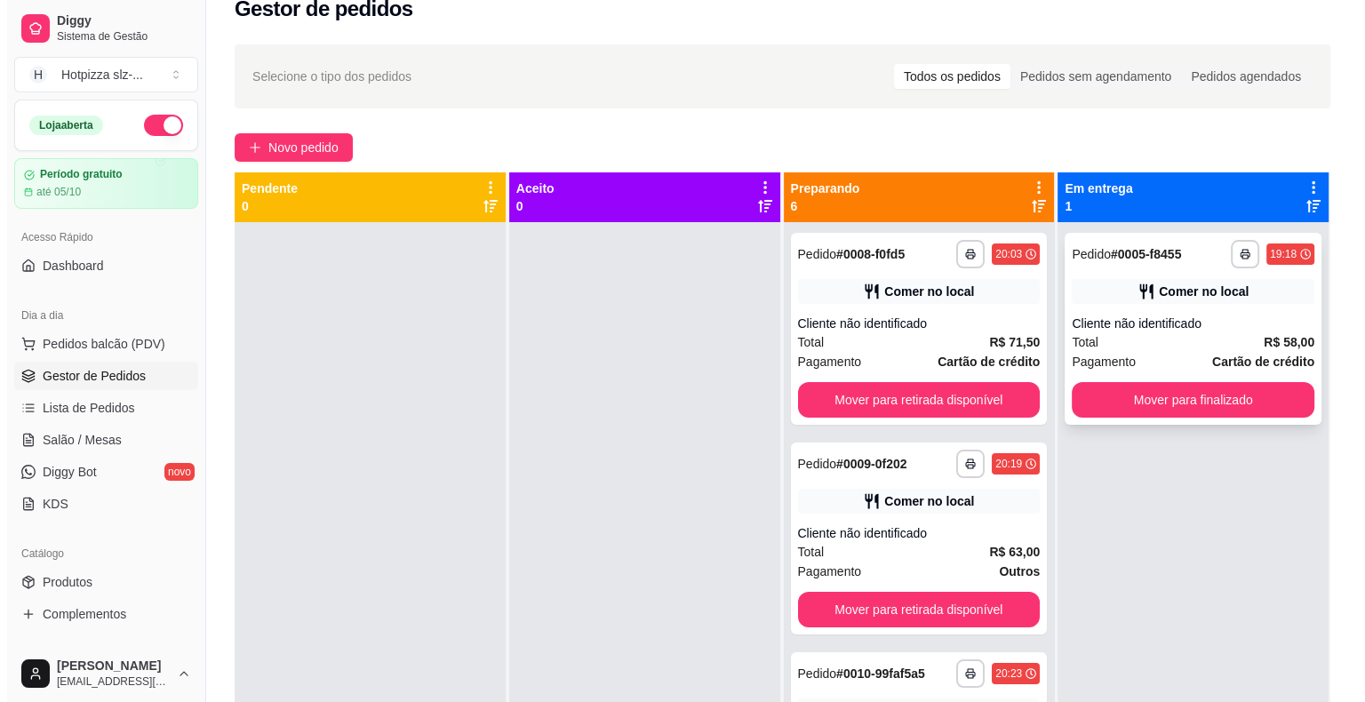
scroll to position [0, 0]
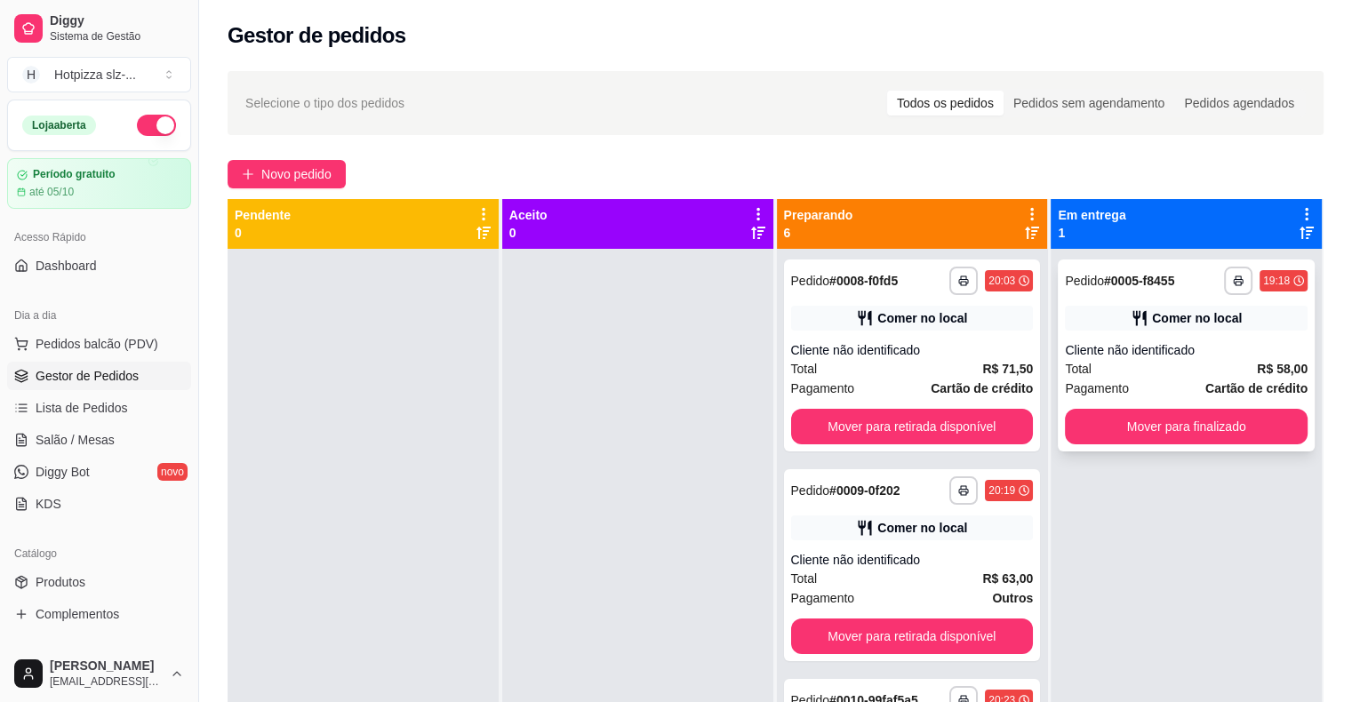
click at [1097, 317] on div "Comer no local" at bounding box center [1186, 318] width 243 height 25
click at [1096, 316] on div "Comer no local" at bounding box center [1186, 318] width 243 height 25
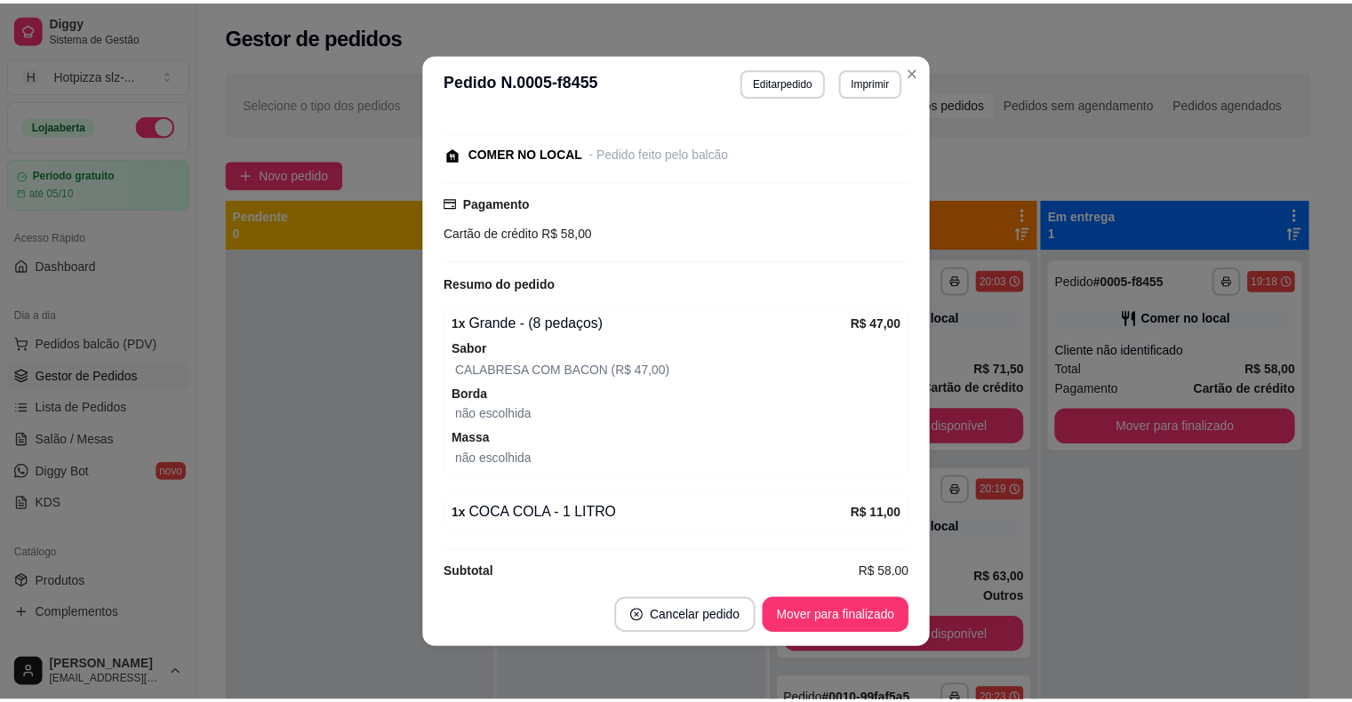
scroll to position [186, 0]
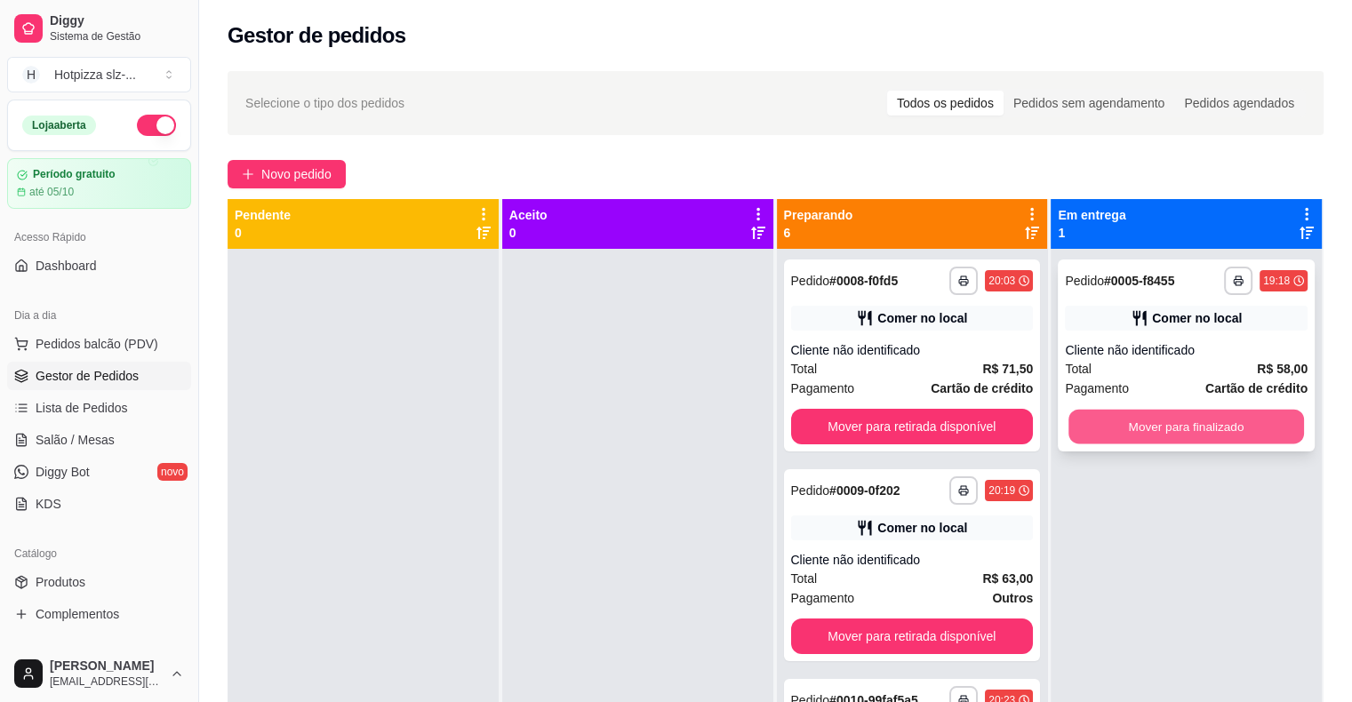
click at [1194, 430] on button "Mover para finalizado" at bounding box center [1185, 427] width 235 height 35
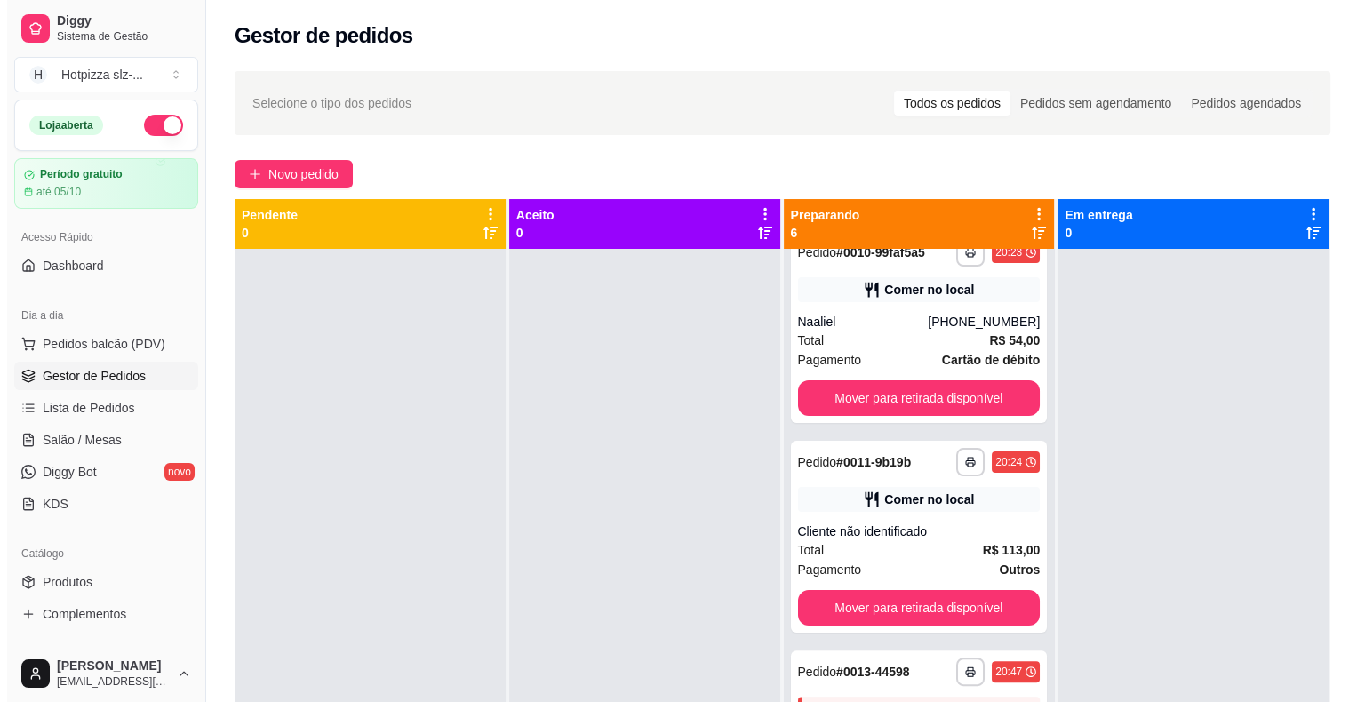
scroll to position [367, 0]
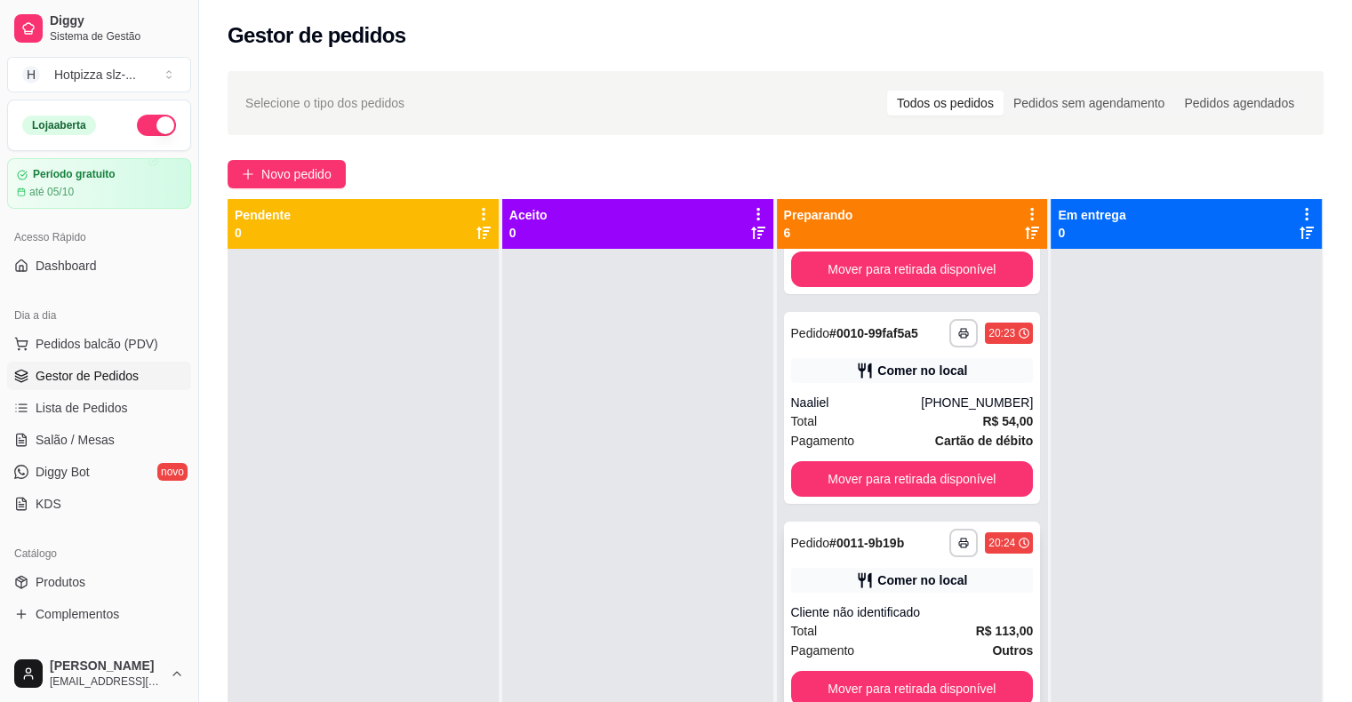
click at [897, 600] on div "**********" at bounding box center [912, 618] width 257 height 192
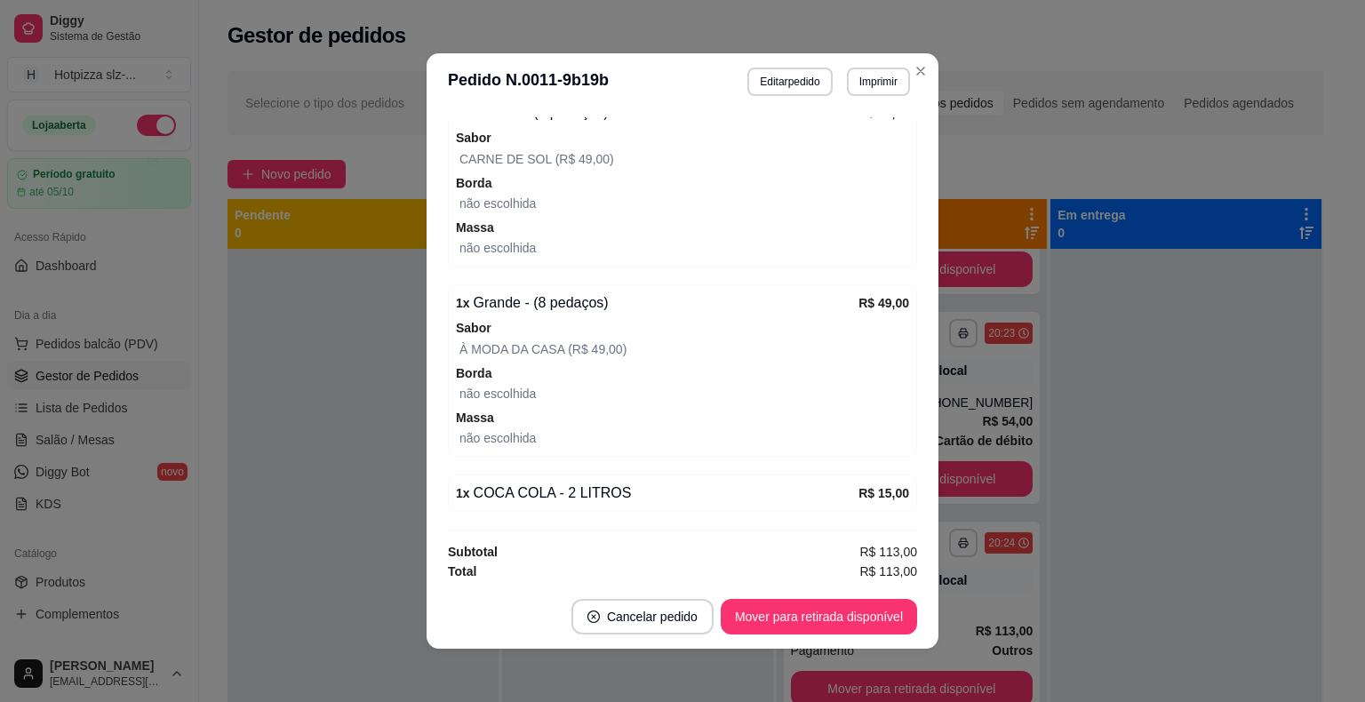
scroll to position [4, 0]
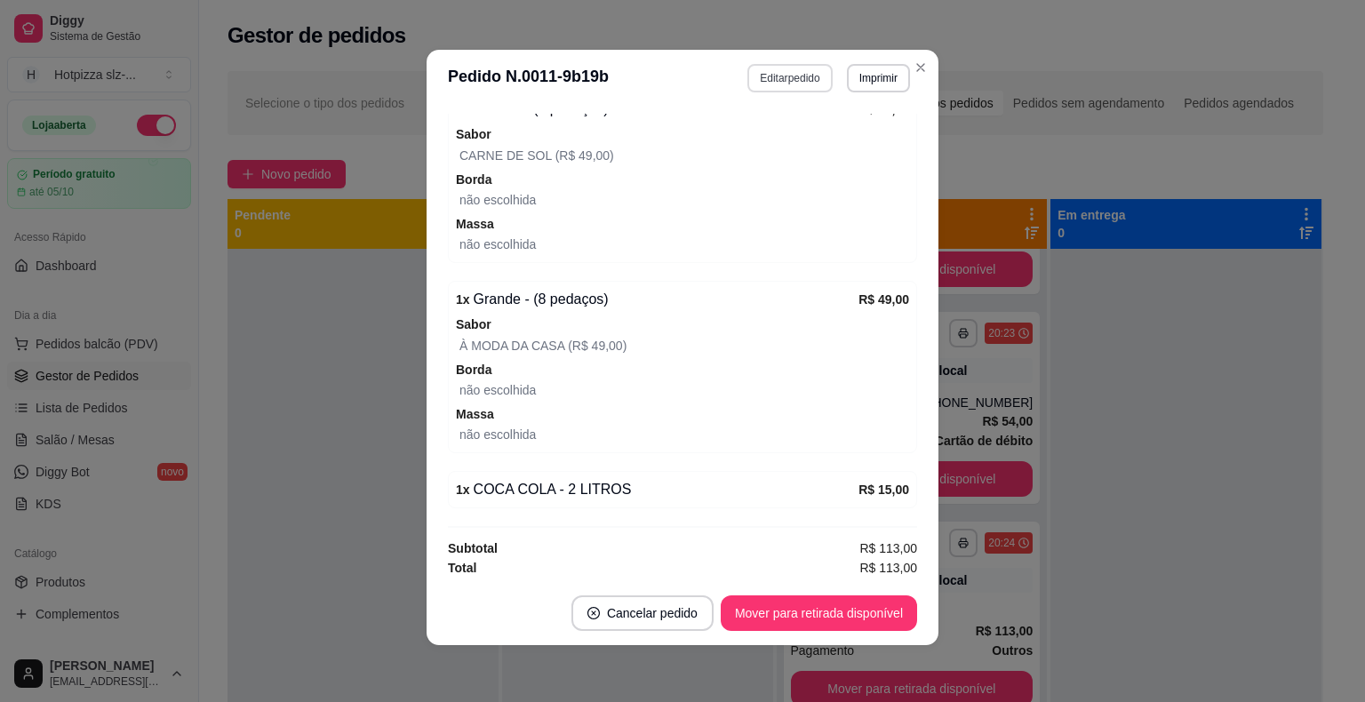
click at [775, 81] on button "Editar pedido" at bounding box center [789, 78] width 84 height 28
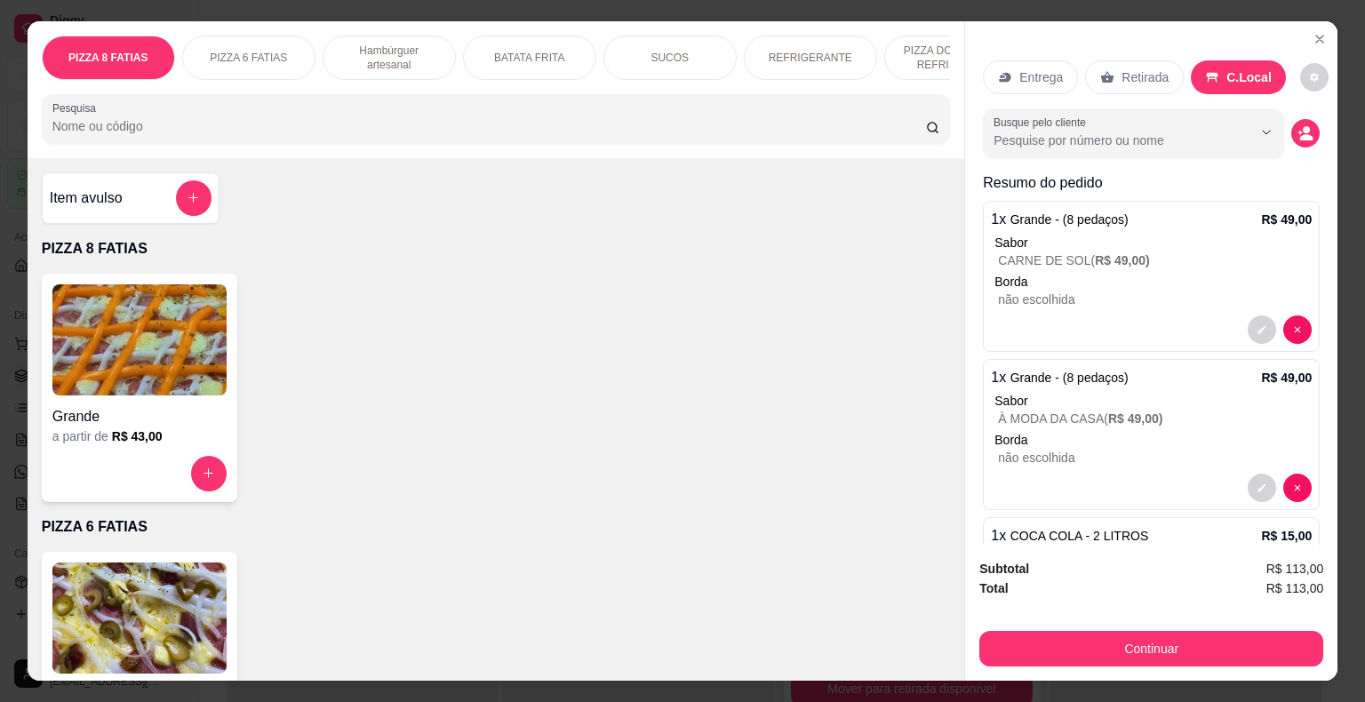
click at [808, 55] on p "REFRIGERANTE" at bounding box center [811, 58] width 84 height 14
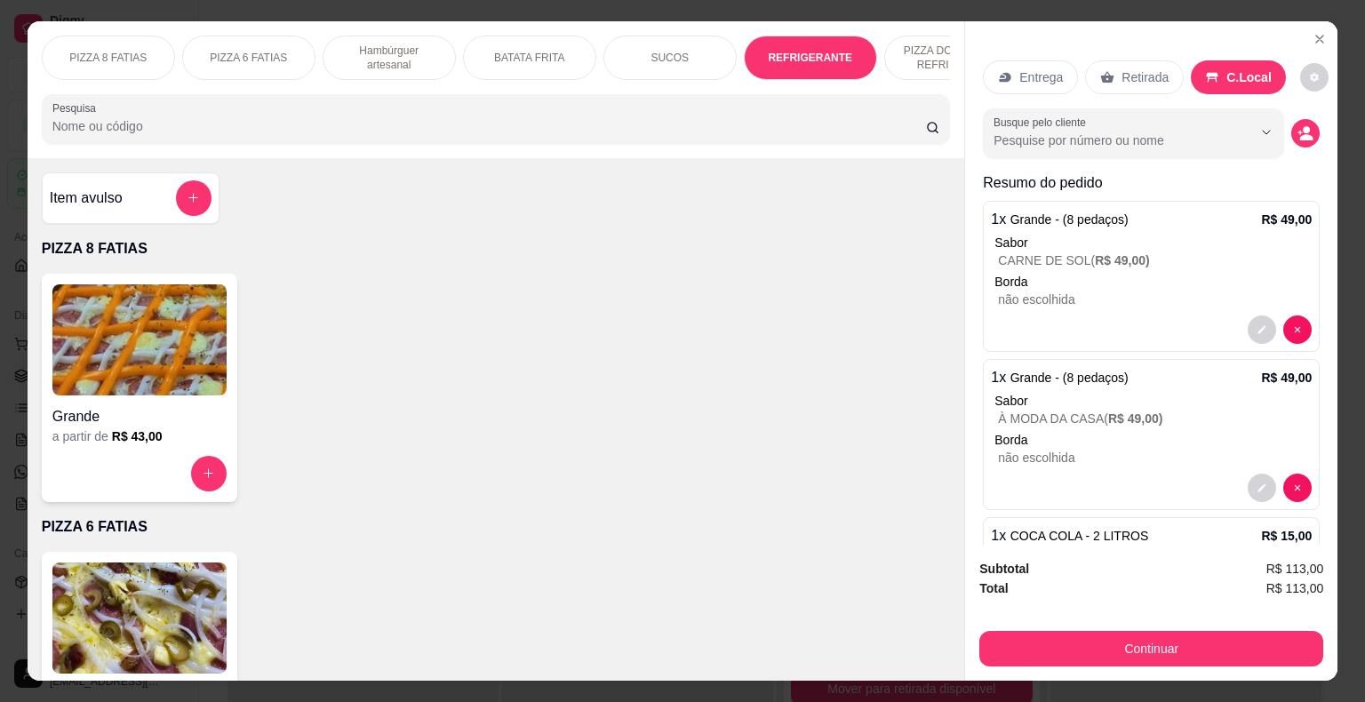
scroll to position [43, 0]
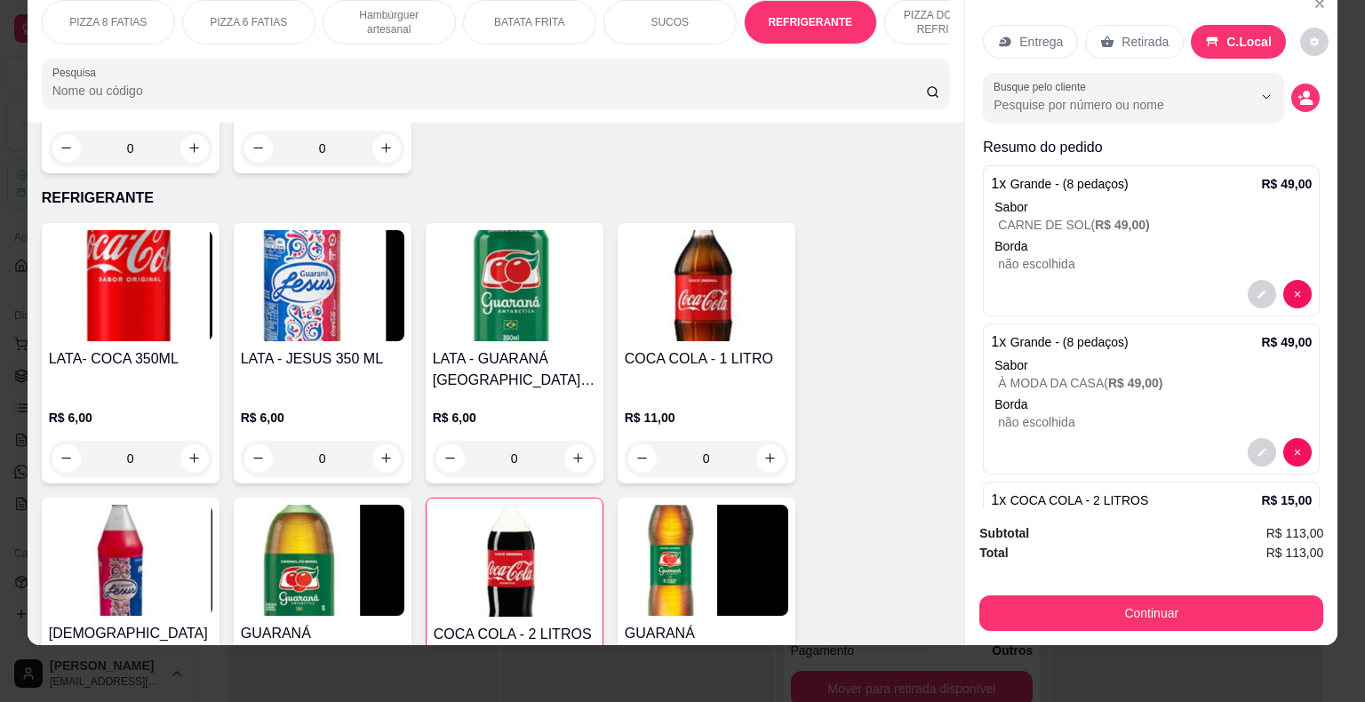
click at [96, 505] on img at bounding box center [131, 560] width 164 height 111
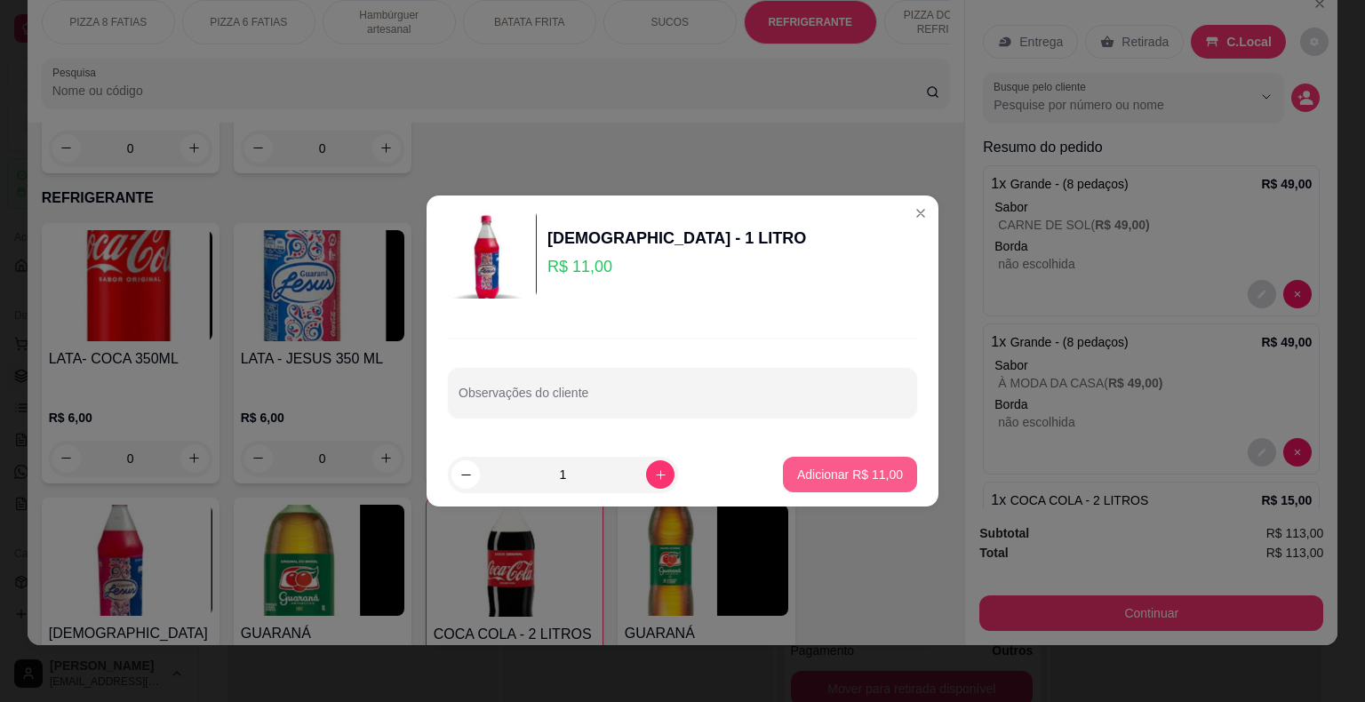
click at [823, 471] on p "Adicionar R$ 11,00" at bounding box center [850, 475] width 106 height 18
type input "1"
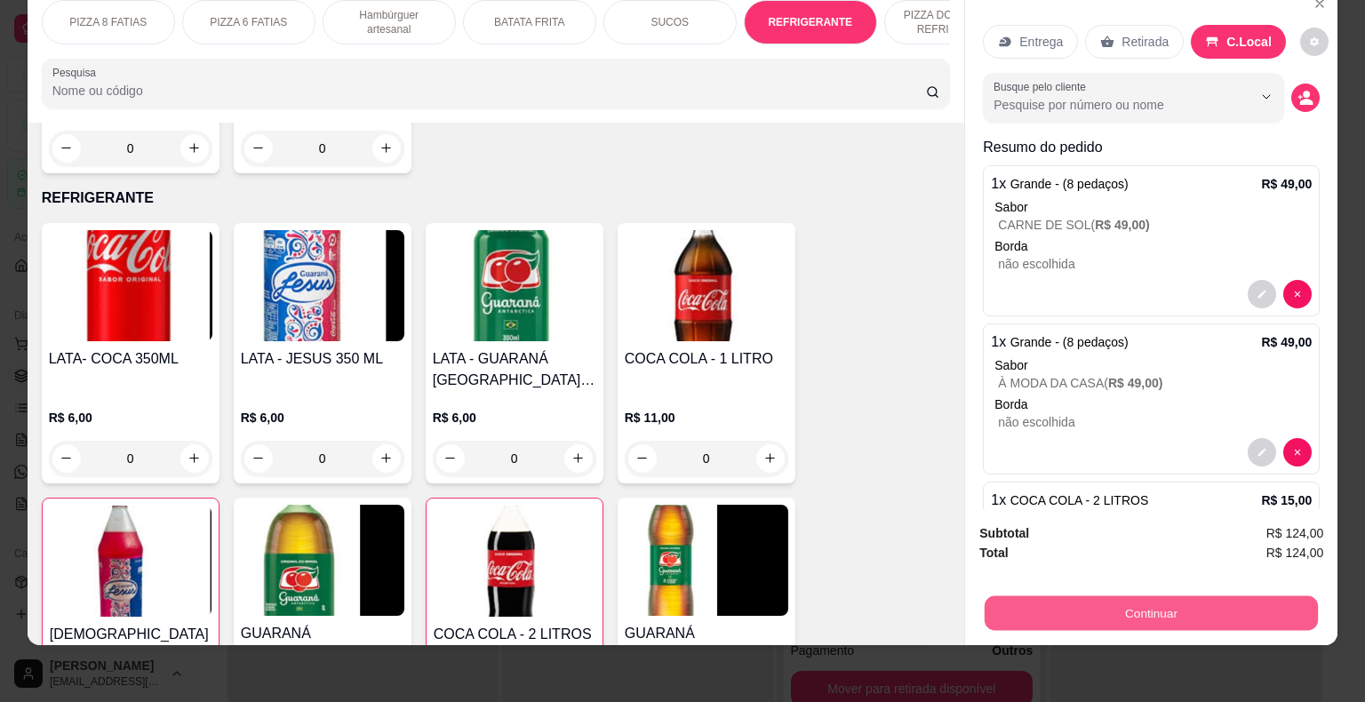
click at [1125, 602] on button "Continuar" at bounding box center [1151, 613] width 333 height 35
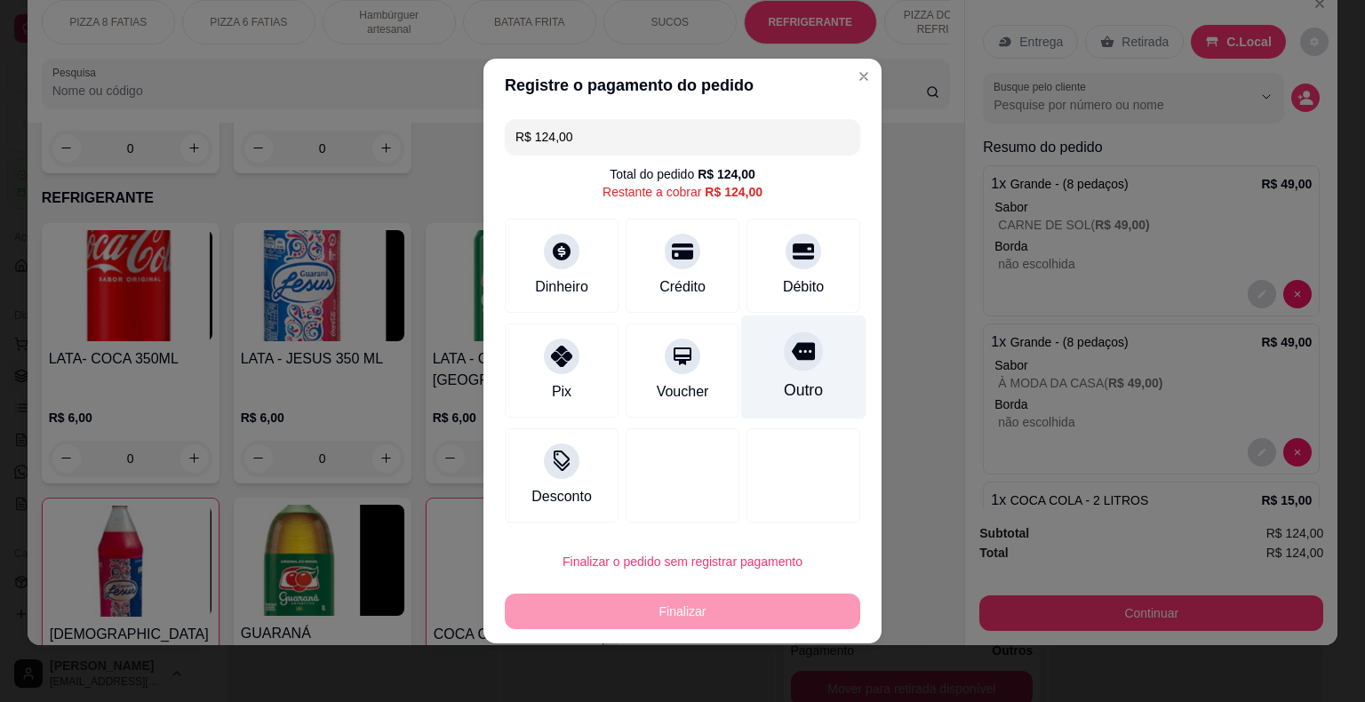
click at [792, 361] on icon at bounding box center [803, 350] width 23 height 23
type input "R$ 0,00"
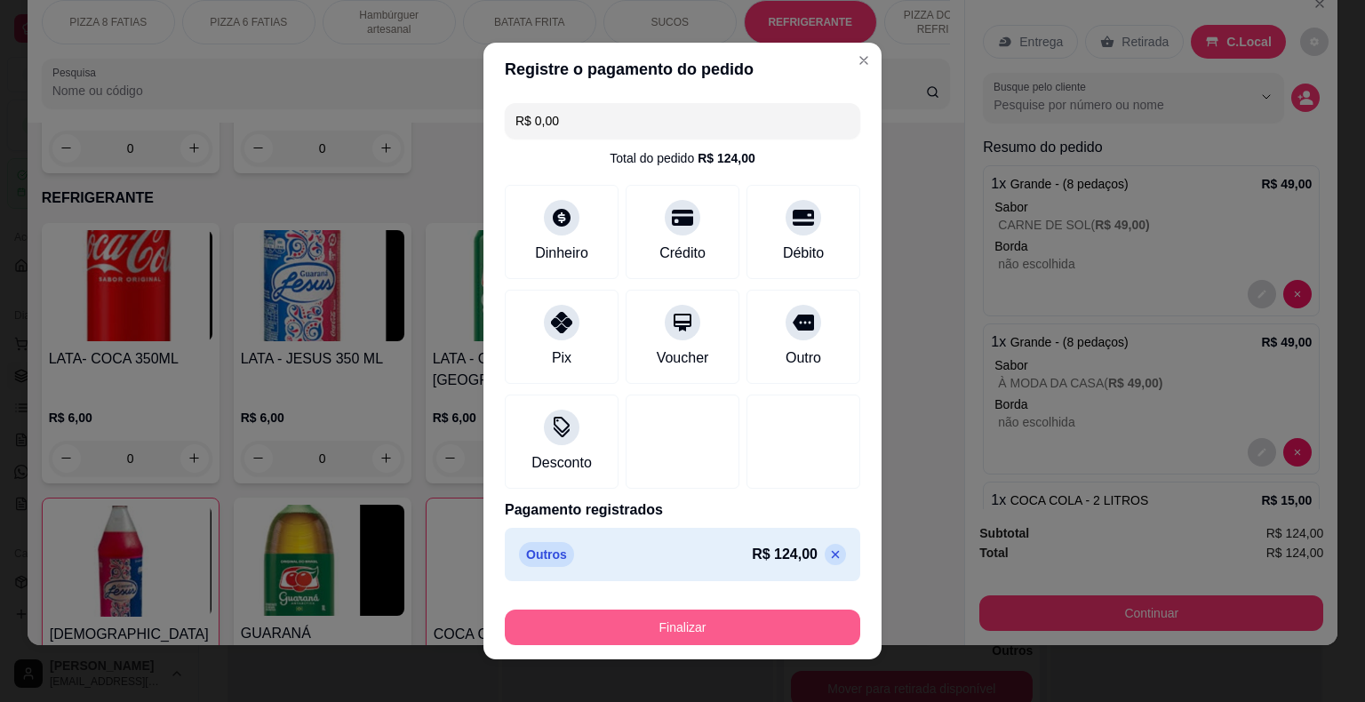
click at [706, 627] on button "Finalizar" at bounding box center [682, 628] width 355 height 36
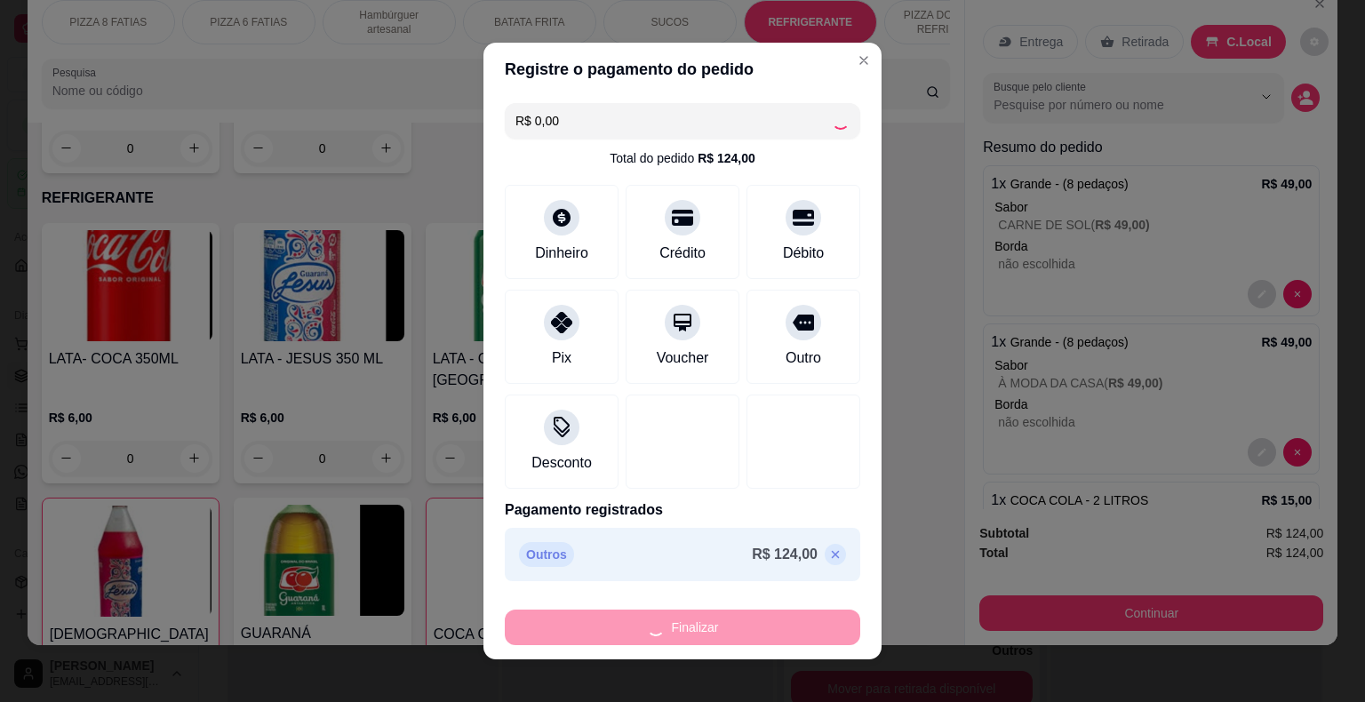
type input "0"
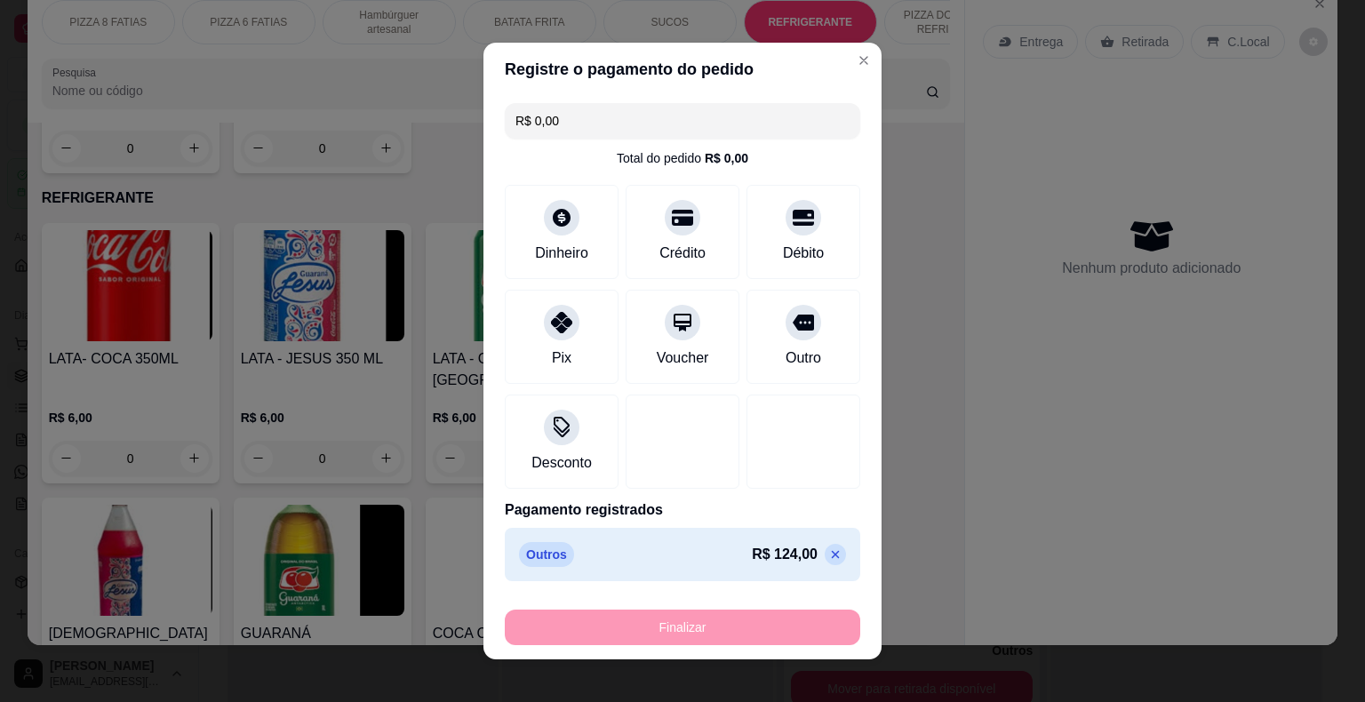
type input "-R$ 124,00"
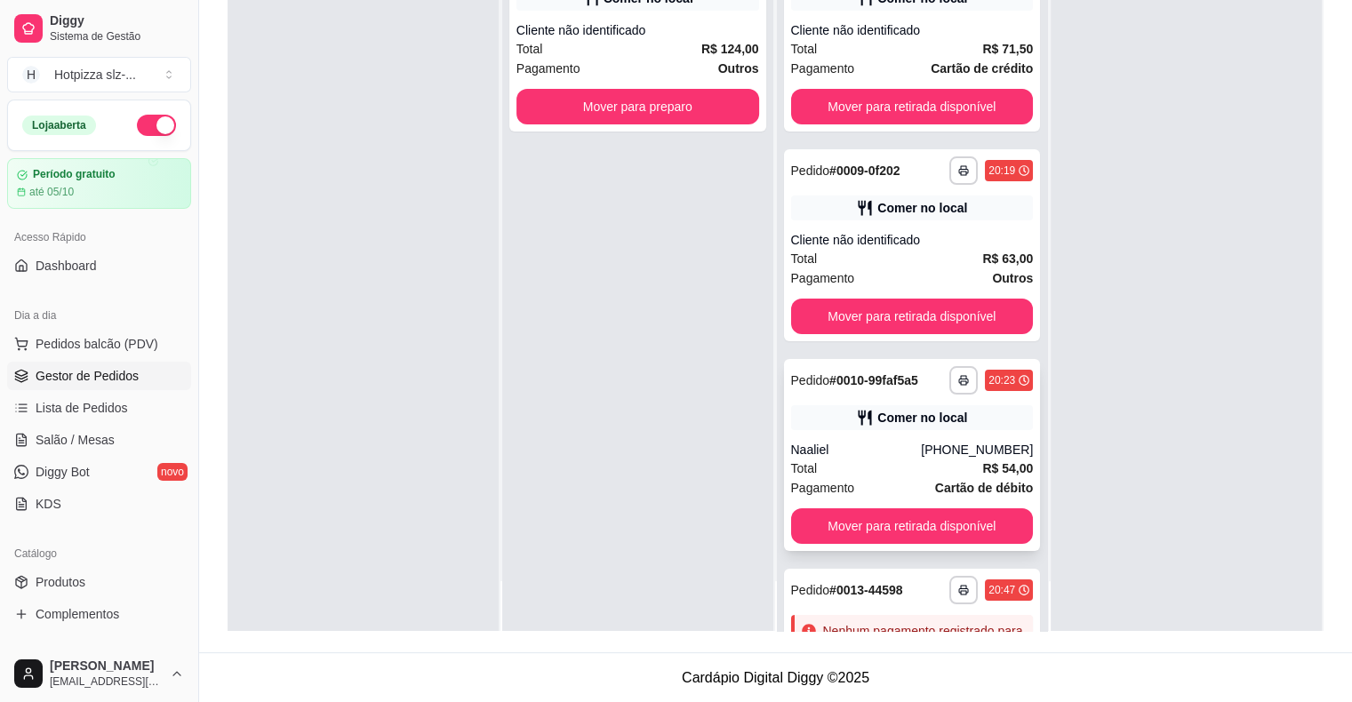
scroll to position [0, 0]
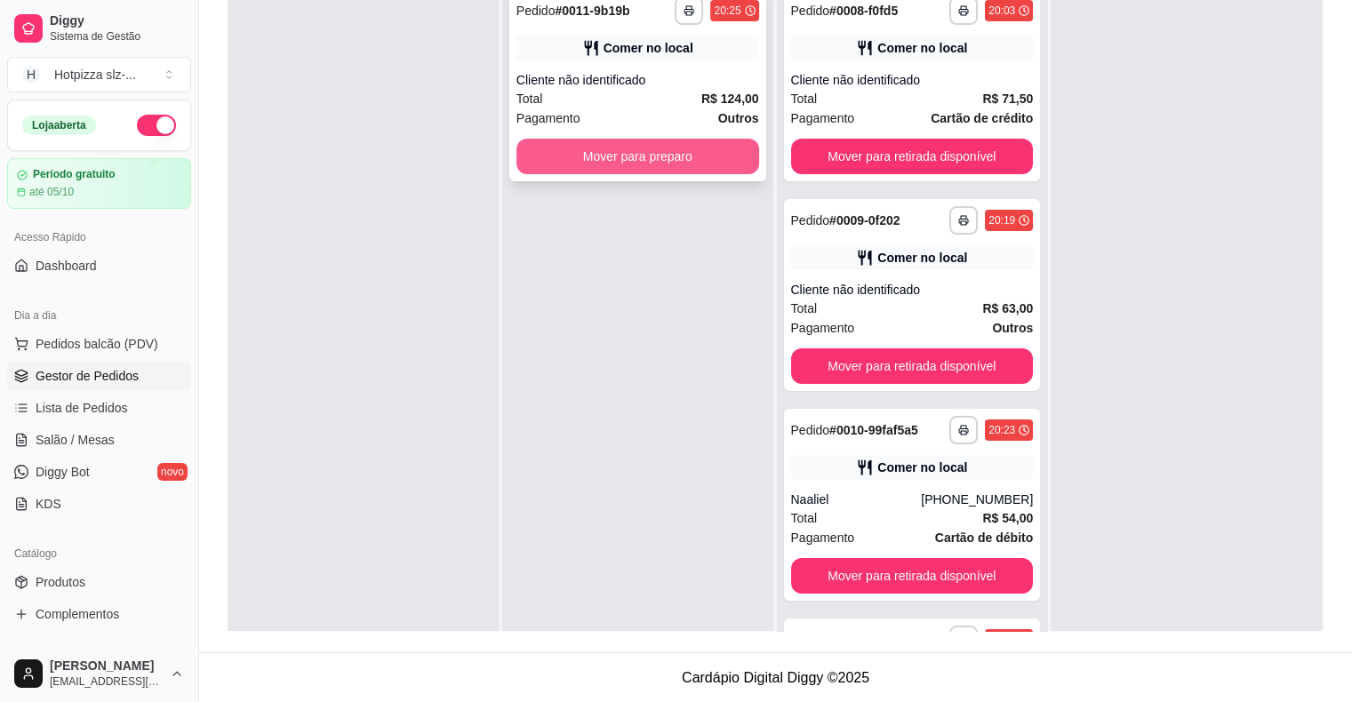
click at [650, 153] on button "Mover para preparo" at bounding box center [637, 157] width 243 height 36
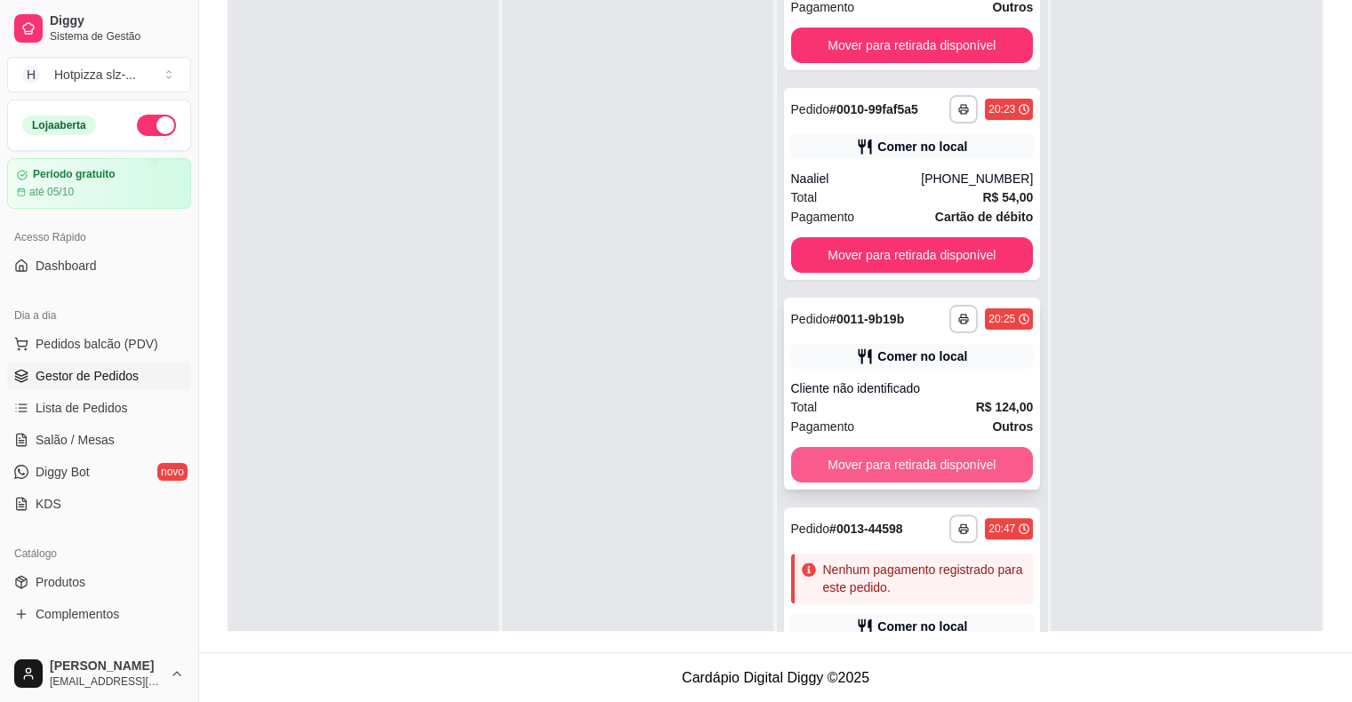
scroll to position [278, 0]
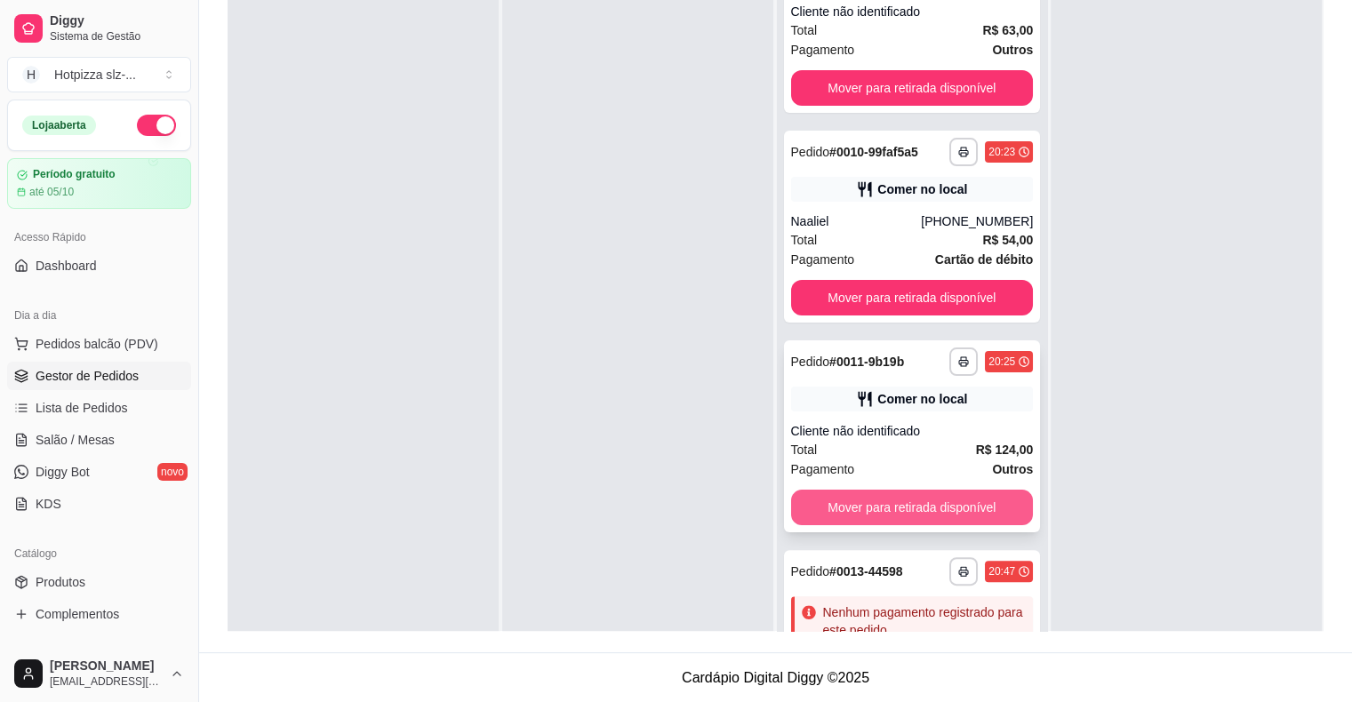
click at [912, 508] on button "Mover para retirada disponível" at bounding box center [912, 508] width 243 height 36
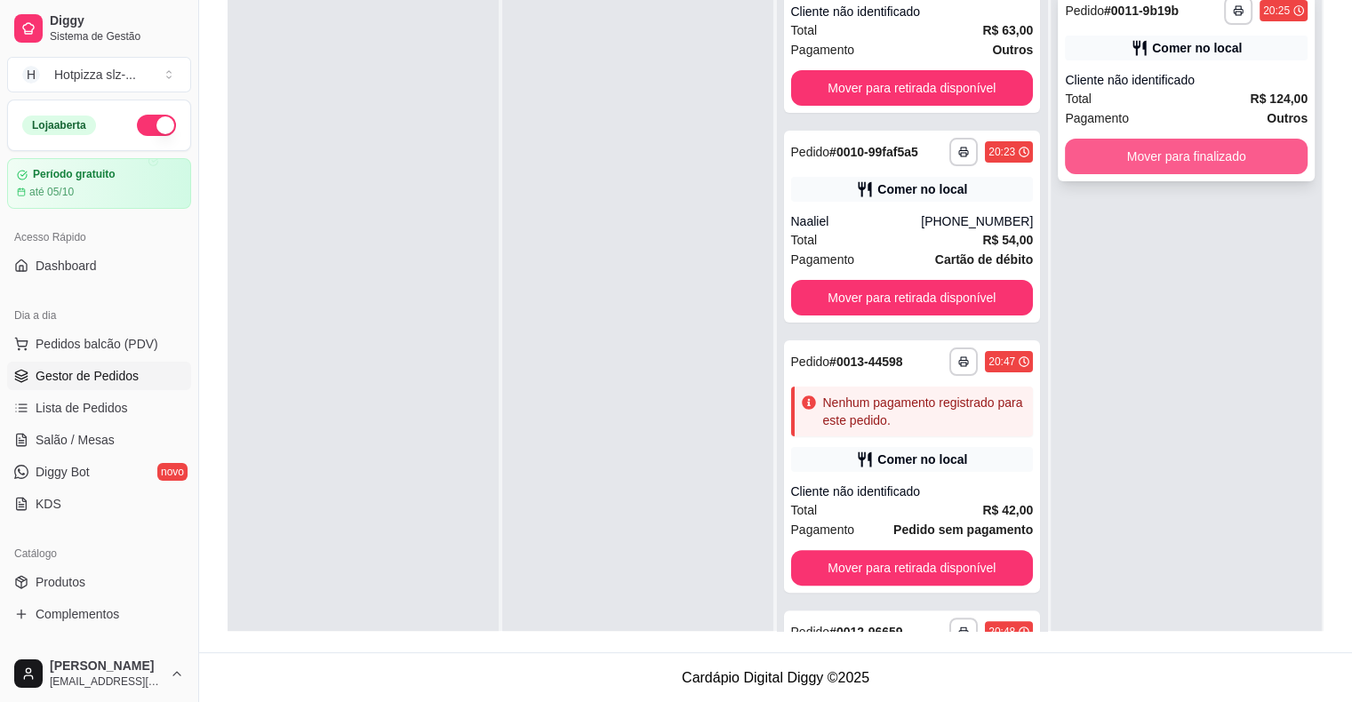
click at [1110, 151] on button "Mover para finalizado" at bounding box center [1186, 157] width 243 height 36
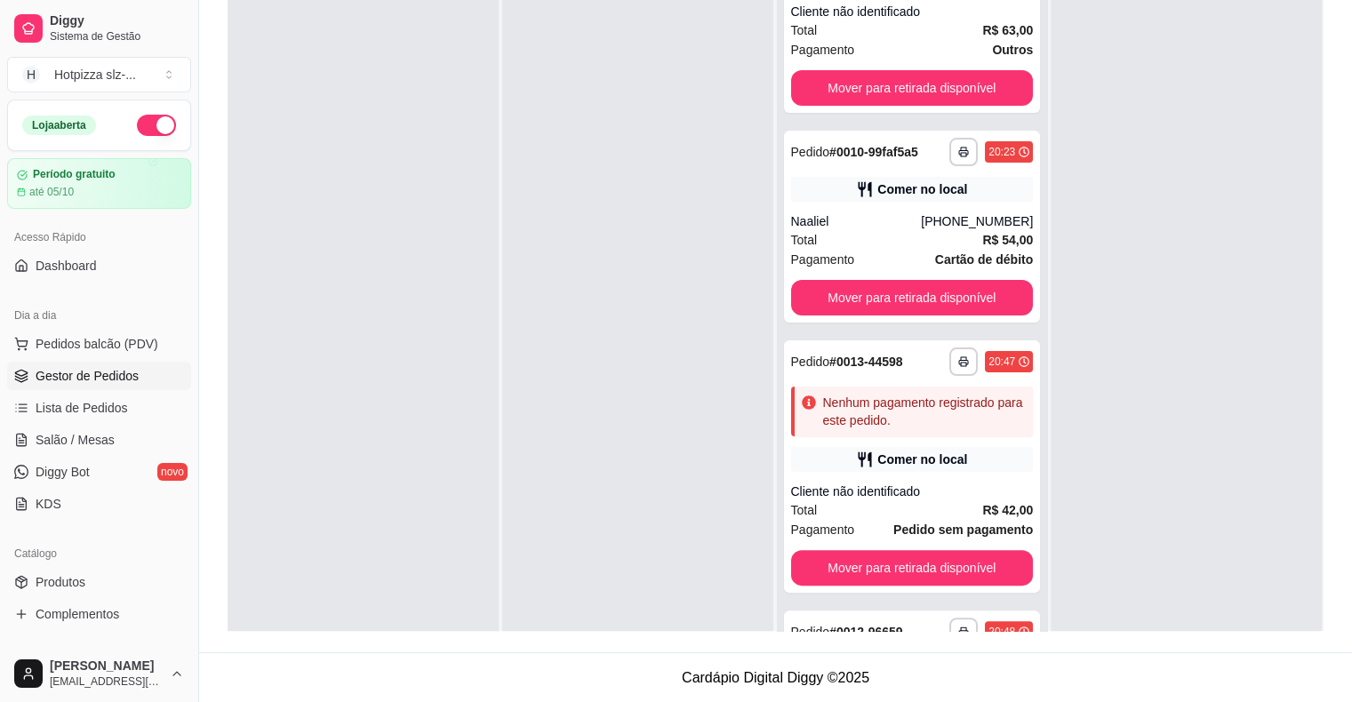
click at [359, 435] on div at bounding box center [362, 330] width 271 height 702
click at [343, 427] on div at bounding box center [362, 330] width 271 height 702
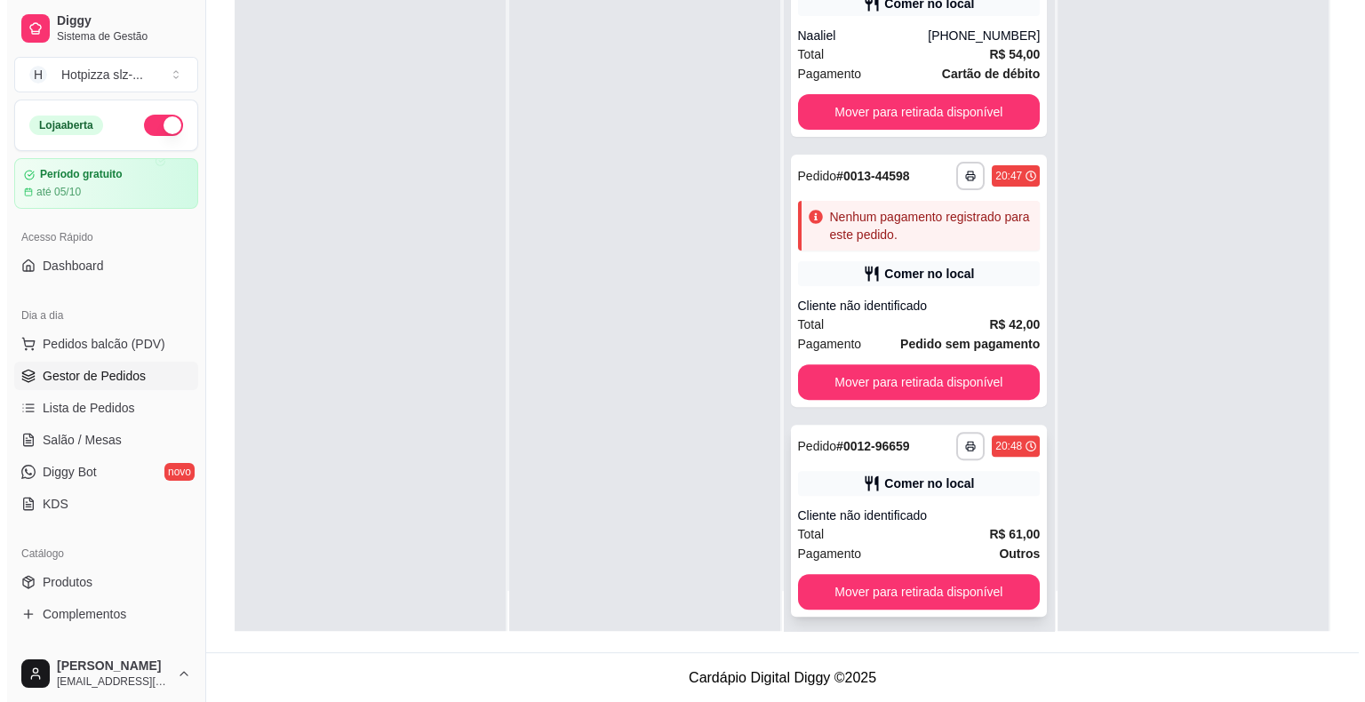
scroll to position [50, 0]
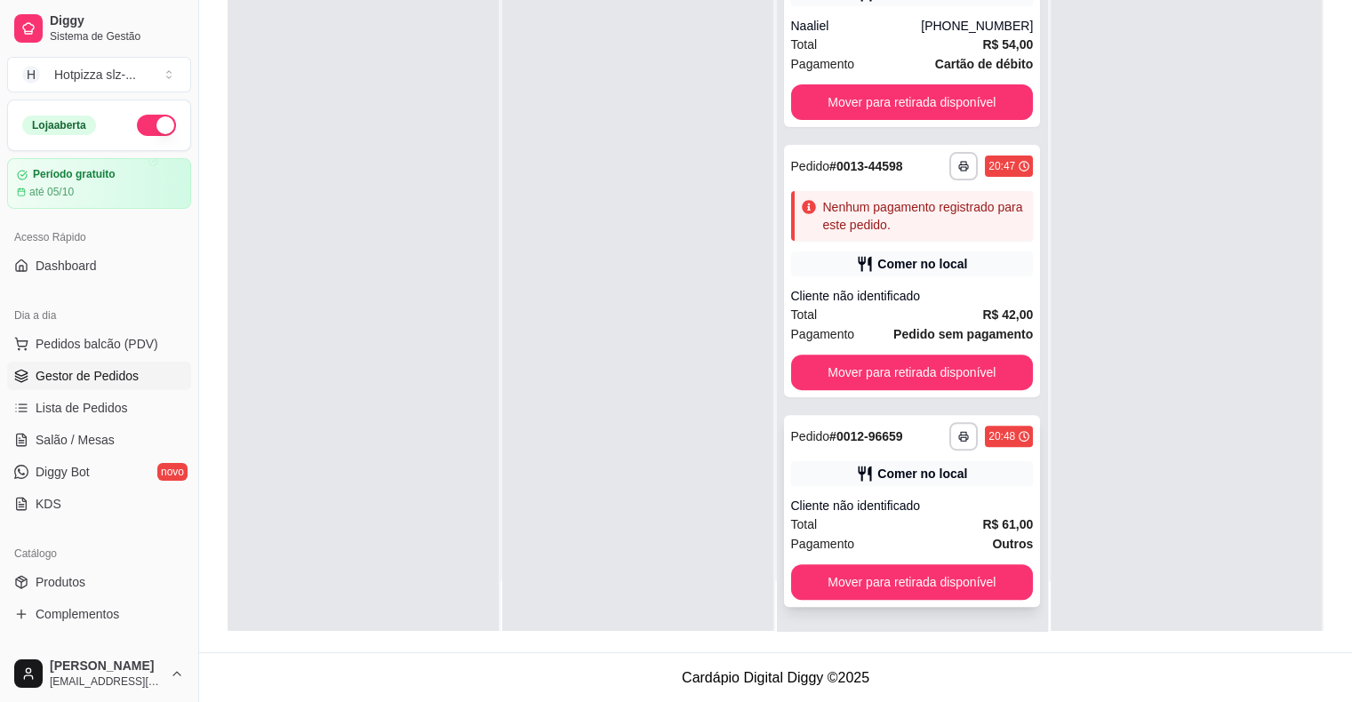
click at [889, 485] on div "**********" at bounding box center [912, 511] width 257 height 192
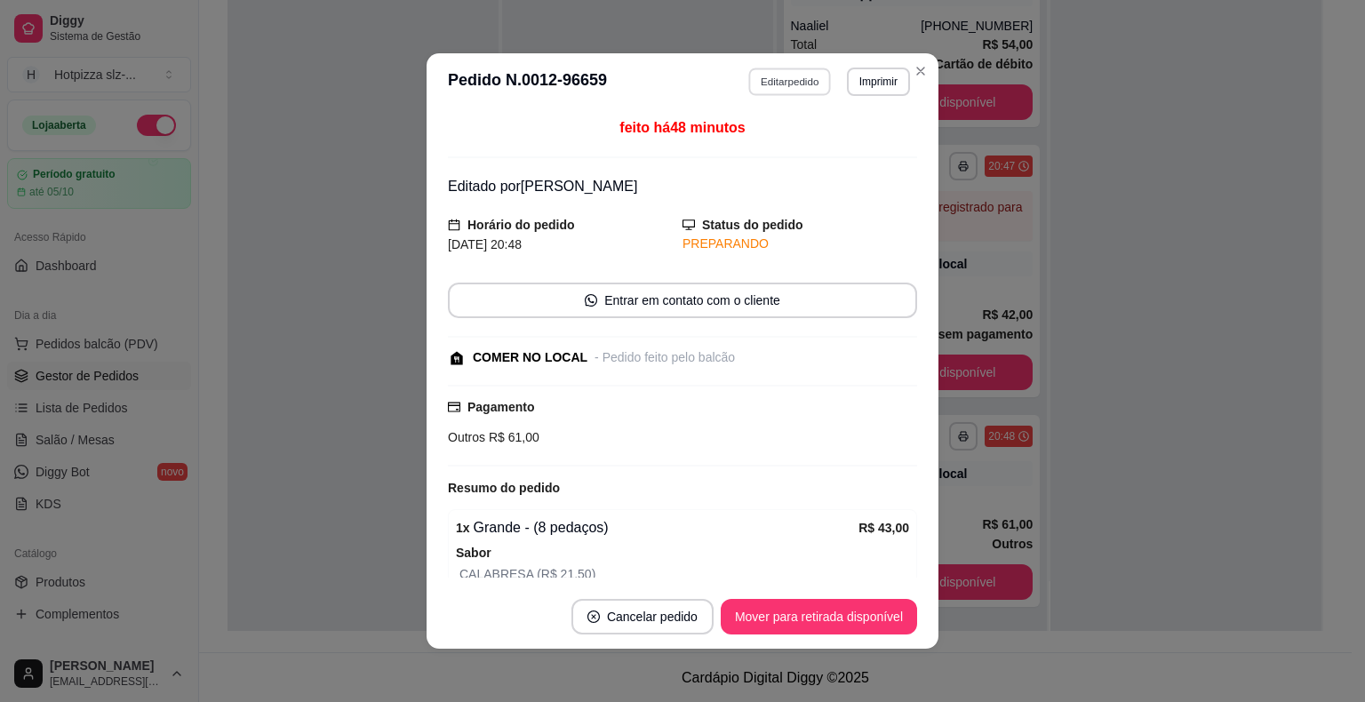
click at [781, 81] on button "Editar pedido" at bounding box center [790, 82] width 83 height 28
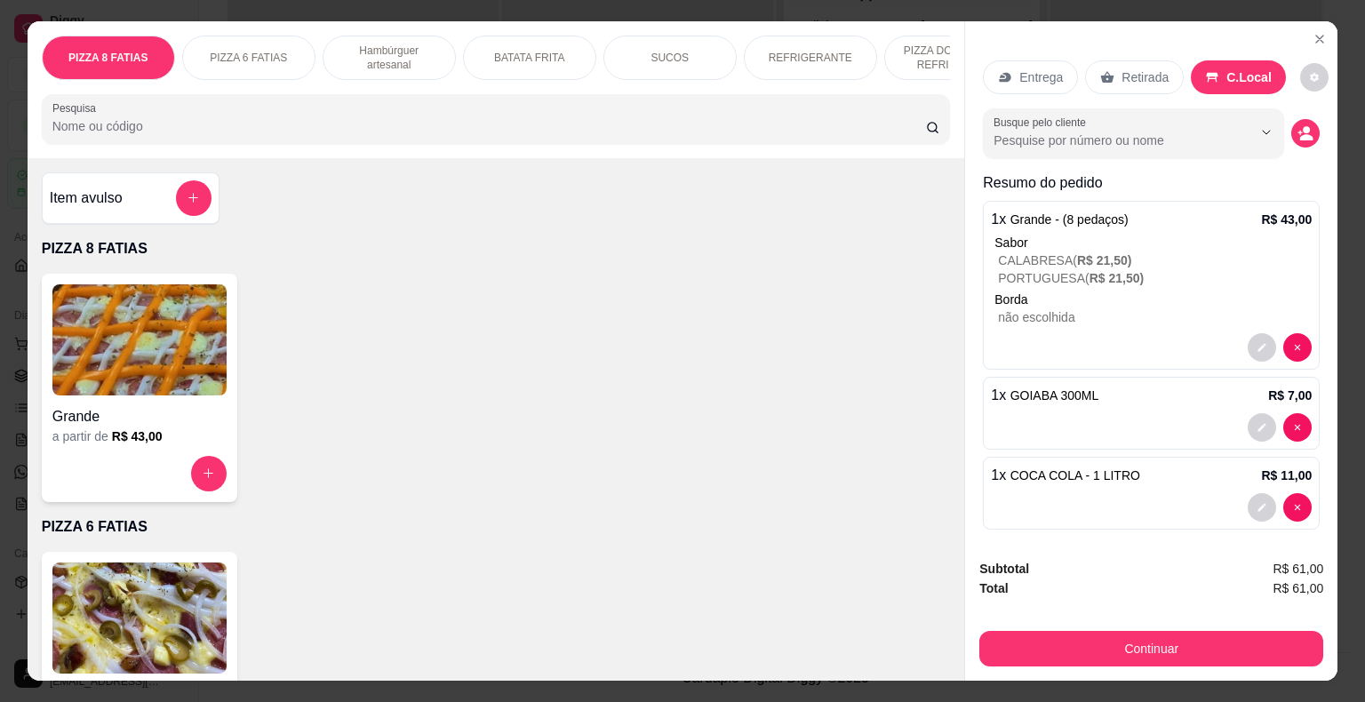
click at [375, 52] on p "Hambúrguer artesanal" at bounding box center [389, 58] width 103 height 28
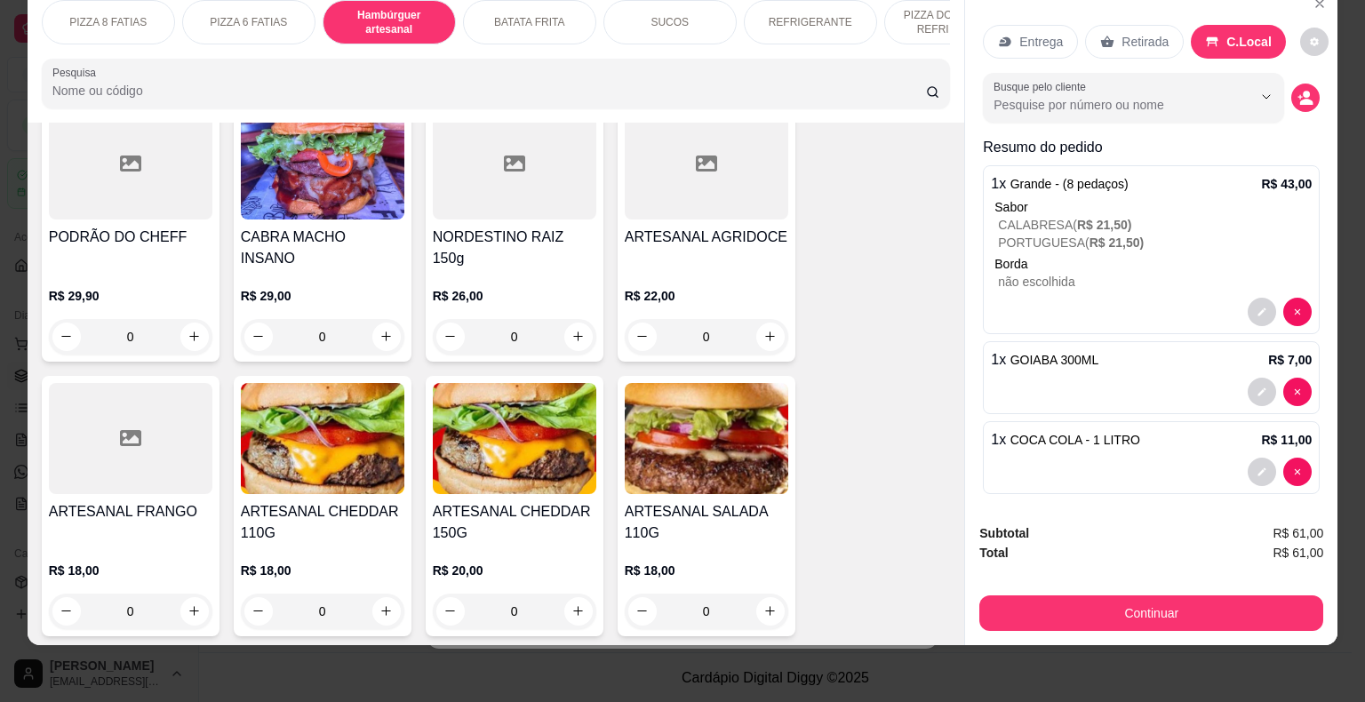
scroll to position [814, 0]
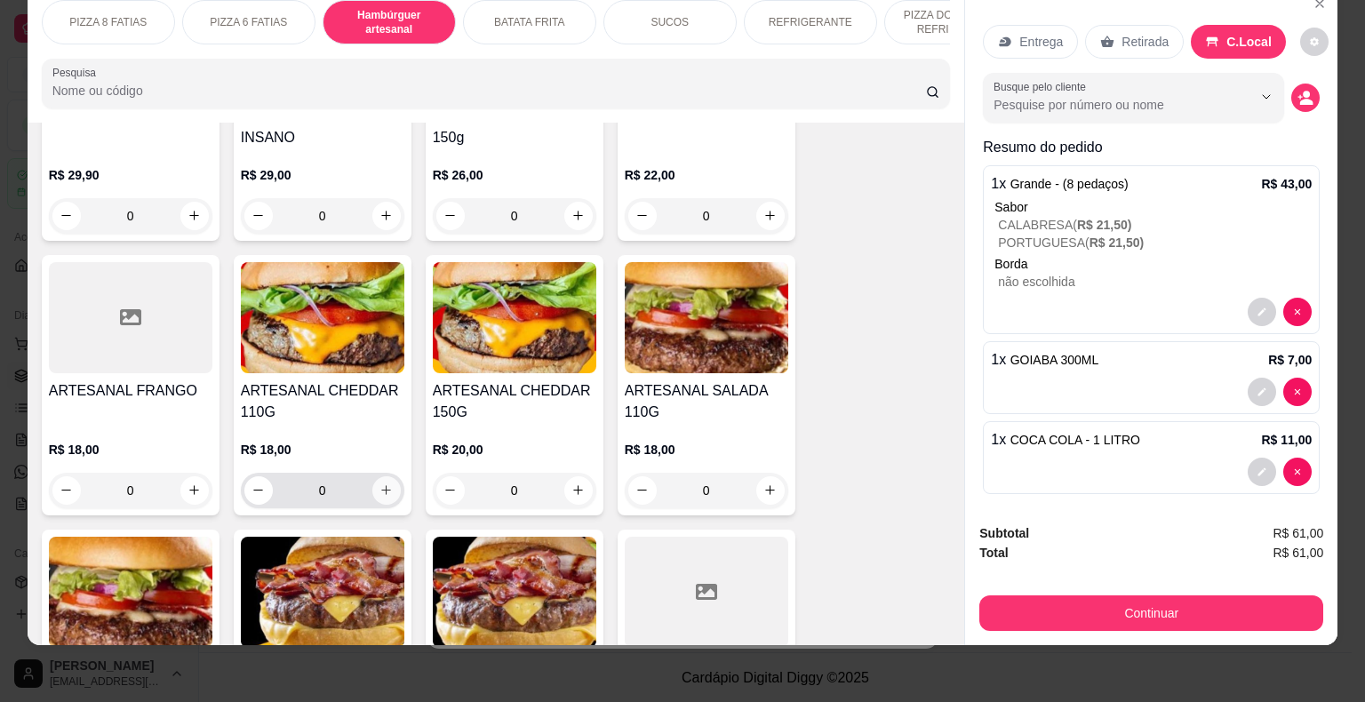
click at [378, 476] on button "increase-product-quantity" at bounding box center [386, 490] width 28 height 28
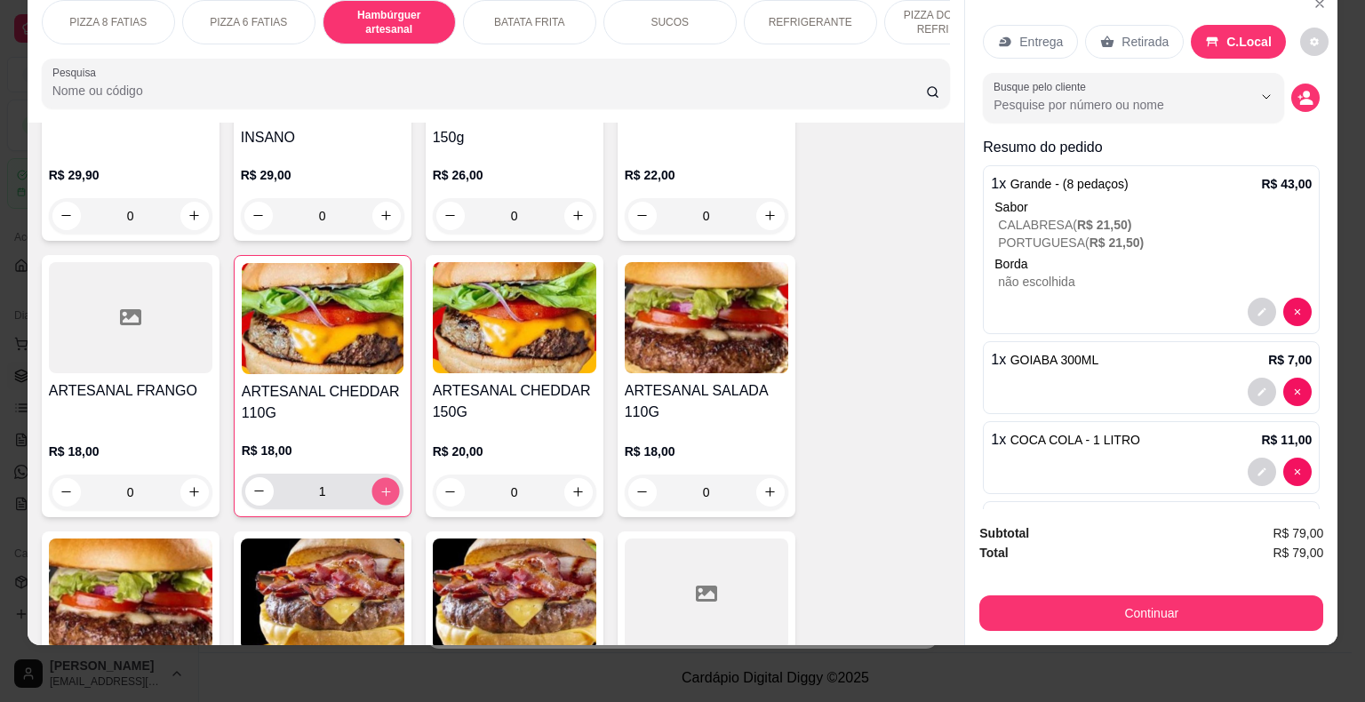
click at [378, 477] on button "increase-product-quantity" at bounding box center [385, 491] width 28 height 28
type input "2"
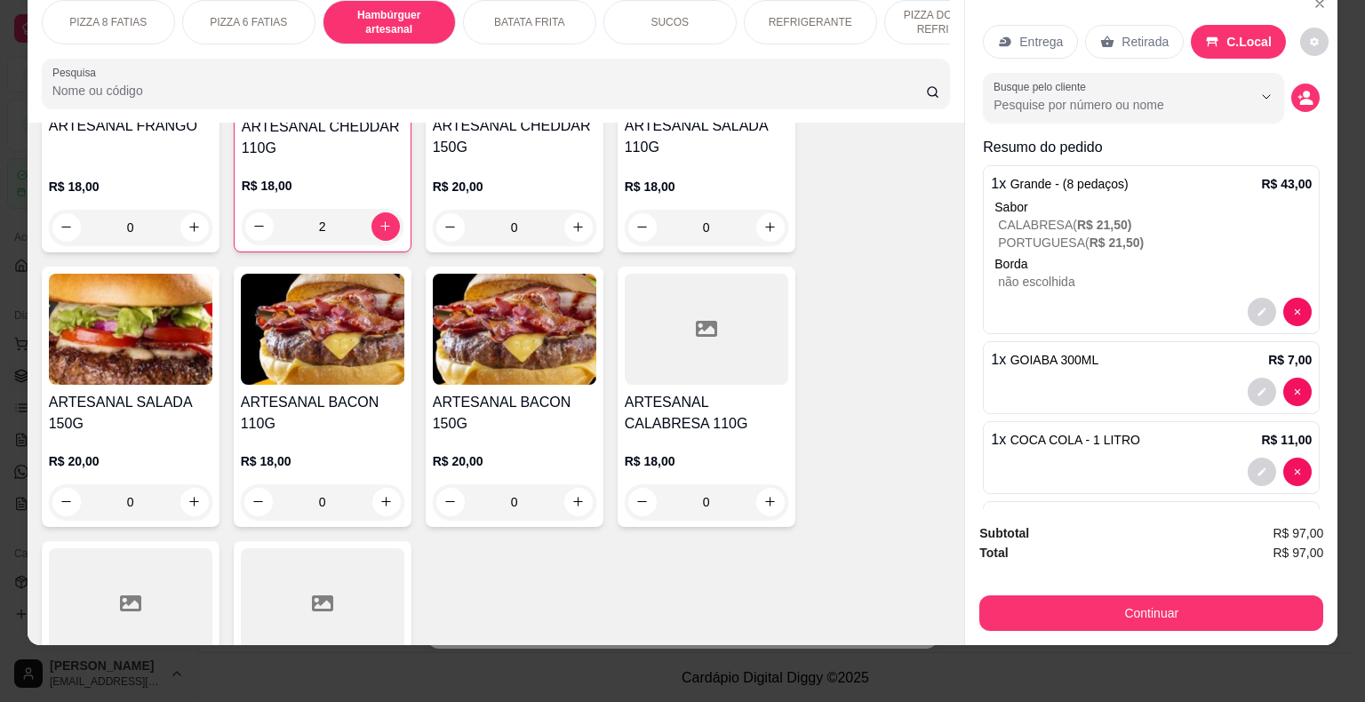
scroll to position [1081, 0]
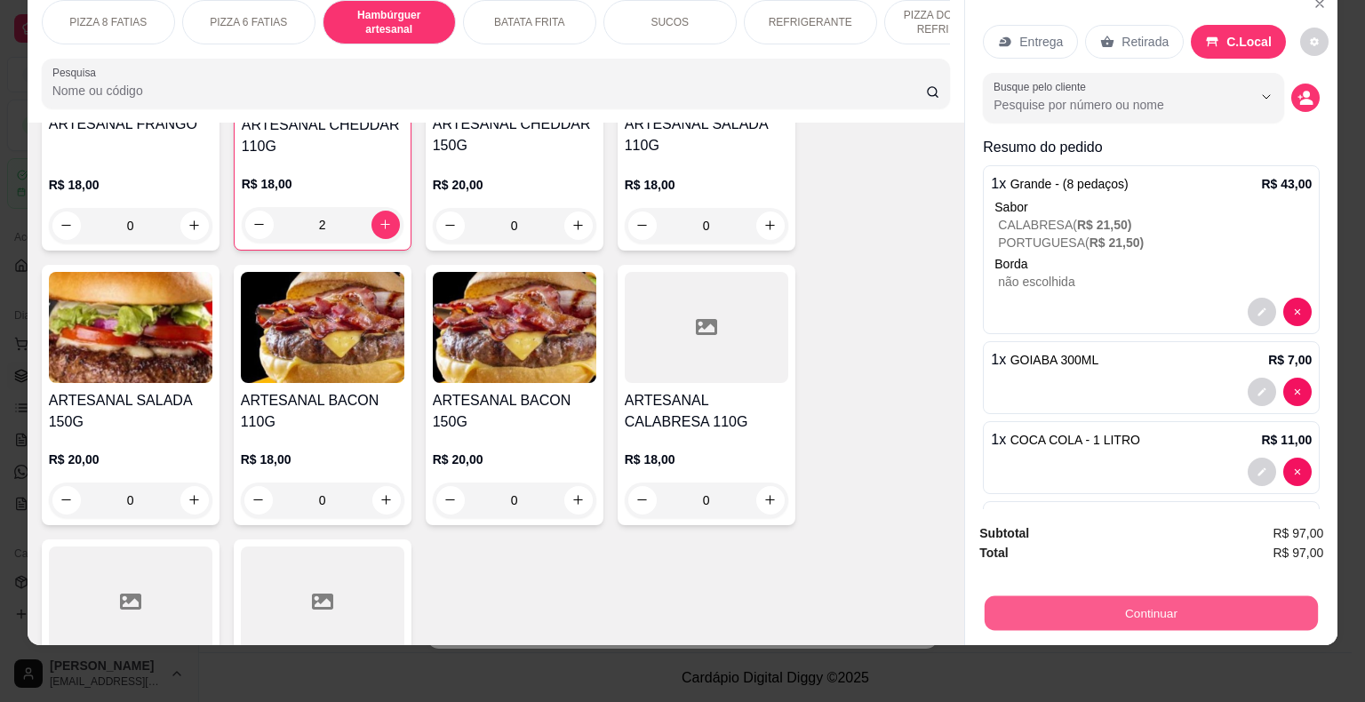
click at [1137, 601] on button "Continuar" at bounding box center [1151, 613] width 333 height 35
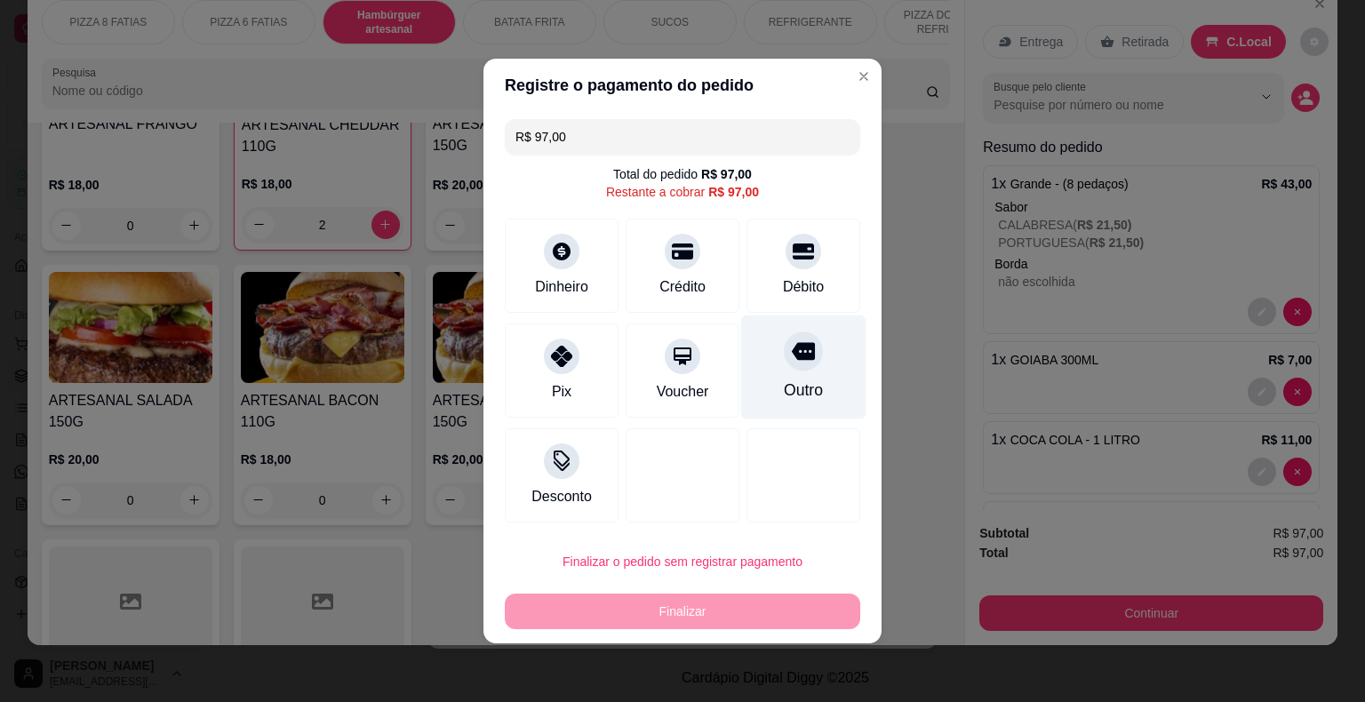
click at [782, 369] on div "Outro" at bounding box center [803, 367] width 125 height 104
type input "R$ 0,00"
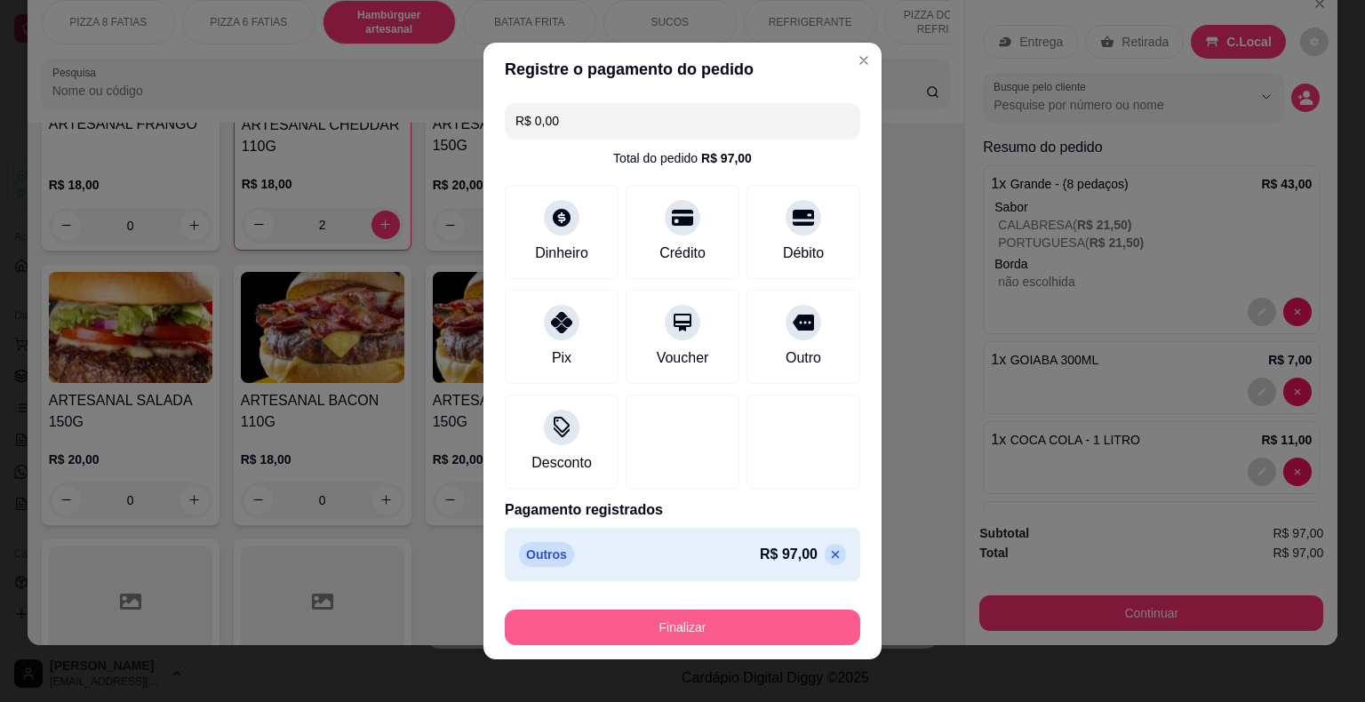
click at [675, 633] on button "Finalizar" at bounding box center [682, 628] width 355 height 36
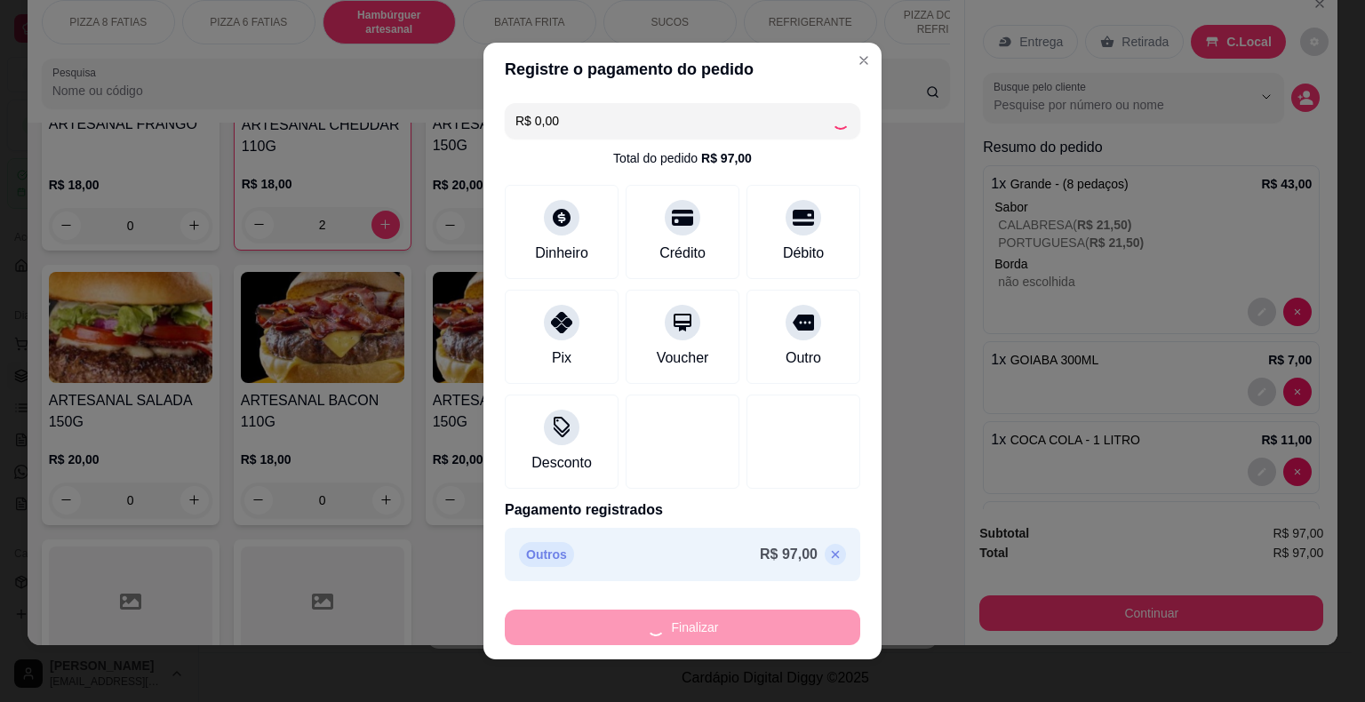
type input "0"
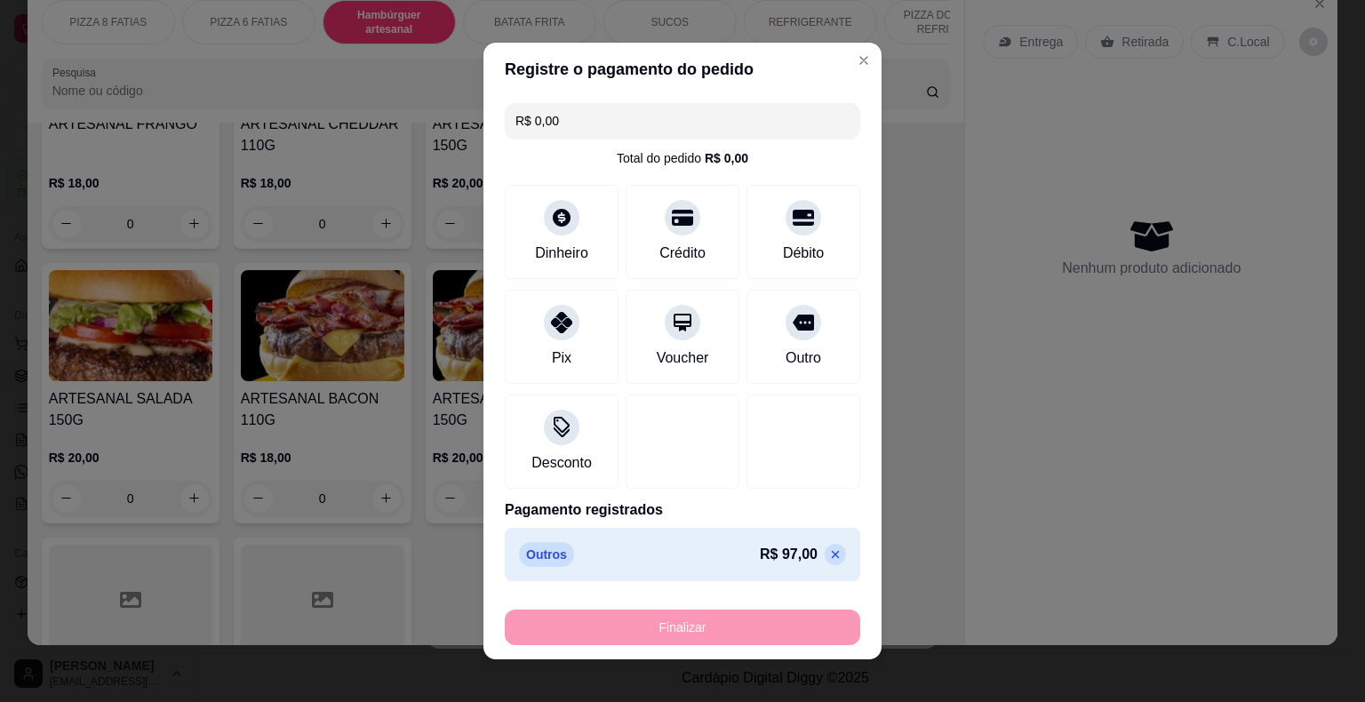
type input "-R$ 97,00"
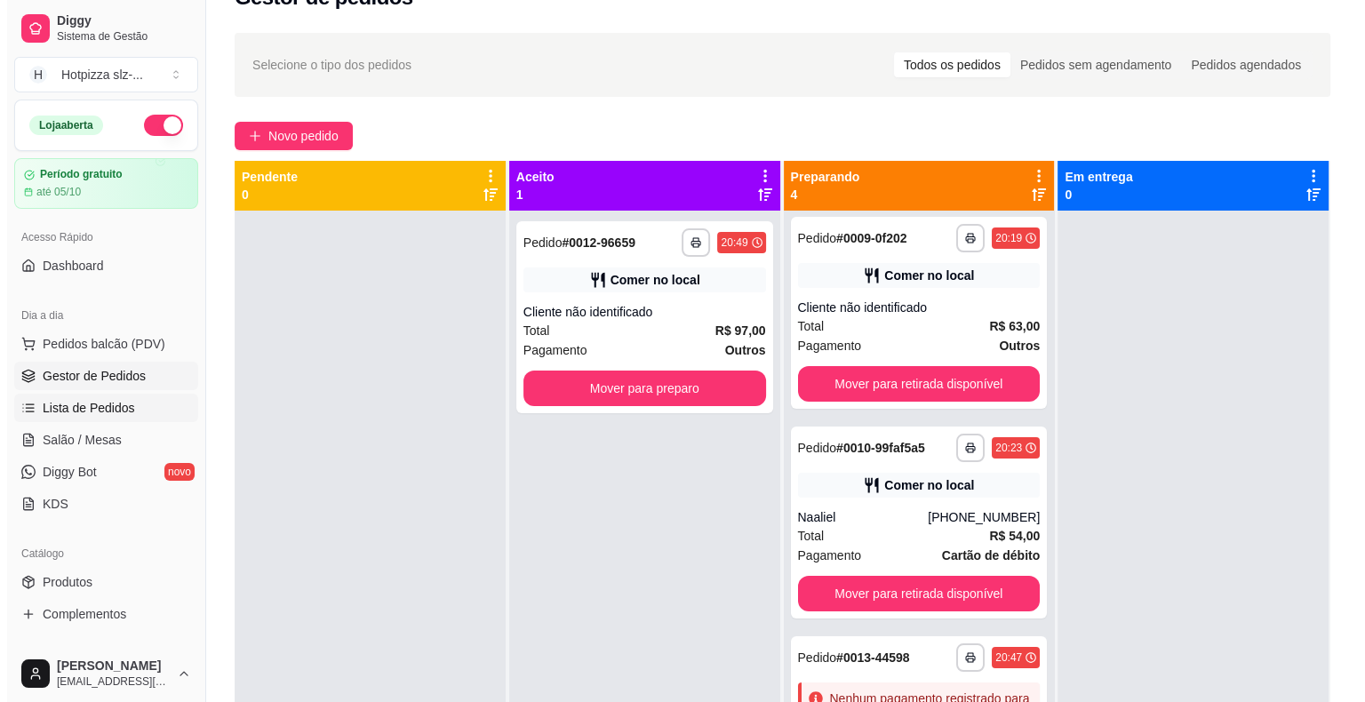
scroll to position [0, 0]
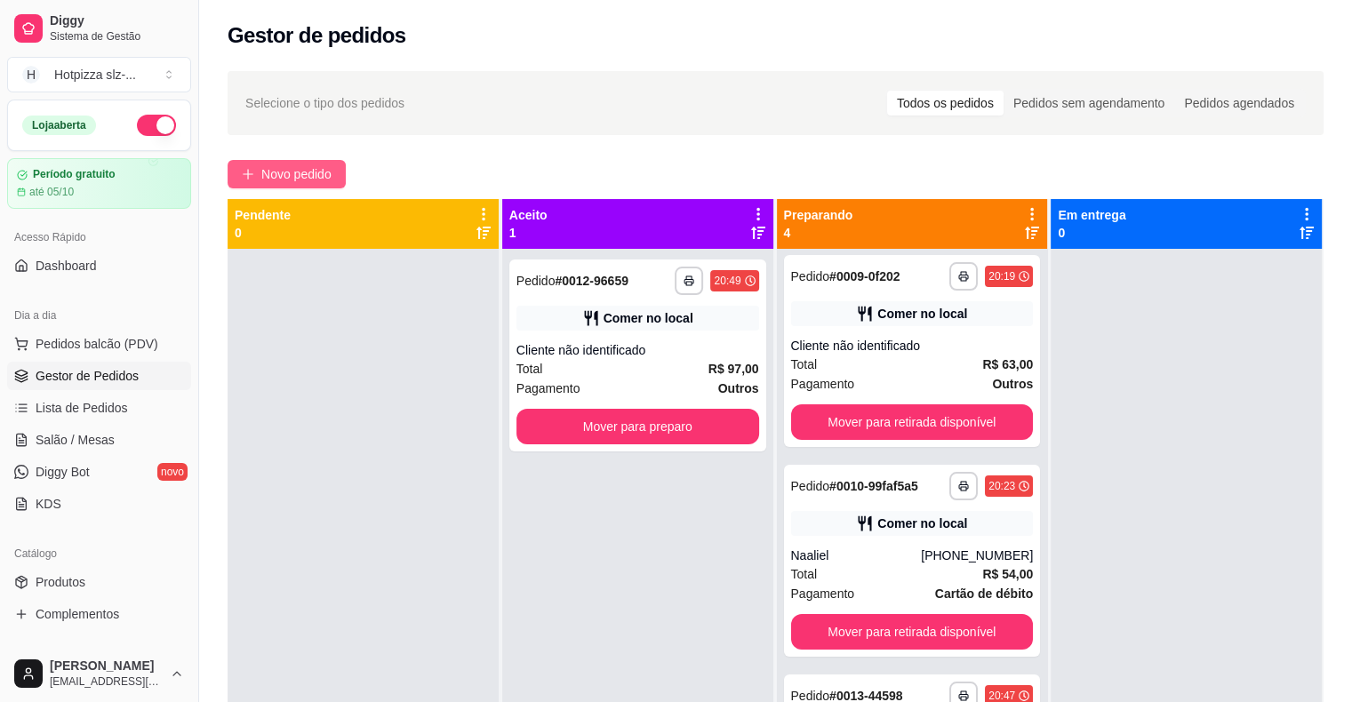
click at [293, 179] on span "Novo pedido" at bounding box center [296, 174] width 70 height 20
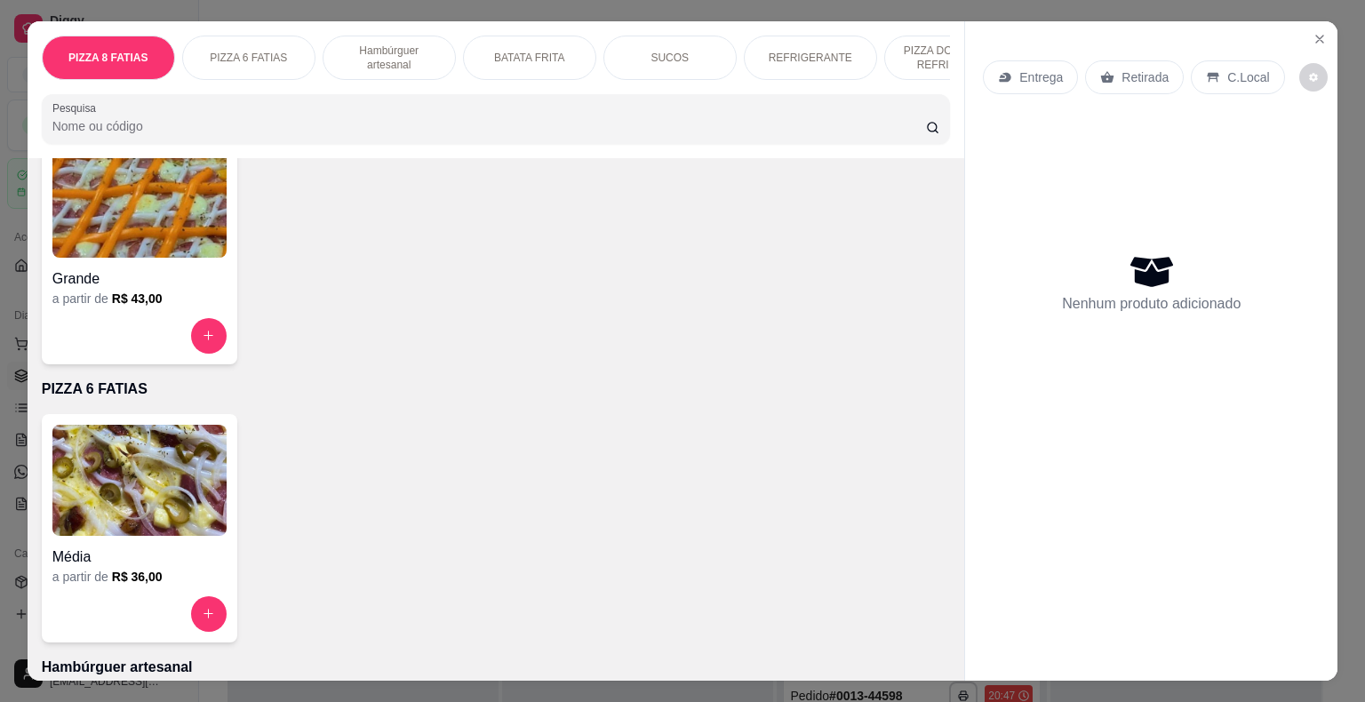
scroll to position [178, 0]
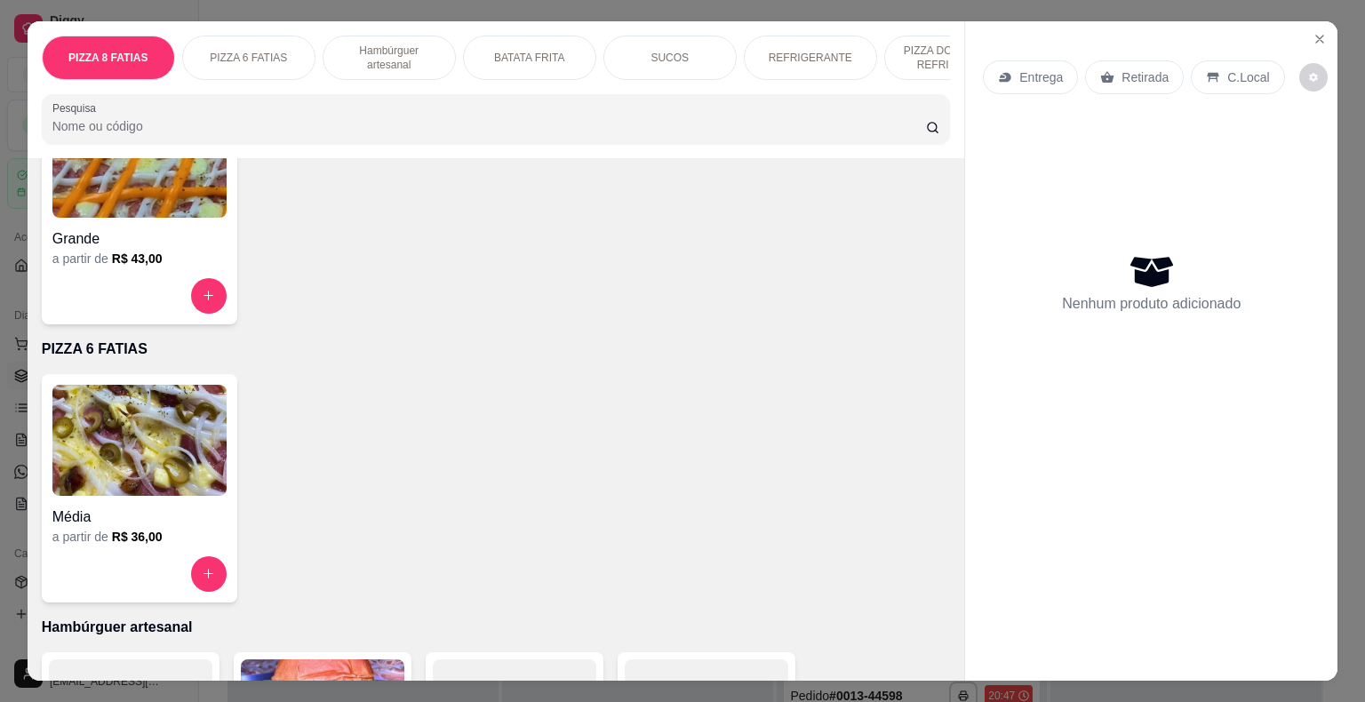
click at [160, 488] on img at bounding box center [139, 440] width 174 height 111
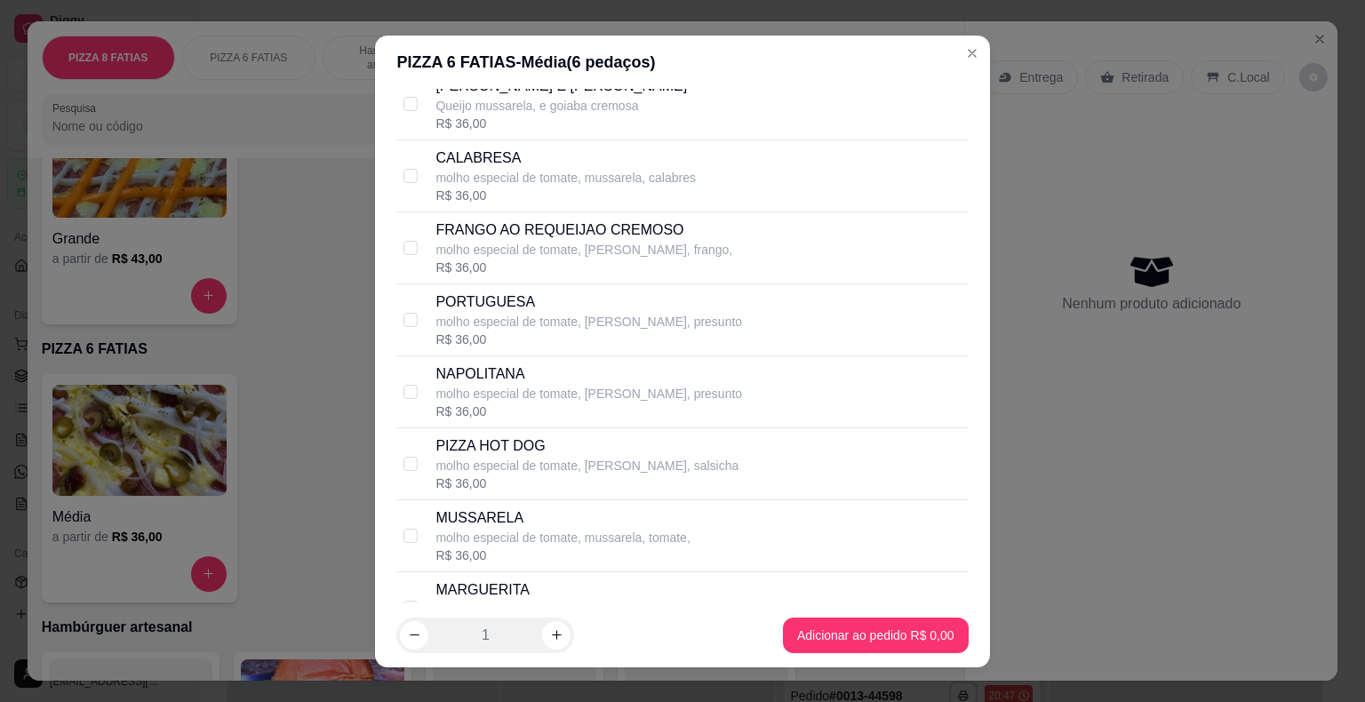
scroll to position [1688, 0]
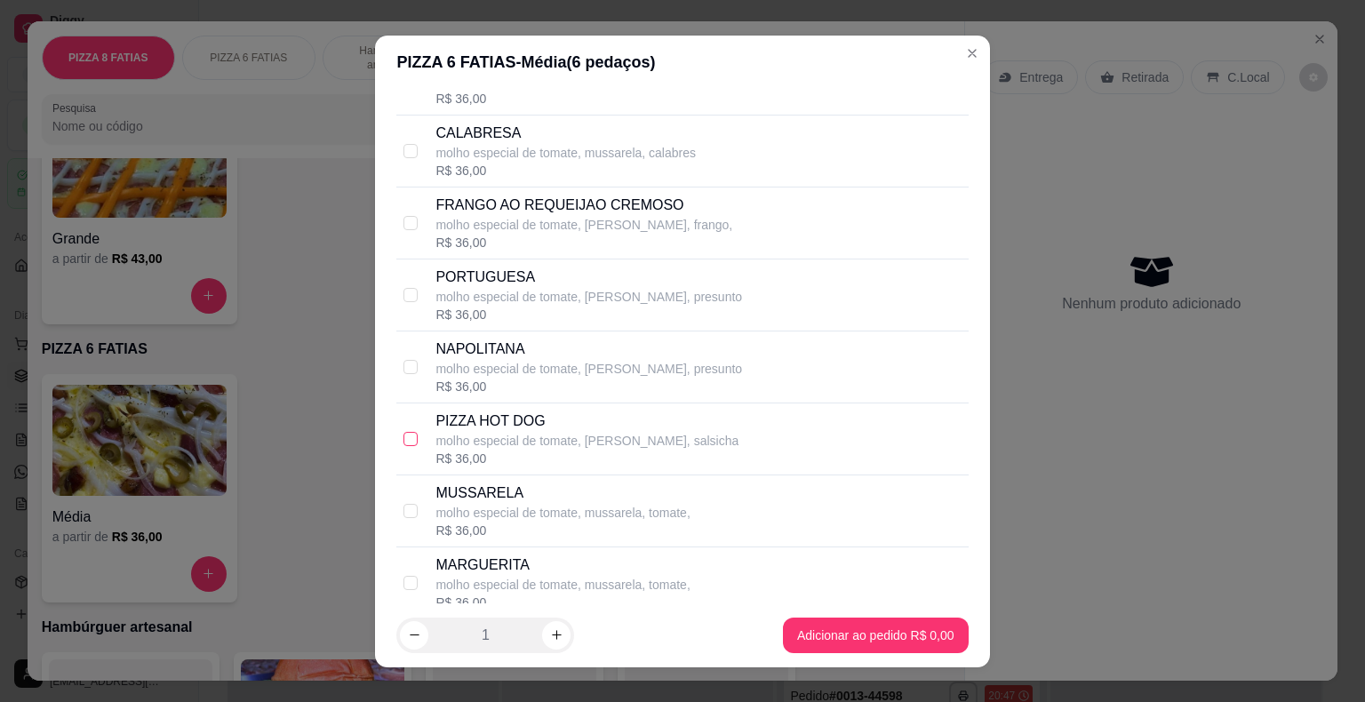
click at [408, 435] on input "checkbox" at bounding box center [410, 439] width 14 height 14
checkbox input "true"
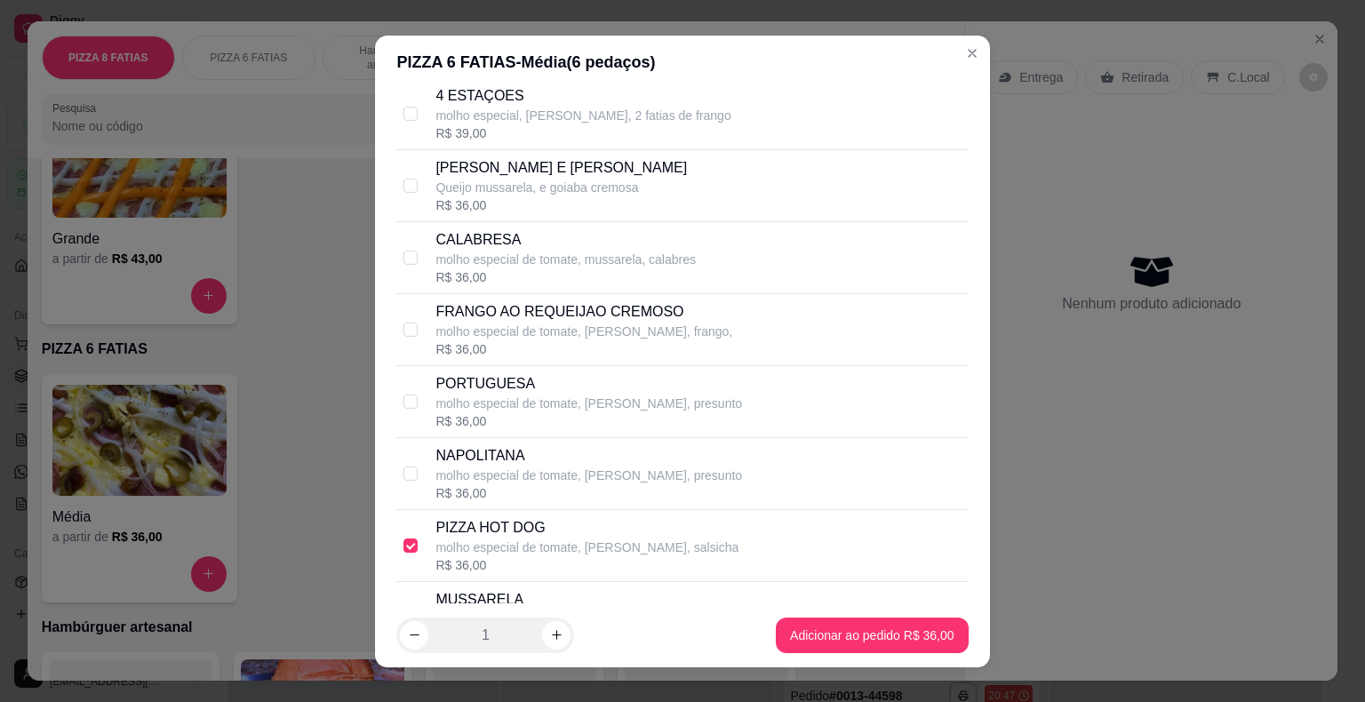
scroll to position [1599, 0]
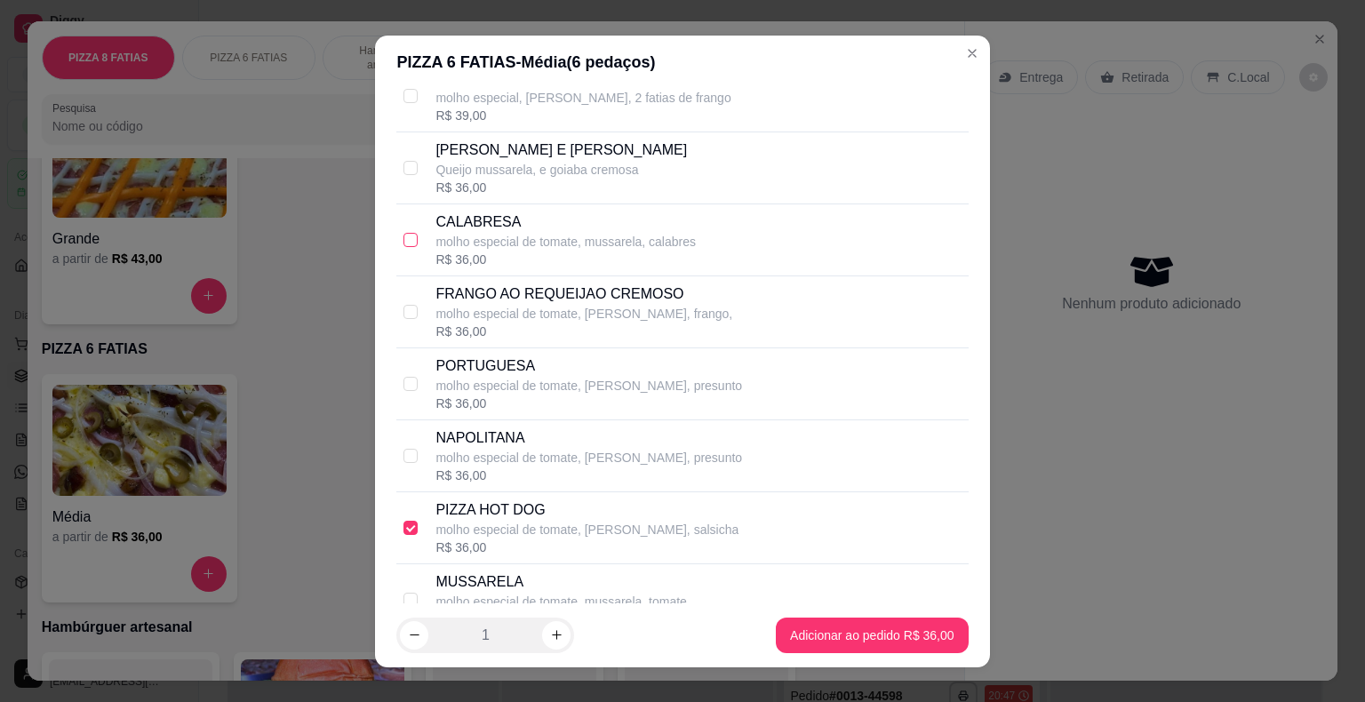
click at [409, 233] on input "checkbox" at bounding box center [410, 240] width 14 height 14
checkbox input "true"
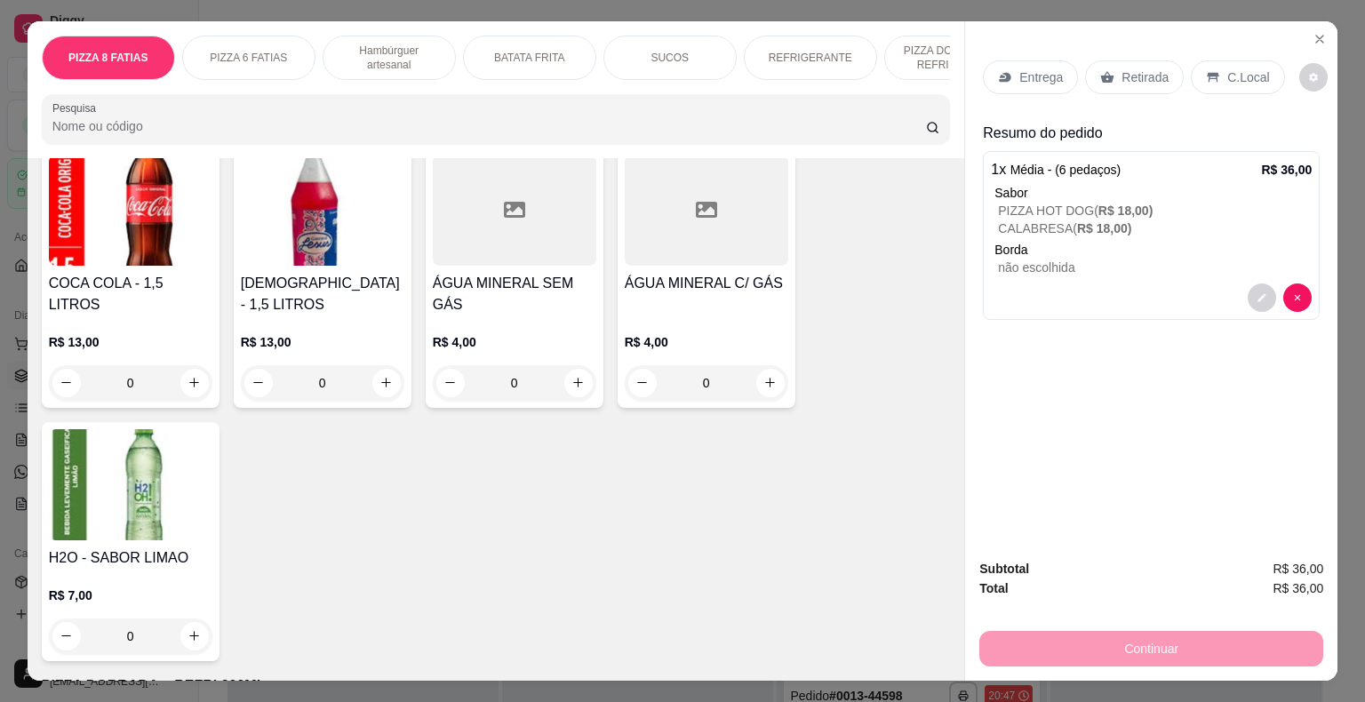
scroll to position [3821, 0]
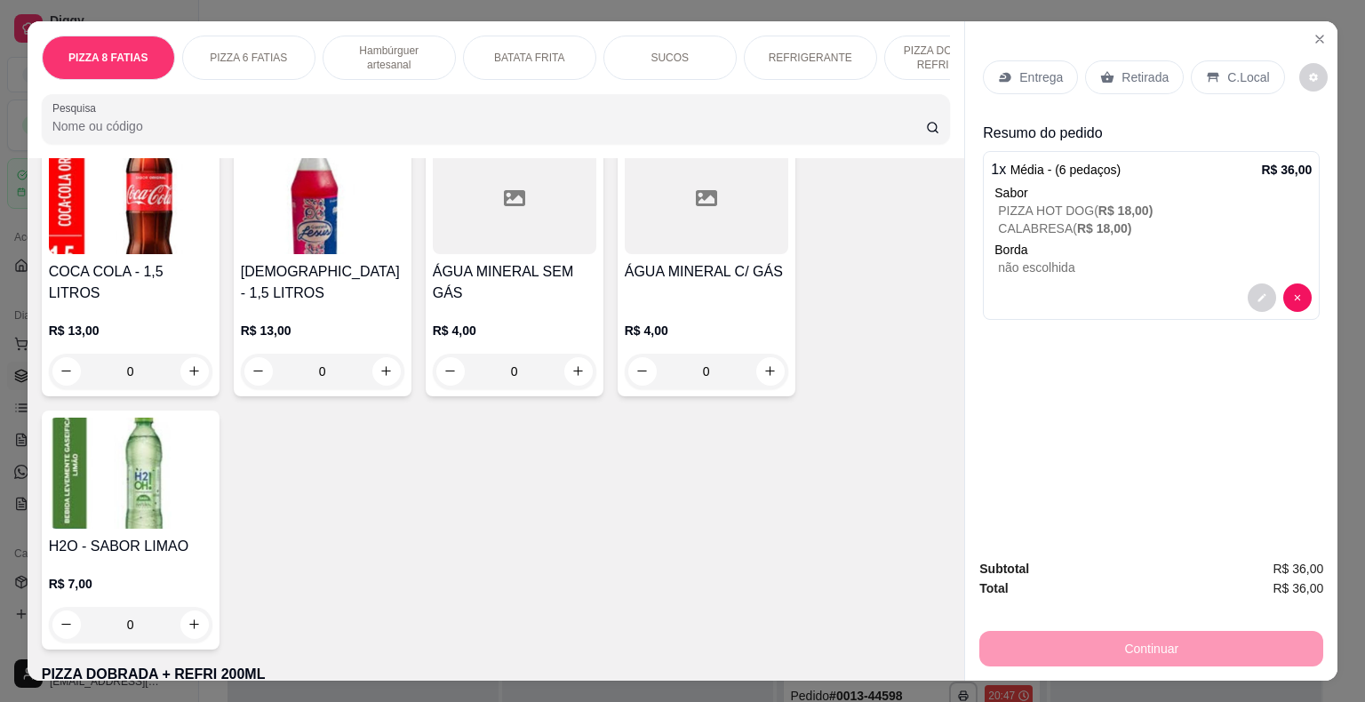
click at [150, 432] on img at bounding box center [131, 473] width 164 height 111
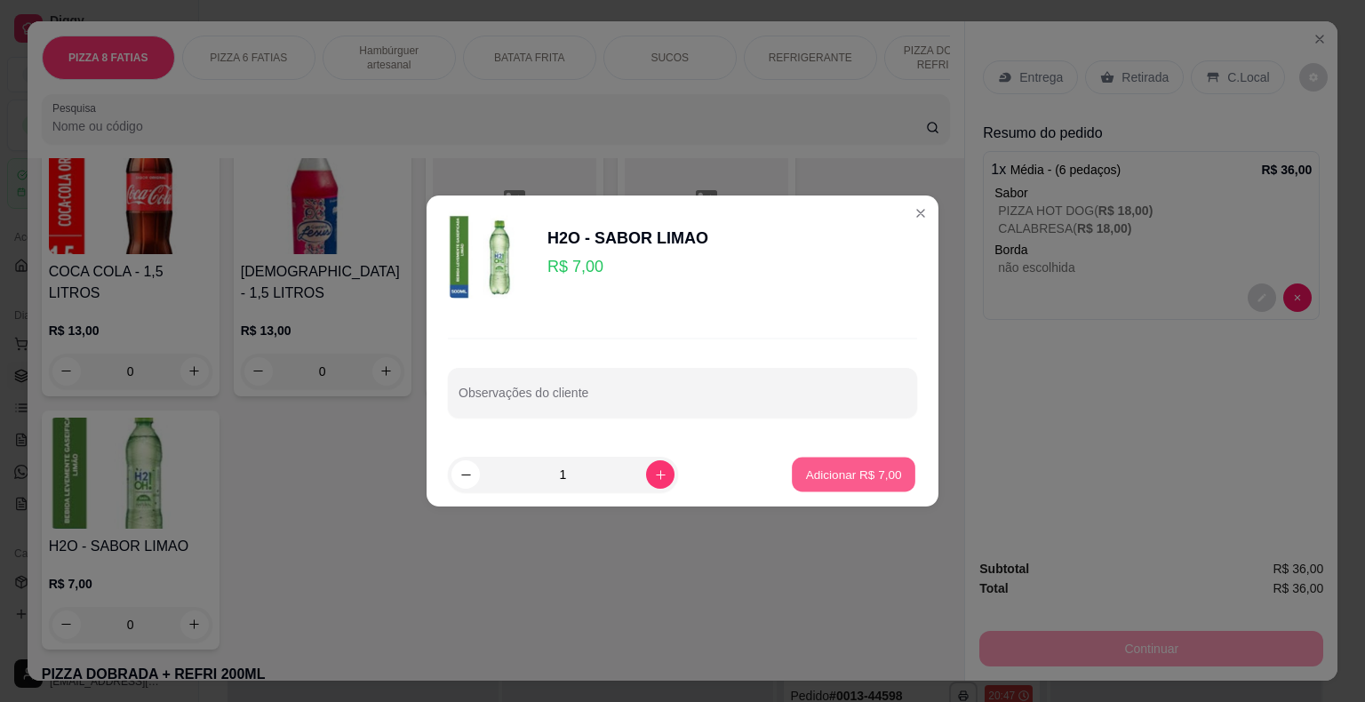
click at [808, 464] on button "Adicionar R$ 7,00" at bounding box center [854, 475] width 124 height 35
type input "1"
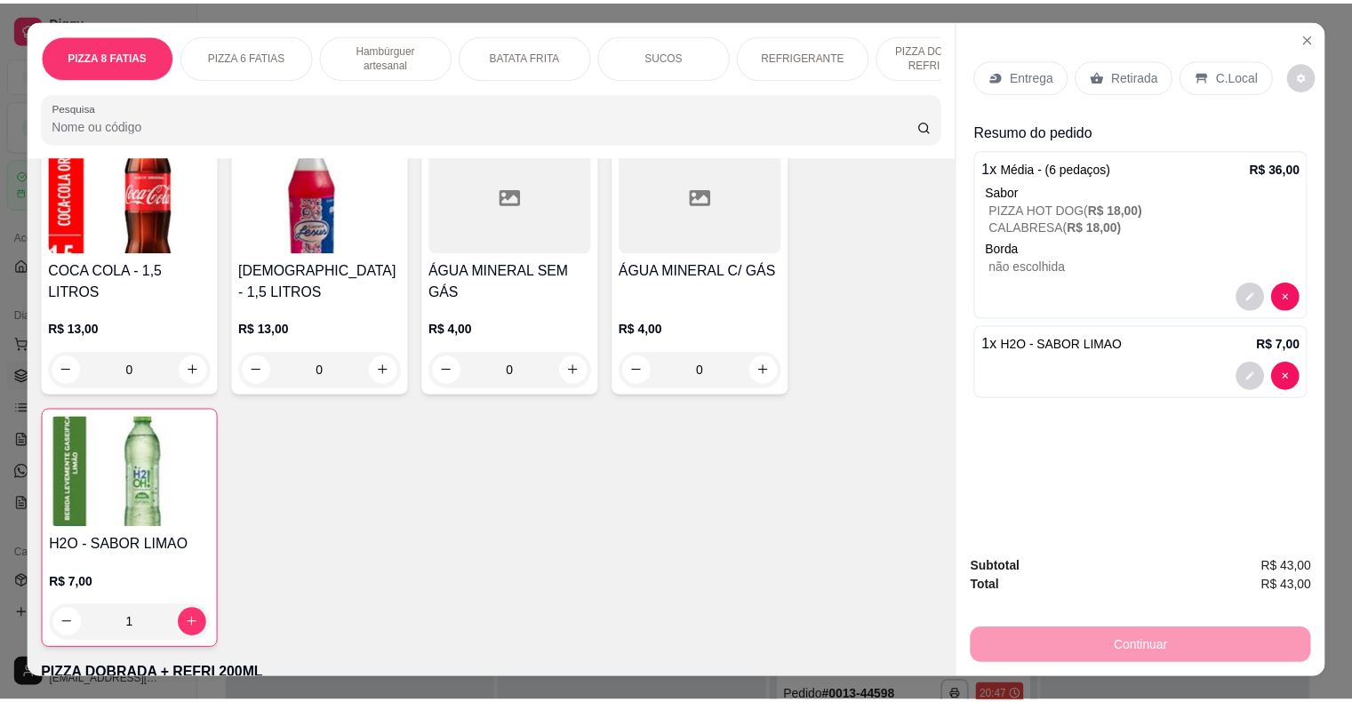
scroll to position [0, 0]
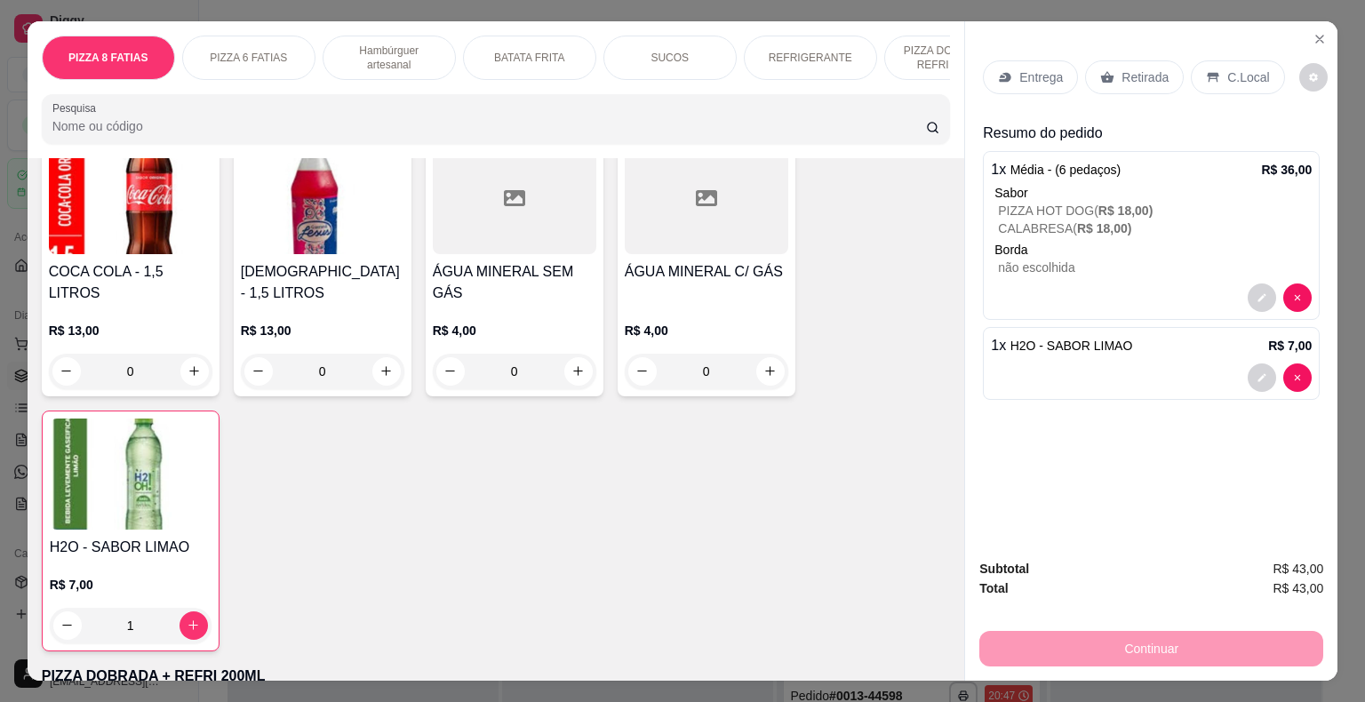
click at [1233, 69] on p "C.Local" at bounding box center [1248, 77] width 42 height 18
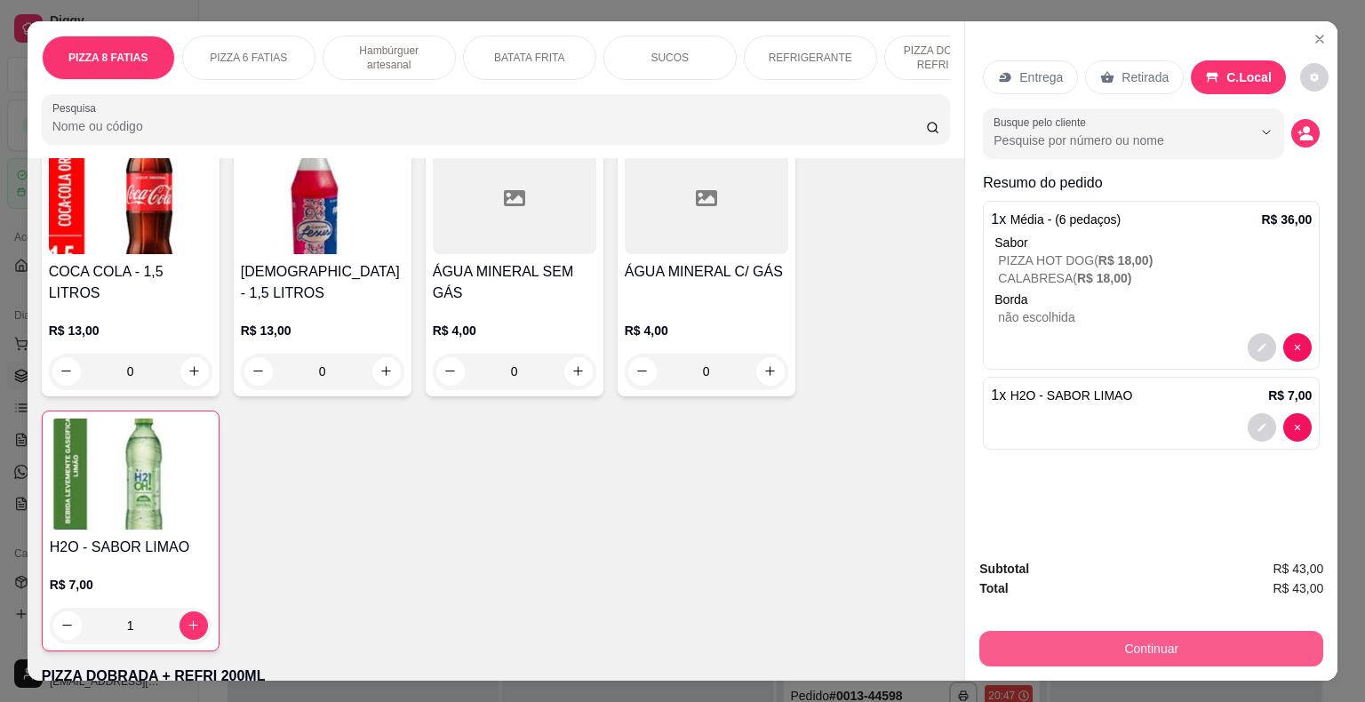
click at [1143, 644] on button "Continuar" at bounding box center [1151, 649] width 344 height 36
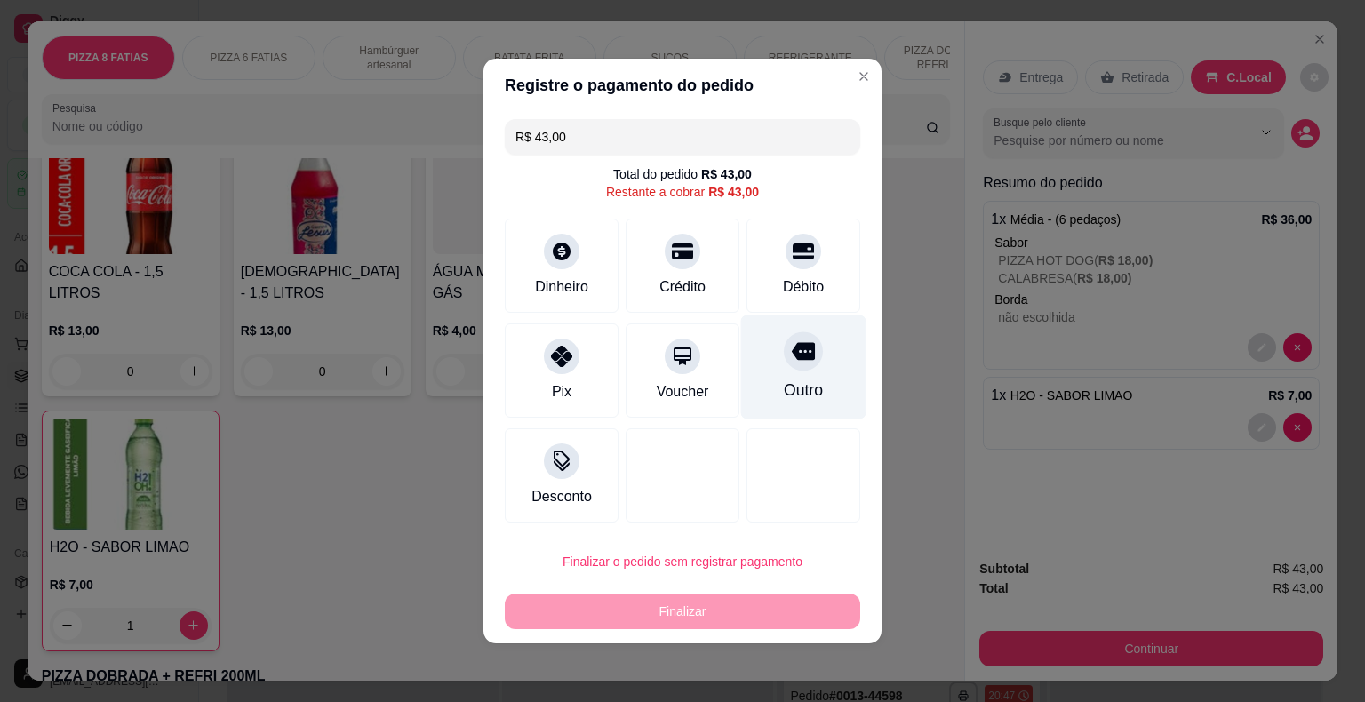
click at [799, 354] on icon at bounding box center [803, 352] width 23 height 18
type input "R$ 0,00"
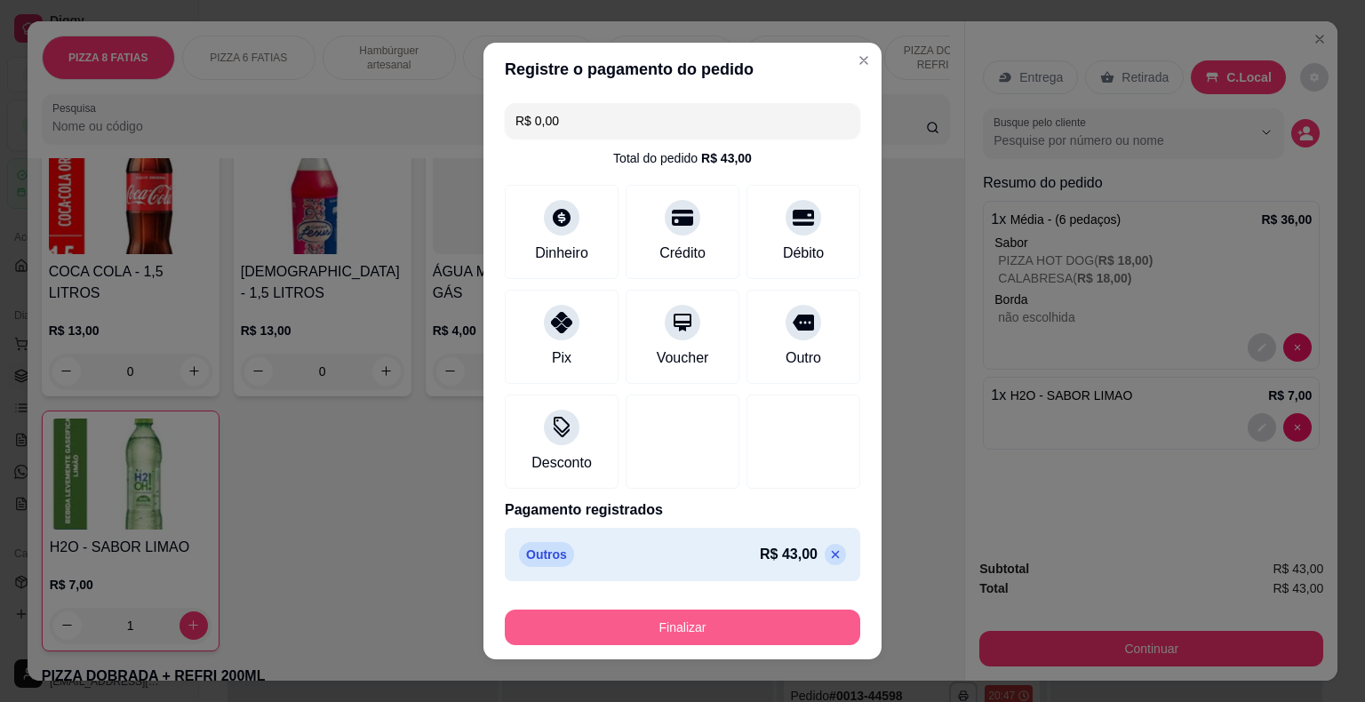
click at [711, 624] on button "Finalizar" at bounding box center [682, 628] width 355 height 36
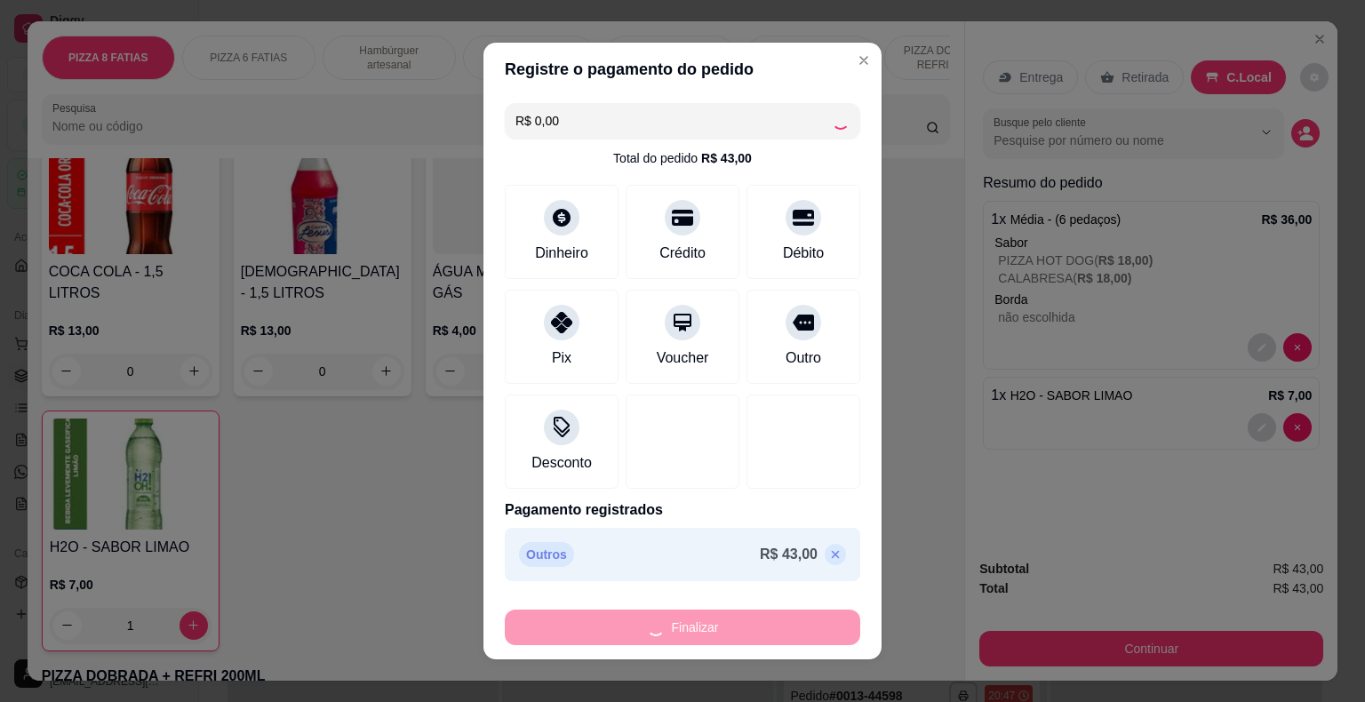
type input "0"
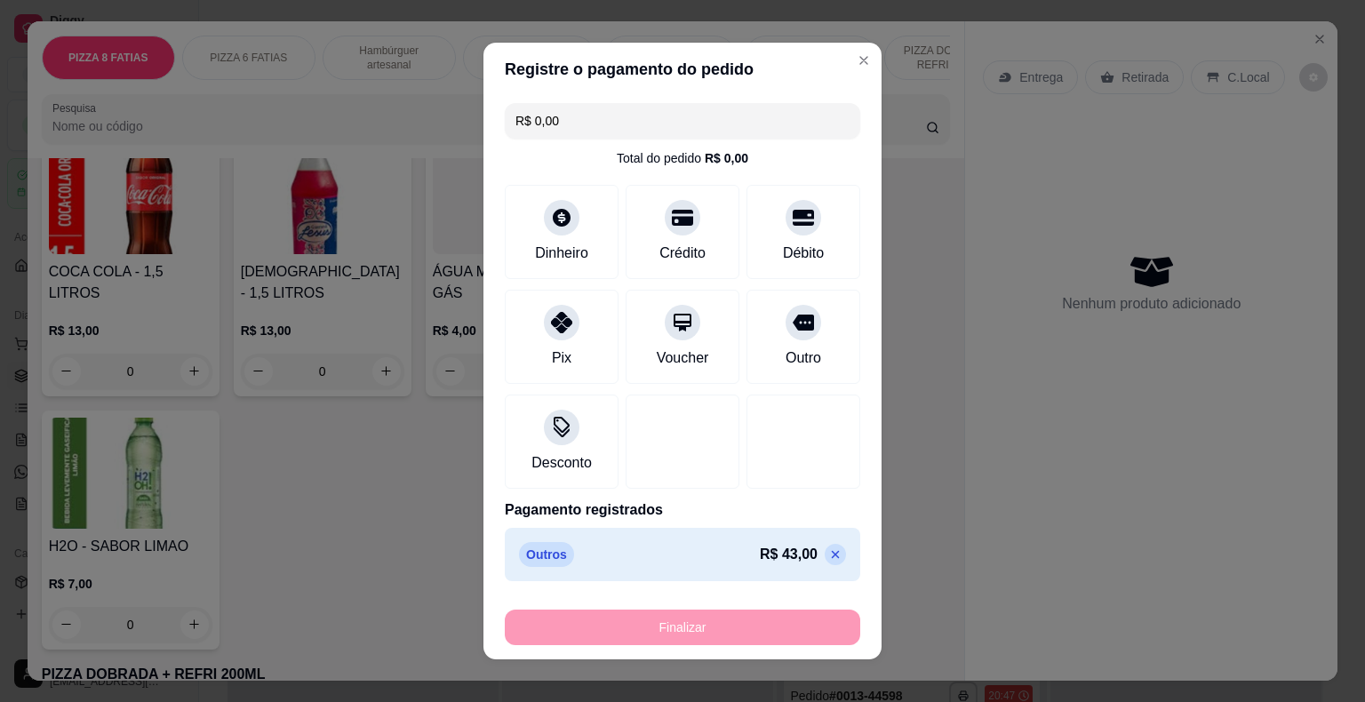
type input "-R$ 43,00"
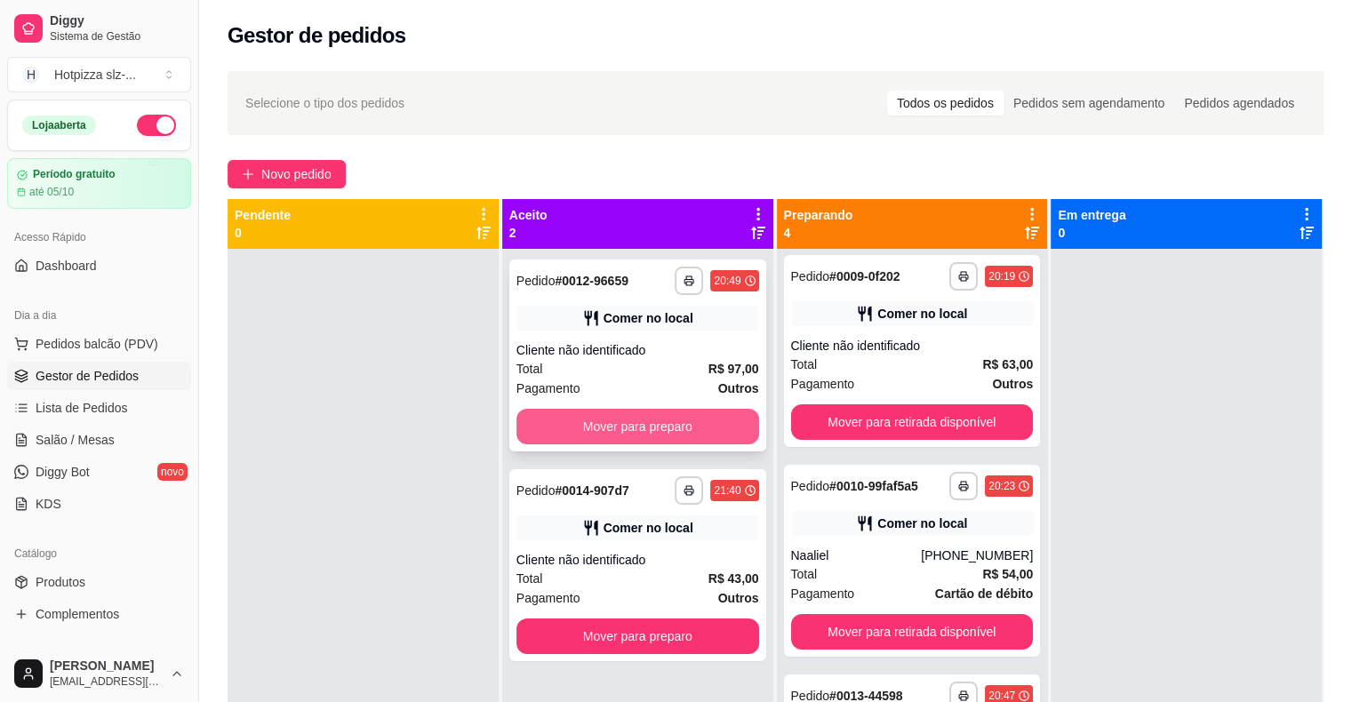
click at [658, 425] on button "Mover para preparo" at bounding box center [637, 427] width 243 height 36
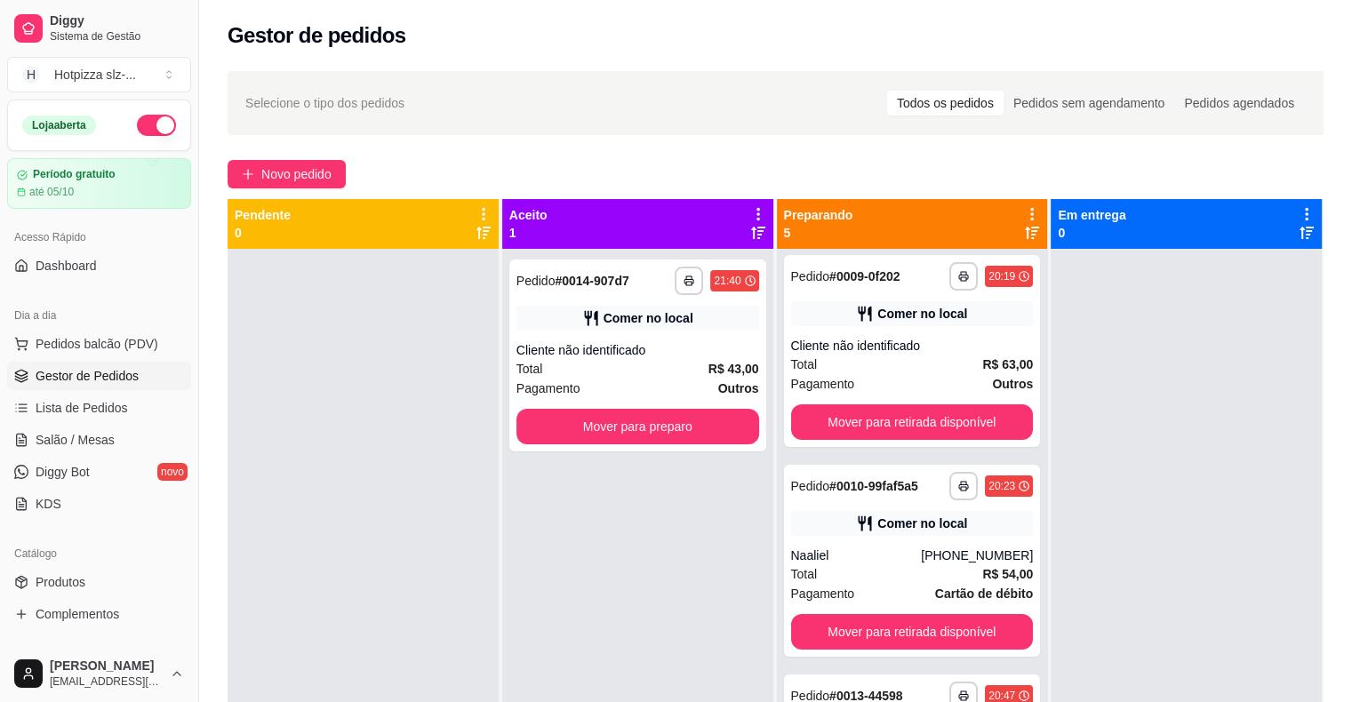
scroll to position [424, 0]
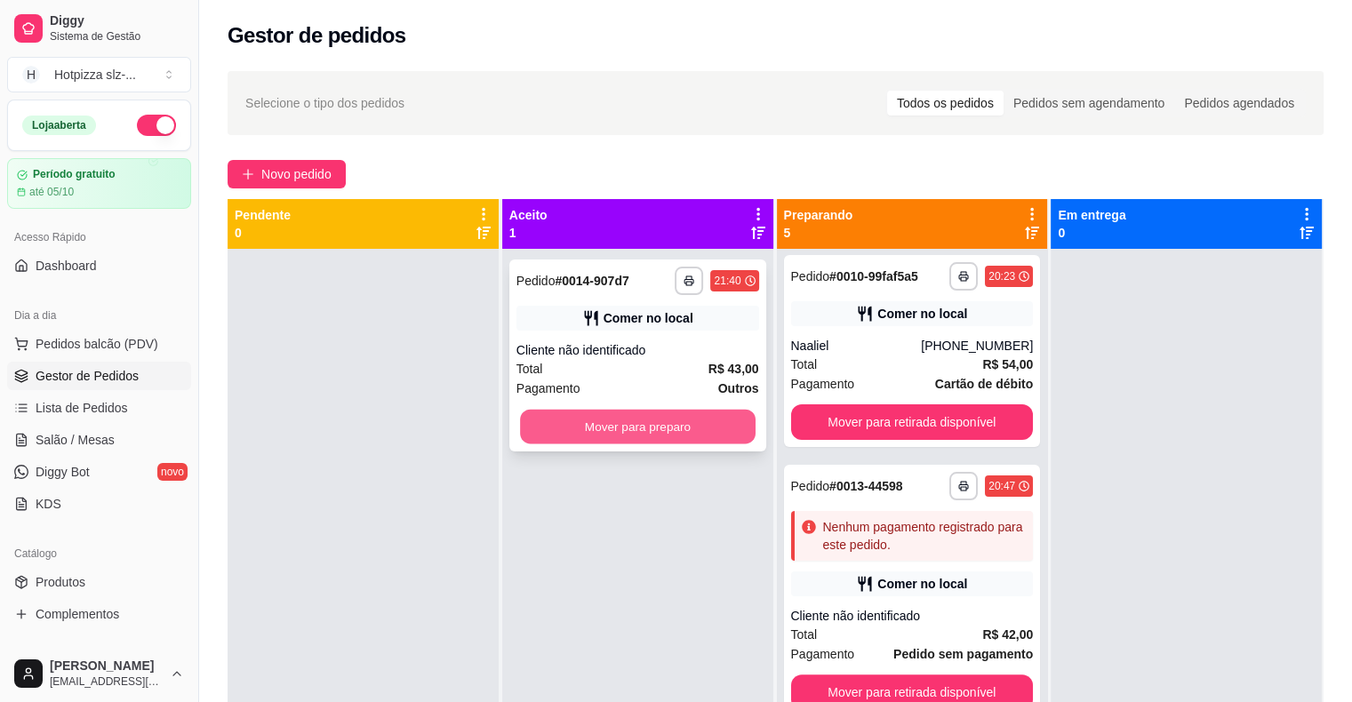
click at [647, 433] on button "Mover para preparo" at bounding box center [637, 427] width 235 height 35
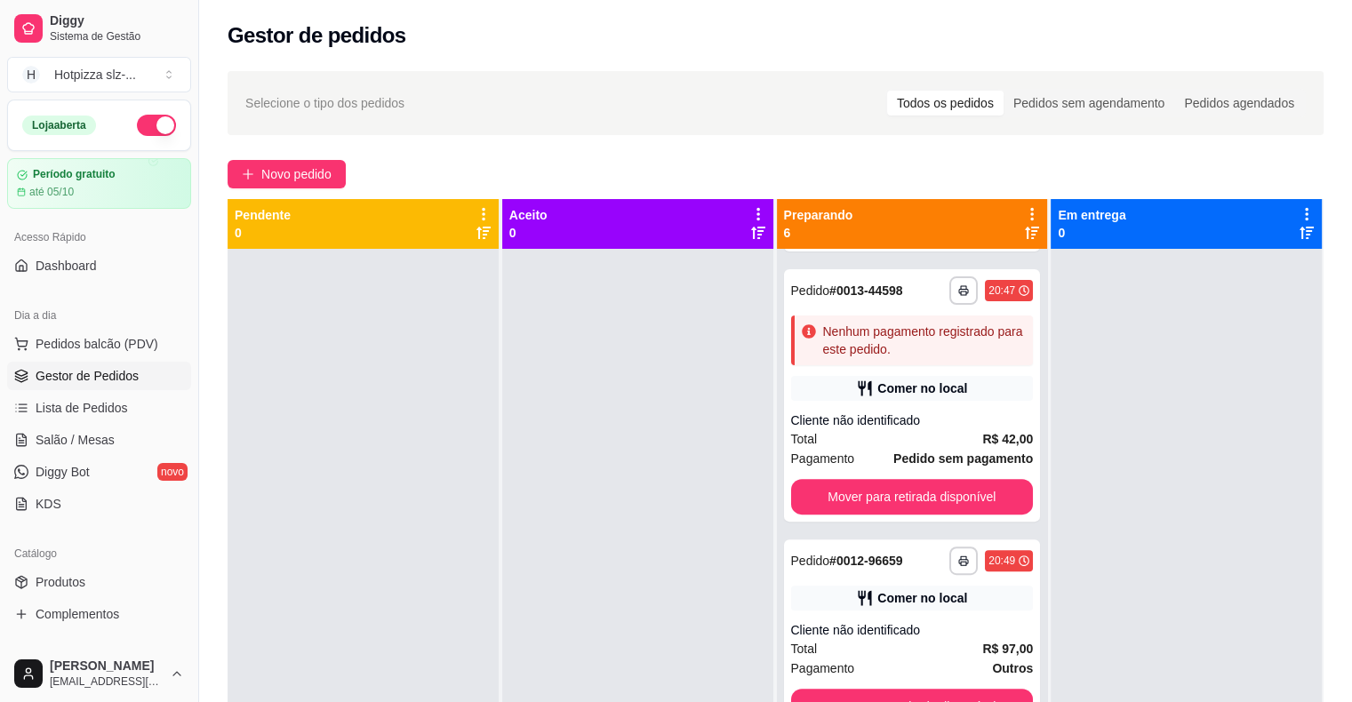
scroll to position [634, 0]
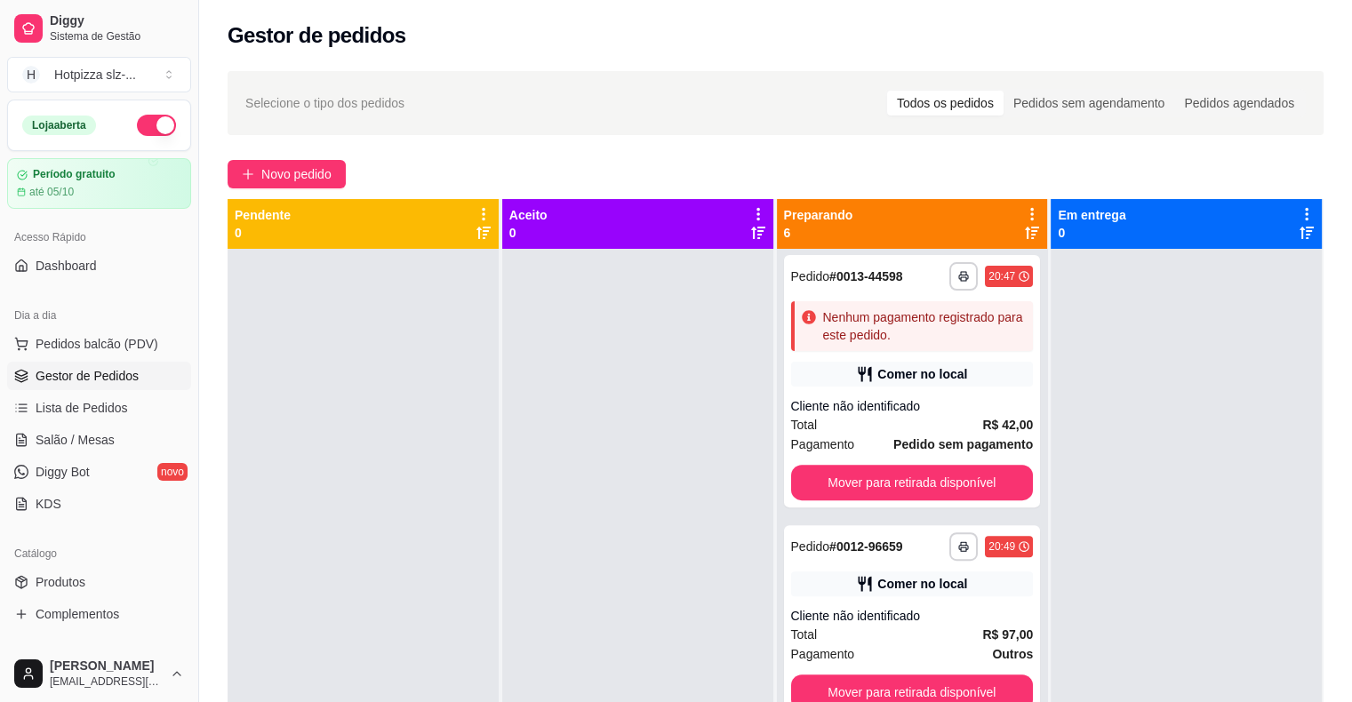
click at [594, 445] on div at bounding box center [637, 600] width 271 height 702
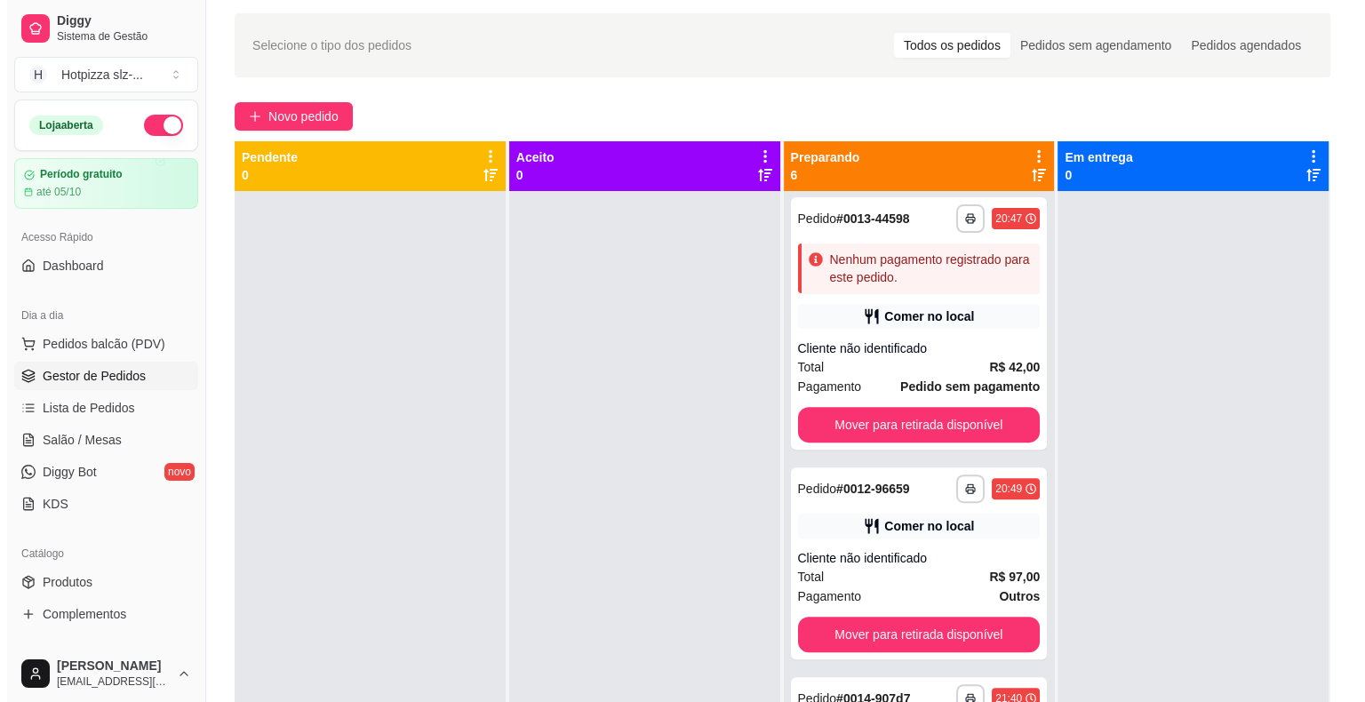
scroll to position [0, 0]
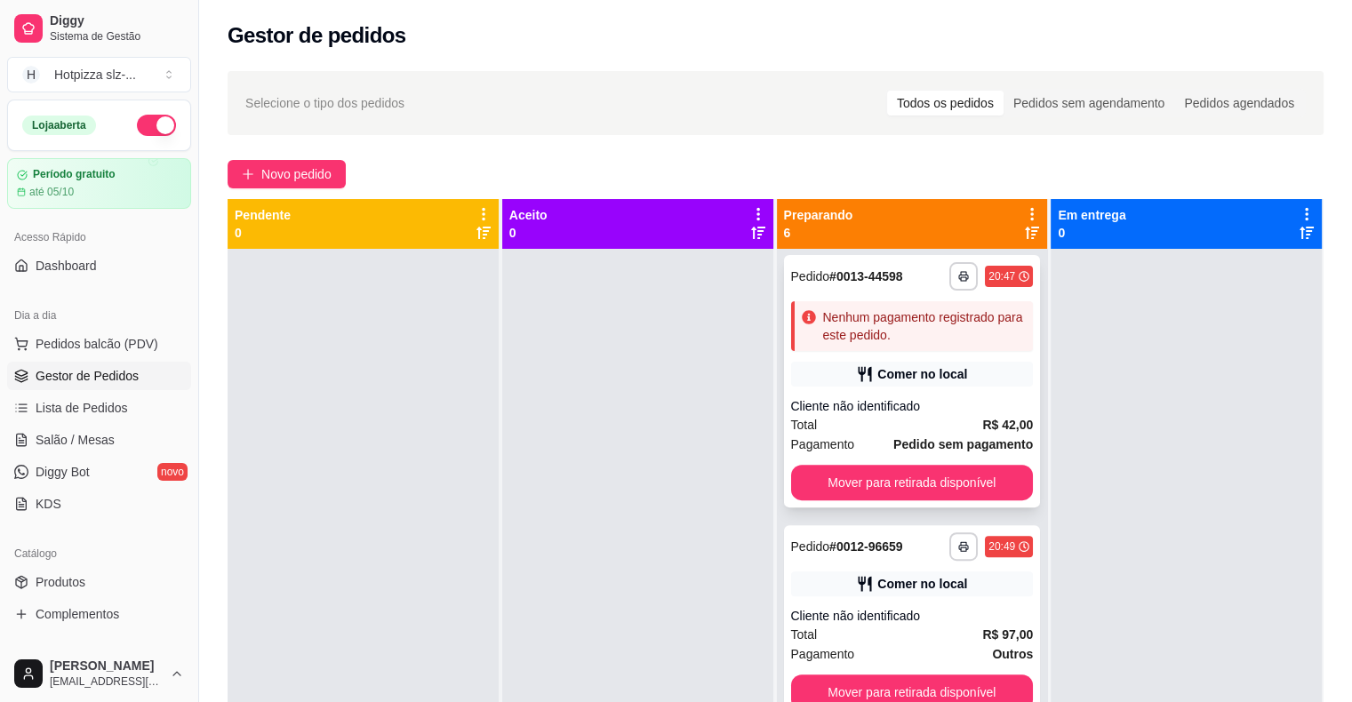
click at [967, 387] on div "**********" at bounding box center [912, 381] width 257 height 252
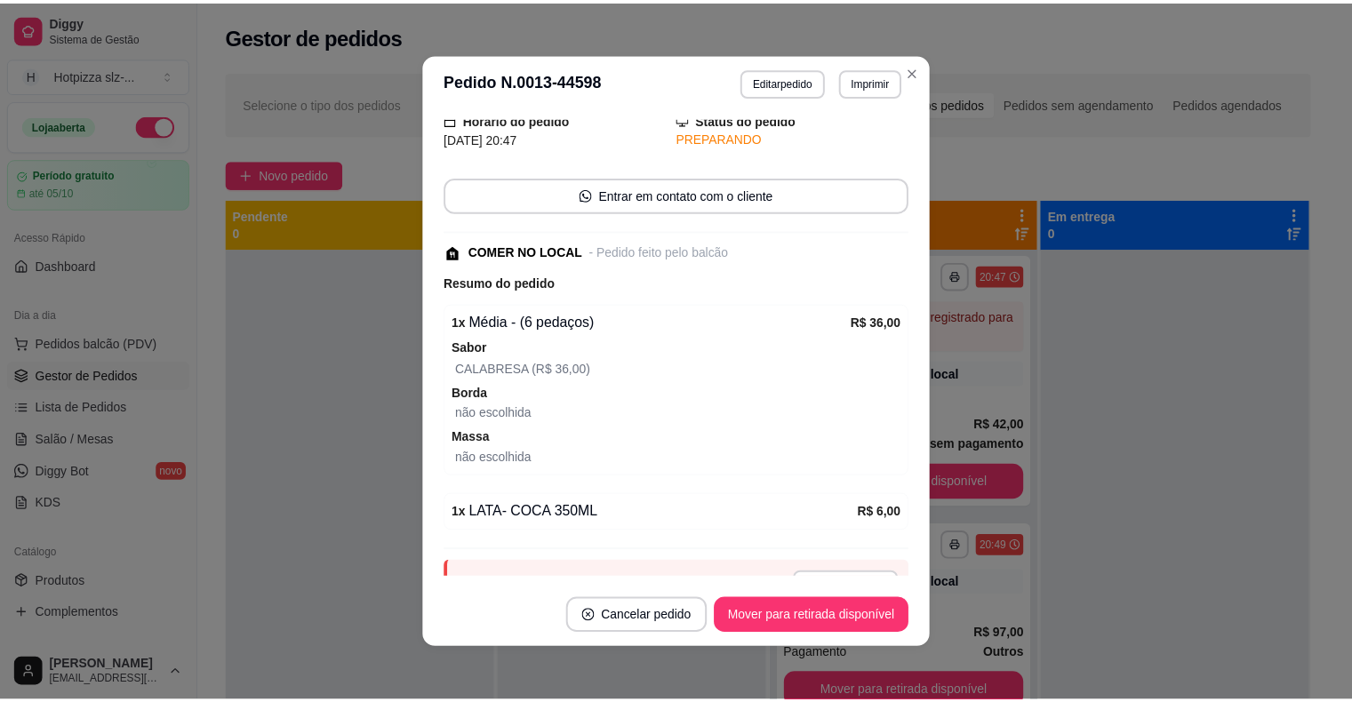
scroll to position [148, 0]
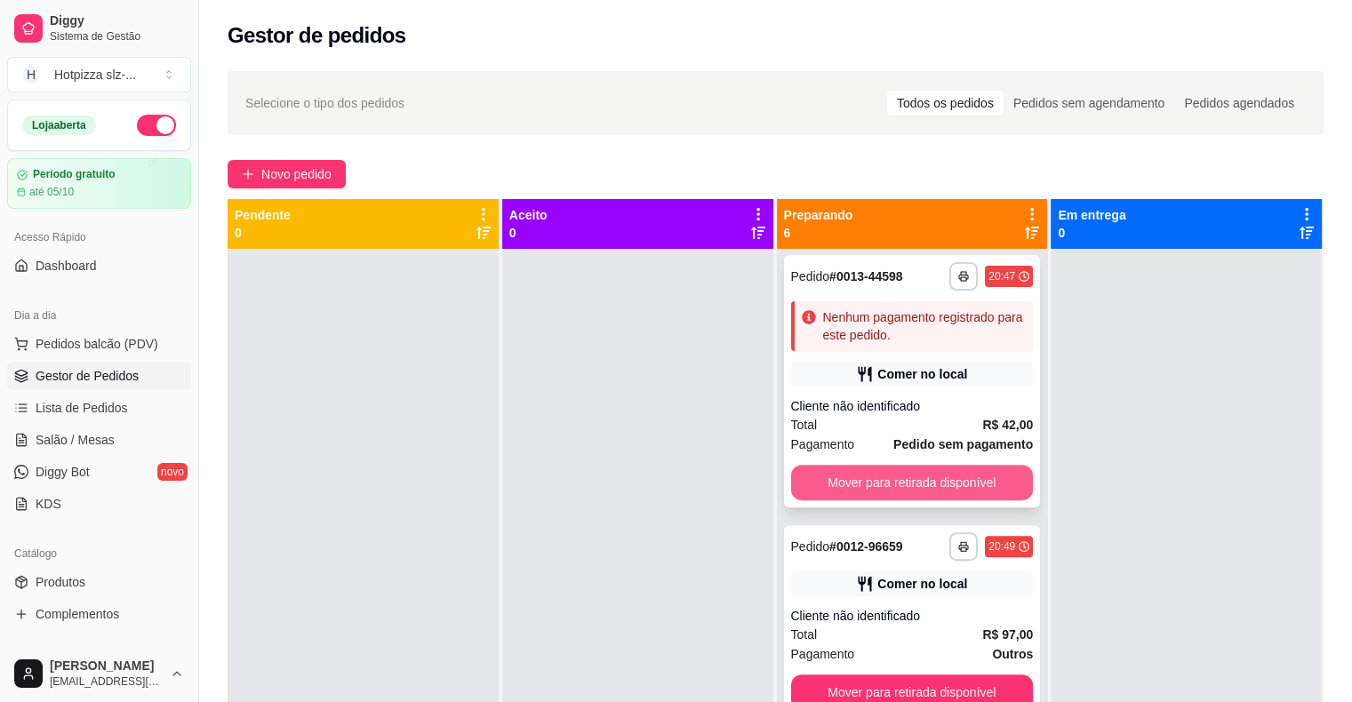
click at [895, 477] on button "Mover para retirada disponível" at bounding box center [912, 483] width 243 height 36
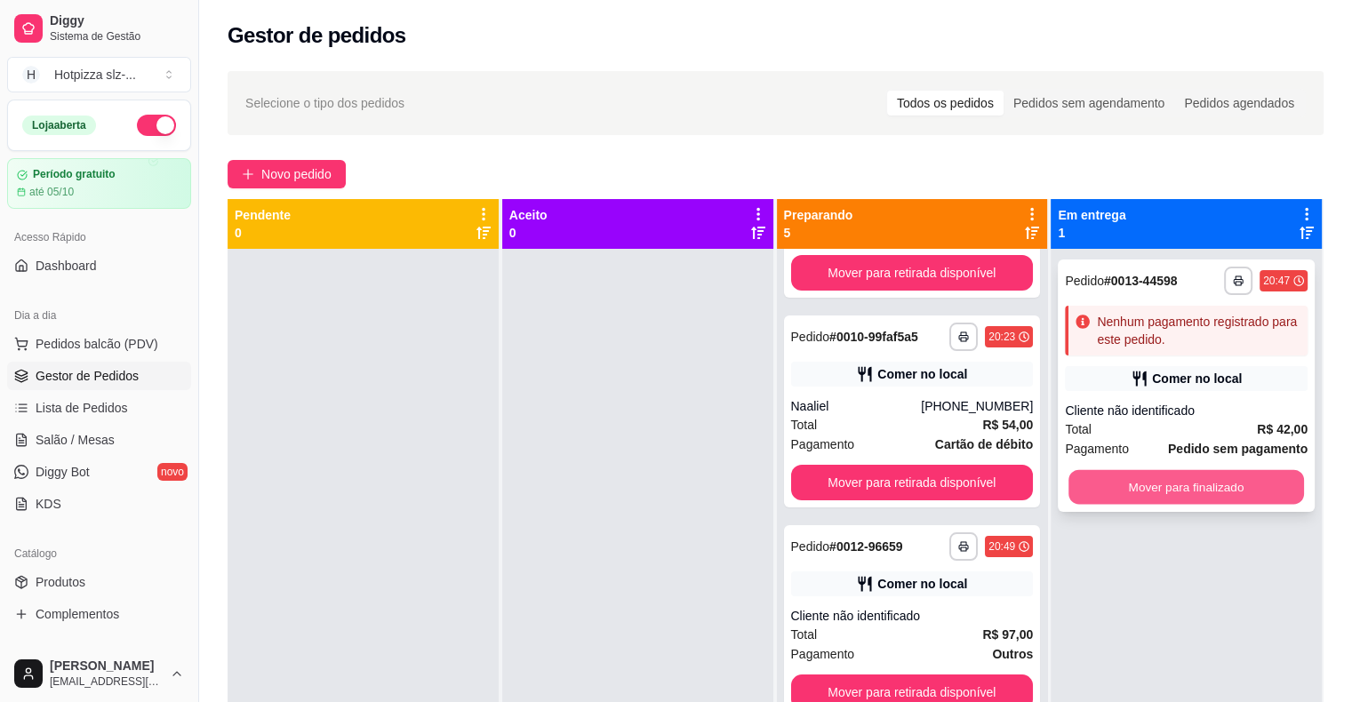
click at [1134, 484] on button "Mover para finalizado" at bounding box center [1185, 487] width 235 height 35
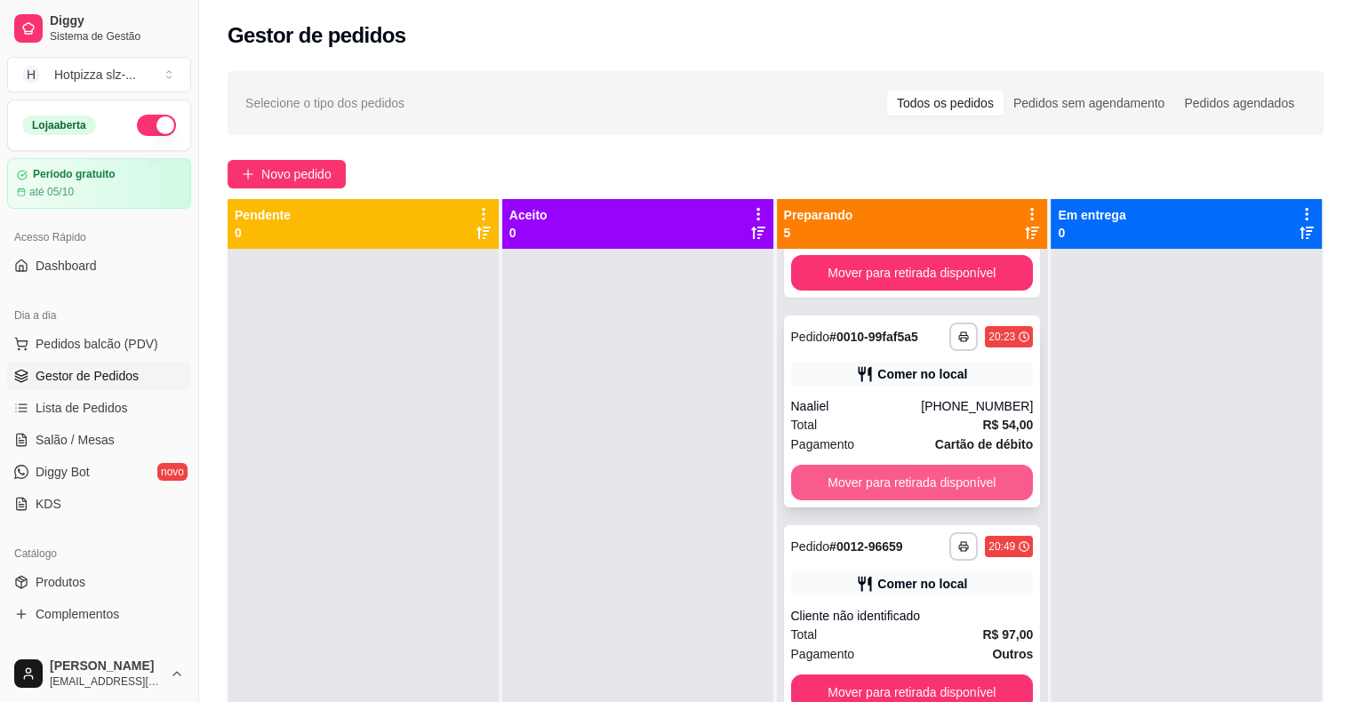
click at [876, 482] on button "Mover para retirada disponível" at bounding box center [912, 483] width 243 height 36
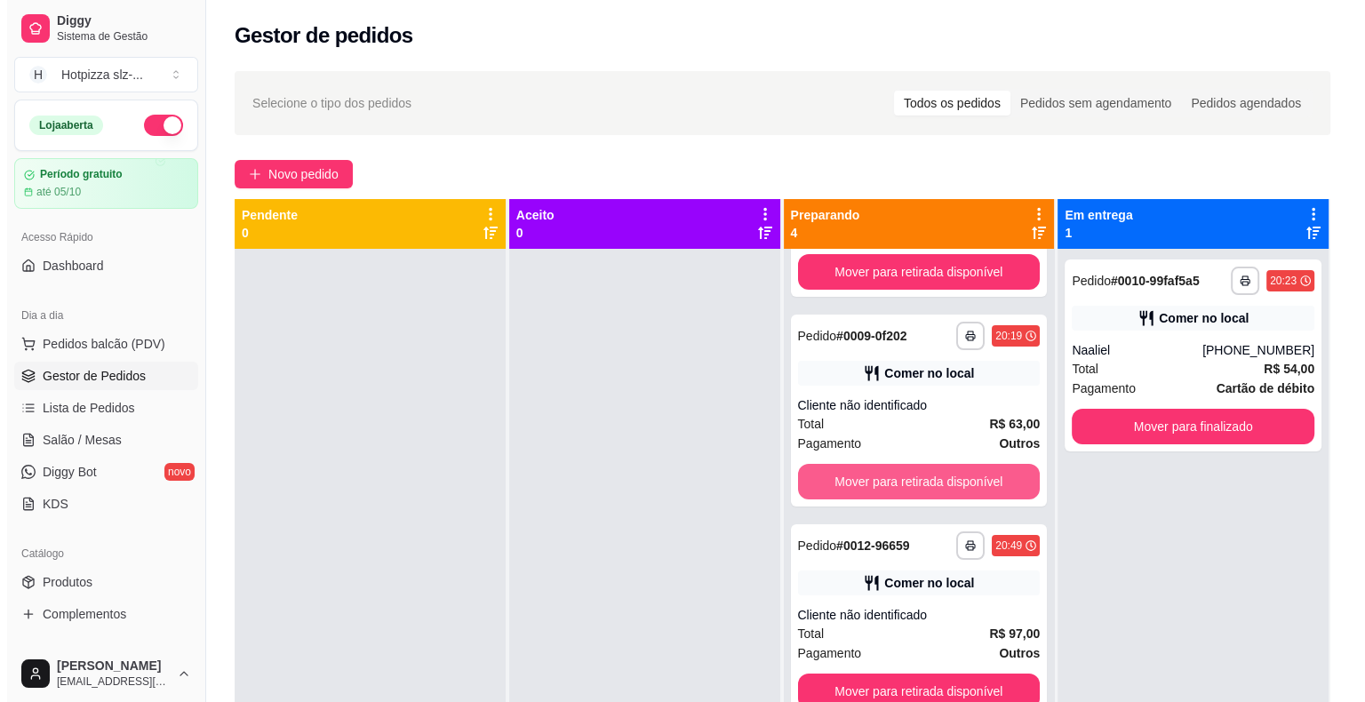
scroll to position [154, 0]
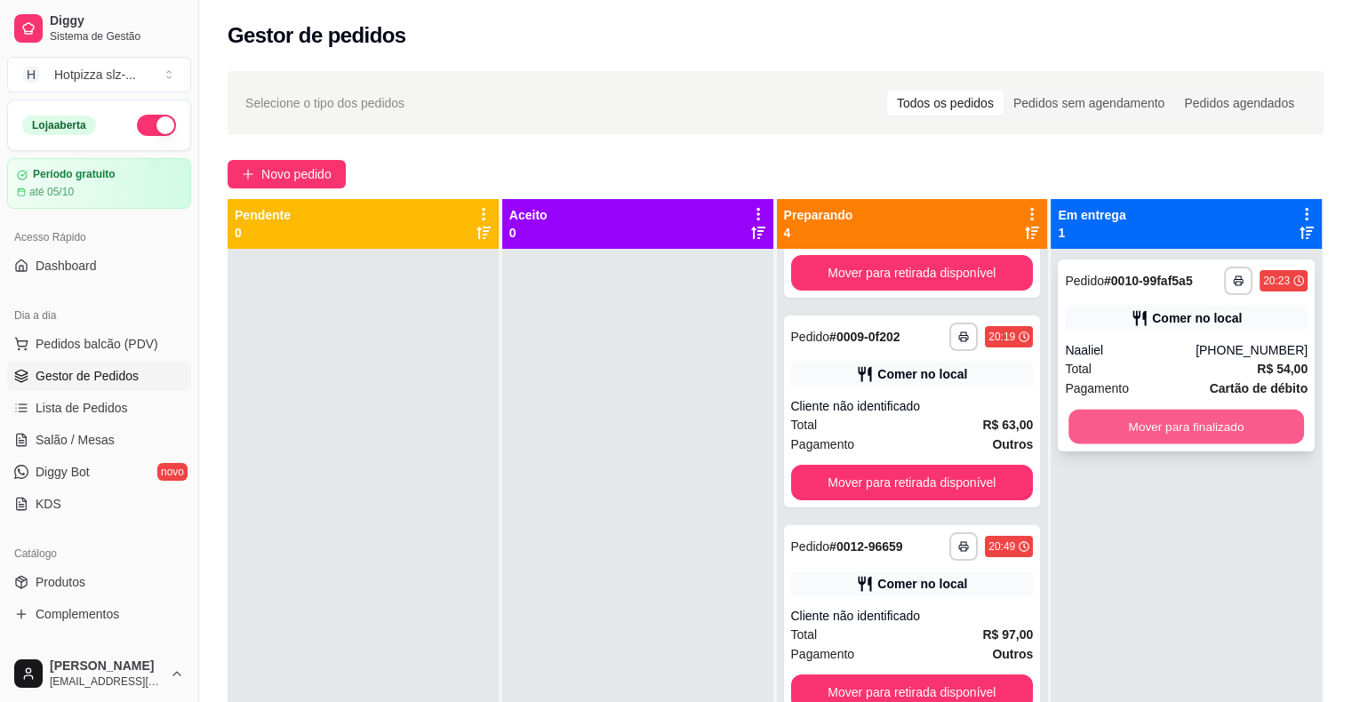
click at [1095, 435] on button "Mover para finalizado" at bounding box center [1185, 427] width 235 height 35
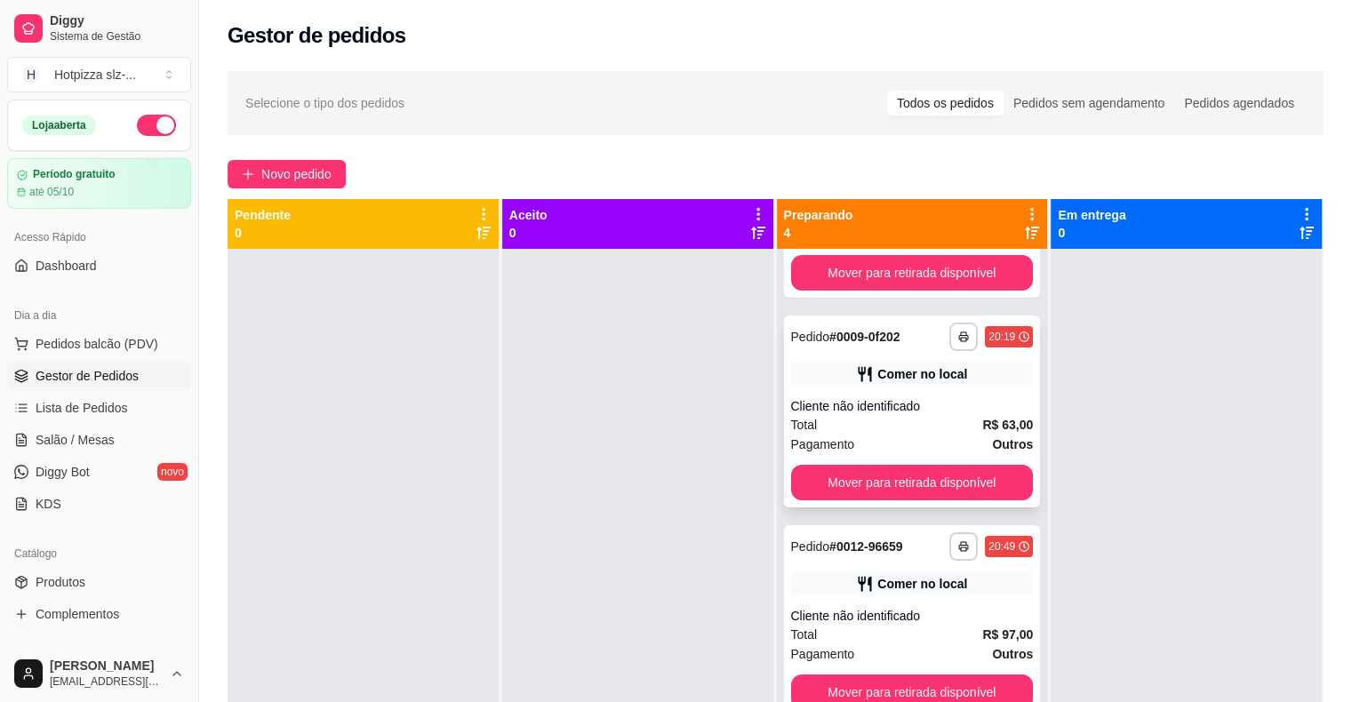
click at [863, 424] on div "Total R$ 63,00" at bounding box center [912, 425] width 243 height 20
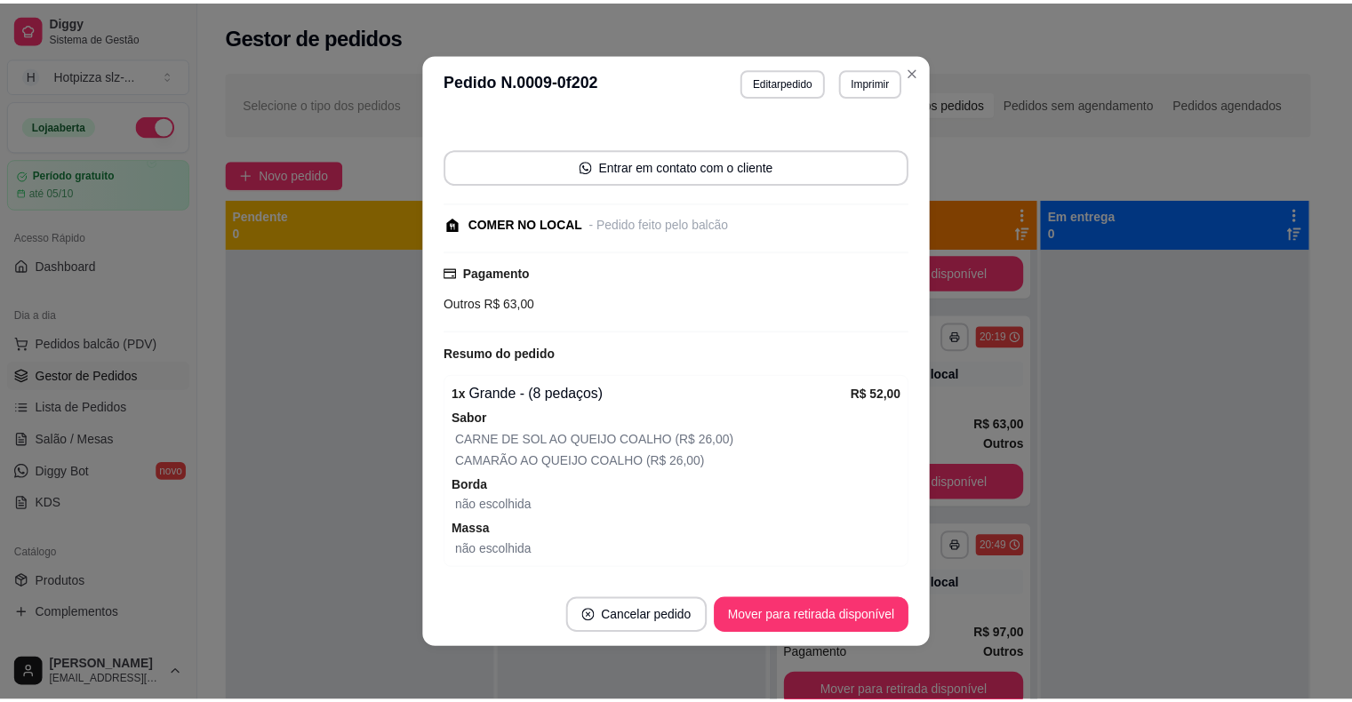
scroll to position [178, 0]
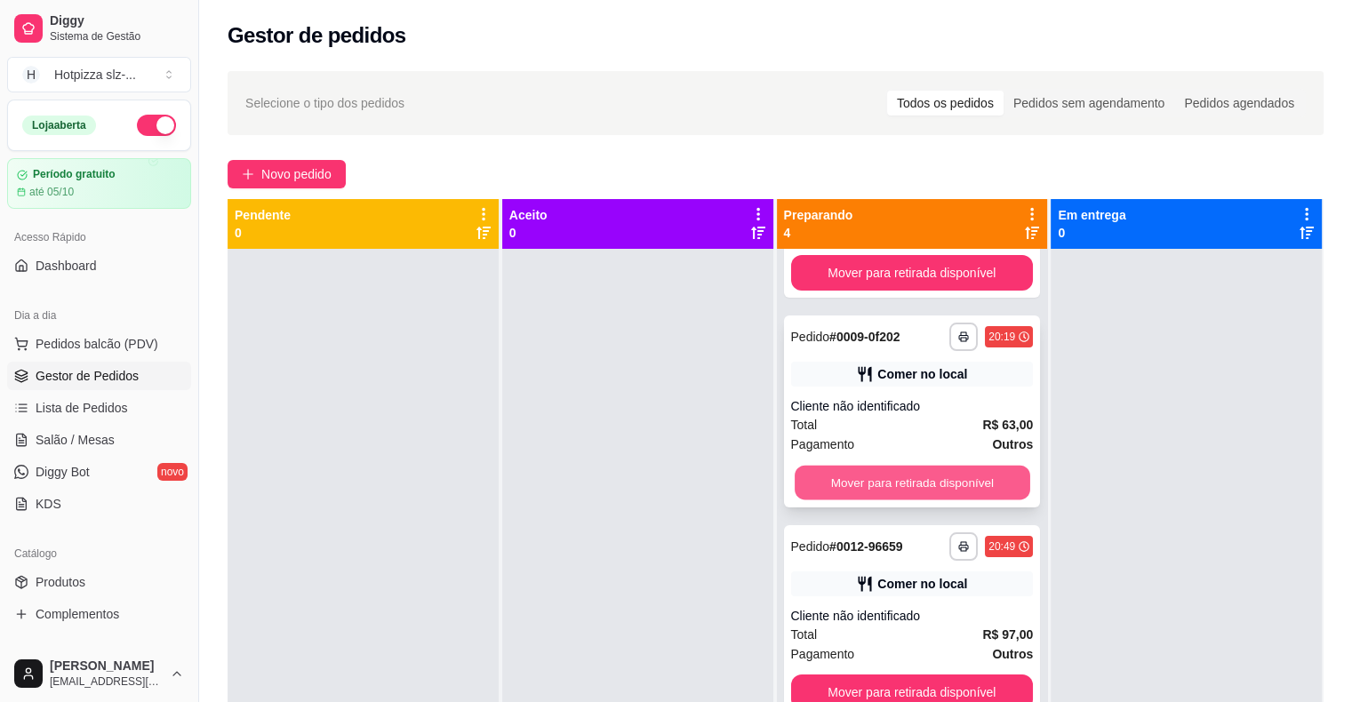
click at [893, 485] on button "Mover para retirada disponível" at bounding box center [911, 483] width 235 height 35
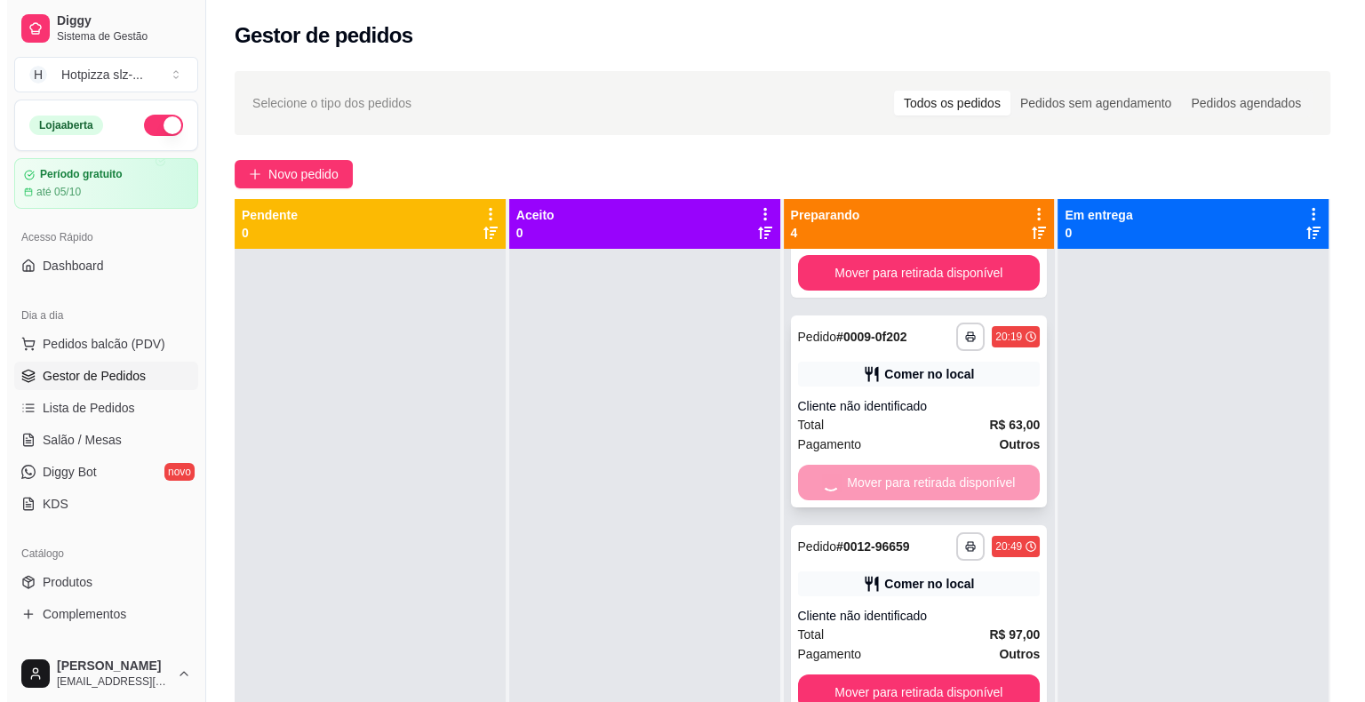
scroll to position [0, 0]
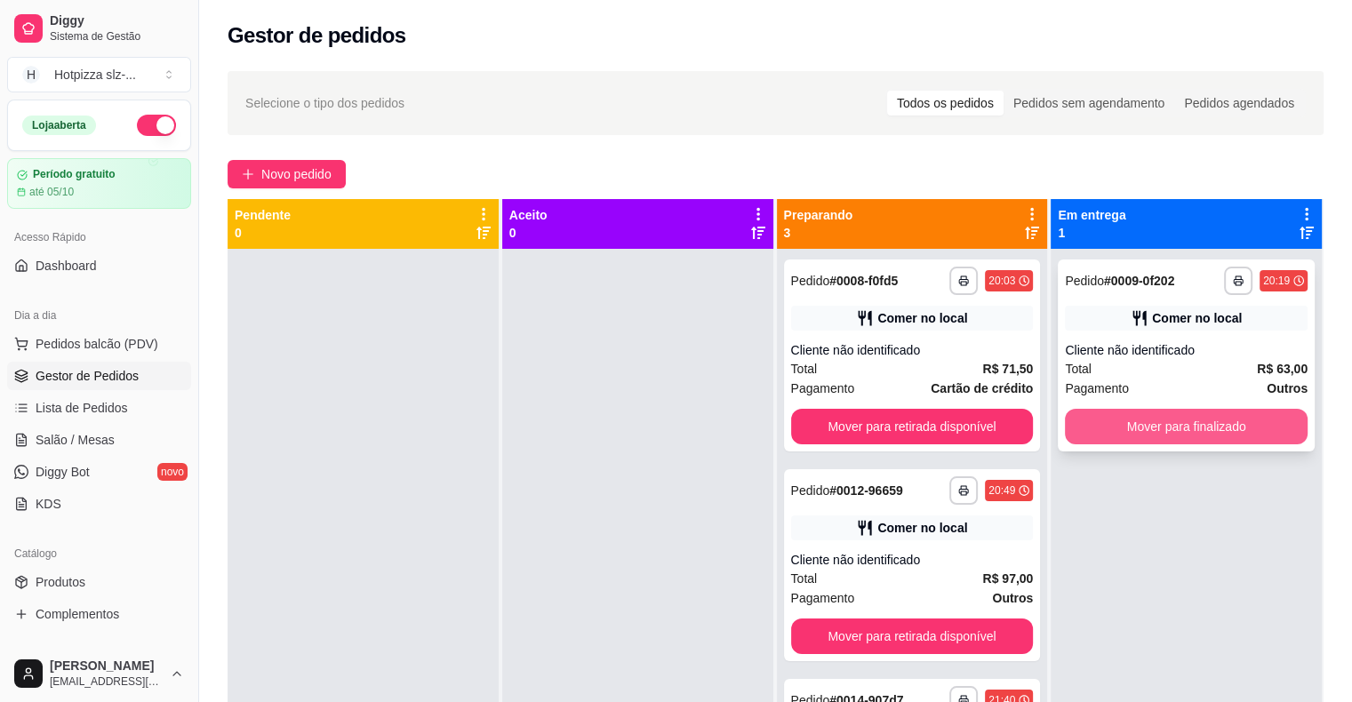
click at [1128, 425] on button "Mover para finalizado" at bounding box center [1186, 427] width 243 height 36
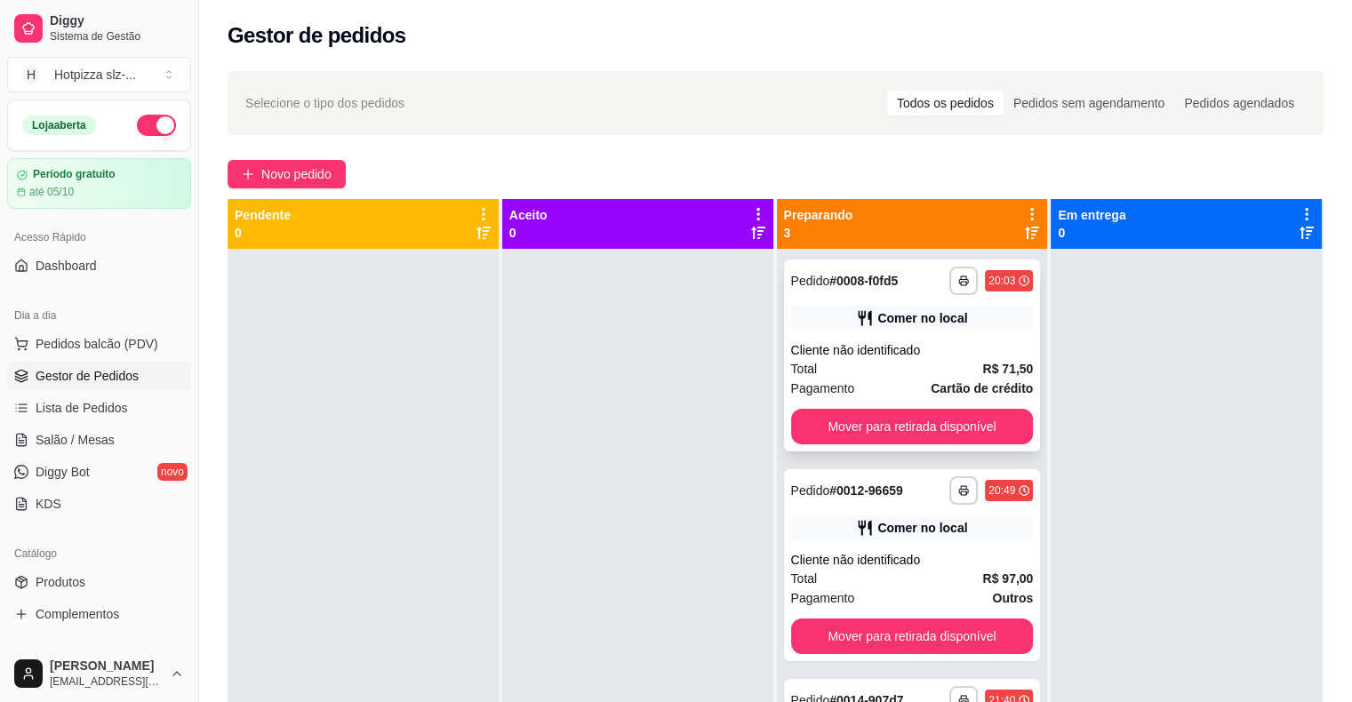
click at [890, 371] on div "Total R$ 71,50" at bounding box center [912, 369] width 243 height 20
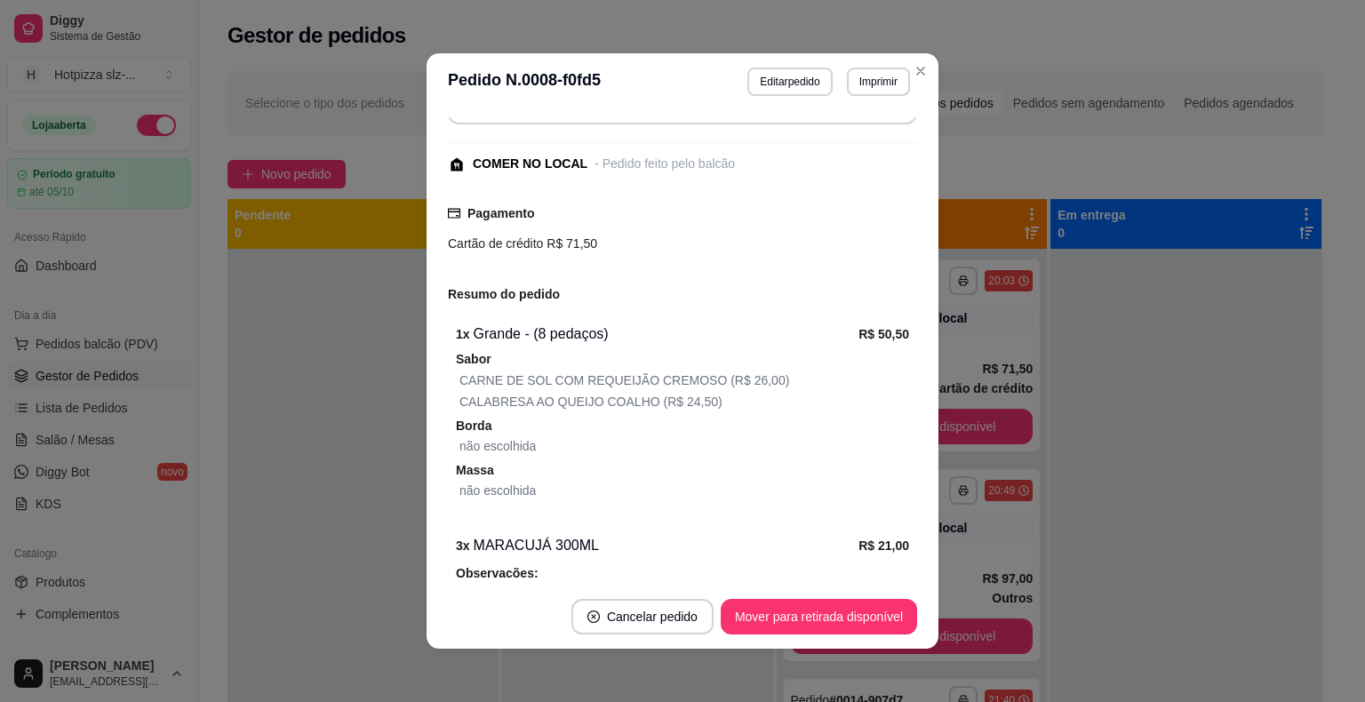
scroll to position [178, 0]
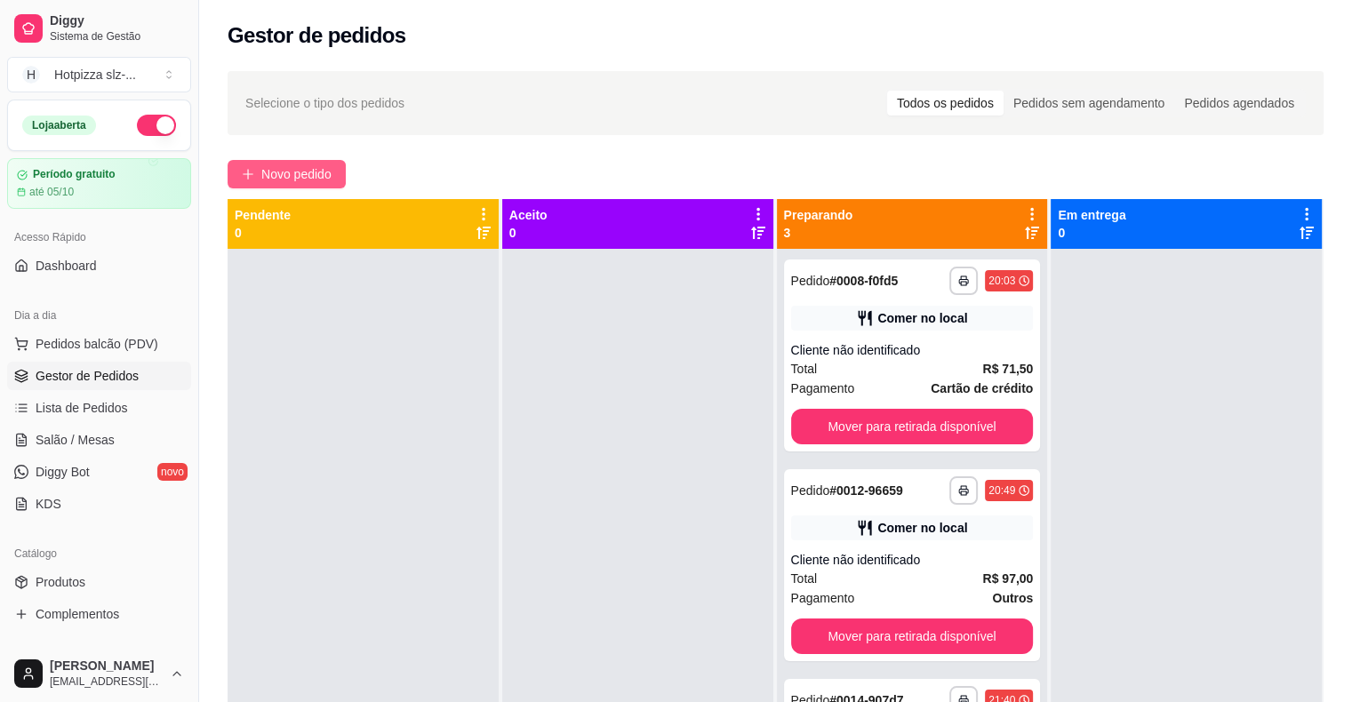
click at [320, 165] on span "Novo pedido" at bounding box center [296, 174] width 70 height 20
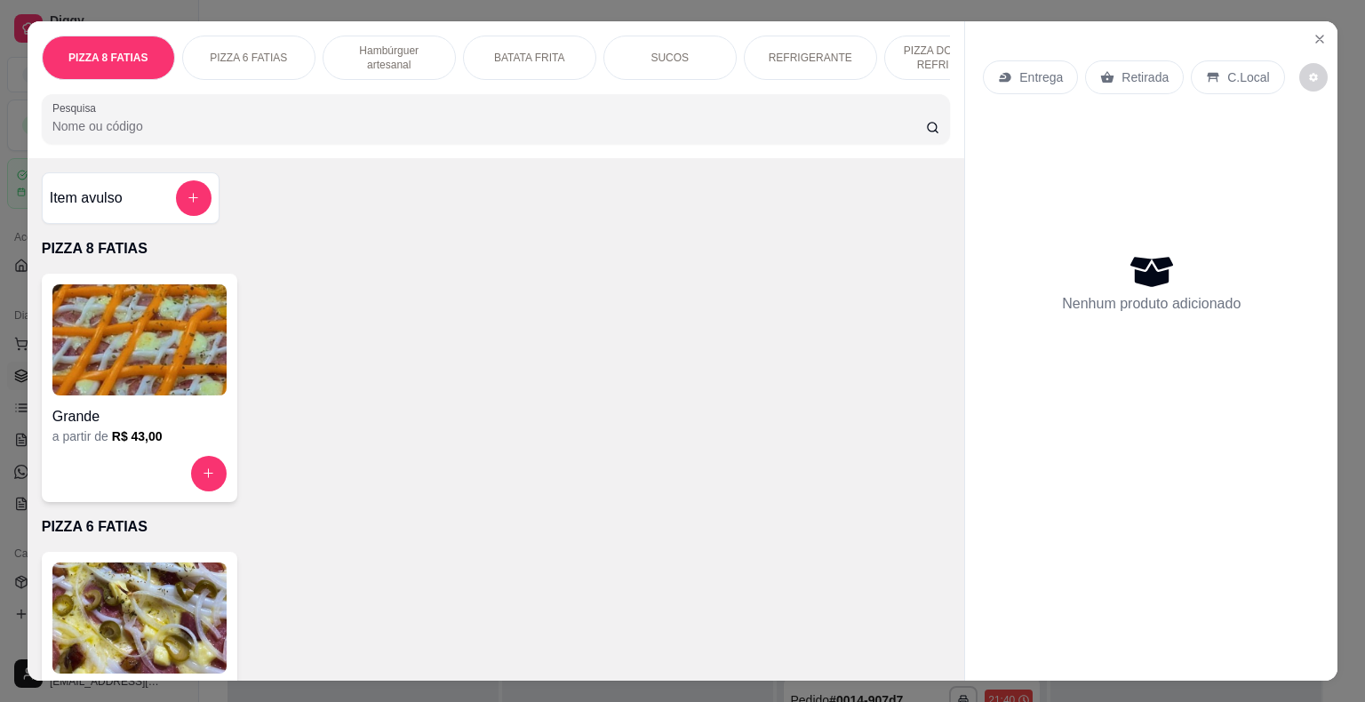
click at [132, 357] on img at bounding box center [139, 339] width 174 height 111
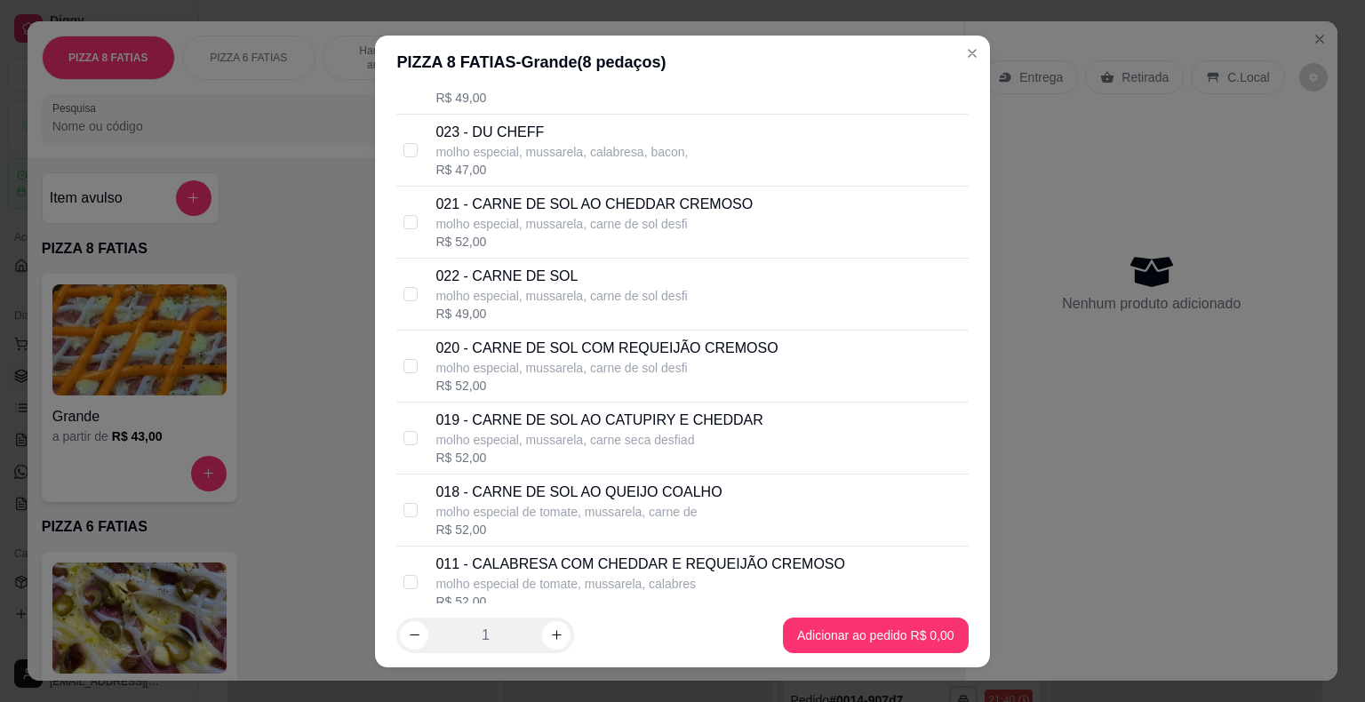
scroll to position [355, 0]
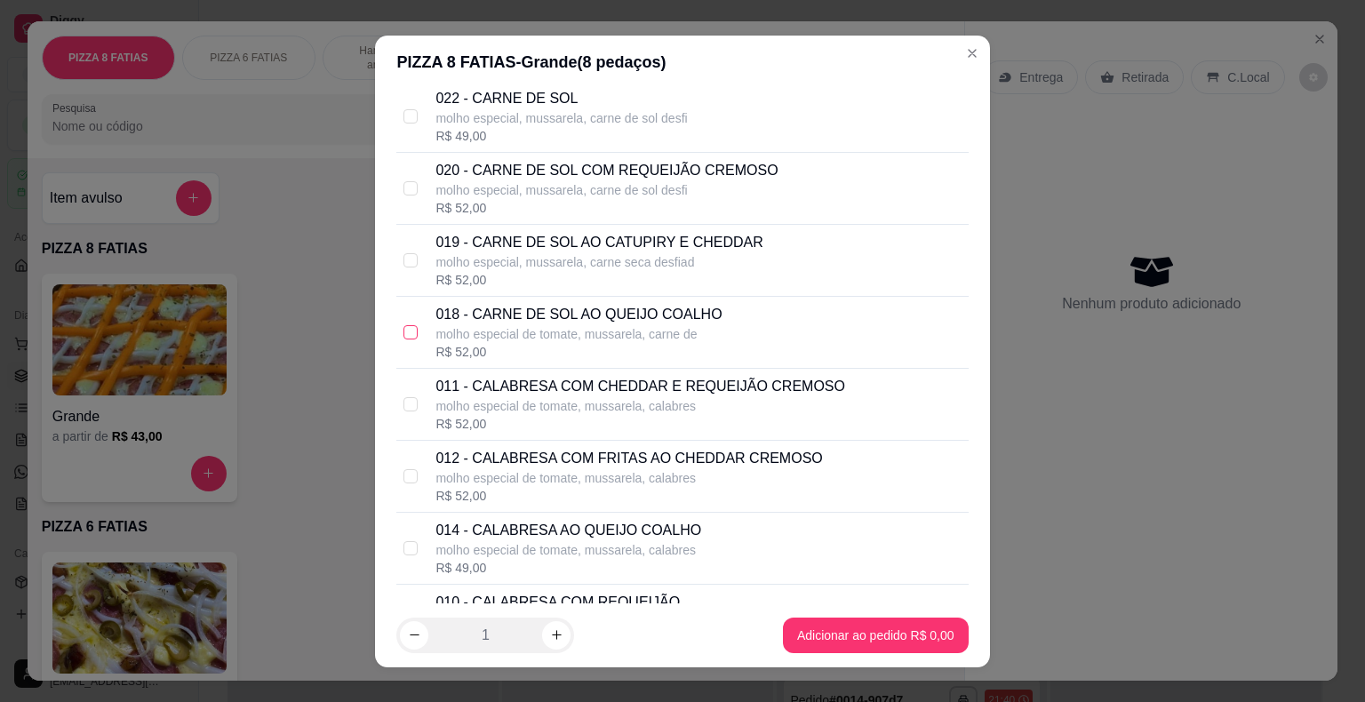
click at [403, 334] on input "checkbox" at bounding box center [410, 332] width 14 height 14
checkbox input "true"
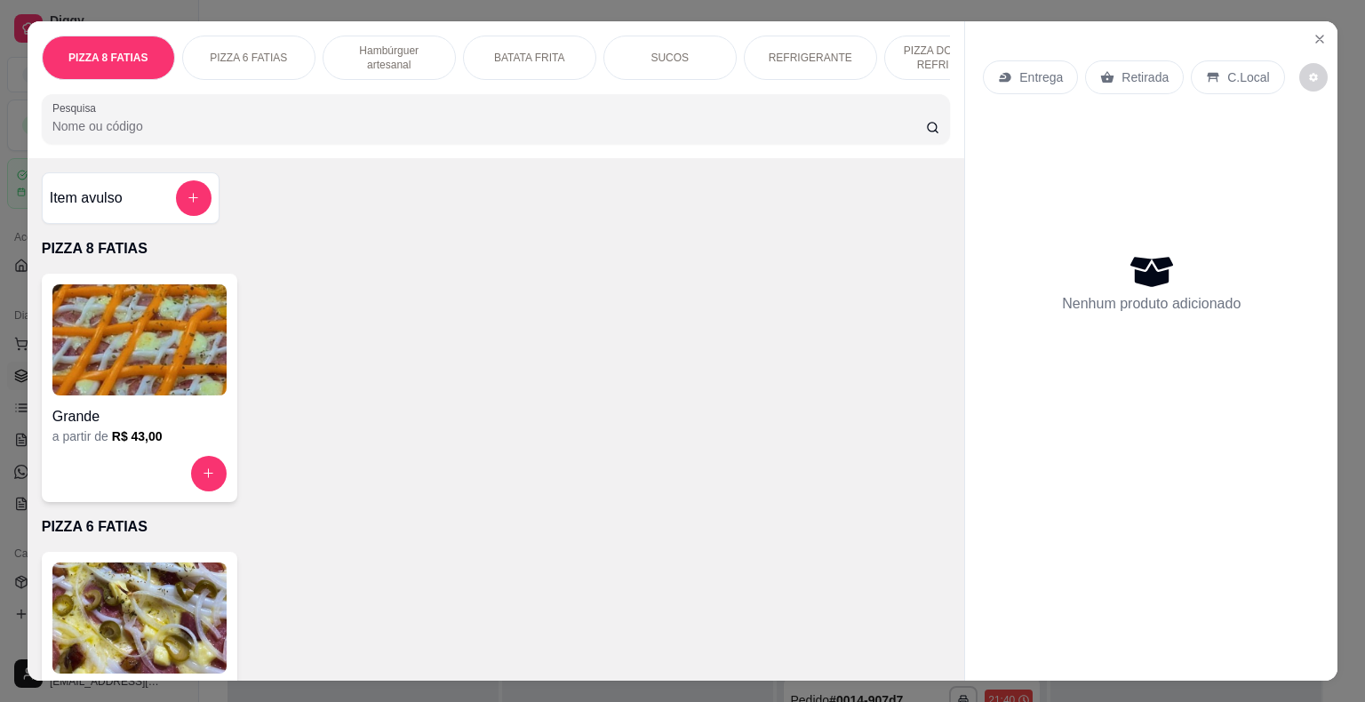
scroll to position [178, 0]
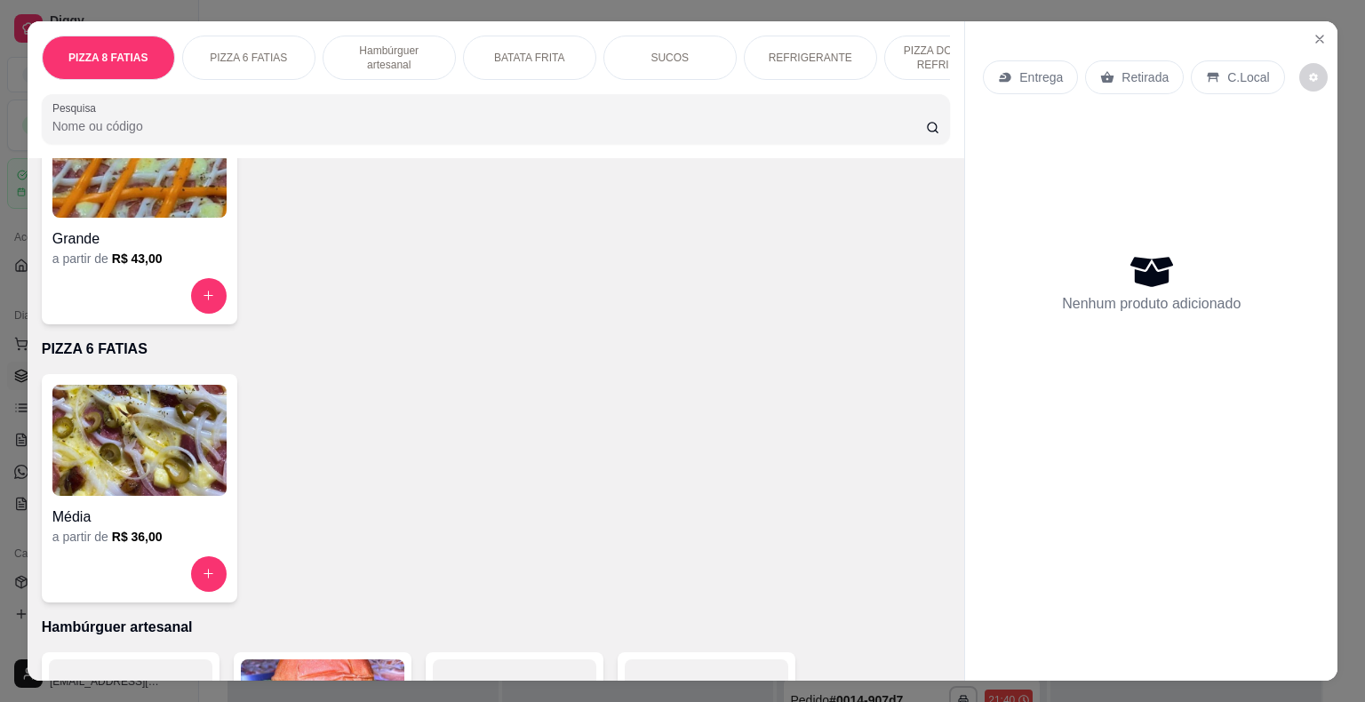
click at [96, 471] on img at bounding box center [139, 440] width 174 height 111
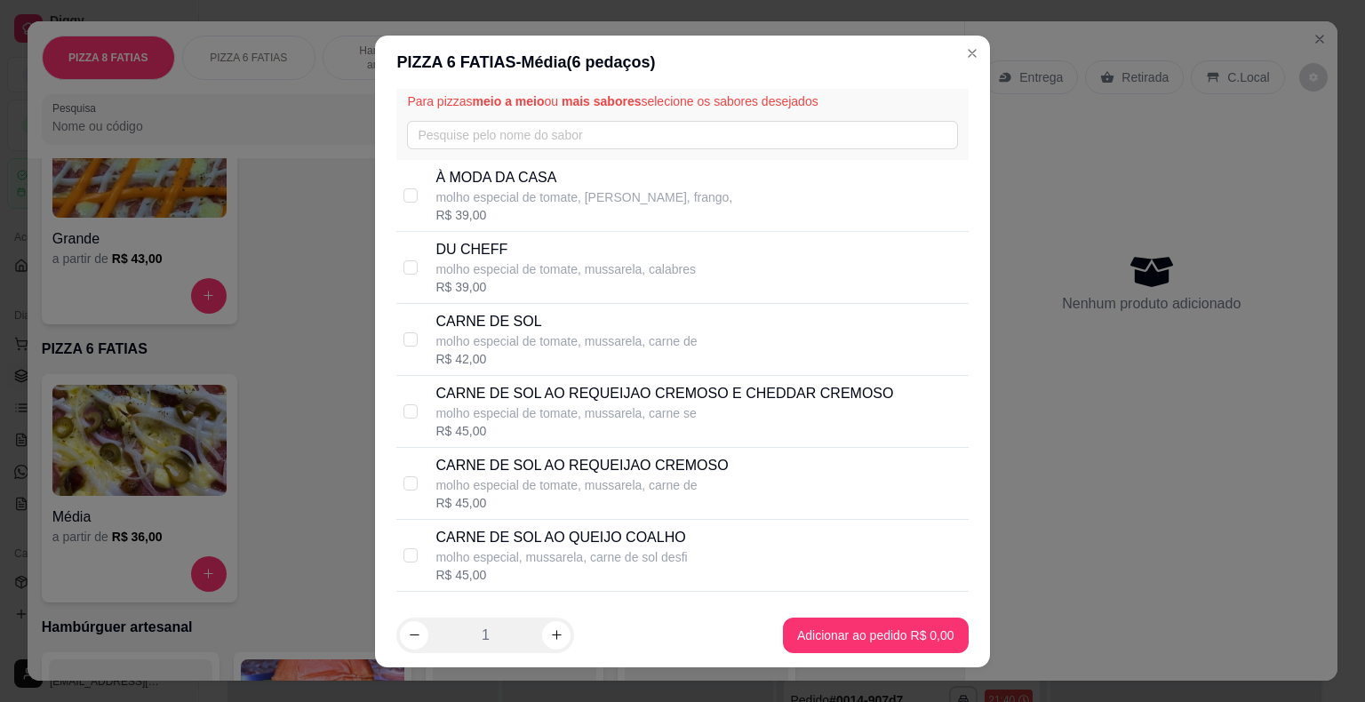
scroll to position [89, 0]
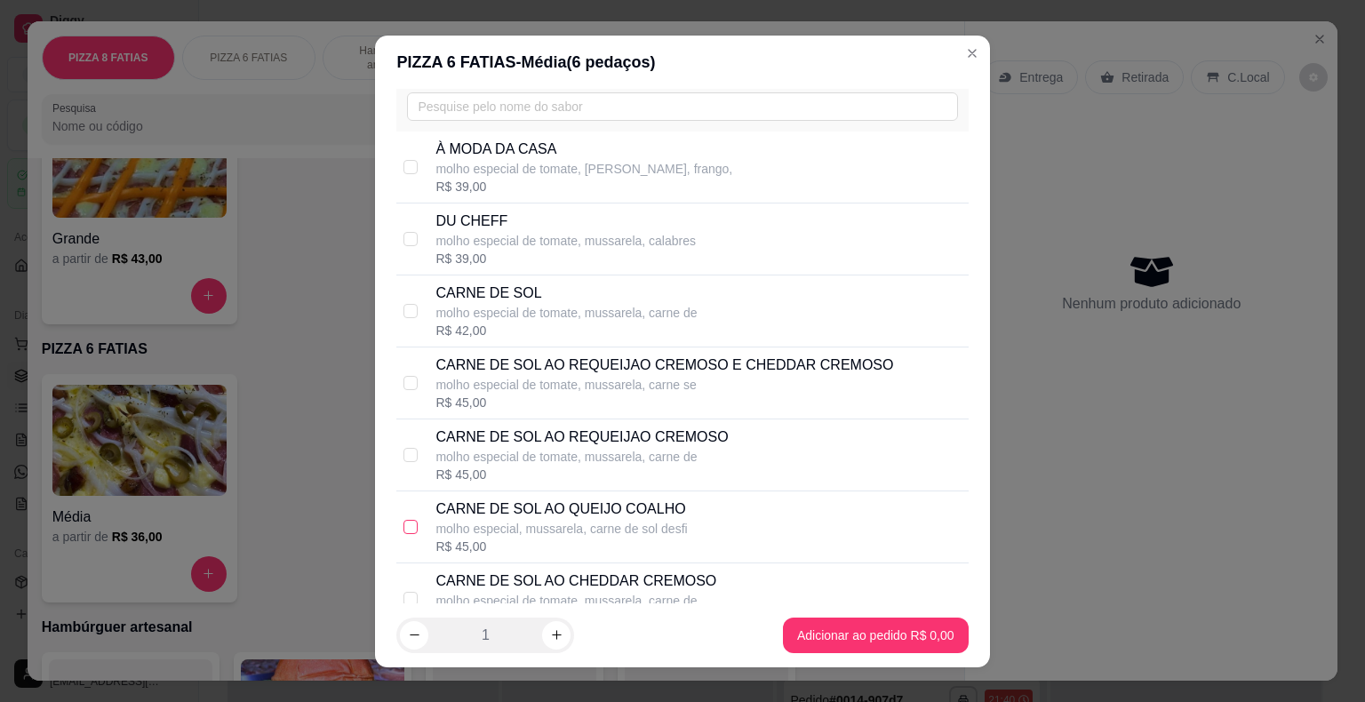
click at [406, 525] on input "checkbox" at bounding box center [410, 527] width 14 height 14
checkbox input "true"
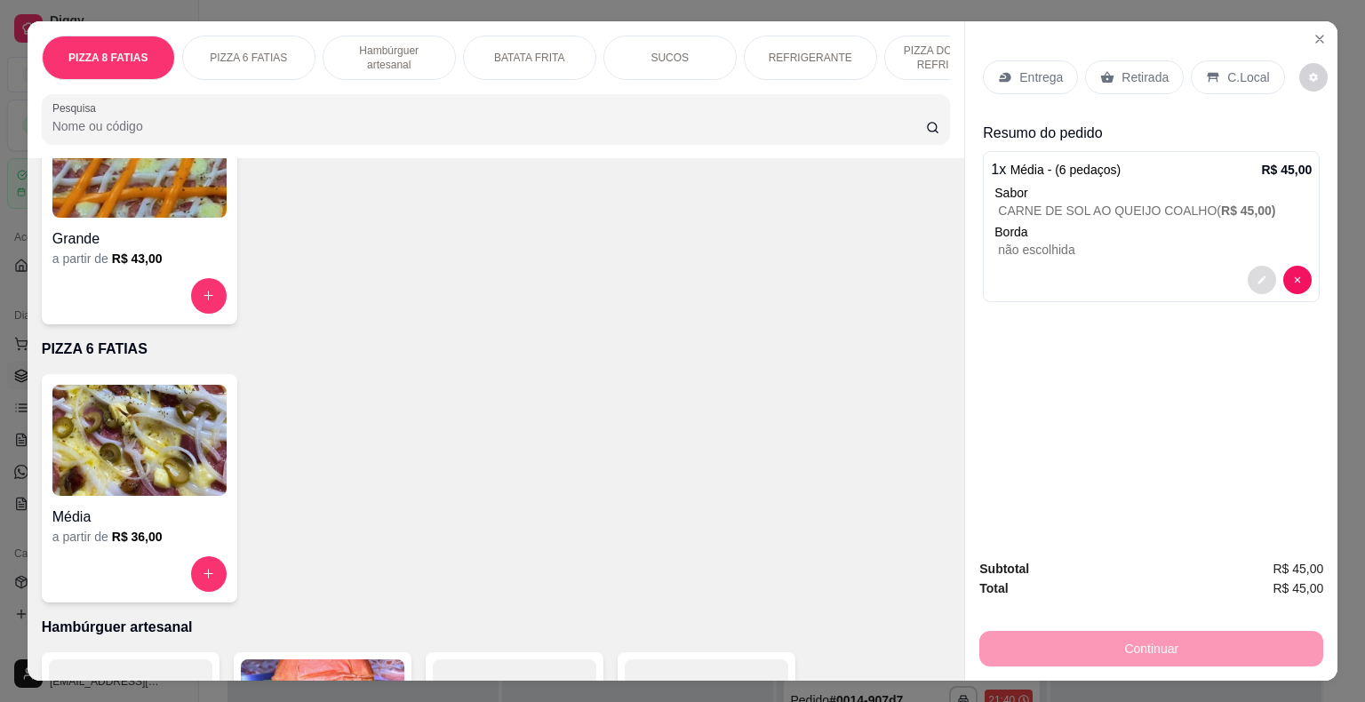
click at [1256, 275] on icon "decrease-product-quantity" at bounding box center [1261, 280] width 11 height 11
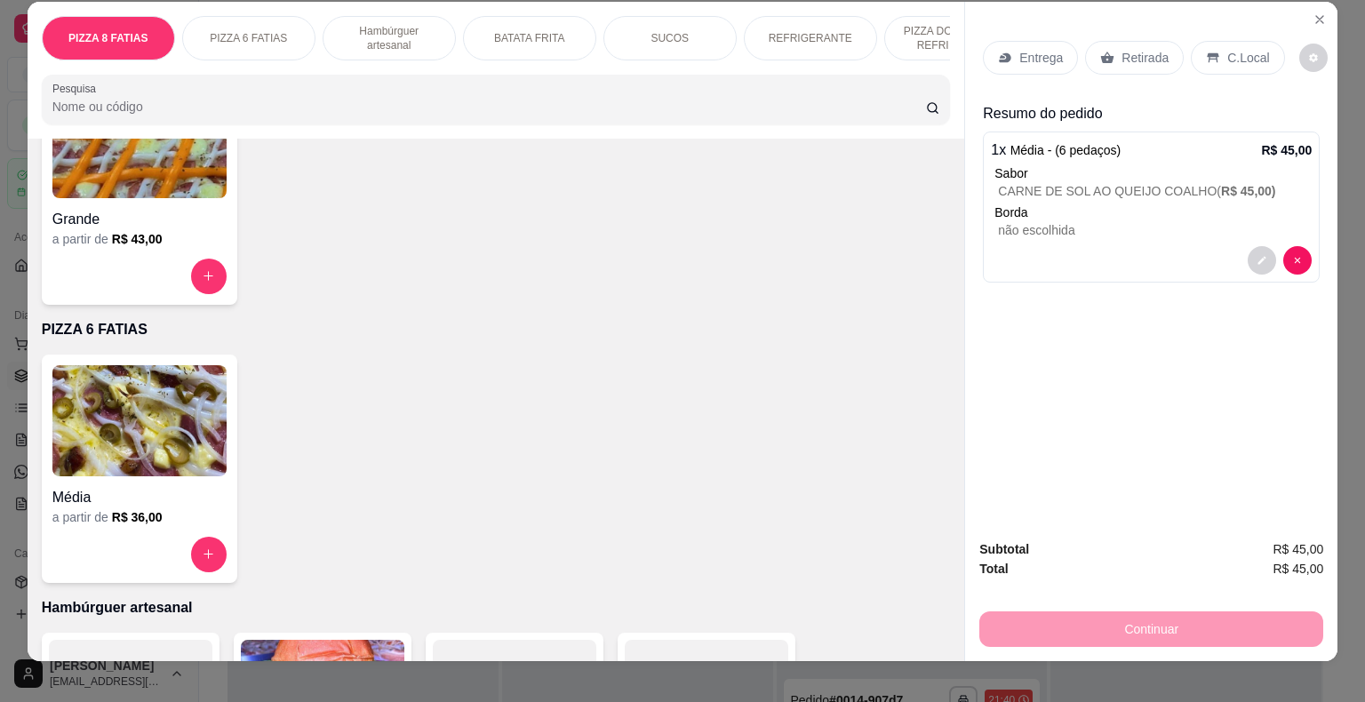
scroll to position [0, 0]
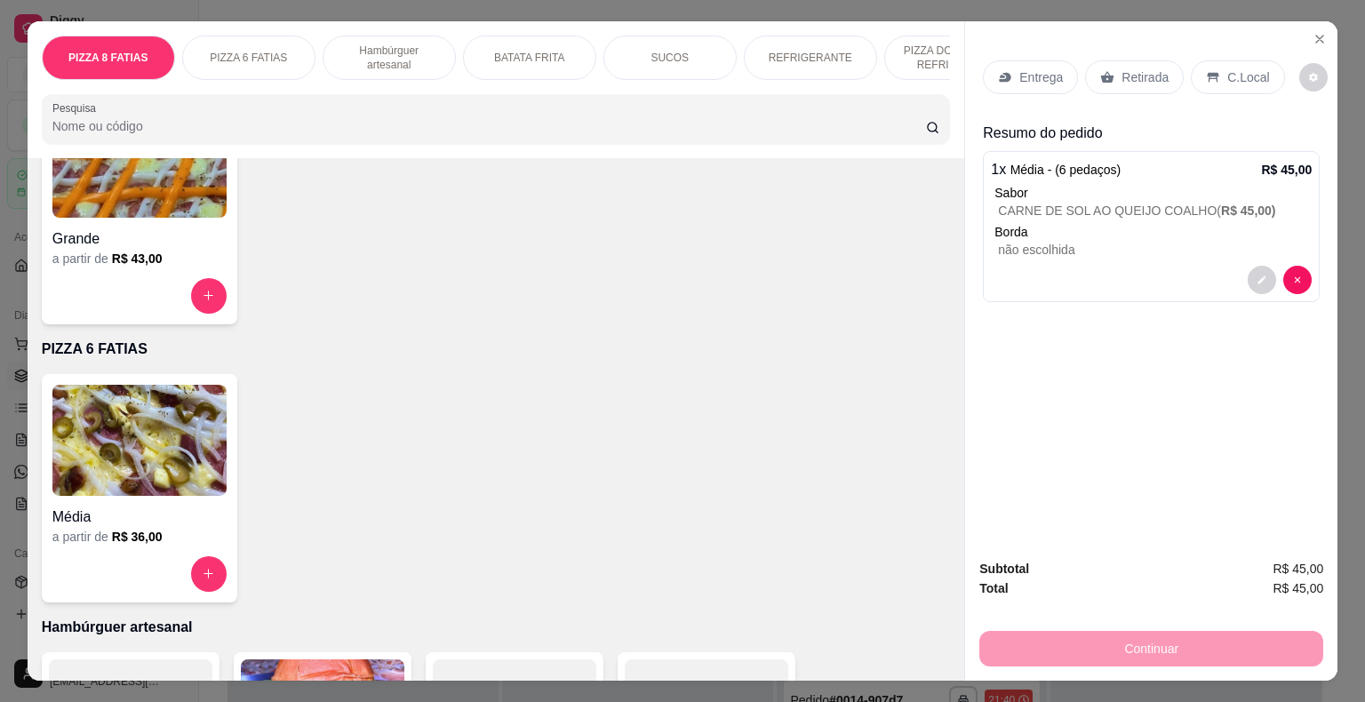
click at [829, 51] on p "REFRIGERANTE" at bounding box center [811, 58] width 84 height 14
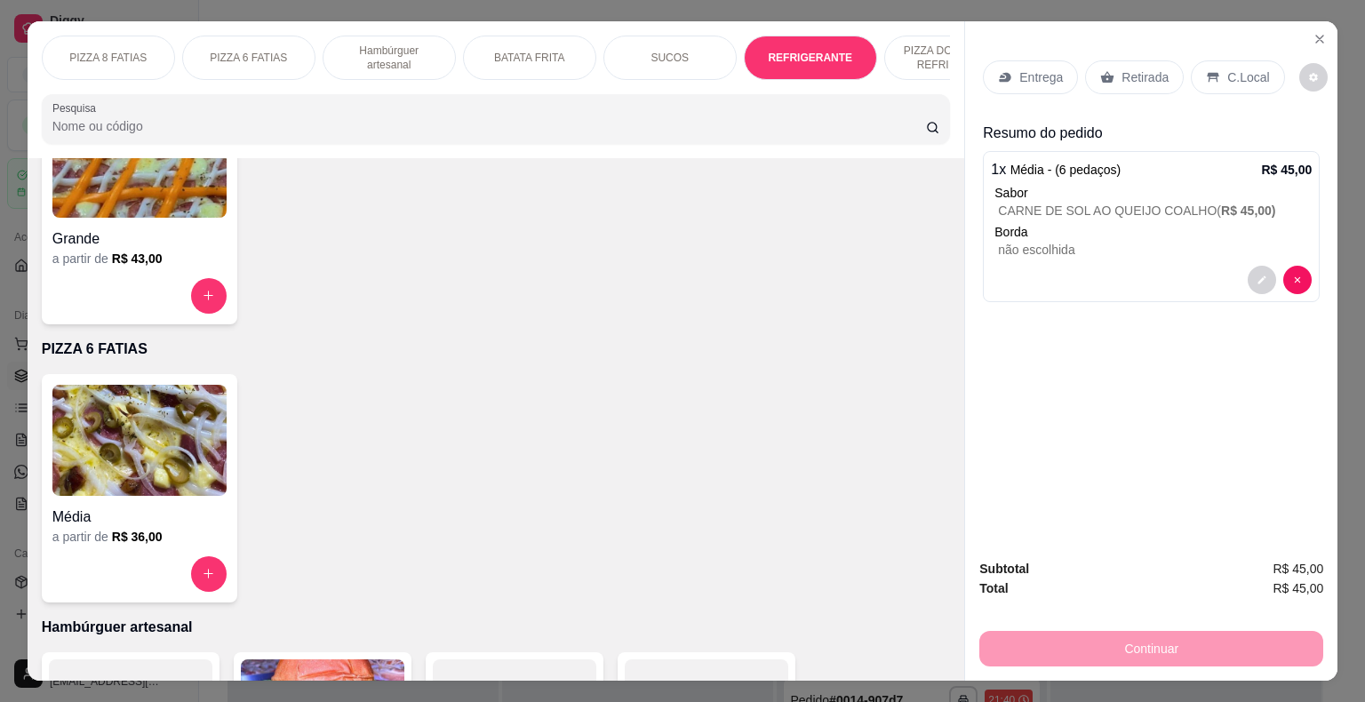
scroll to position [43, 0]
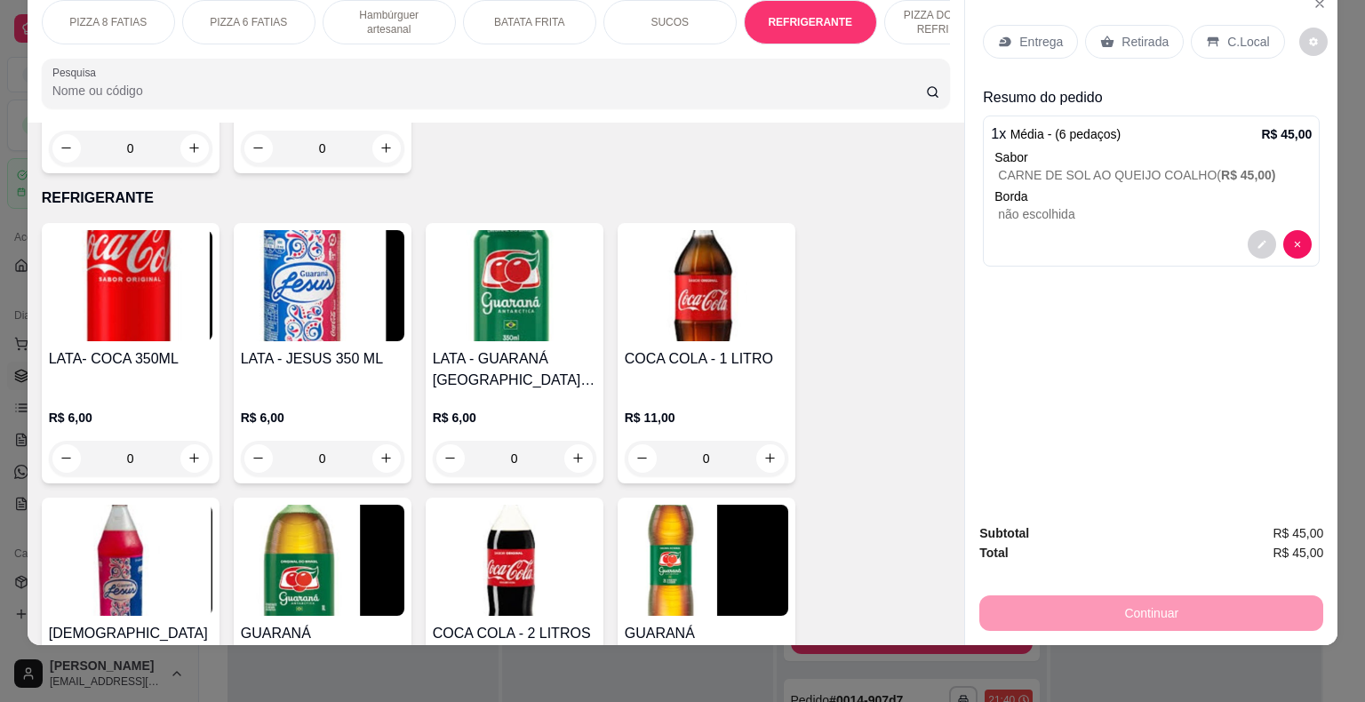
click at [112, 348] on div "LATA- COCA 350ML" at bounding box center [131, 369] width 164 height 43
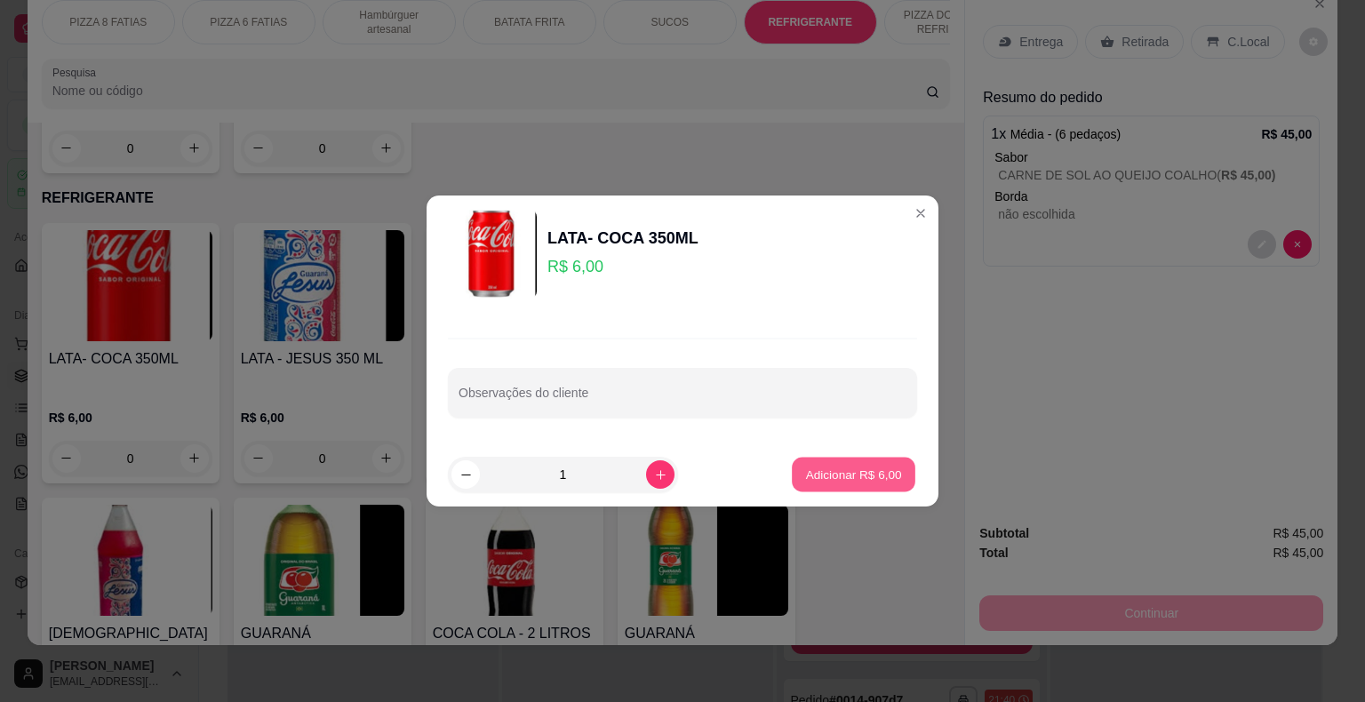
click at [822, 473] on p "Adicionar R$ 6,00" at bounding box center [853, 474] width 96 height 17
type input "1"
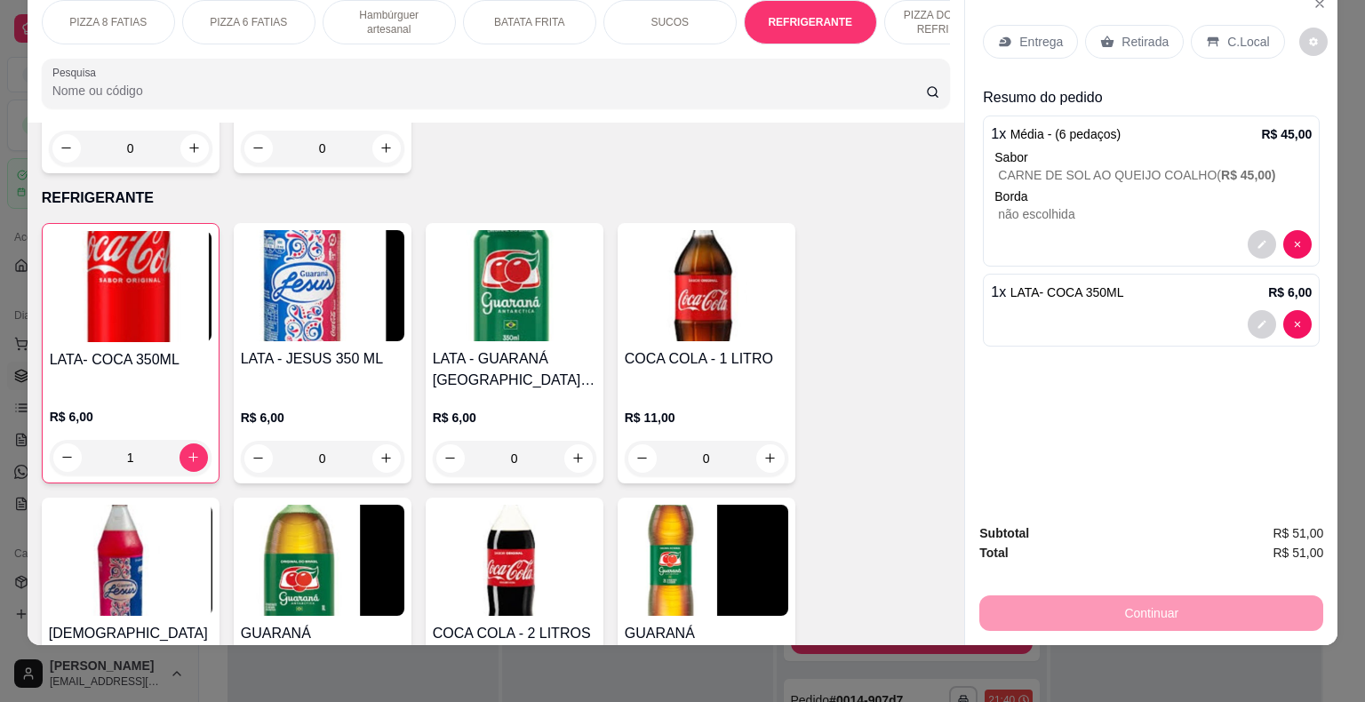
click at [1212, 25] on div "C.Local" at bounding box center [1237, 42] width 93 height 34
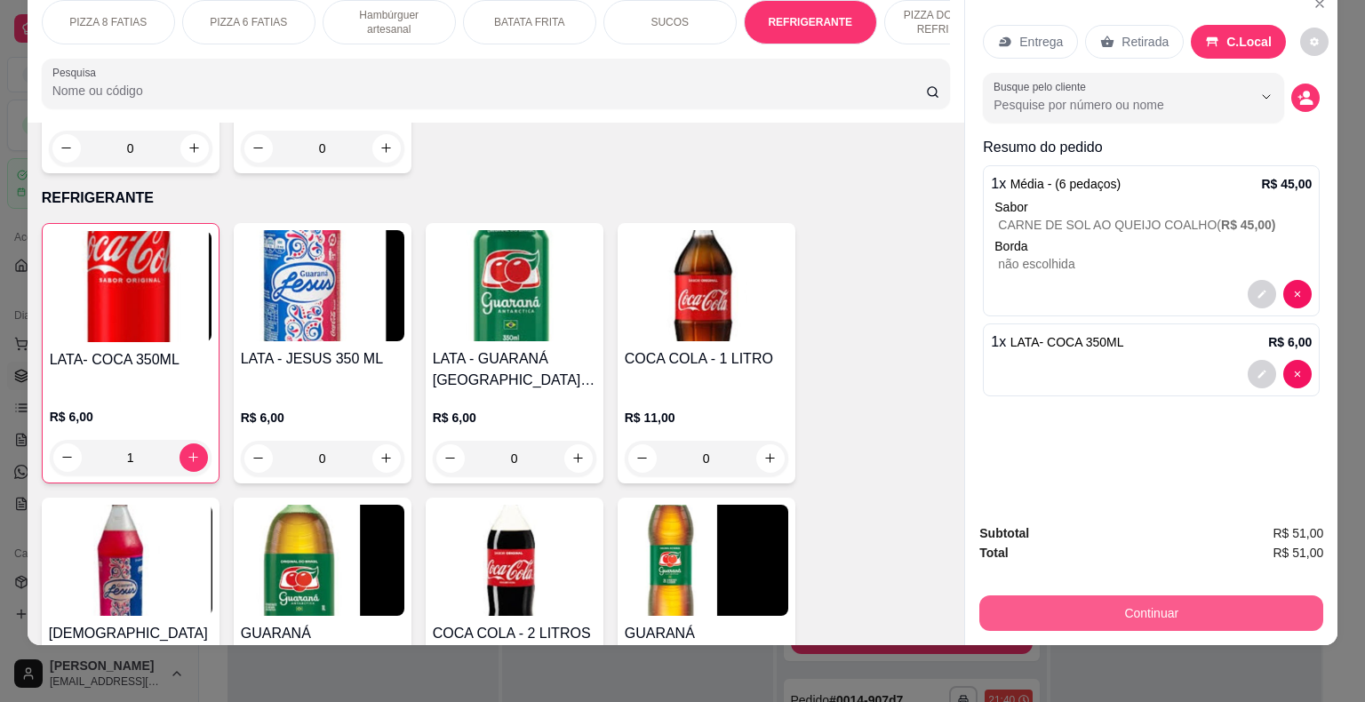
click at [1088, 599] on button "Continuar" at bounding box center [1151, 613] width 344 height 36
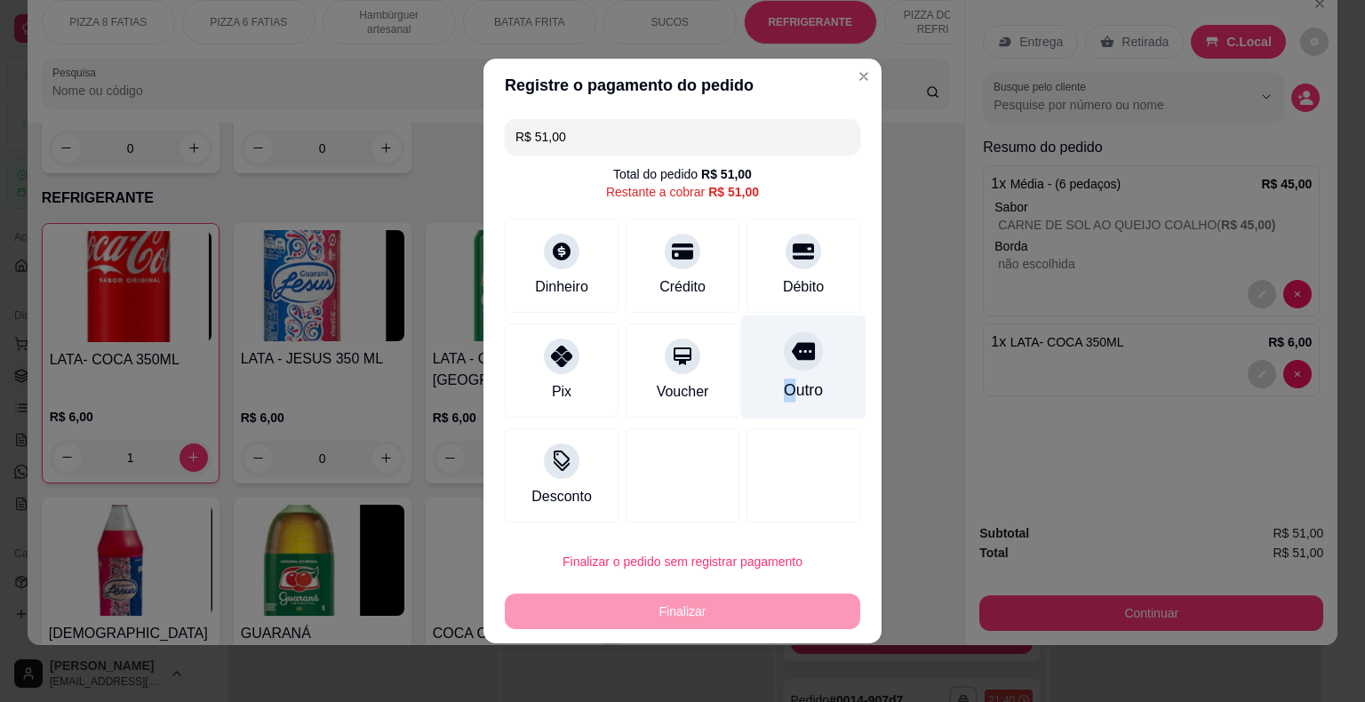
click at [784, 387] on div "Outro" at bounding box center [803, 390] width 39 height 23
type input "R$ 0,00"
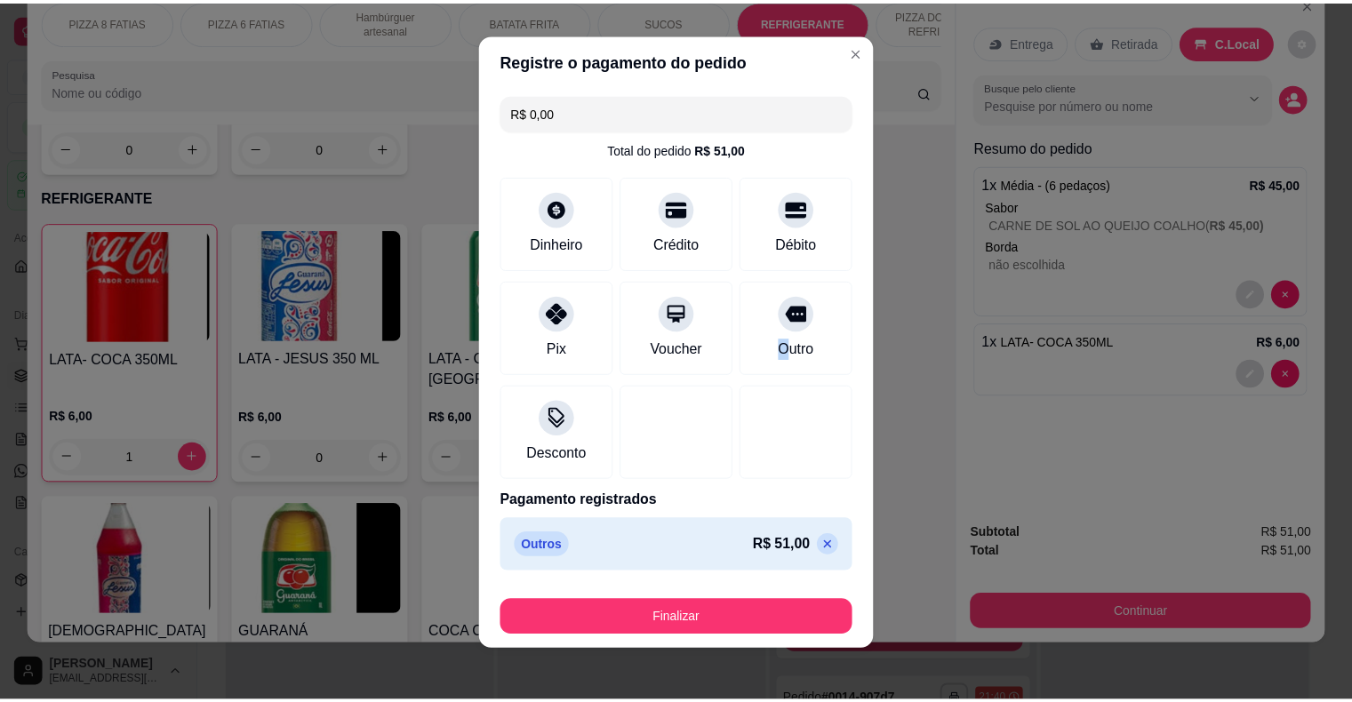
scroll to position [13, 0]
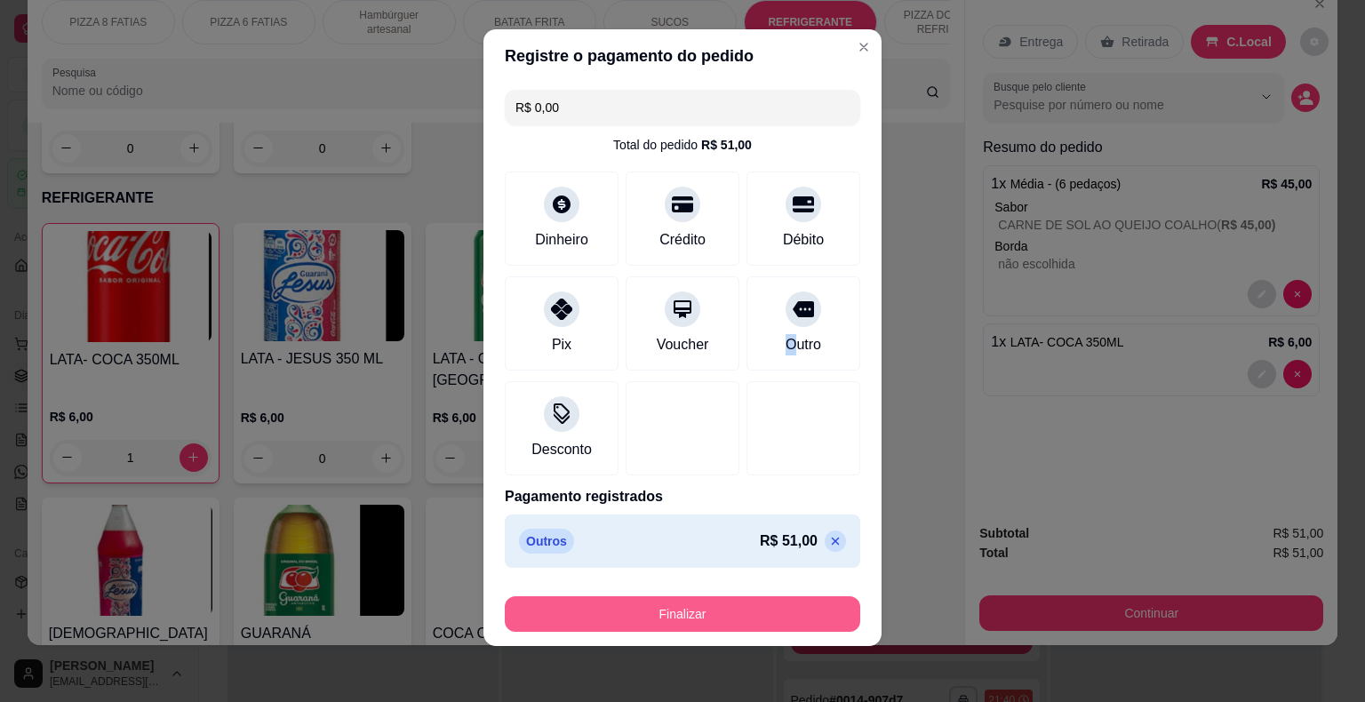
click at [692, 616] on button "Finalizar" at bounding box center [682, 614] width 355 height 36
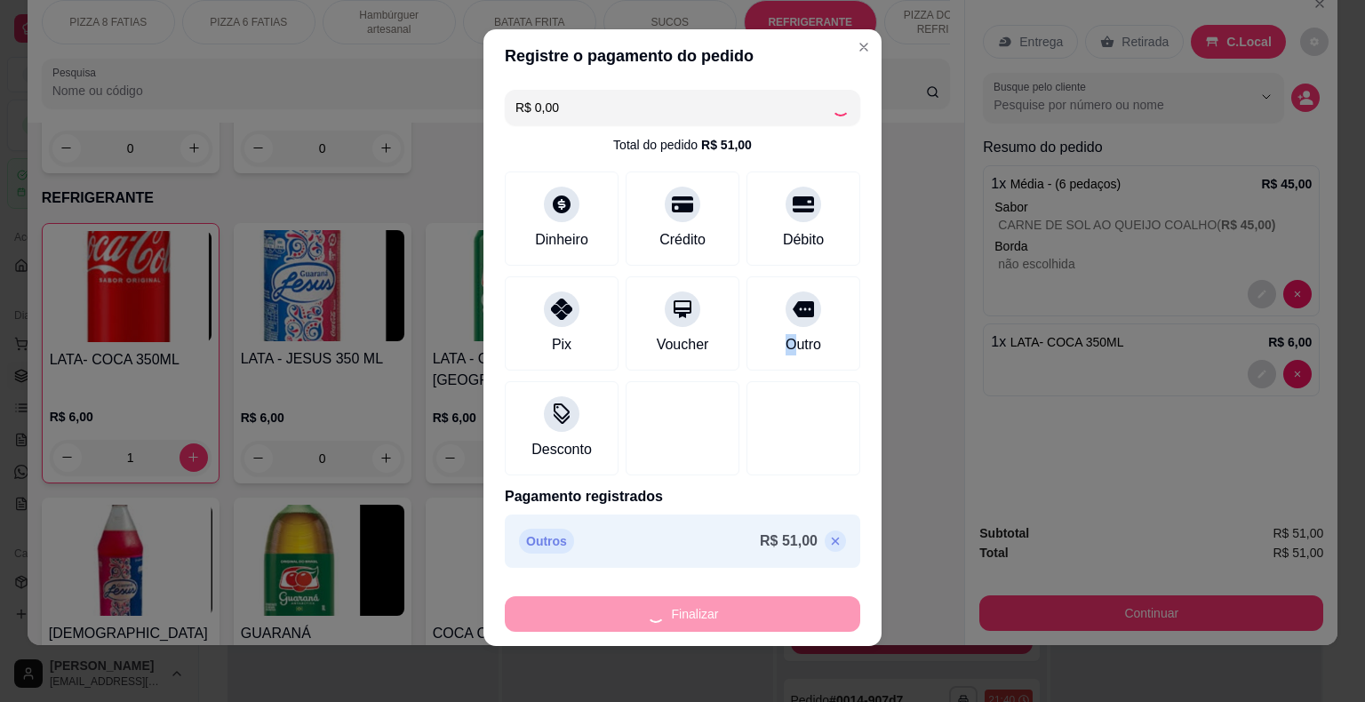
type input "0"
type input "-R$ 51,00"
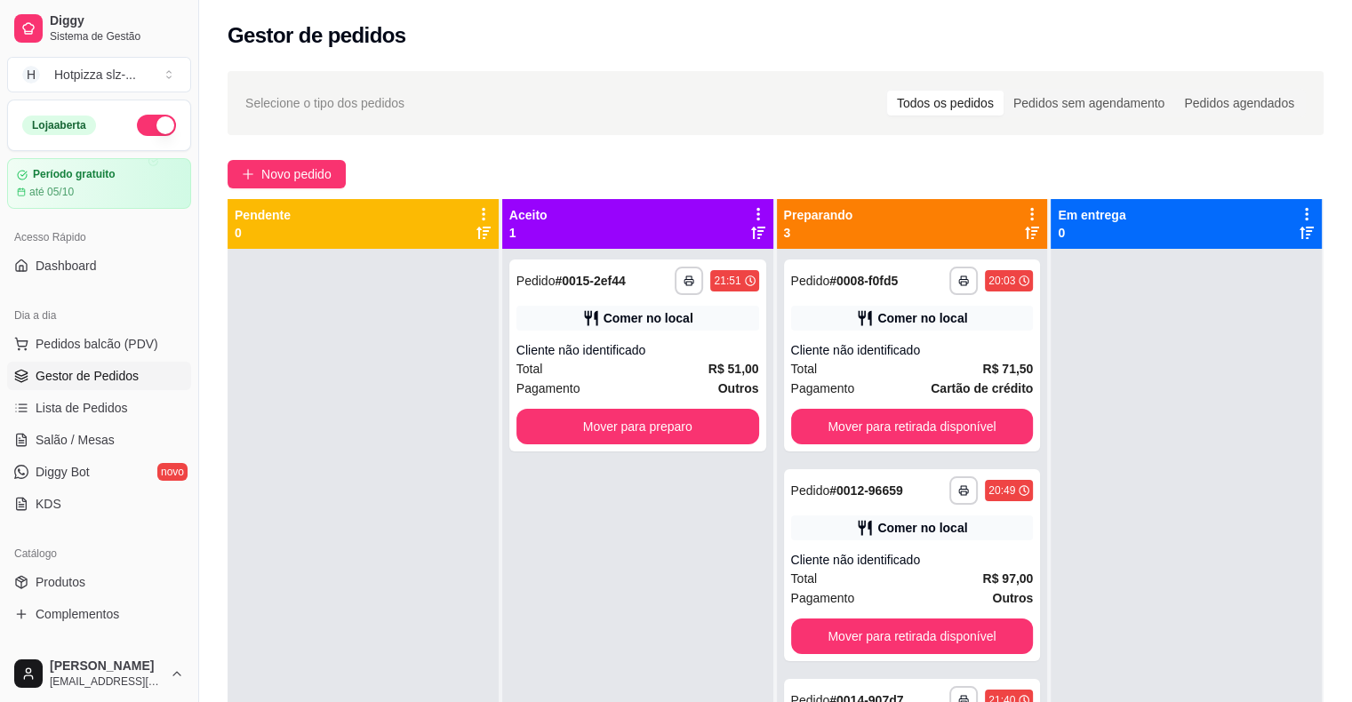
click at [668, 108] on div "Selecione o tipo dos pedidos Todos os pedidos Pedidos sem agendamento Pedidos a…" at bounding box center [775, 103] width 1060 height 28
click at [669, 108] on div "Selecione o tipo dos pedidos Todos os pedidos Pedidos sem agendamento Pedidos a…" at bounding box center [775, 103] width 1060 height 28
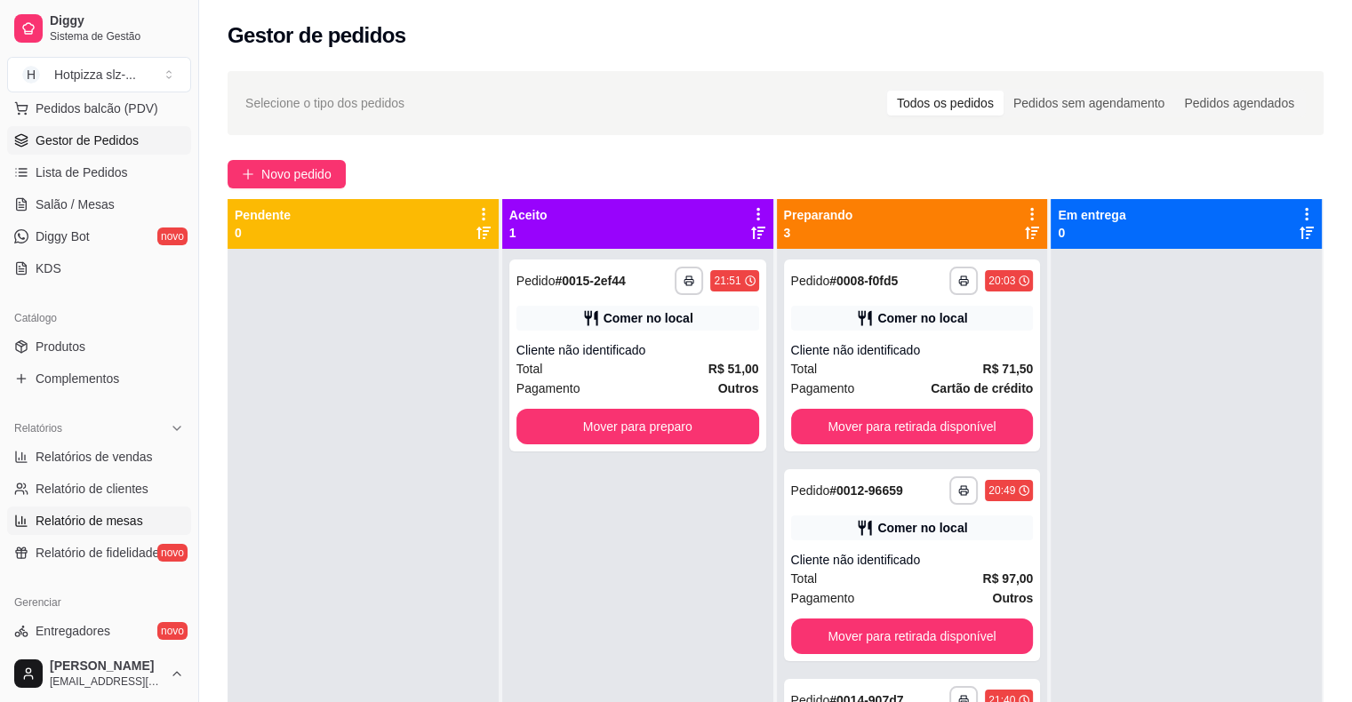
scroll to position [267, 0]
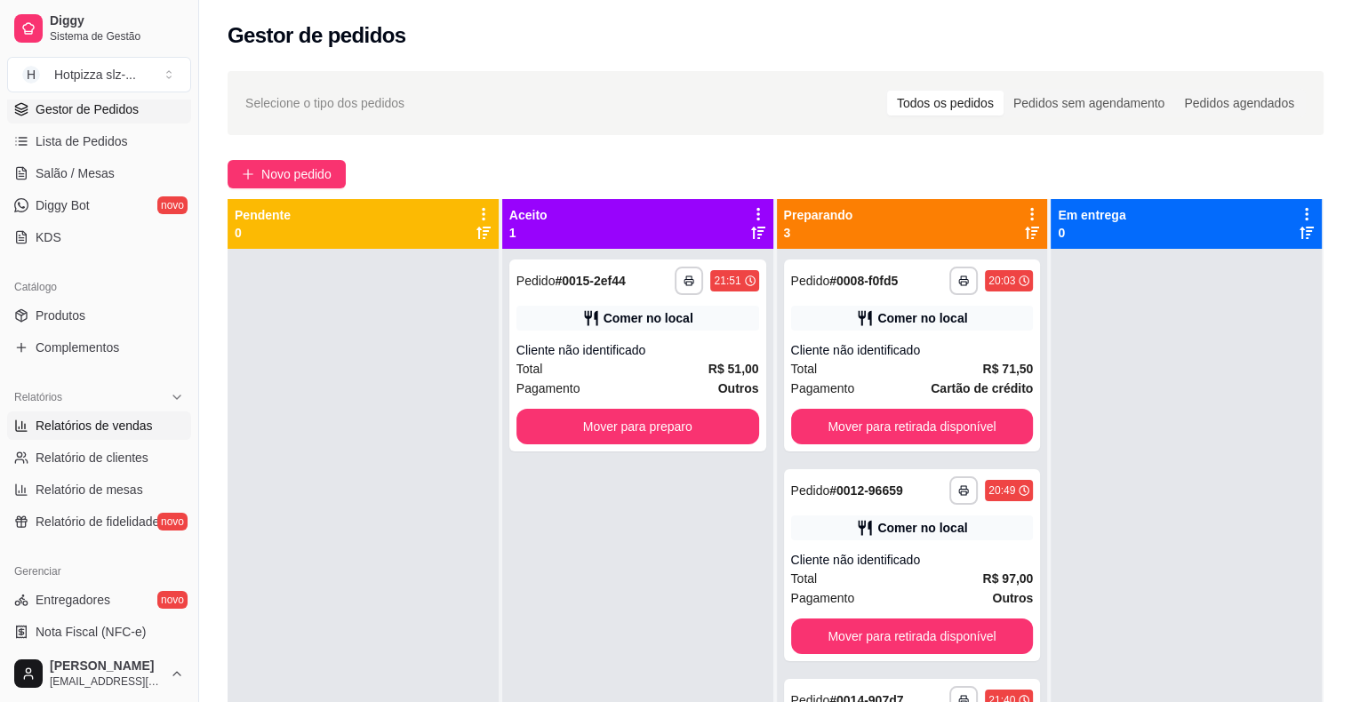
click at [108, 427] on span "Relatórios de vendas" at bounding box center [94, 426] width 117 height 18
select select "ALL"
select select "0"
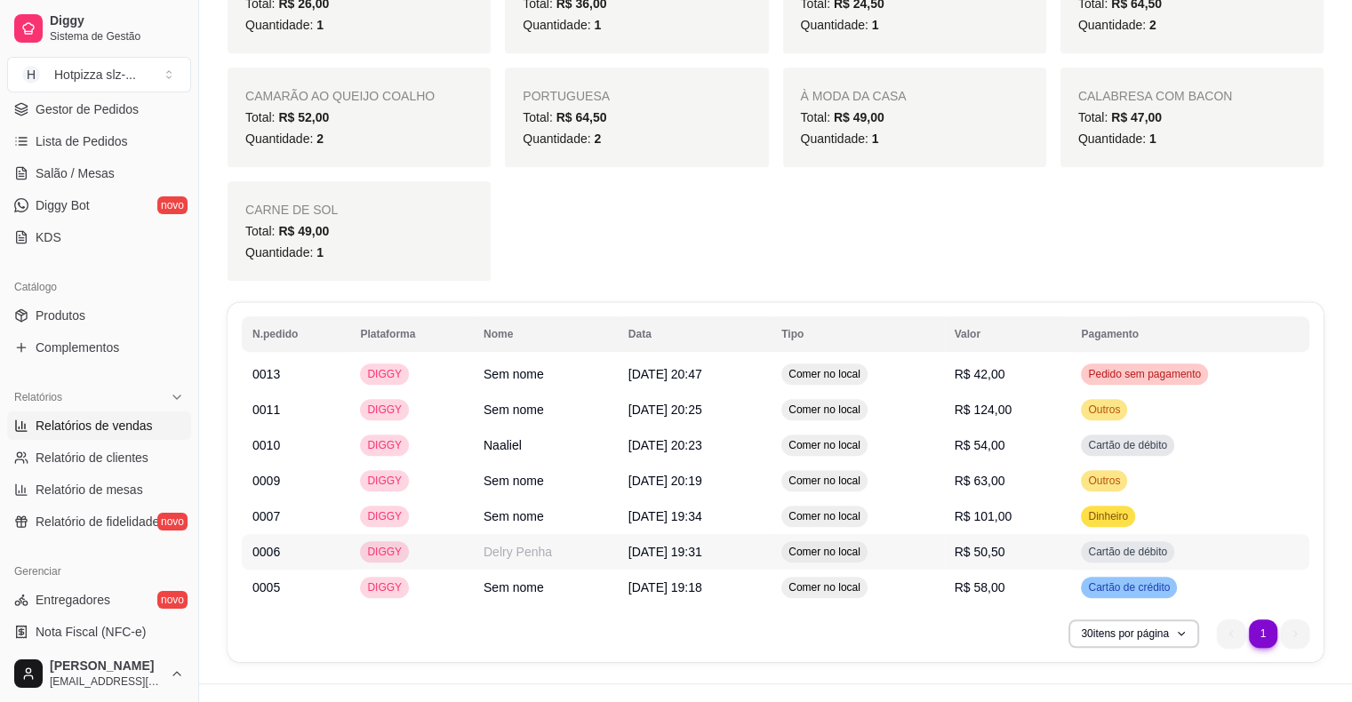
scroll to position [1009, 0]
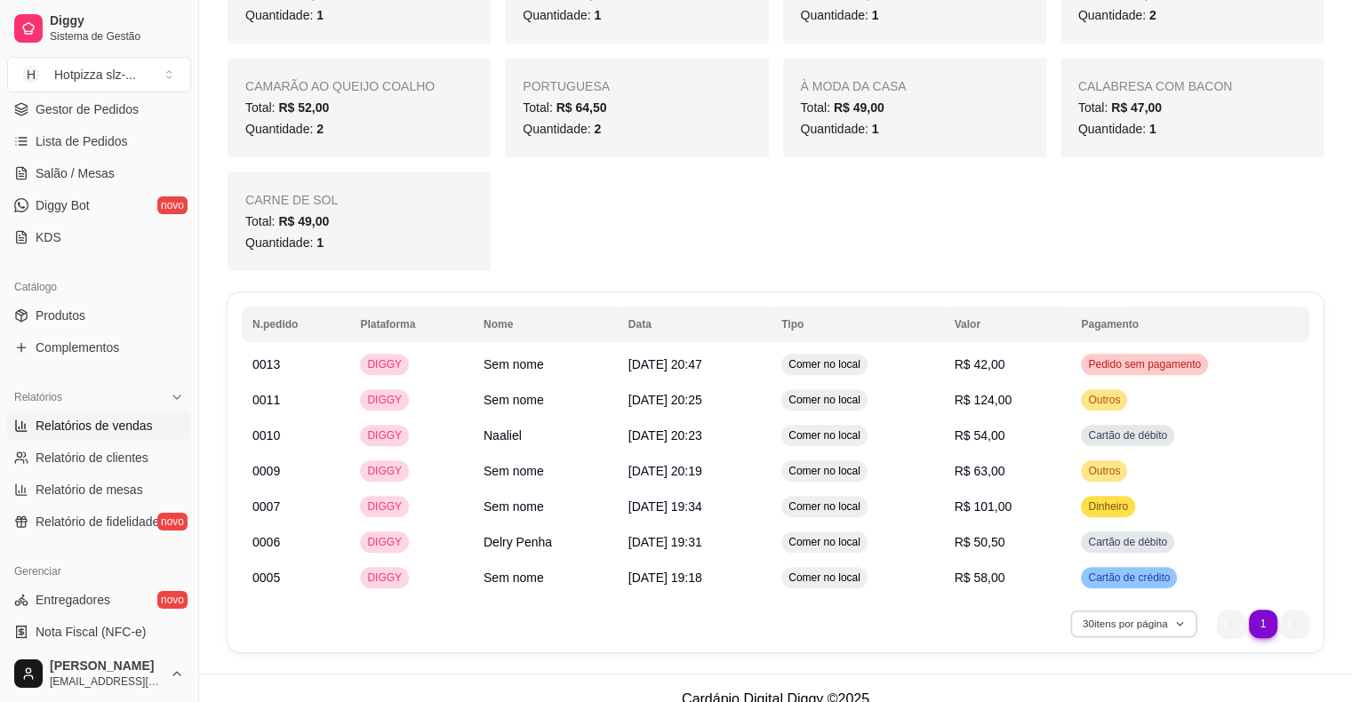
click at [1177, 618] on icon "button" at bounding box center [1180, 623] width 11 height 11
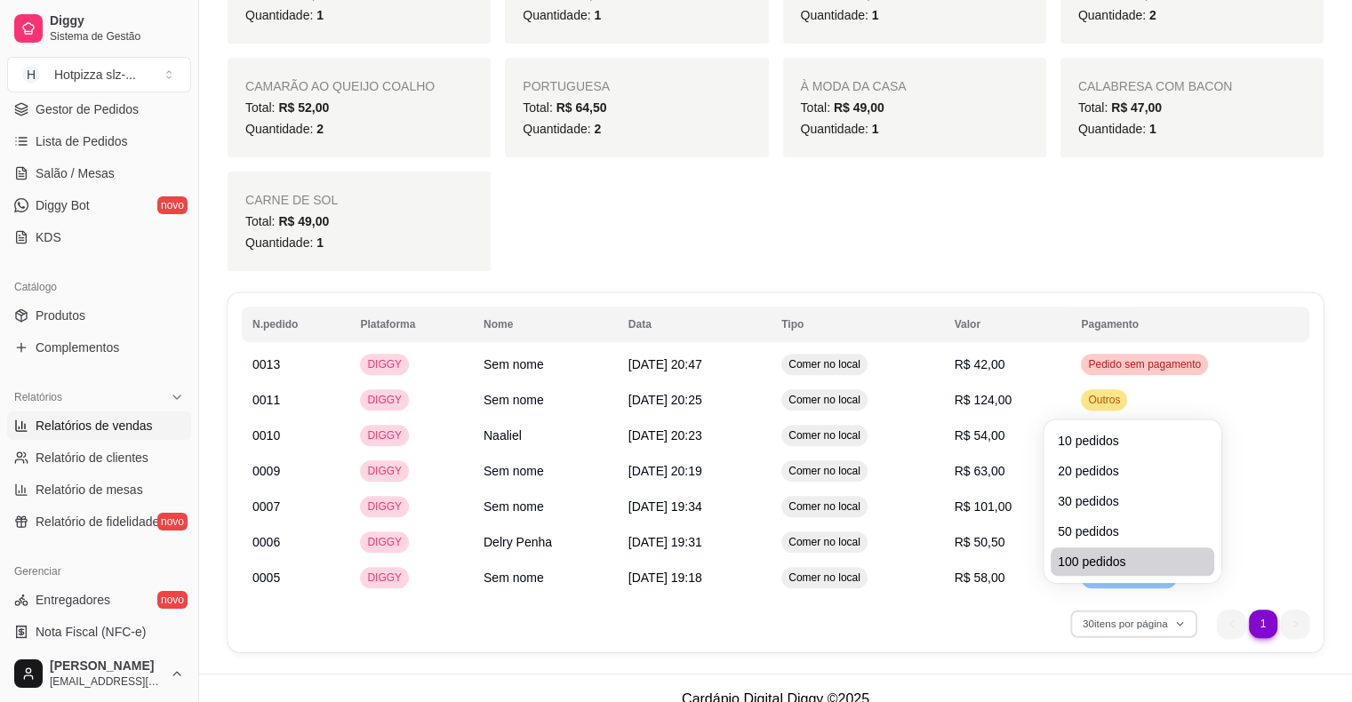
click at [1127, 562] on span "100 pedidos" at bounding box center [1131, 562] width 149 height 18
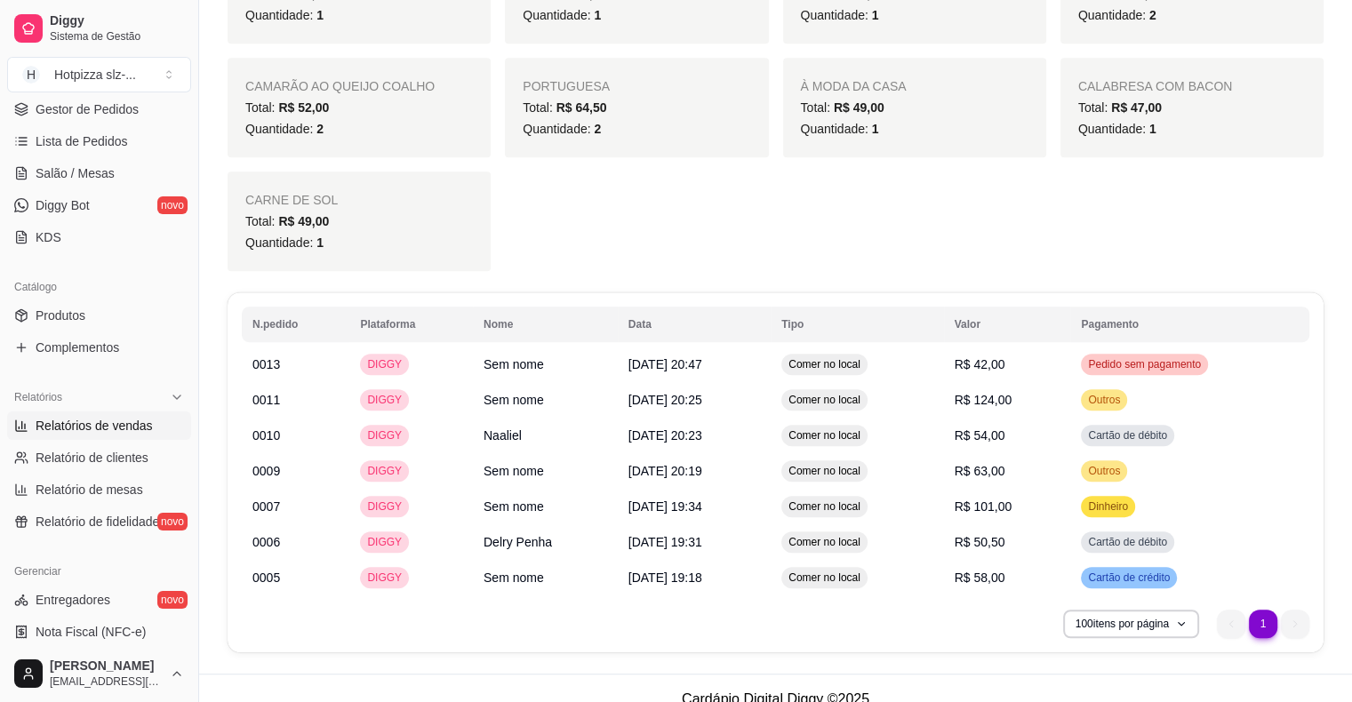
click at [1232, 610] on ul "1 1" at bounding box center [1263, 624] width 92 height 28
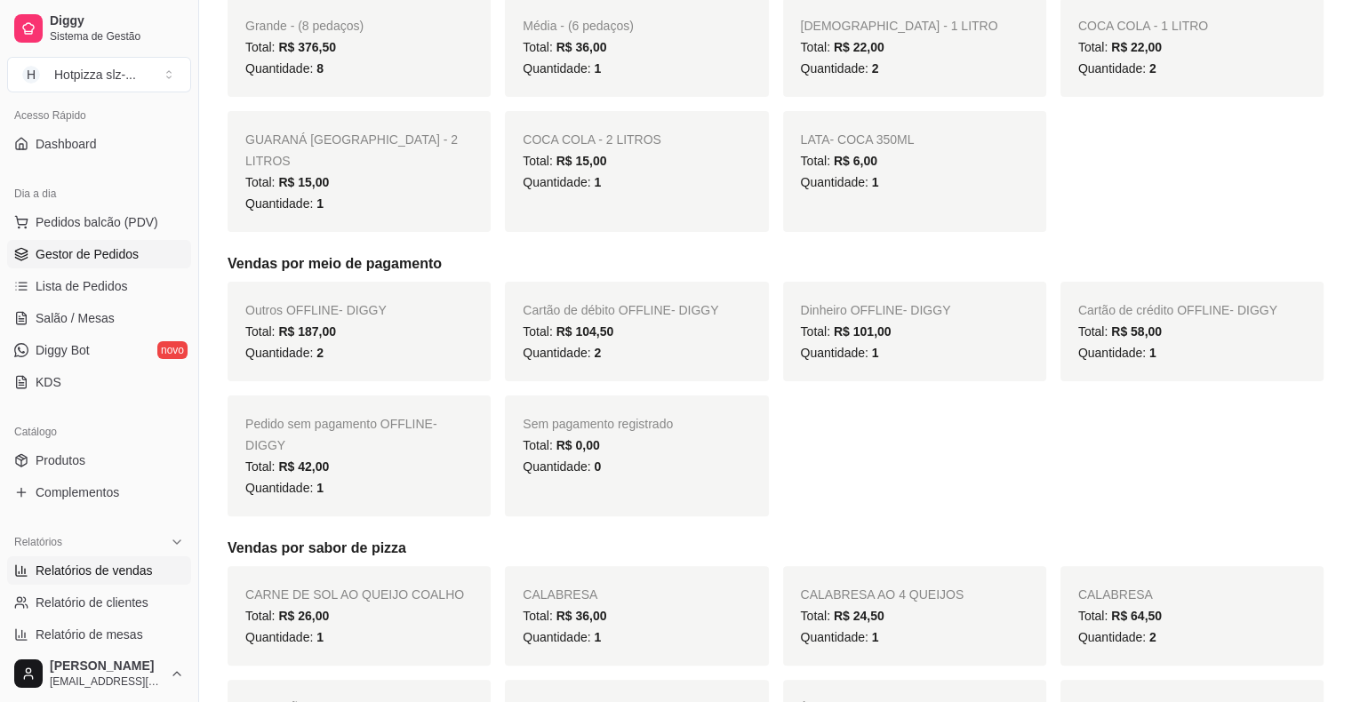
scroll to position [0, 0]
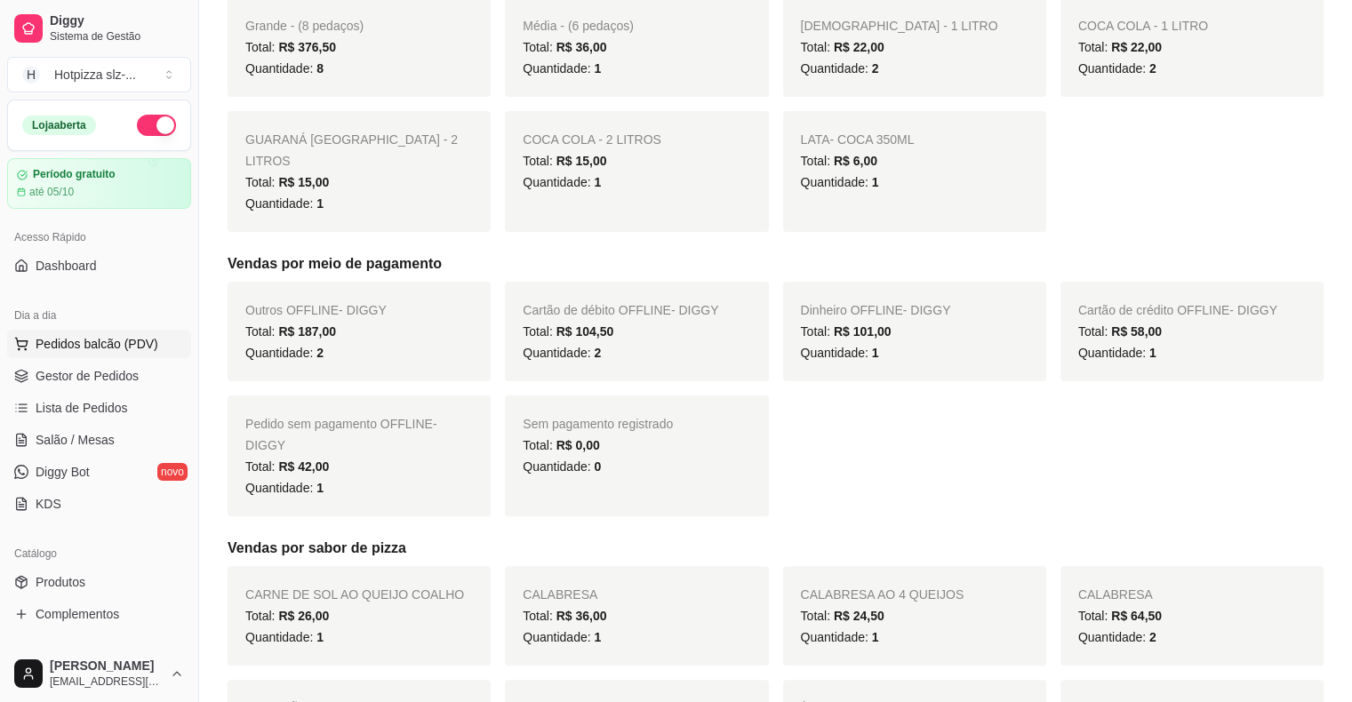
click at [76, 339] on span "Pedidos balcão (PDV)" at bounding box center [97, 344] width 123 height 18
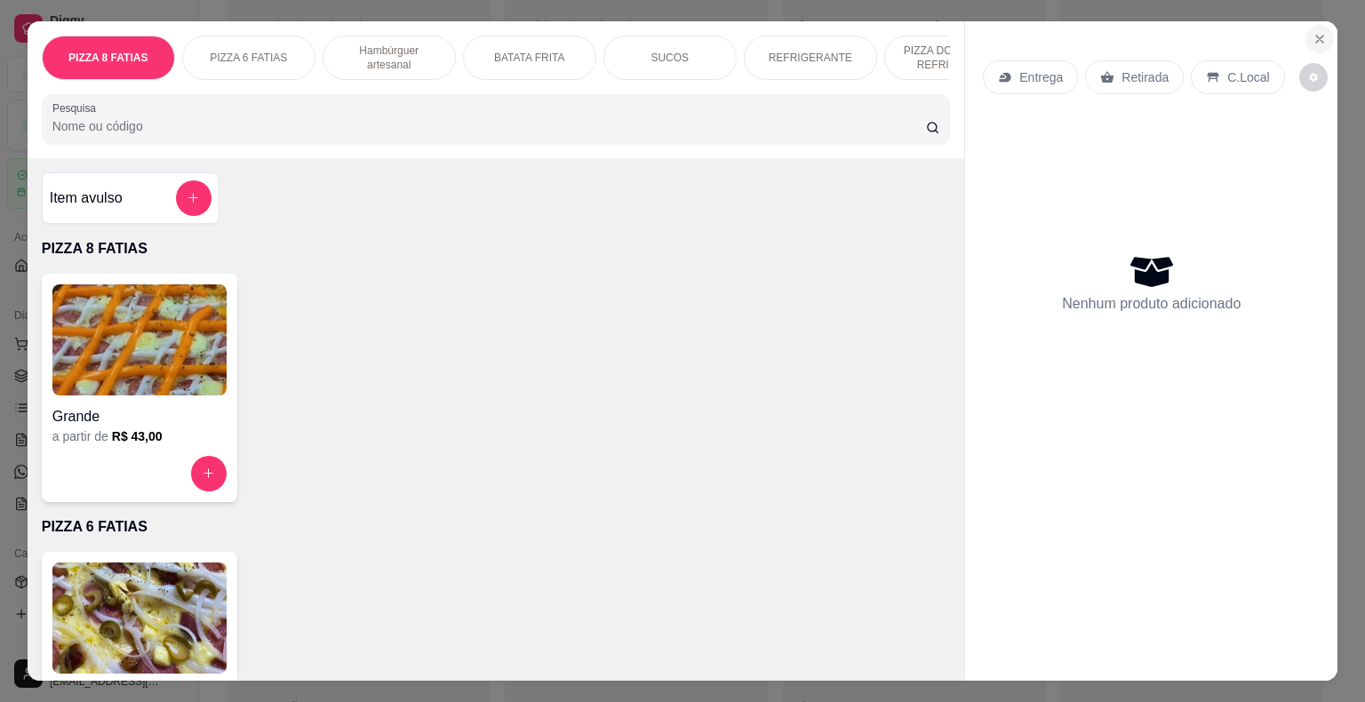
click at [1315, 33] on icon "Close" at bounding box center [1319, 39] width 14 height 14
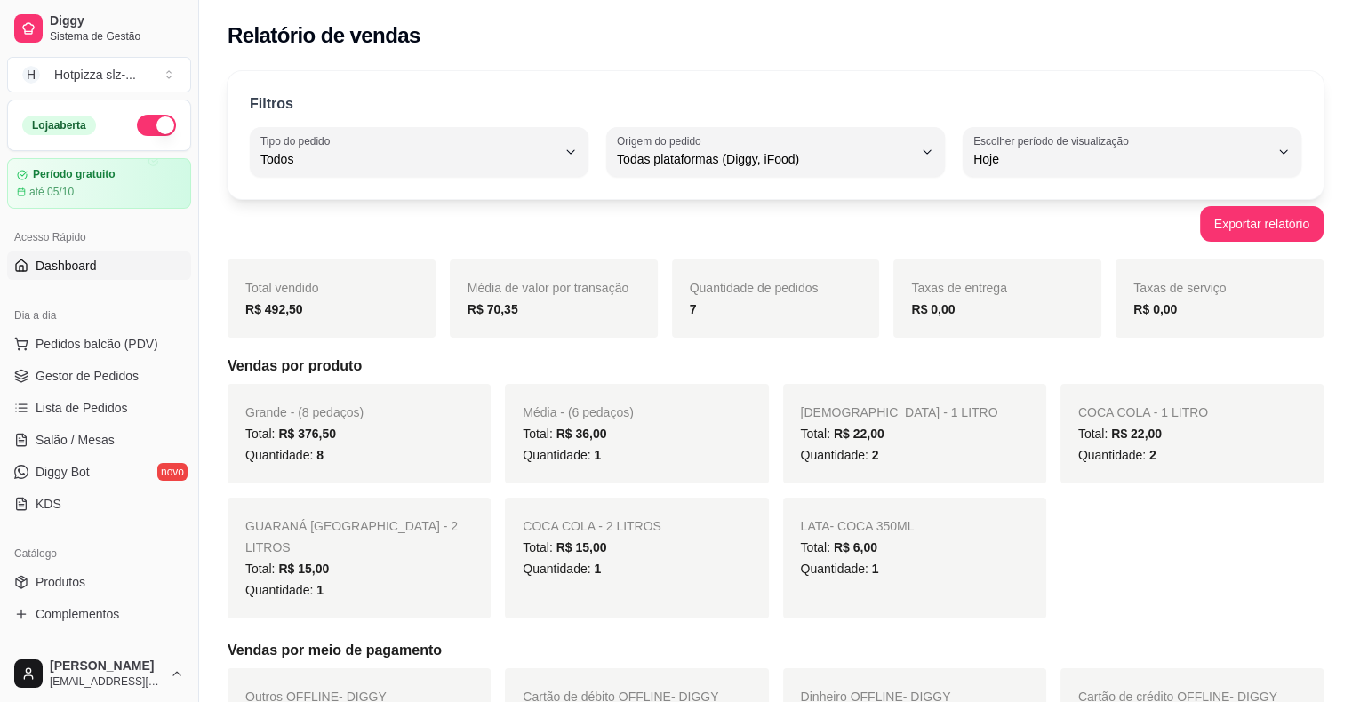
click at [71, 268] on span "Dashboard" at bounding box center [66, 266] width 61 height 18
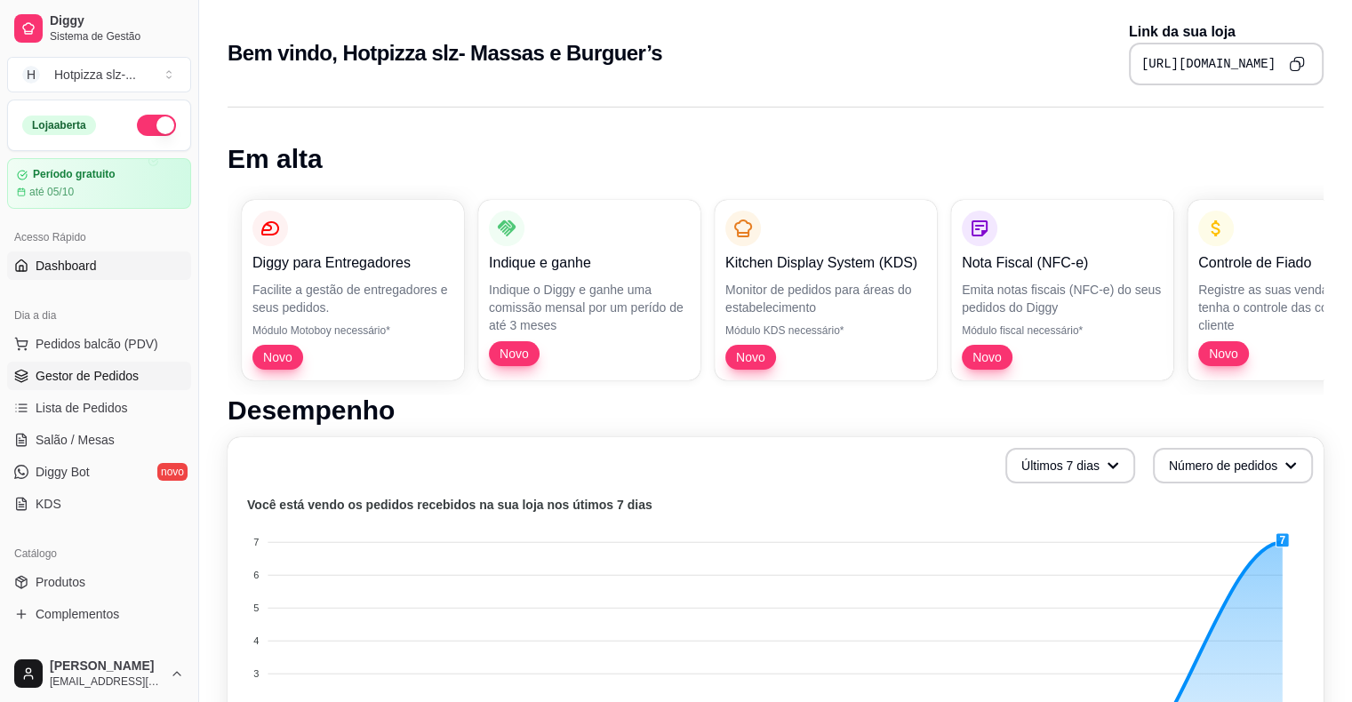
click at [75, 382] on span "Gestor de Pedidos" at bounding box center [87, 376] width 103 height 18
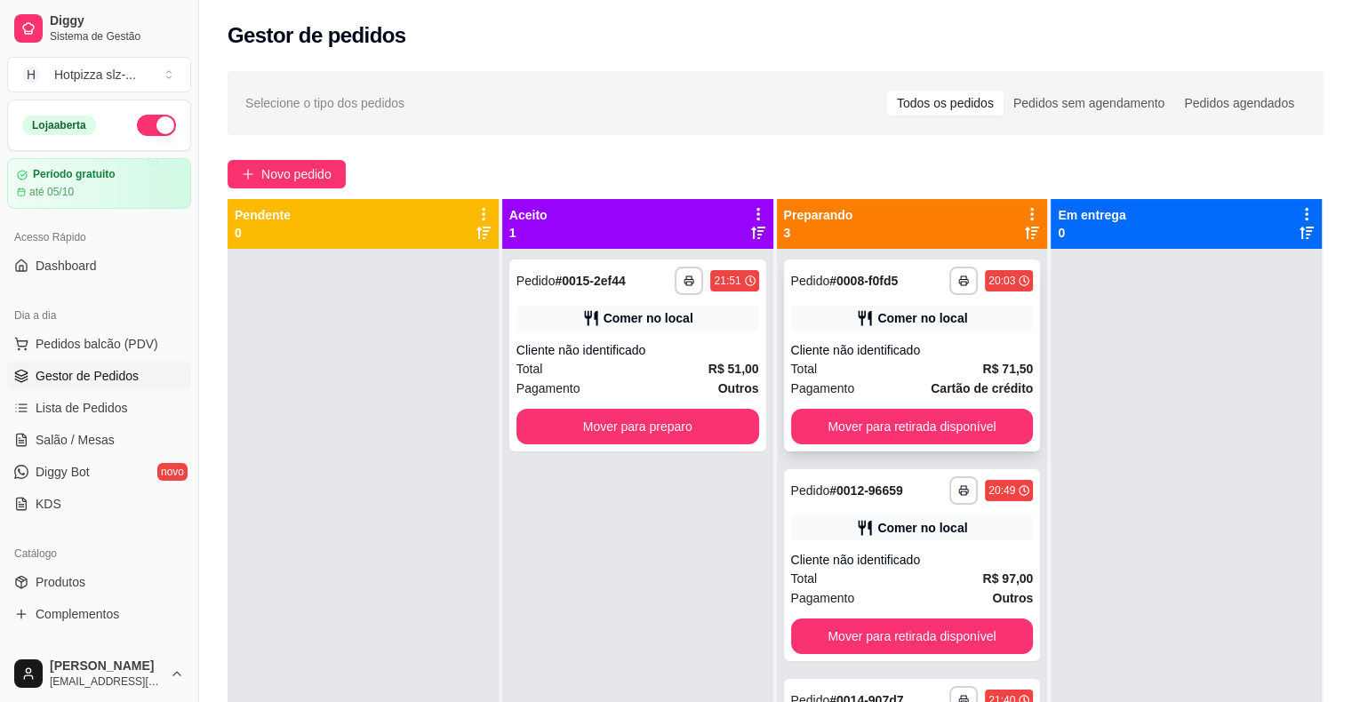
click at [916, 359] on div "Total R$ 71,50" at bounding box center [912, 369] width 243 height 20
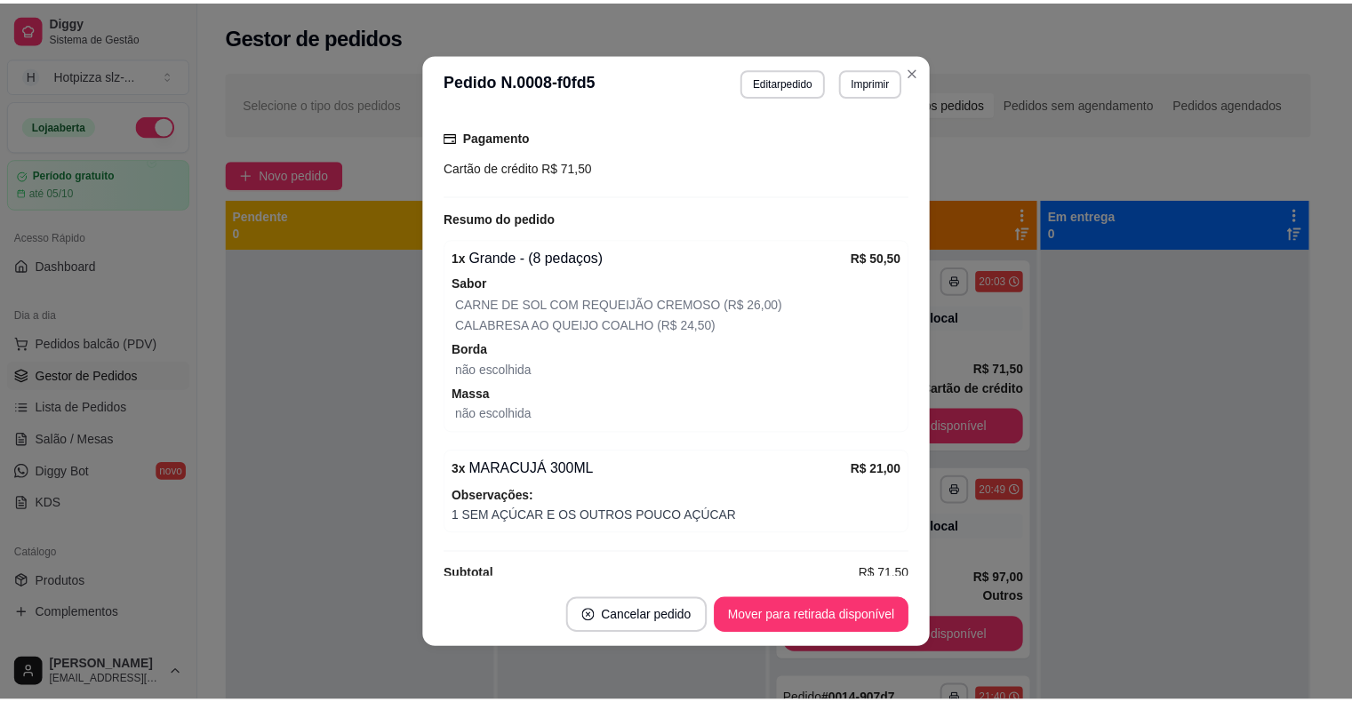
scroll to position [253, 0]
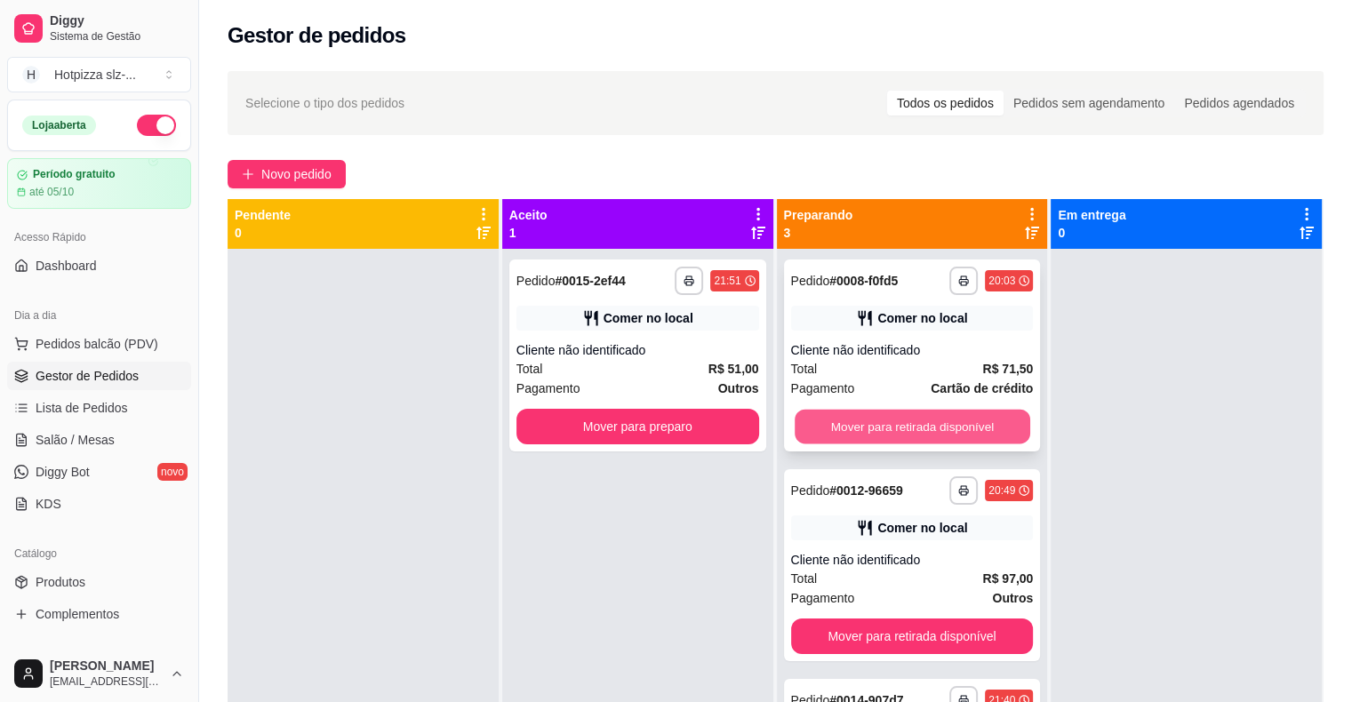
click at [855, 418] on button "Mover para retirada disponível" at bounding box center [911, 427] width 235 height 35
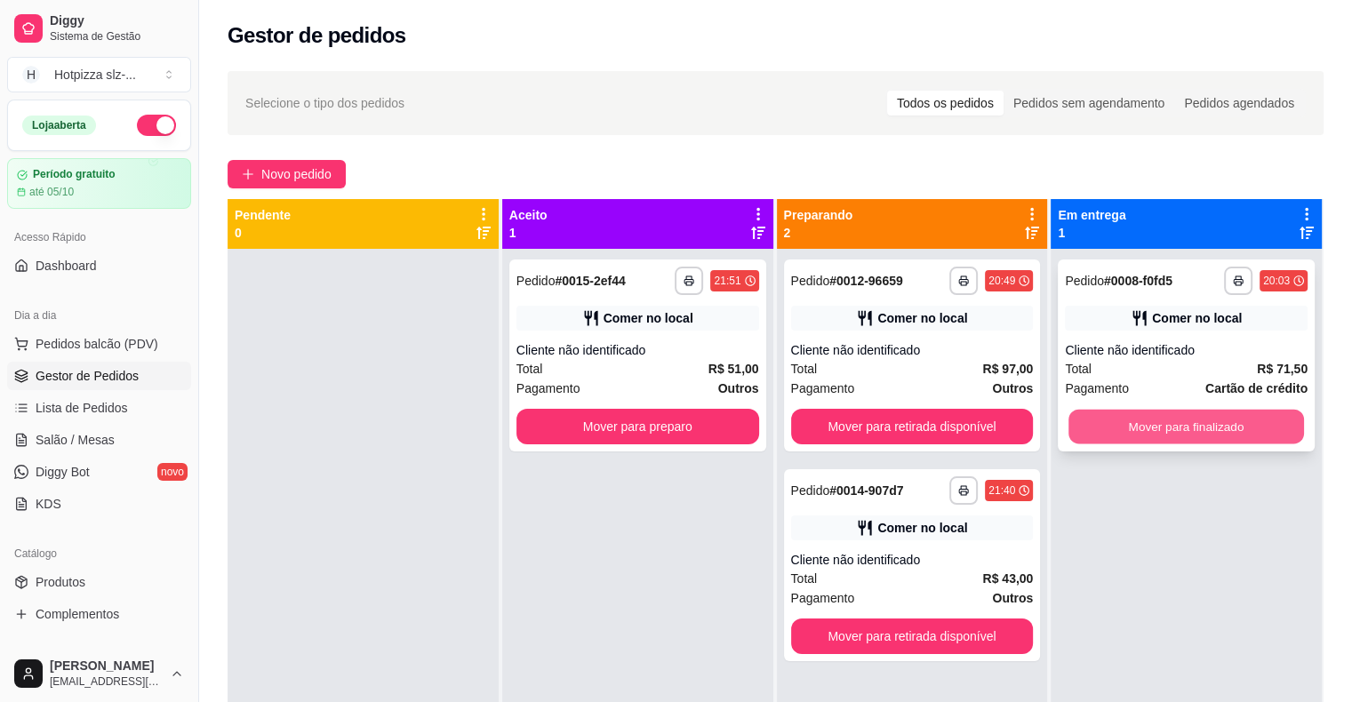
click at [1148, 421] on button "Mover para finalizado" at bounding box center [1185, 427] width 235 height 35
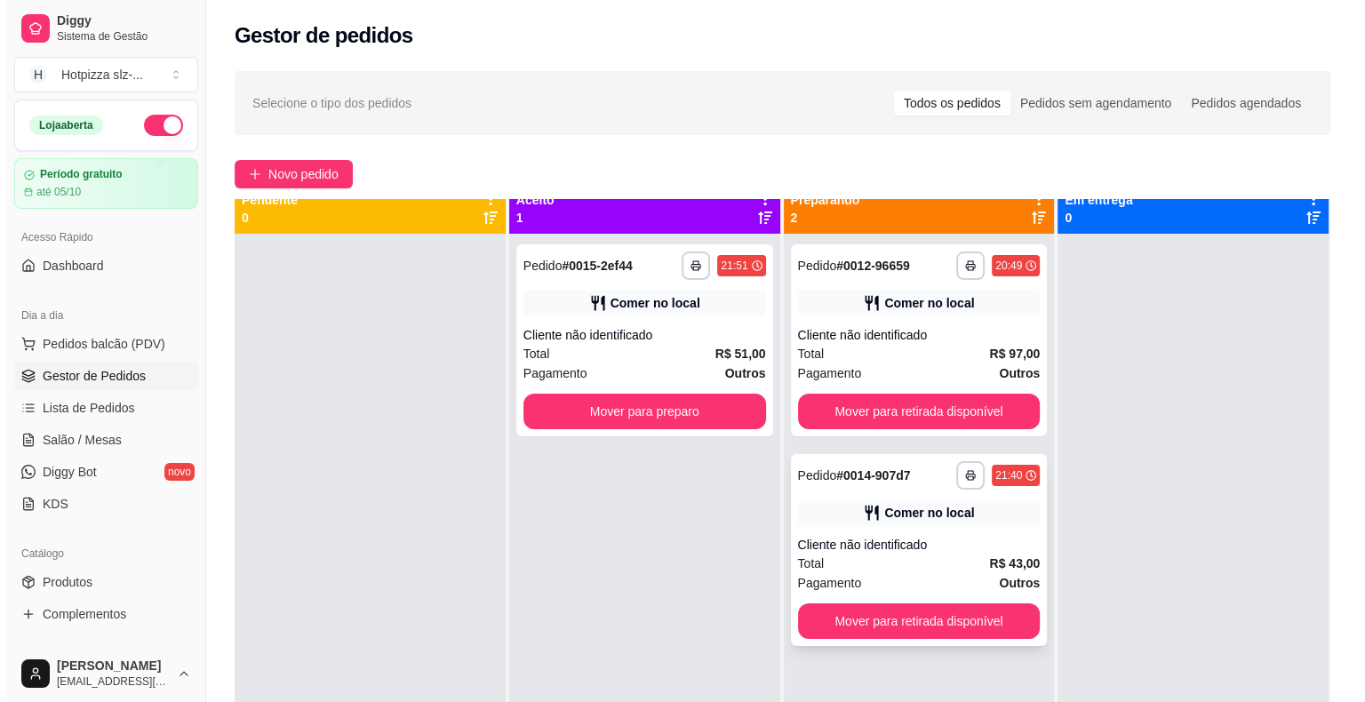
scroll to position [0, 0]
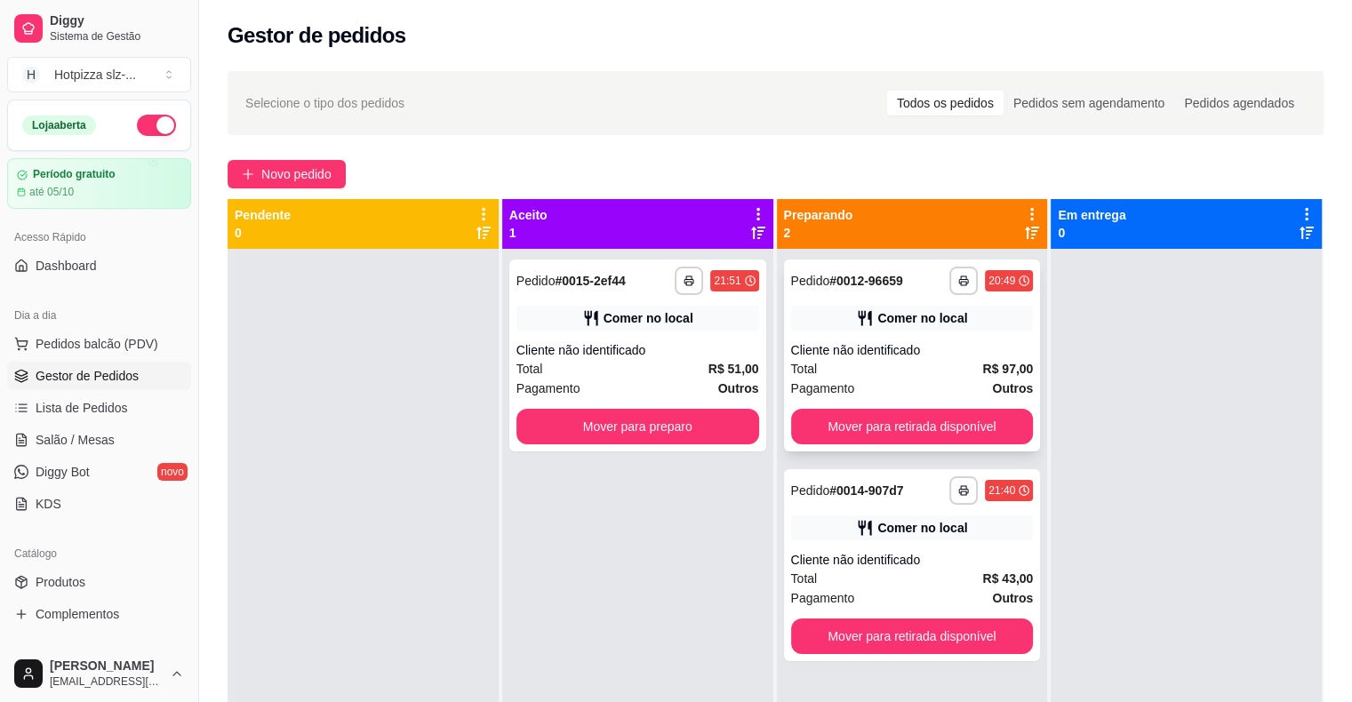
click at [900, 376] on div "Total R$ 97,00" at bounding box center [912, 369] width 243 height 20
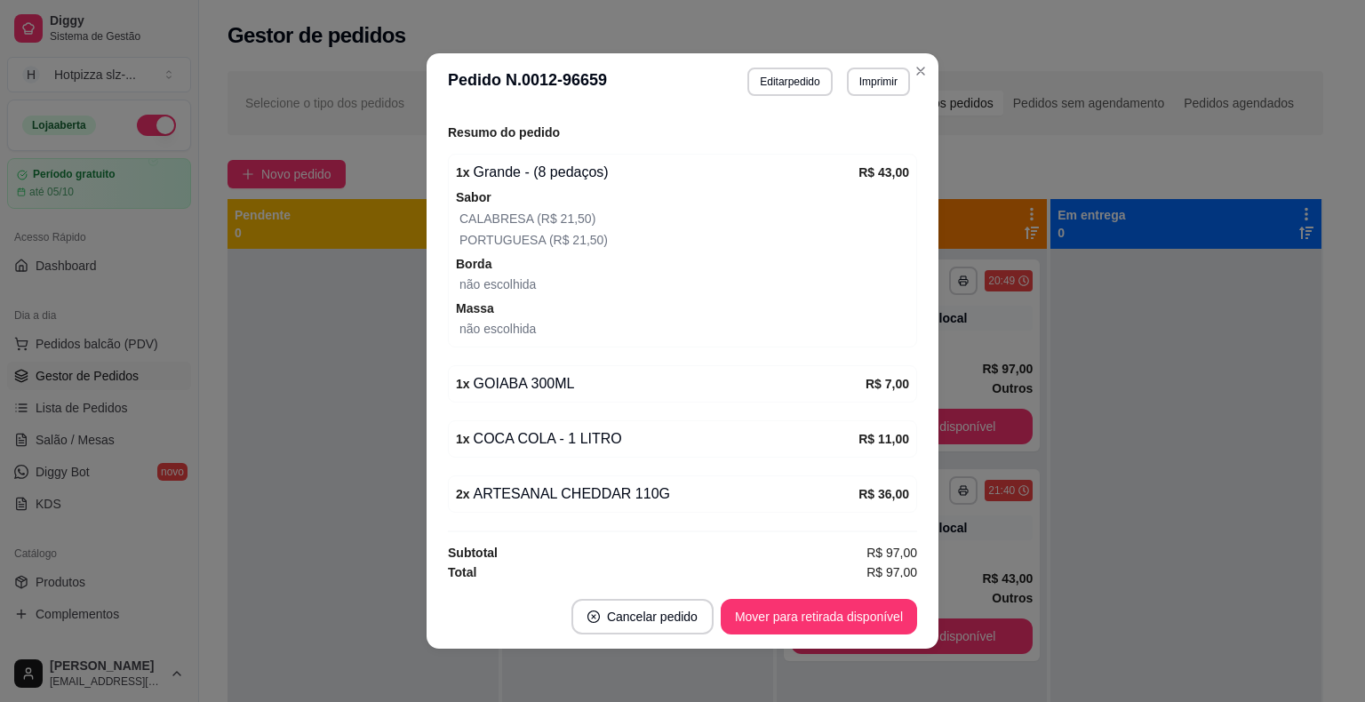
scroll to position [355, 0]
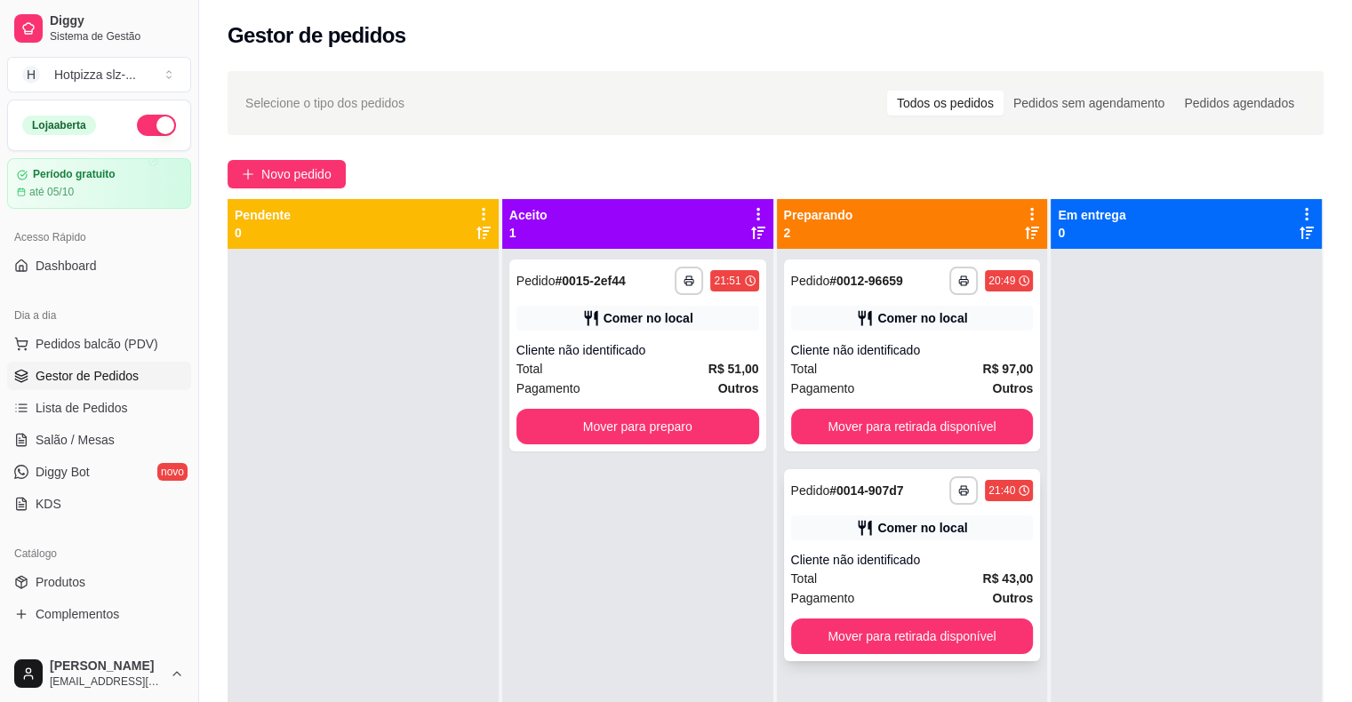
click at [929, 569] on div "Total R$ 43,00" at bounding box center [912, 579] width 243 height 20
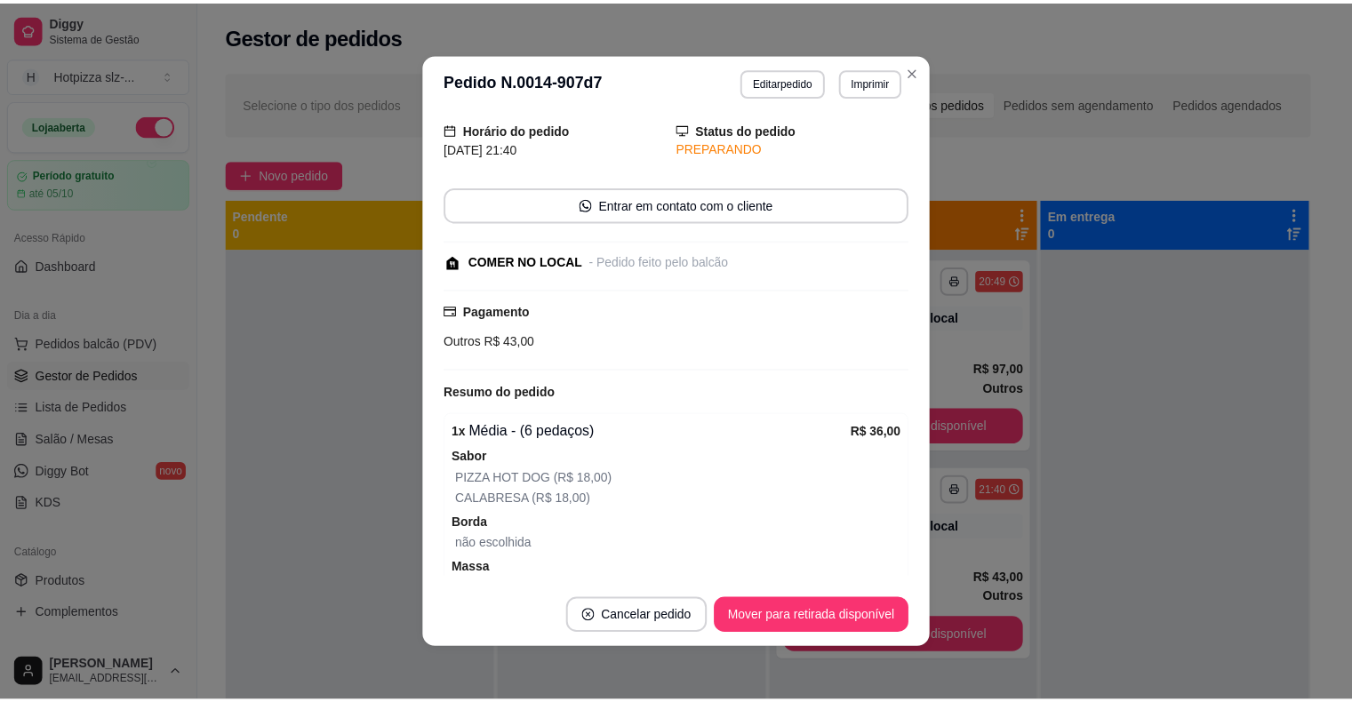
scroll to position [89, 0]
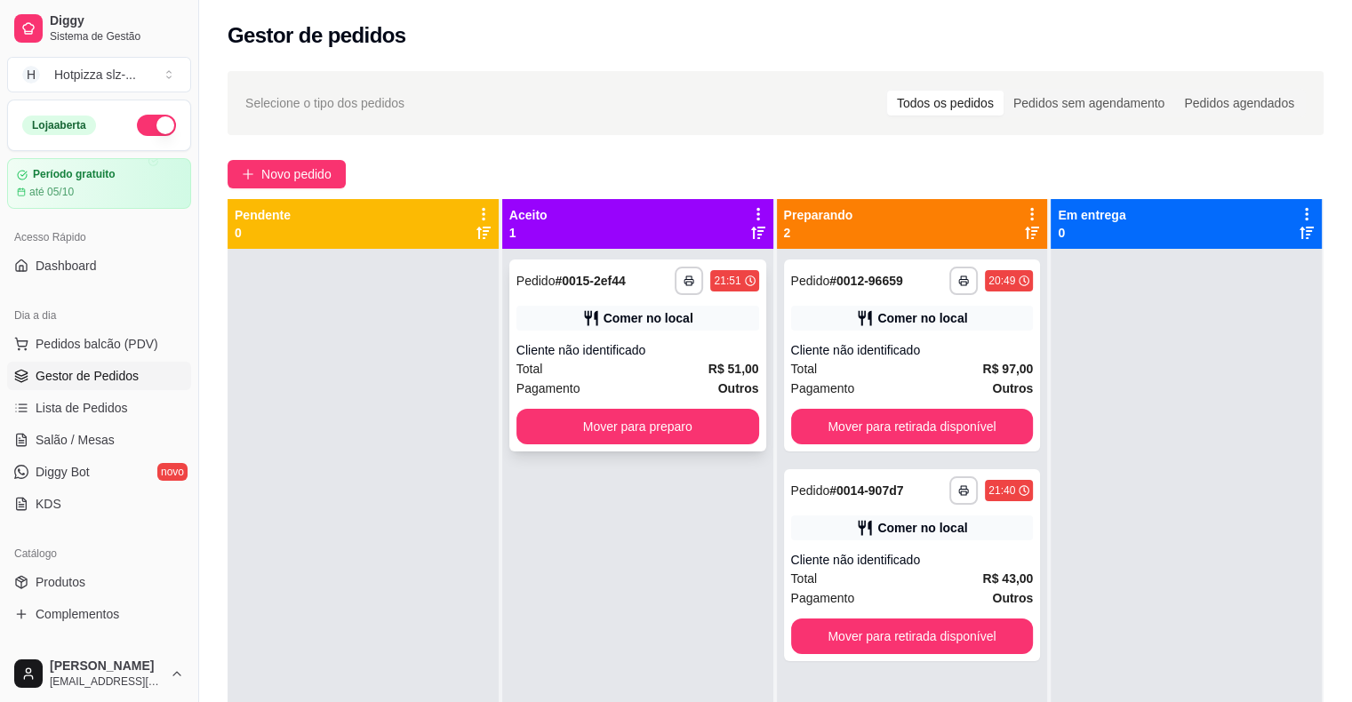
click at [557, 328] on div "Comer no local" at bounding box center [637, 318] width 243 height 25
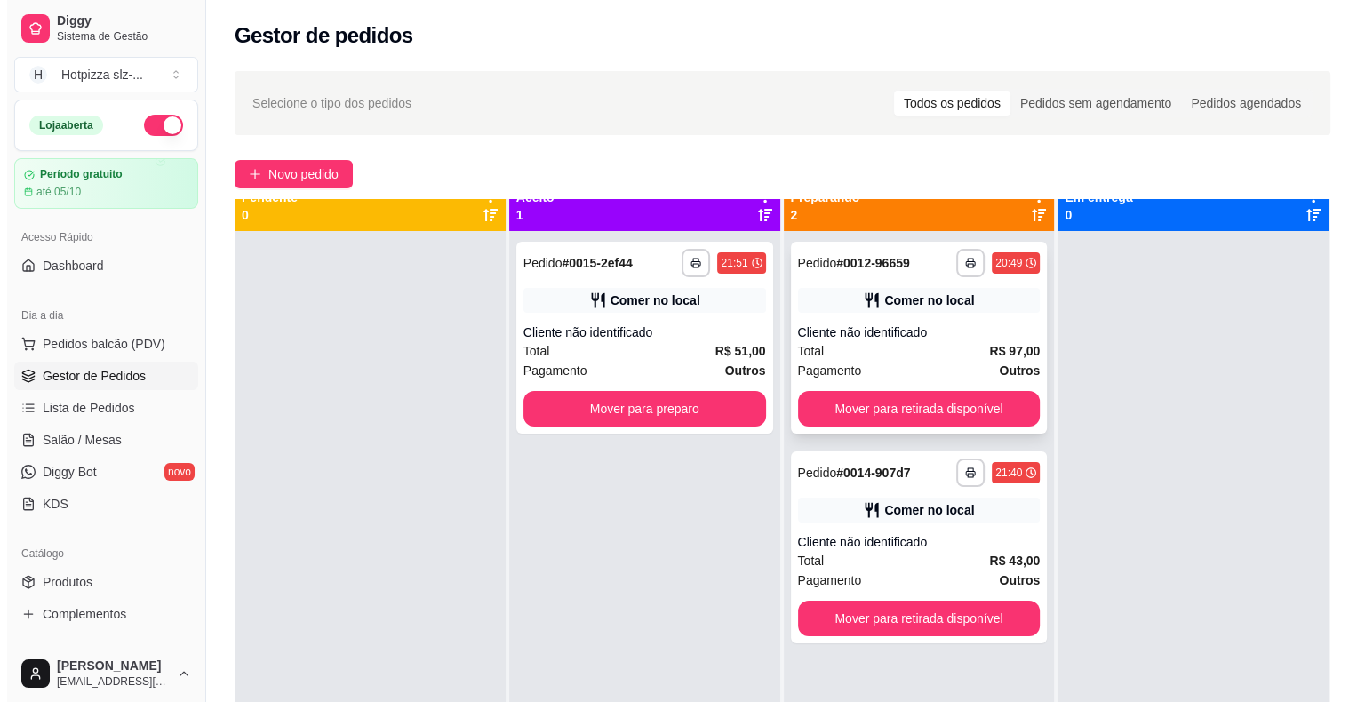
scroll to position [0, 0]
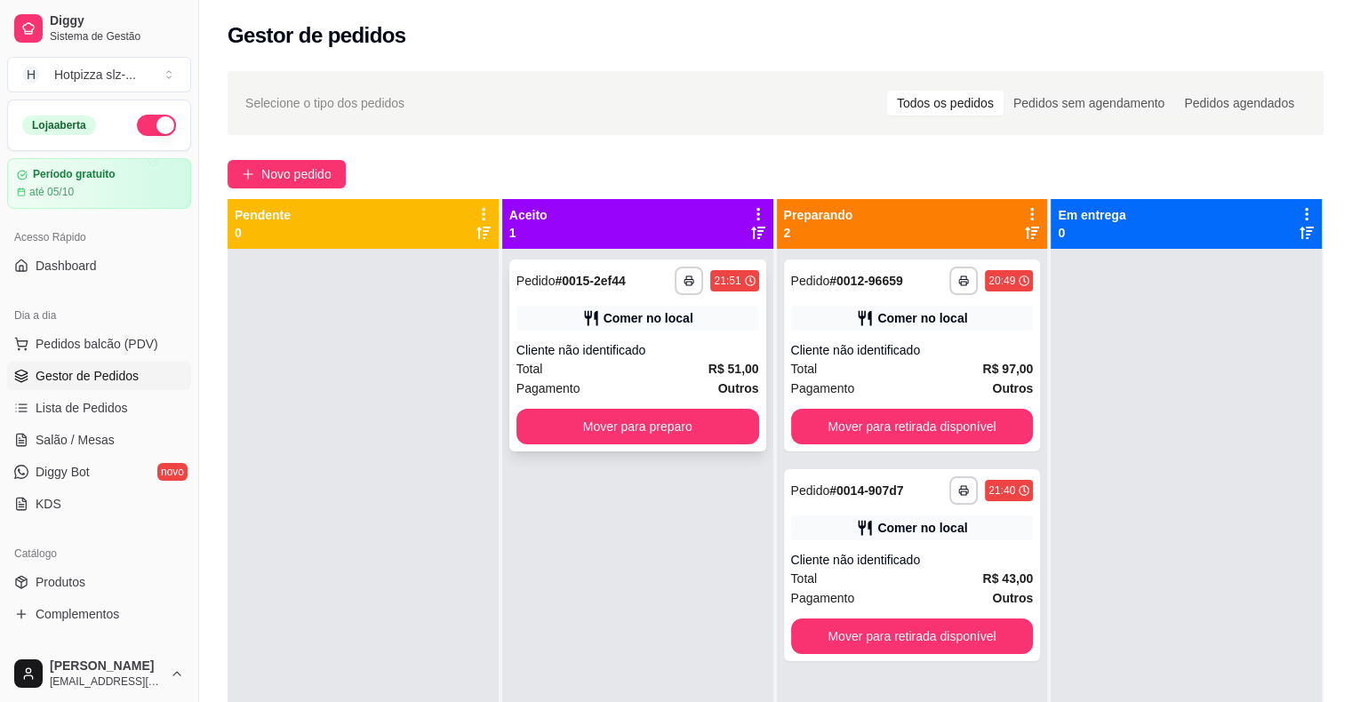
click at [674, 364] on div "Total R$ 51,00" at bounding box center [637, 369] width 243 height 20
click at [618, 365] on div "Total R$ 51,00" at bounding box center [637, 369] width 243 height 20
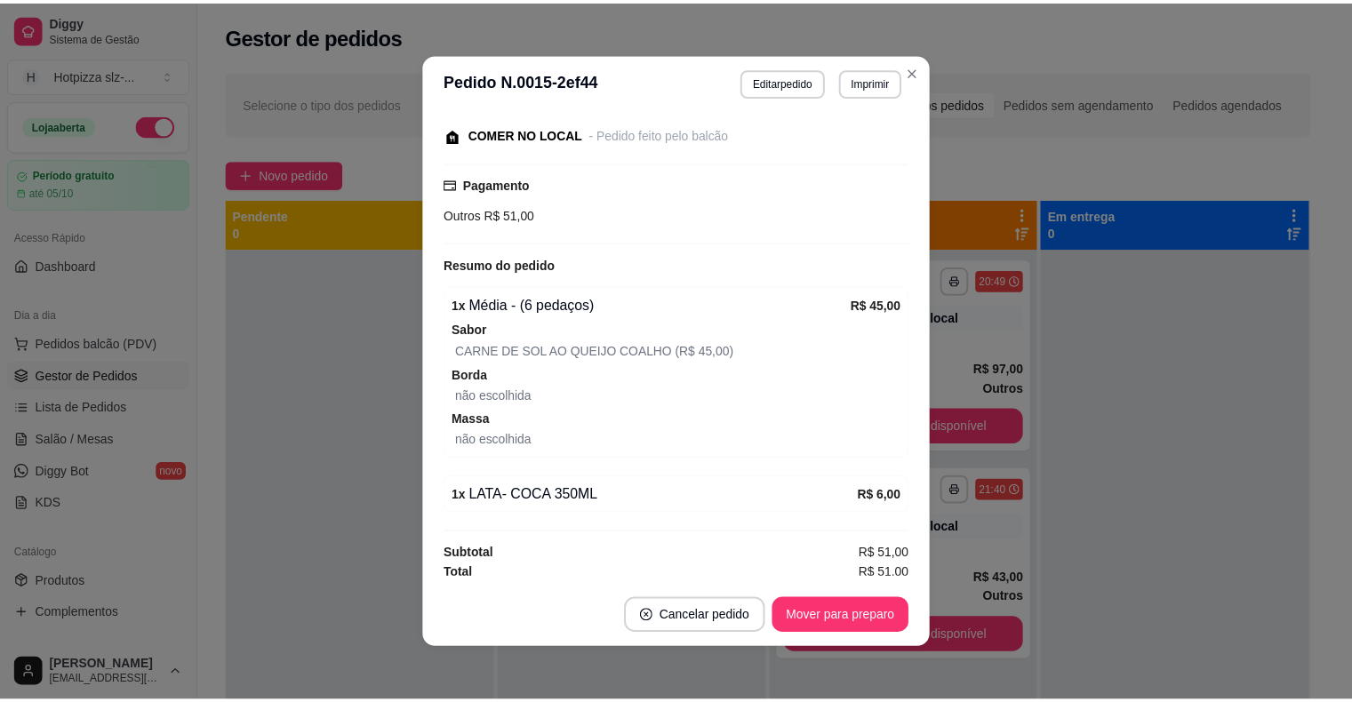
scroll to position [186, 0]
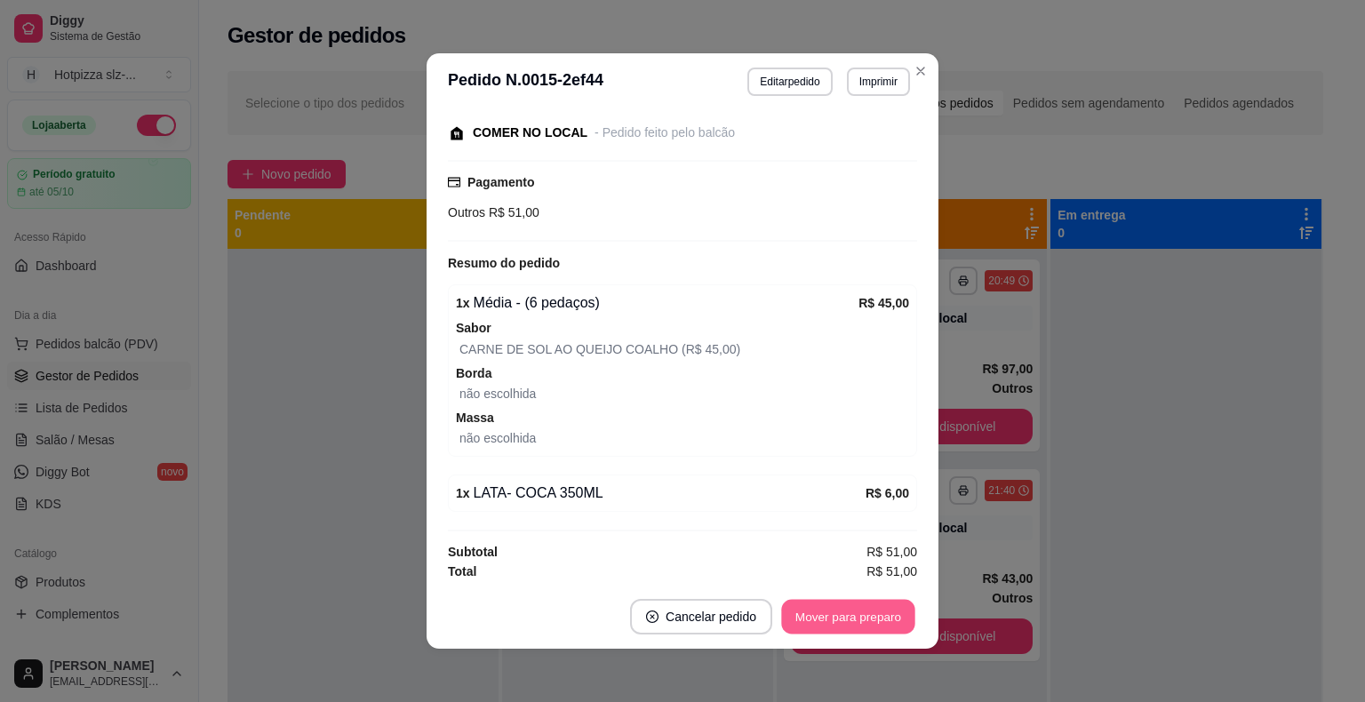
click at [865, 618] on button "Mover para preparo" at bounding box center [847, 617] width 133 height 35
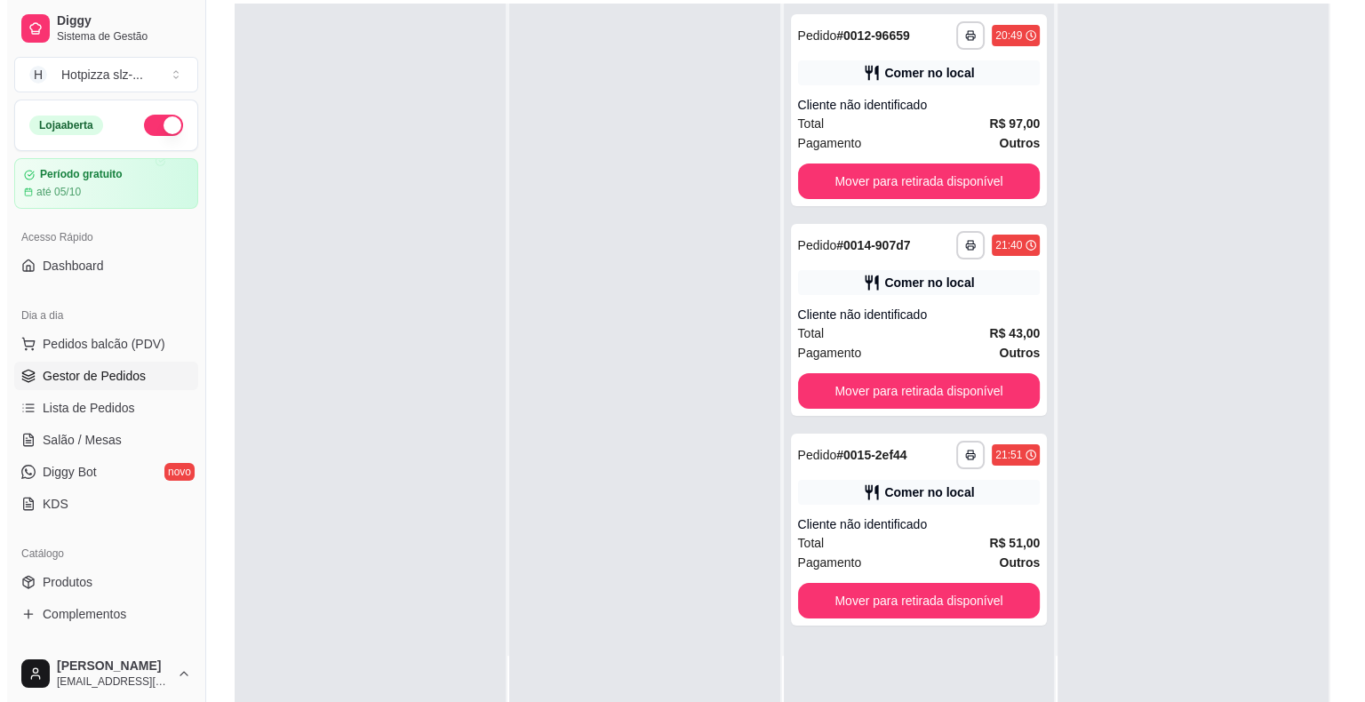
scroll to position [270, 0]
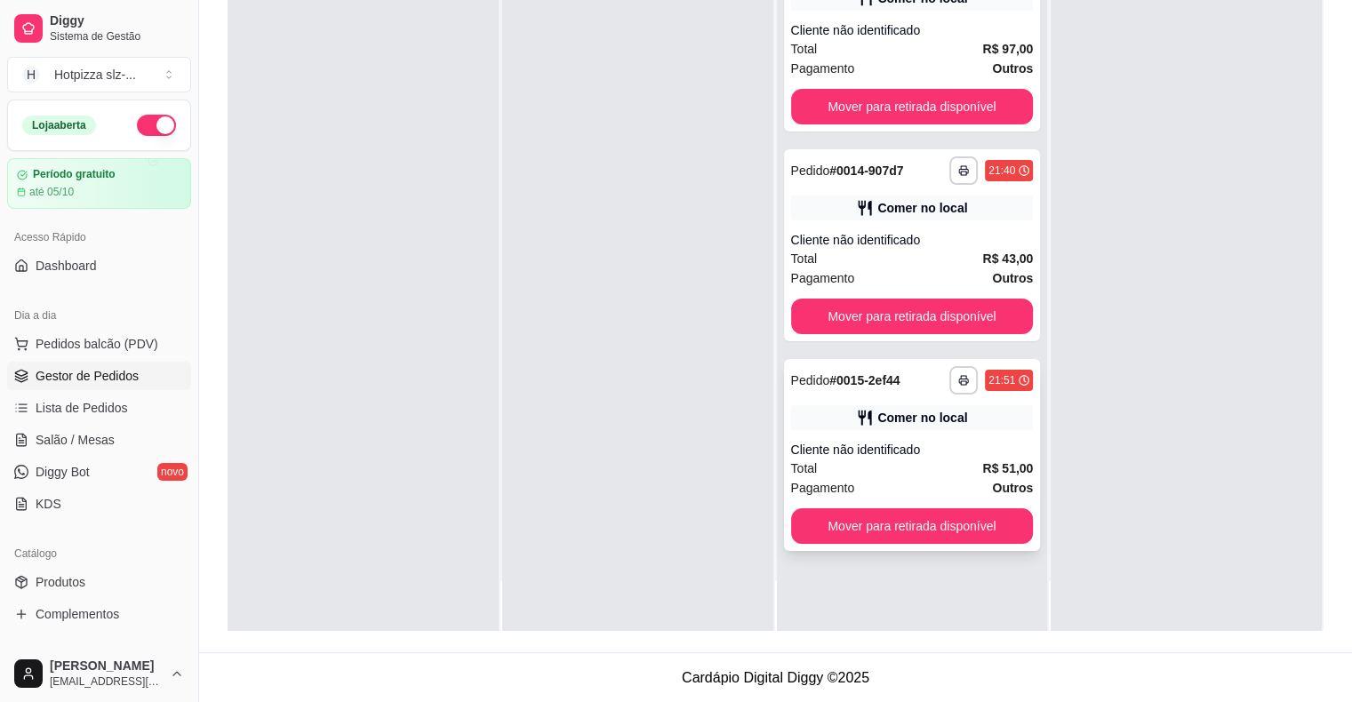
click at [921, 483] on div "Pagamento Outros" at bounding box center [912, 488] width 243 height 20
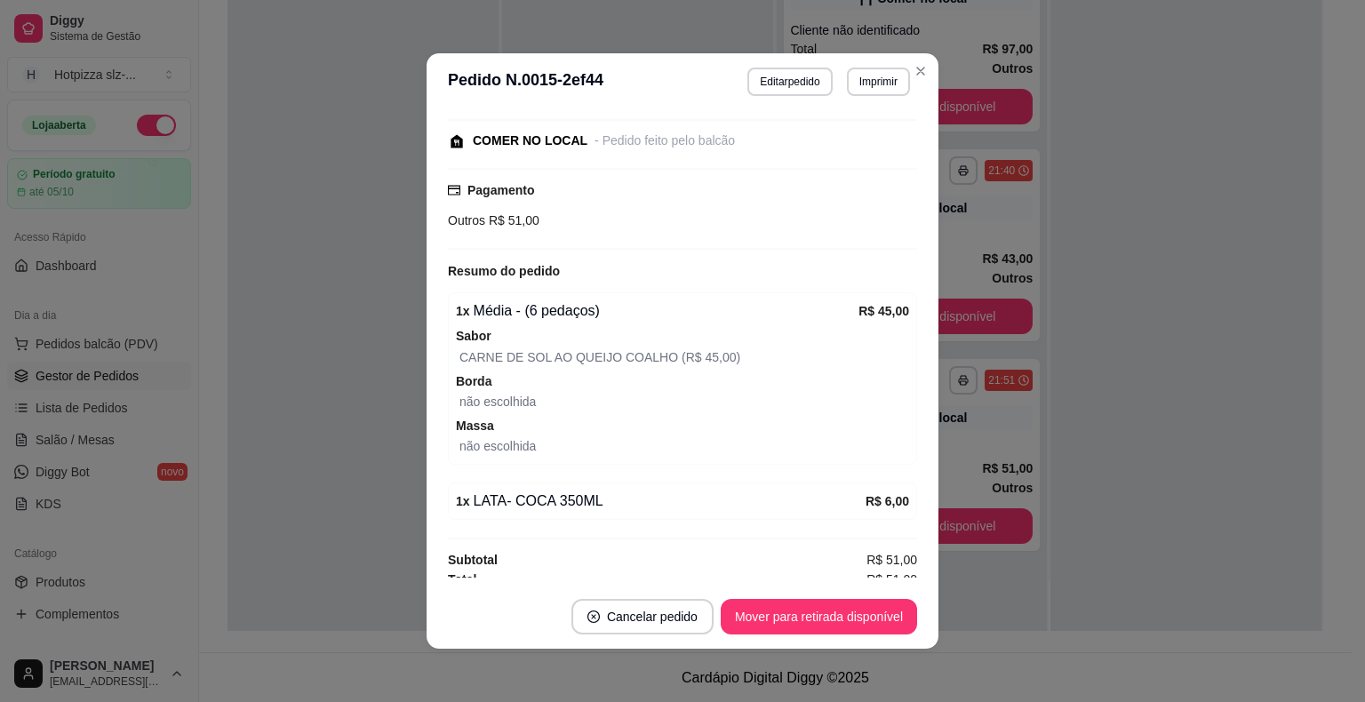
scroll to position [186, 0]
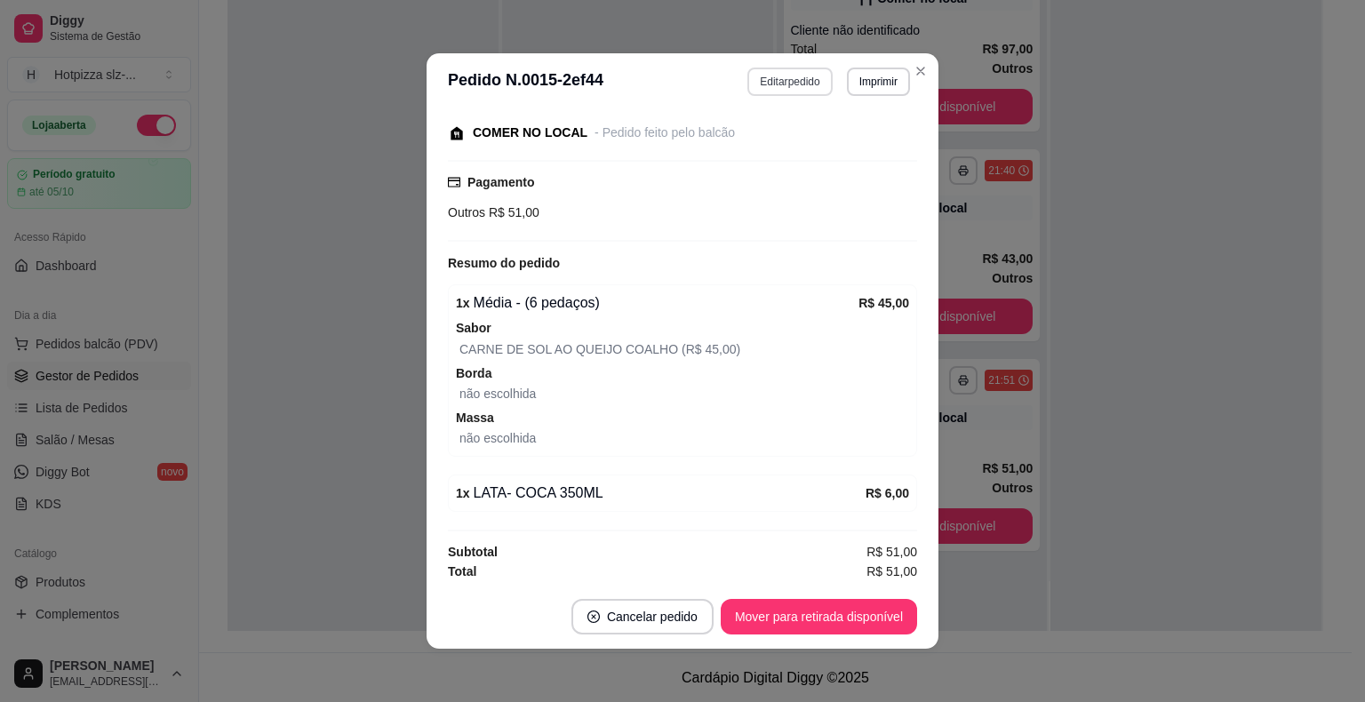
click at [778, 86] on button "Editar pedido" at bounding box center [789, 82] width 84 height 28
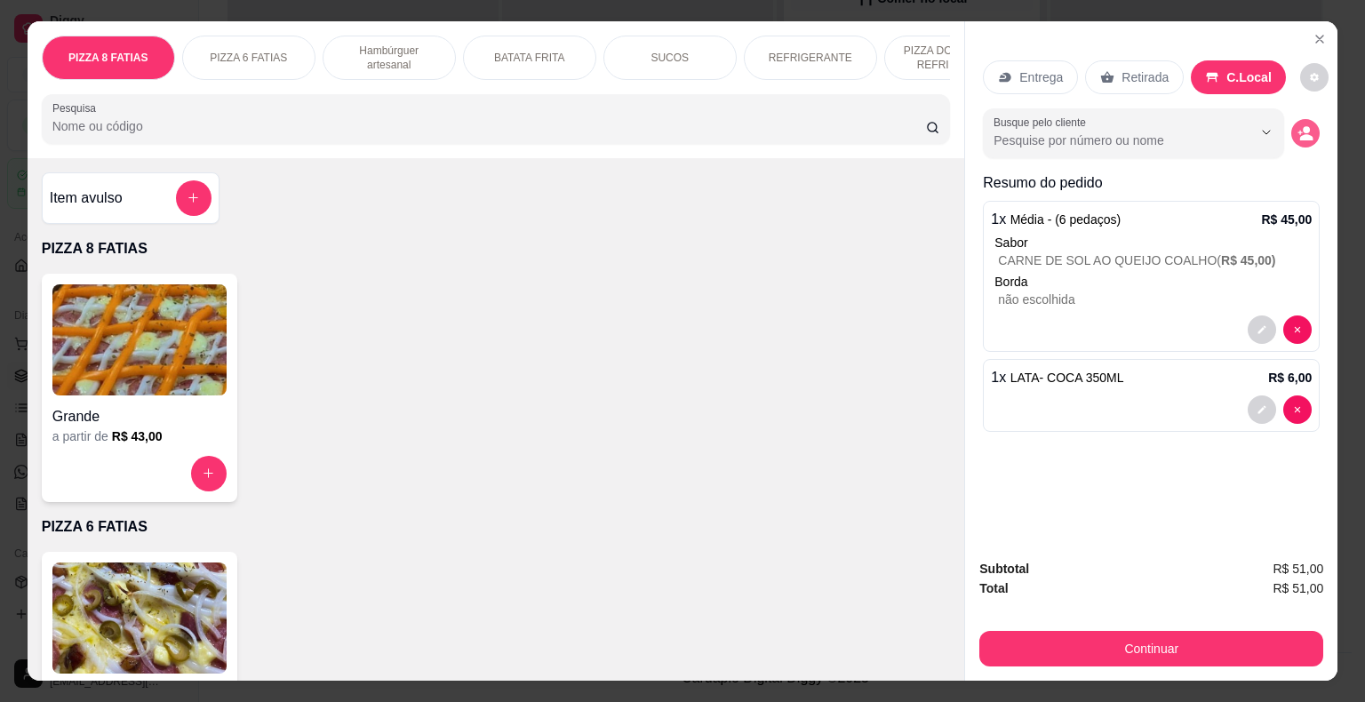
click at [1297, 125] on icon "decrease-product-quantity" at bounding box center [1305, 133] width 16 height 16
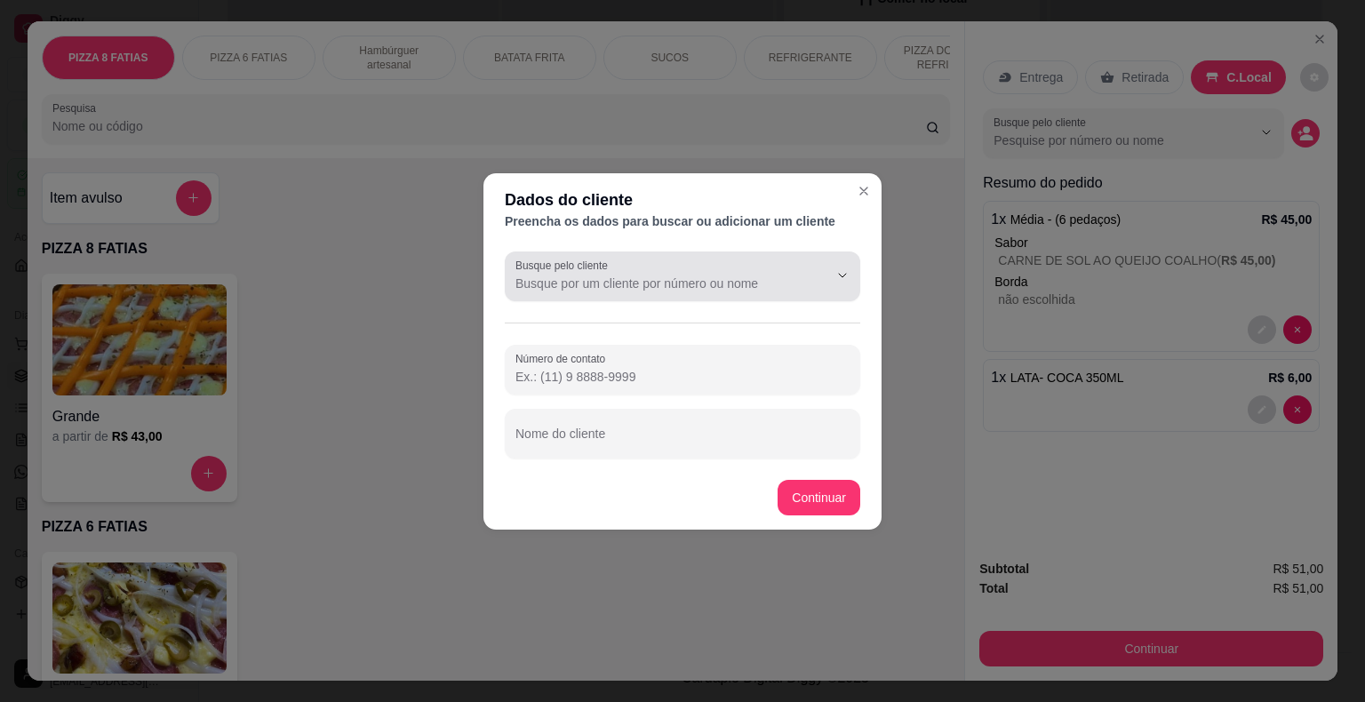
click at [627, 288] on input "Busque pelo cliente" at bounding box center [657, 284] width 284 height 18
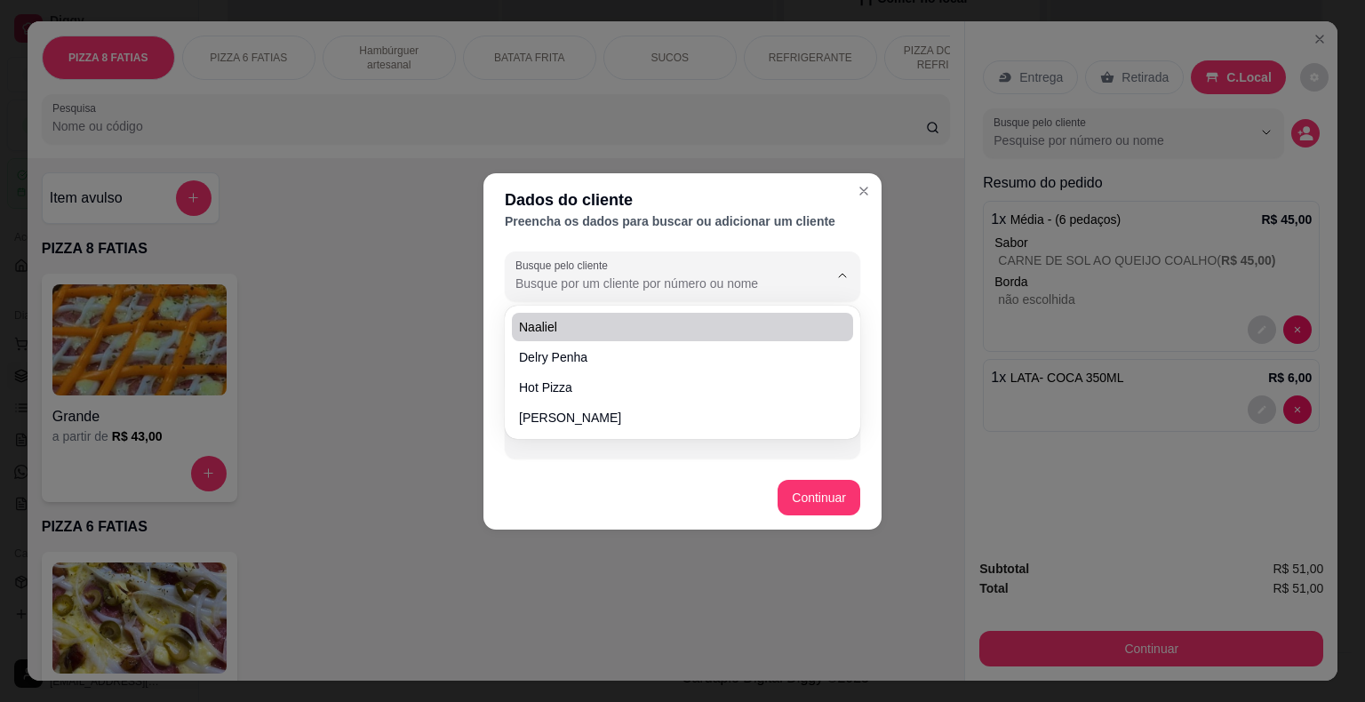
click at [799, 119] on div "Dados do cliente Preencha os dados para buscar ou adicionar um cliente Busque p…" at bounding box center [682, 351] width 1365 height 702
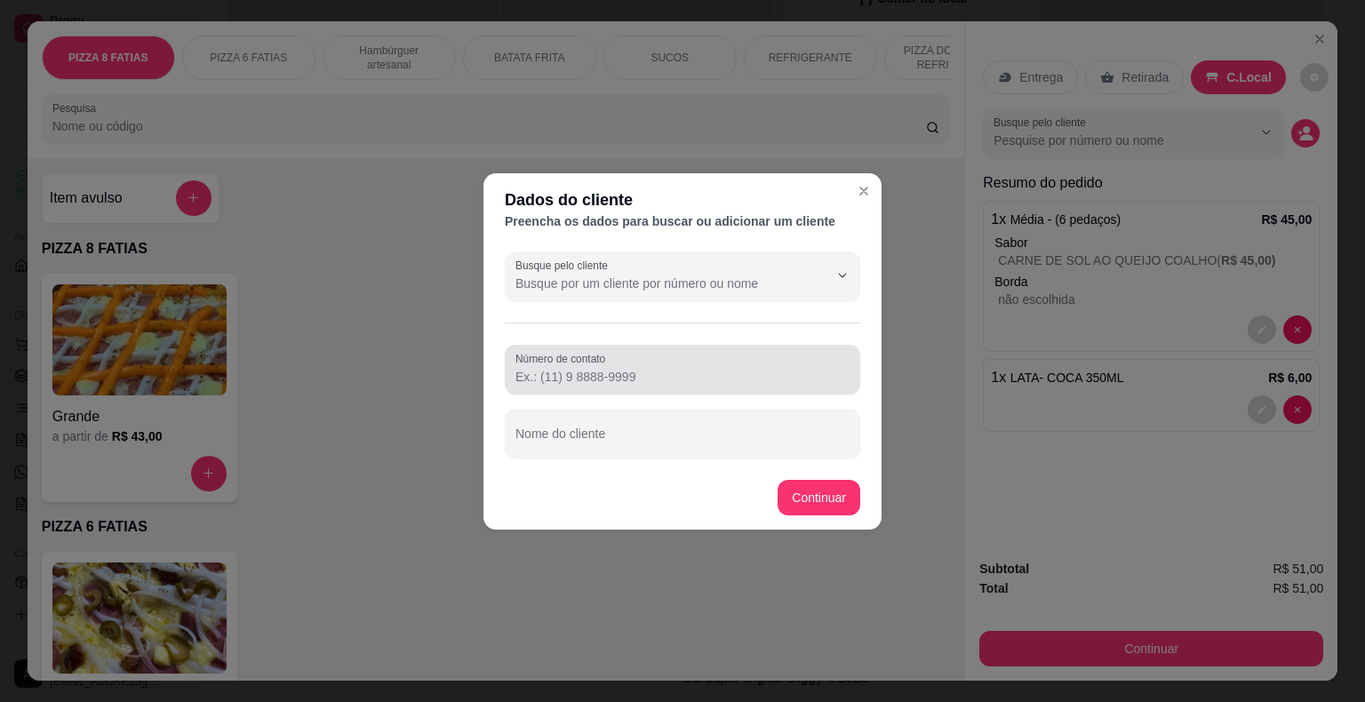
click at [593, 381] on input "Número de contato" at bounding box center [682, 377] width 334 height 18
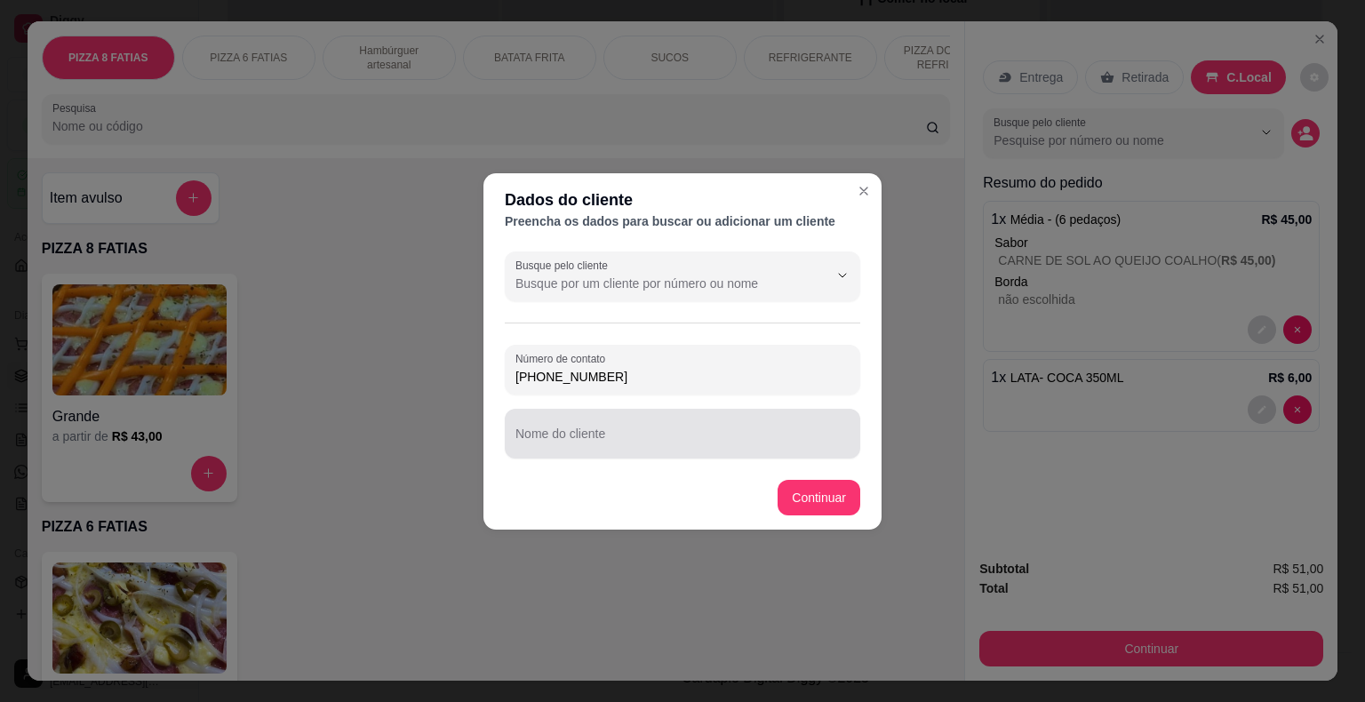
type input "[PHONE_NUMBER]"
click at [607, 442] on input "Nome do cliente" at bounding box center [682, 441] width 334 height 18
type input "gildeone"
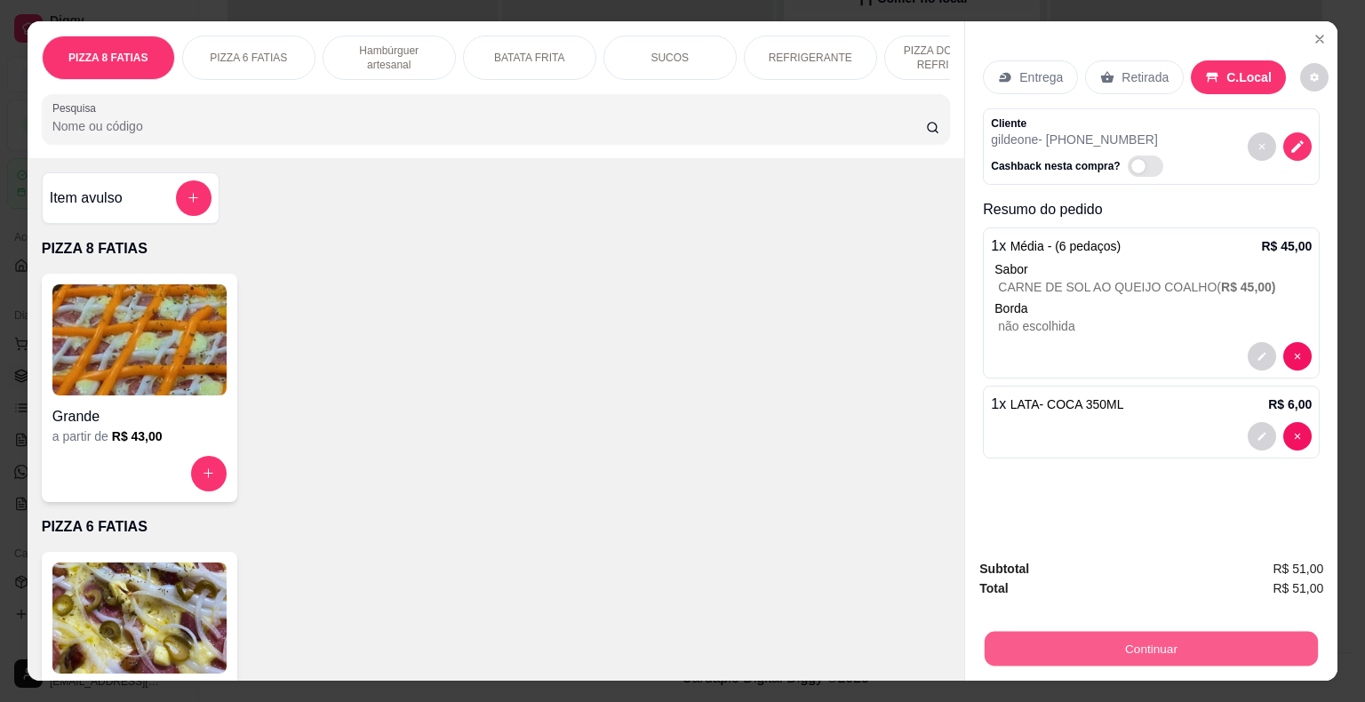
click at [1138, 645] on button "Continuar" at bounding box center [1151, 649] width 333 height 35
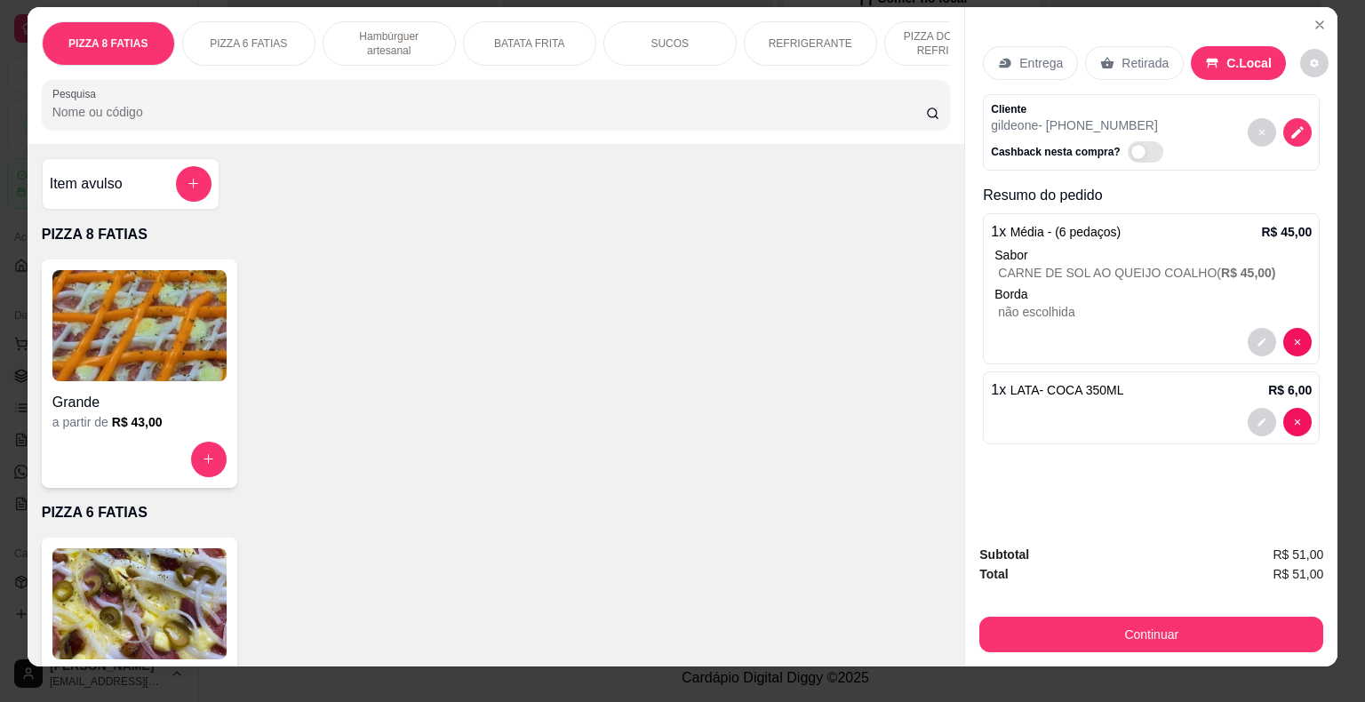
scroll to position [0, 0]
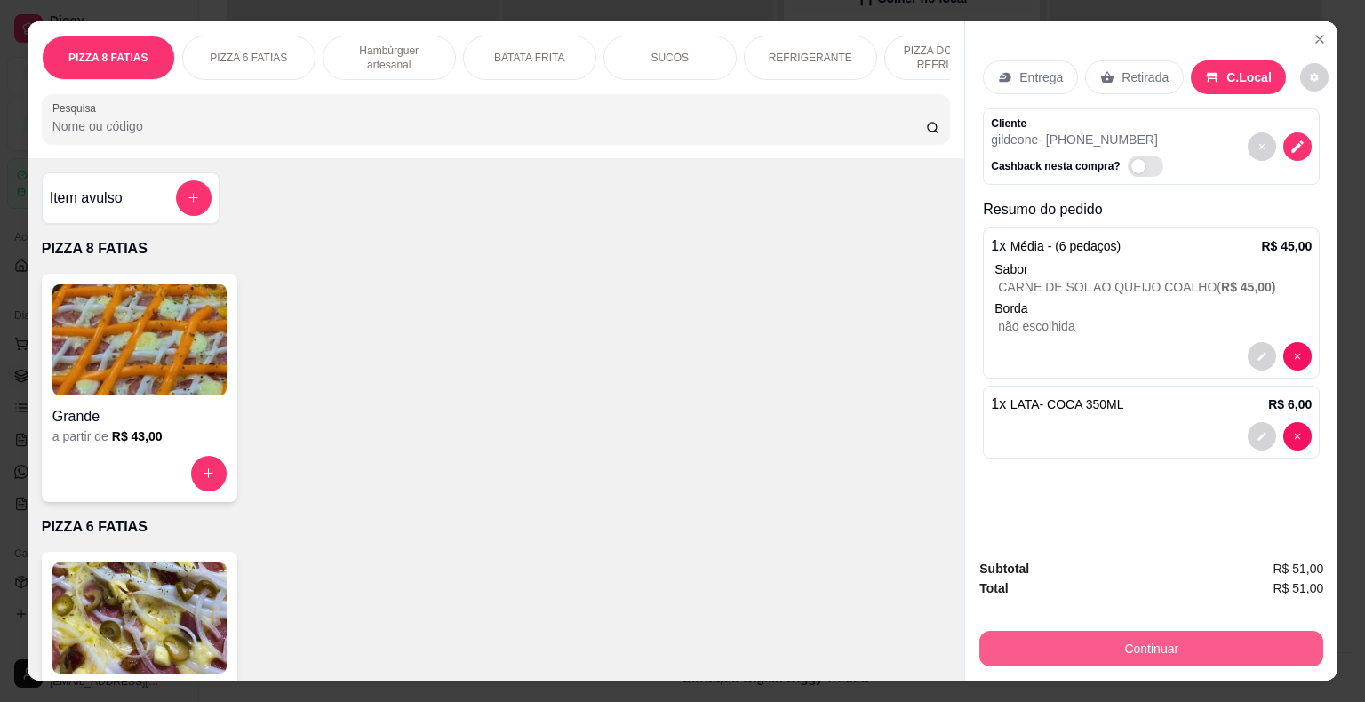
click at [1155, 649] on button "Continuar" at bounding box center [1151, 649] width 344 height 36
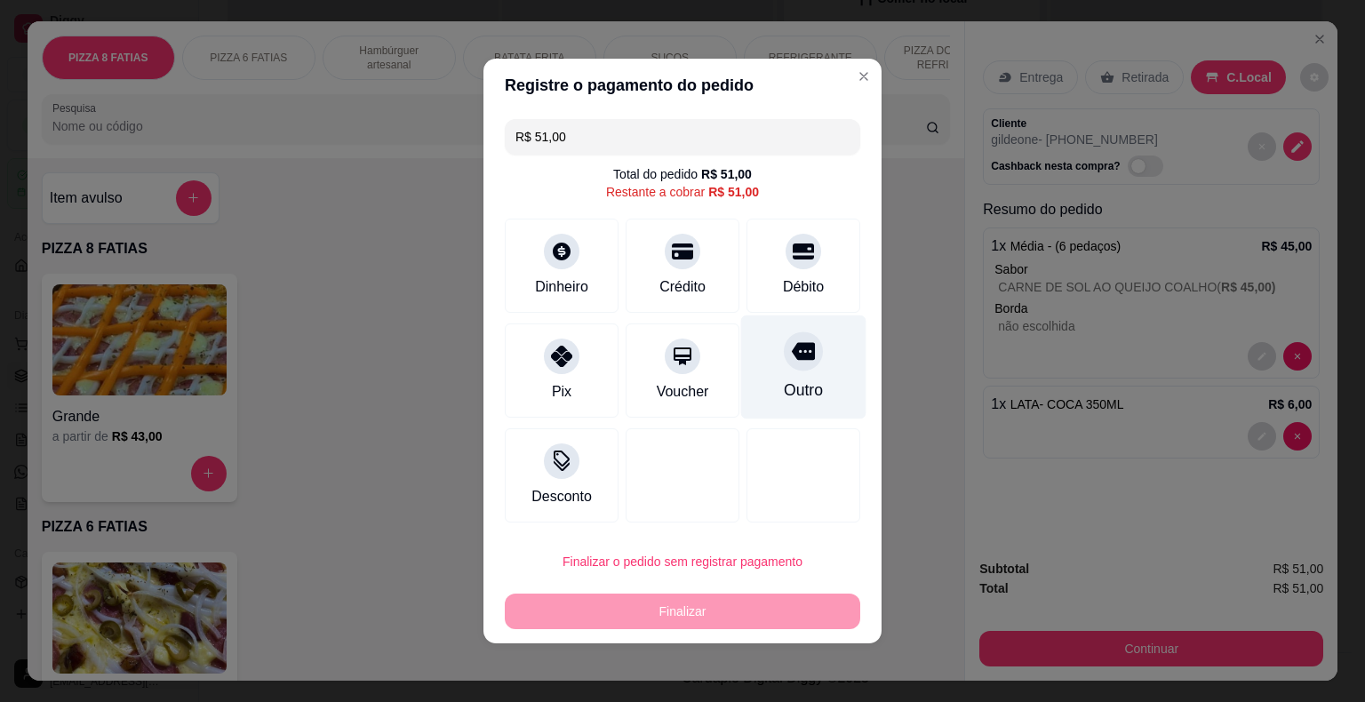
click at [782, 375] on div "Outro" at bounding box center [803, 367] width 125 height 104
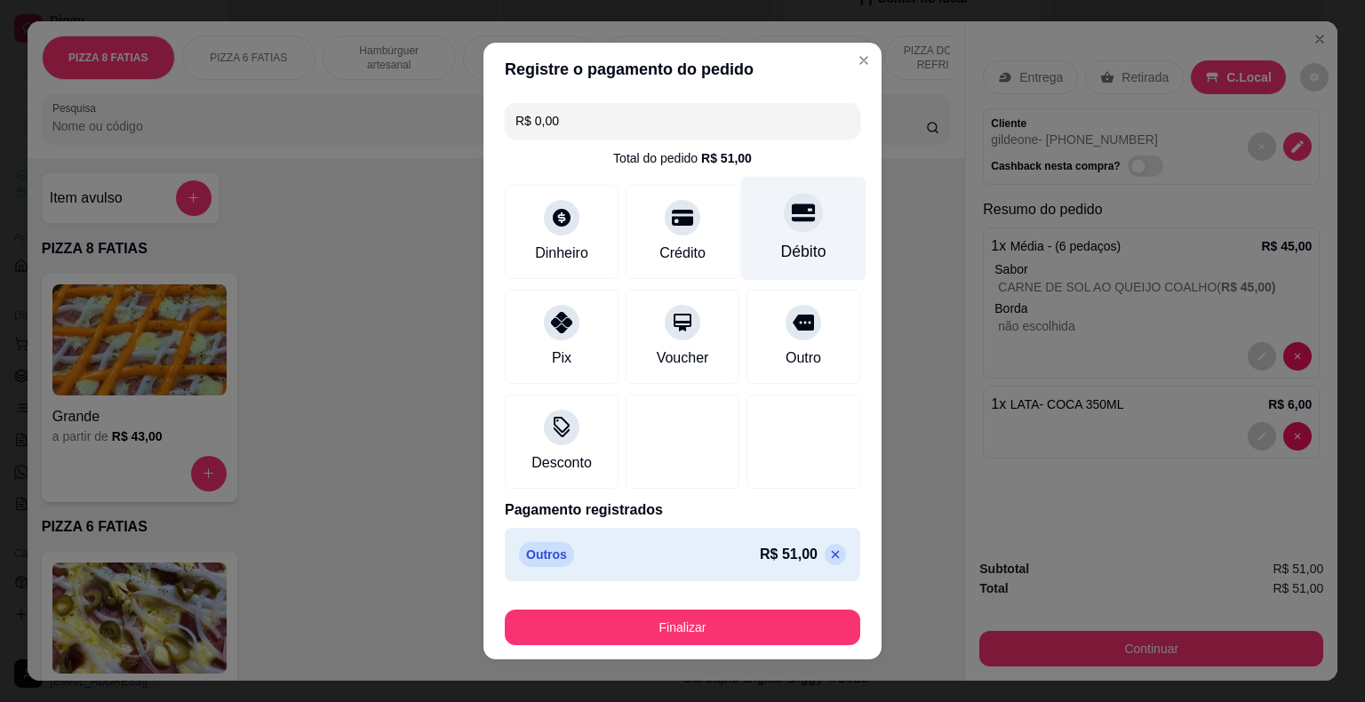
click at [781, 247] on div "Débito" at bounding box center [803, 251] width 45 height 23
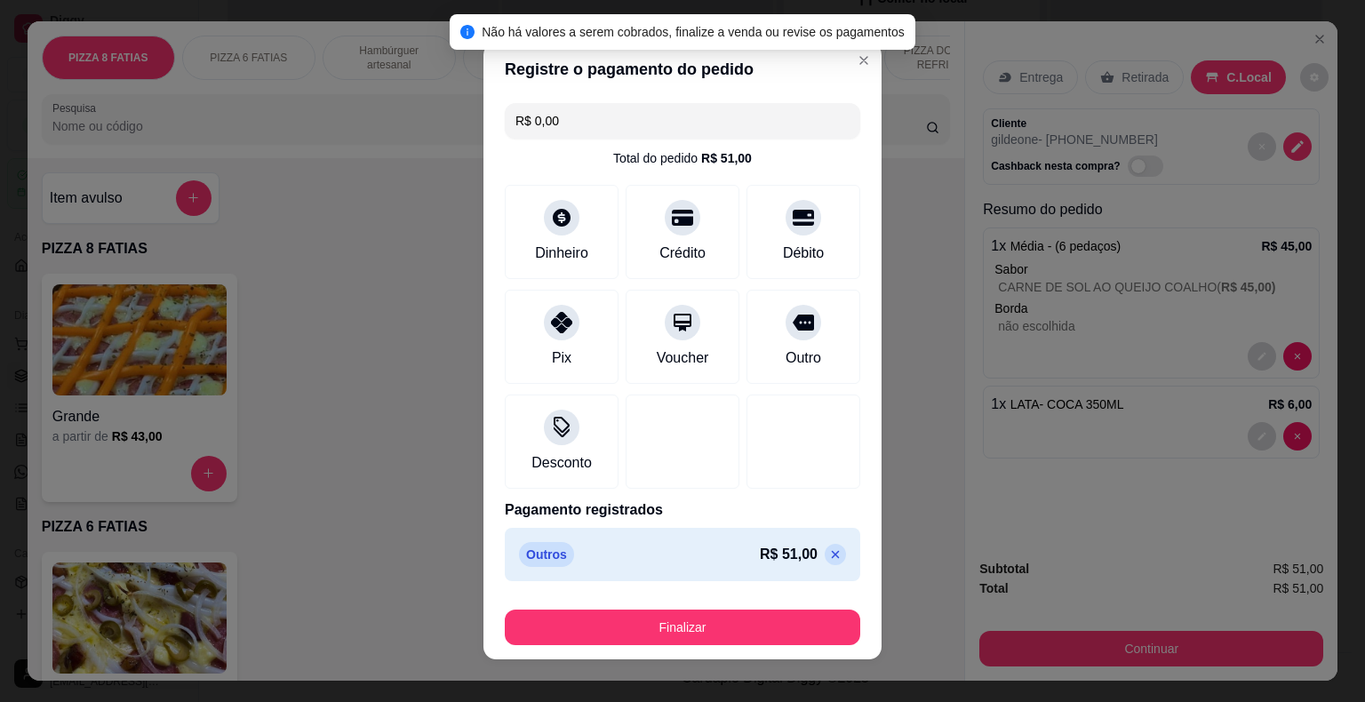
click at [828, 555] on icon at bounding box center [835, 554] width 14 height 14
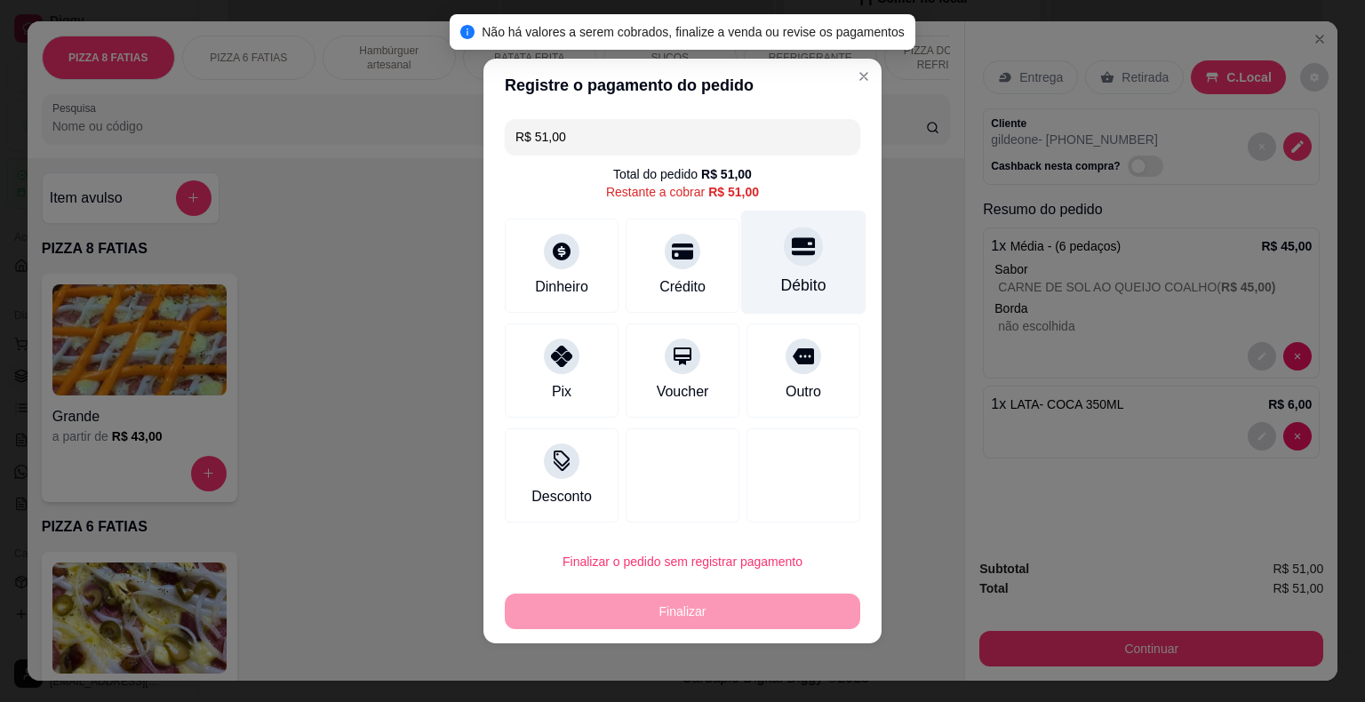
click at [792, 256] on icon at bounding box center [803, 246] width 23 height 23
type input "R$ 0,00"
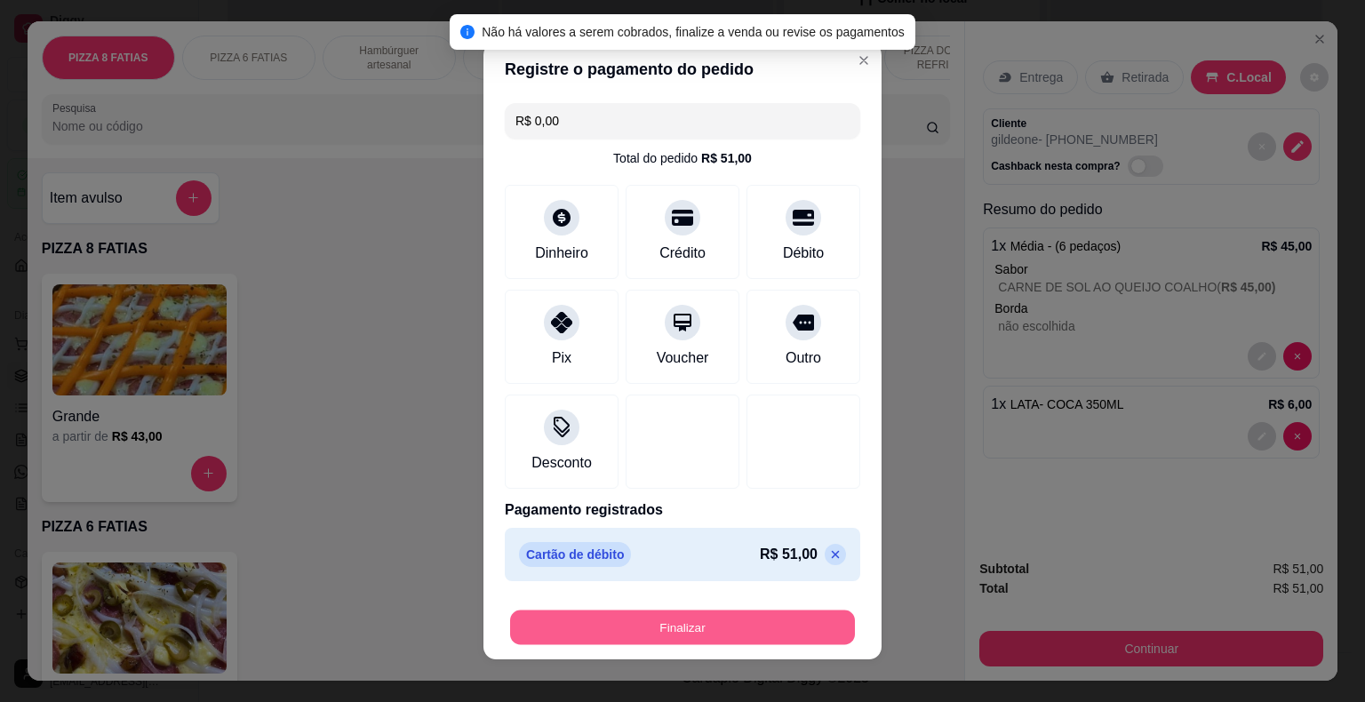
click at [697, 612] on button "Finalizar" at bounding box center [682, 627] width 345 height 35
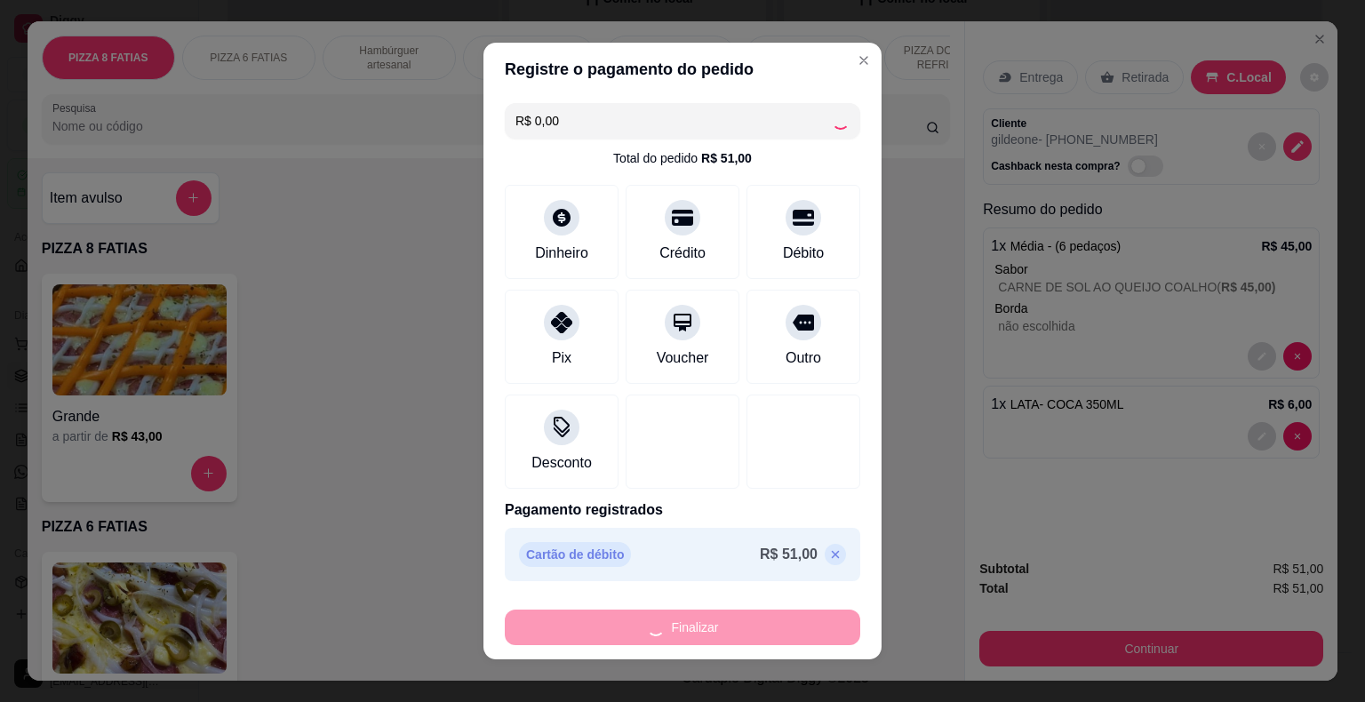
type input "0"
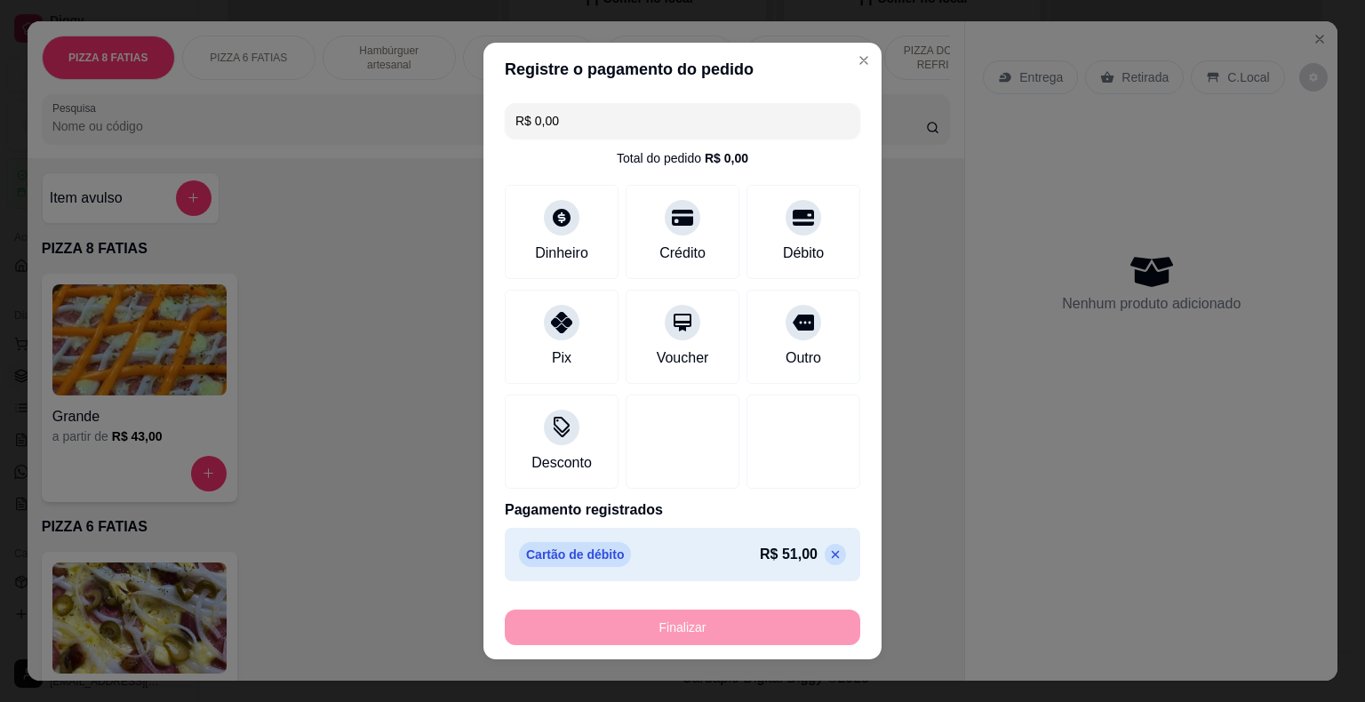
type input "-R$ 51,00"
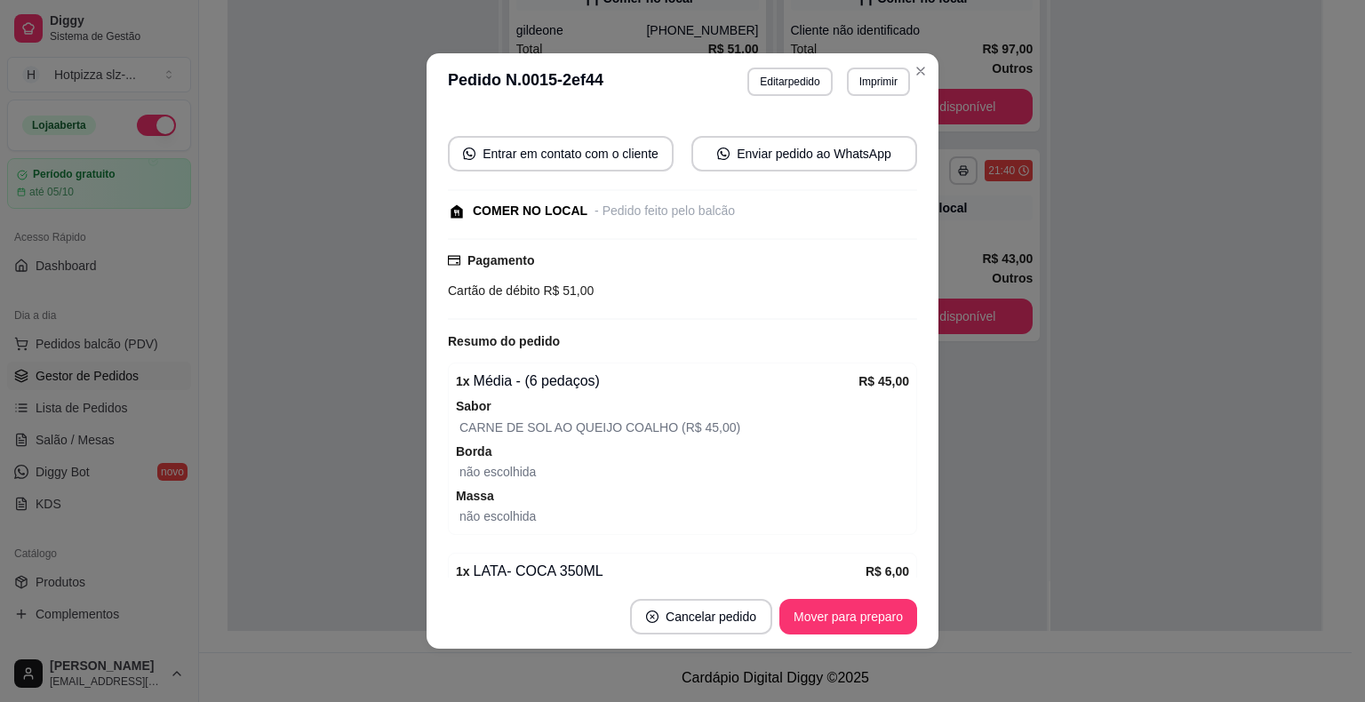
scroll to position [264, 0]
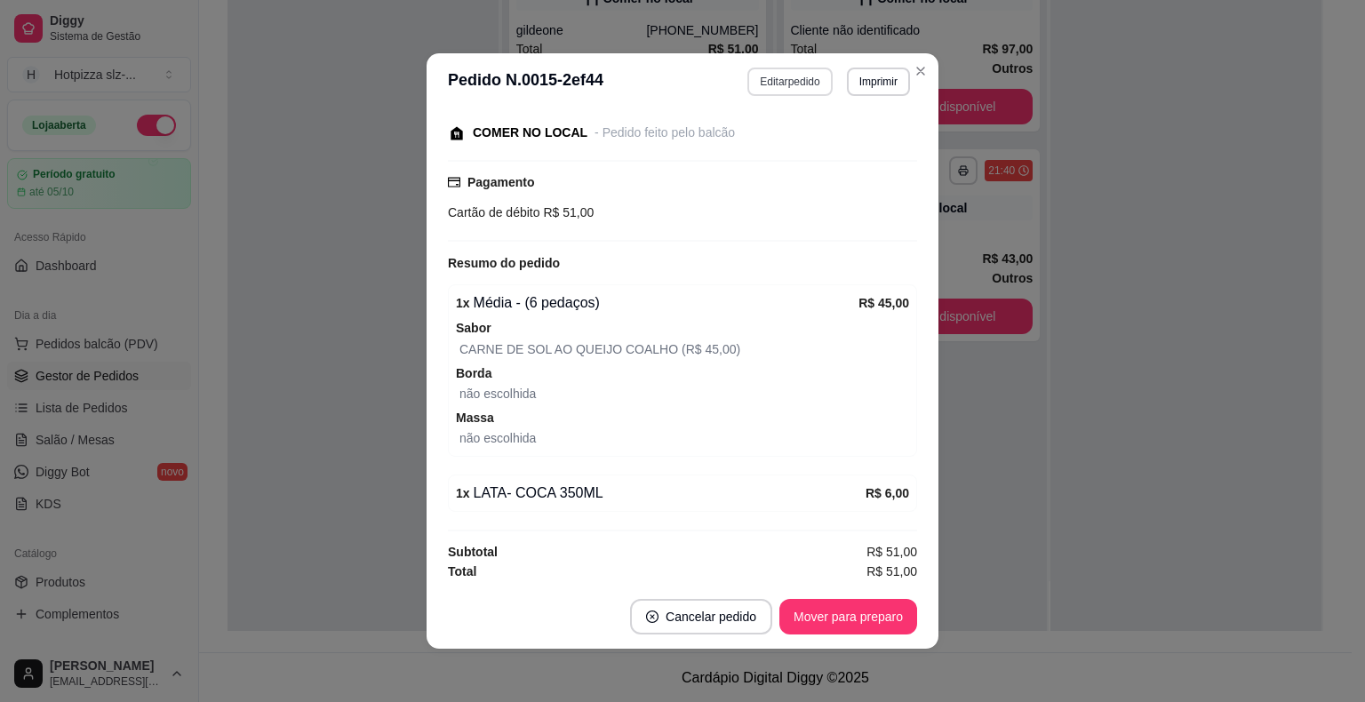
click at [799, 89] on button "Editar pedido" at bounding box center [789, 82] width 84 height 28
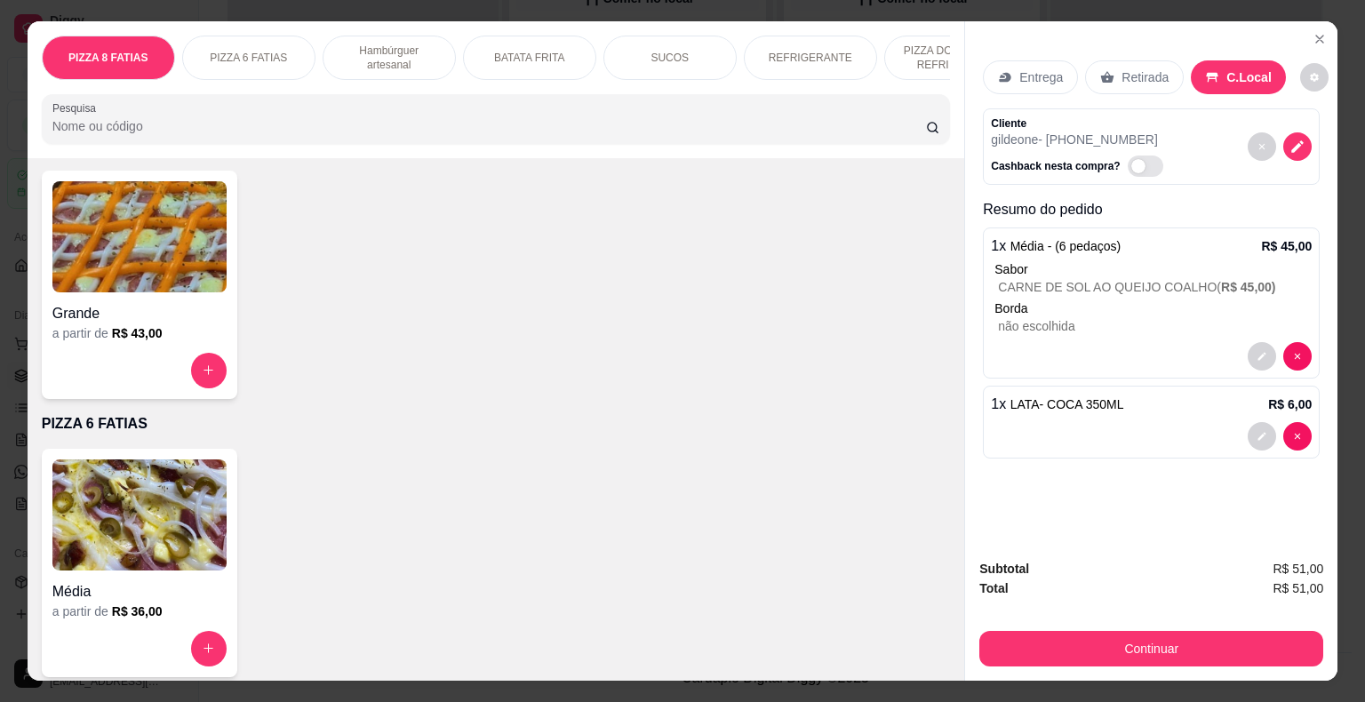
scroll to position [267, 0]
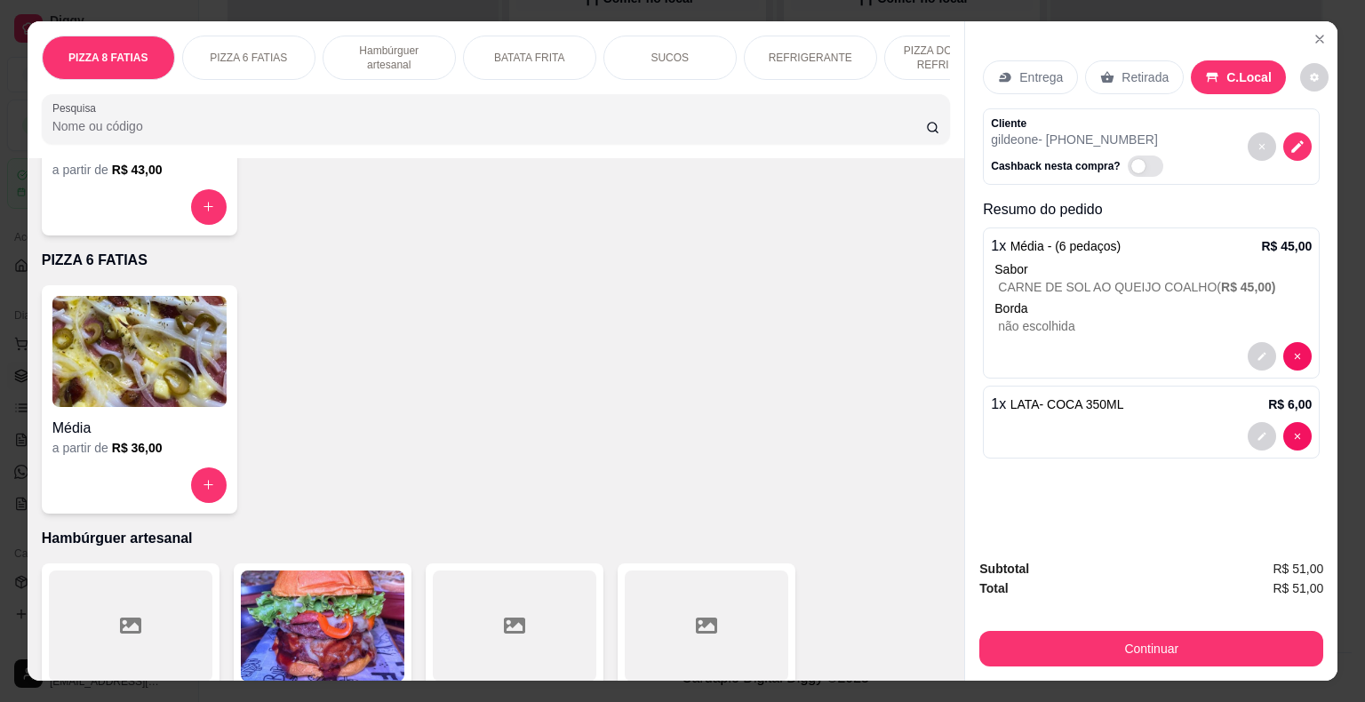
click at [129, 451] on h6 "R$ 36,00" at bounding box center [137, 448] width 51 height 18
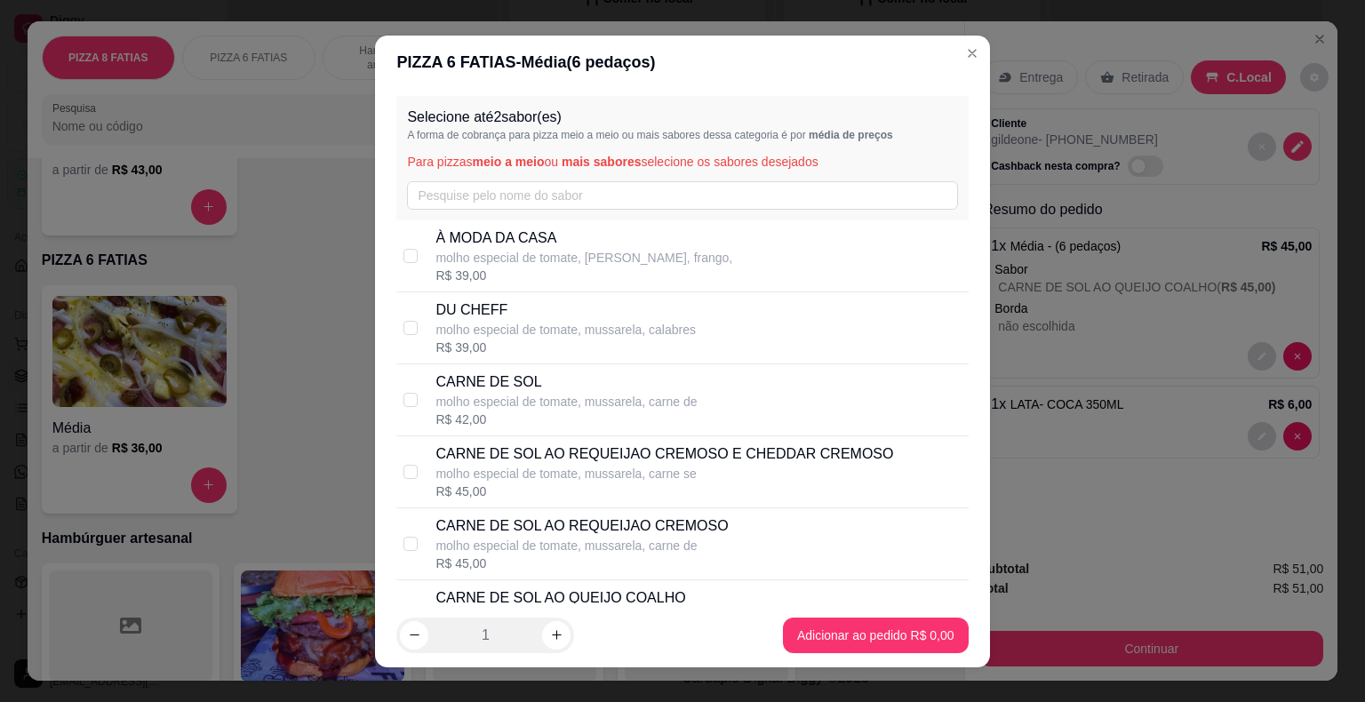
click at [527, 401] on p "molho especial de tomate, mussarela, carne de" at bounding box center [565, 402] width 261 height 18
checkbox input "true"
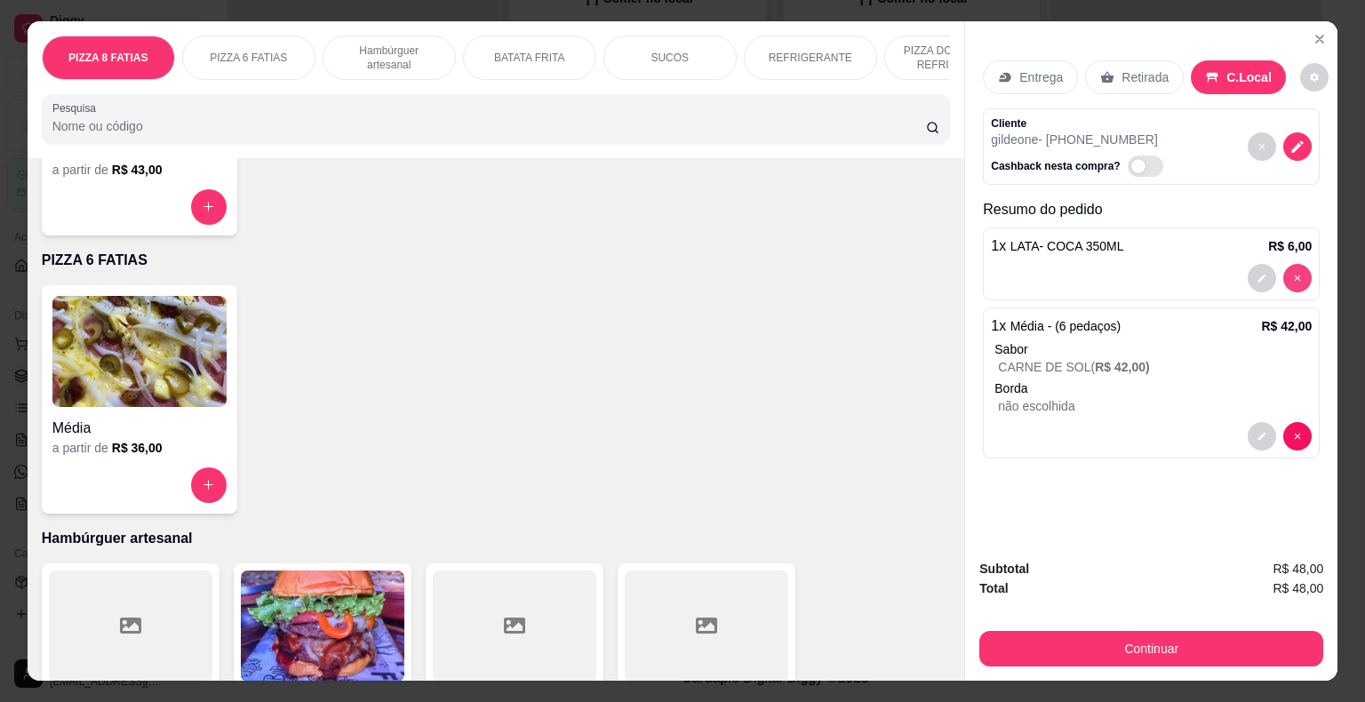
type input "0"
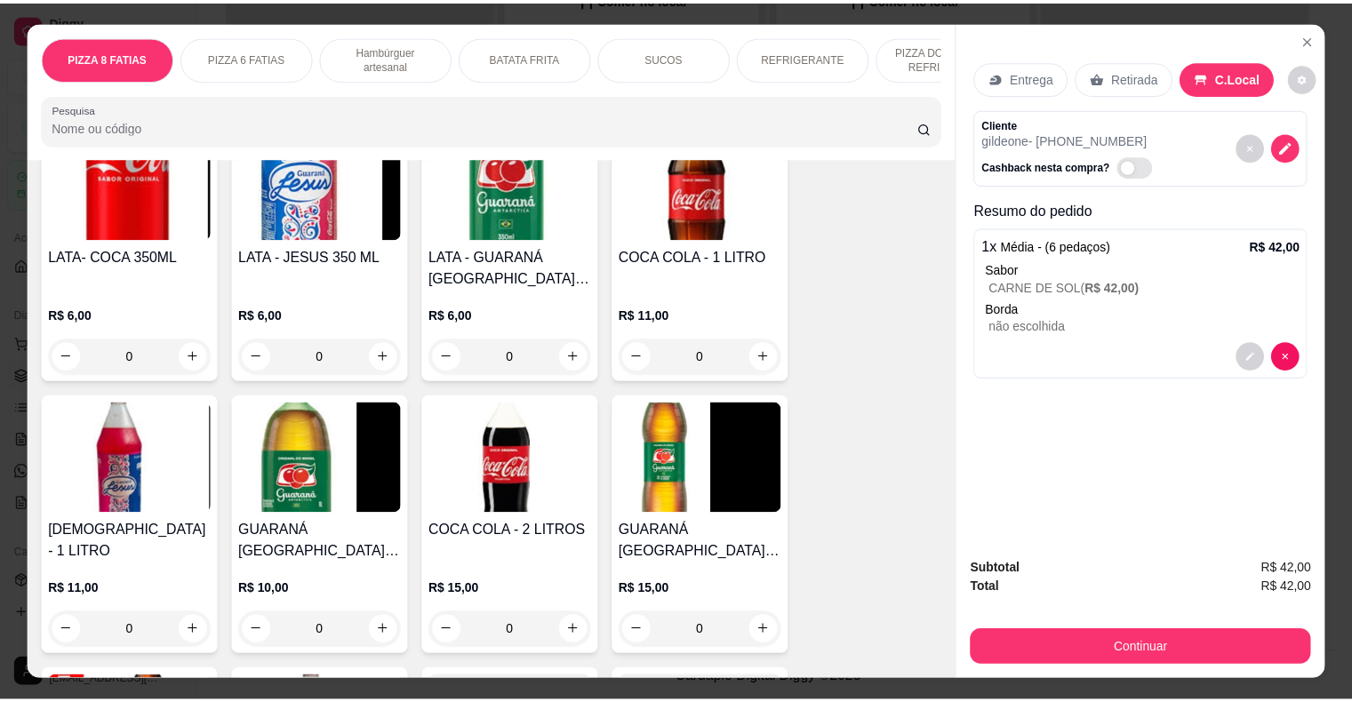
scroll to position [3288, 0]
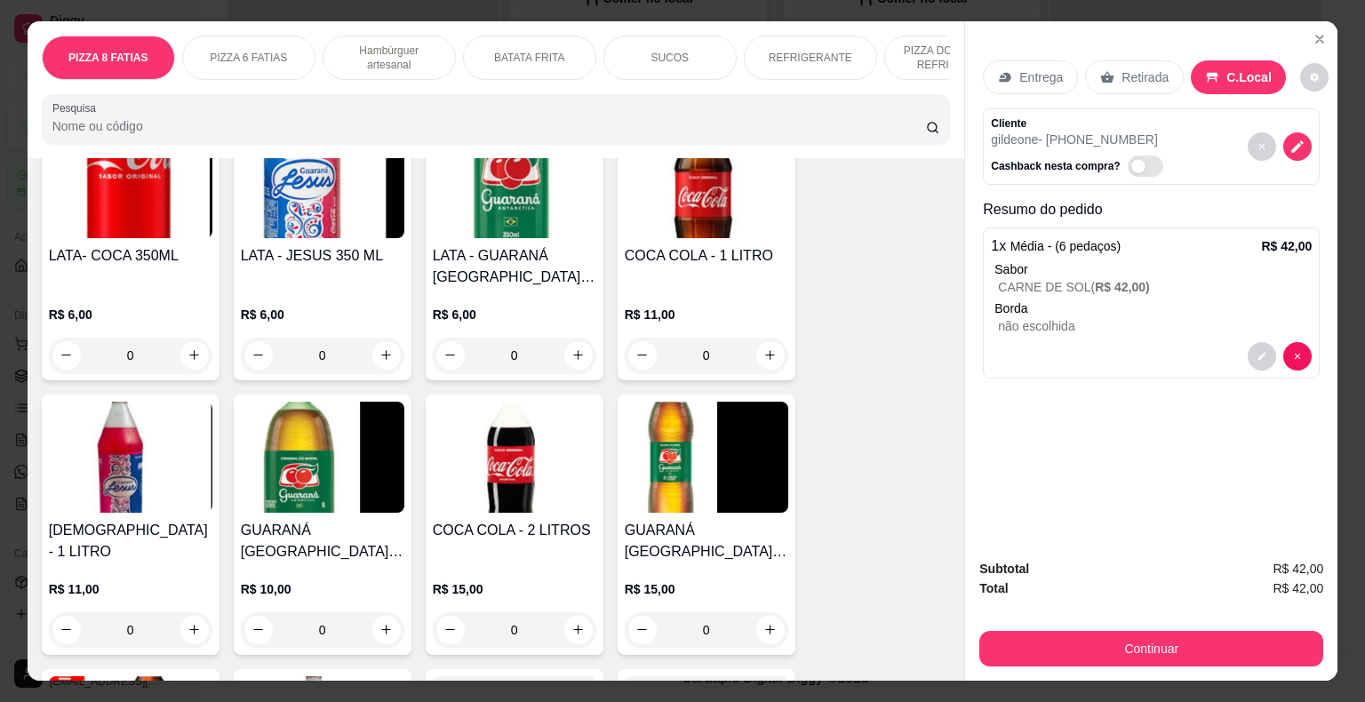
click at [710, 306] on p "R$ 11,00" at bounding box center [707, 315] width 164 height 18
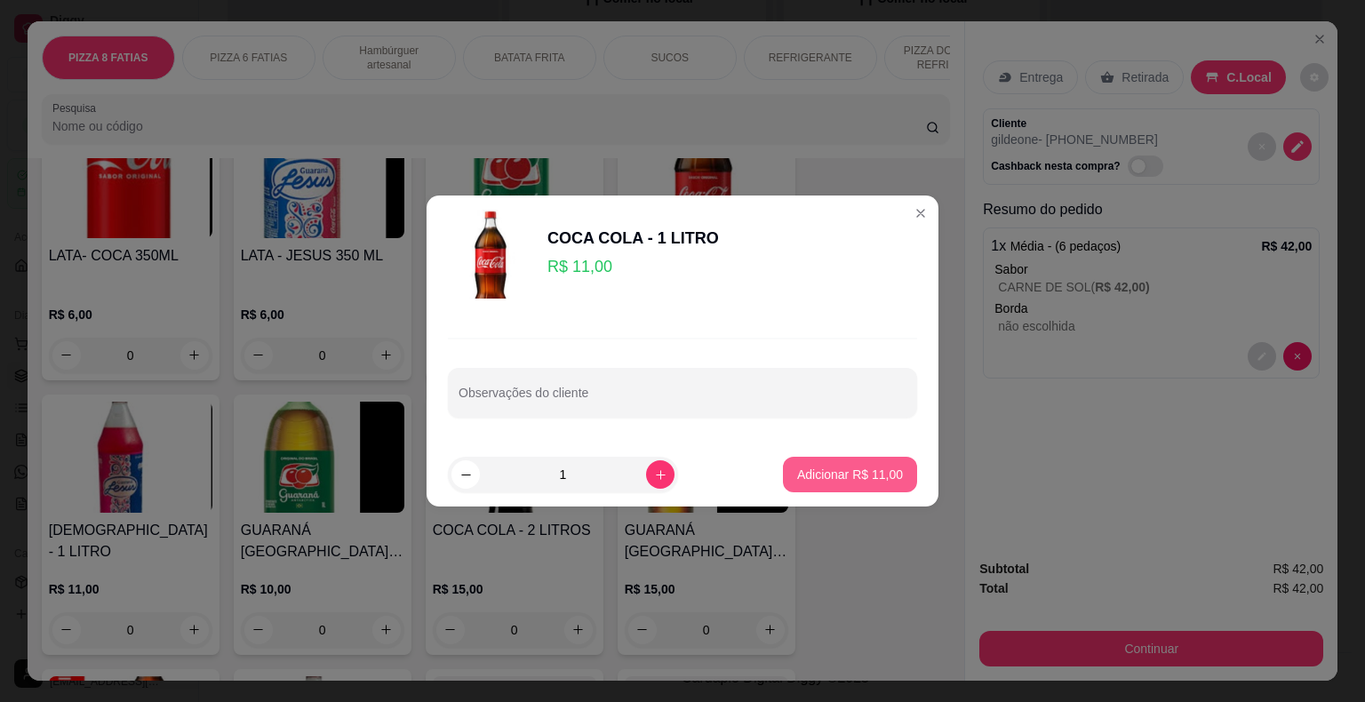
click at [839, 482] on p "Adicionar R$ 11,00" at bounding box center [850, 475] width 106 height 18
type input "1"
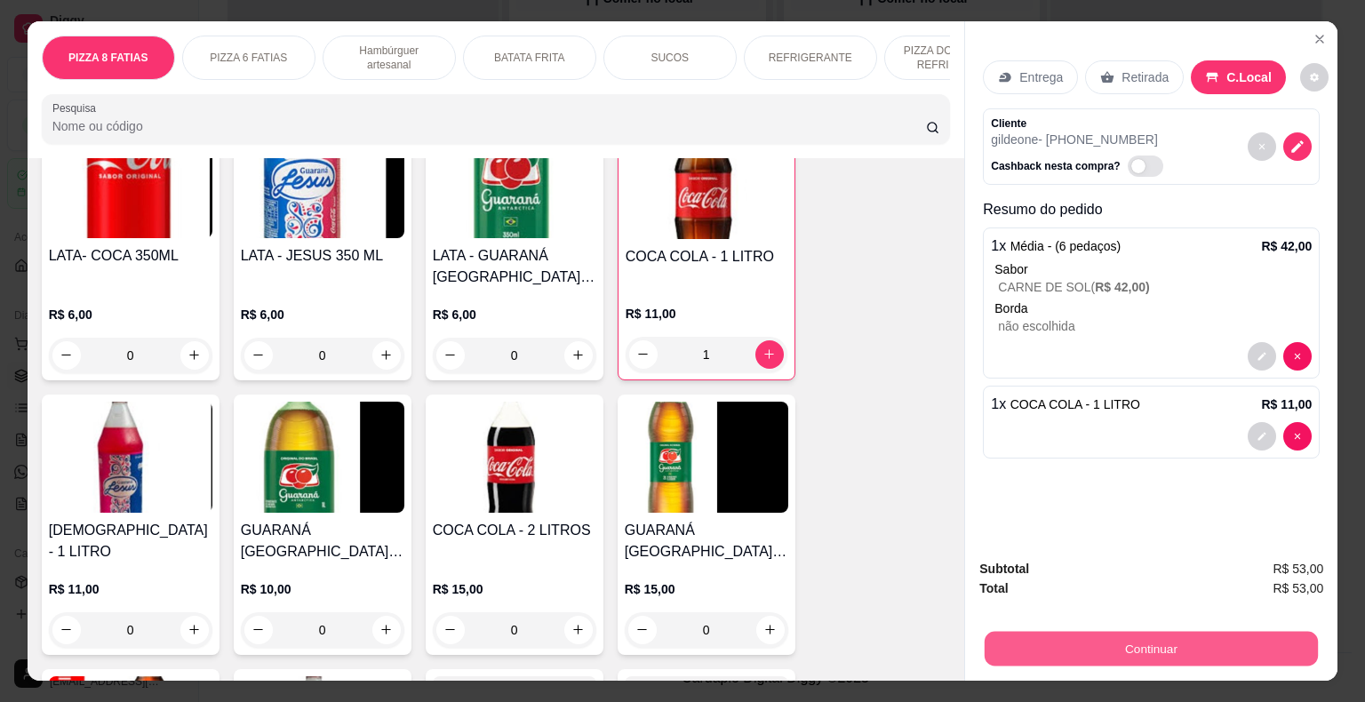
click at [1157, 642] on button "Continuar" at bounding box center [1151, 649] width 333 height 35
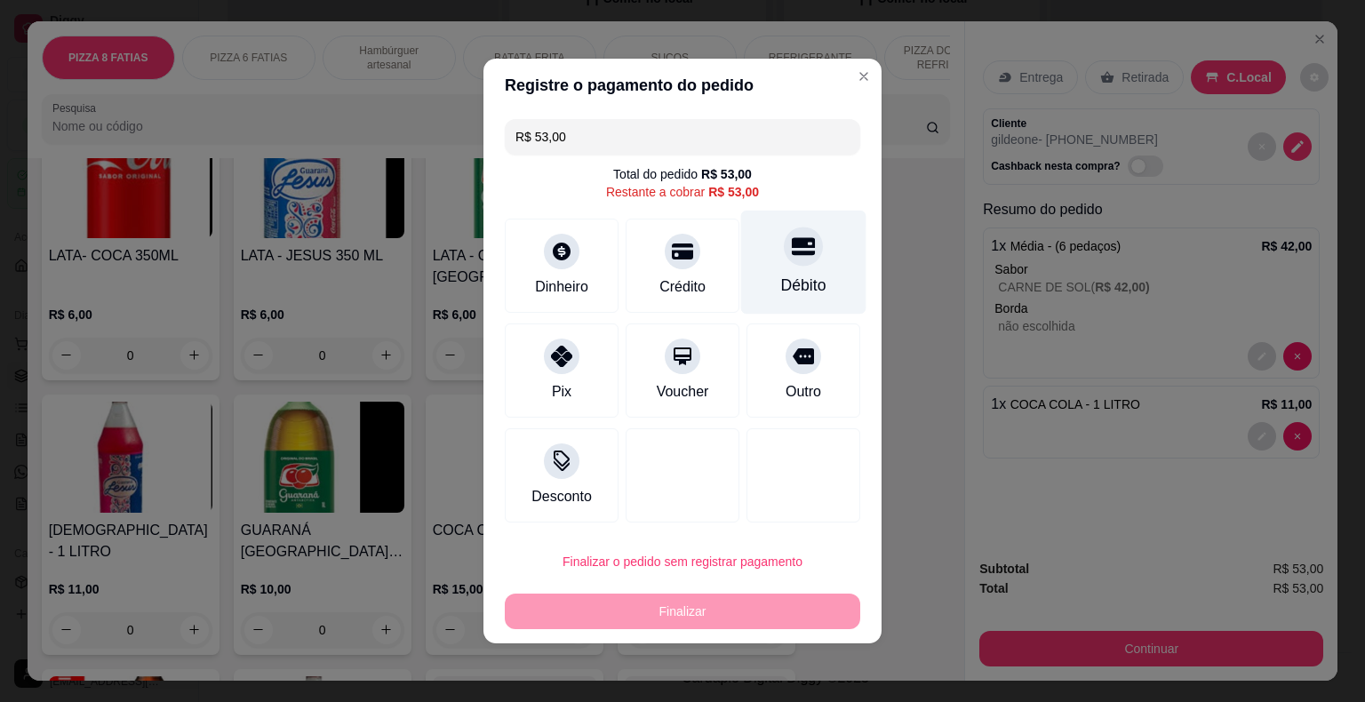
click at [781, 280] on div "Débito" at bounding box center [803, 285] width 45 height 23
type input "R$ 0,00"
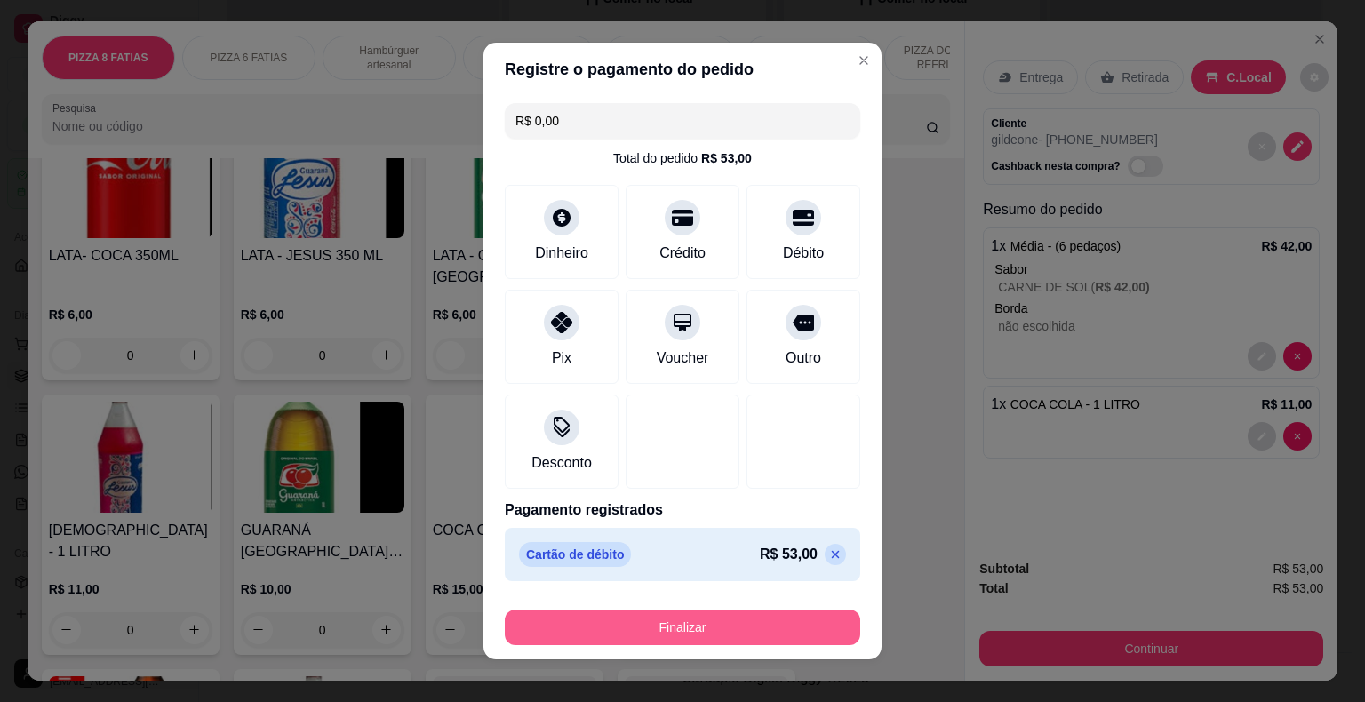
click at [690, 631] on button "Finalizar" at bounding box center [682, 628] width 355 height 36
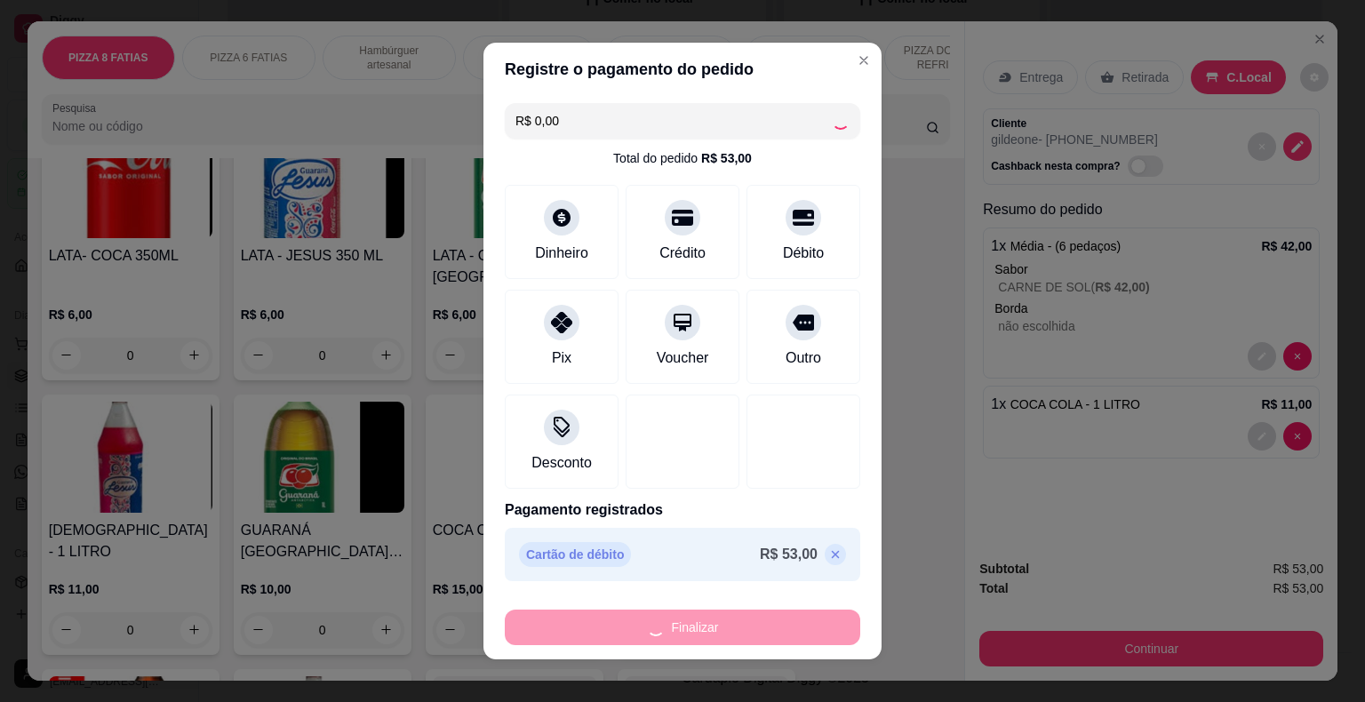
type input "0"
type input "-R$ 53,00"
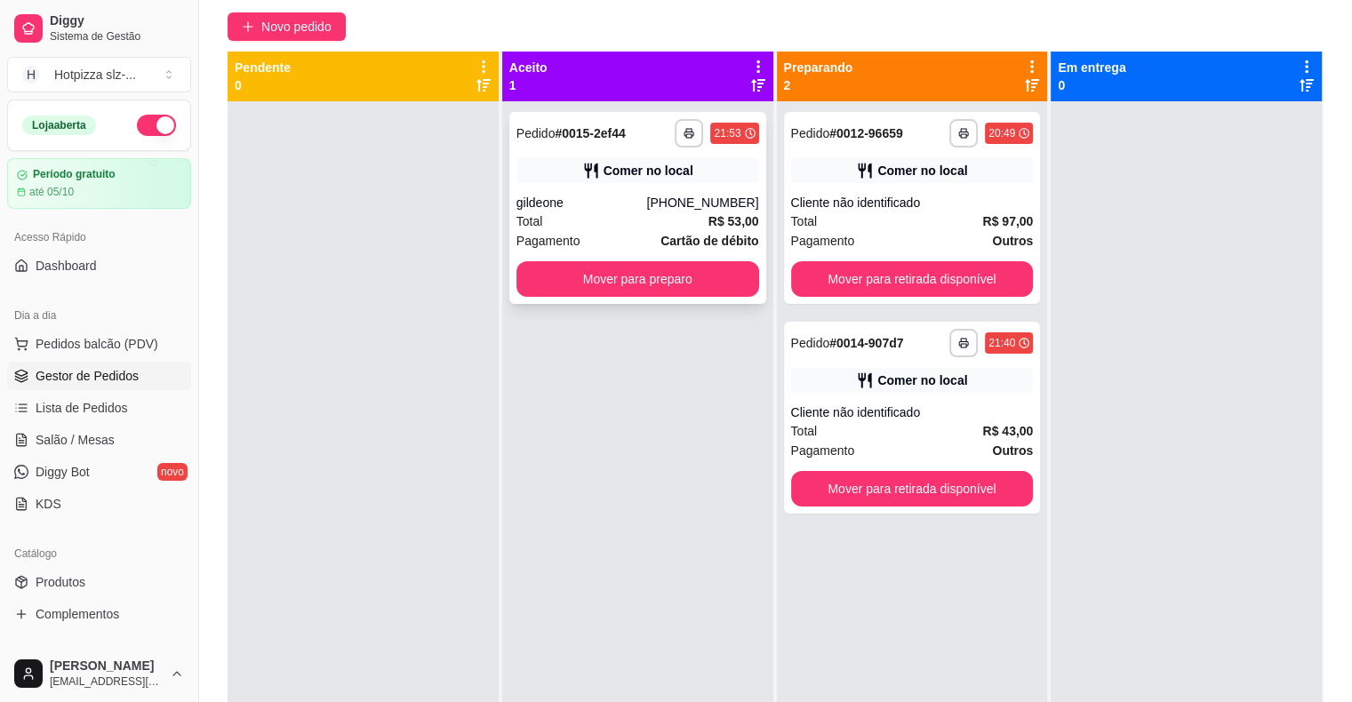
scroll to position [4, 0]
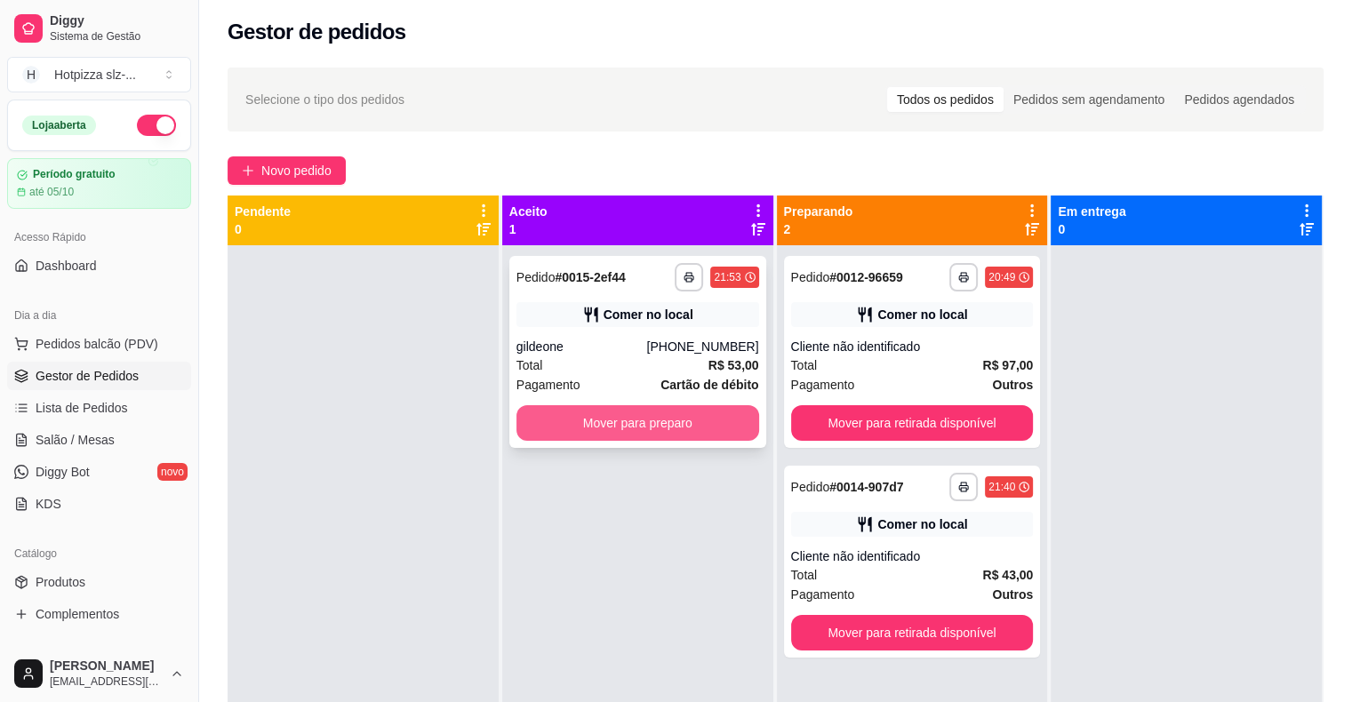
click at [646, 420] on button "Mover para preparo" at bounding box center [637, 423] width 243 height 36
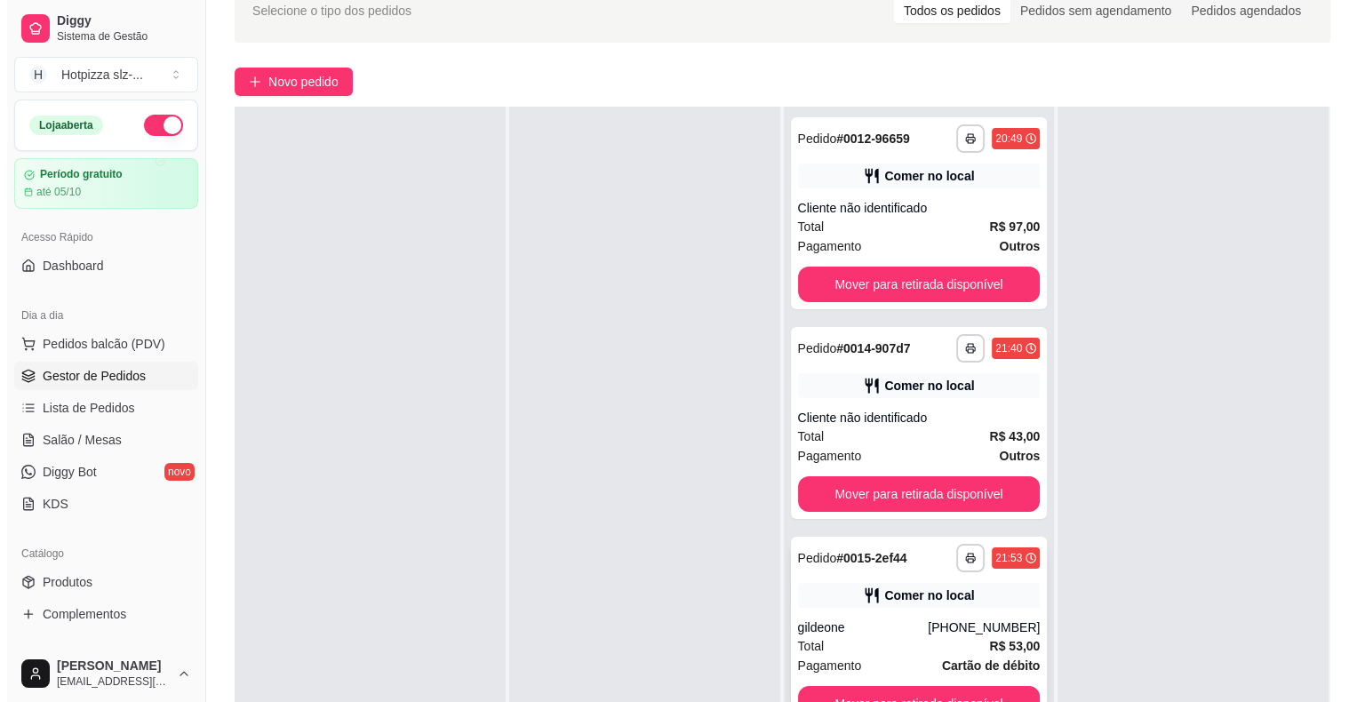
scroll to position [270, 0]
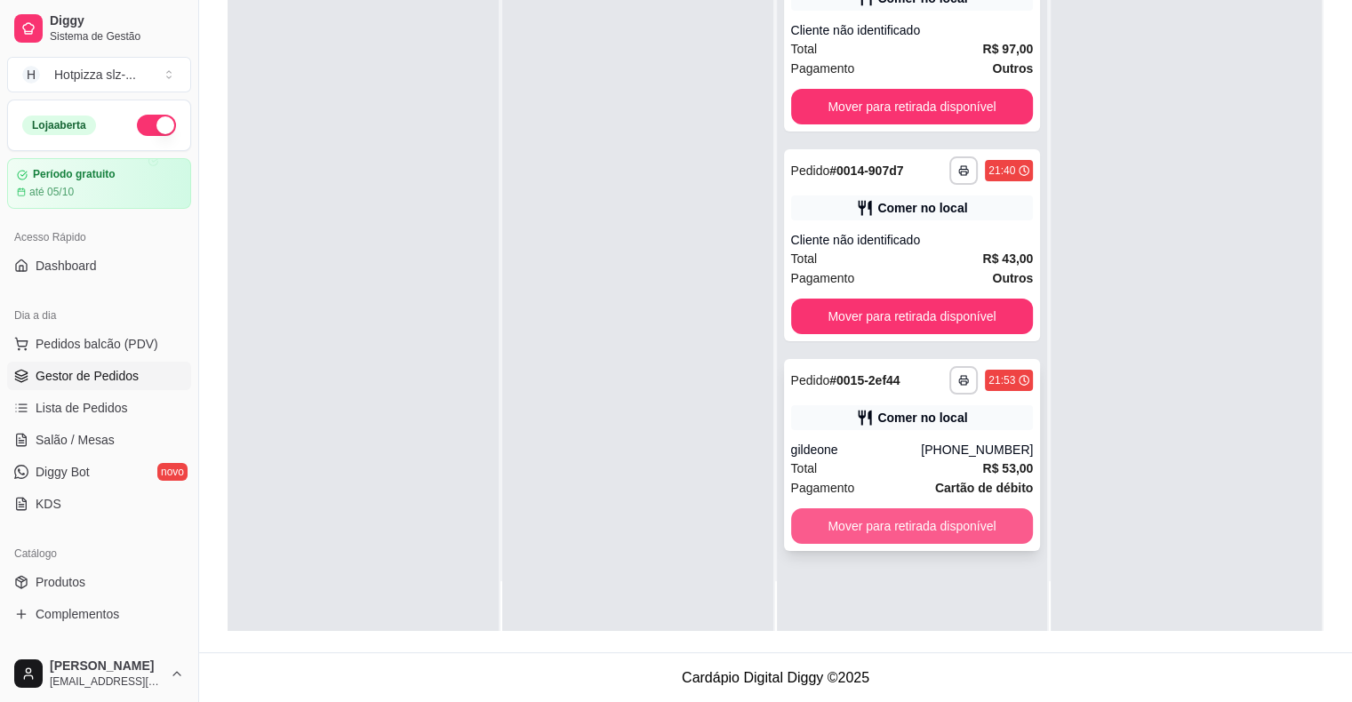
click at [905, 526] on button "Mover para retirada disponível" at bounding box center [912, 526] width 243 height 36
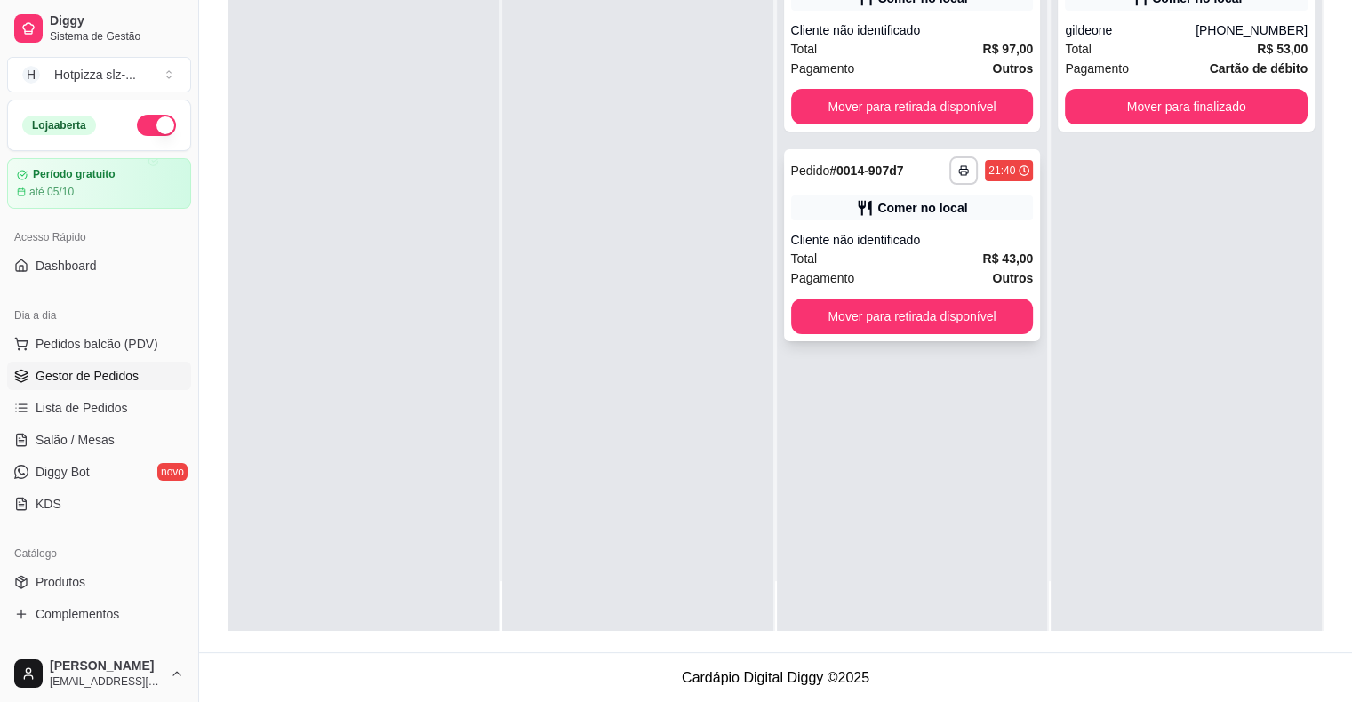
click at [875, 268] on div "Pagamento Outros" at bounding box center [912, 278] width 243 height 20
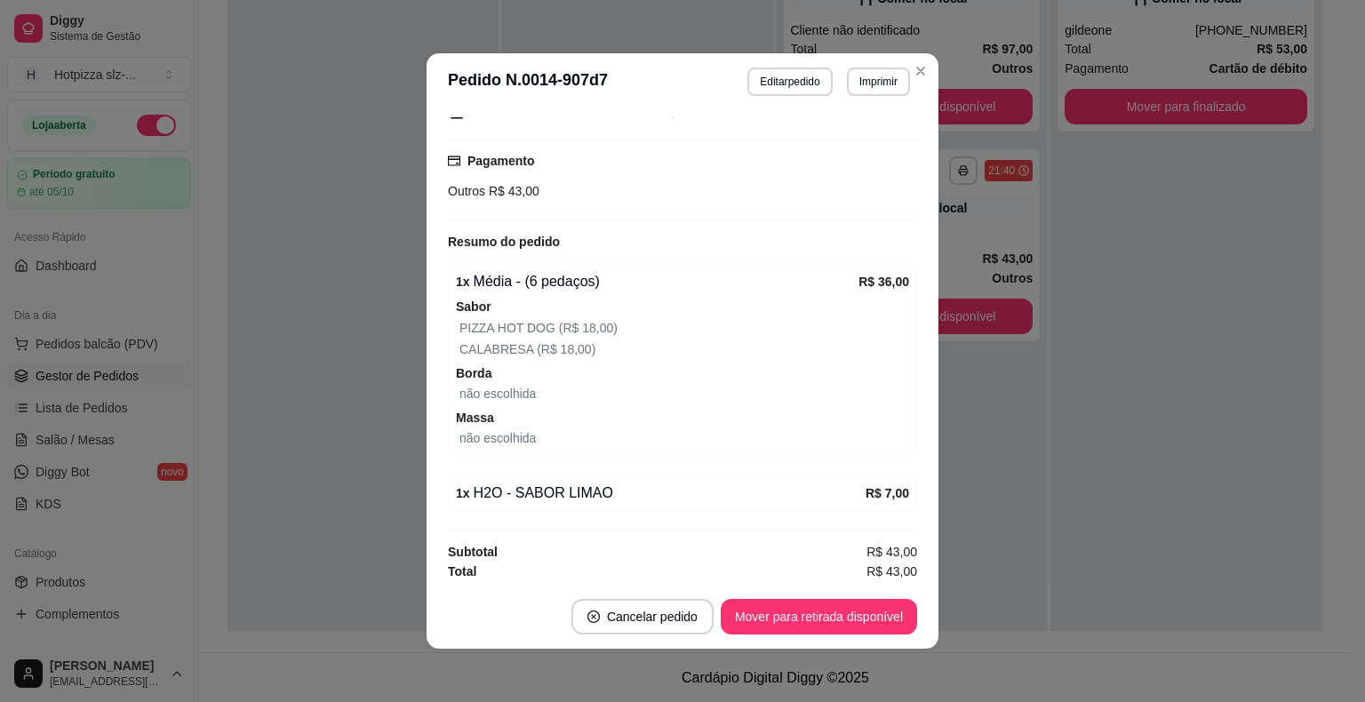
scroll to position [4, 0]
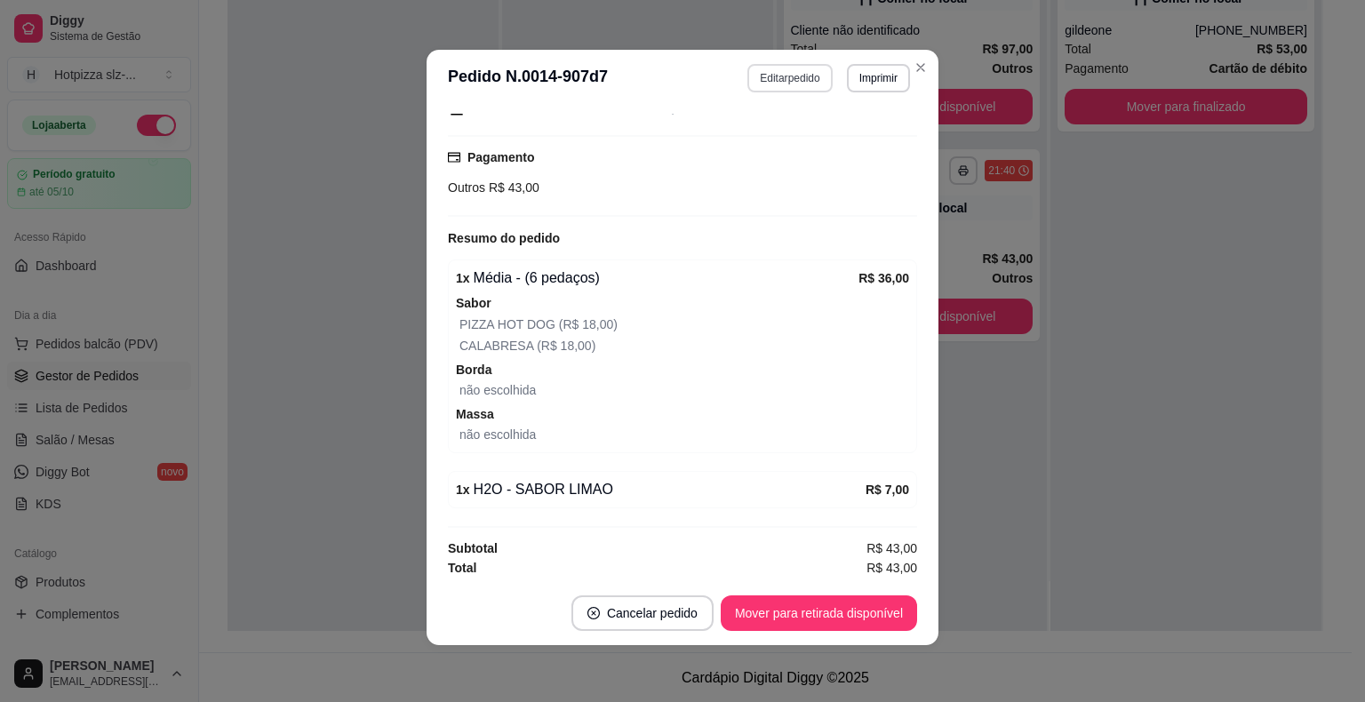
click at [781, 88] on button "Editar pedido" at bounding box center [789, 78] width 84 height 28
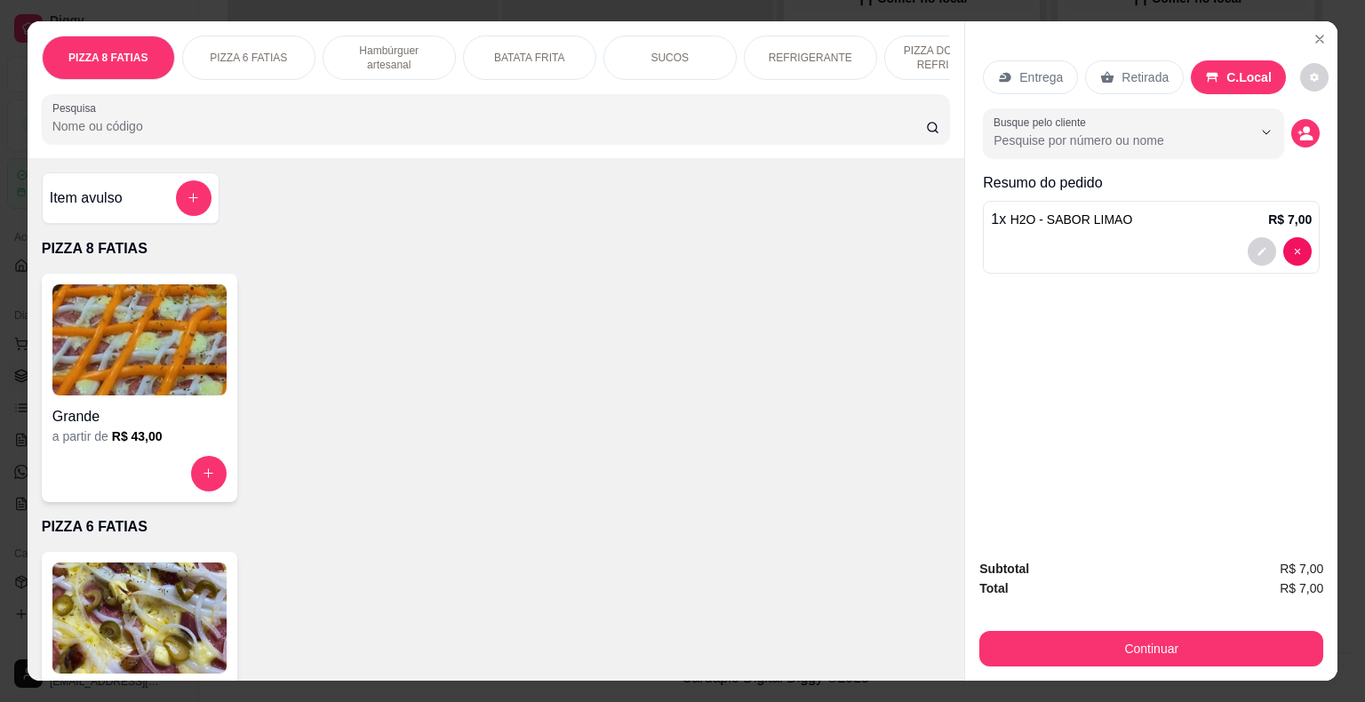
scroll to position [89, 0]
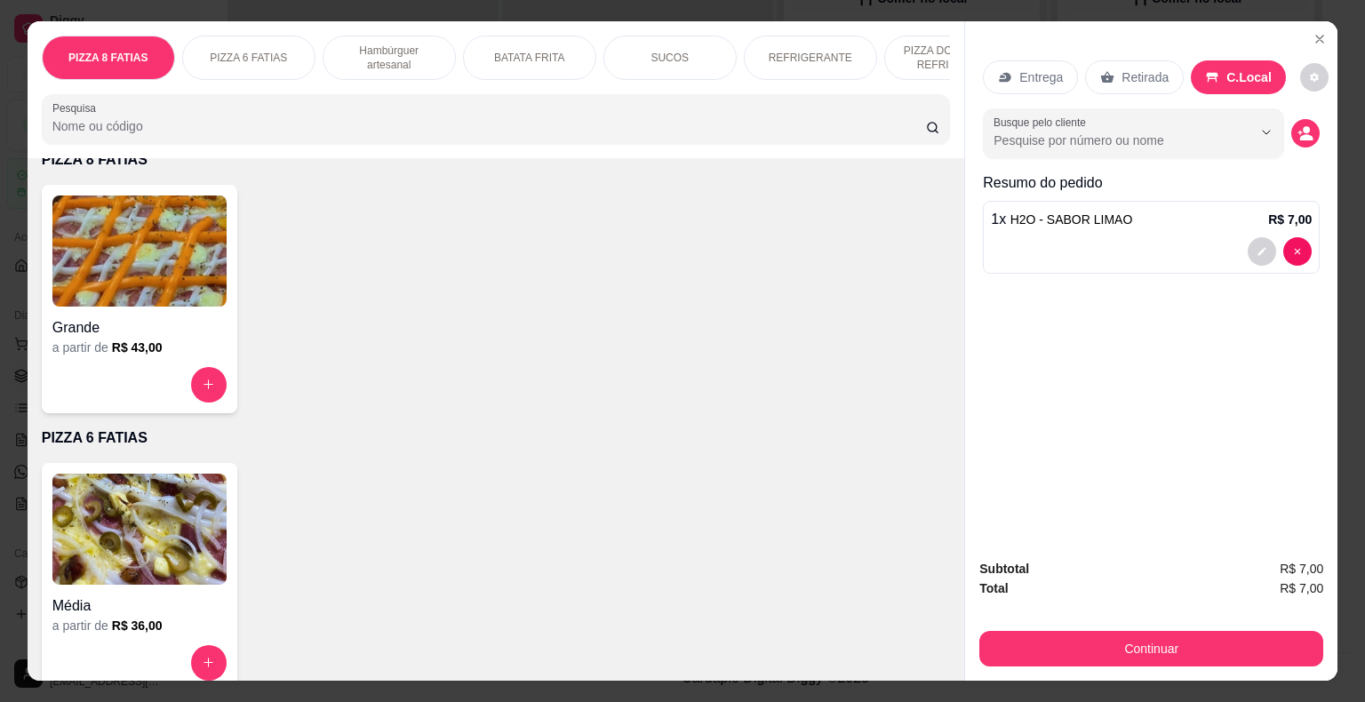
click at [166, 550] on img at bounding box center [139, 529] width 174 height 111
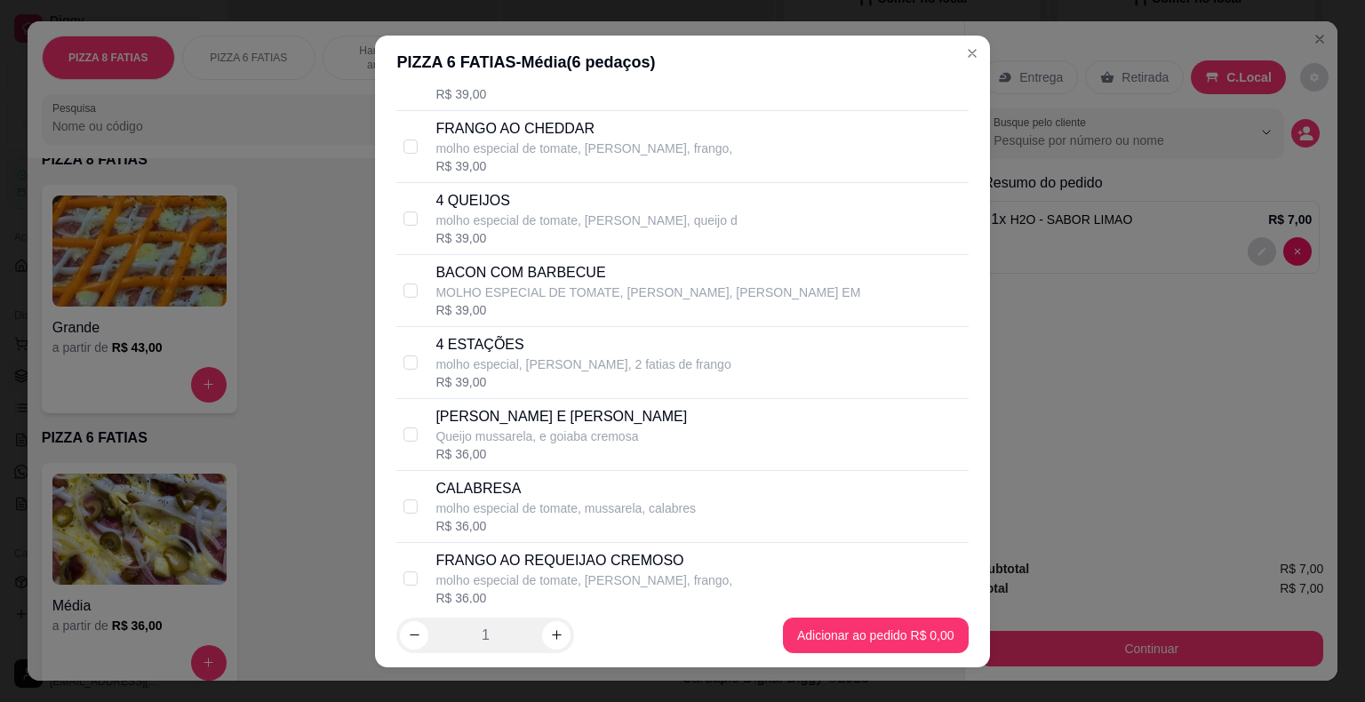
scroll to position [1422, 0]
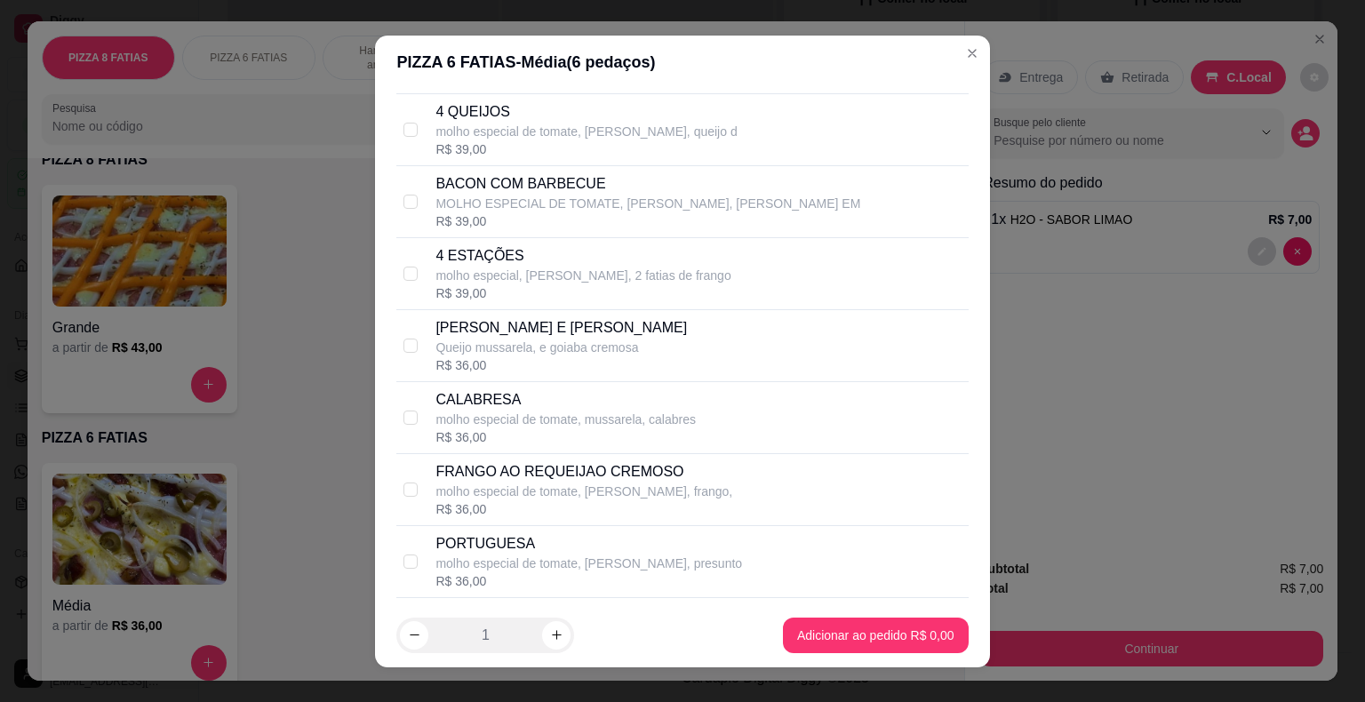
click at [545, 395] on p "CALABRESA" at bounding box center [565, 399] width 260 height 21
checkbox input "true"
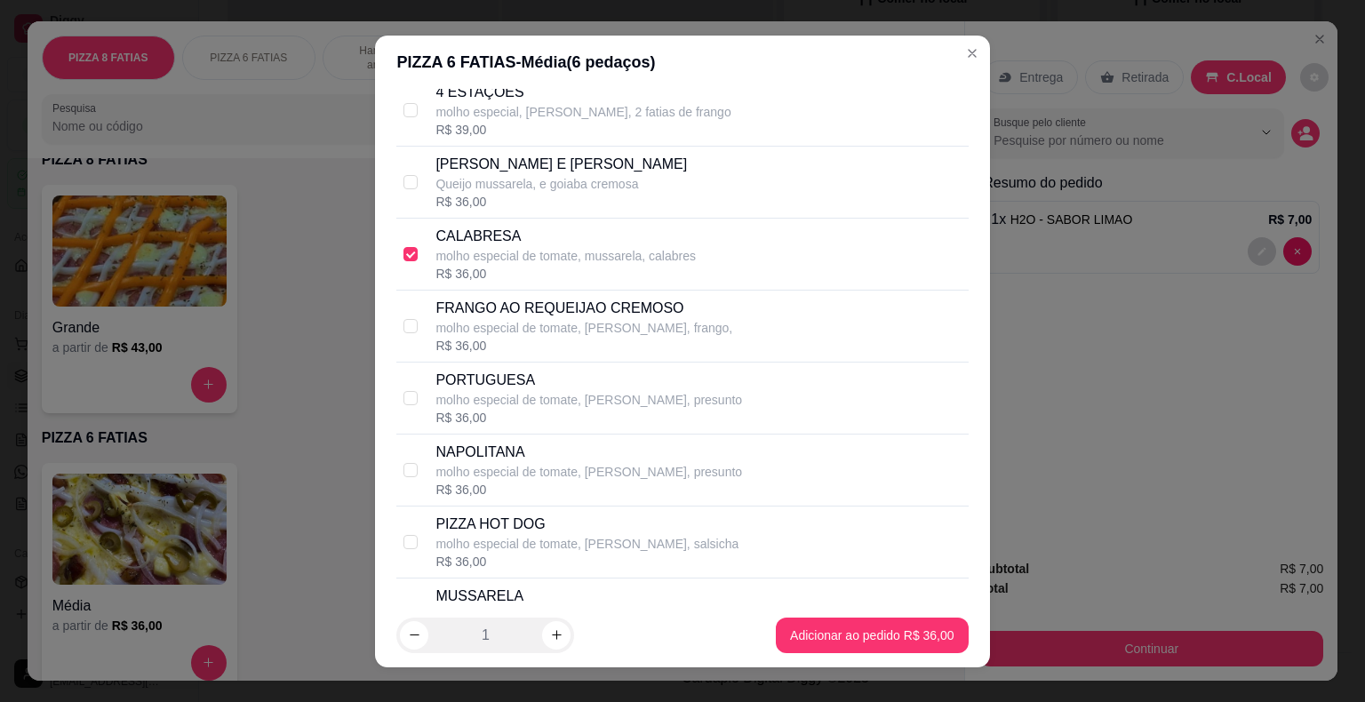
scroll to position [1599, 0]
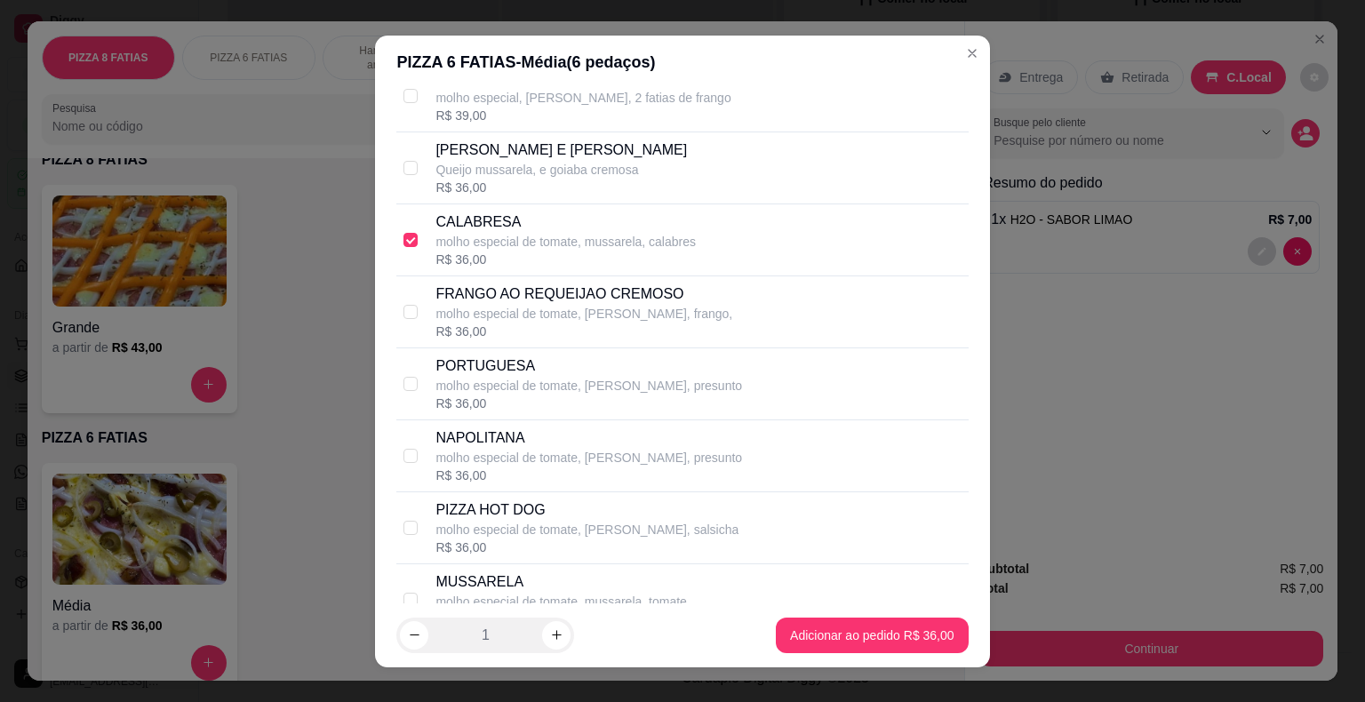
click at [556, 379] on p "molho especial de tomate, [PERSON_NAME], presunto" at bounding box center [588, 386] width 307 height 18
checkbox input "true"
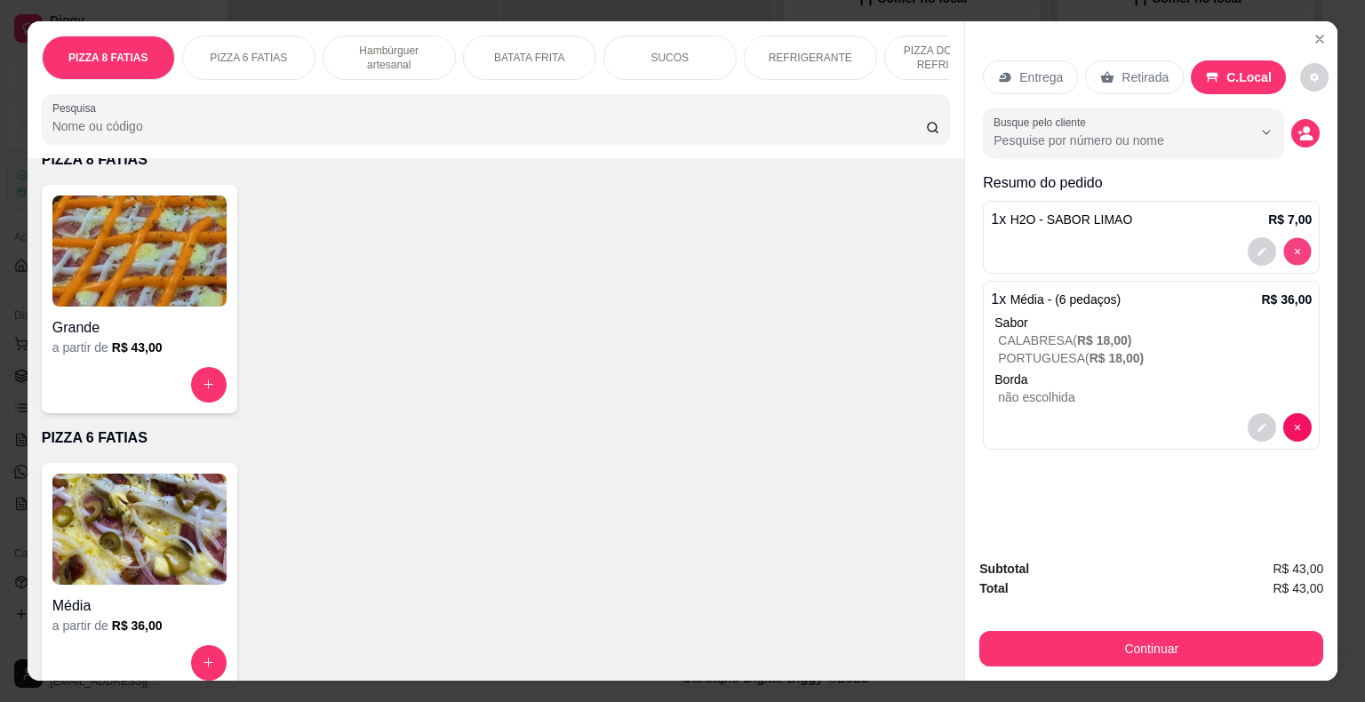
type input "0"
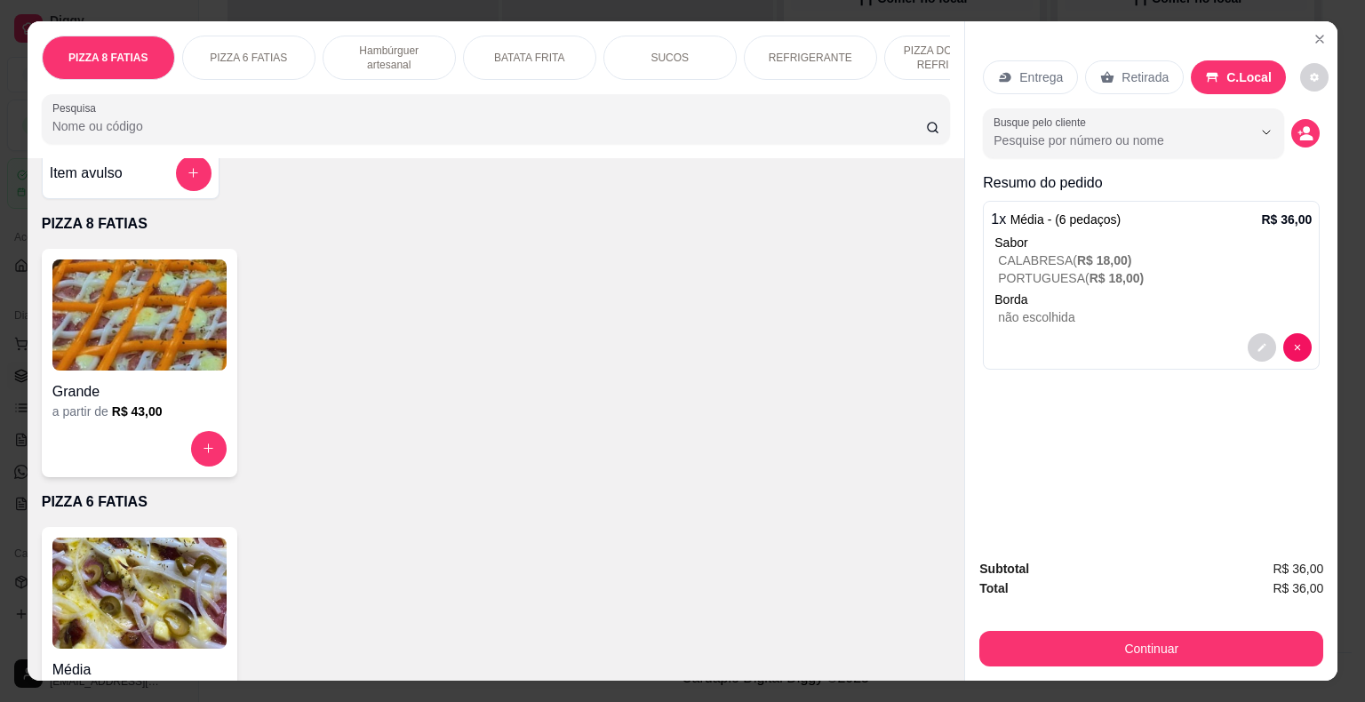
scroll to position [0, 0]
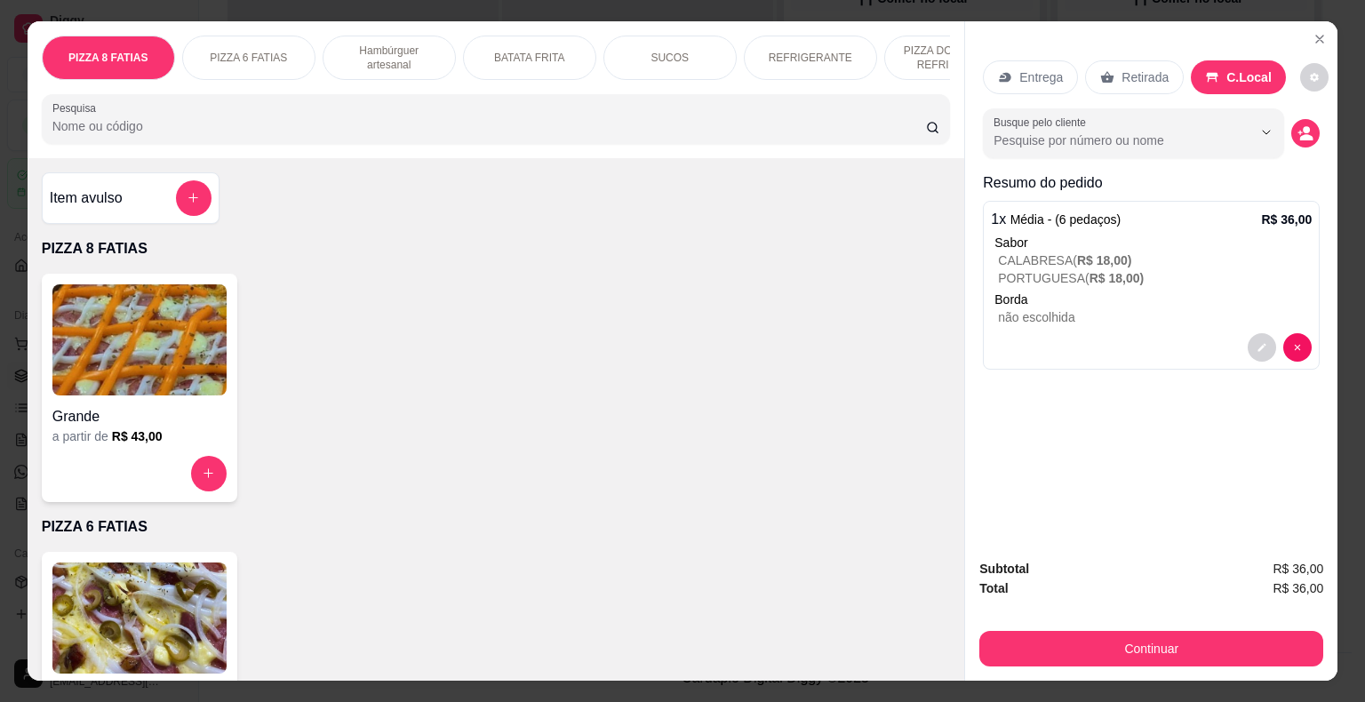
click at [827, 51] on p "REFRIGERANTE" at bounding box center [811, 58] width 84 height 14
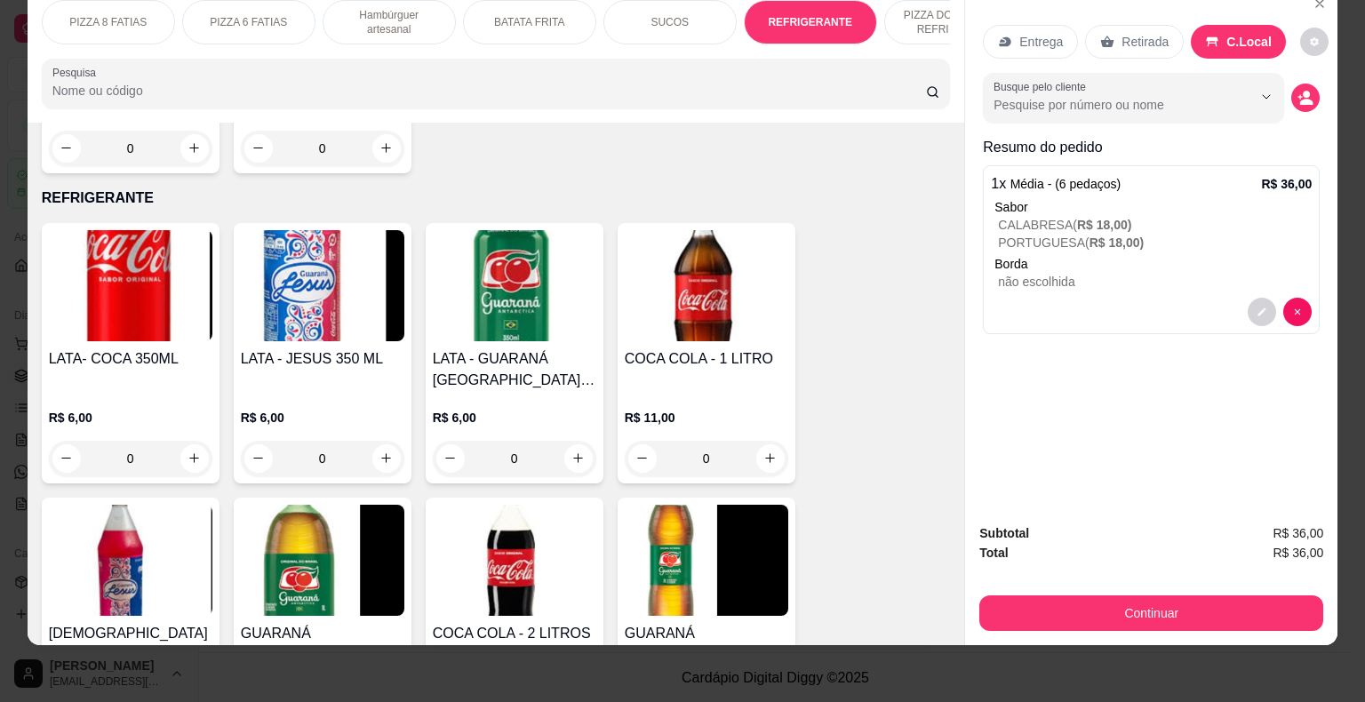
click at [713, 238] on img at bounding box center [707, 285] width 164 height 111
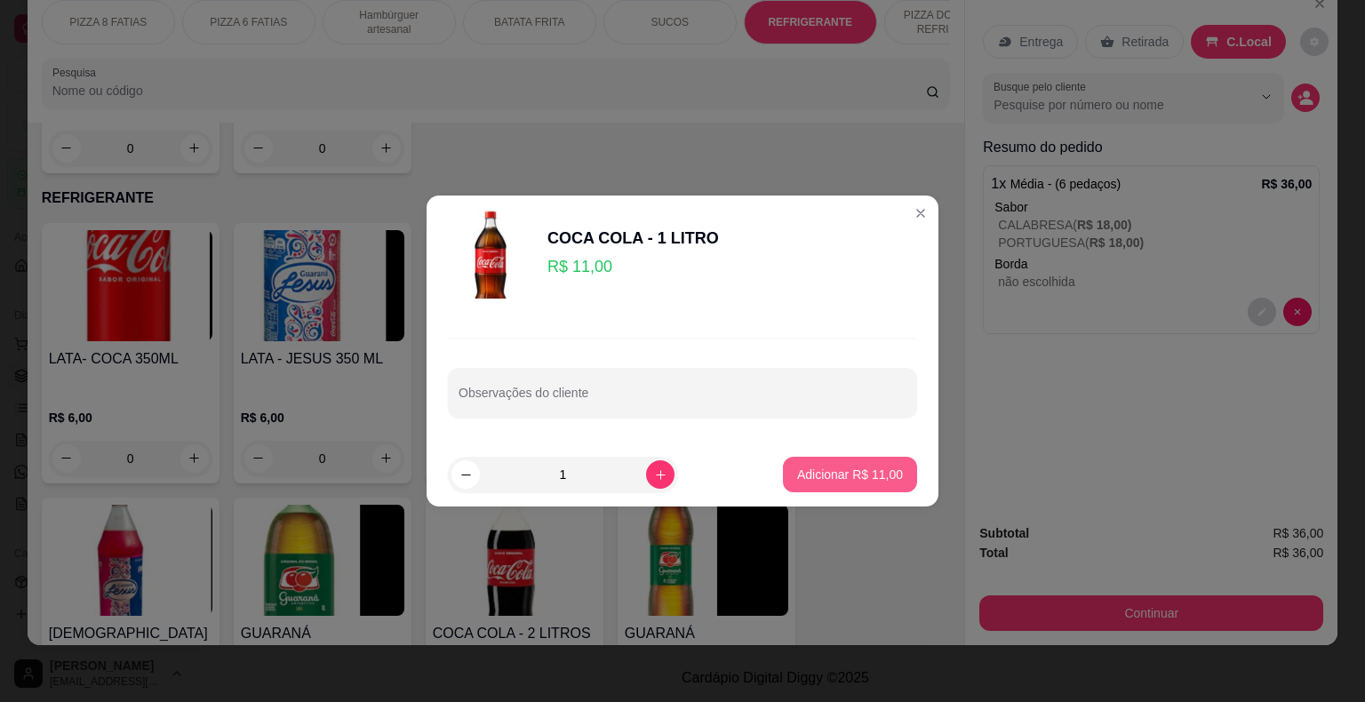
click at [845, 475] on p "Adicionar R$ 11,00" at bounding box center [850, 475] width 106 height 18
type input "1"
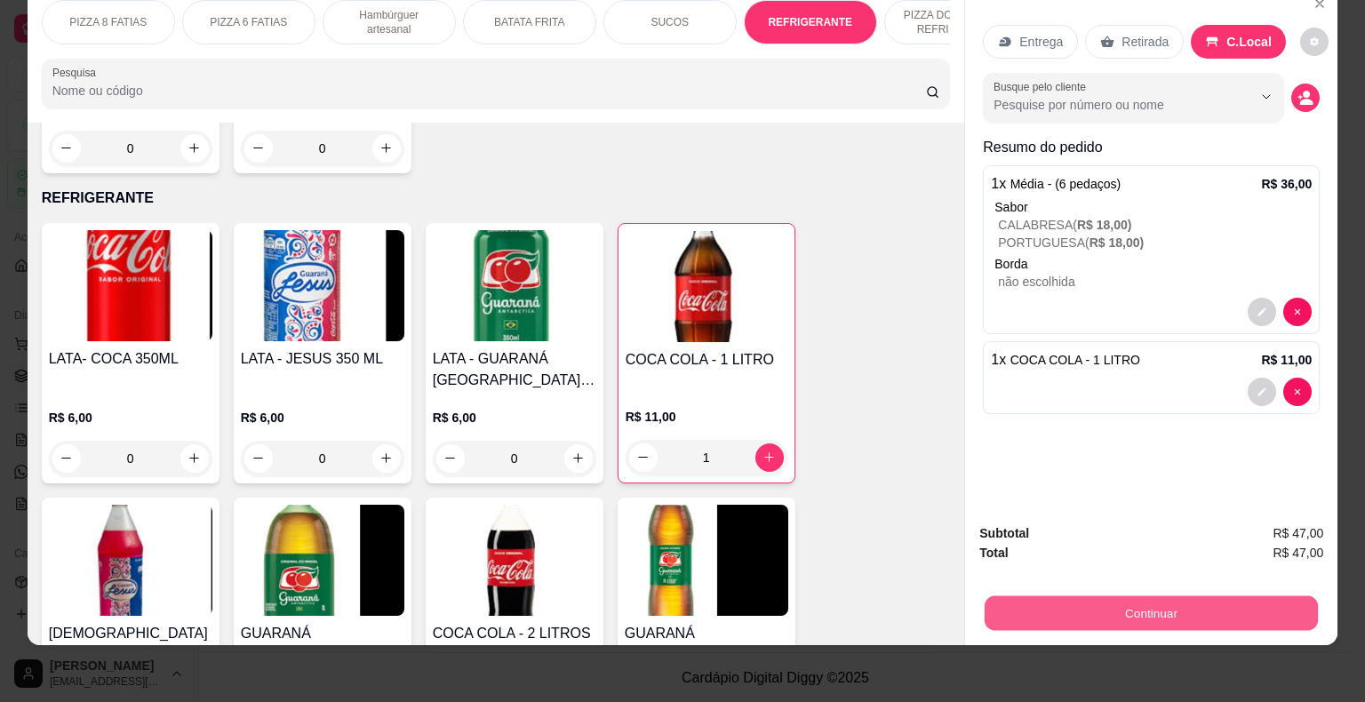
click at [1150, 603] on button "Continuar" at bounding box center [1151, 613] width 333 height 35
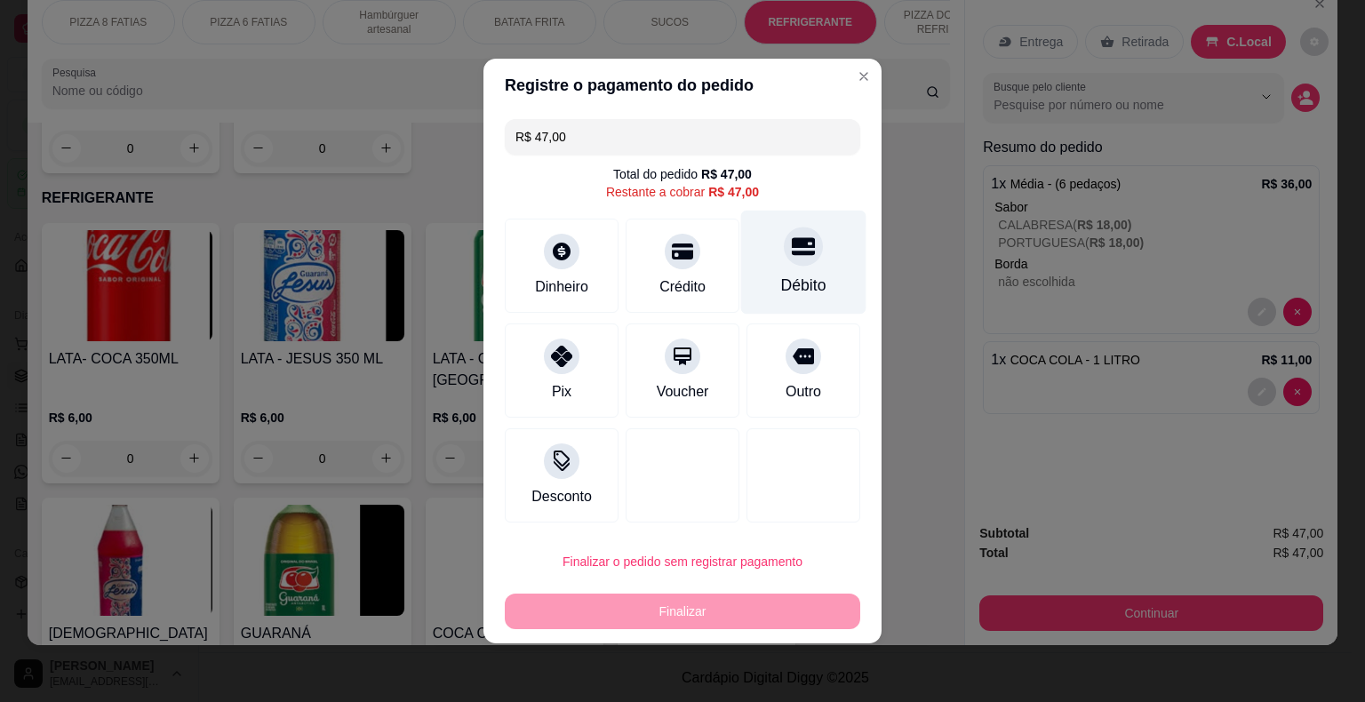
click at [787, 262] on div at bounding box center [803, 246] width 39 height 39
type input "R$ 0,00"
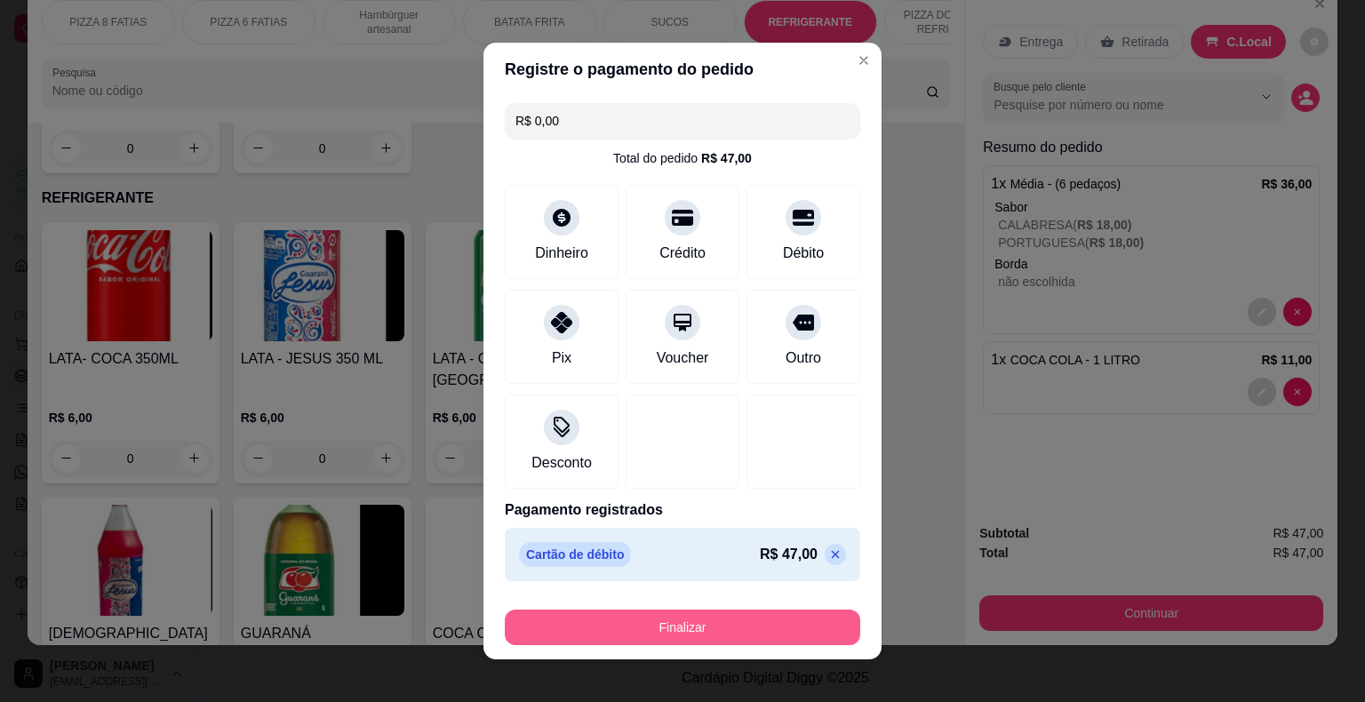
click at [717, 626] on button "Finalizar" at bounding box center [682, 628] width 355 height 36
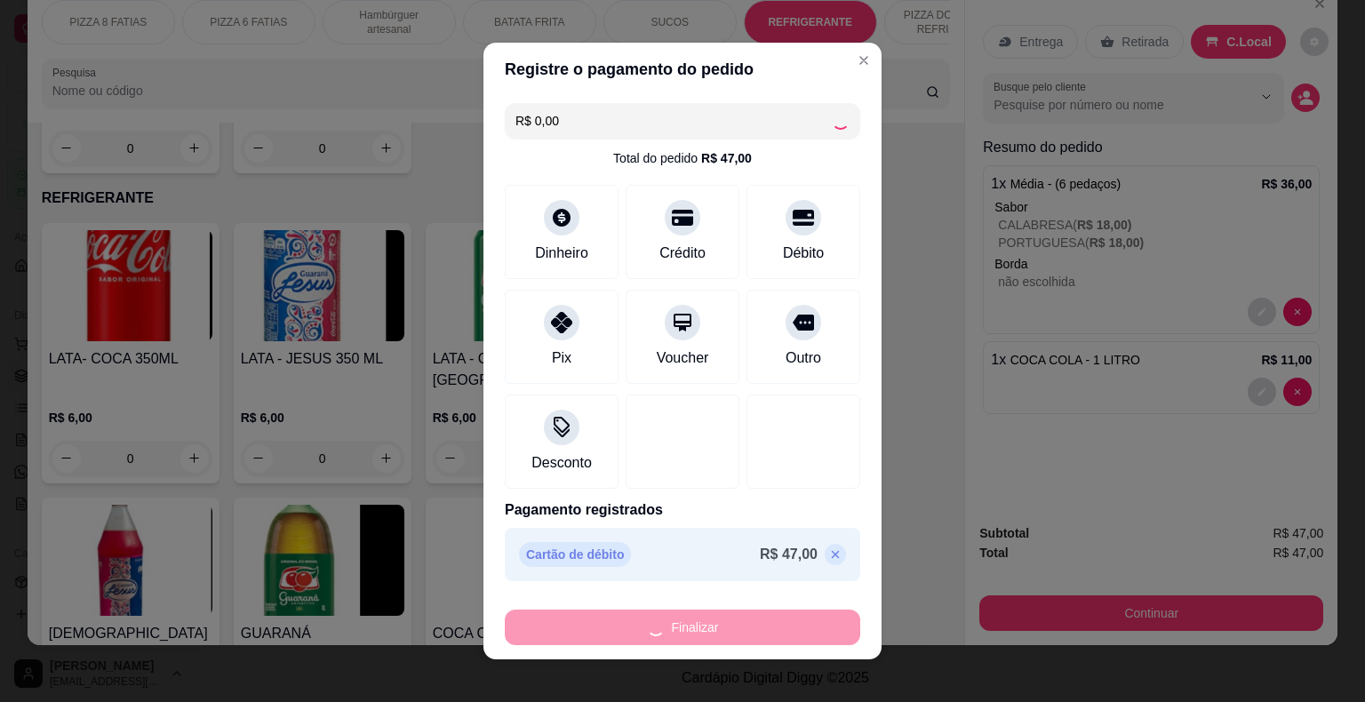
type input "0"
type input "-R$ 47,00"
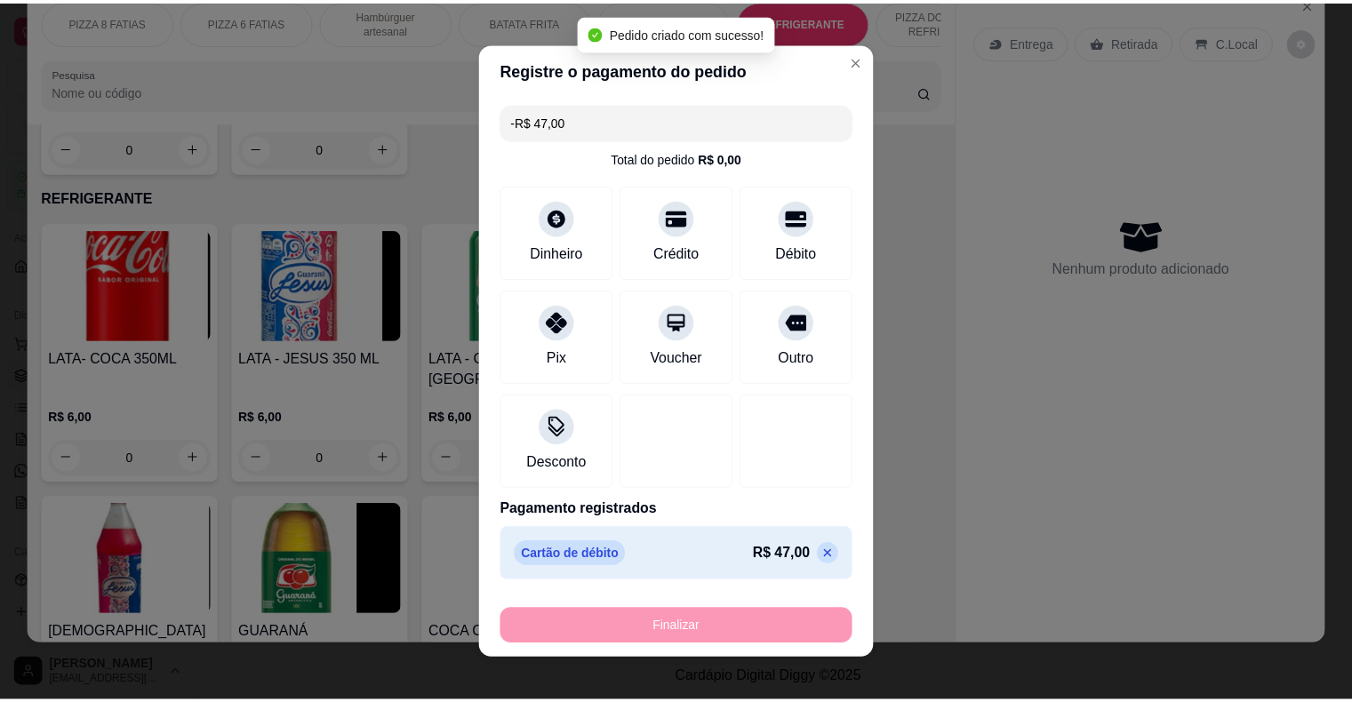
scroll to position [246, 0]
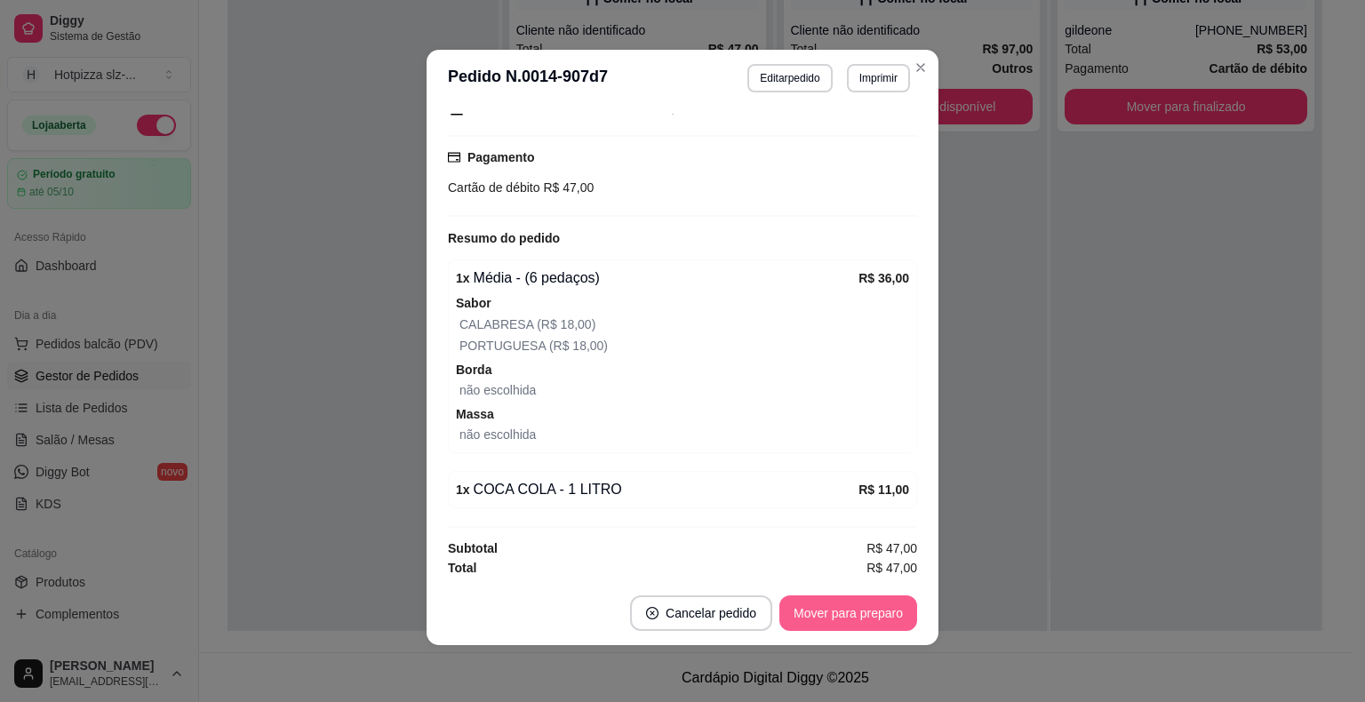
click at [838, 619] on button "Mover para preparo" at bounding box center [848, 613] width 138 height 36
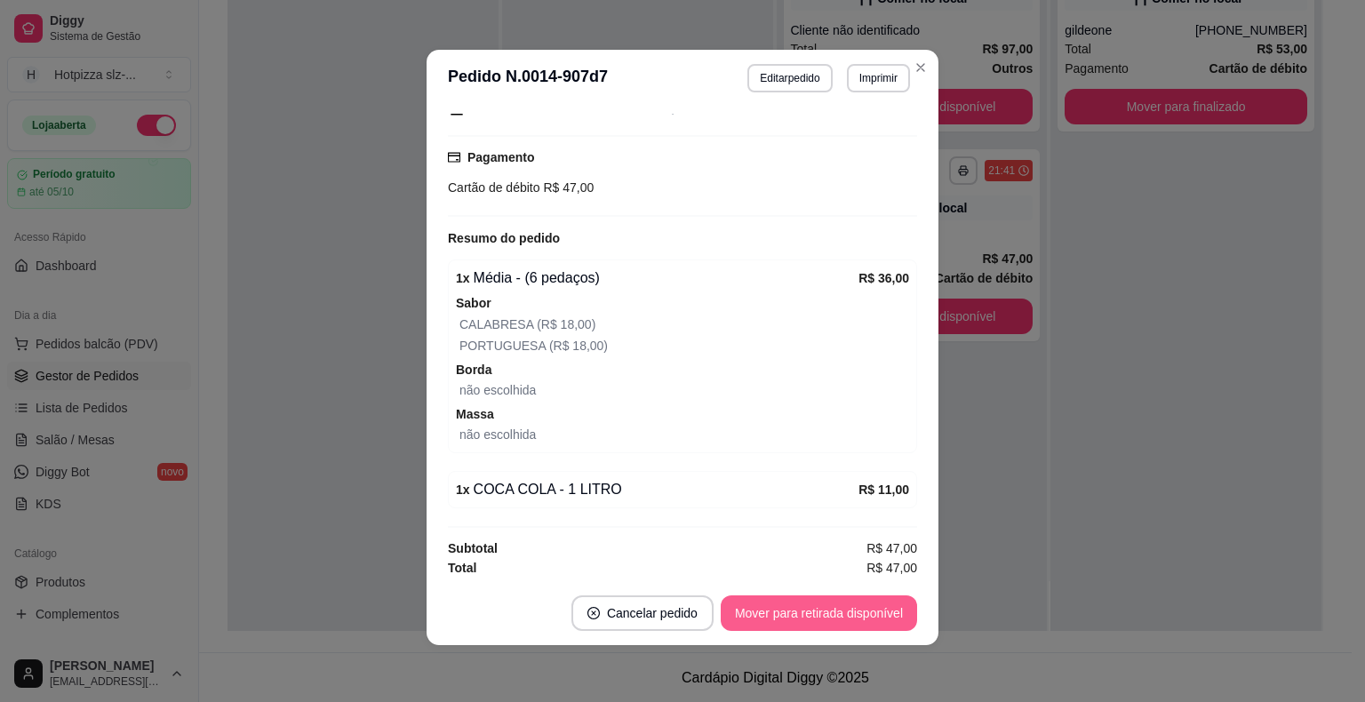
click at [809, 617] on button "Mover para retirada disponível" at bounding box center [819, 613] width 196 height 36
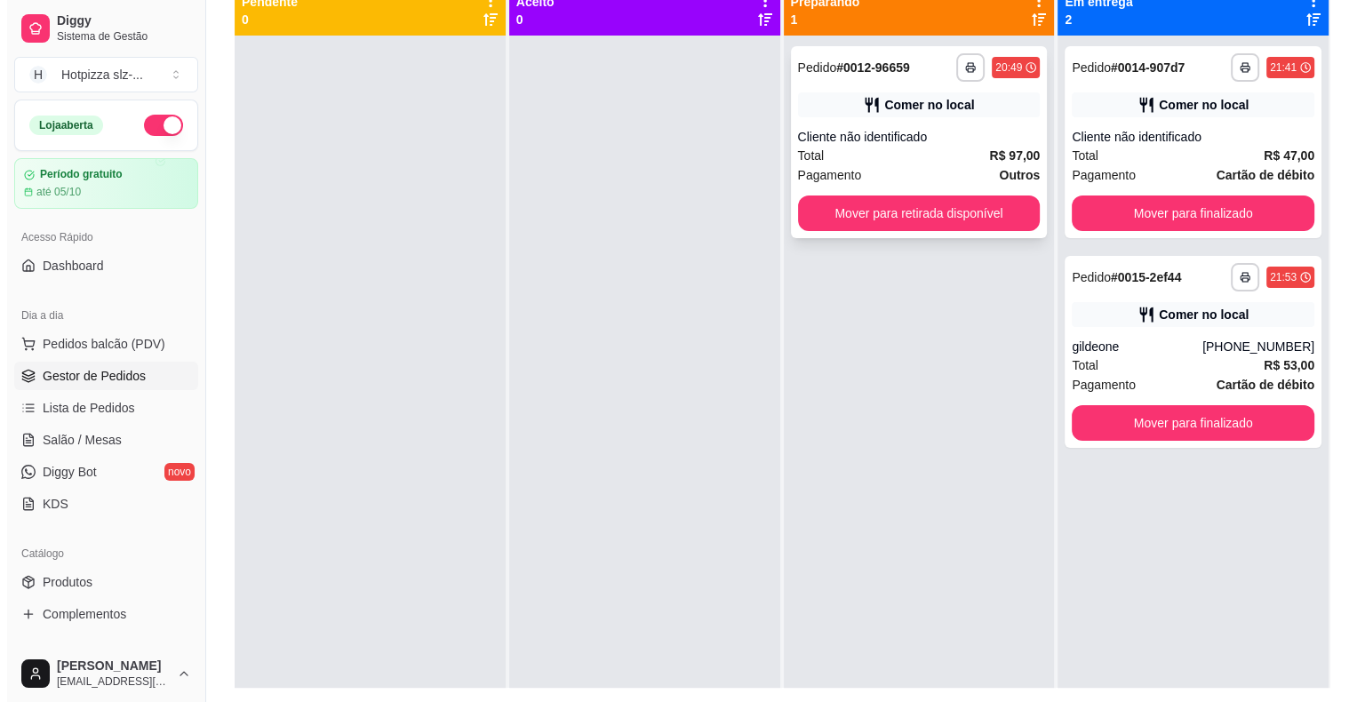
scroll to position [181, 0]
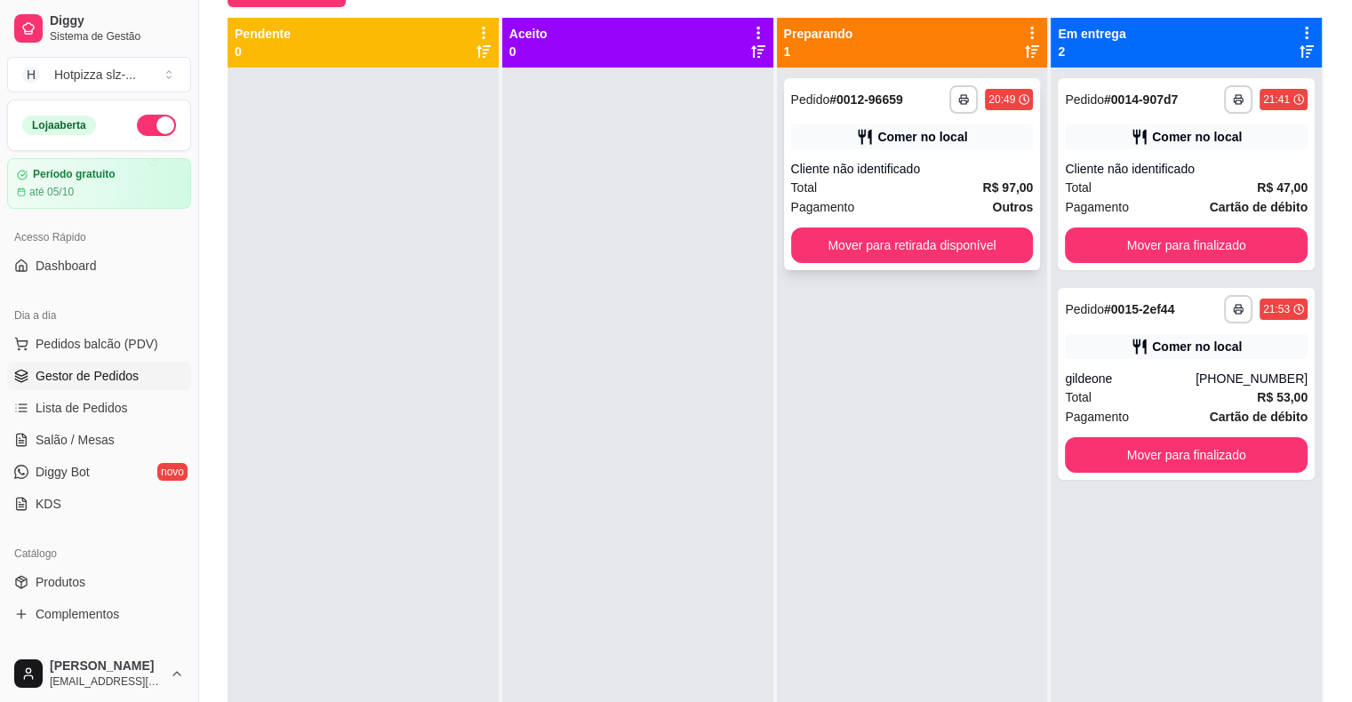
click at [911, 192] on div "Total R$ 97,00" at bounding box center [912, 188] width 243 height 20
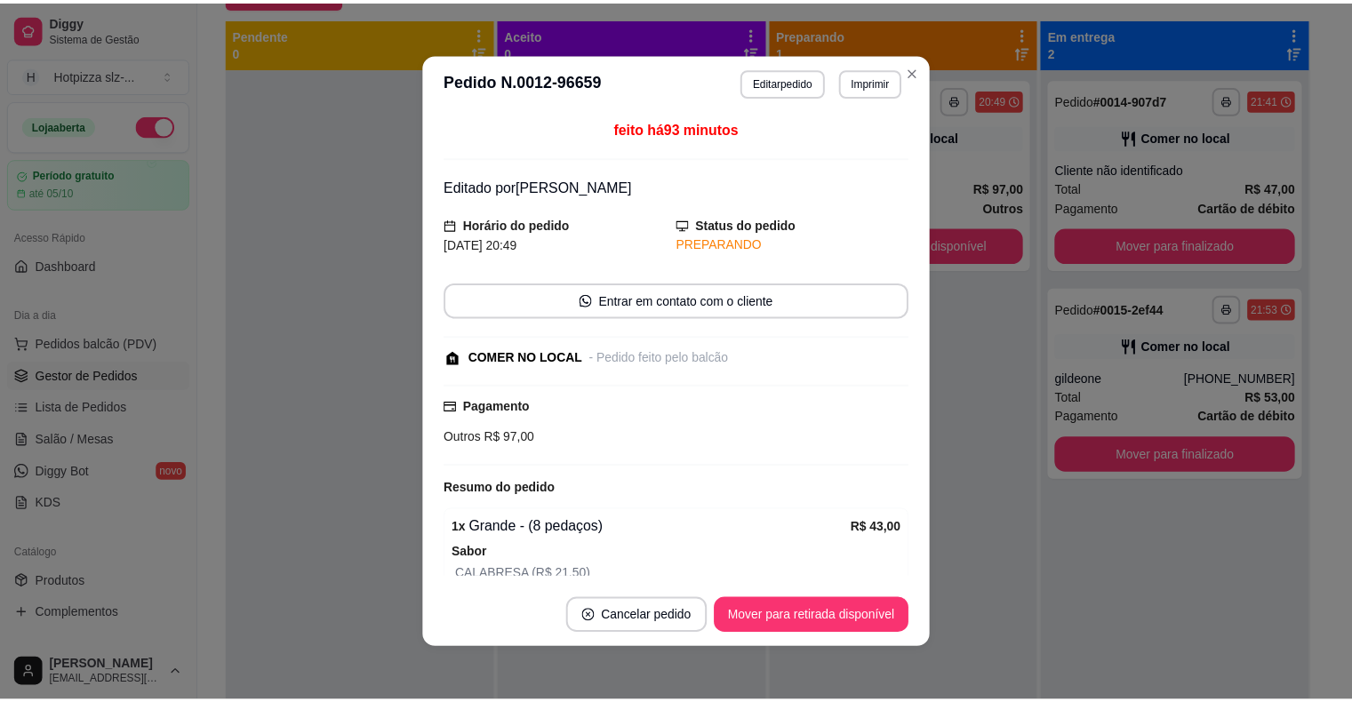
scroll to position [0, 0]
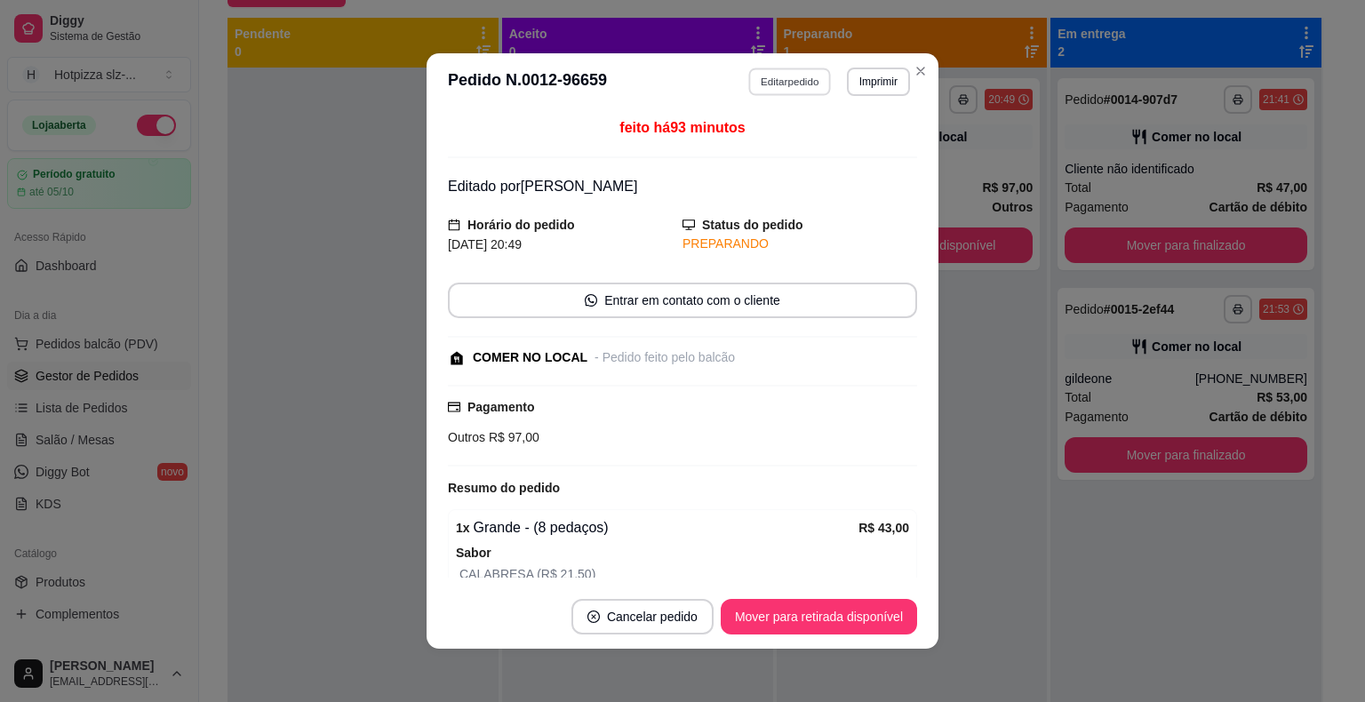
click at [787, 83] on button "Editar pedido" at bounding box center [790, 82] width 83 height 28
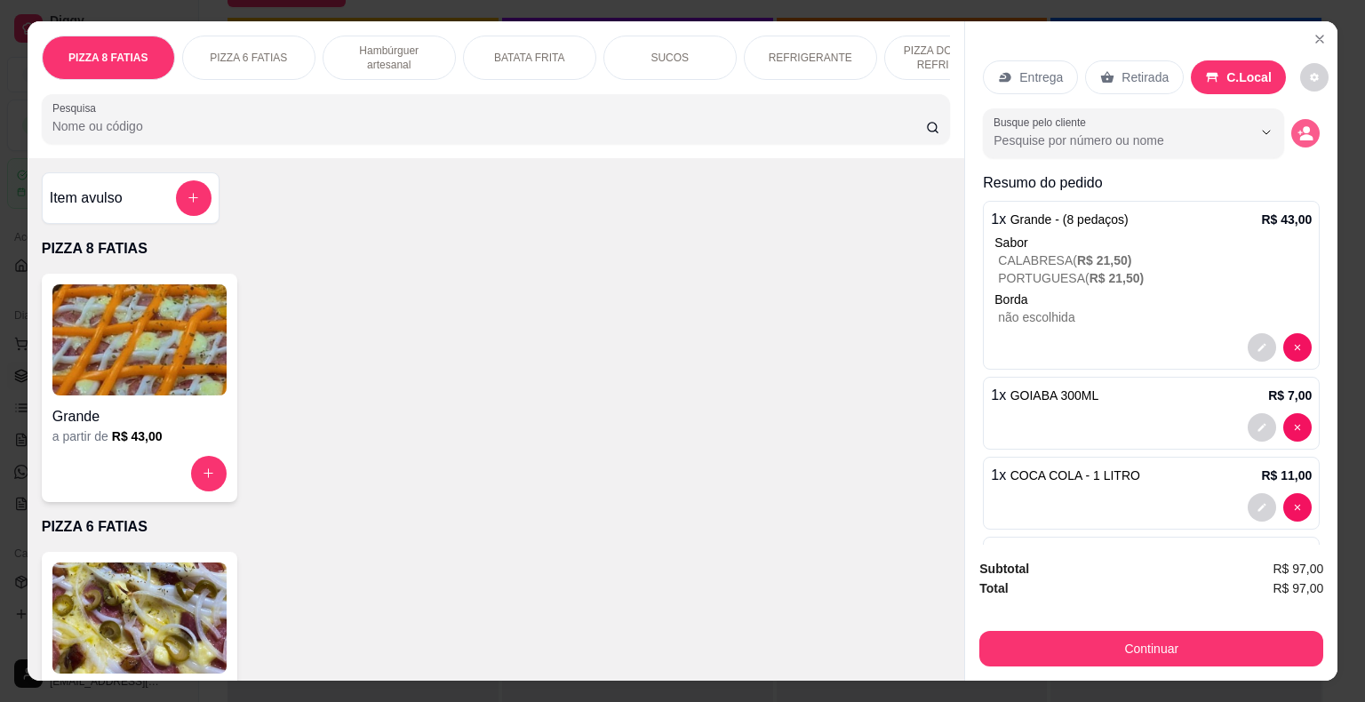
click at [1297, 125] on icon "decrease-product-quantity" at bounding box center [1305, 133] width 16 height 16
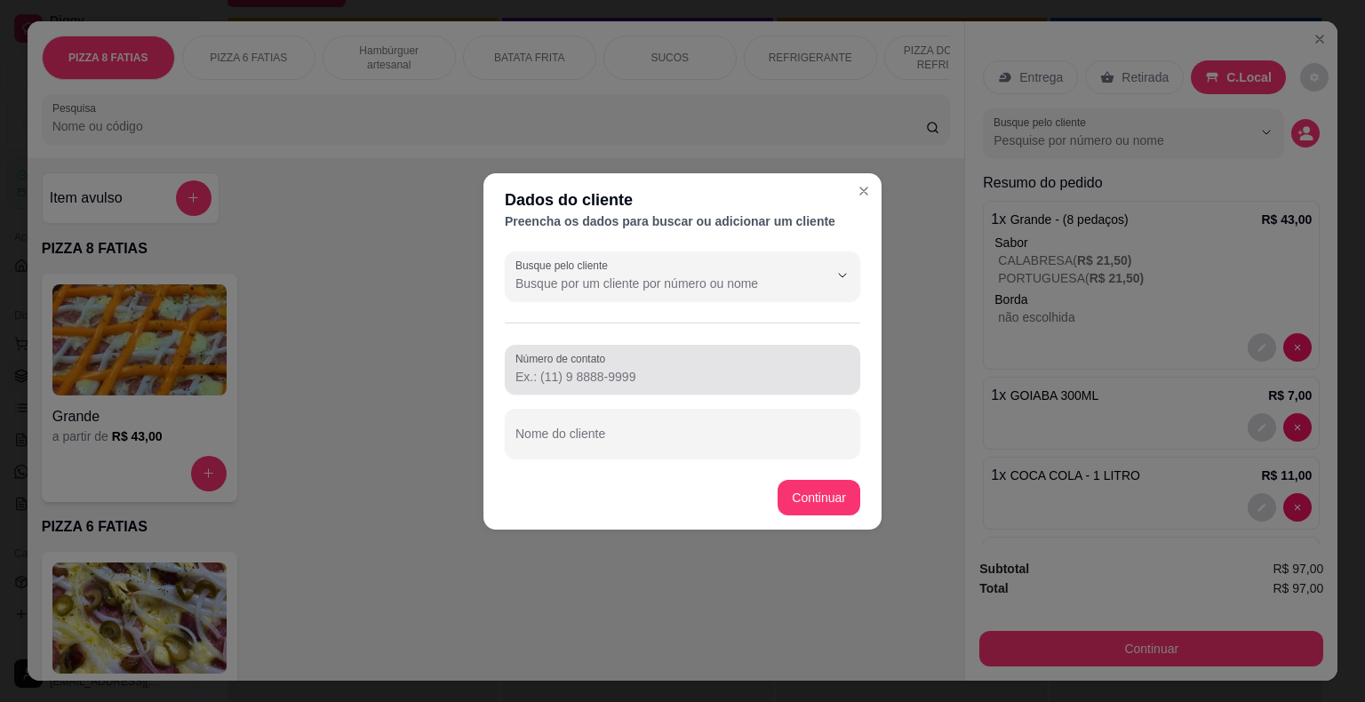
click at [605, 379] on input "Número de contato" at bounding box center [682, 377] width 334 height 18
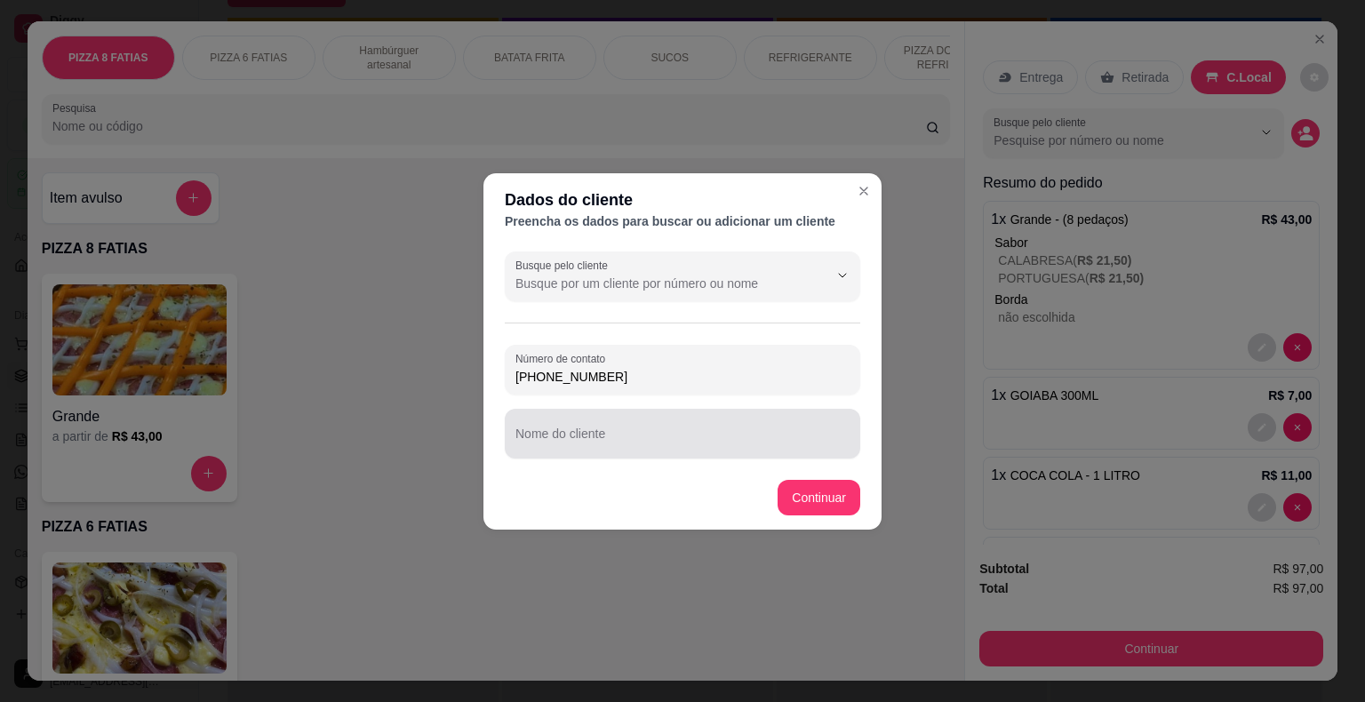
type input "[PHONE_NUMBER]"
click at [602, 439] on input "Nome do cliente" at bounding box center [682, 441] width 334 height 18
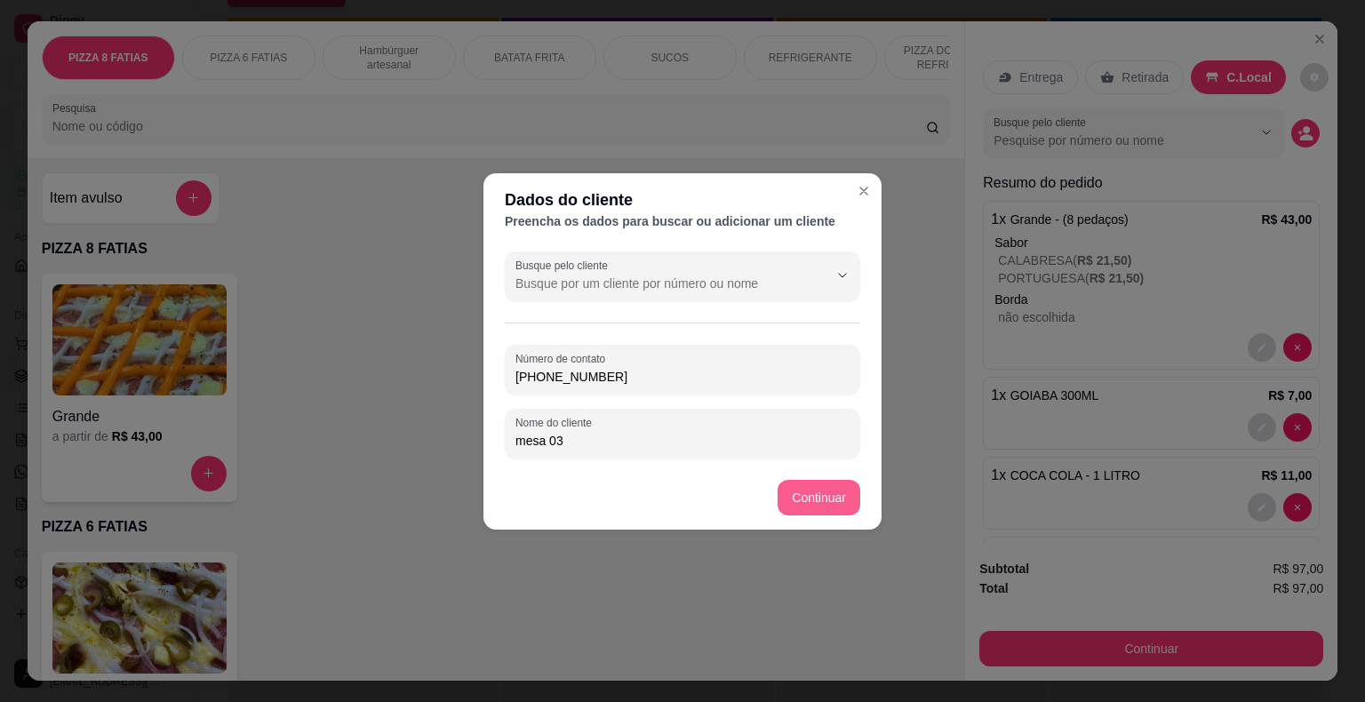
type input "mesa 03"
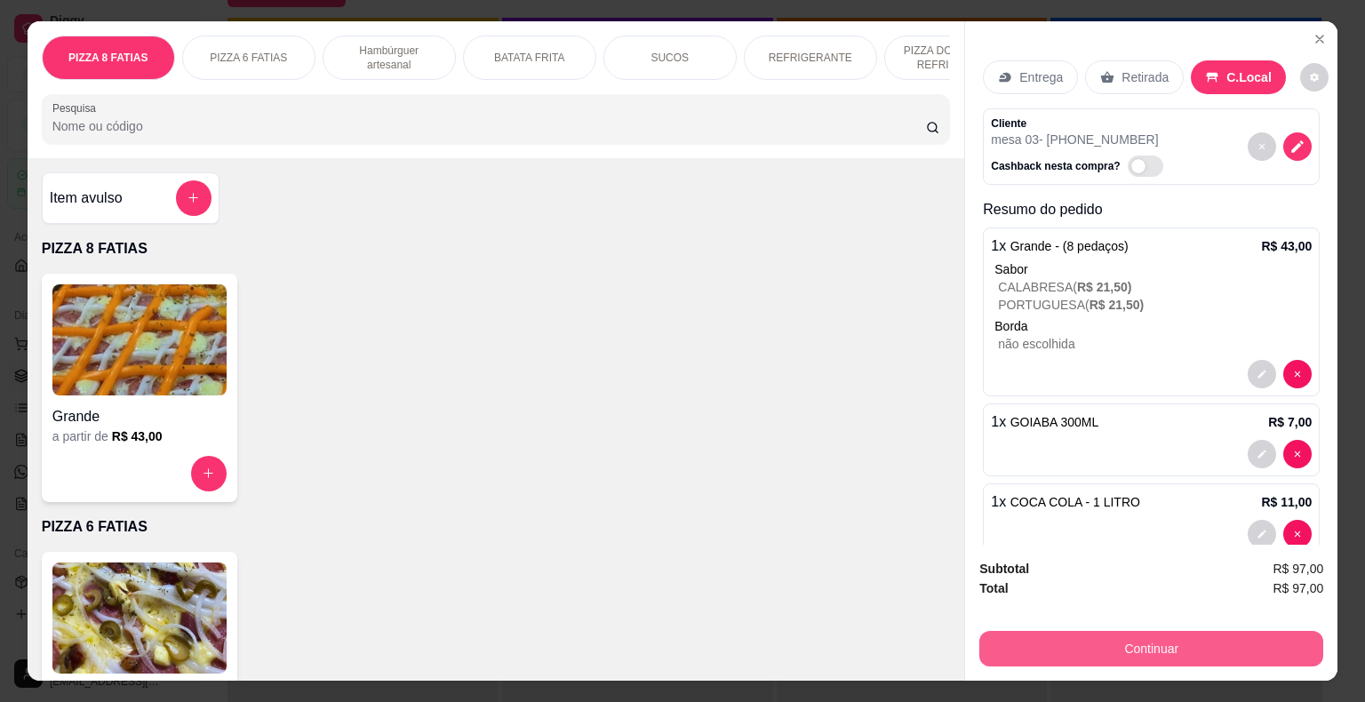
click at [1110, 640] on button "Continuar" at bounding box center [1151, 649] width 344 height 36
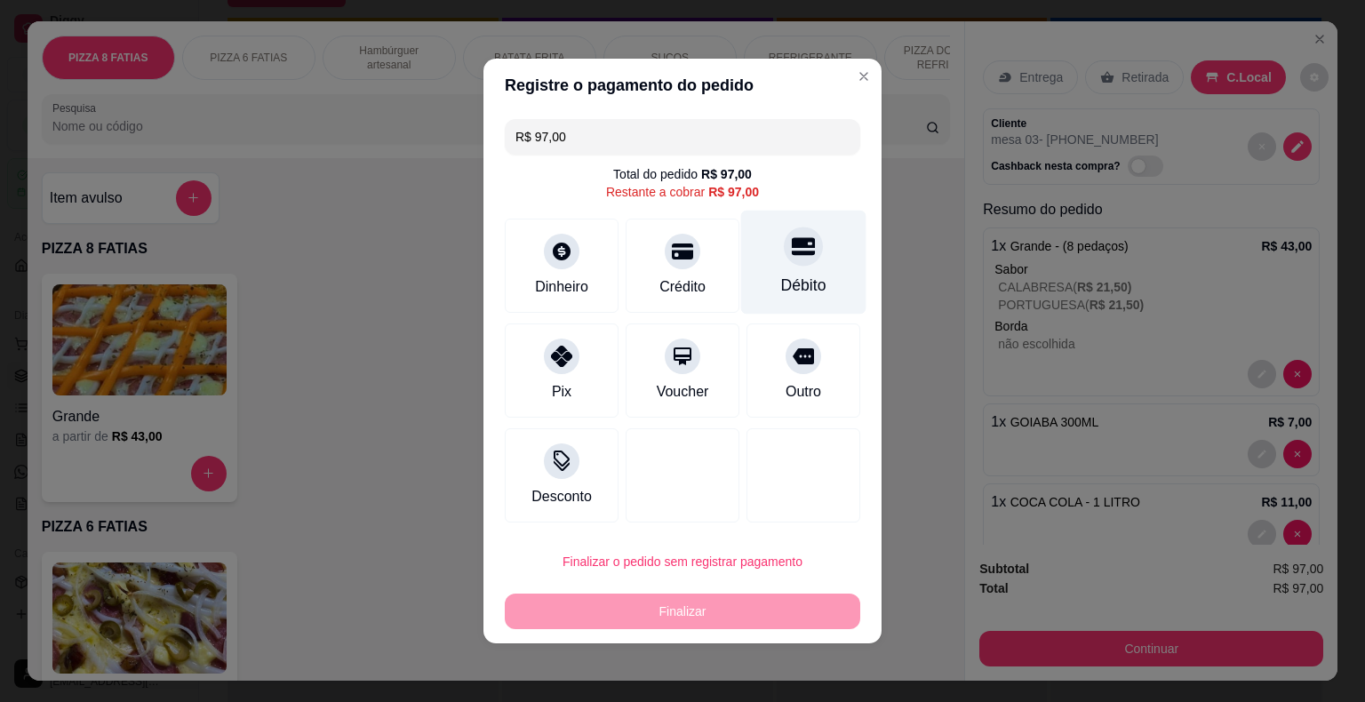
click at [786, 275] on div "Débito" at bounding box center [803, 263] width 125 height 104
type input "R$ 0,00"
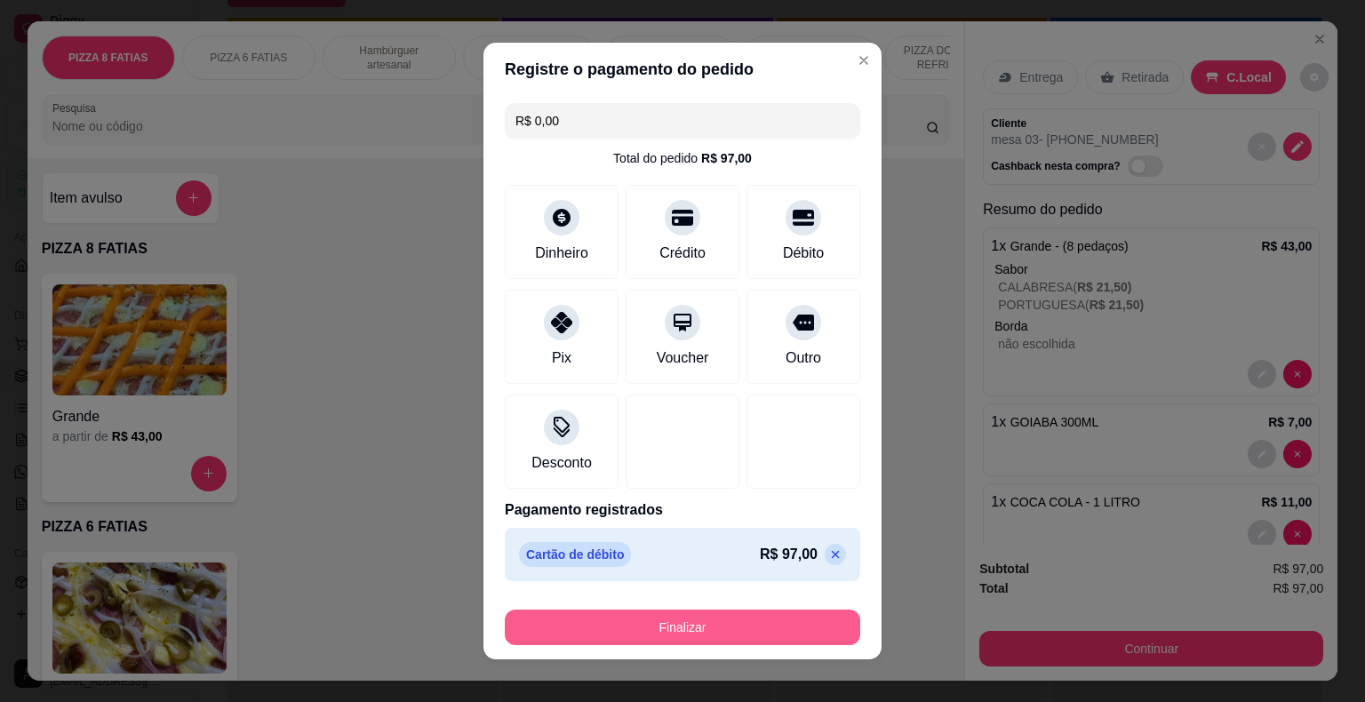
click at [712, 630] on button "Finalizar" at bounding box center [682, 628] width 355 height 36
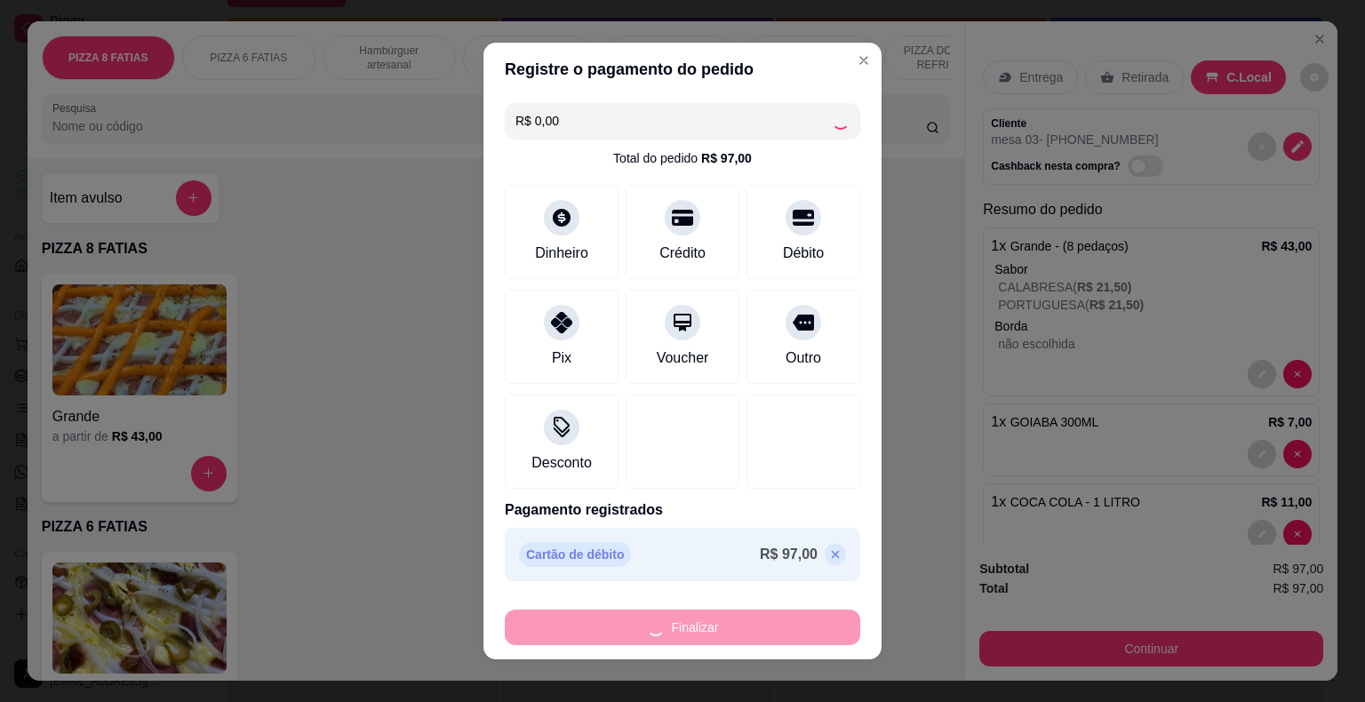
type input "0"
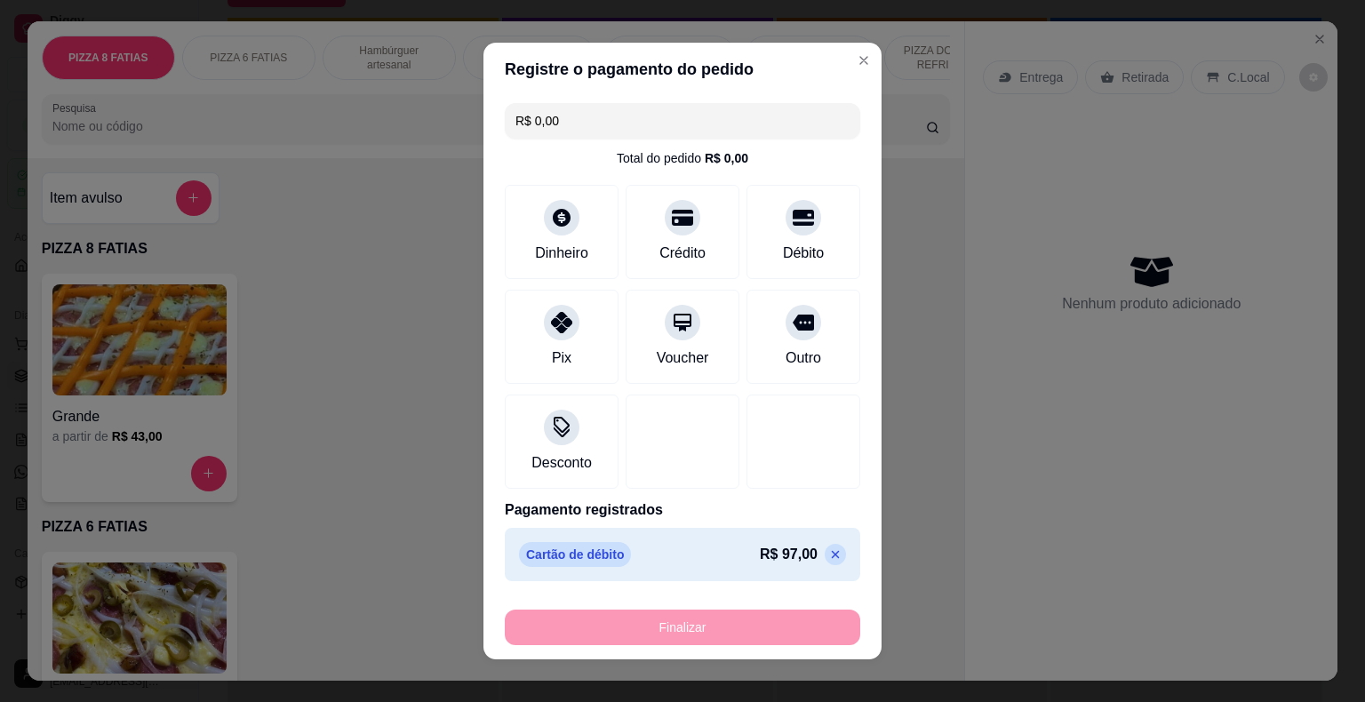
type input "-R$ 97,00"
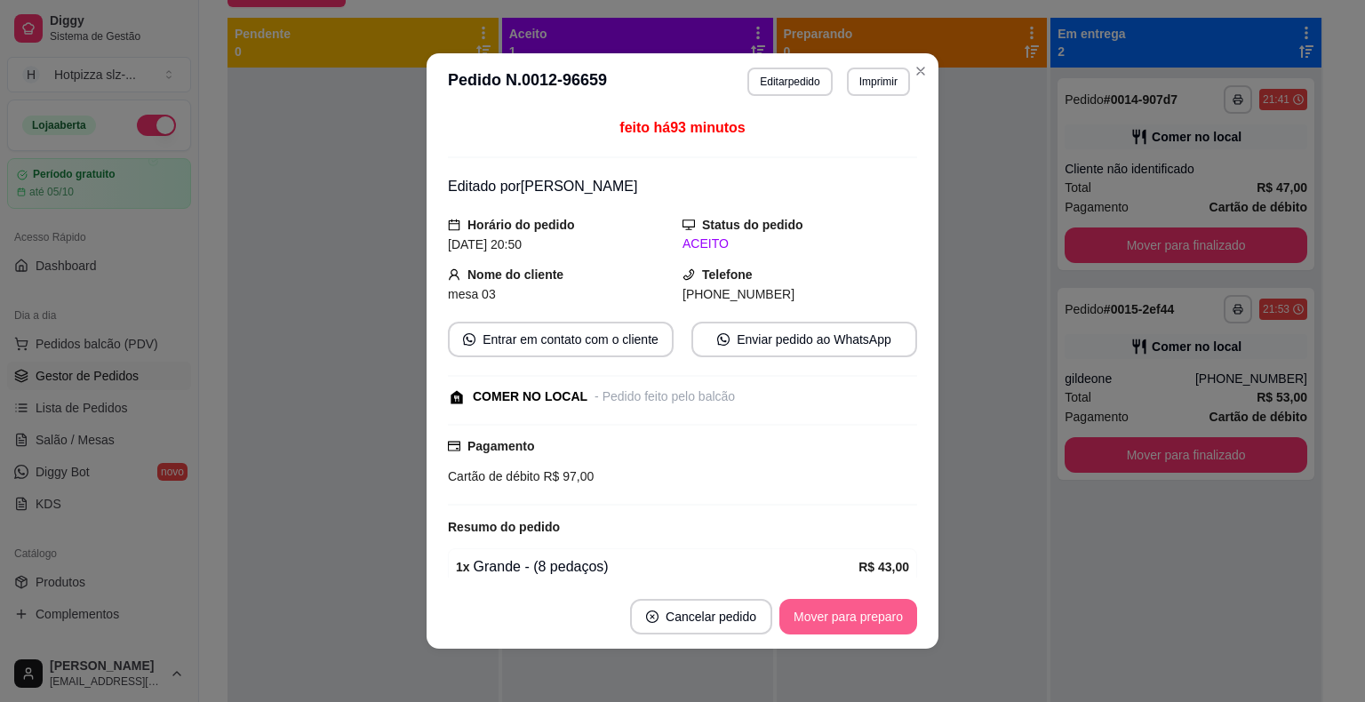
click at [852, 616] on button "Mover para preparo" at bounding box center [848, 617] width 138 height 36
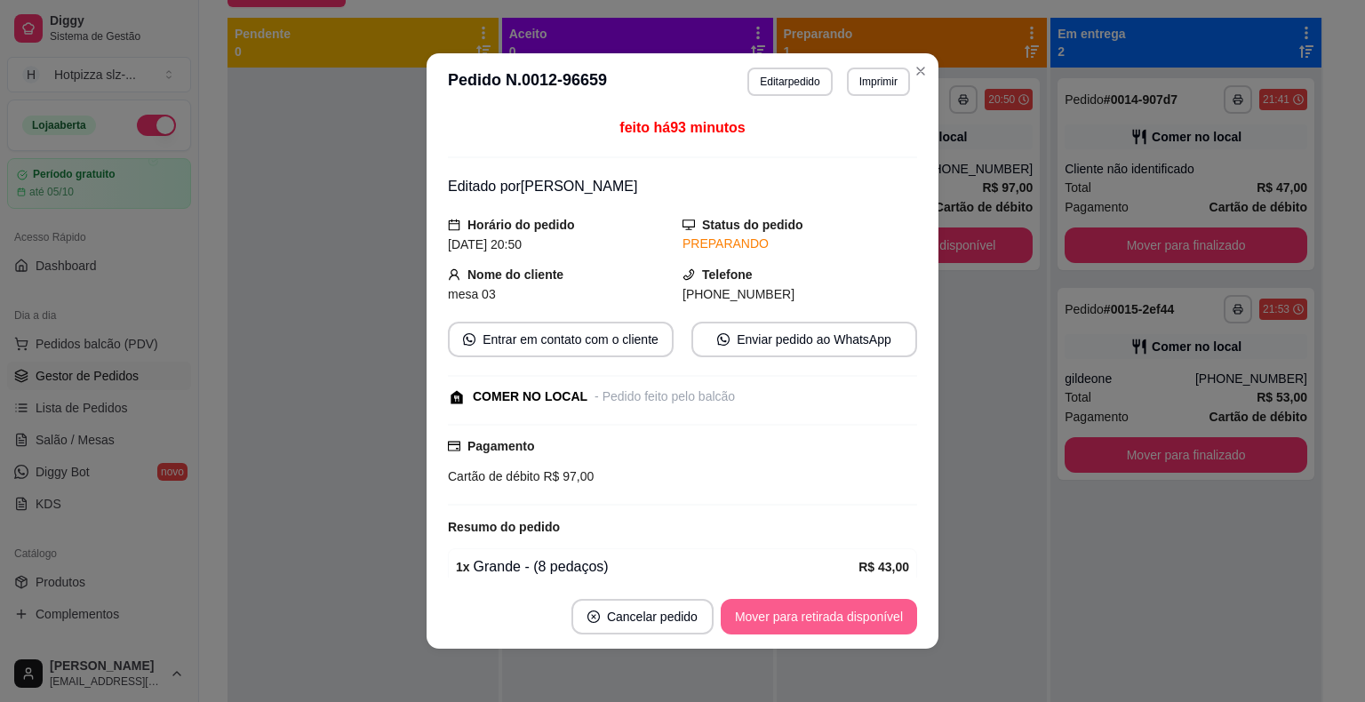
click at [853, 616] on button "Mover para retirada disponível" at bounding box center [819, 617] width 196 height 36
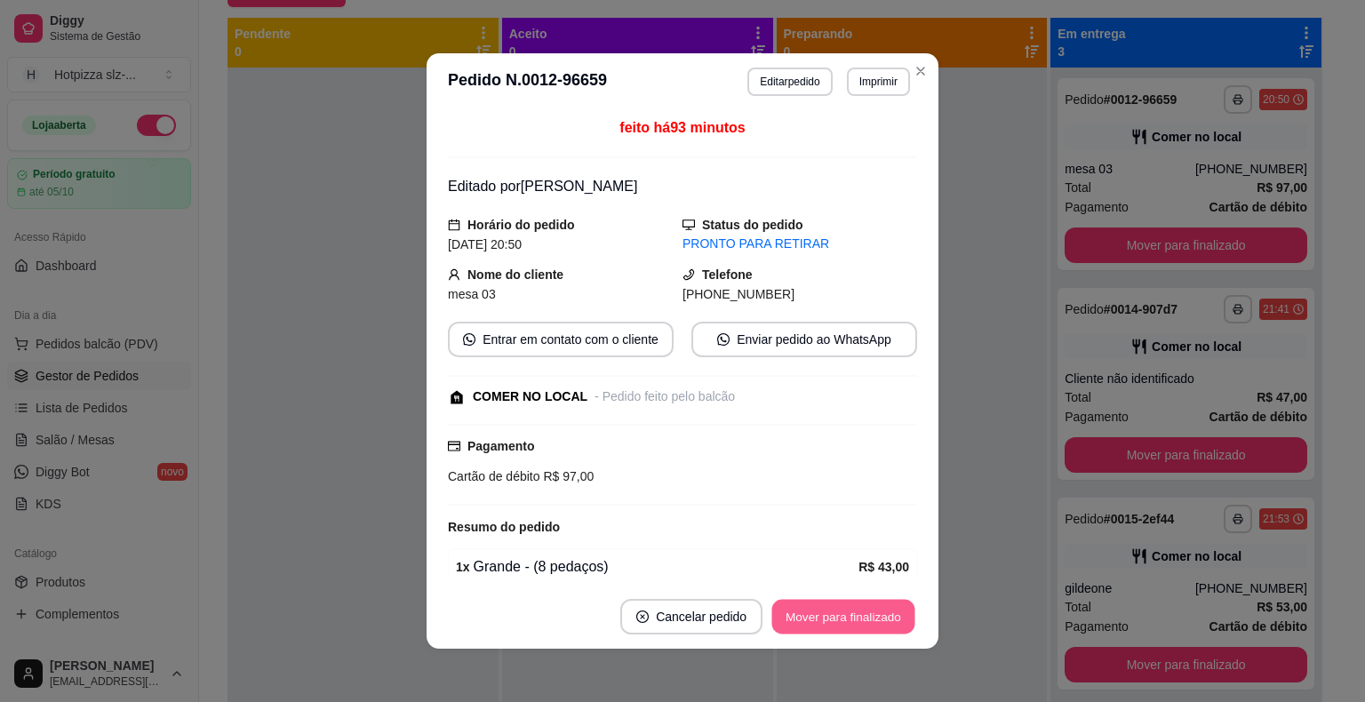
click at [855, 613] on button "Mover para finalizado" at bounding box center [843, 617] width 143 height 35
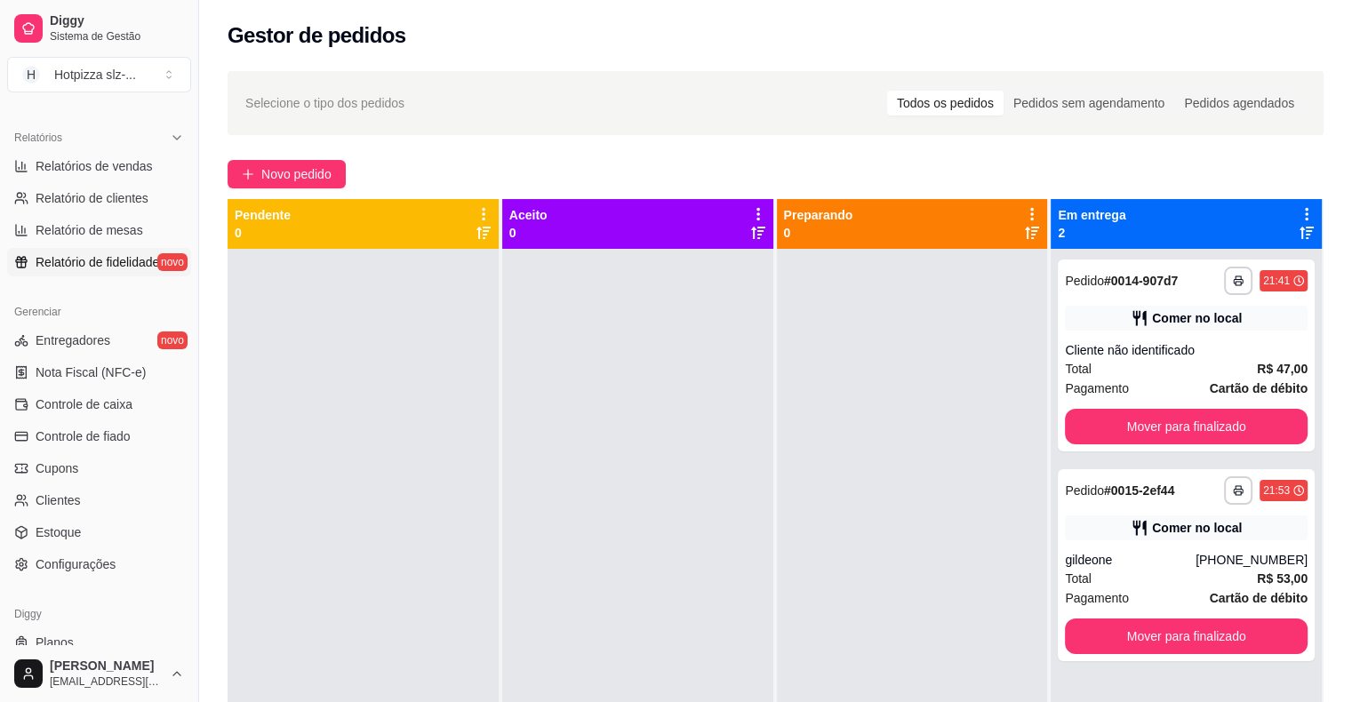
scroll to position [487, 0]
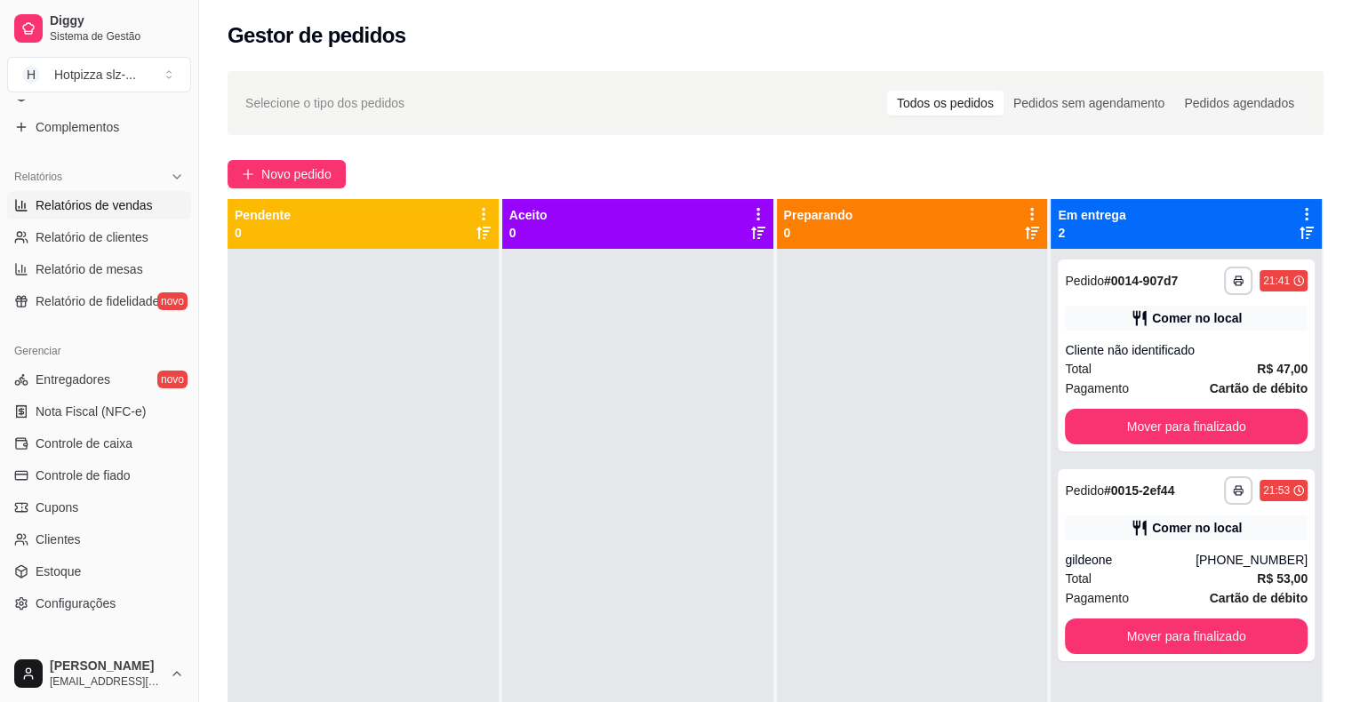
click at [92, 205] on span "Relatórios de vendas" at bounding box center [94, 205] width 117 height 18
select select "ALL"
select select "0"
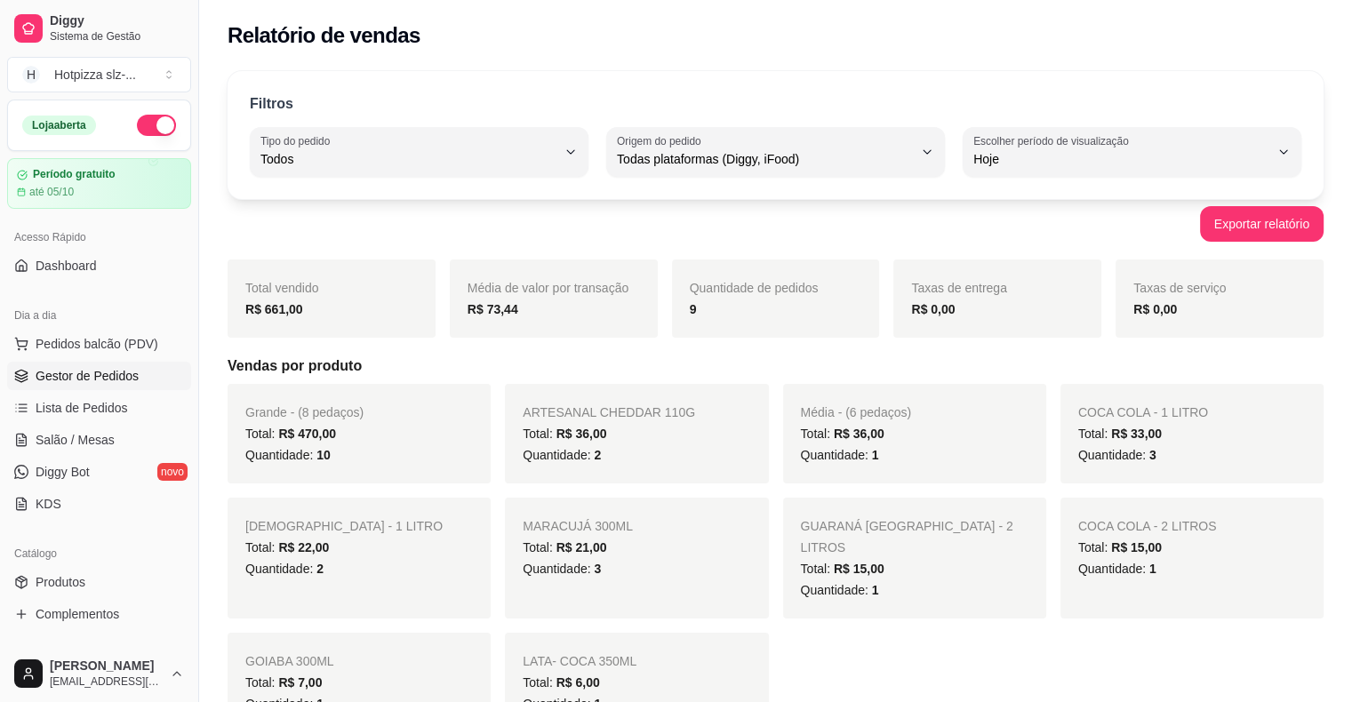
click at [86, 375] on span "Gestor de Pedidos" at bounding box center [87, 376] width 103 height 18
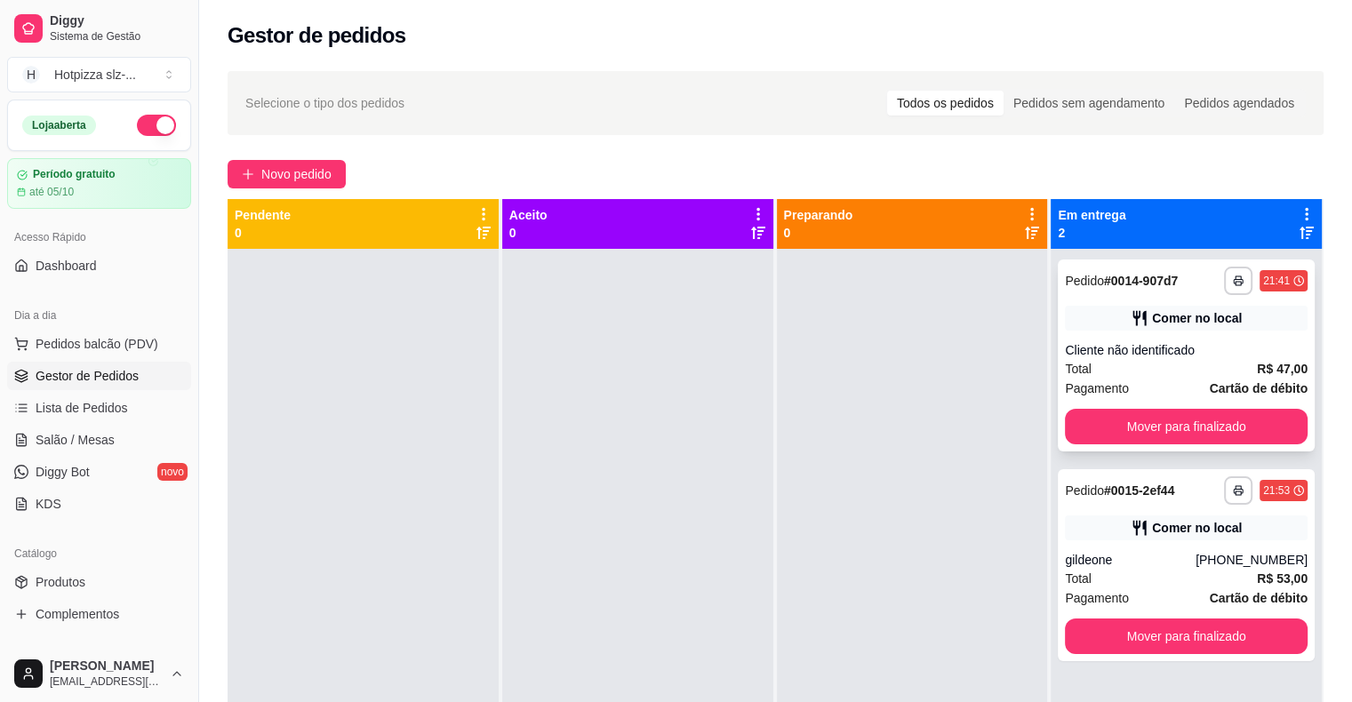
click at [1161, 368] on div "Total R$ 47,00" at bounding box center [1186, 369] width 243 height 20
click at [1205, 425] on button "Mover para finalizado" at bounding box center [1185, 427] width 235 height 35
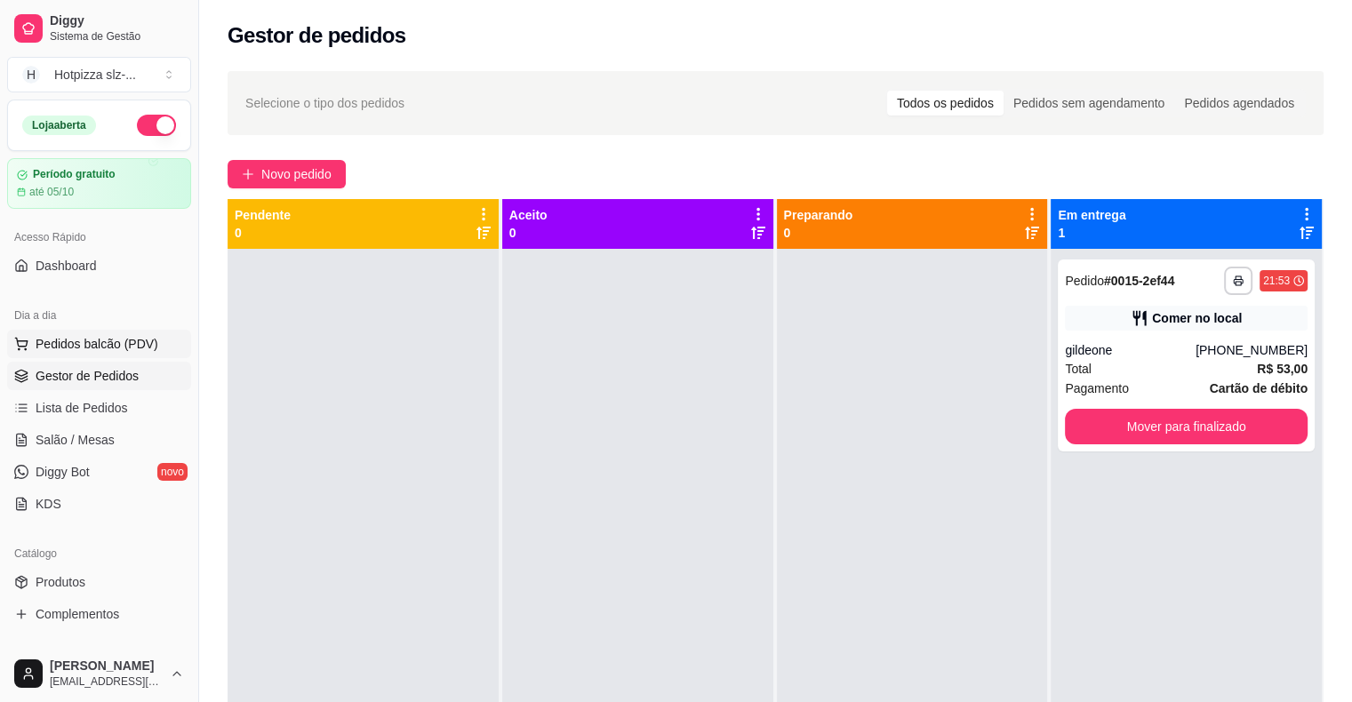
click at [160, 347] on button "Pedidos balcão (PDV)" at bounding box center [99, 344] width 184 height 28
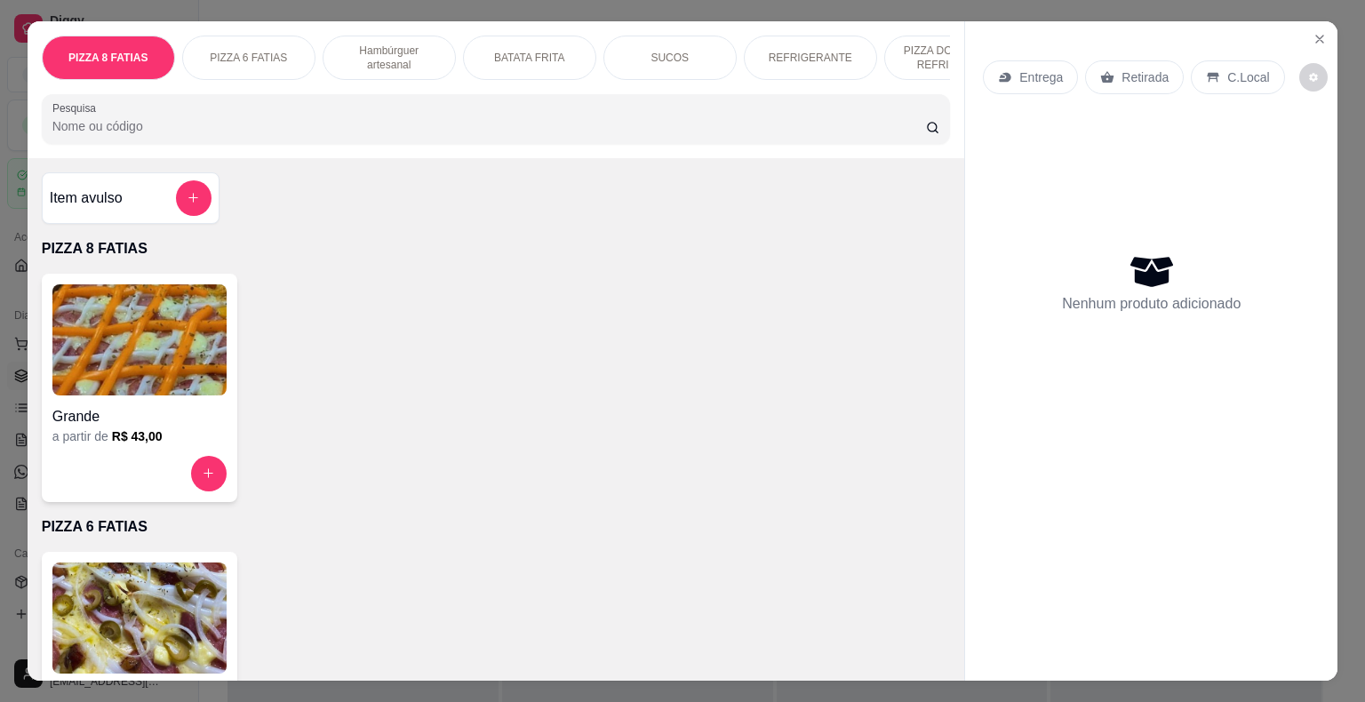
click at [1152, 428] on div "Nenhum produto adicionado" at bounding box center [1151, 282] width 337 height 348
click at [1316, 36] on icon "Close" at bounding box center [1319, 39] width 7 height 7
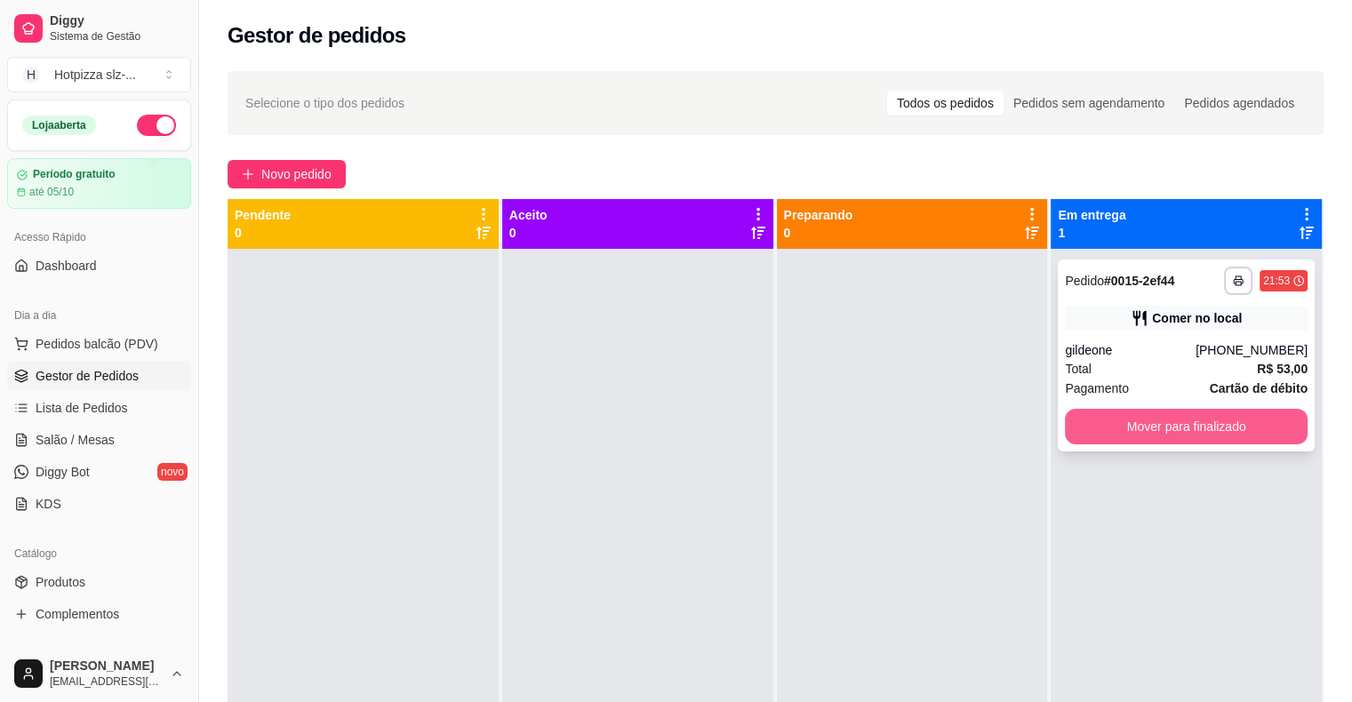
click at [1154, 431] on button "Mover para finalizado" at bounding box center [1186, 427] width 243 height 36
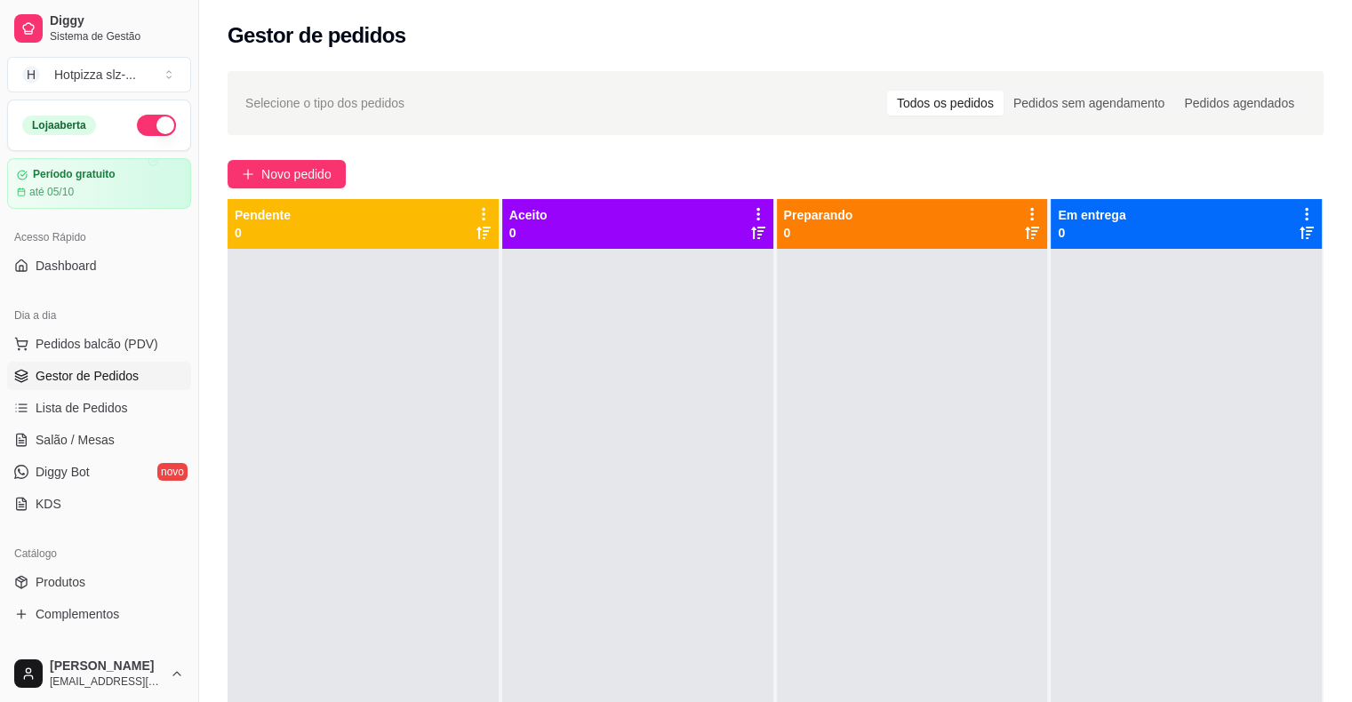
click at [152, 128] on button "button" at bounding box center [156, 125] width 39 height 21
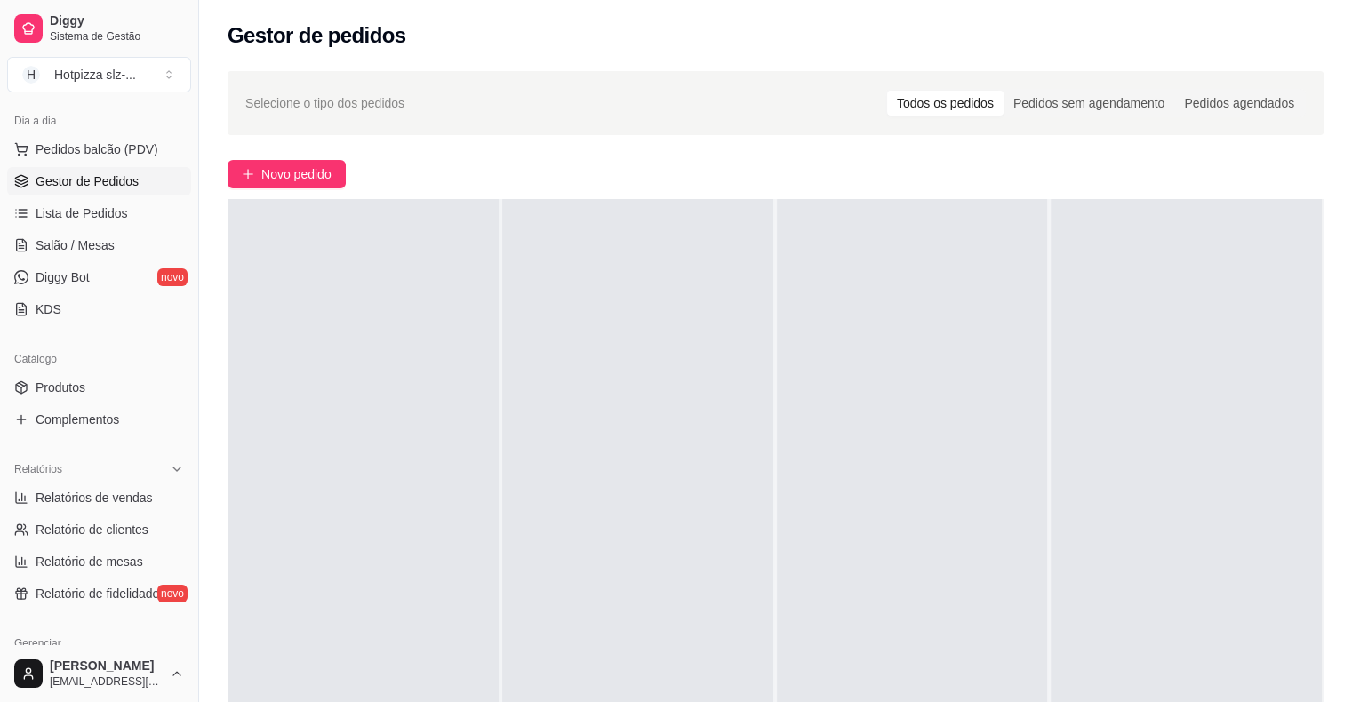
scroll to position [355, 0]
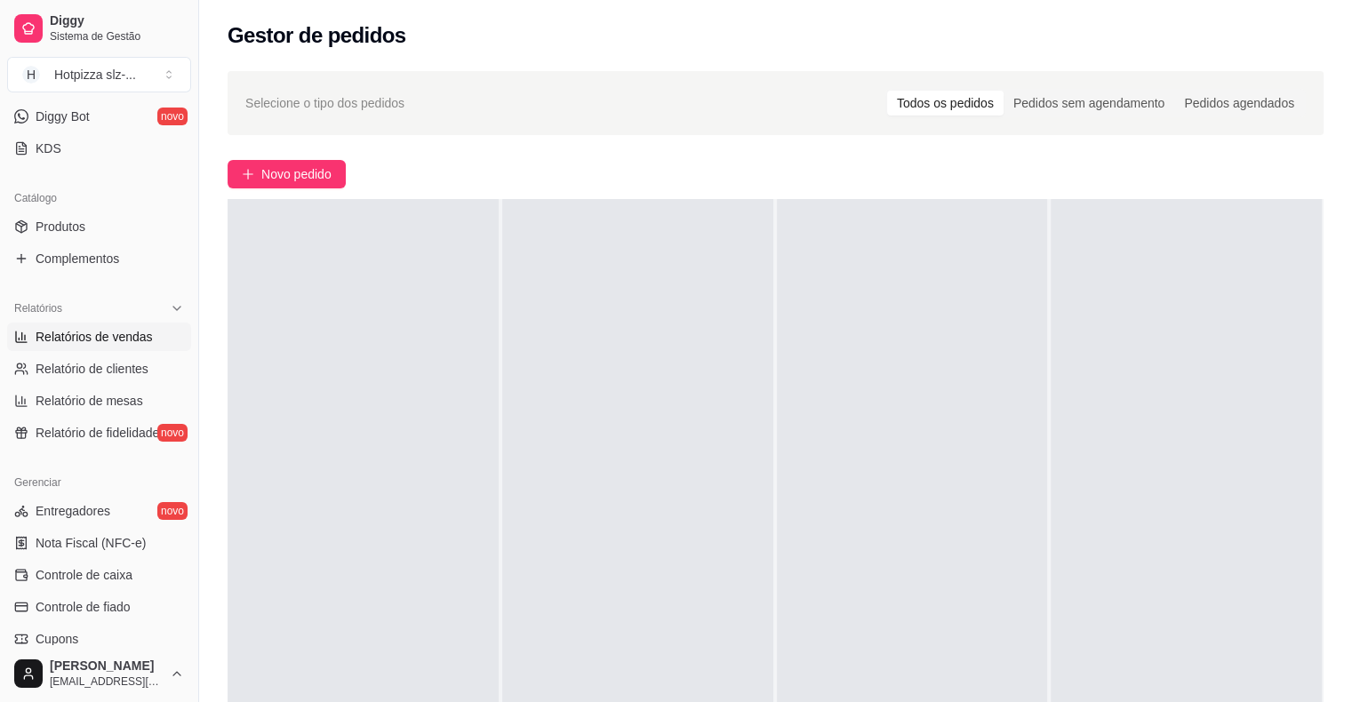
click at [75, 338] on span "Relatórios de vendas" at bounding box center [94, 337] width 117 height 18
select select "ALL"
select select "0"
